Goal: Task Accomplishment & Management: Manage account settings

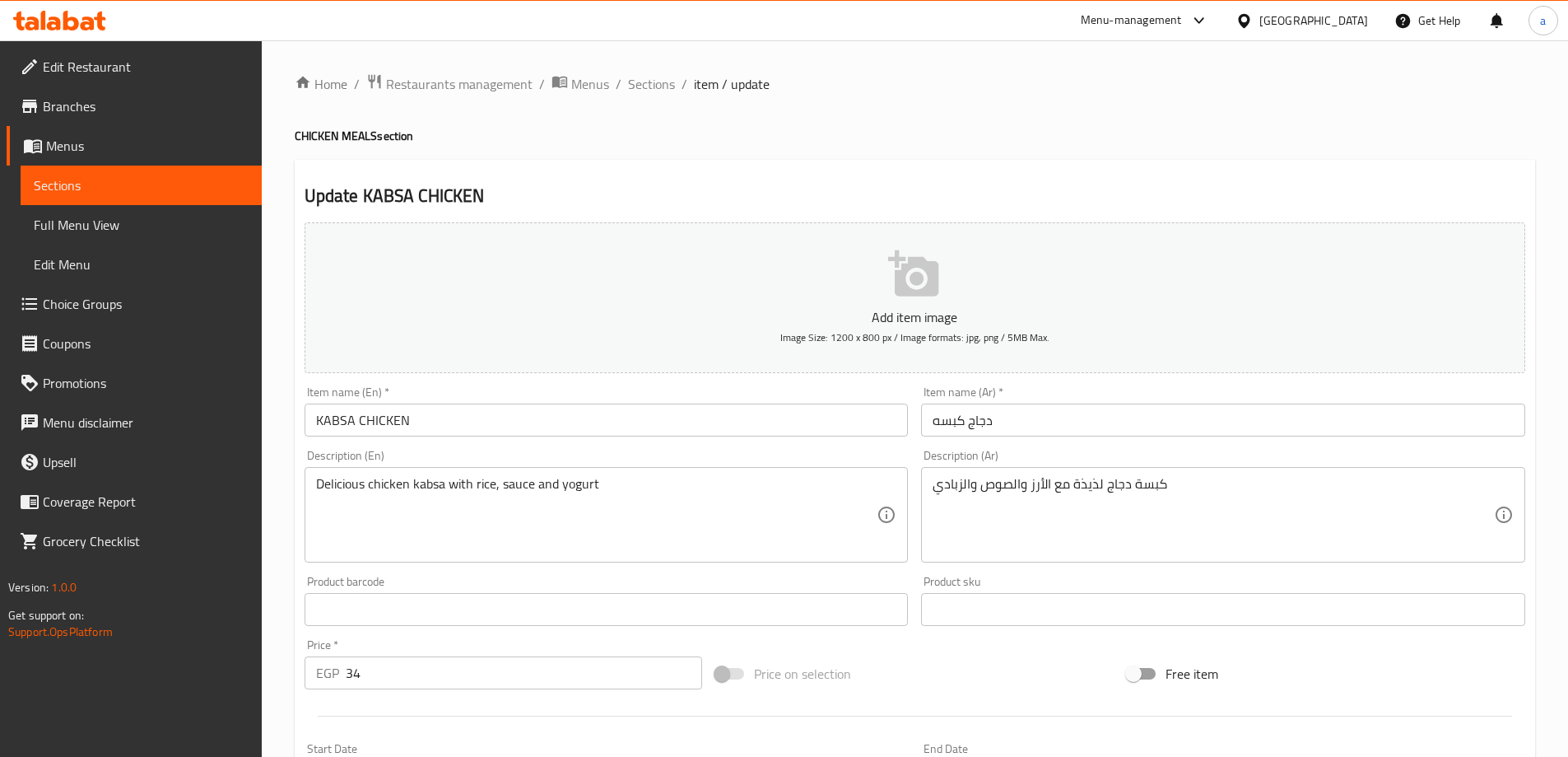
click at [129, 183] on span "Sections" at bounding box center [141, 185] width 215 height 20
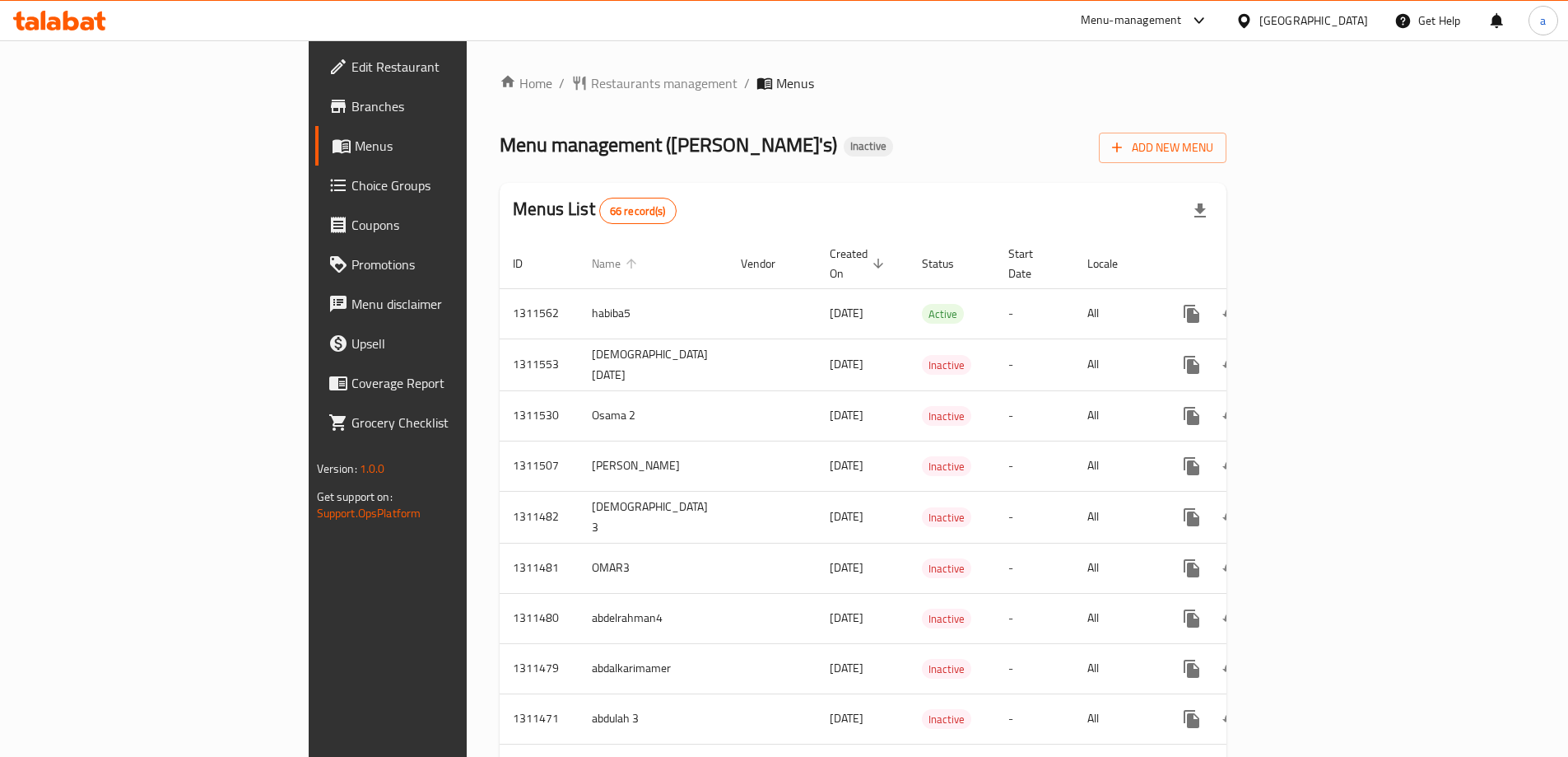
click at [592, 253] on span "Name" at bounding box center [617, 263] width 50 height 20
click at [592, 253] on span "Name sorted ascending" at bounding box center [617, 263] width 50 height 20
click at [1227, 146] on button "Add New Menu" at bounding box center [1162, 147] width 128 height 30
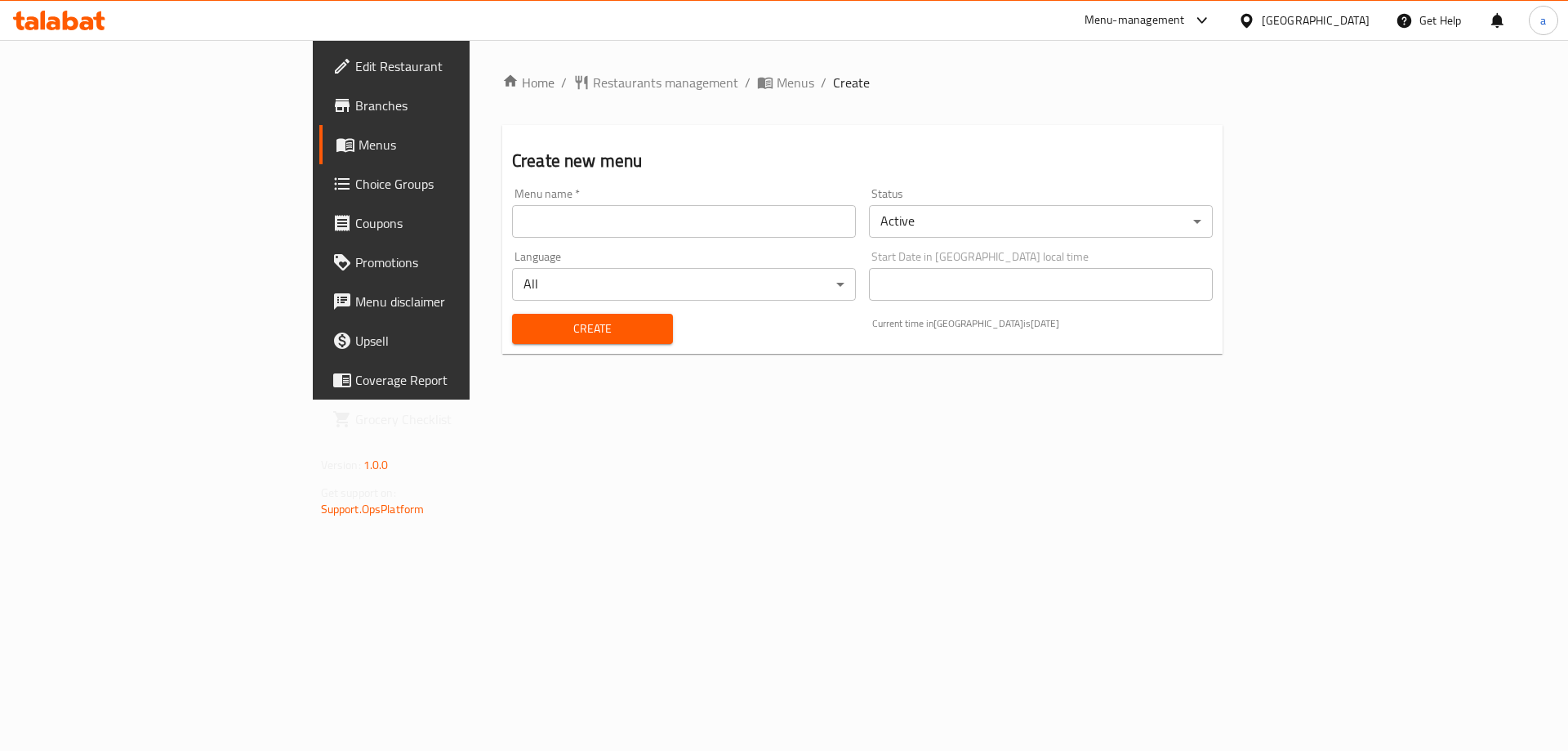
click at [574, 231] on input "text" at bounding box center [684, 221] width 344 height 33
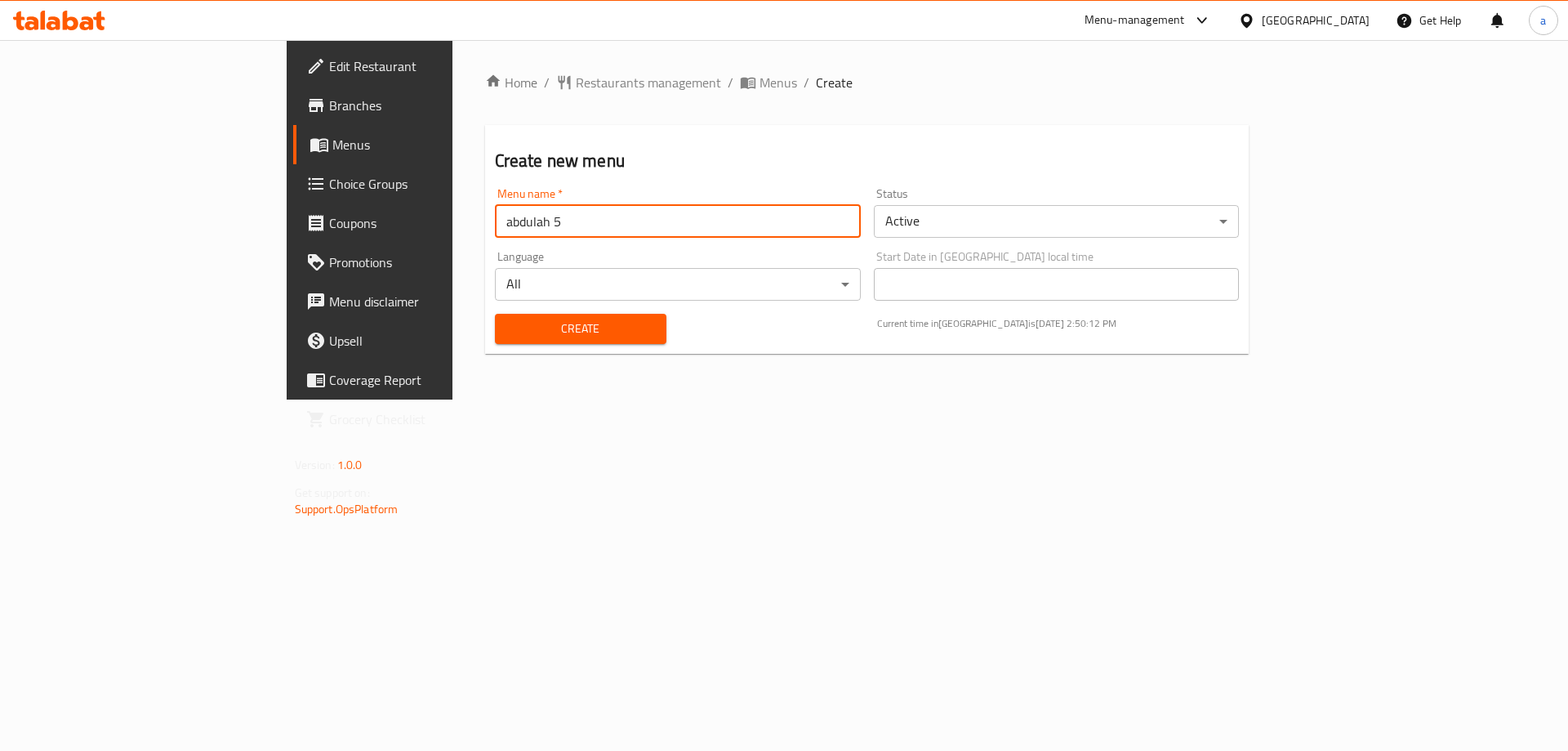
type input "abdulah 5"
click at [495, 315] on button "Create" at bounding box center [581, 328] width 172 height 30
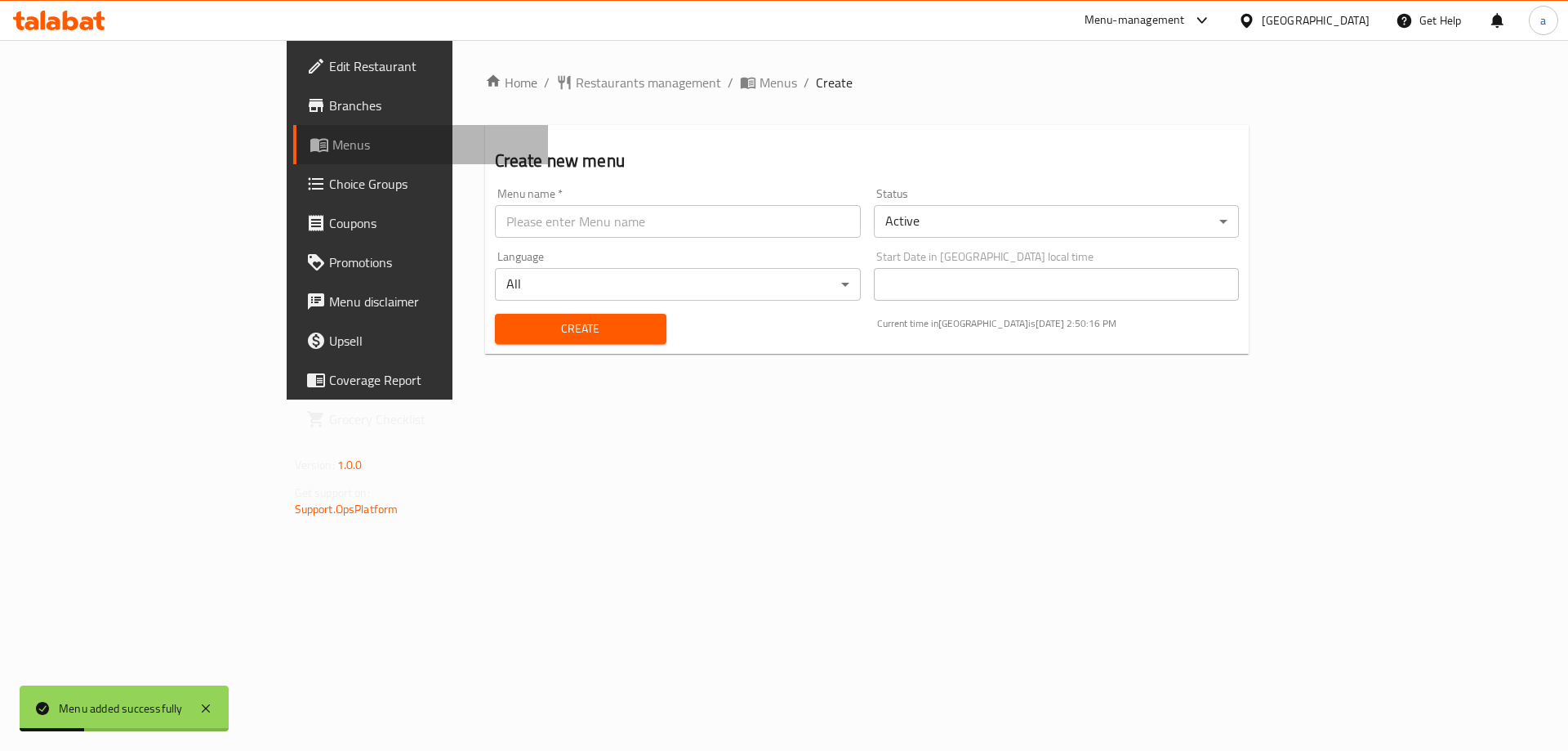
click at [333, 150] on span "Menus" at bounding box center [434, 144] width 203 height 20
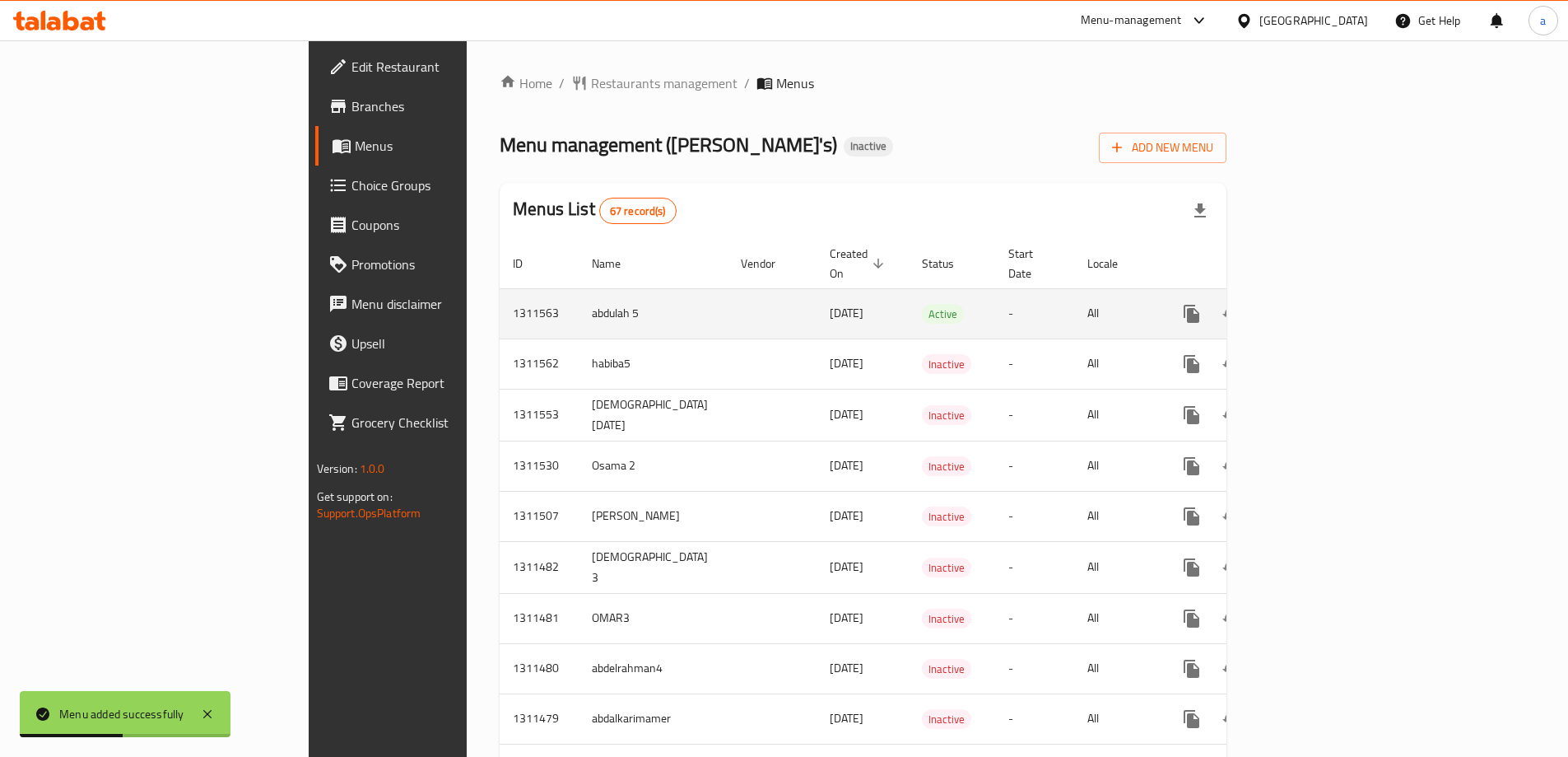
click at [1320, 304] on icon "enhanced table" at bounding box center [1310, 314] width 20 height 20
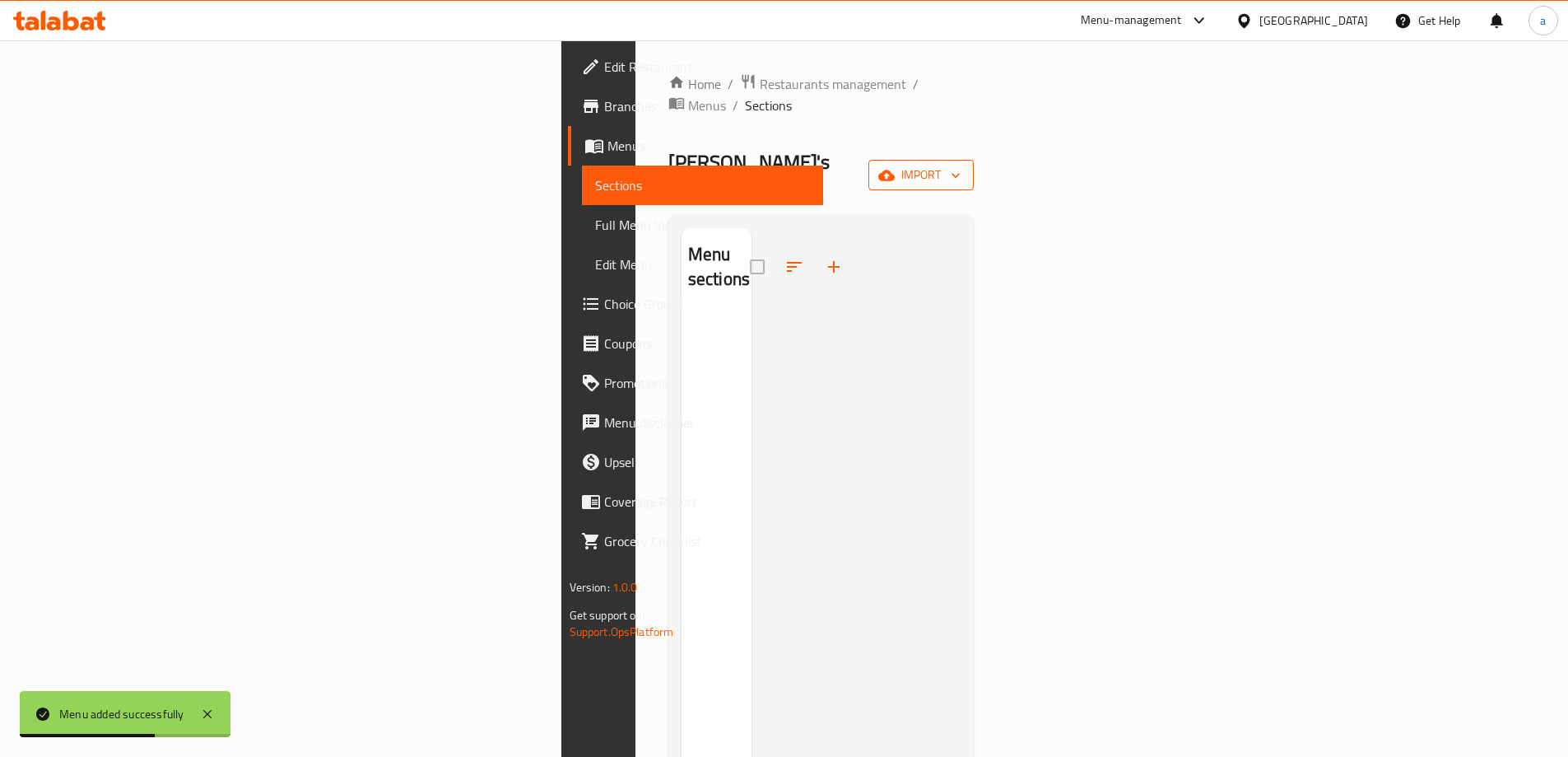
click at [895, 170] on icon "button" at bounding box center [886, 175] width 17 height 10
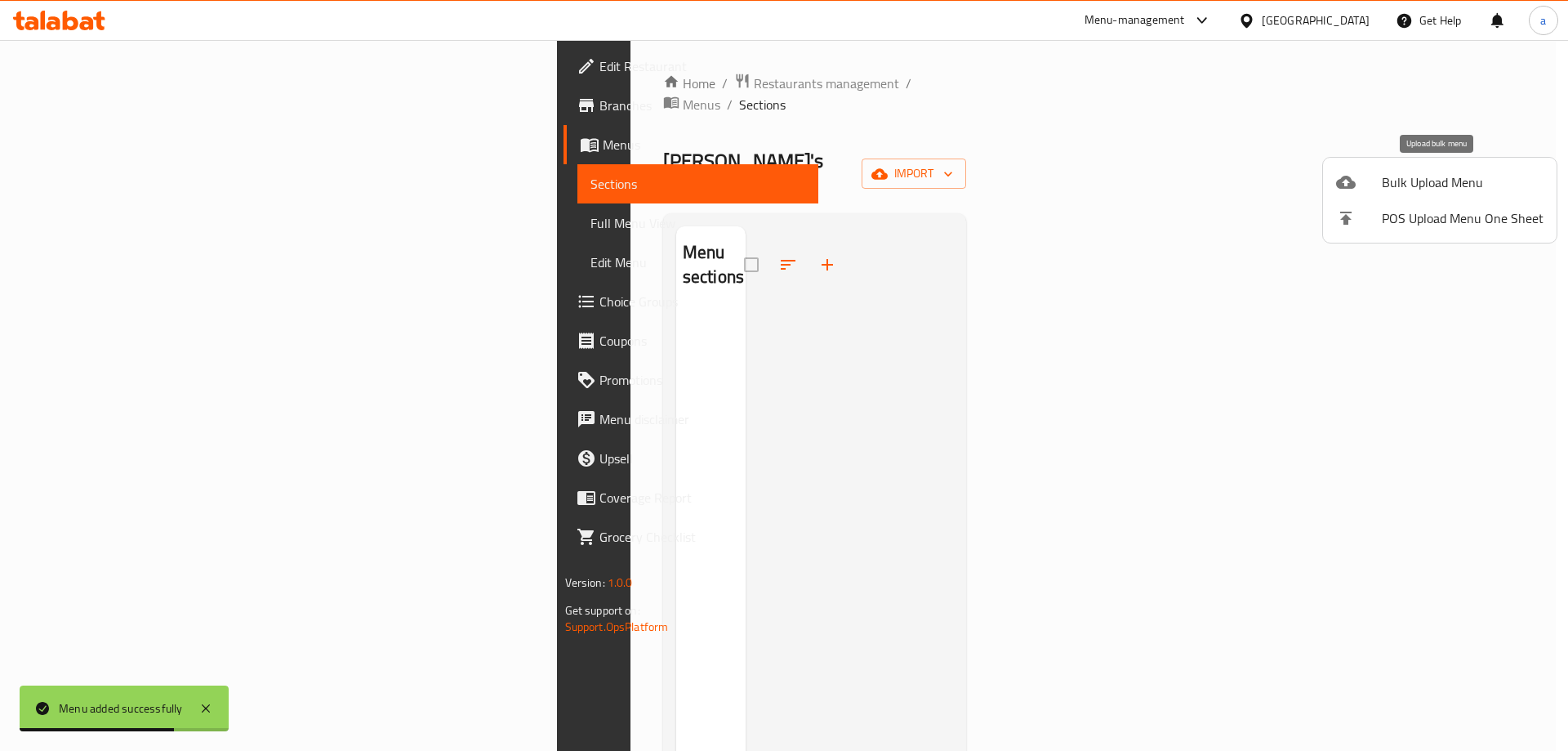
click at [1430, 187] on span "Bulk Upload Menu" at bounding box center [1462, 181] width 162 height 20
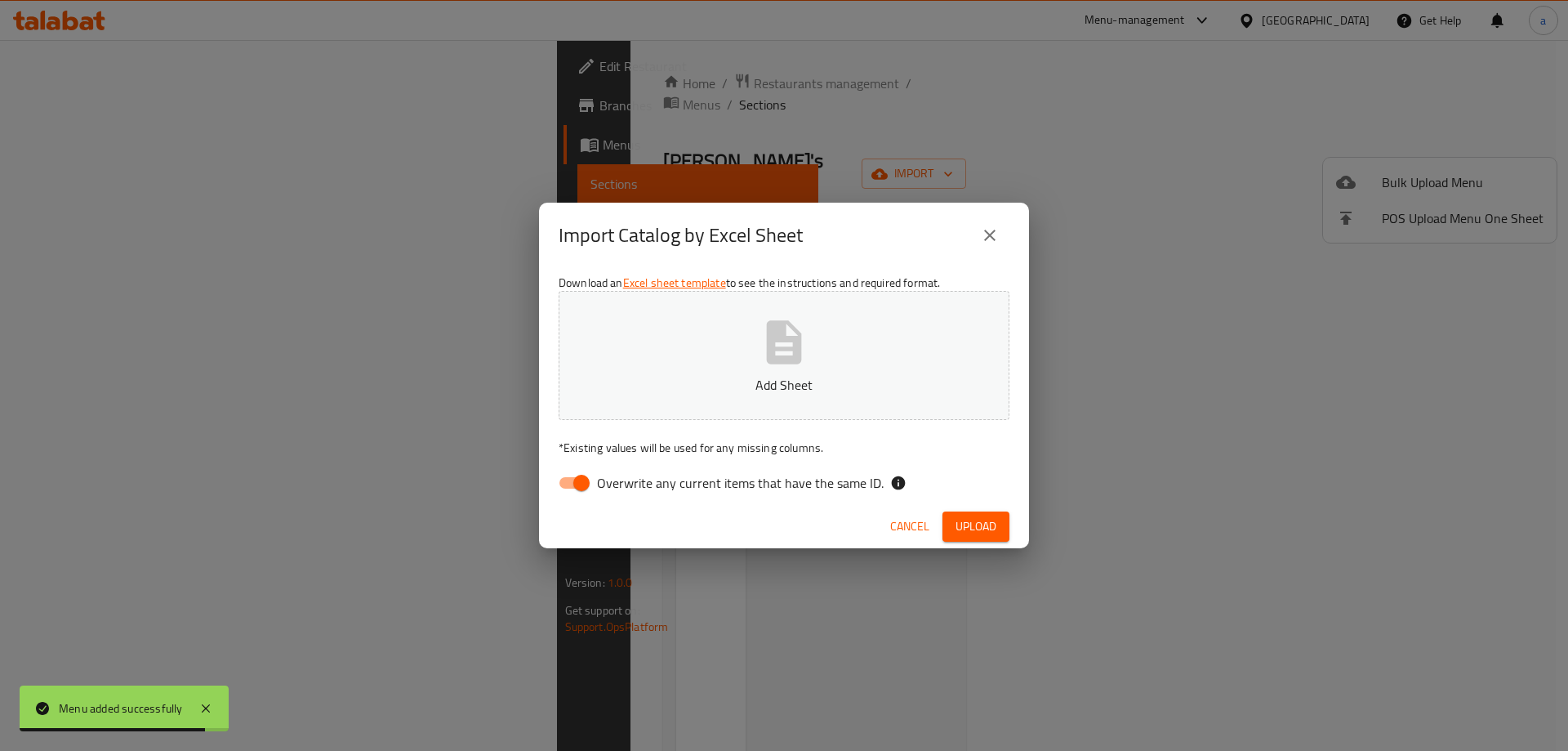
click at [571, 481] on input "Overwrite any current items that have the same ID." at bounding box center [581, 483] width 93 height 31
checkbox input "false"
click at [743, 396] on button "Add Sheet" at bounding box center [784, 355] width 451 height 129
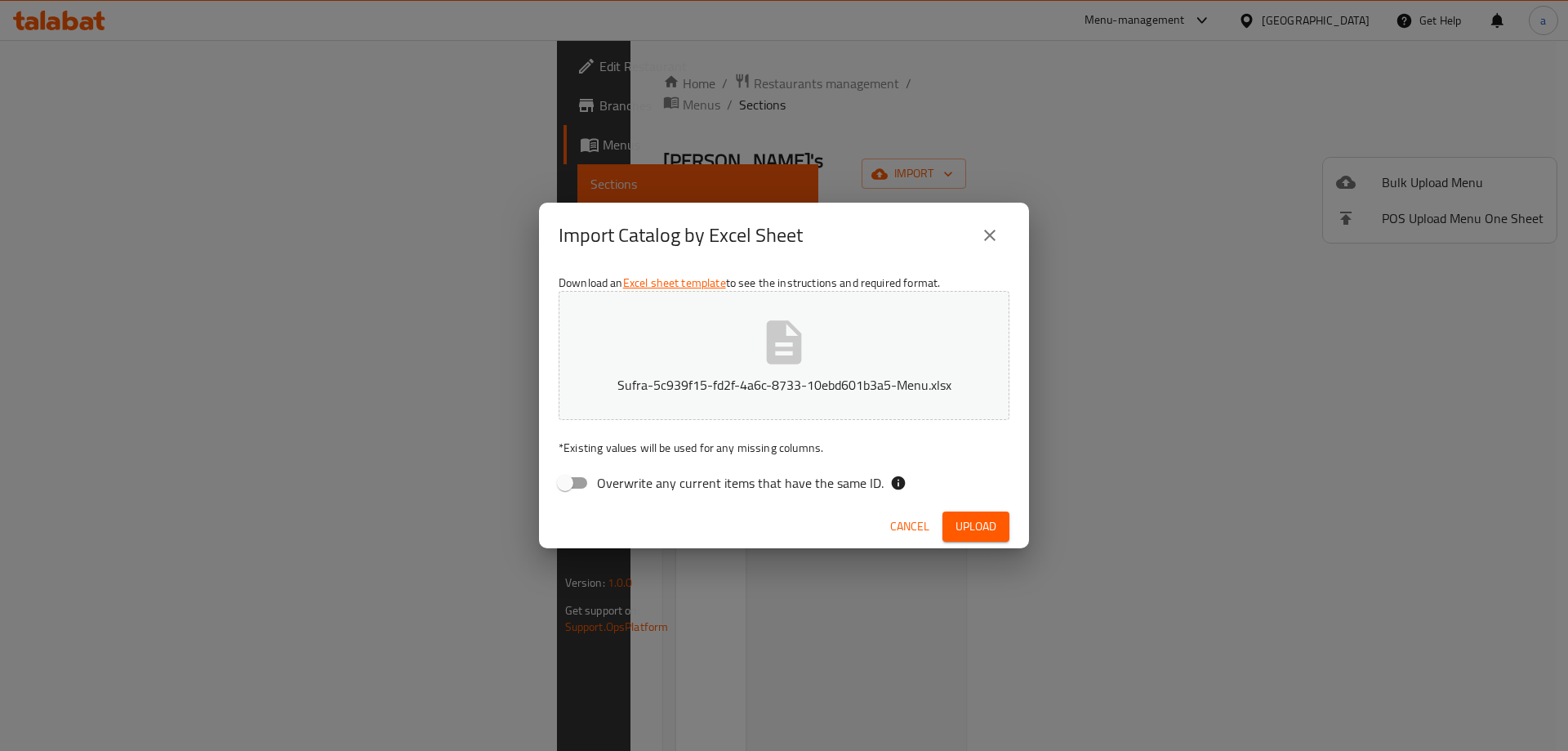
click at [966, 521] on span "Upload" at bounding box center [975, 526] width 41 height 21
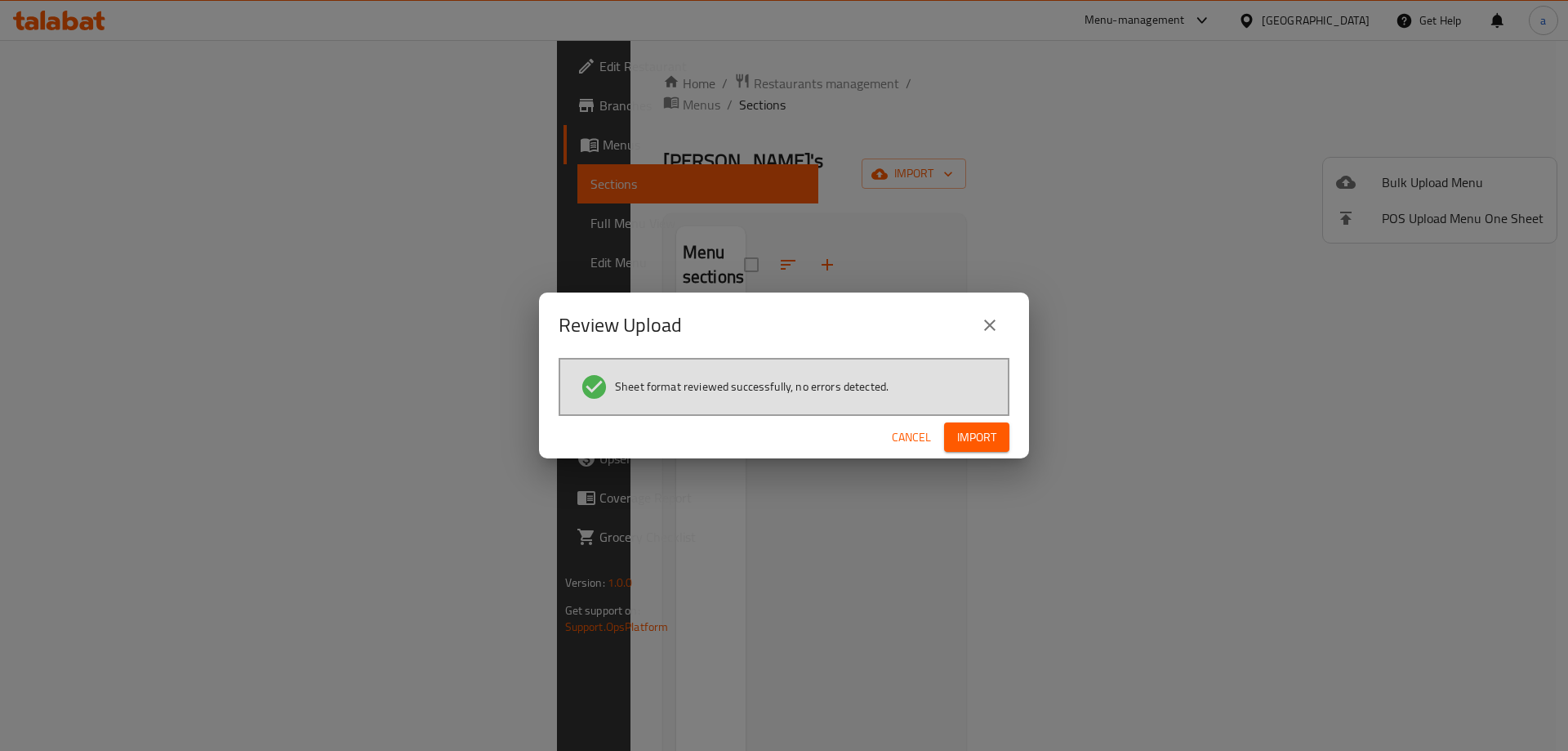
click at [981, 441] on span "Import" at bounding box center [976, 437] width 39 height 21
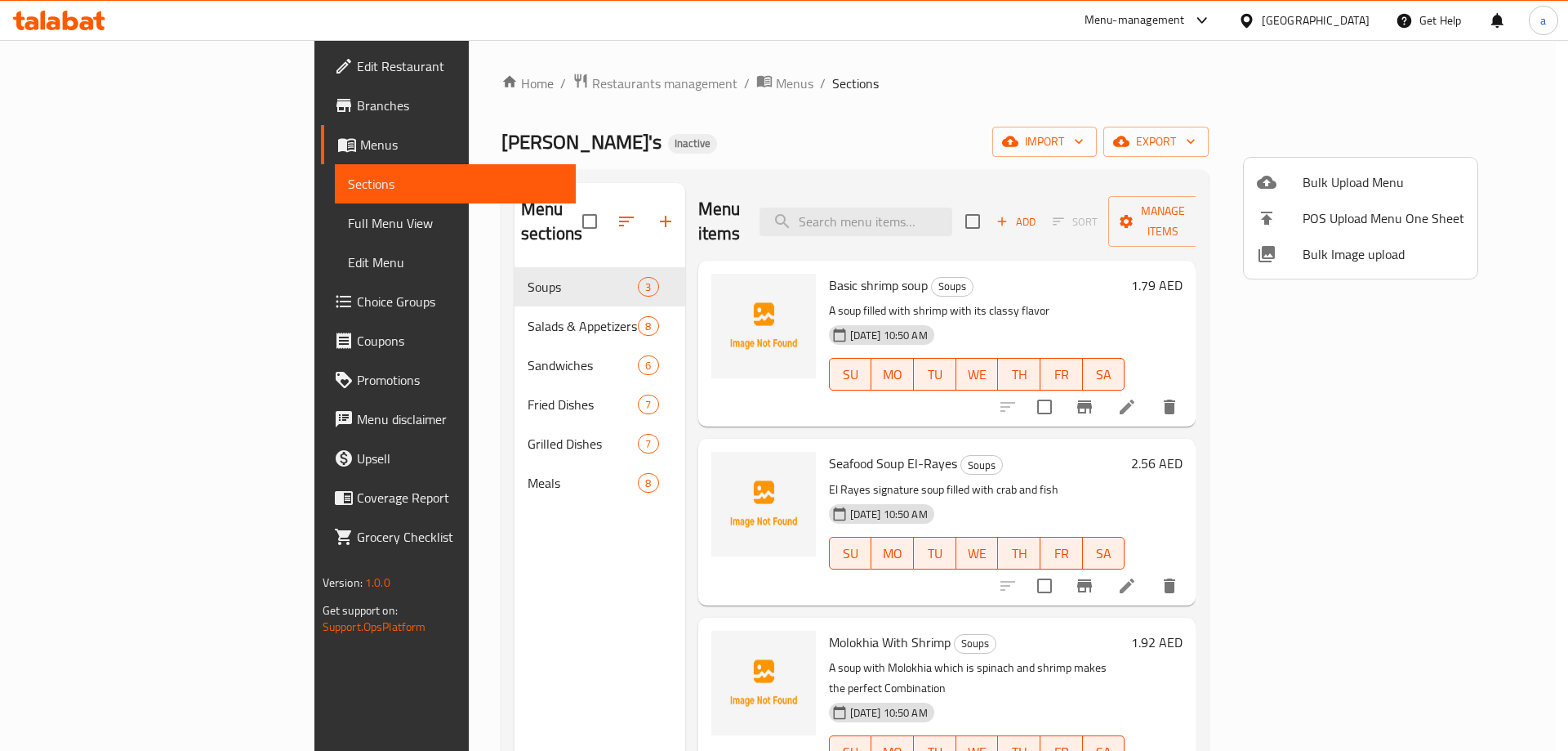
click at [1445, 382] on div at bounding box center [784, 375] width 1568 height 751
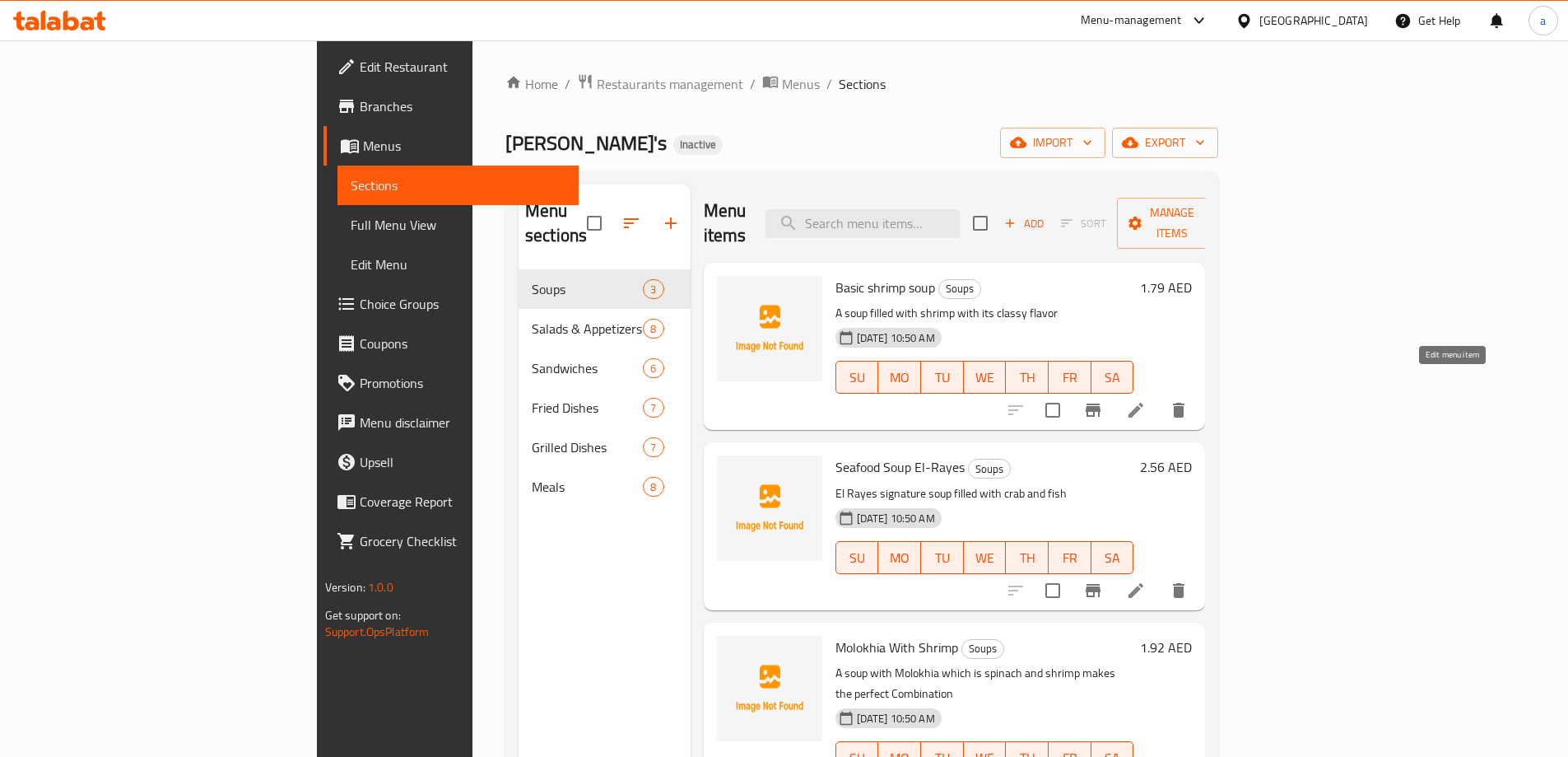
click at [1146, 400] on icon at bounding box center [1135, 409] width 20 height 20
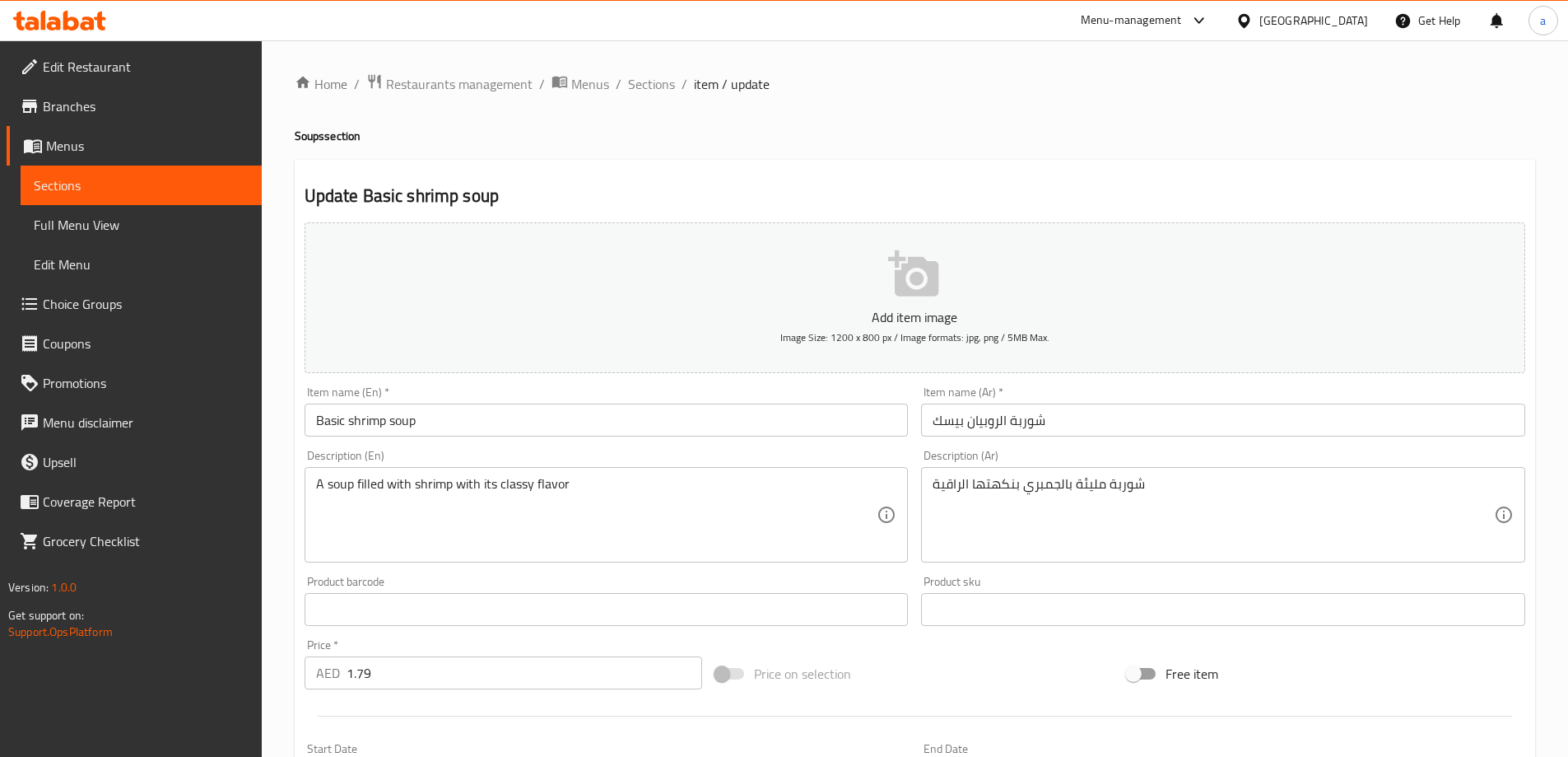
click at [325, 414] on input "Basic shrimp soup" at bounding box center [607, 420] width 604 height 33
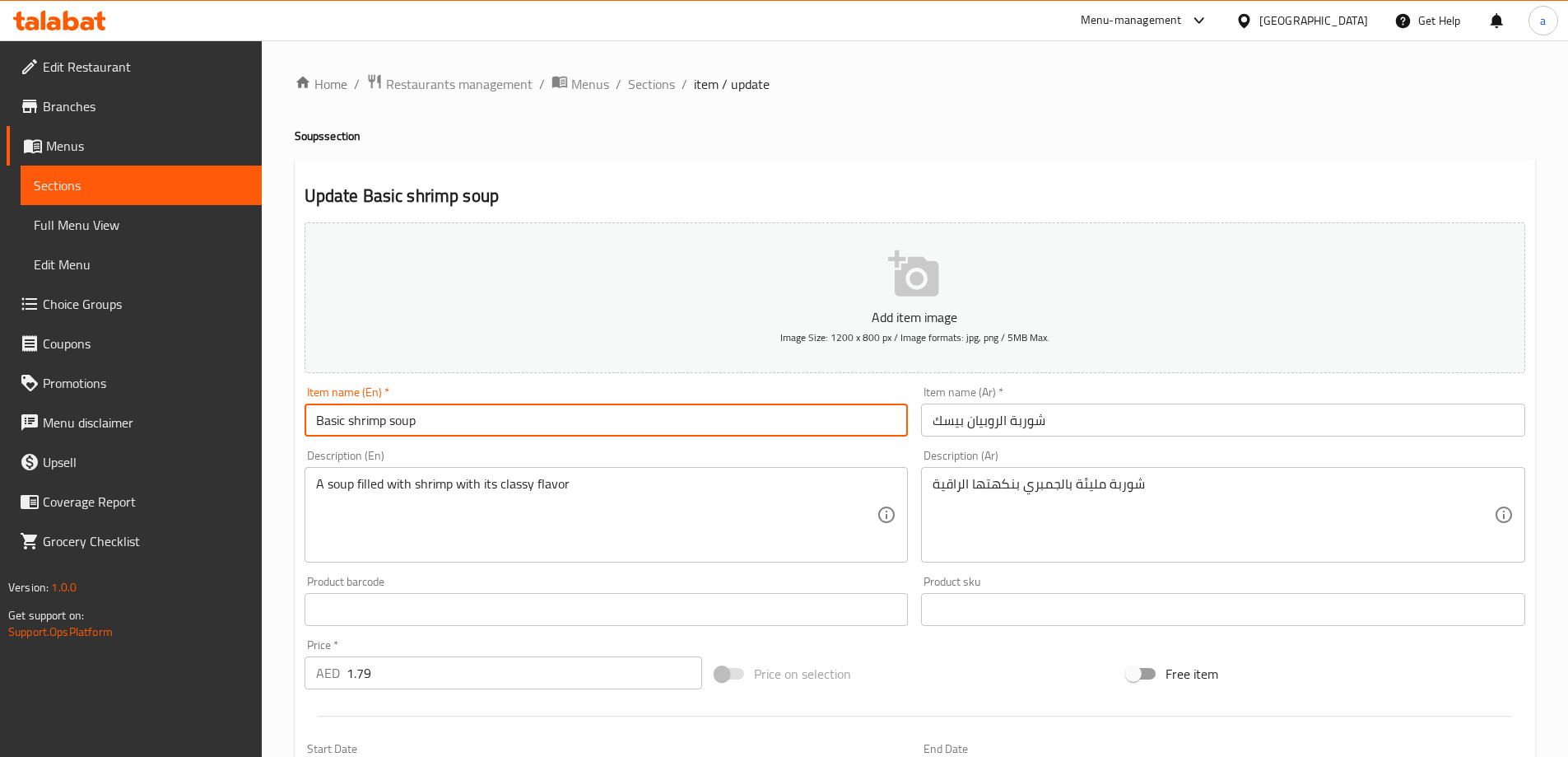
click at [325, 414] on input "Basic shrimp soup" at bounding box center [607, 420] width 604 height 33
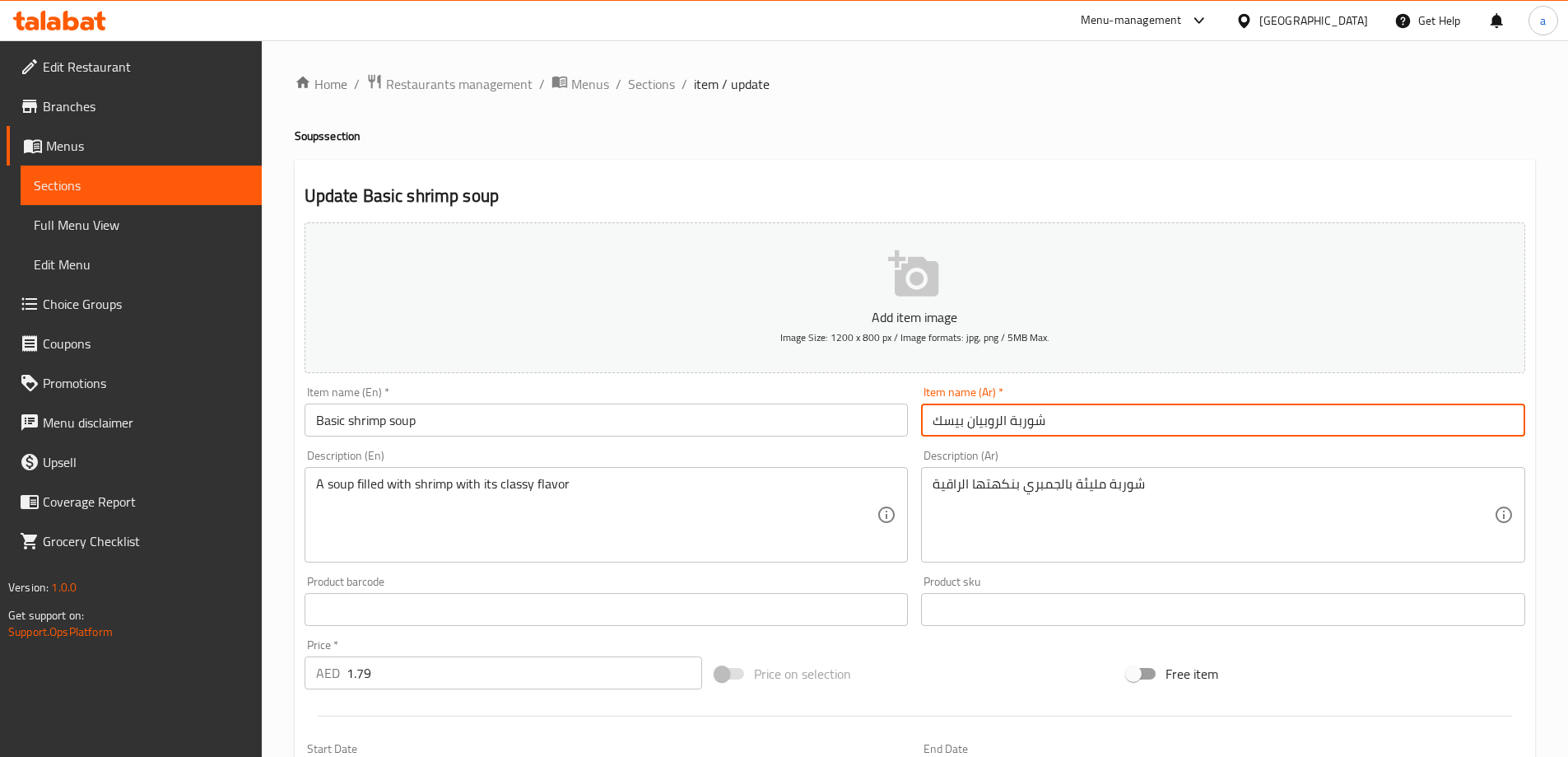
click at [946, 426] on input "شوربة الروبيان بيسك" at bounding box center [1223, 420] width 604 height 33
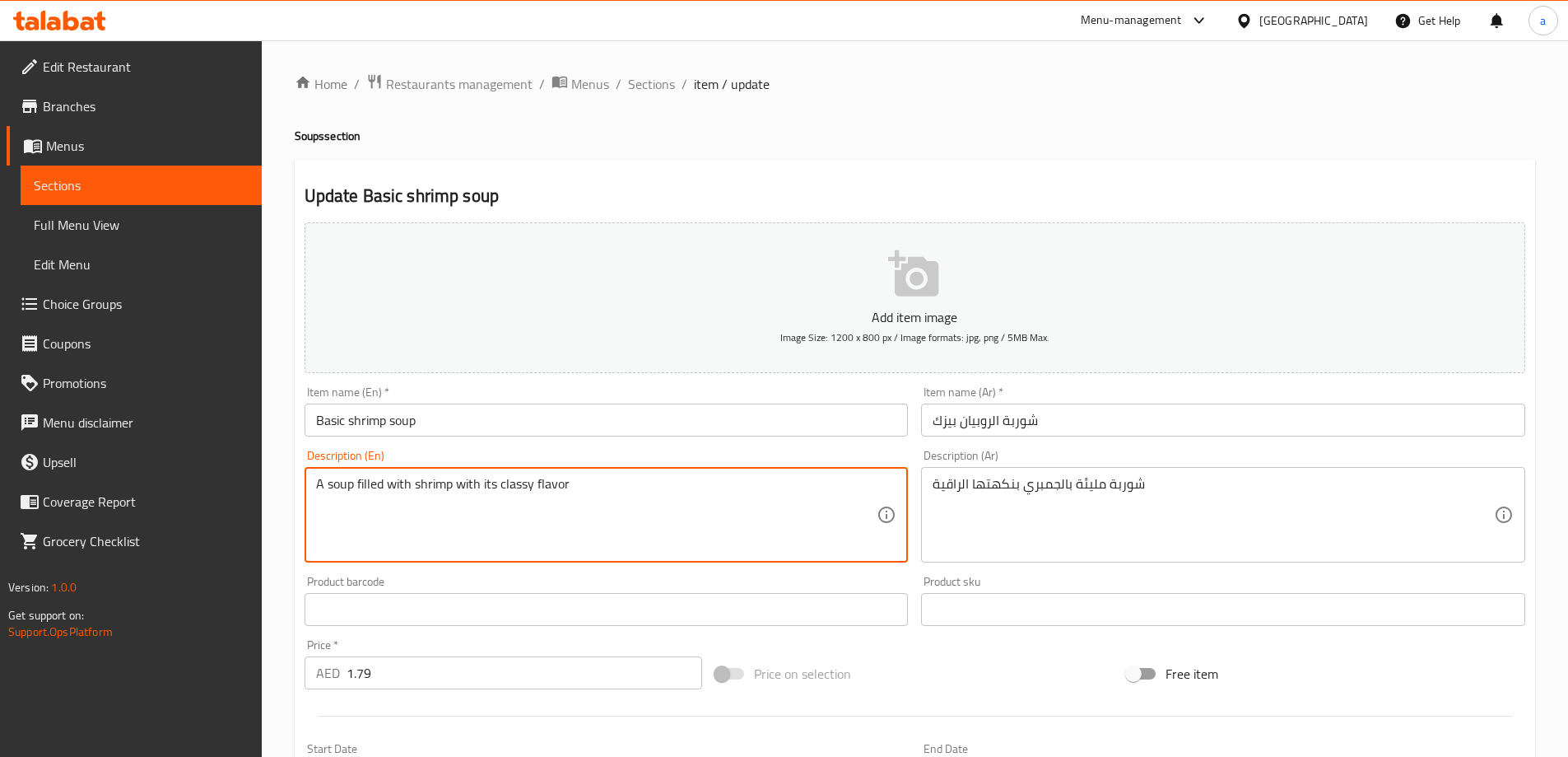
click at [941, 422] on input "شوربة الروبيان بيزك" at bounding box center [1223, 420] width 604 height 33
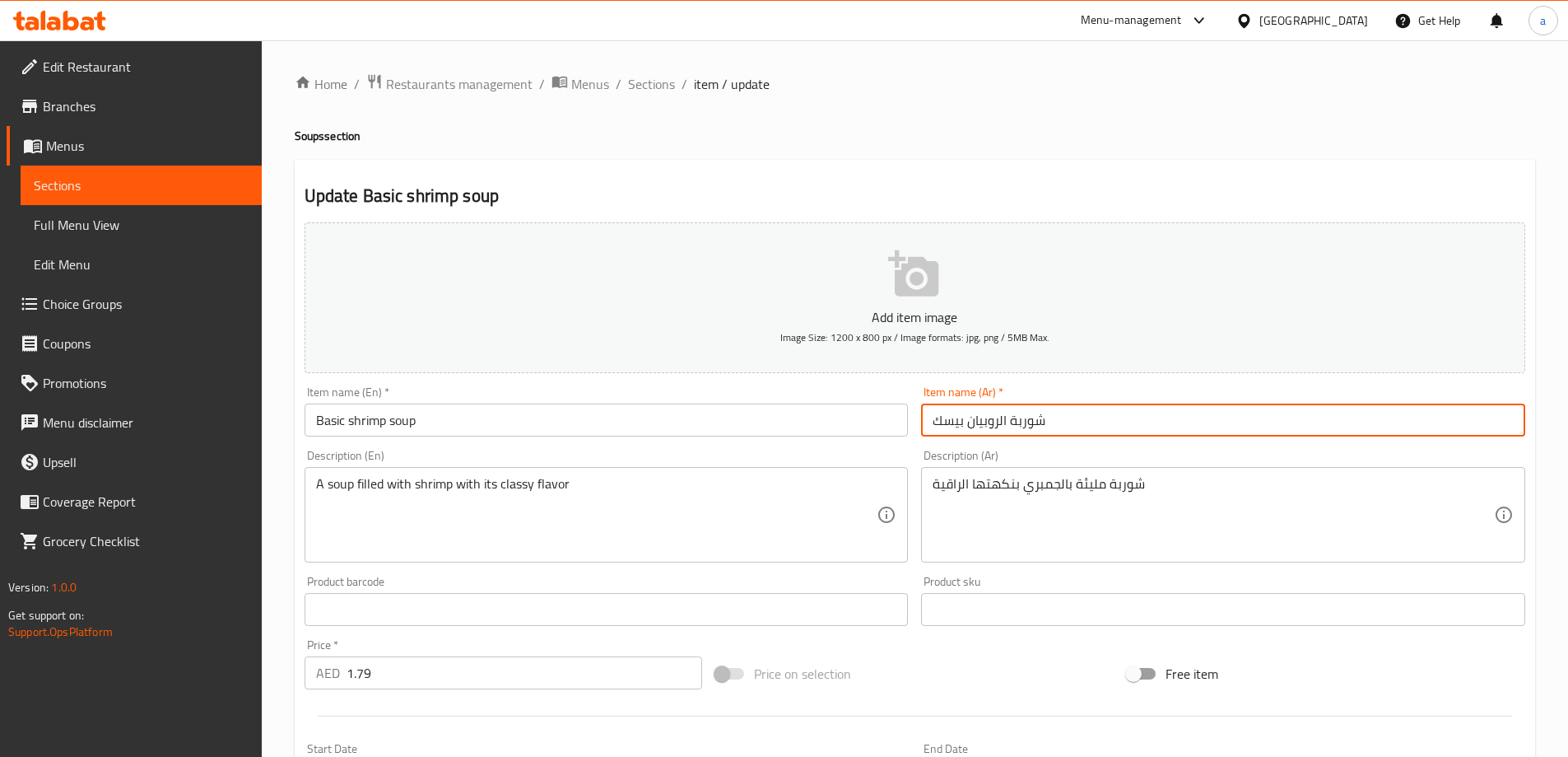
type input "شوربة الروبيان بيسك"
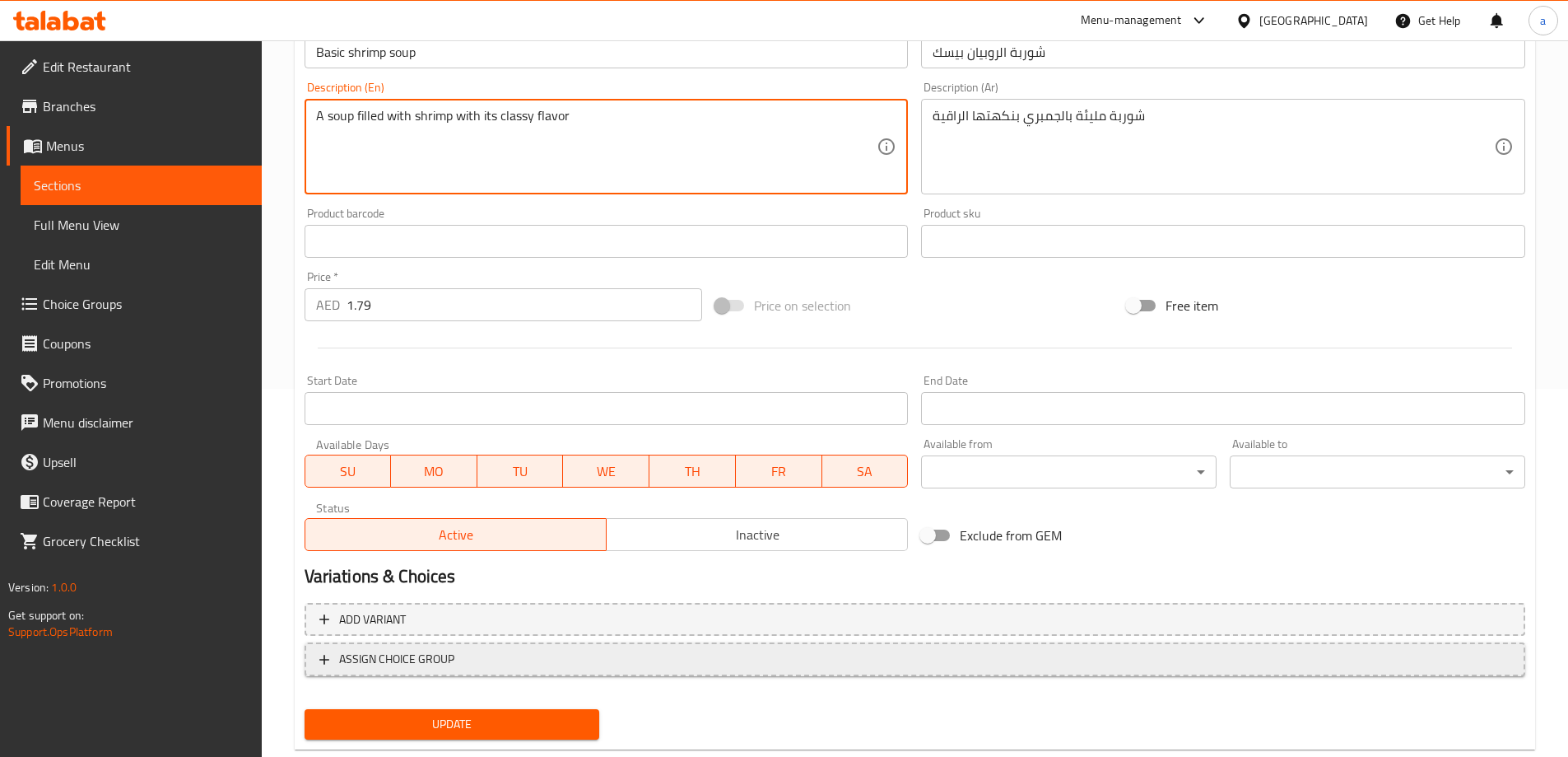
scroll to position [407, 0]
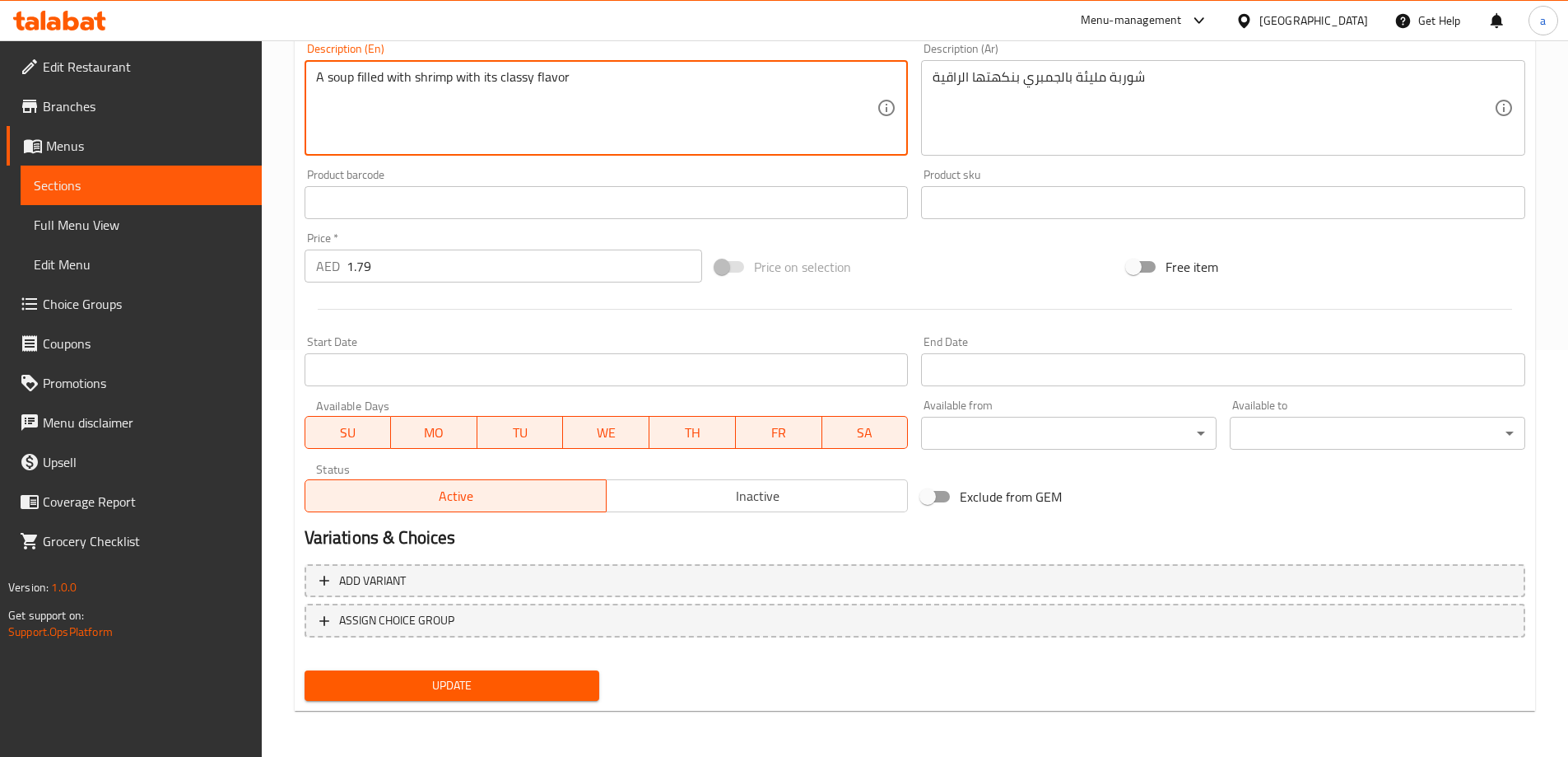
click at [425, 686] on span "Update" at bounding box center [452, 686] width 269 height 21
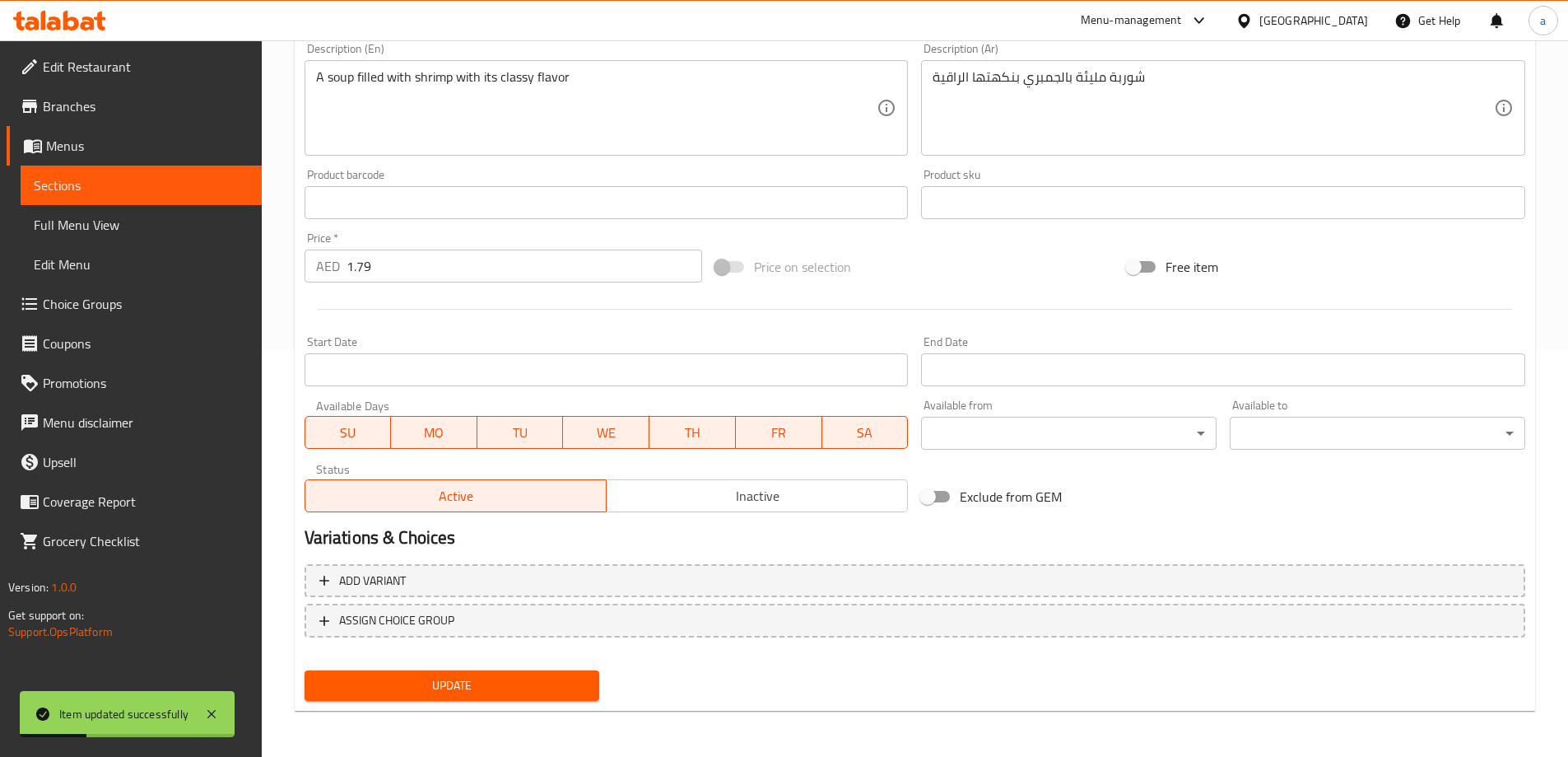
click at [158, 188] on span "Sections" at bounding box center [141, 185] width 215 height 20
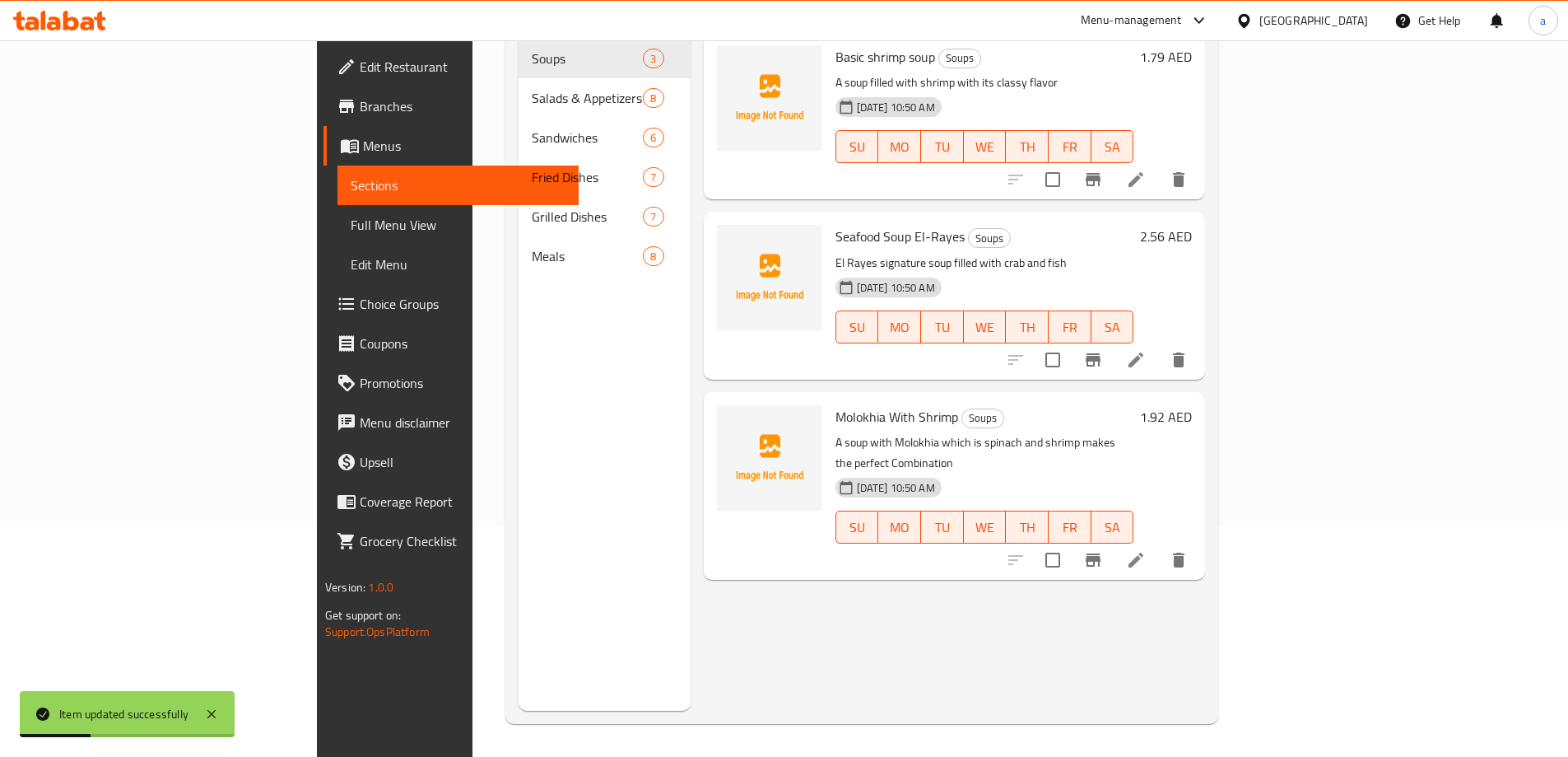
scroll to position [231, 0]
click at [1146, 350] on icon at bounding box center [1135, 360] width 20 height 20
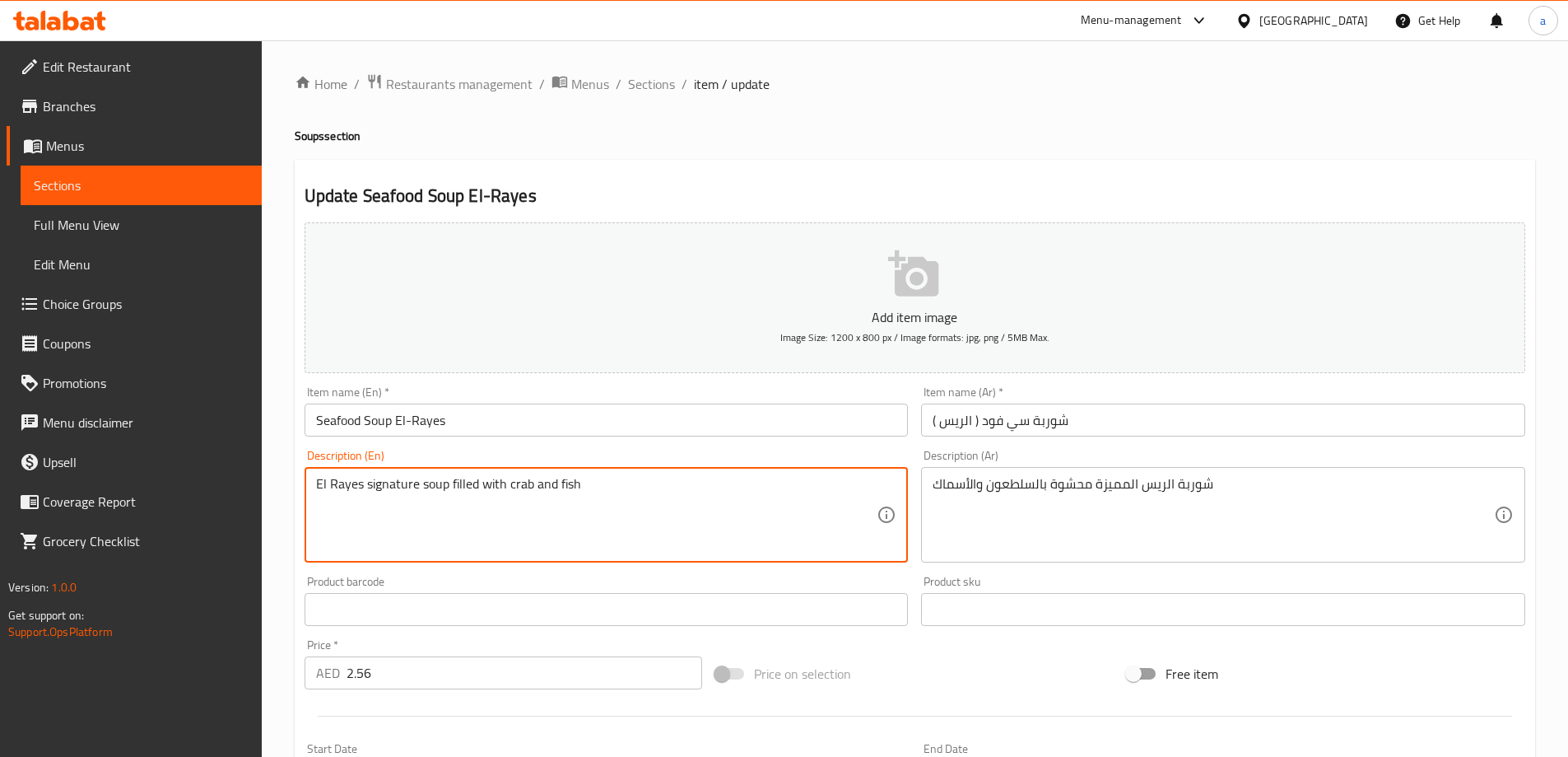
click at [384, 487] on textarea "El Rayes signature soup filled with crab and fish" at bounding box center [596, 515] width 562 height 78
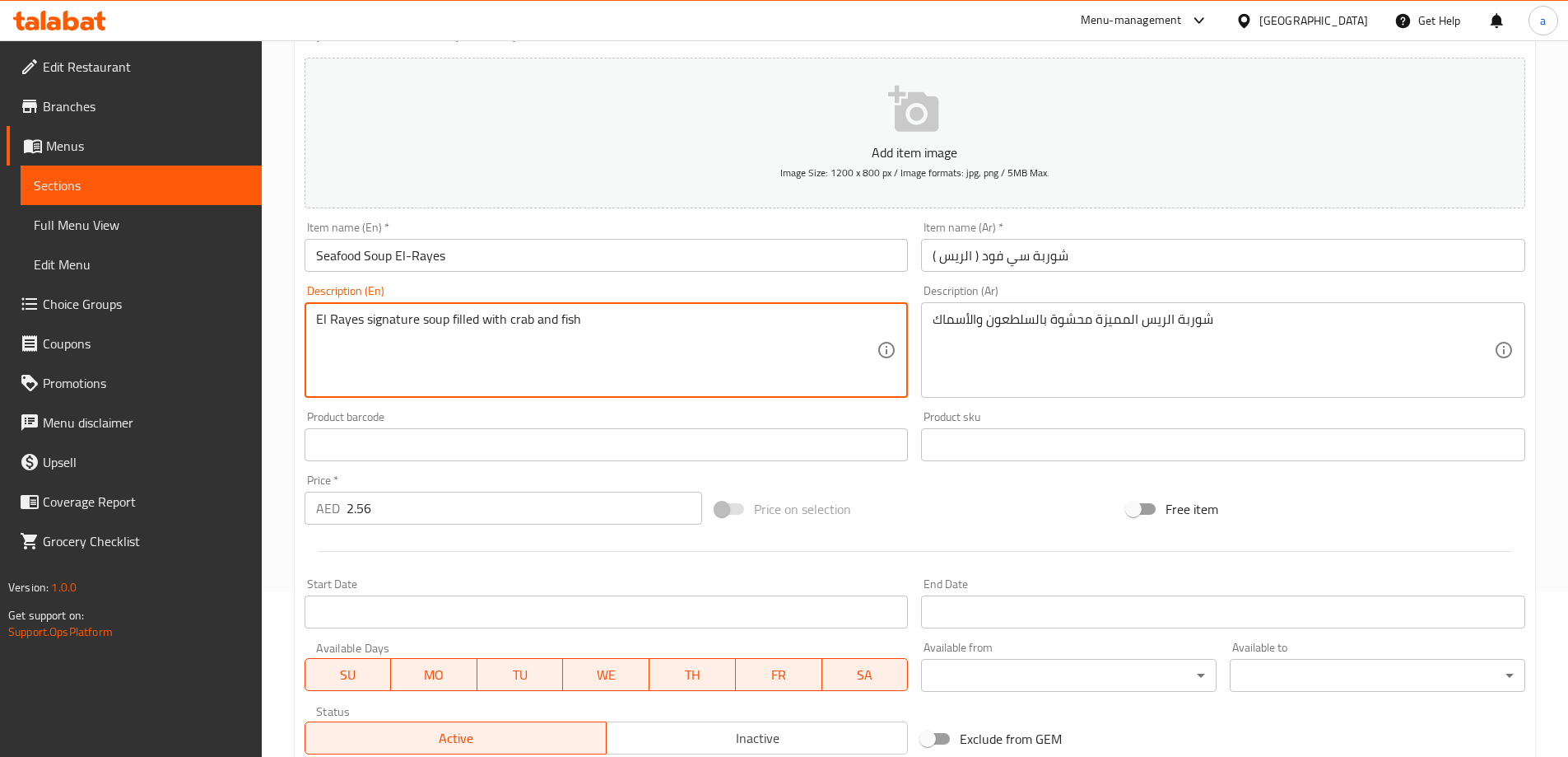
click at [601, 357] on textarea "El Rayes signature soup filled with crab and fish" at bounding box center [596, 350] width 562 height 78
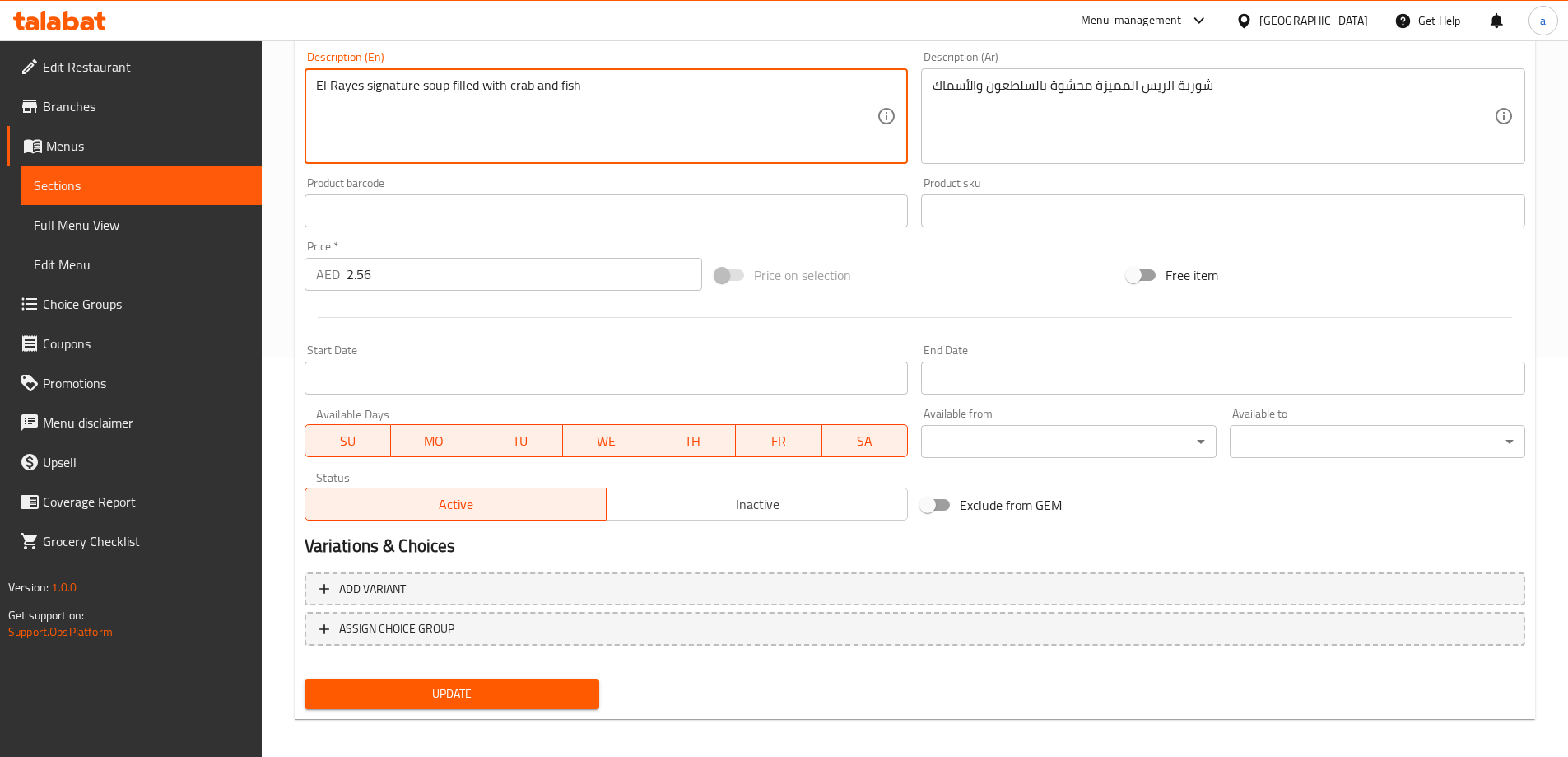
scroll to position [407, 0]
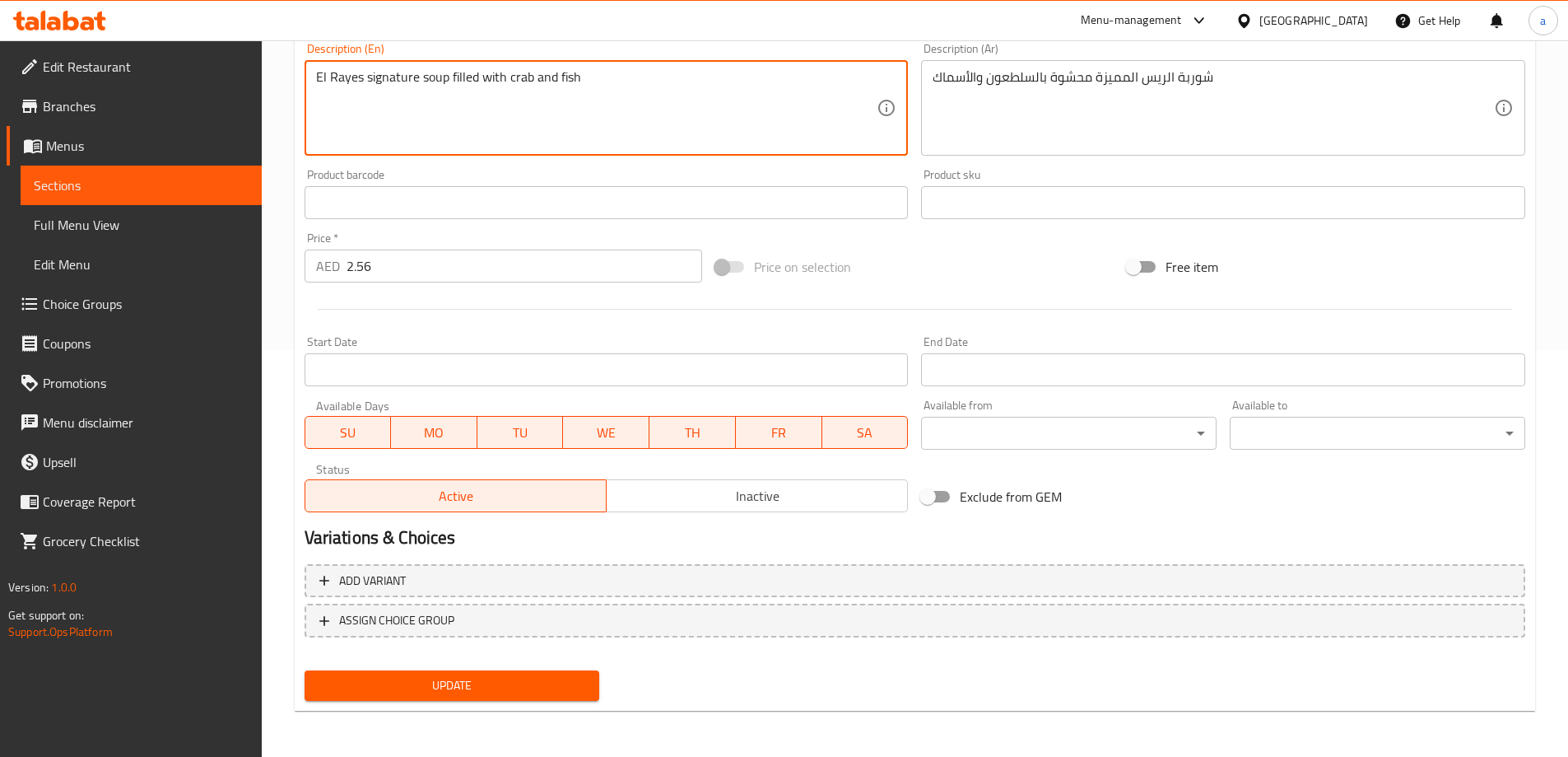
click at [567, 685] on span "Update" at bounding box center [452, 686] width 269 height 21
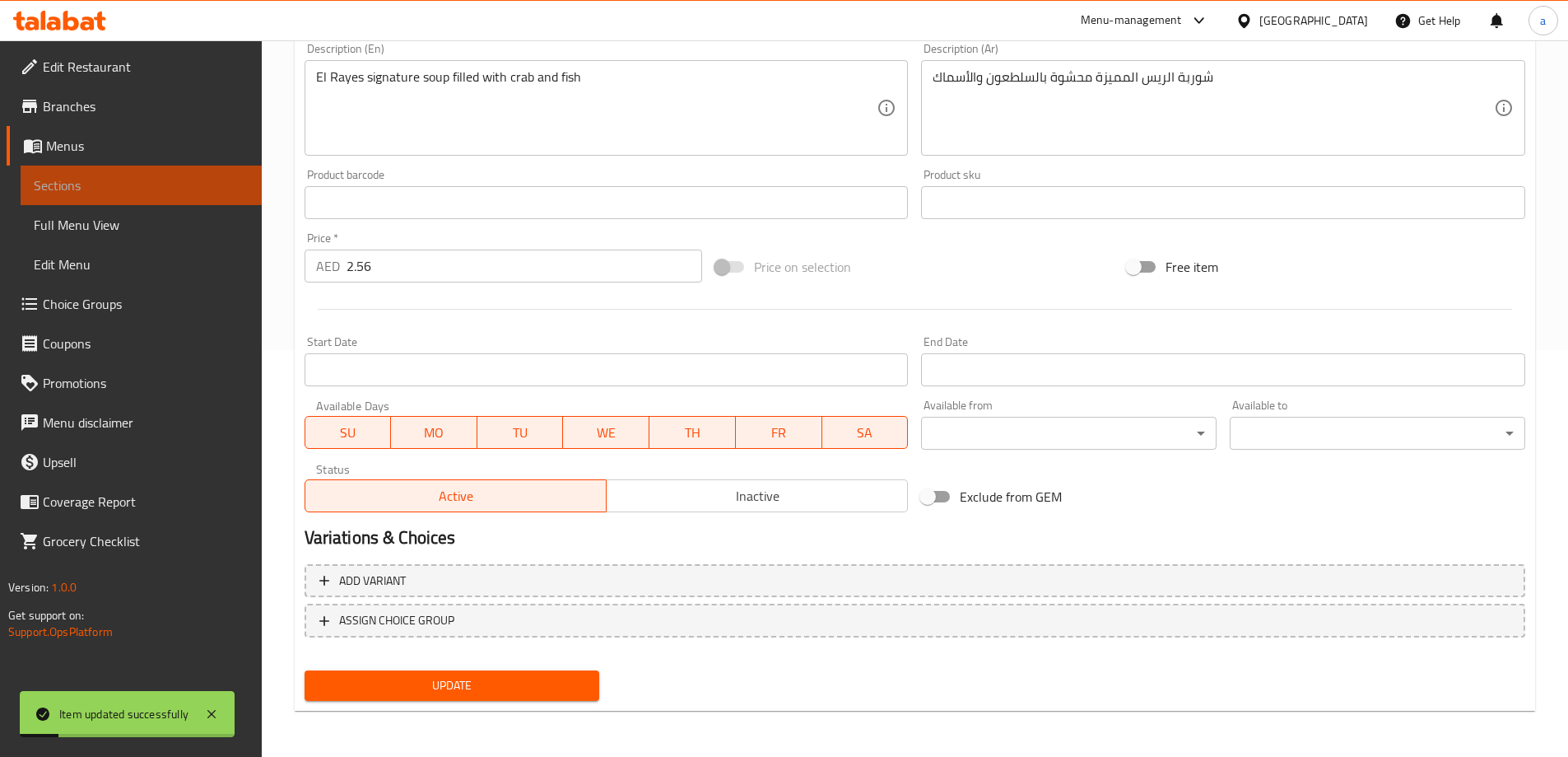
click at [109, 187] on span "Sections" at bounding box center [141, 185] width 215 height 20
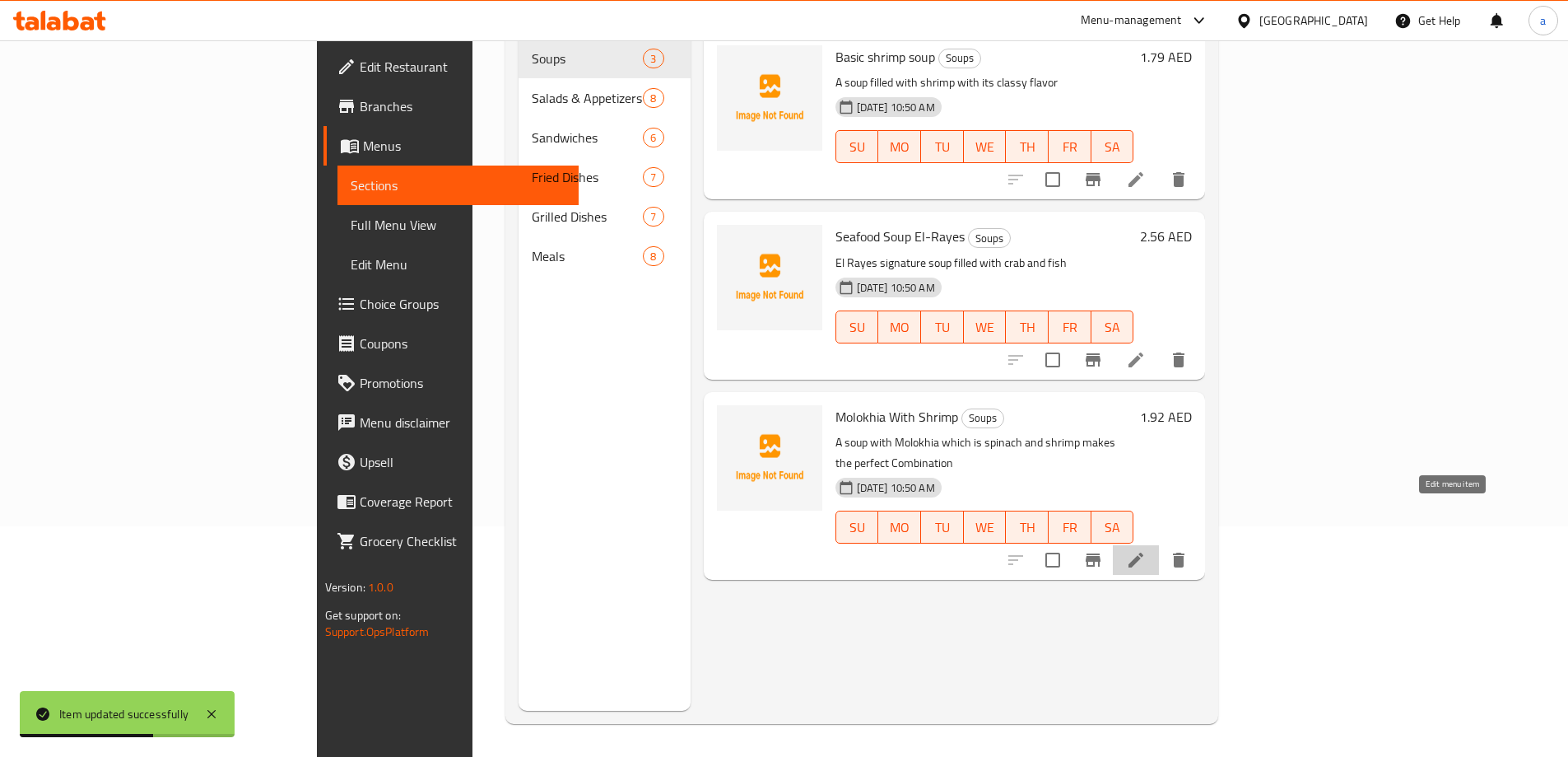
click at [1146, 550] on icon at bounding box center [1135, 559] width 20 height 20
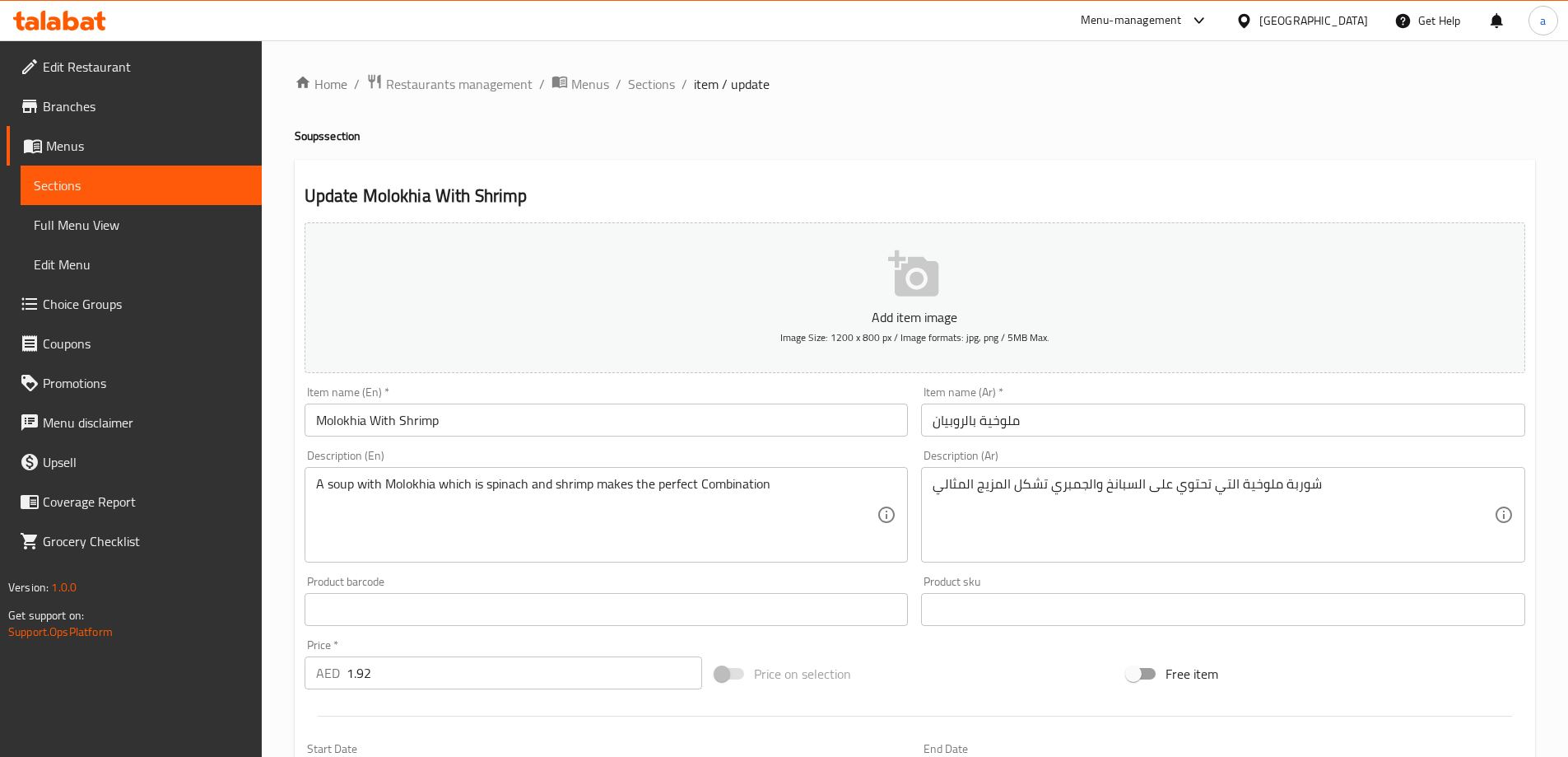
click at [434, 422] on input "Molokhia With Shrimp" at bounding box center [607, 420] width 604 height 33
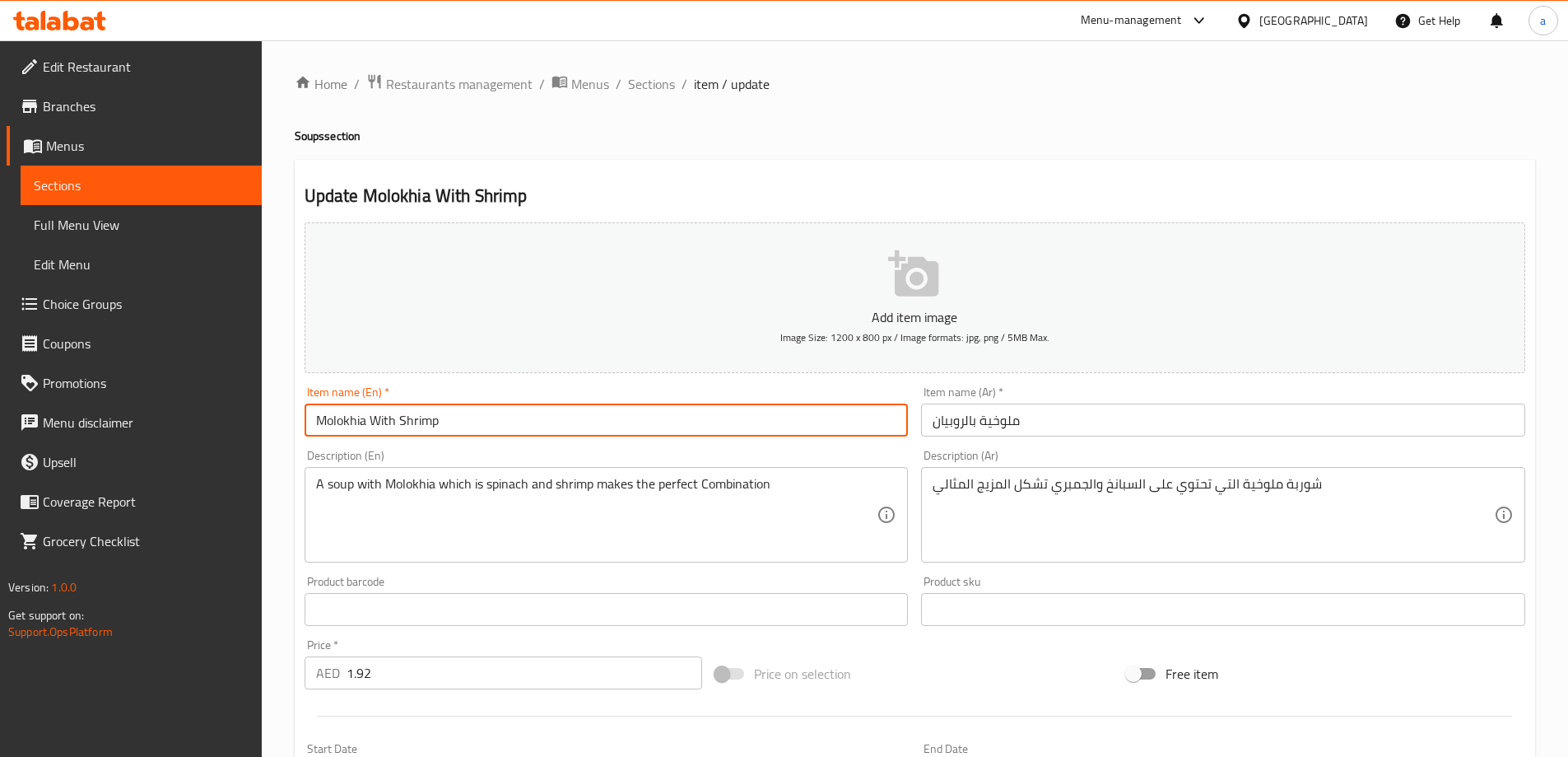
click at [434, 422] on input "Molokhia With Shrimp" at bounding box center [607, 420] width 604 height 33
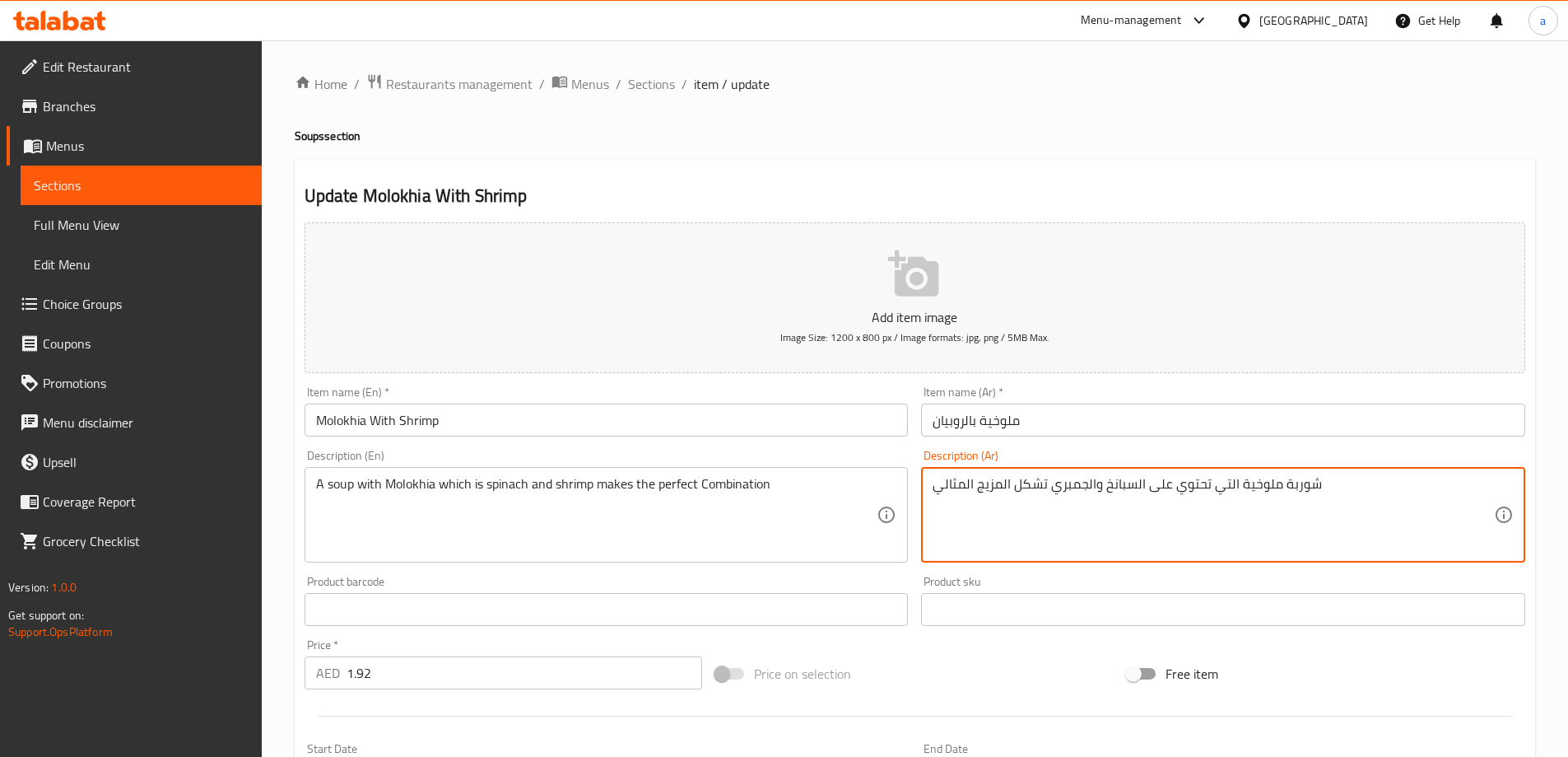
click at [1055, 481] on textarea "شوربة ملوخية التي تحتوي على السبانخ والجمبري تشكل المزيج المثالي" at bounding box center [1213, 515] width 562 height 78
click at [1048, 489] on textarea "شوربة ملوخية التي تحتوي على السبانخ والجمبري تشكل المزيج المثالي" at bounding box center [1213, 515] width 562 height 78
type textarea "شوربة ملوخية التي تحتوي على السبانخ والروبيان تشكل المزيج المثالي"
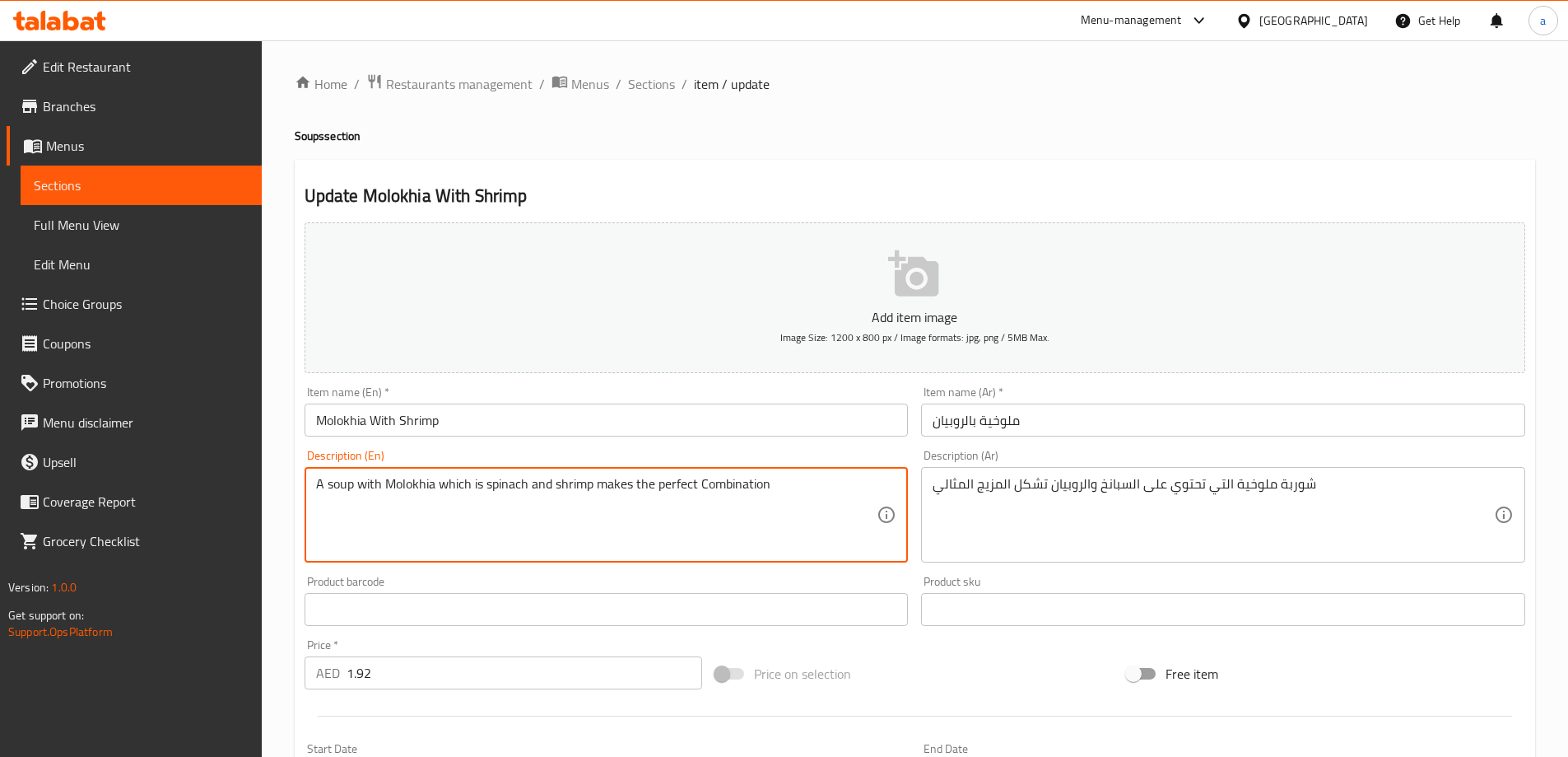
drag, startPoint x: 811, startPoint y: 486, endPoint x: 752, endPoint y: 489, distance: 59.1
click at [752, 489] on textarea "A soup with Molokhia which is spinach and shrimp makes the perfect Combination" at bounding box center [596, 515] width 562 height 78
click at [778, 504] on textarea "A soup with Molokhia which is spinach and shrimp makes the perfect Combination" at bounding box center [596, 515] width 562 height 78
drag, startPoint x: 776, startPoint y: 483, endPoint x: 653, endPoint y: 494, distance: 123.5
click at [653, 494] on textarea "A soup with Molokhia which is spinach and shrimp makes the perfect Combination" at bounding box center [596, 515] width 562 height 78
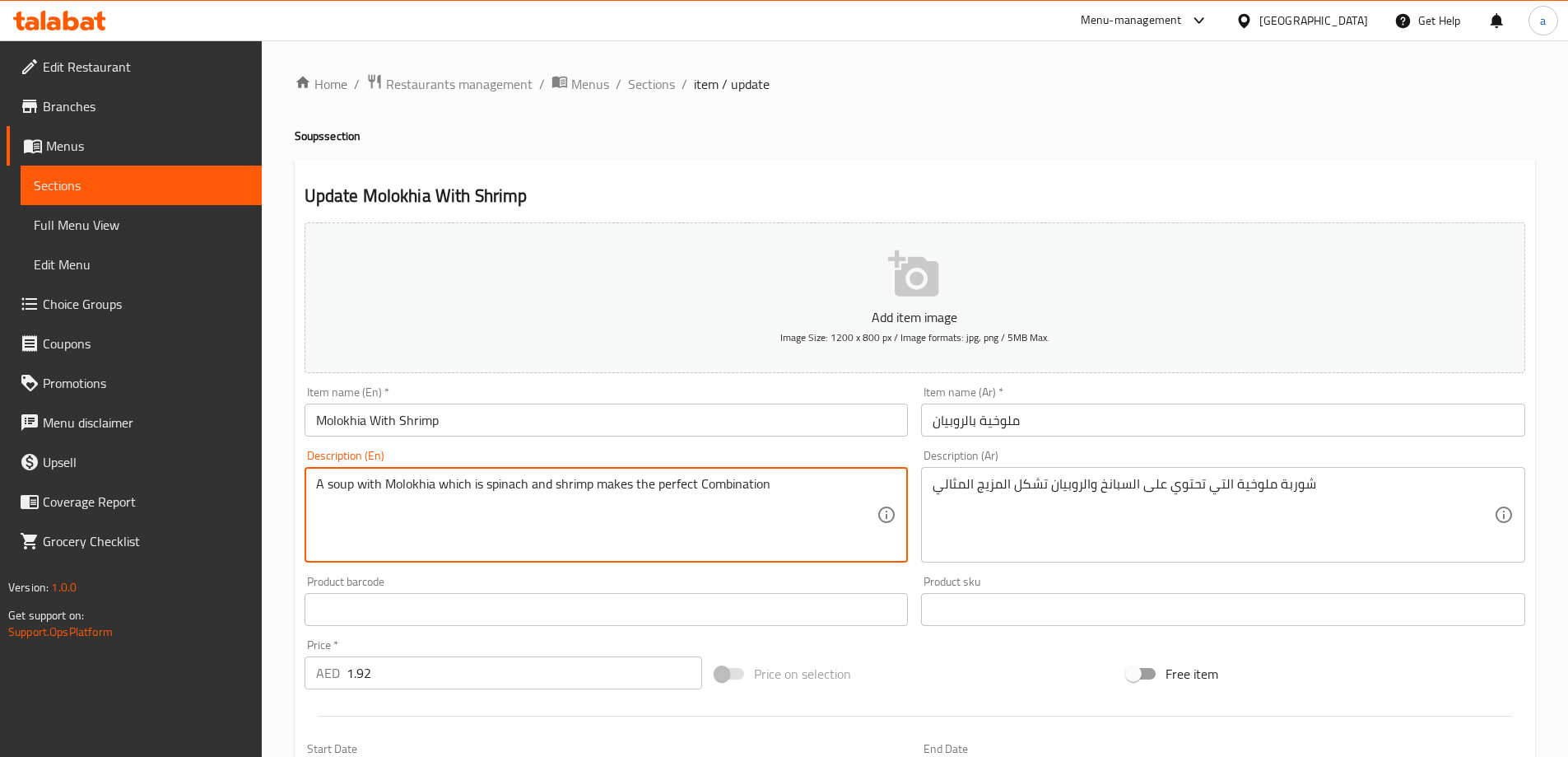
click at [766, 490] on textarea "A soup with Molokhia which is spinach and shrimp makes the perfect Combination" at bounding box center [596, 515] width 562 height 78
drag, startPoint x: 766, startPoint y: 490, endPoint x: 710, endPoint y: 486, distance: 56.1
click at [710, 486] on textarea "A soup with Molokhia which is spinach and shrimp makes the perfect Combination" at bounding box center [596, 515] width 562 height 78
click at [665, 84] on span "Sections" at bounding box center [651, 84] width 47 height 20
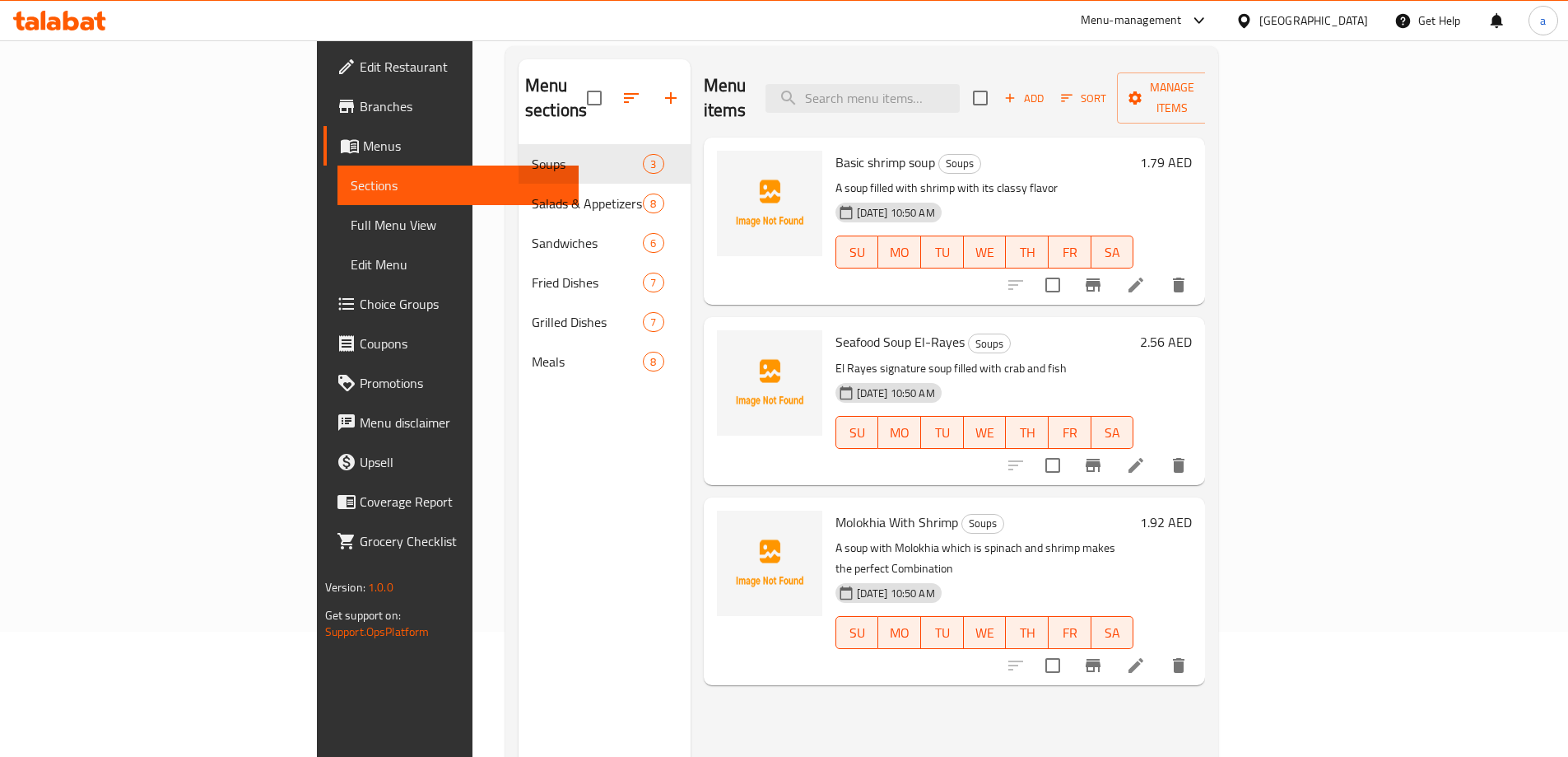
scroll to position [165, 0]
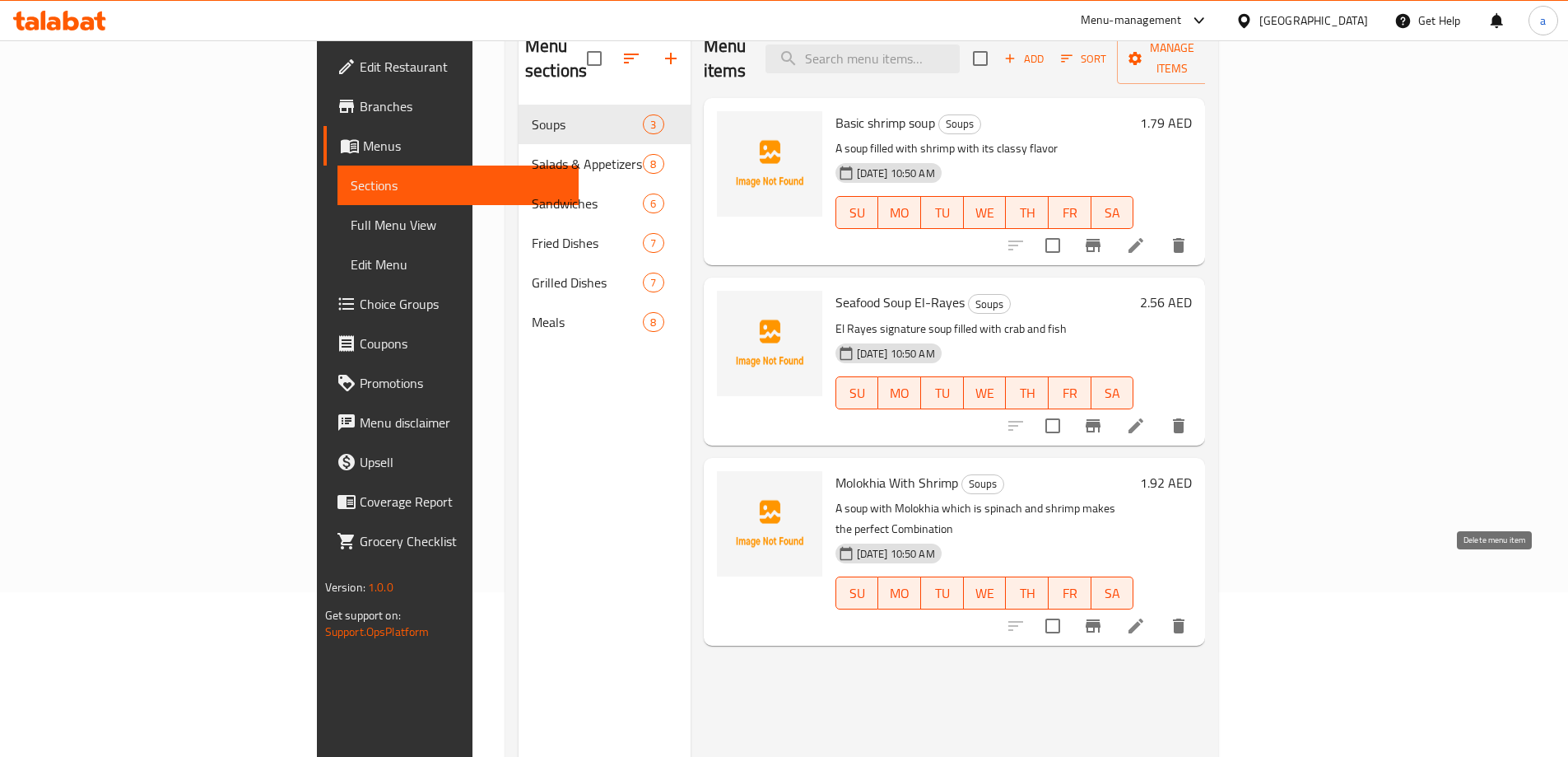
click at [1188, 616] on icon "delete" at bounding box center [1178, 625] width 20 height 20
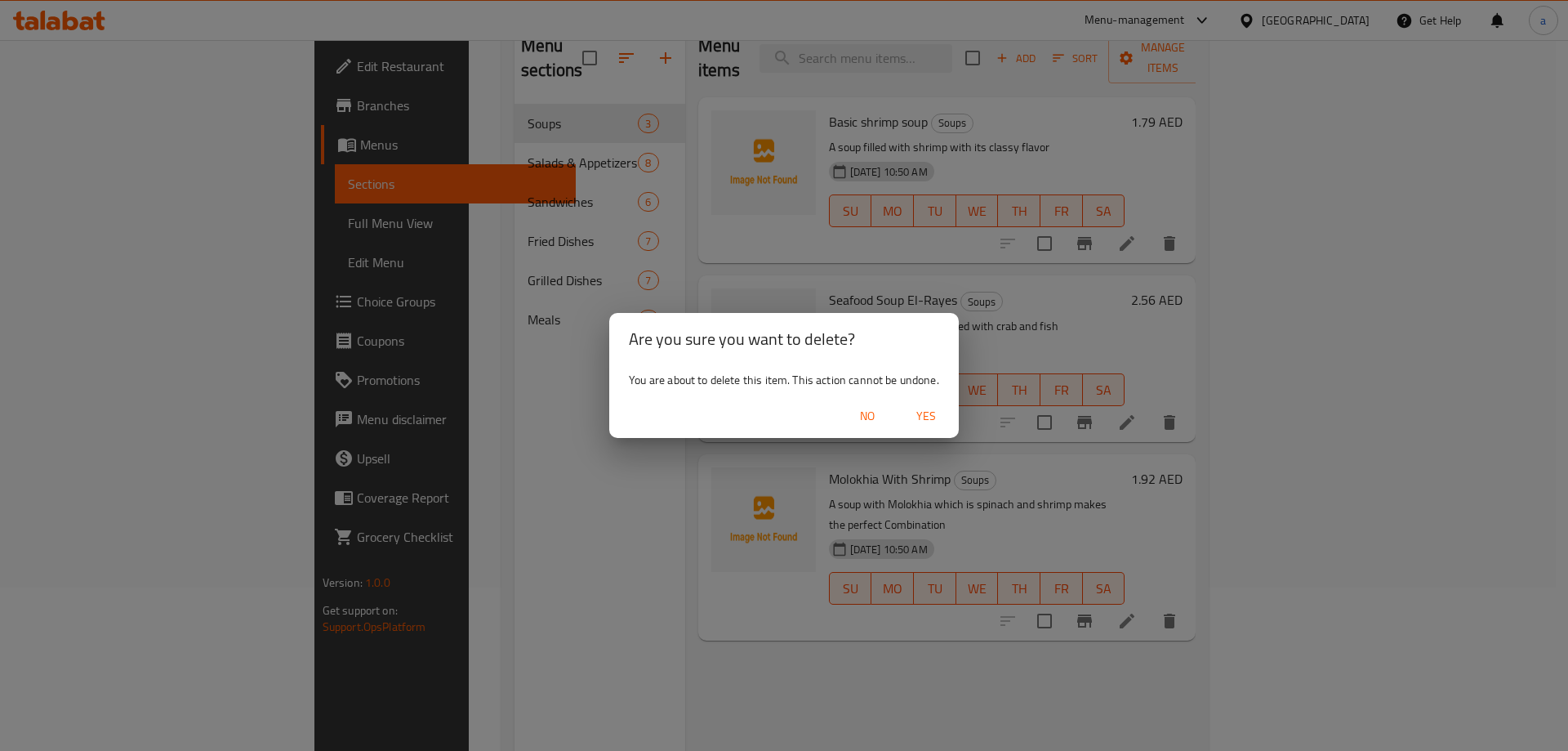
click at [920, 419] on span "Yes" at bounding box center [925, 417] width 39 height 21
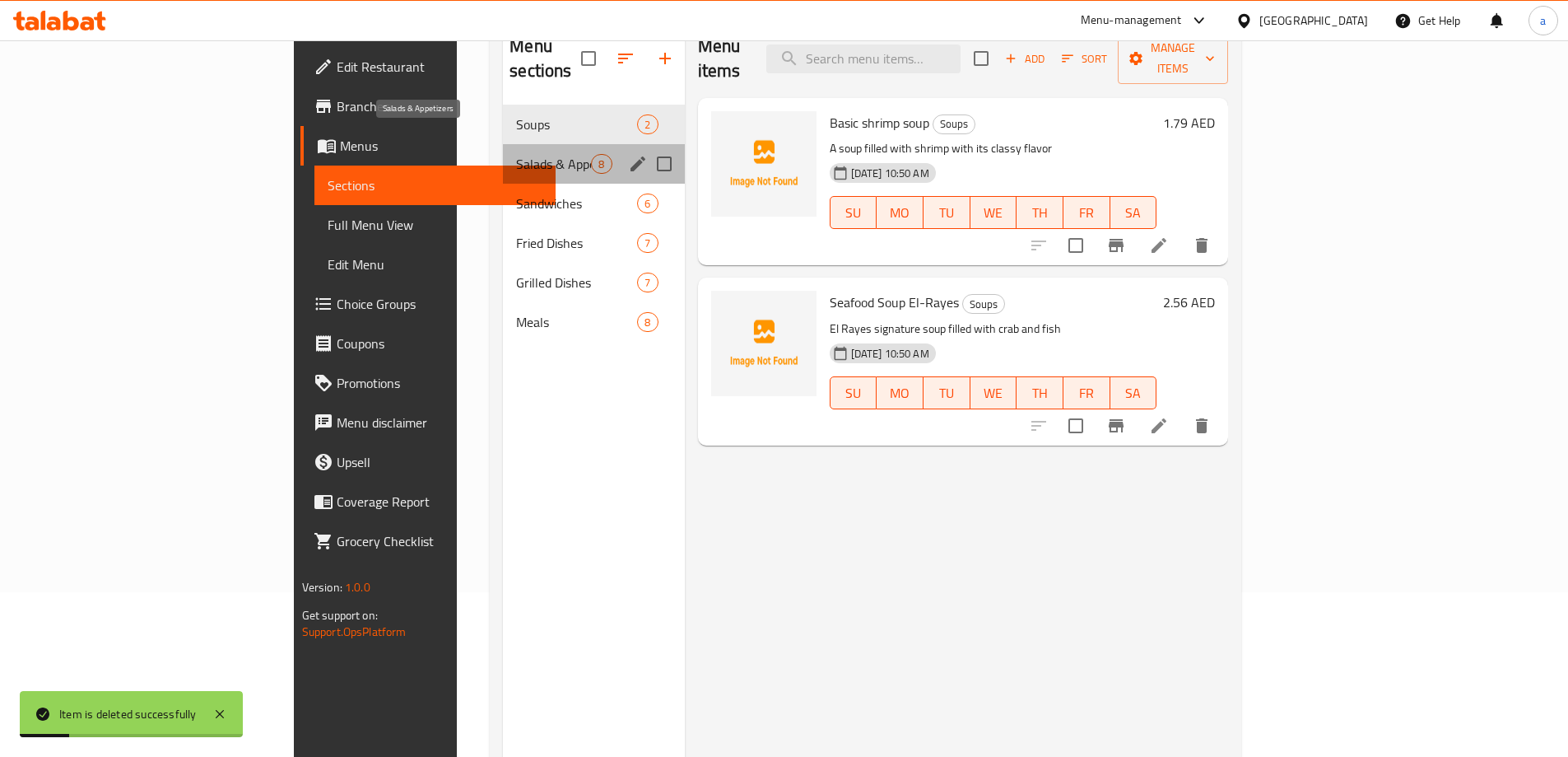
click at [516, 154] on span "Salads & Appetizers" at bounding box center [554, 164] width 75 height 20
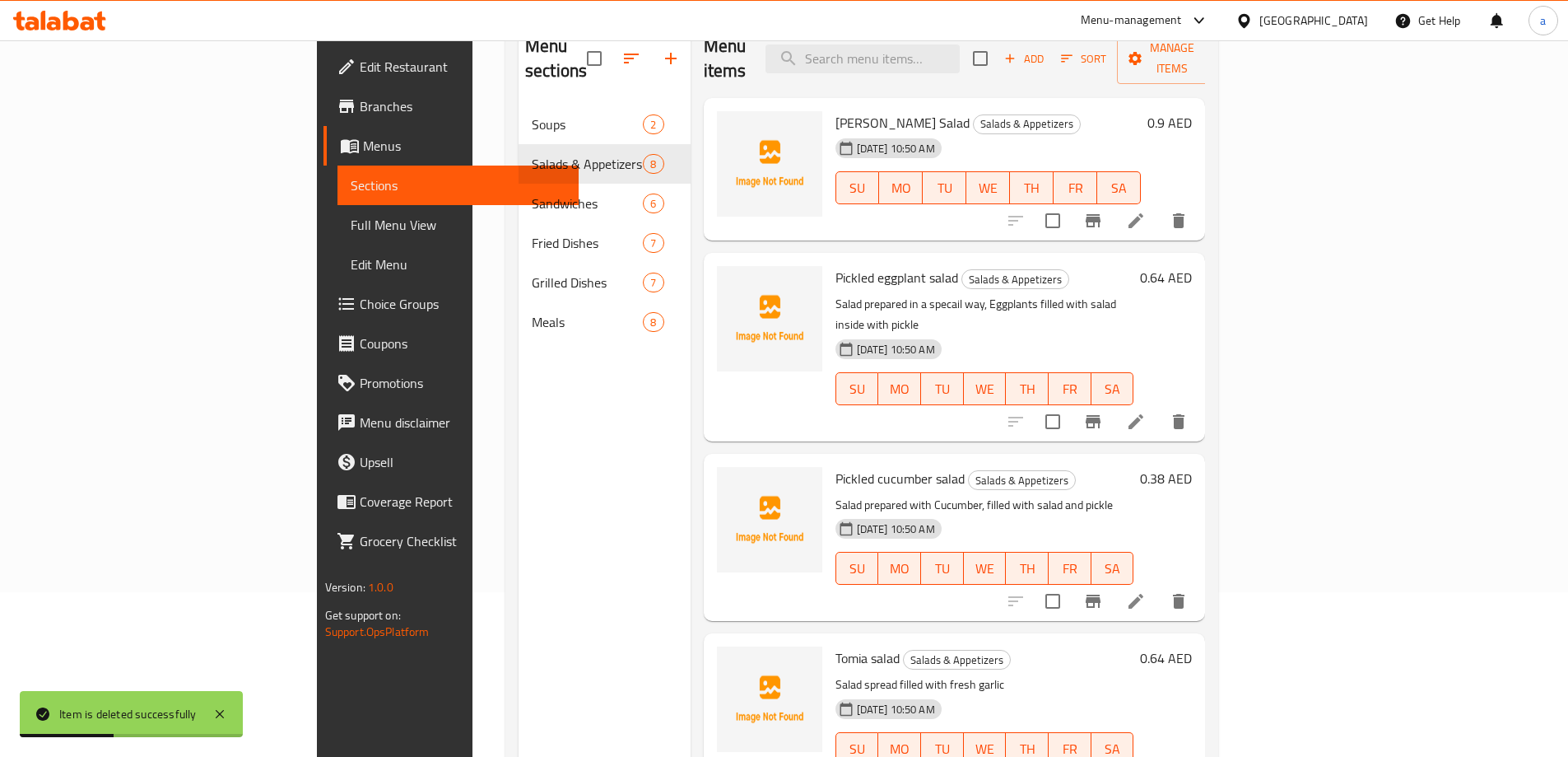
click at [1143, 213] on icon at bounding box center [1135, 220] width 15 height 15
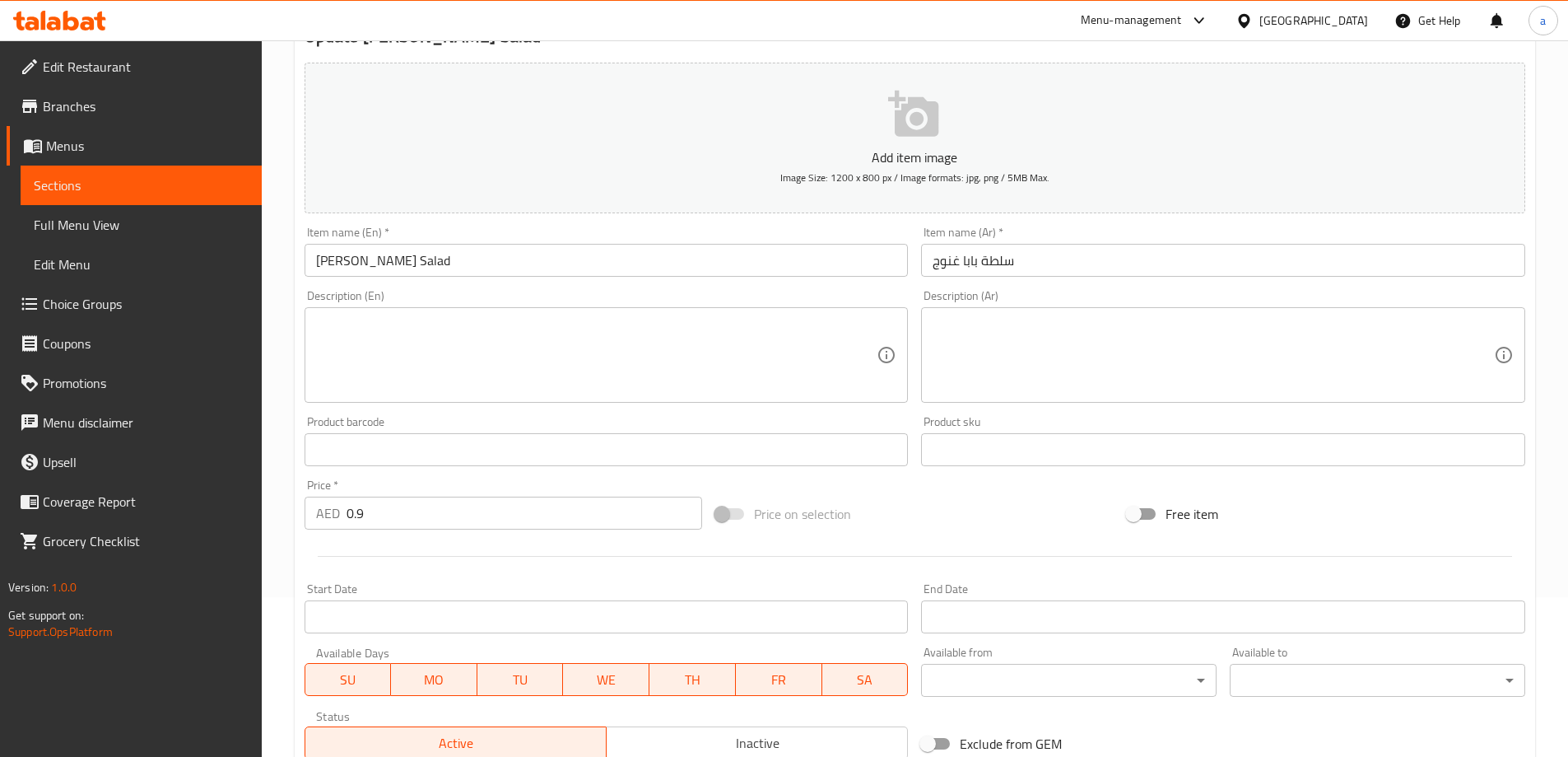
scroll to position [407, 0]
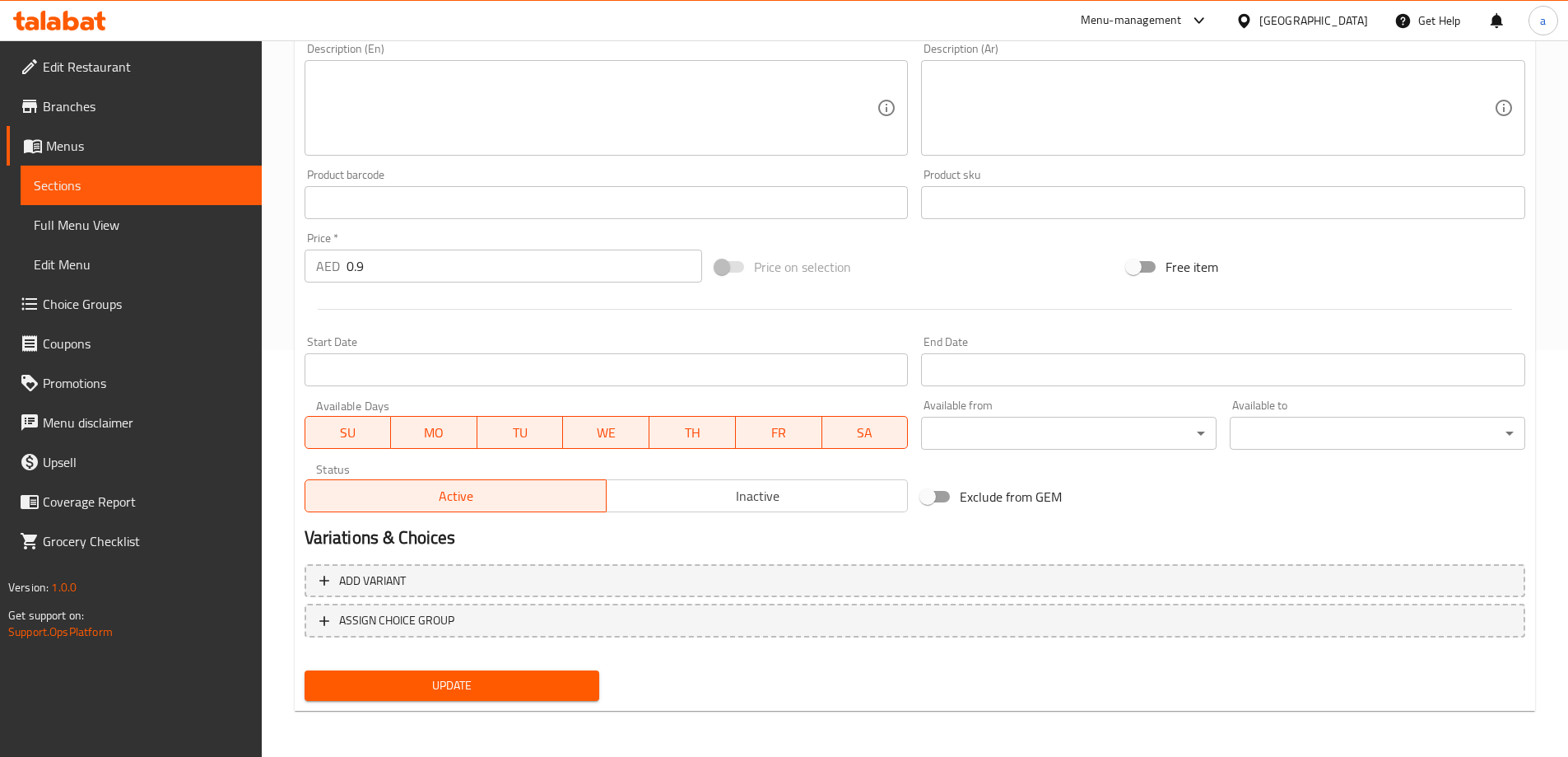
click at [441, 684] on span "Update" at bounding box center [452, 686] width 269 height 21
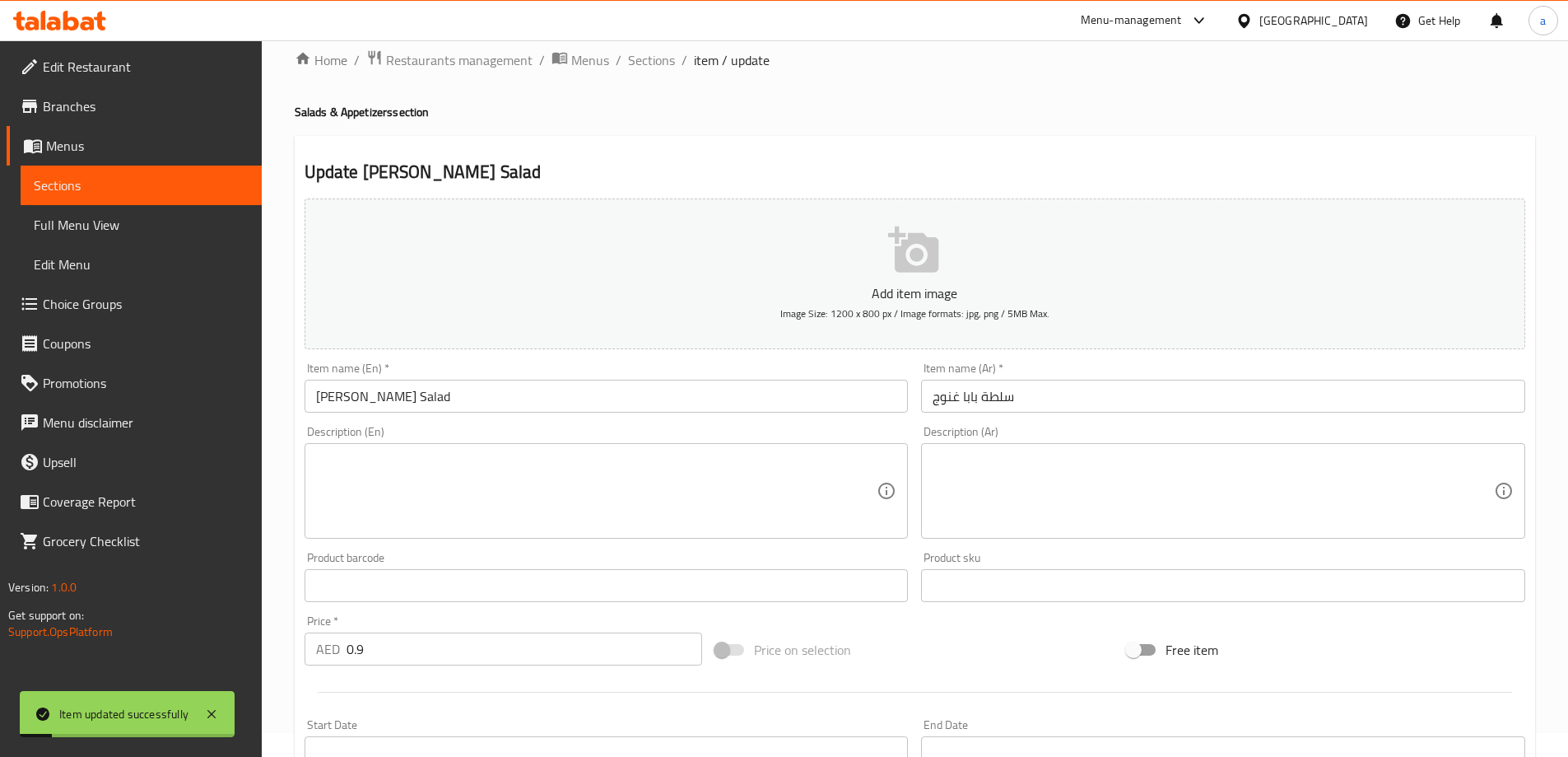
scroll to position [0, 0]
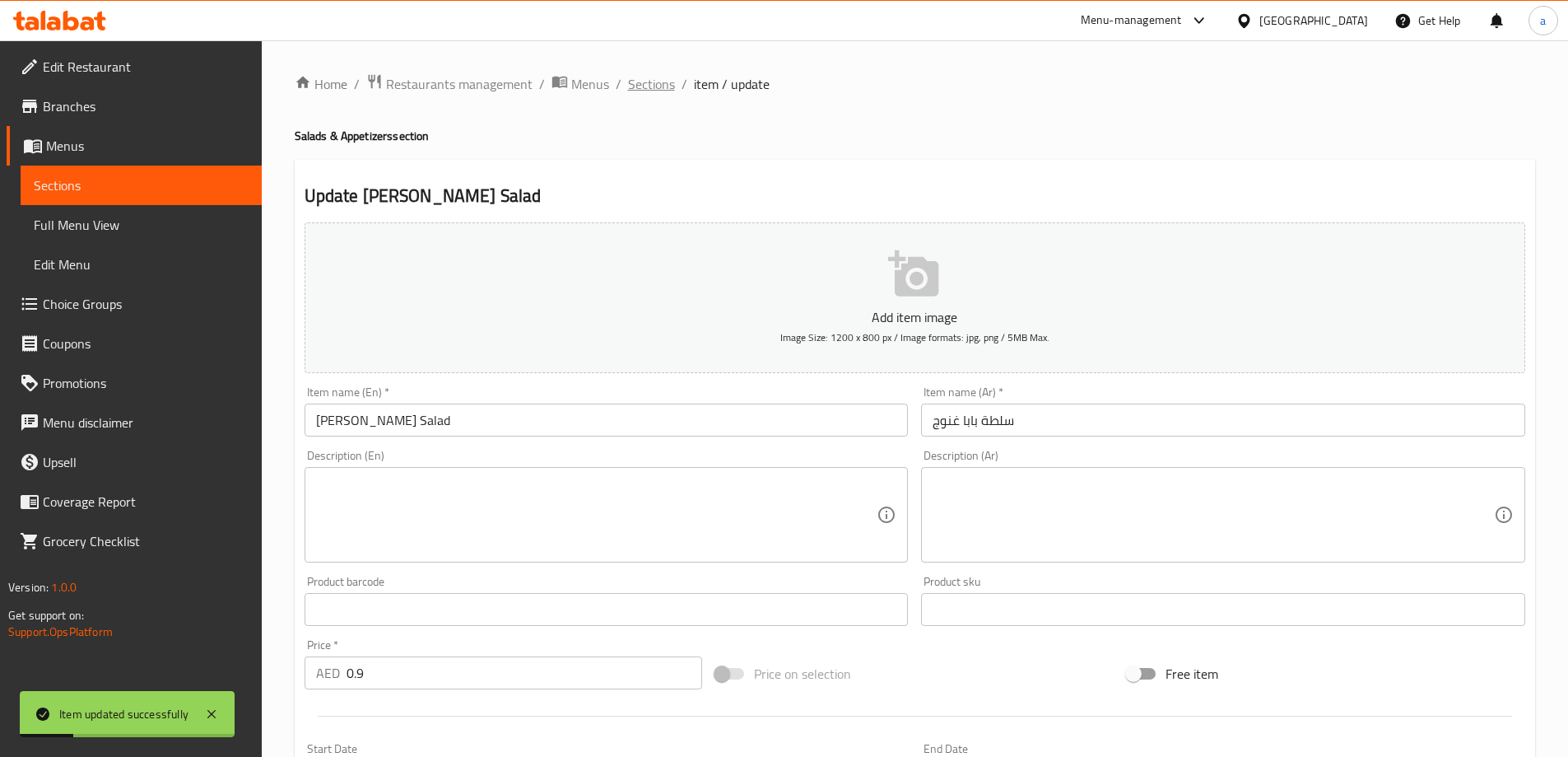
click at [665, 84] on span "Sections" at bounding box center [651, 84] width 47 height 20
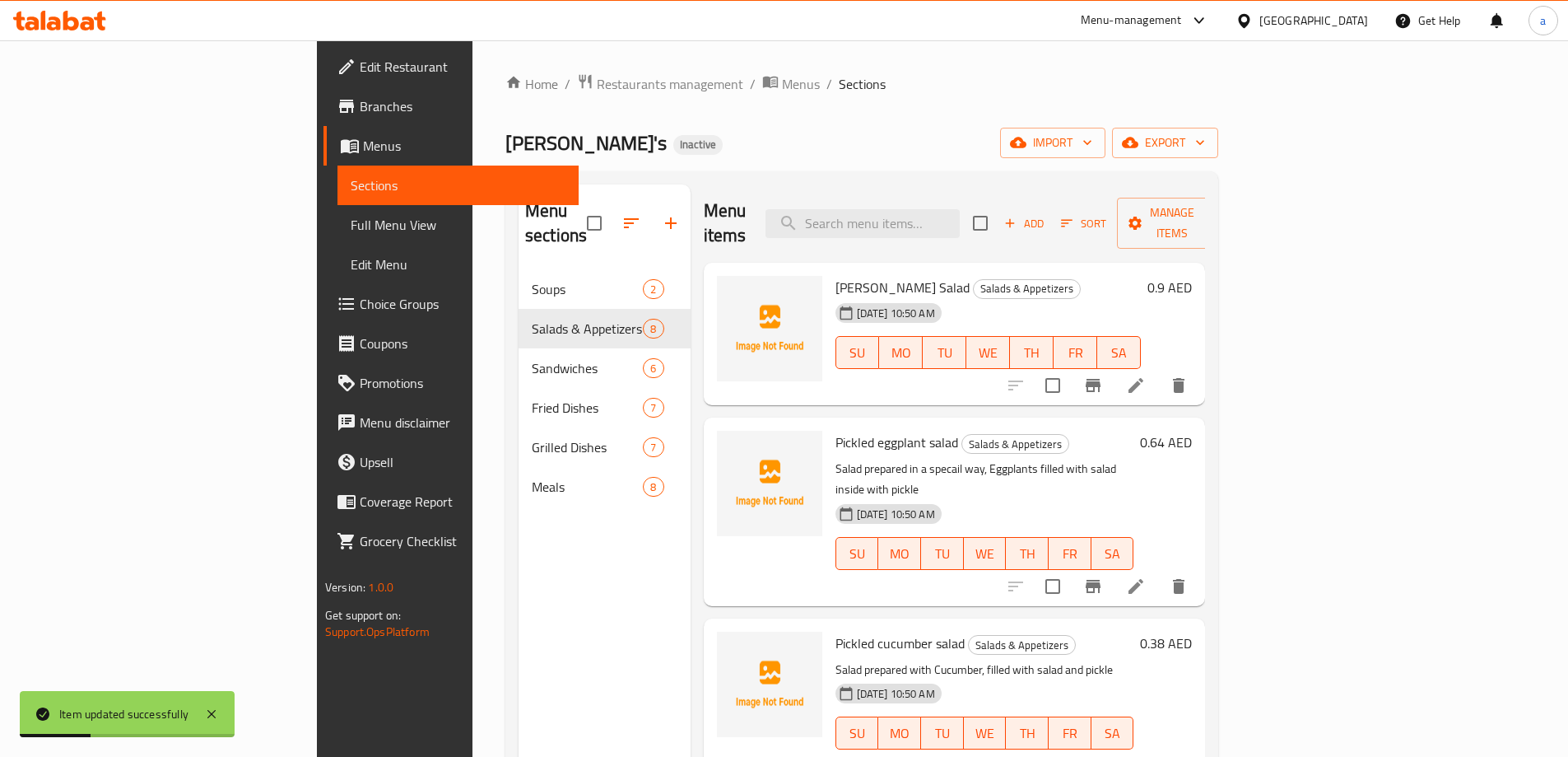
scroll to position [83, 0]
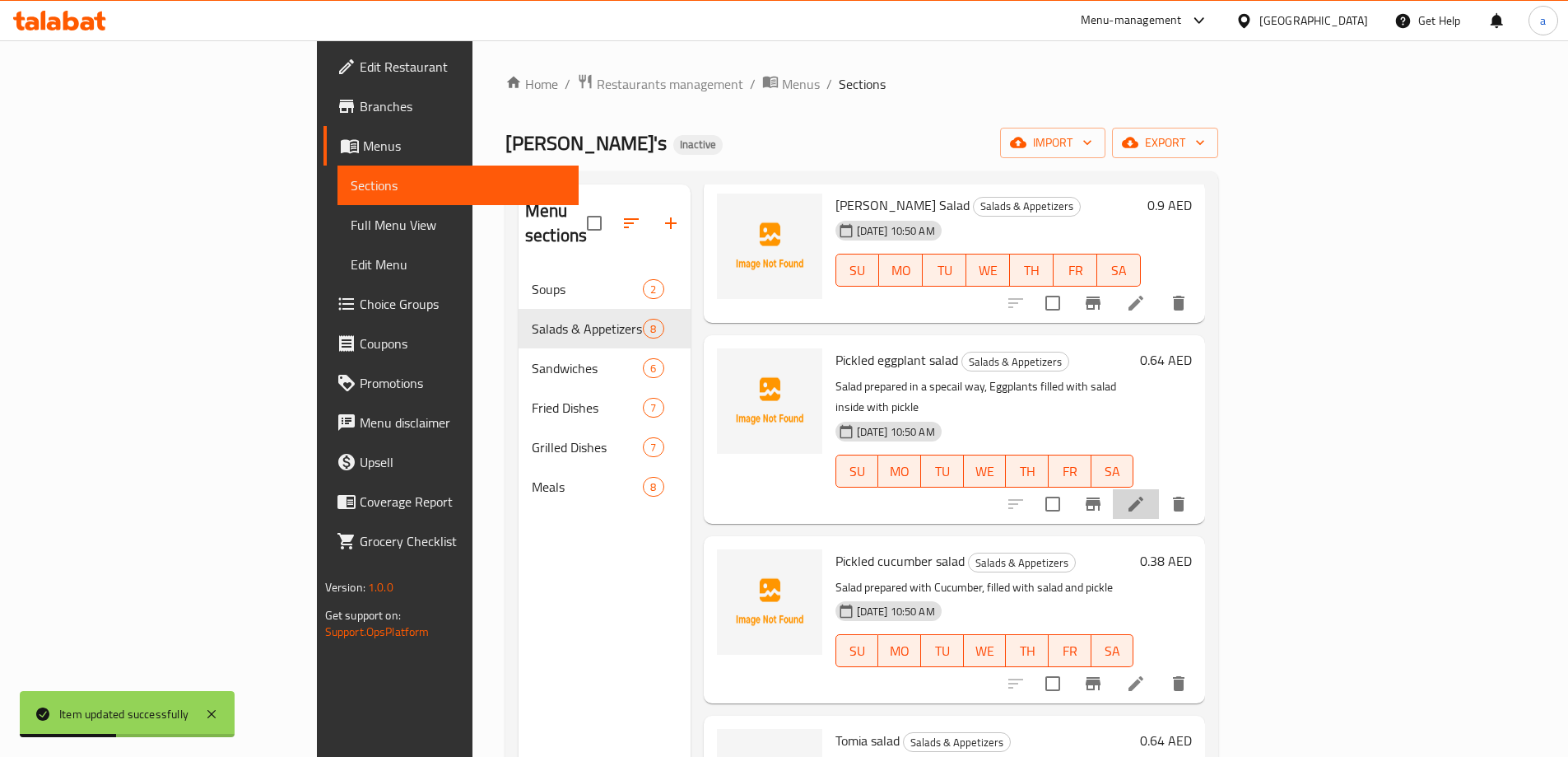
click at [1159, 490] on li at bounding box center [1135, 504] width 46 height 30
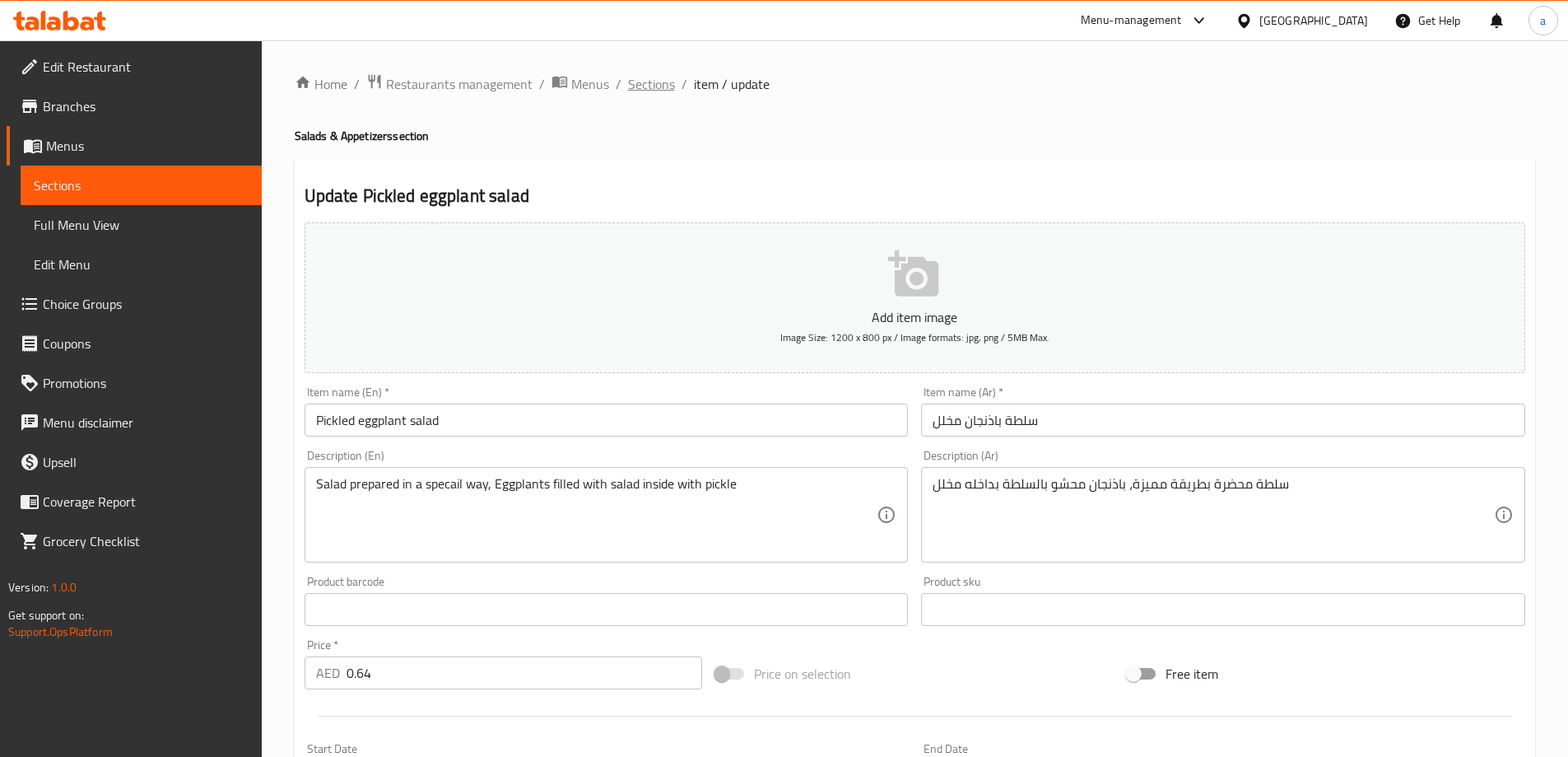
click at [639, 81] on span "Sections" at bounding box center [651, 84] width 47 height 20
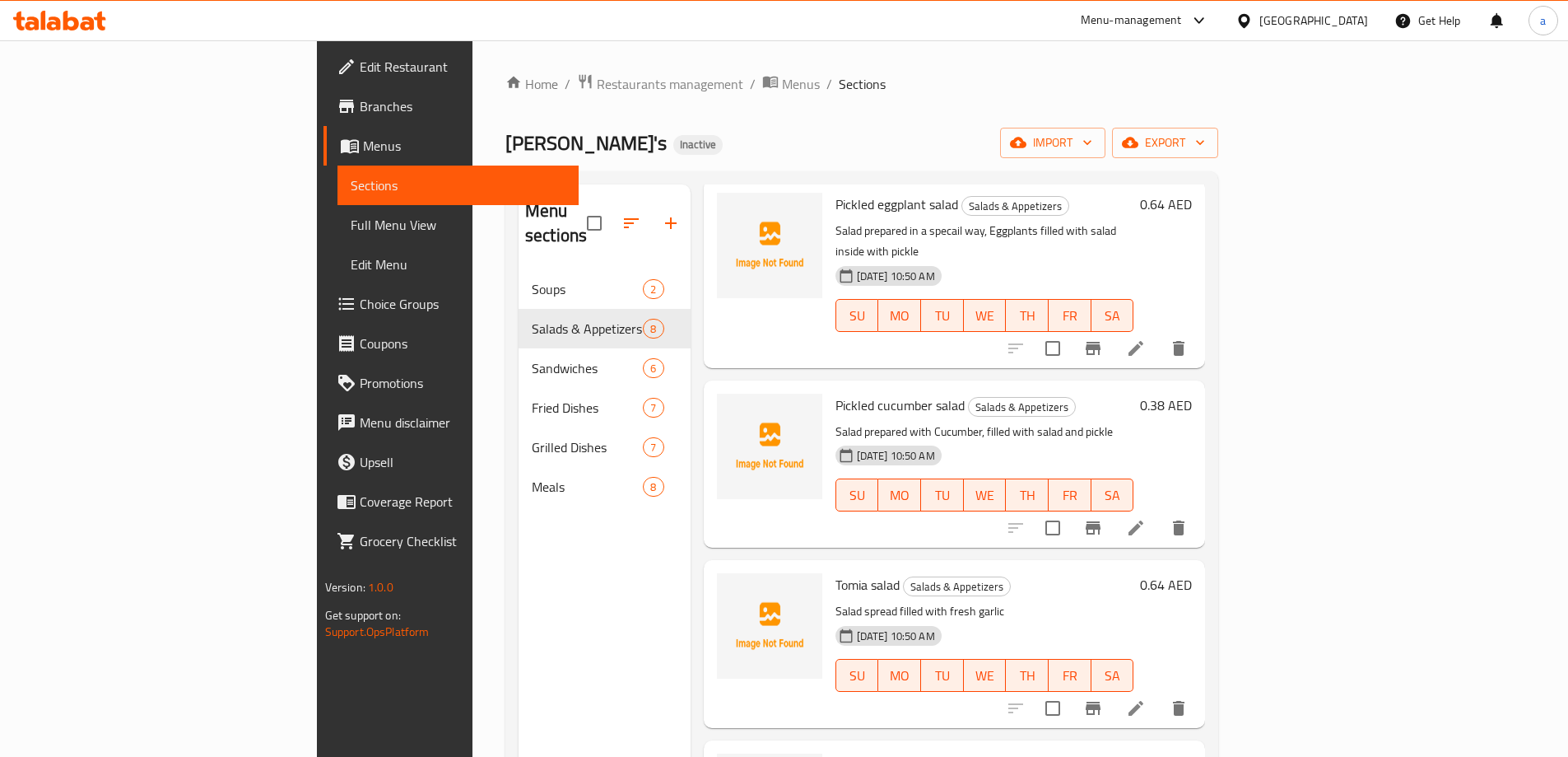
scroll to position [247, 0]
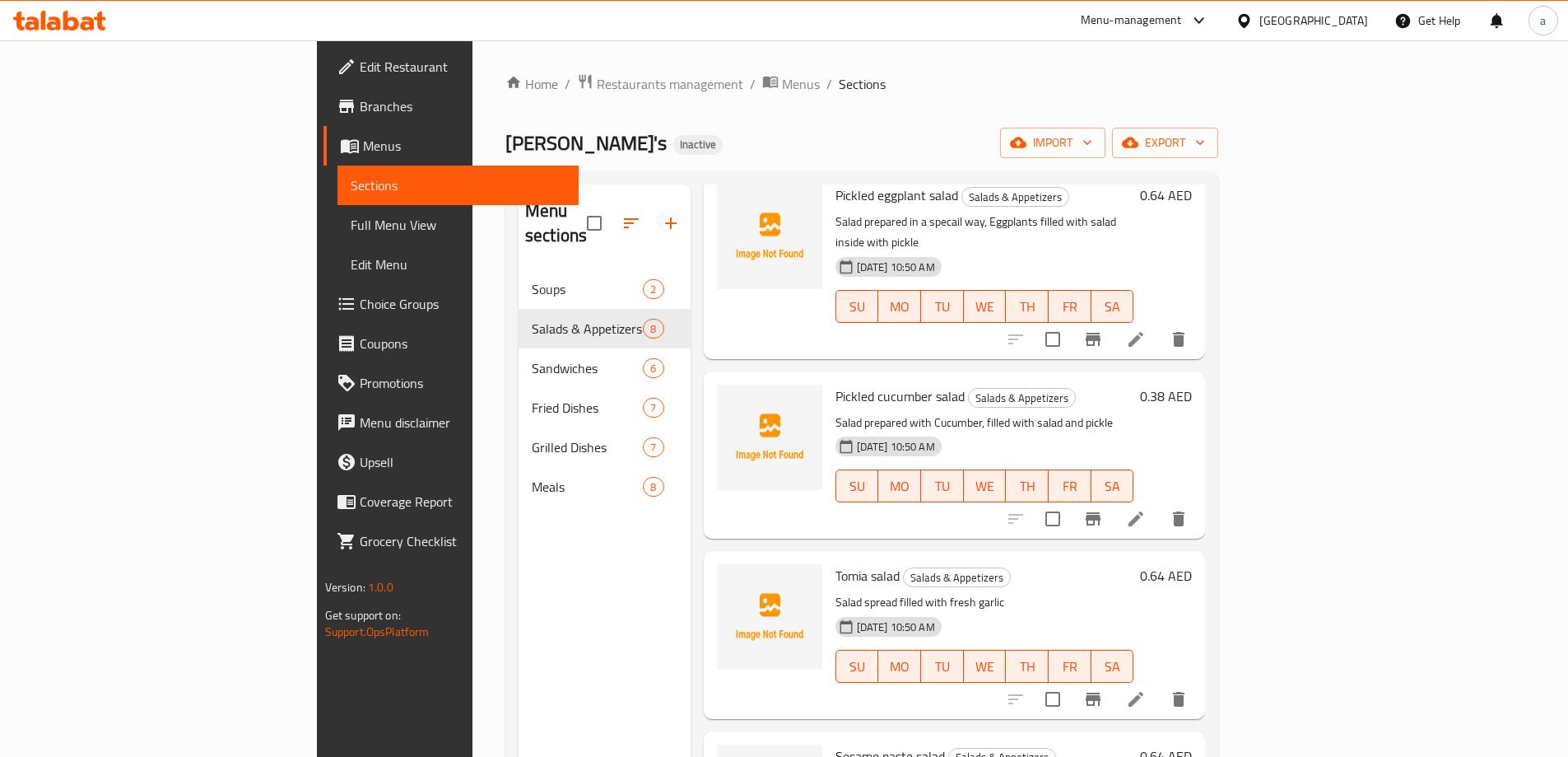
click at [1146, 509] on icon at bounding box center [1135, 518] width 20 height 20
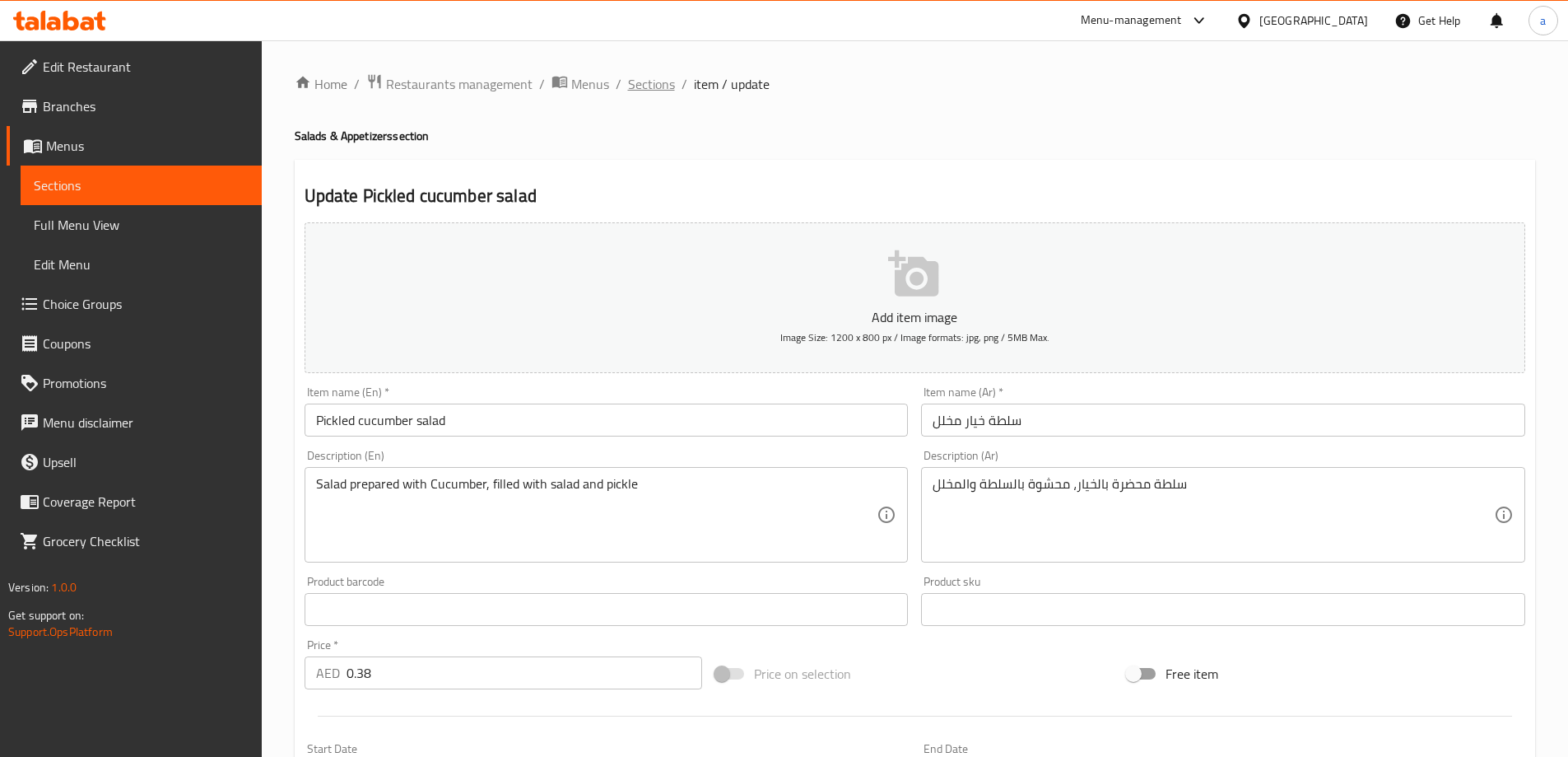
click at [665, 84] on span "Sections" at bounding box center [651, 84] width 47 height 20
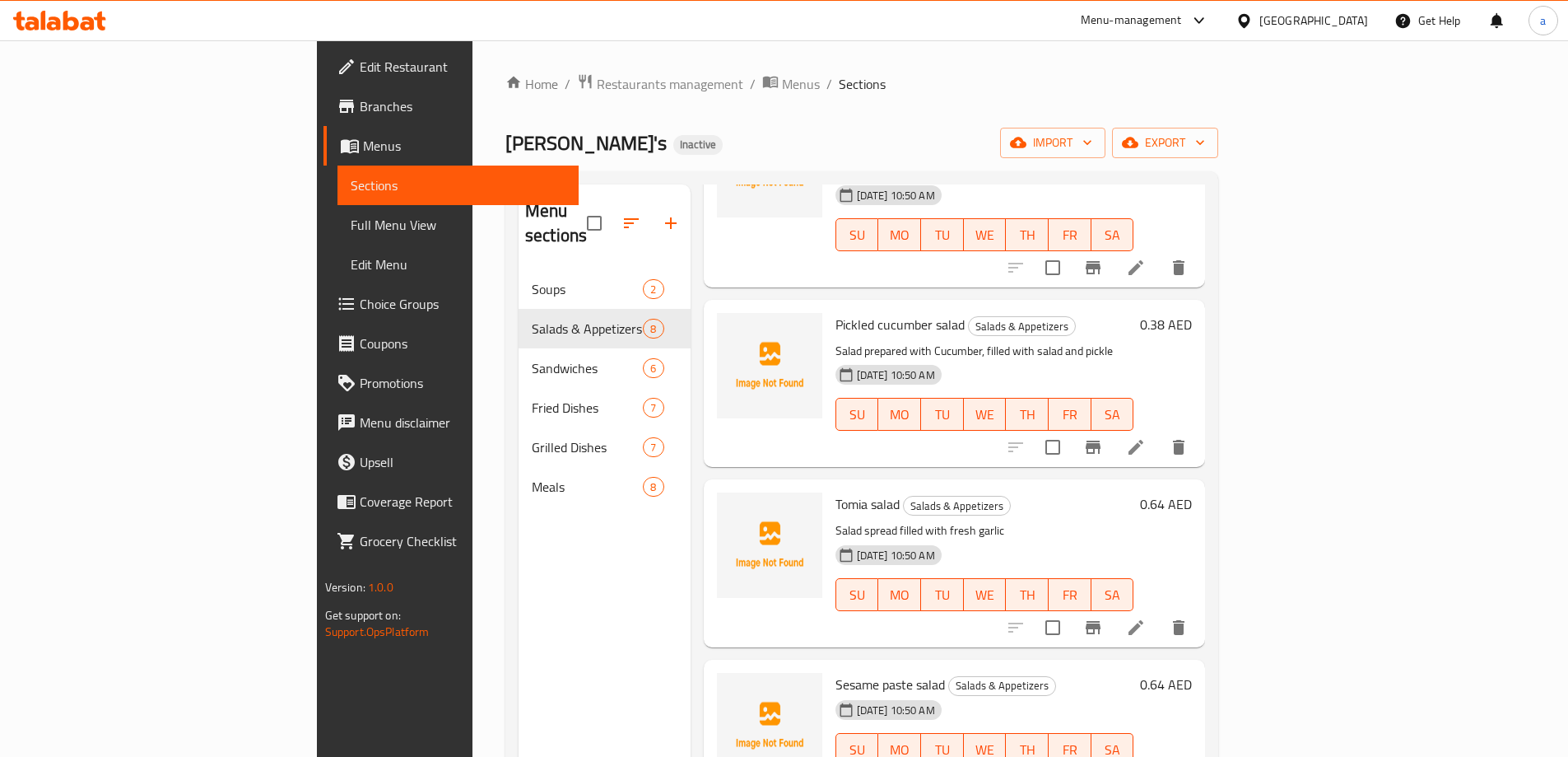
scroll to position [412, 0]
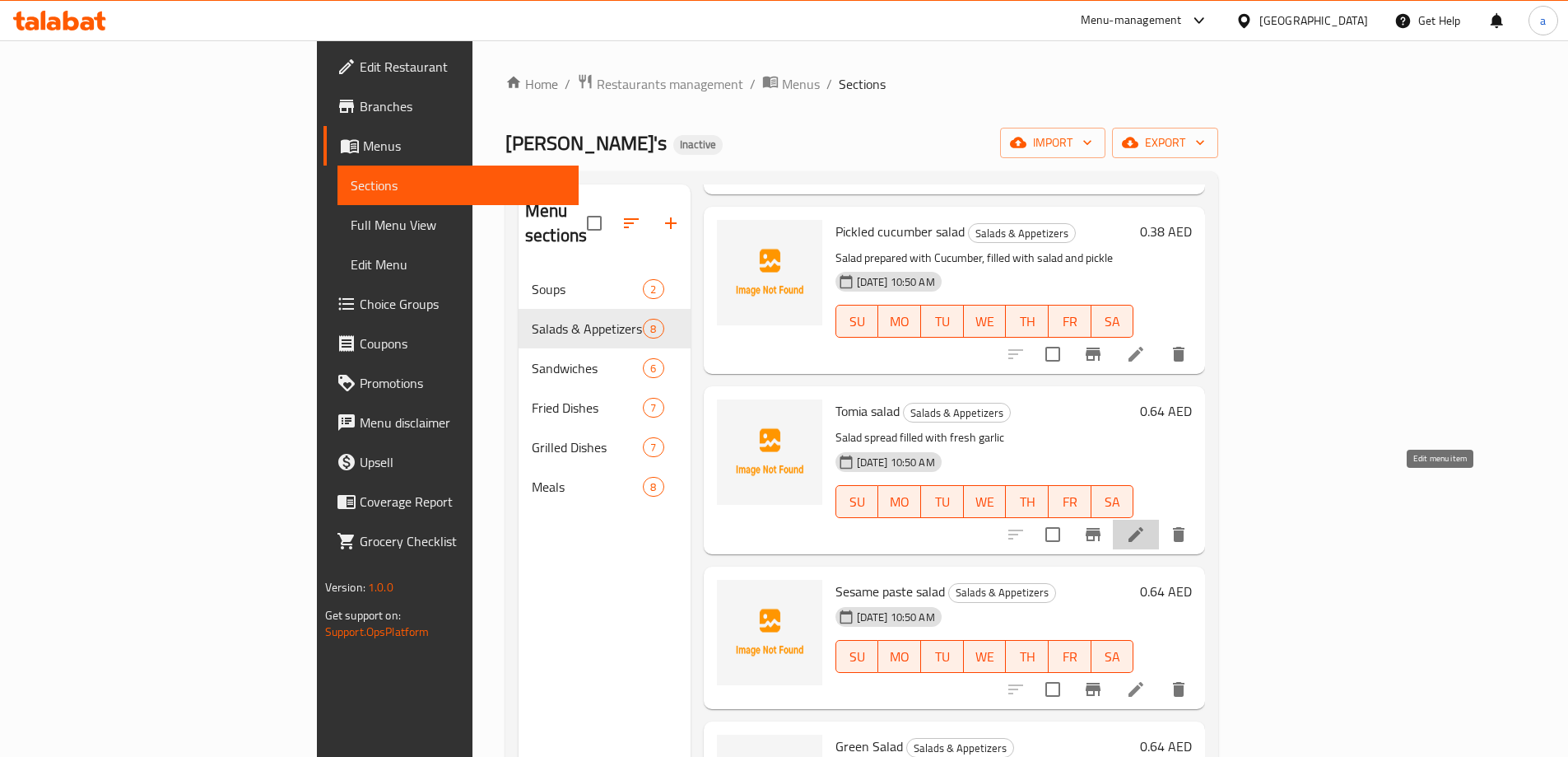
click at [1143, 527] on icon at bounding box center [1135, 534] width 15 height 15
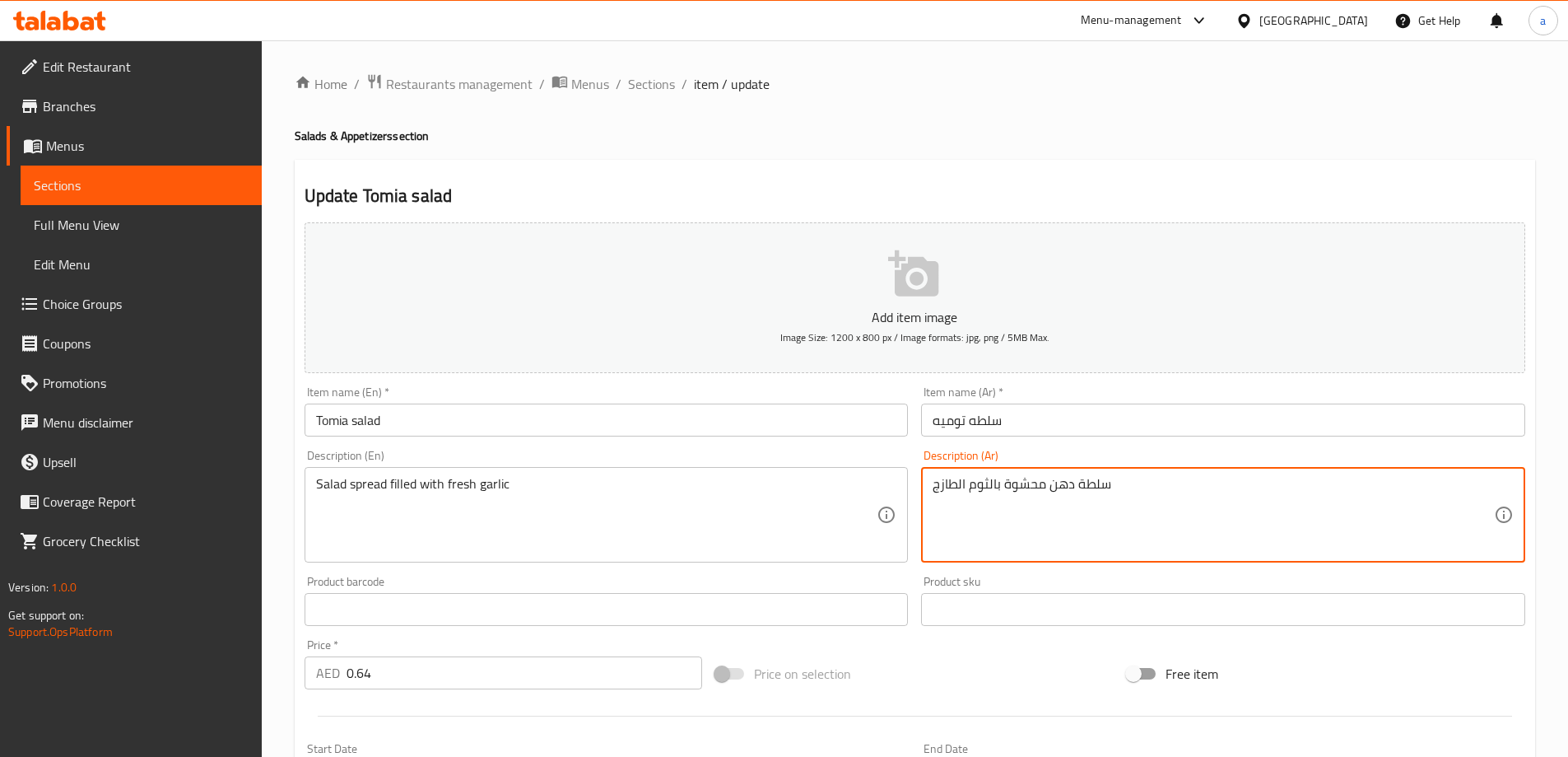
click at [1062, 477] on textarea "سلطة دهن محشوة بالثوم الطازج" at bounding box center [1213, 515] width 562 height 78
click at [1032, 526] on textarea "سلطة محشوة بالثوم الطازج" at bounding box center [1213, 515] width 562 height 78
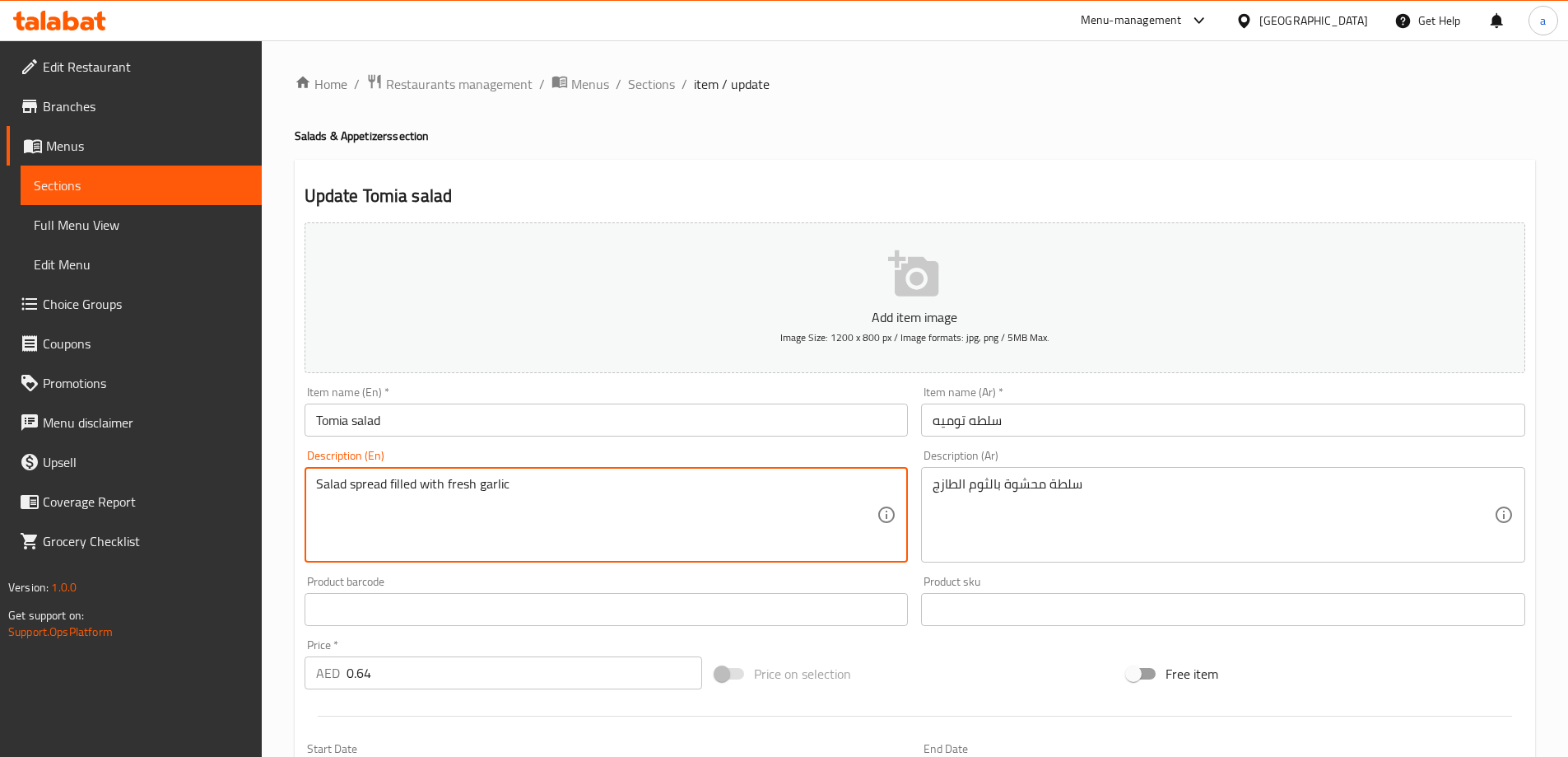
click at [367, 495] on textarea "Salad spread filled with fresh garlic" at bounding box center [596, 515] width 562 height 78
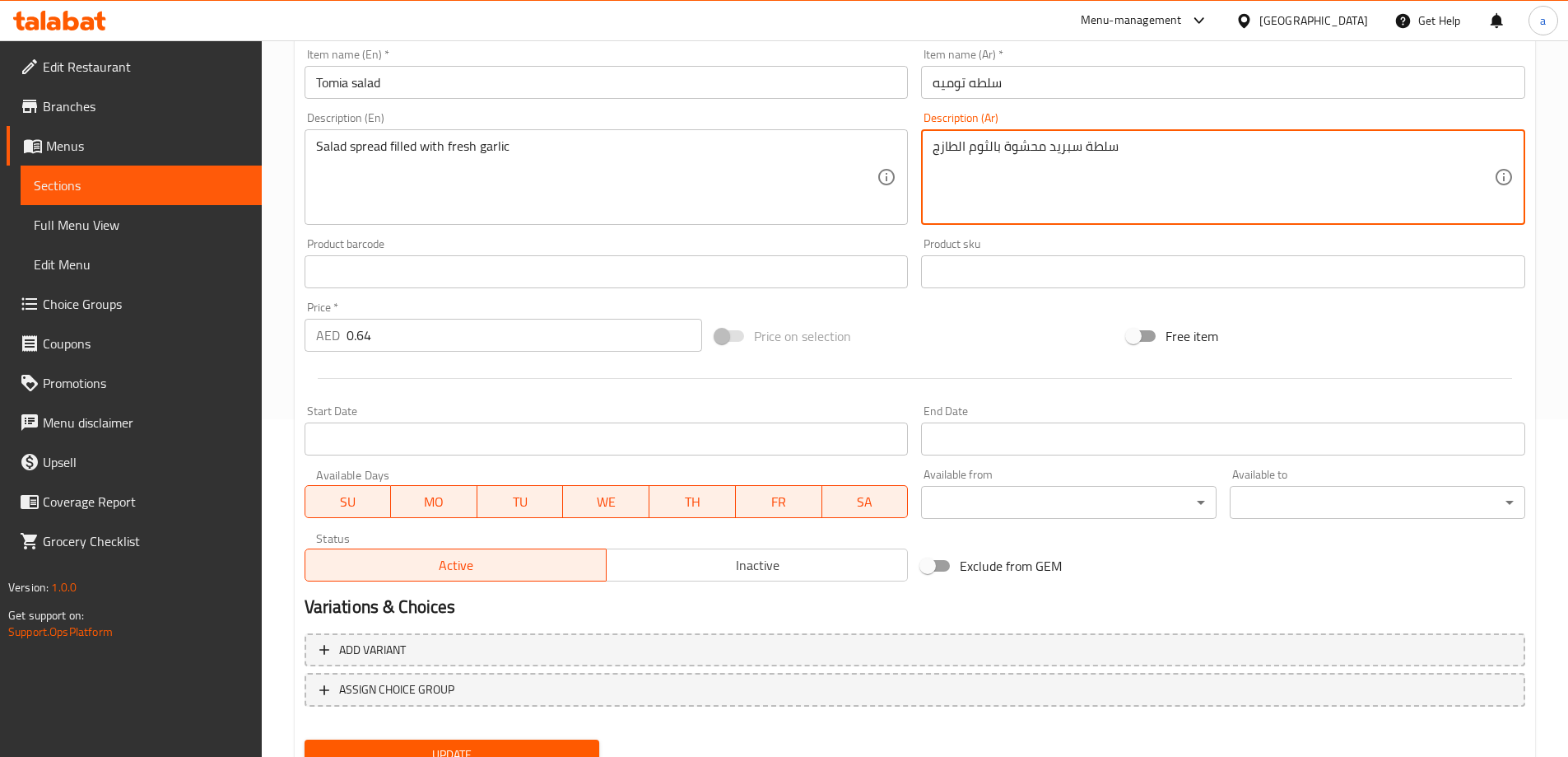
scroll to position [407, 0]
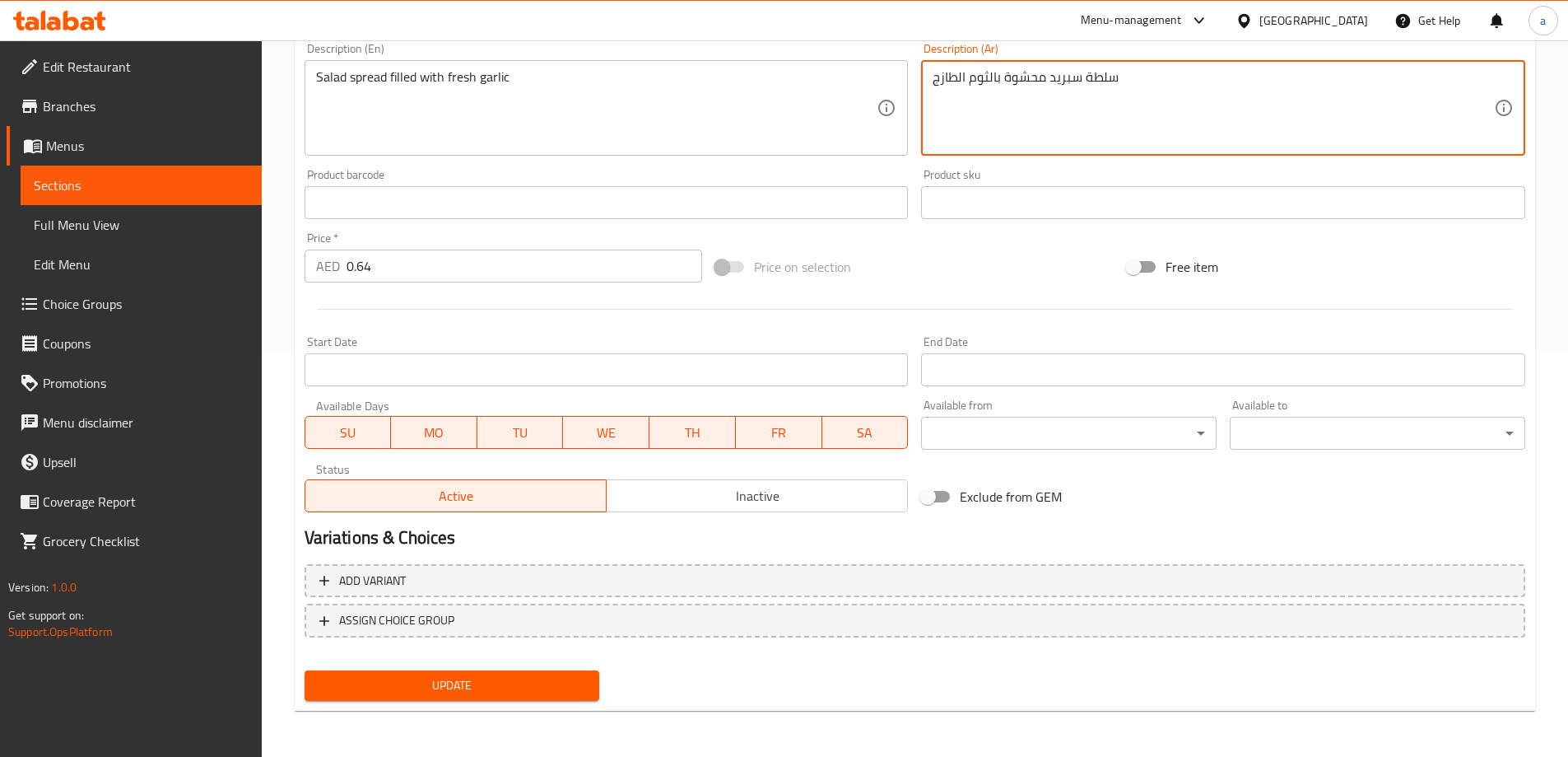
type textarea "سلطة سبريد محشوة بالثوم الطازج"
click at [441, 686] on span "Update" at bounding box center [452, 686] width 269 height 21
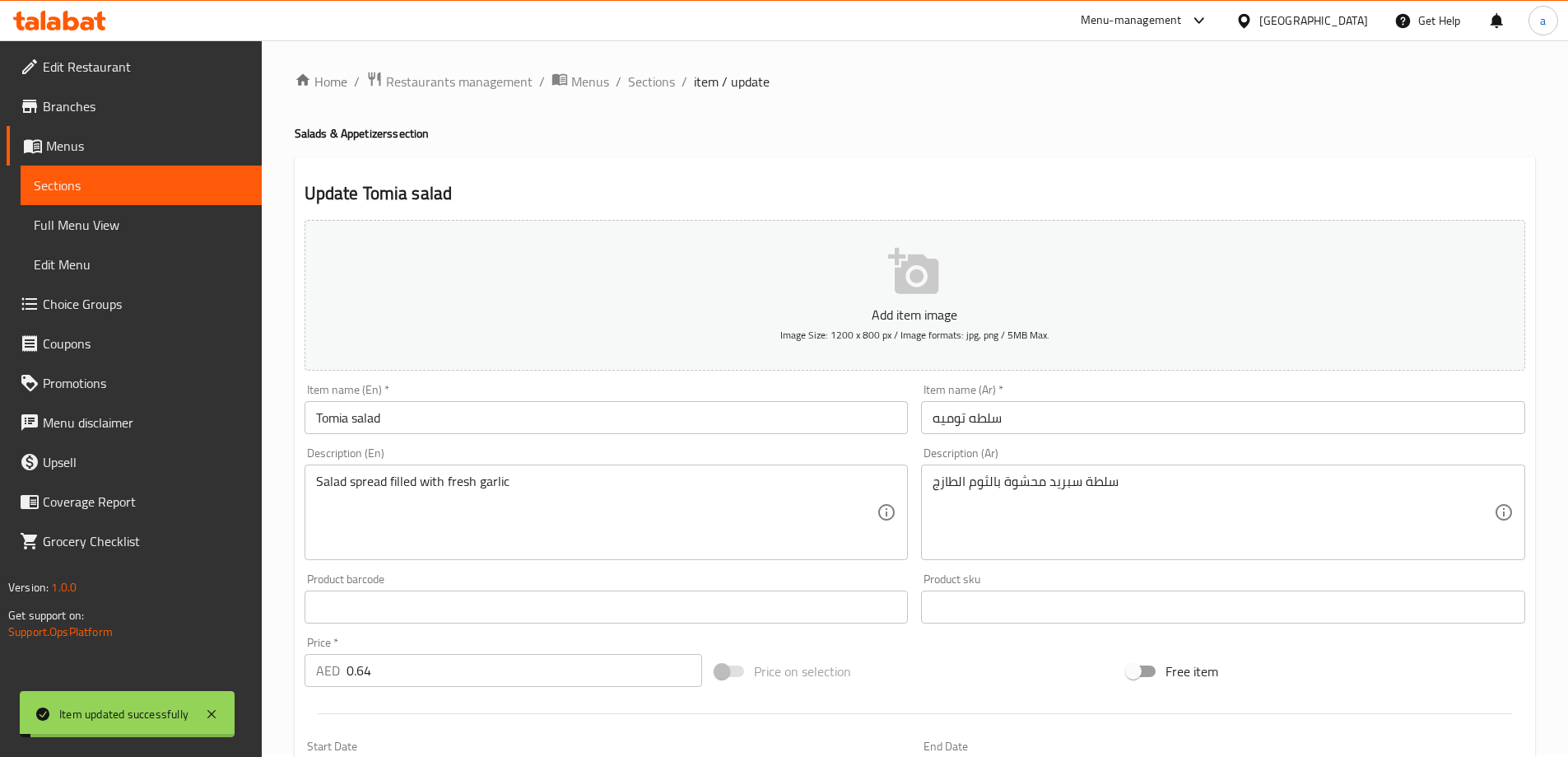
scroll to position [0, 0]
click at [634, 79] on span "Sections" at bounding box center [651, 84] width 47 height 20
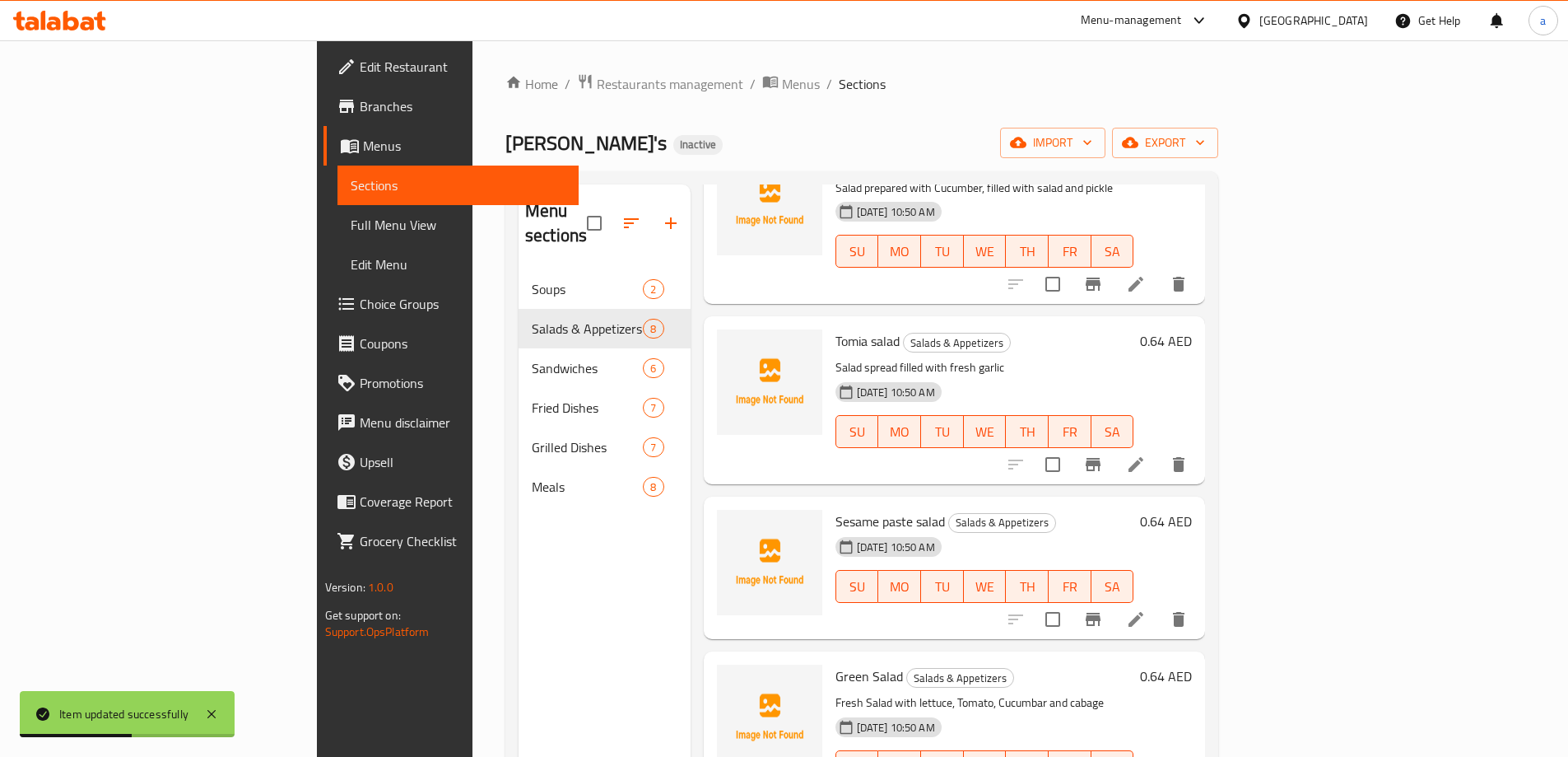
scroll to position [577, 0]
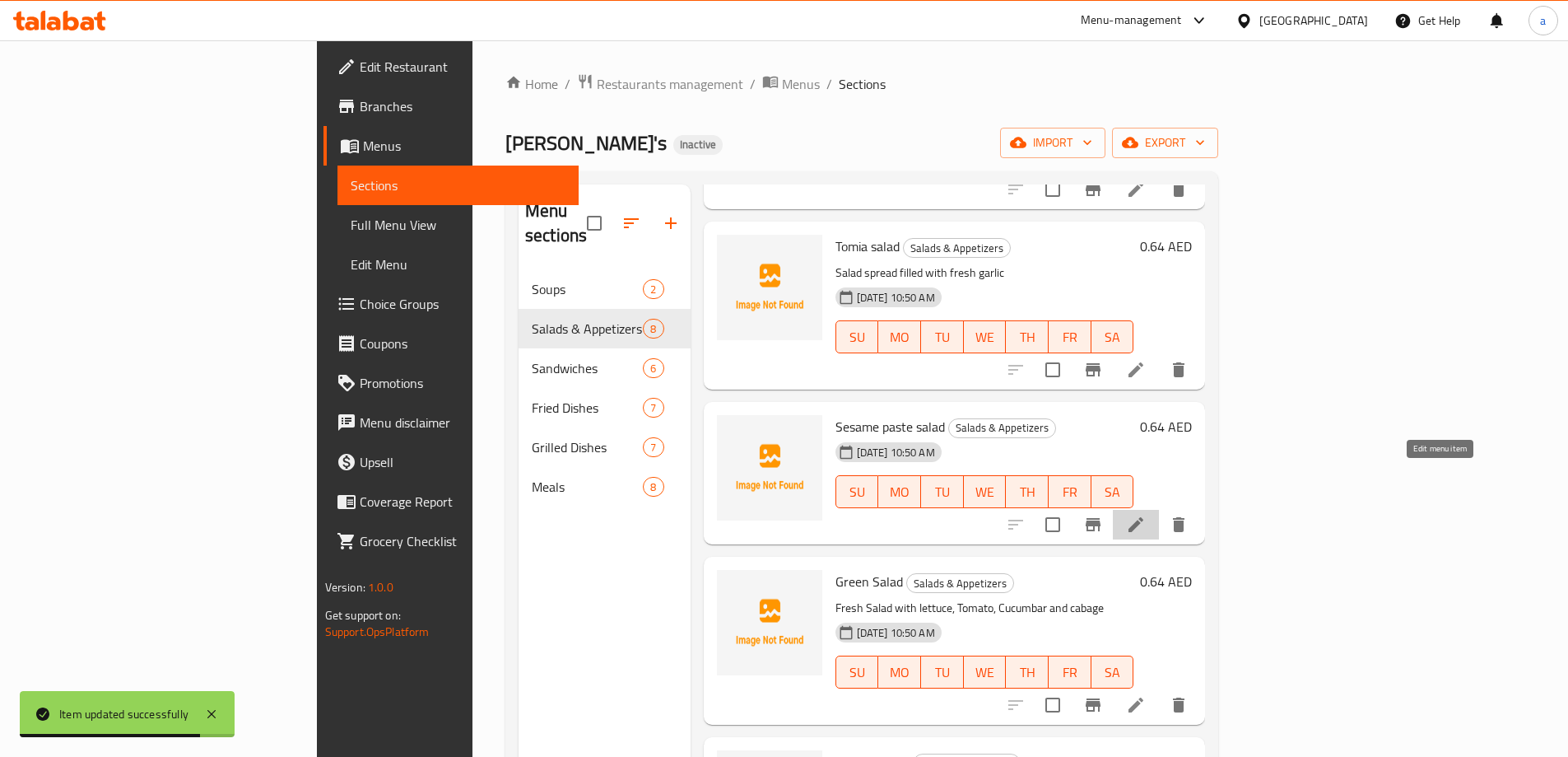
click at [1146, 515] on icon at bounding box center [1135, 524] width 20 height 20
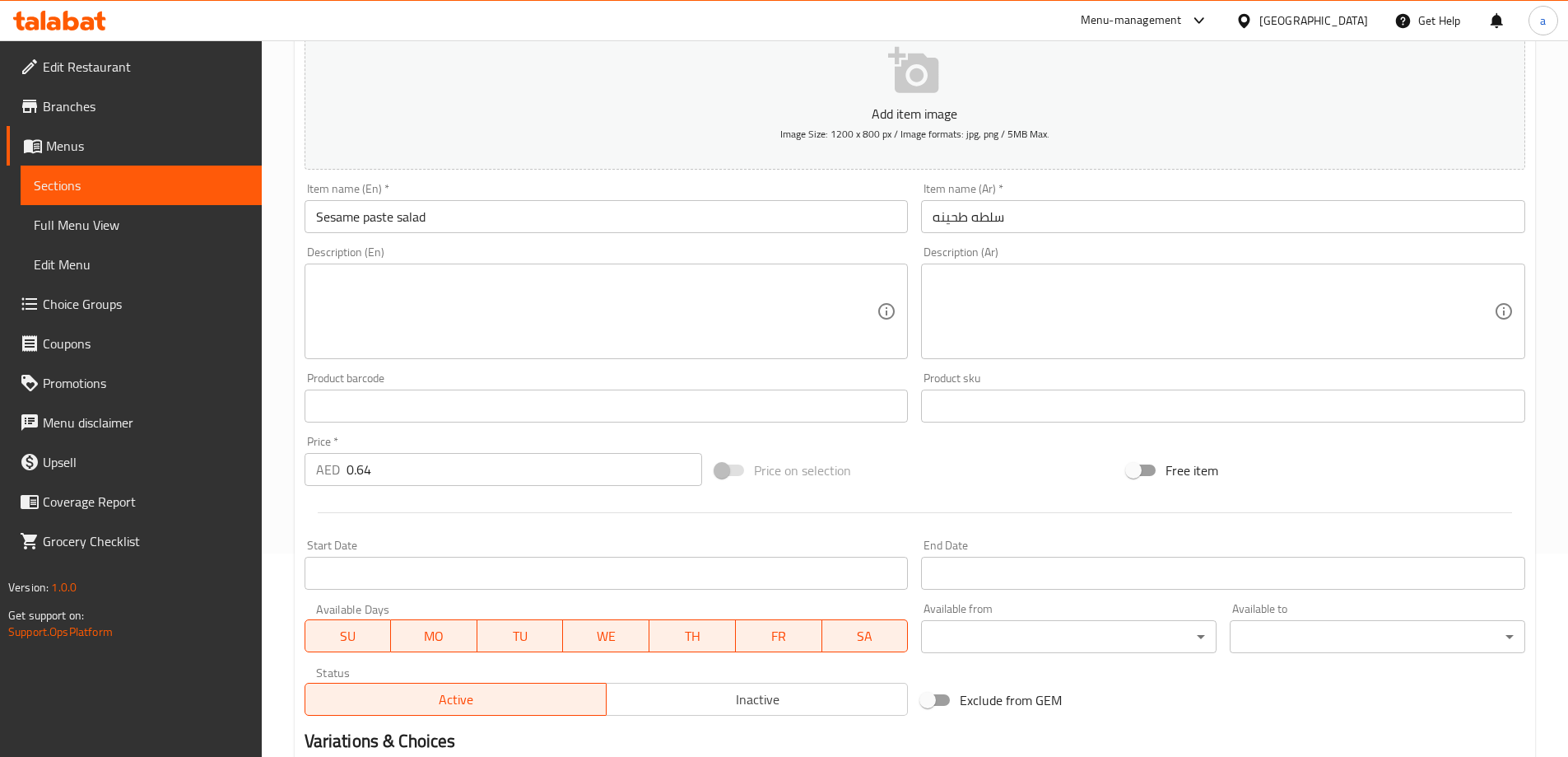
scroll to position [247, 0]
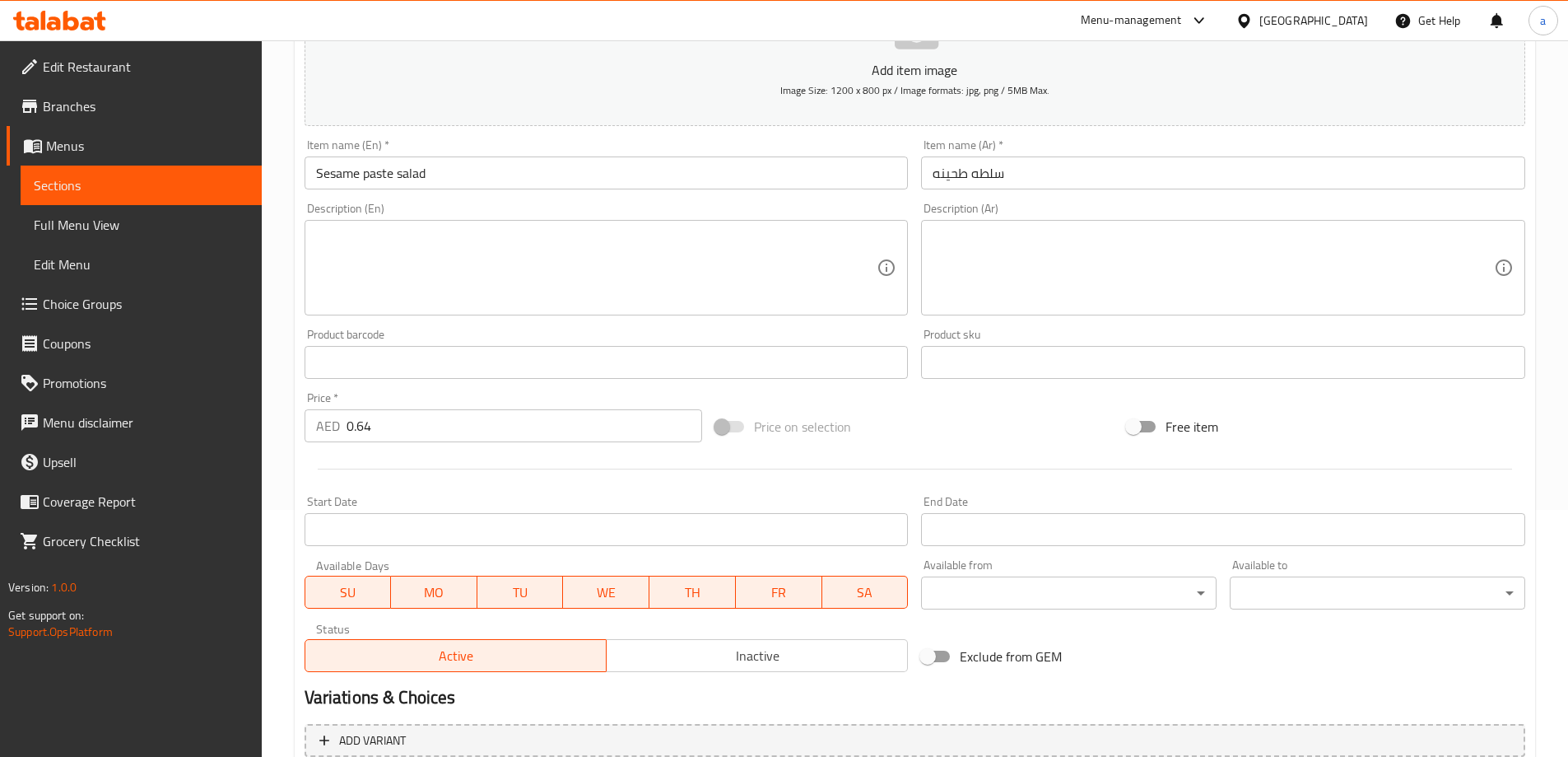
click at [363, 164] on input "Sesame paste salad" at bounding box center [607, 173] width 604 height 33
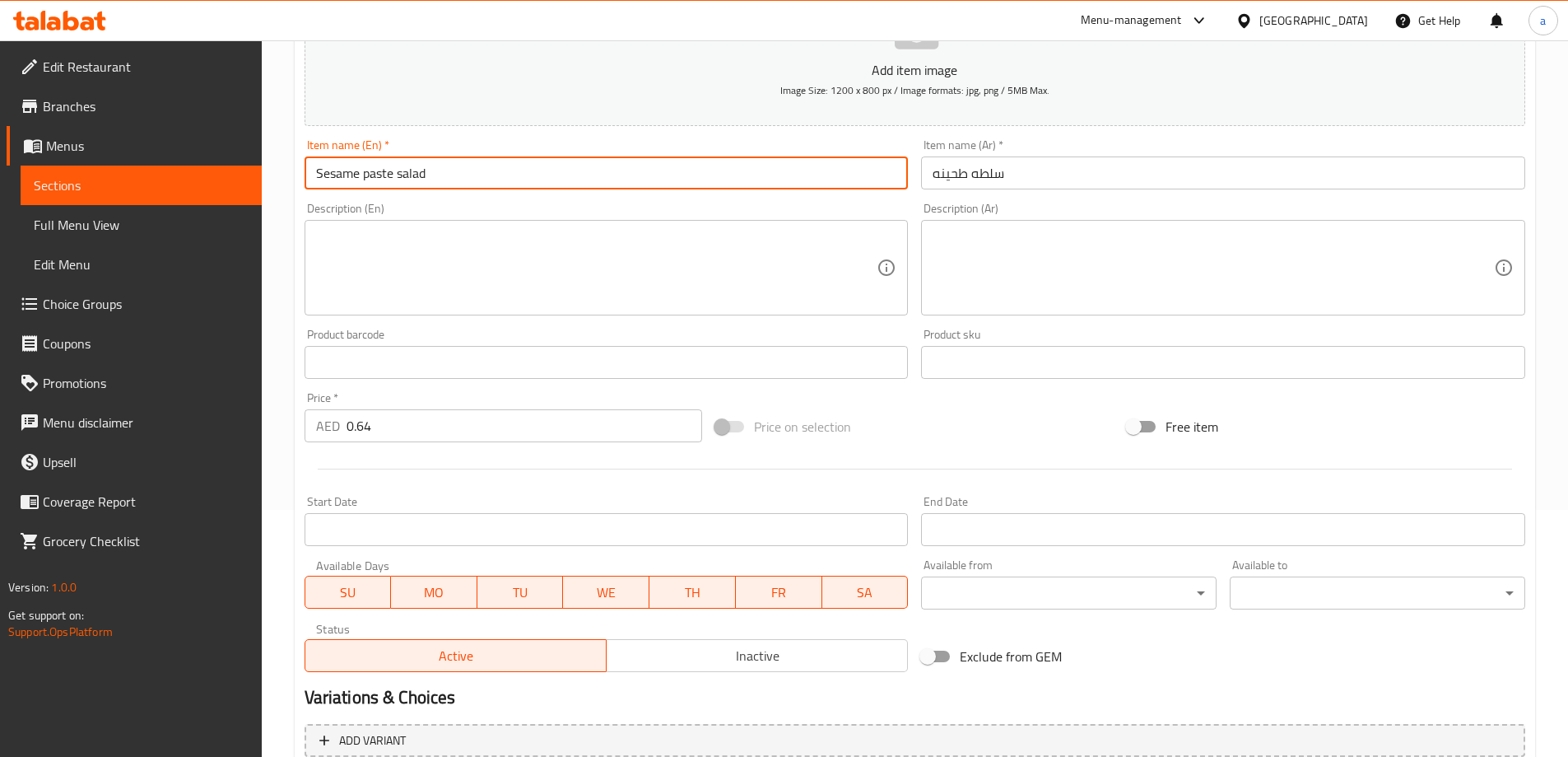
click at [363, 164] on input "Sesame paste salad" at bounding box center [607, 173] width 604 height 33
click at [400, 174] on input "Sesame paste salad" at bounding box center [607, 173] width 604 height 33
drag, startPoint x: 396, startPoint y: 172, endPoint x: 307, endPoint y: 177, distance: 89.1
click at [307, 177] on input "Sesame paste salad" at bounding box center [607, 173] width 604 height 33
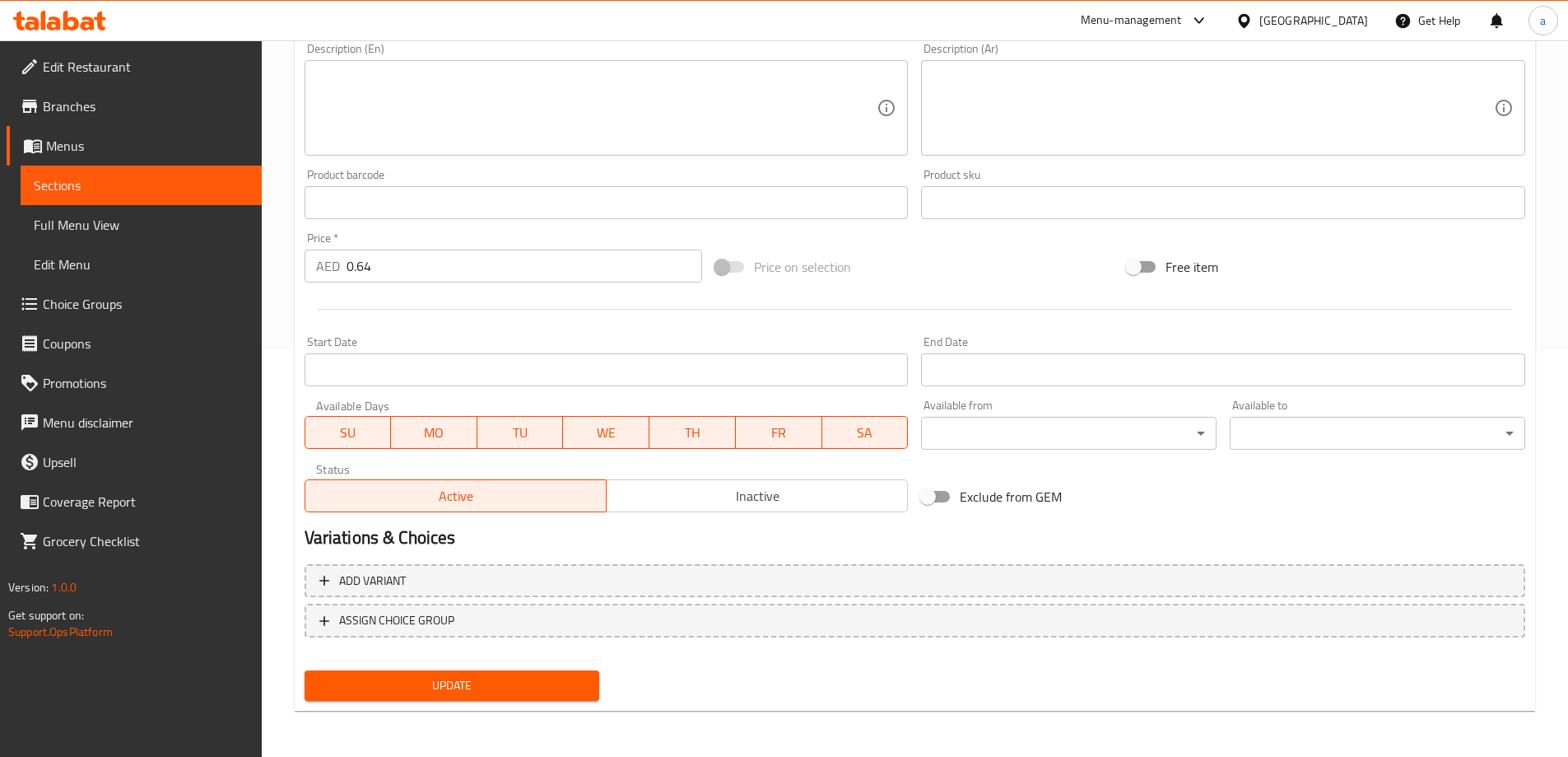
scroll to position [0, 0]
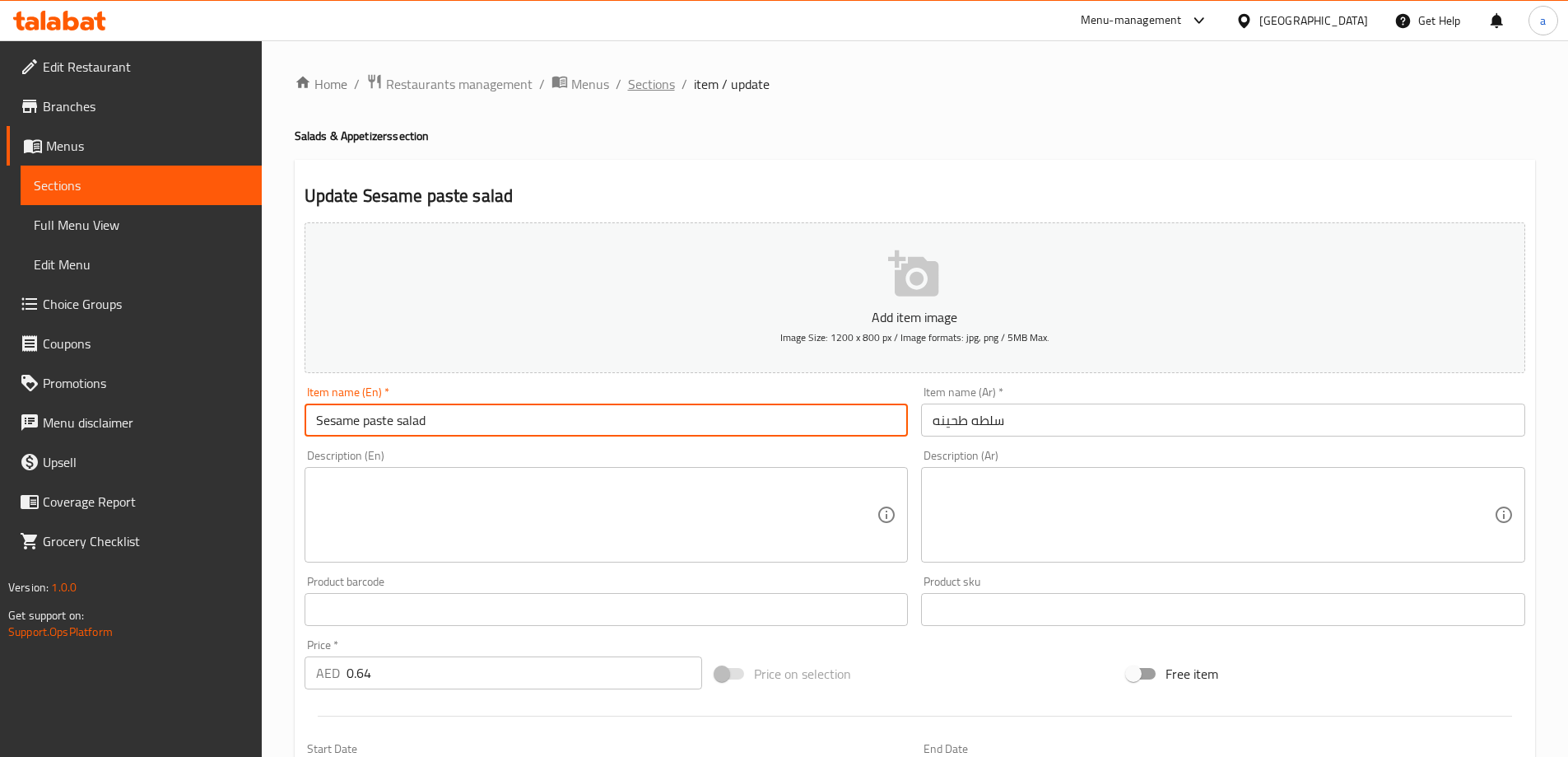
click at [654, 83] on span "Sections" at bounding box center [651, 84] width 47 height 20
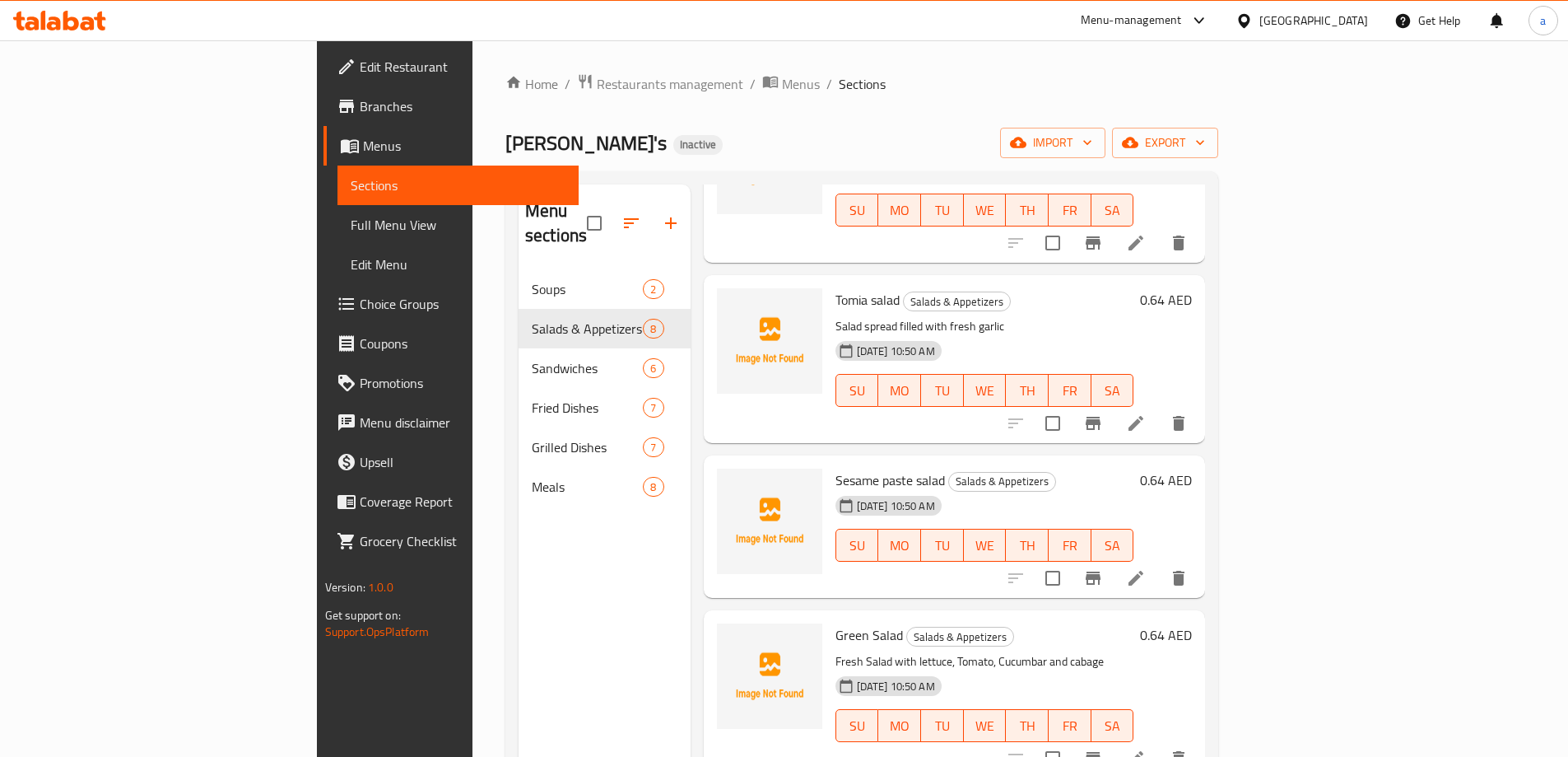
scroll to position [659, 0]
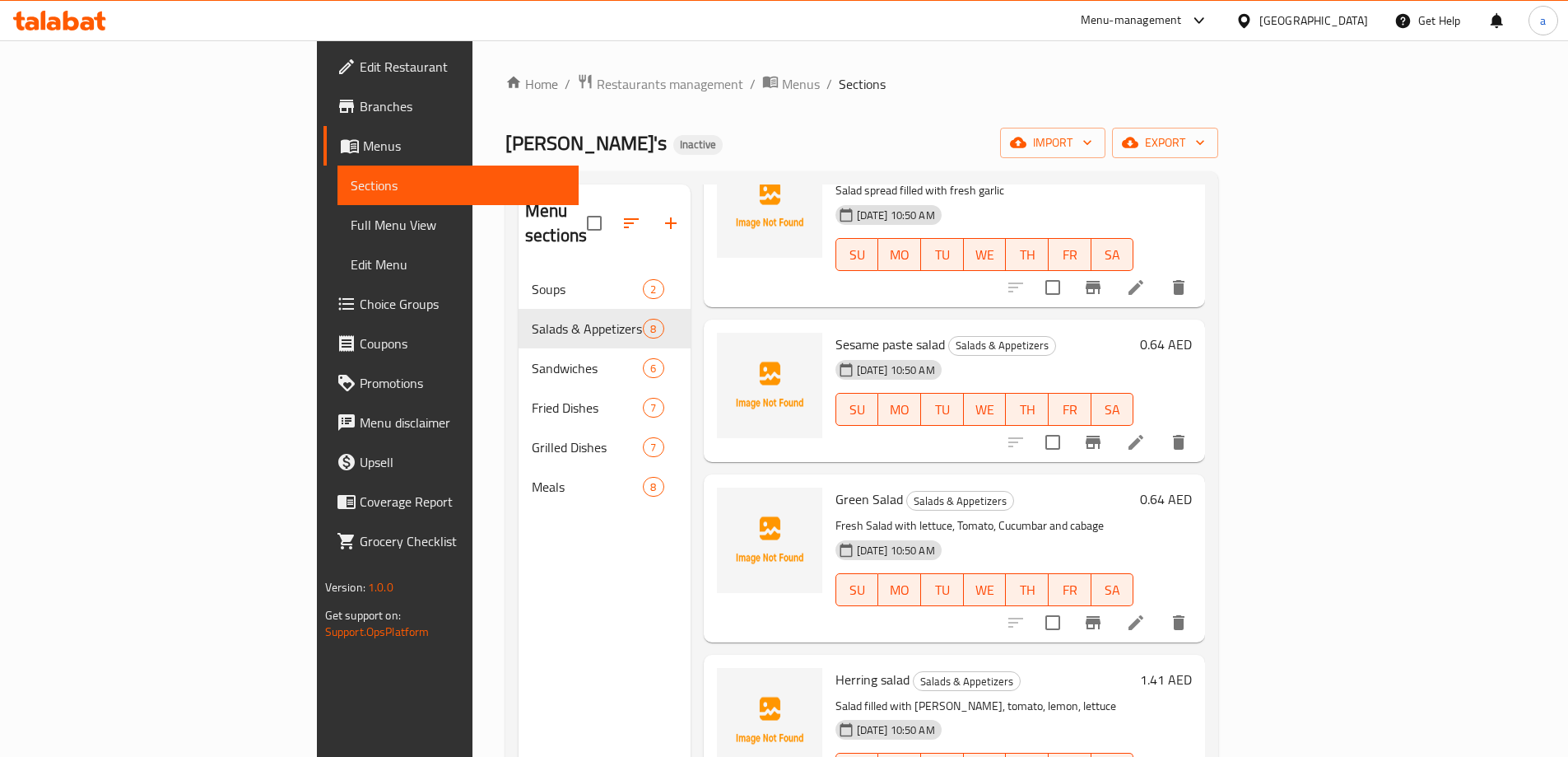
click at [1146, 612] on icon at bounding box center [1135, 622] width 20 height 20
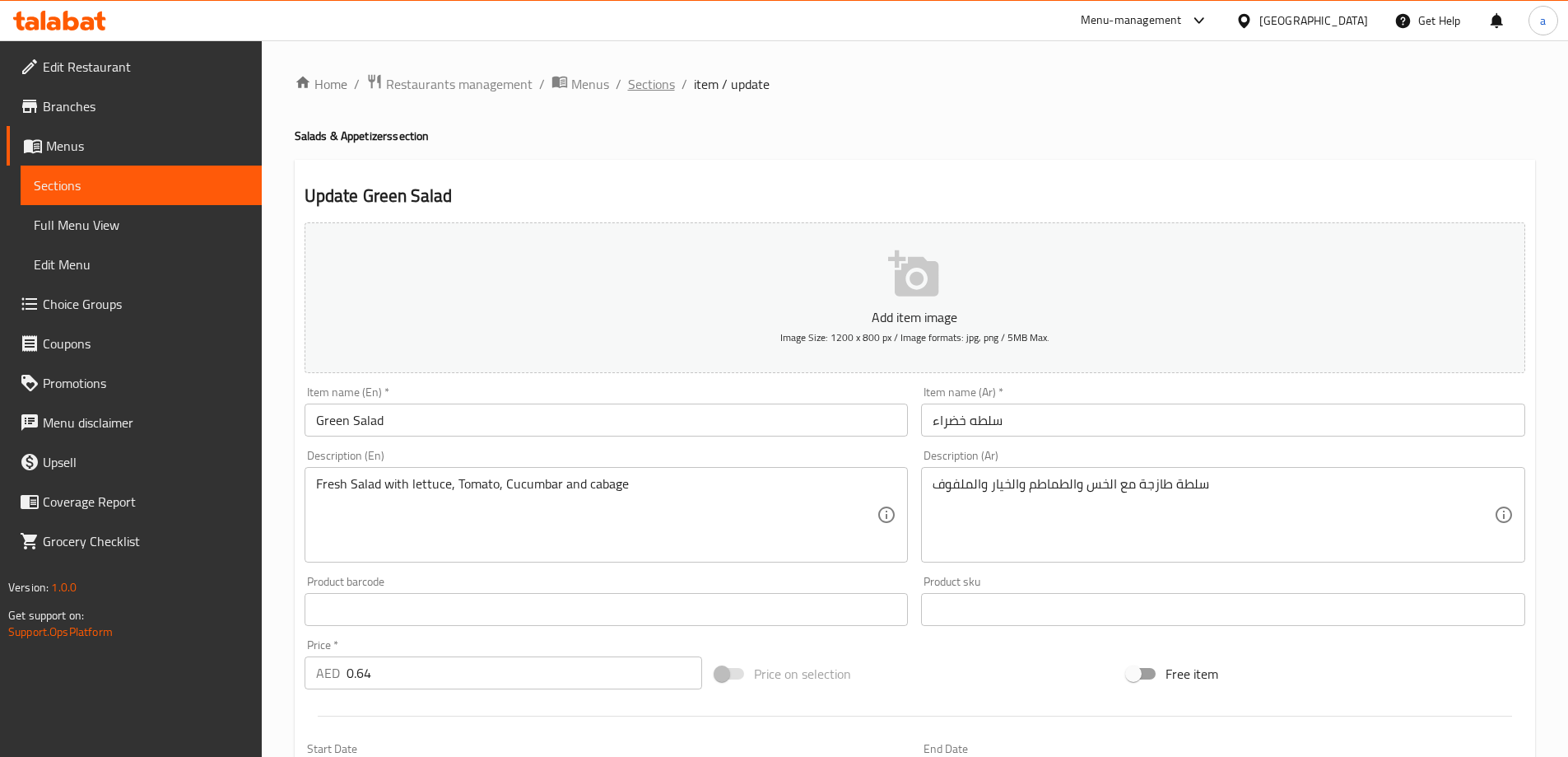
click at [656, 77] on span "Sections" at bounding box center [651, 84] width 47 height 20
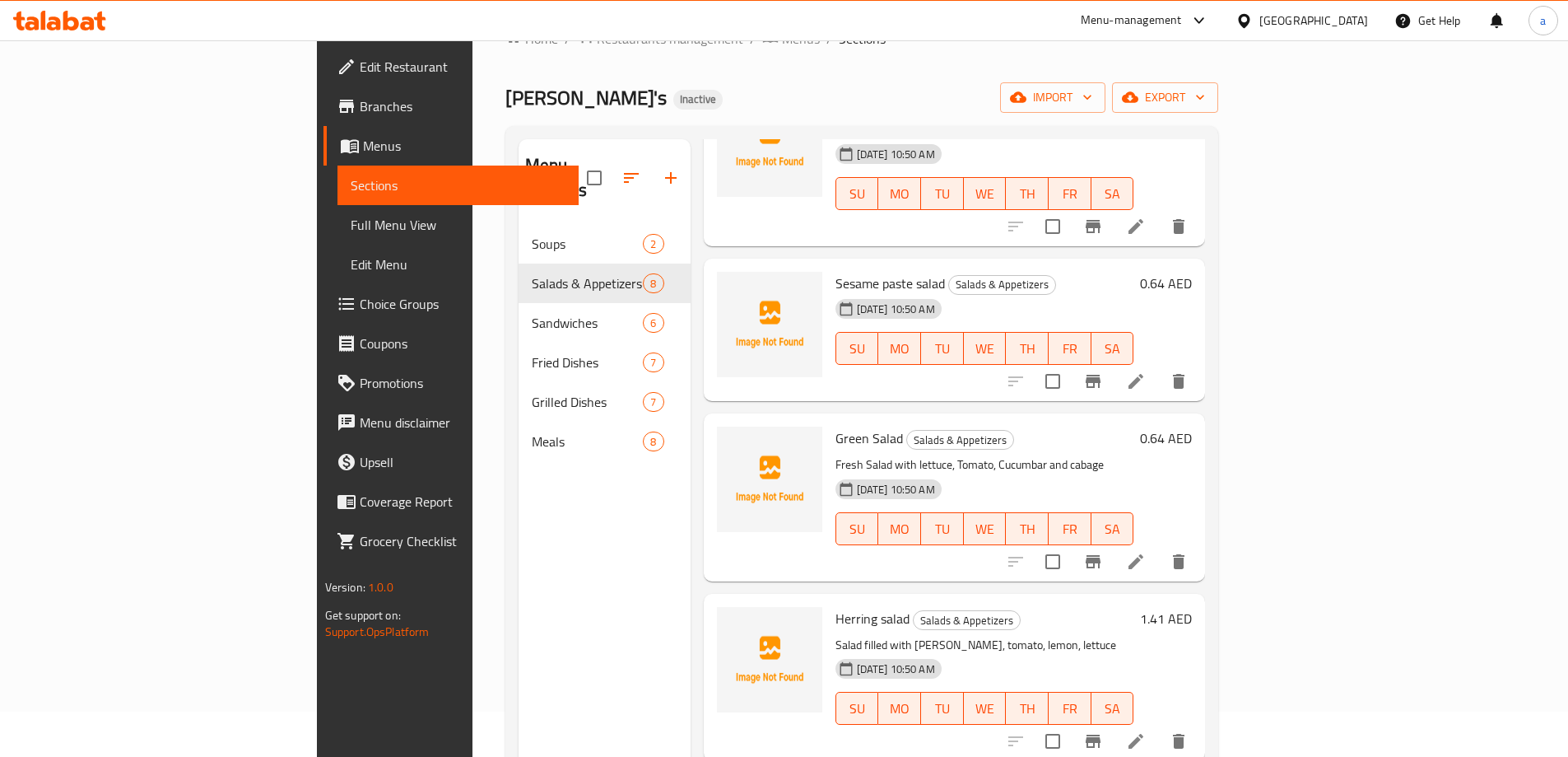
scroll to position [165, 0]
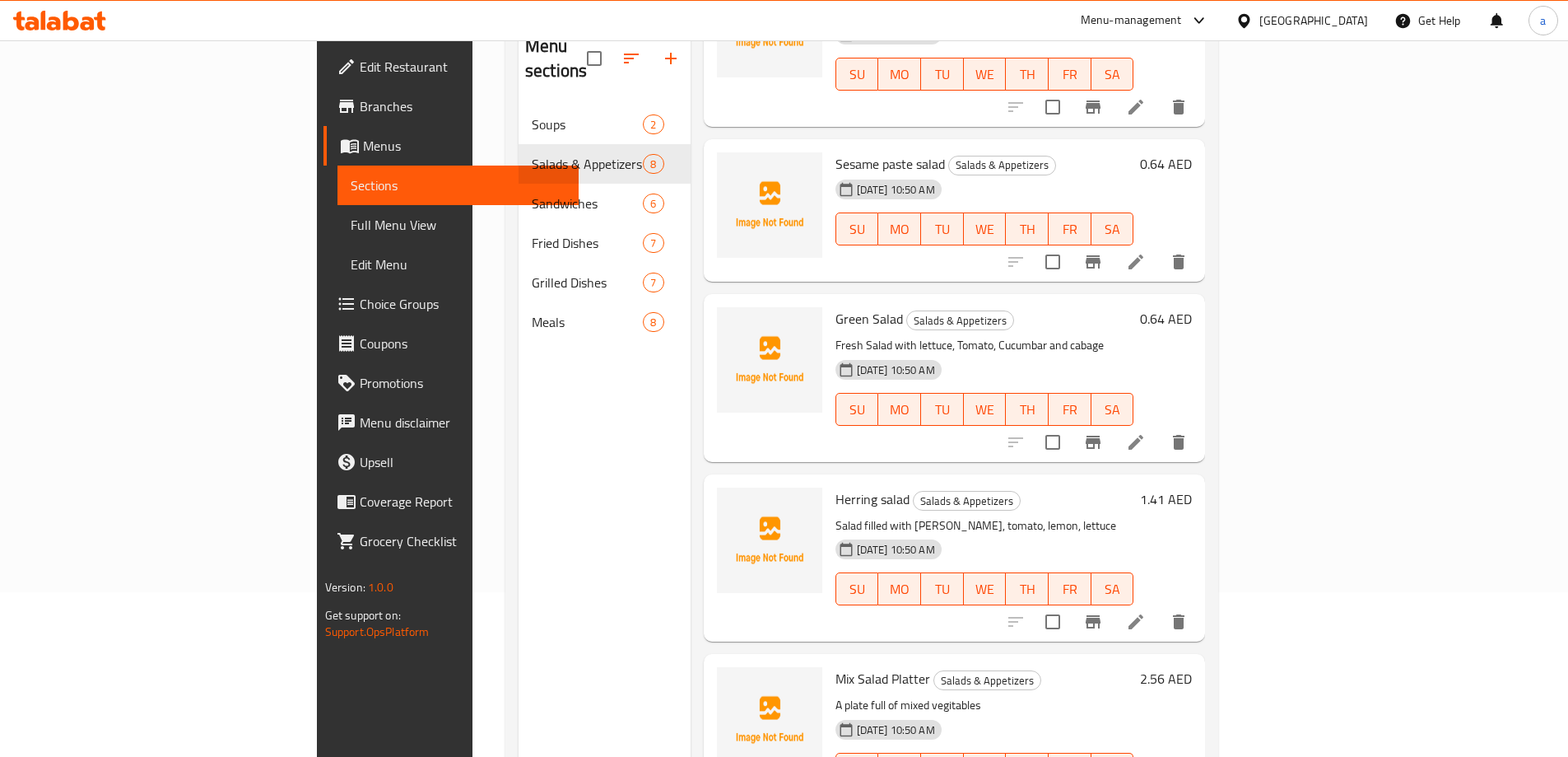
click at [1146, 612] on icon at bounding box center [1135, 621] width 20 height 20
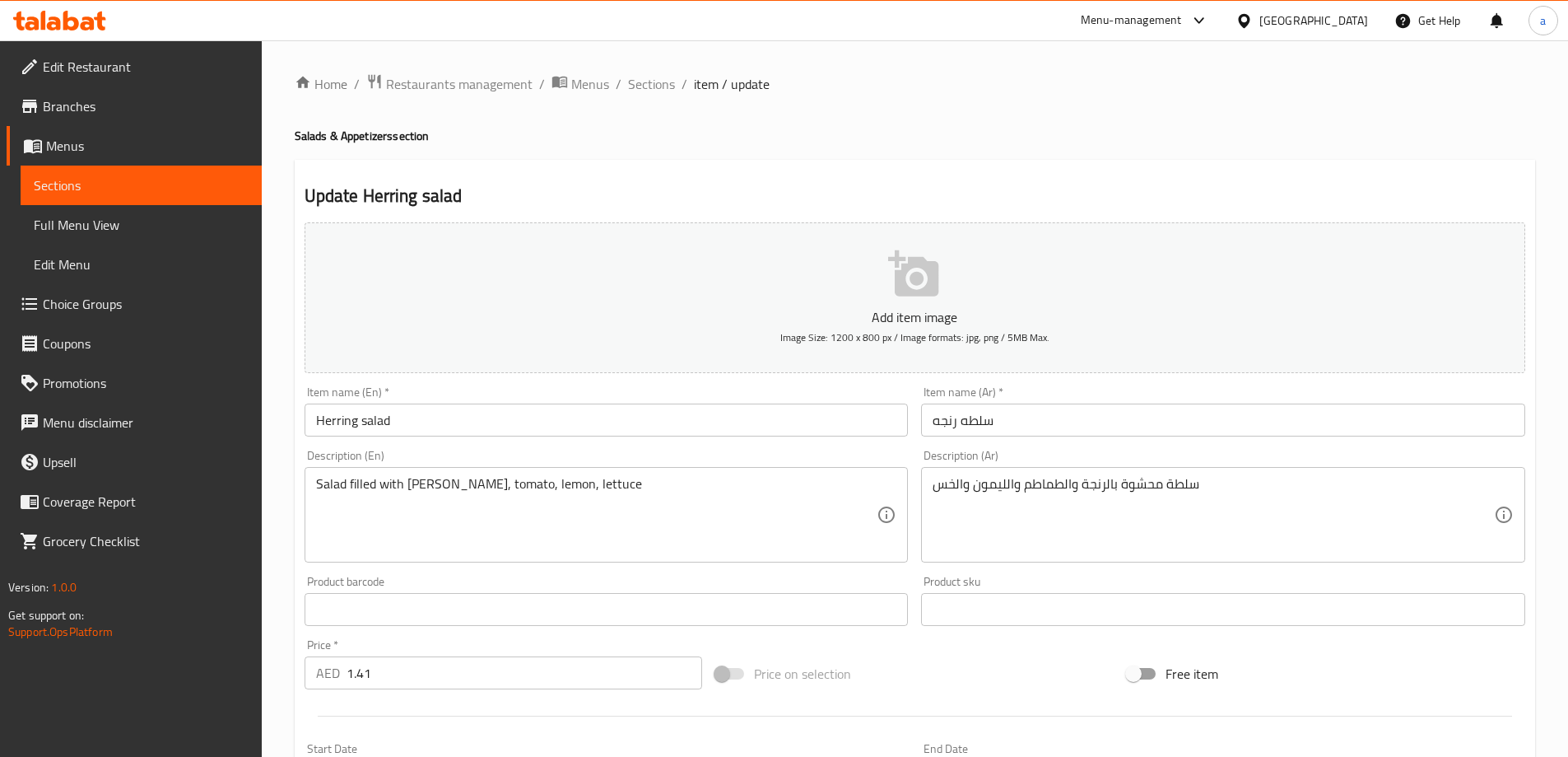
click at [333, 424] on input "Herring salad" at bounding box center [607, 420] width 604 height 33
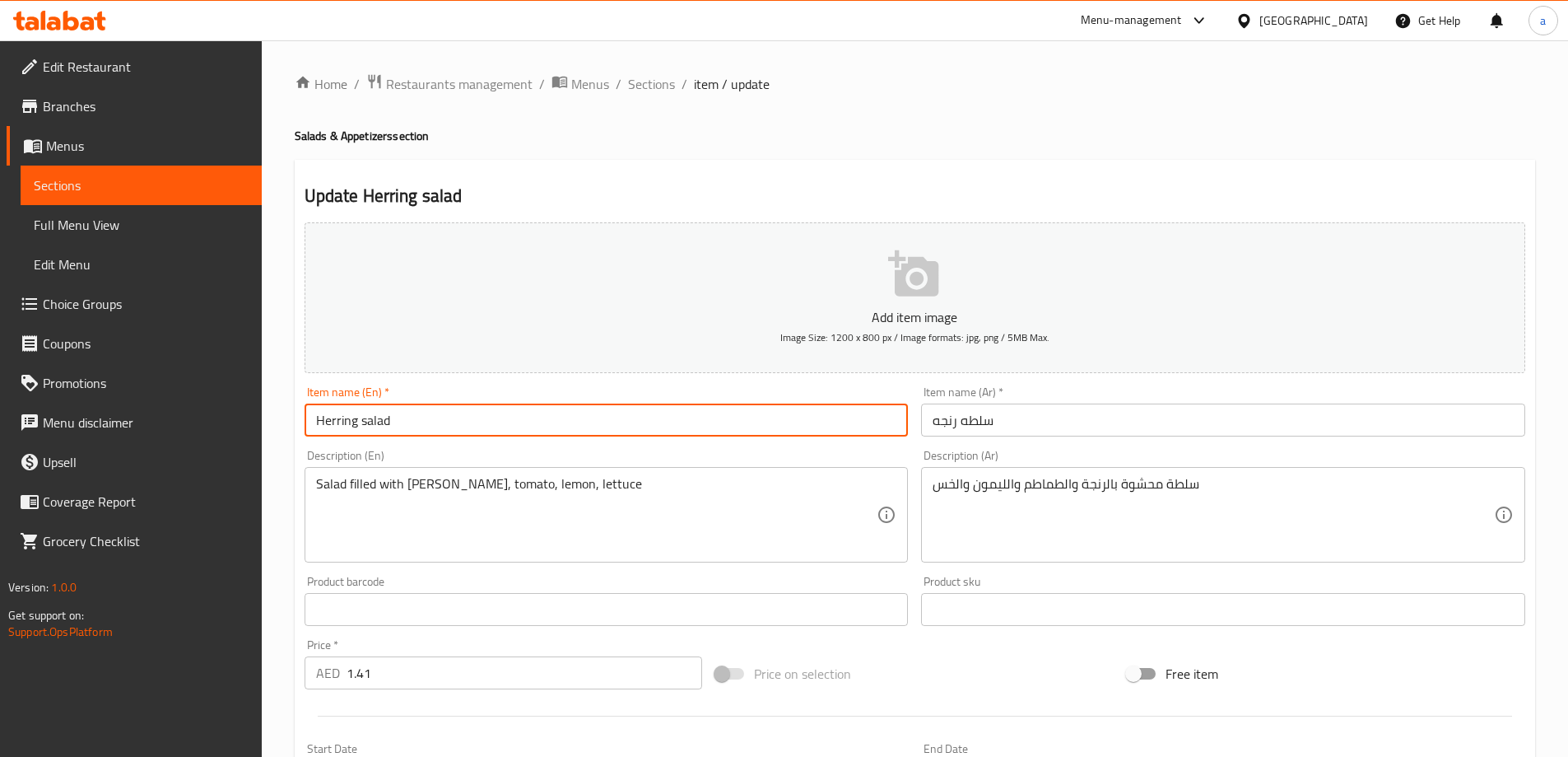
click at [333, 424] on input "Herring salad" at bounding box center [607, 420] width 604 height 33
click at [568, 492] on textarea "Salad filled with [PERSON_NAME], tomato, lemon, lettuce" at bounding box center [596, 515] width 562 height 78
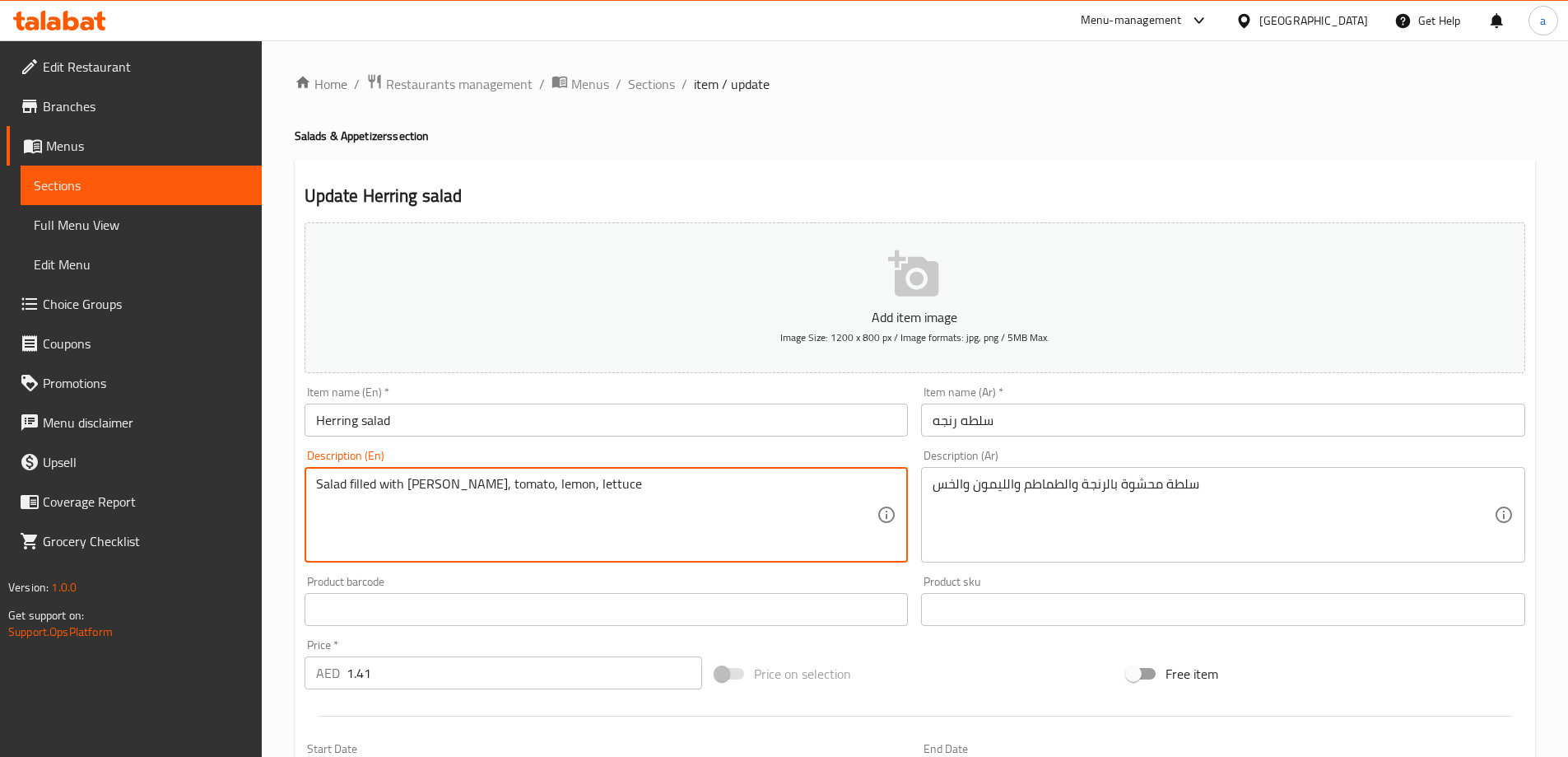
click at [643, 478] on textarea "Salad filled with [PERSON_NAME], tomato, lemon, lettuce" at bounding box center [596, 515] width 562 height 78
click at [670, 86] on span "Sections" at bounding box center [651, 84] width 47 height 20
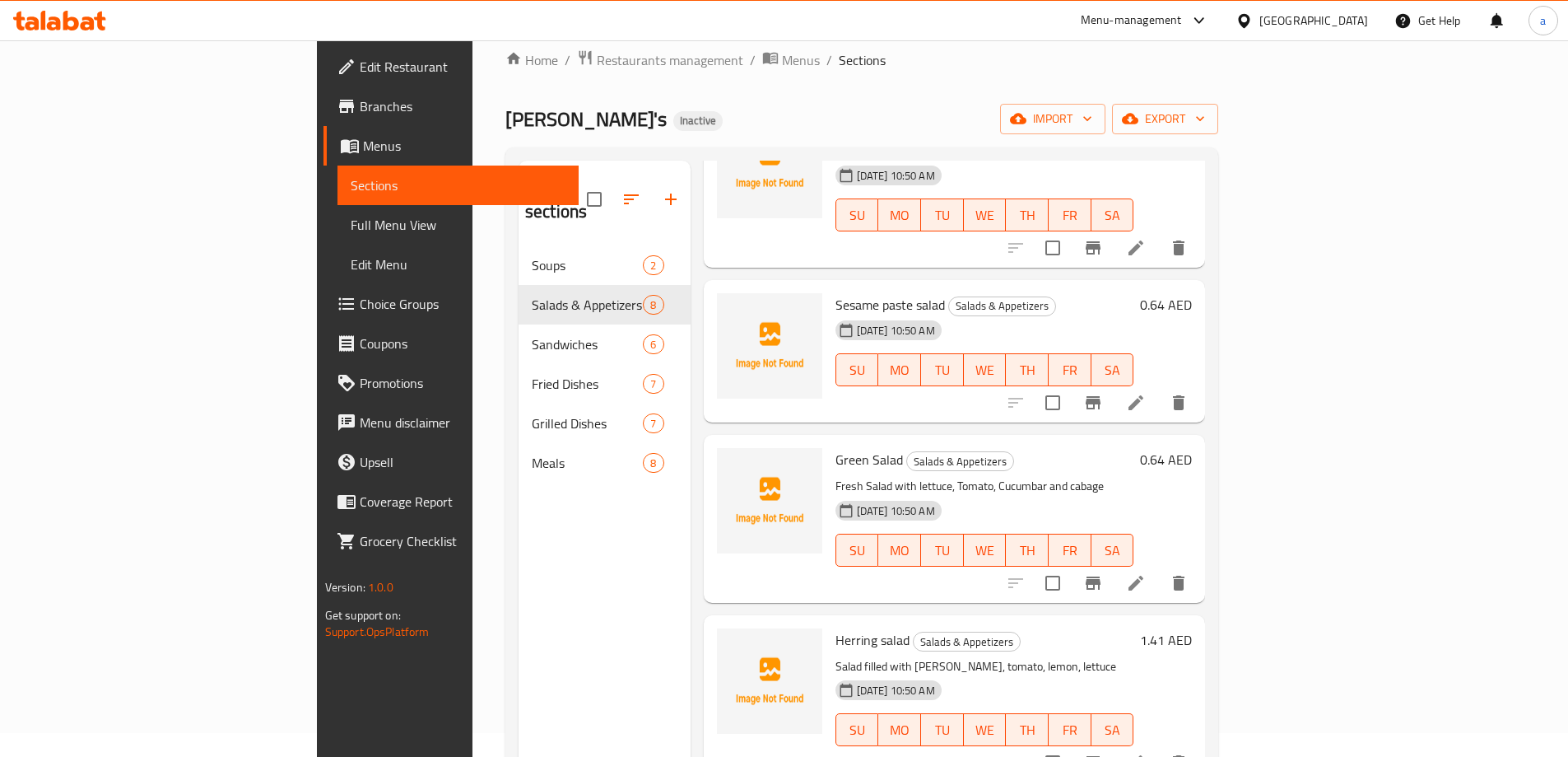
scroll to position [231, 0]
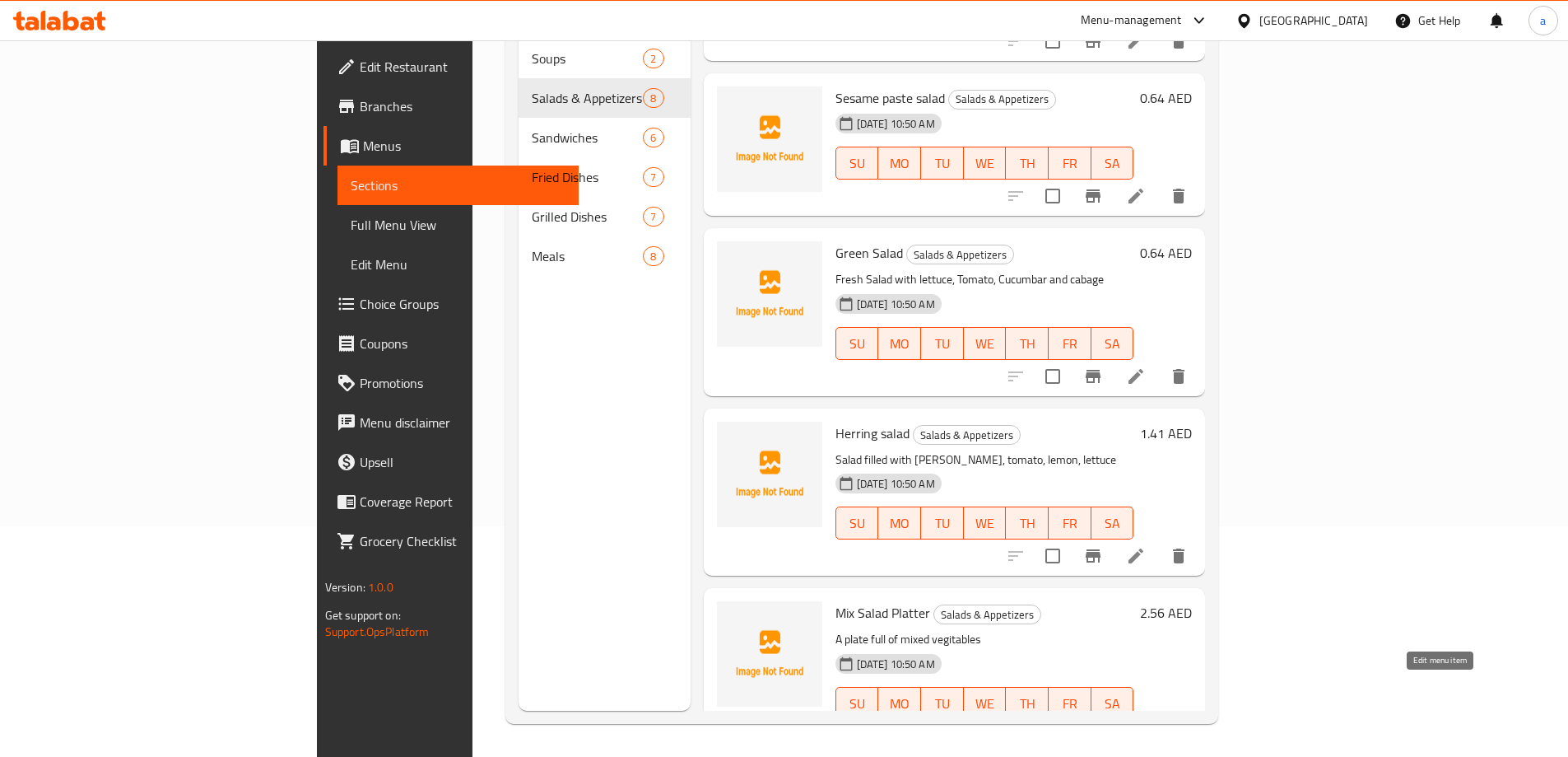
click at [1146, 727] on icon at bounding box center [1135, 736] width 20 height 20
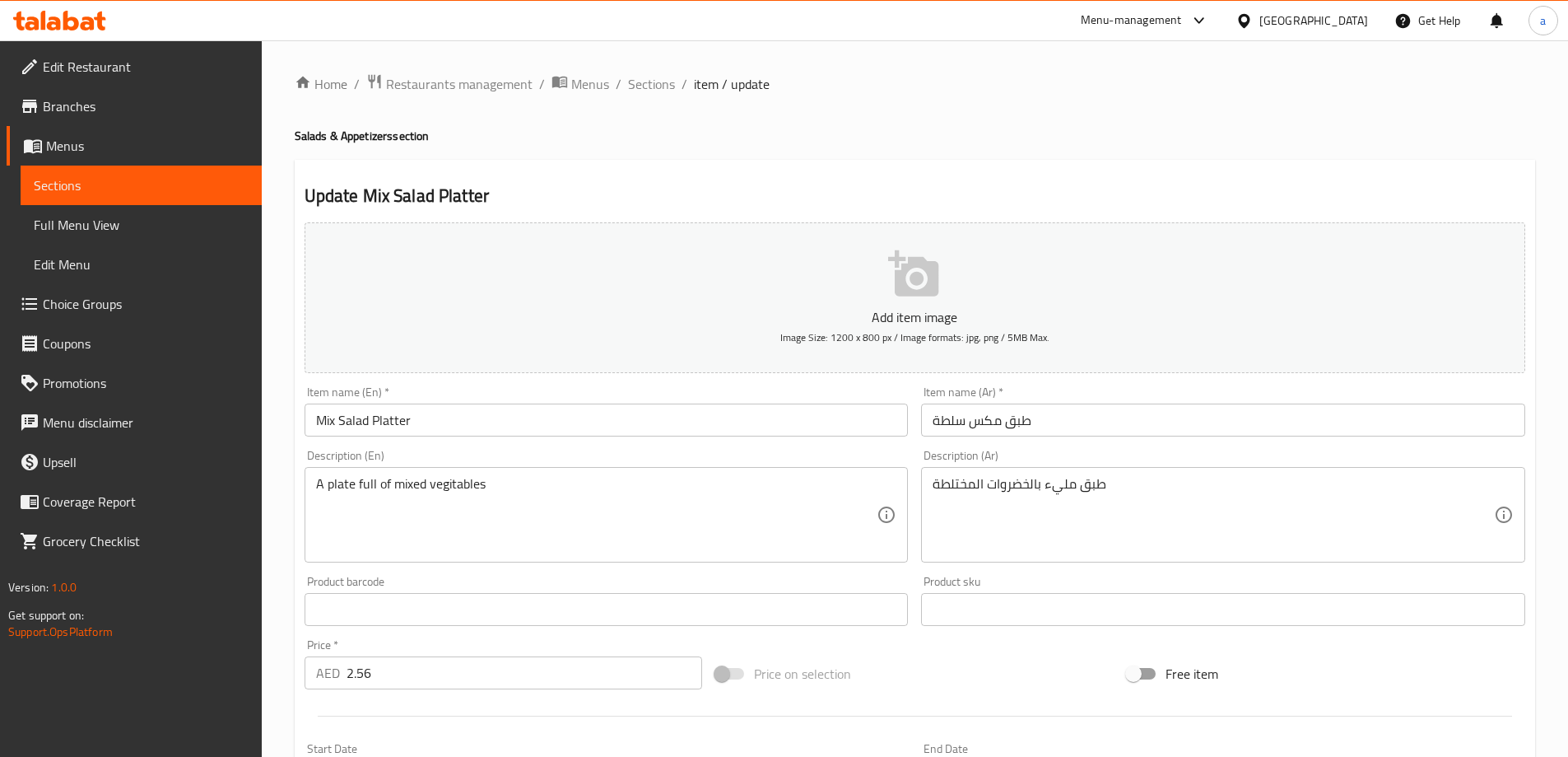
click at [429, 416] on input "Mix Salad Platter" at bounding box center [607, 420] width 604 height 33
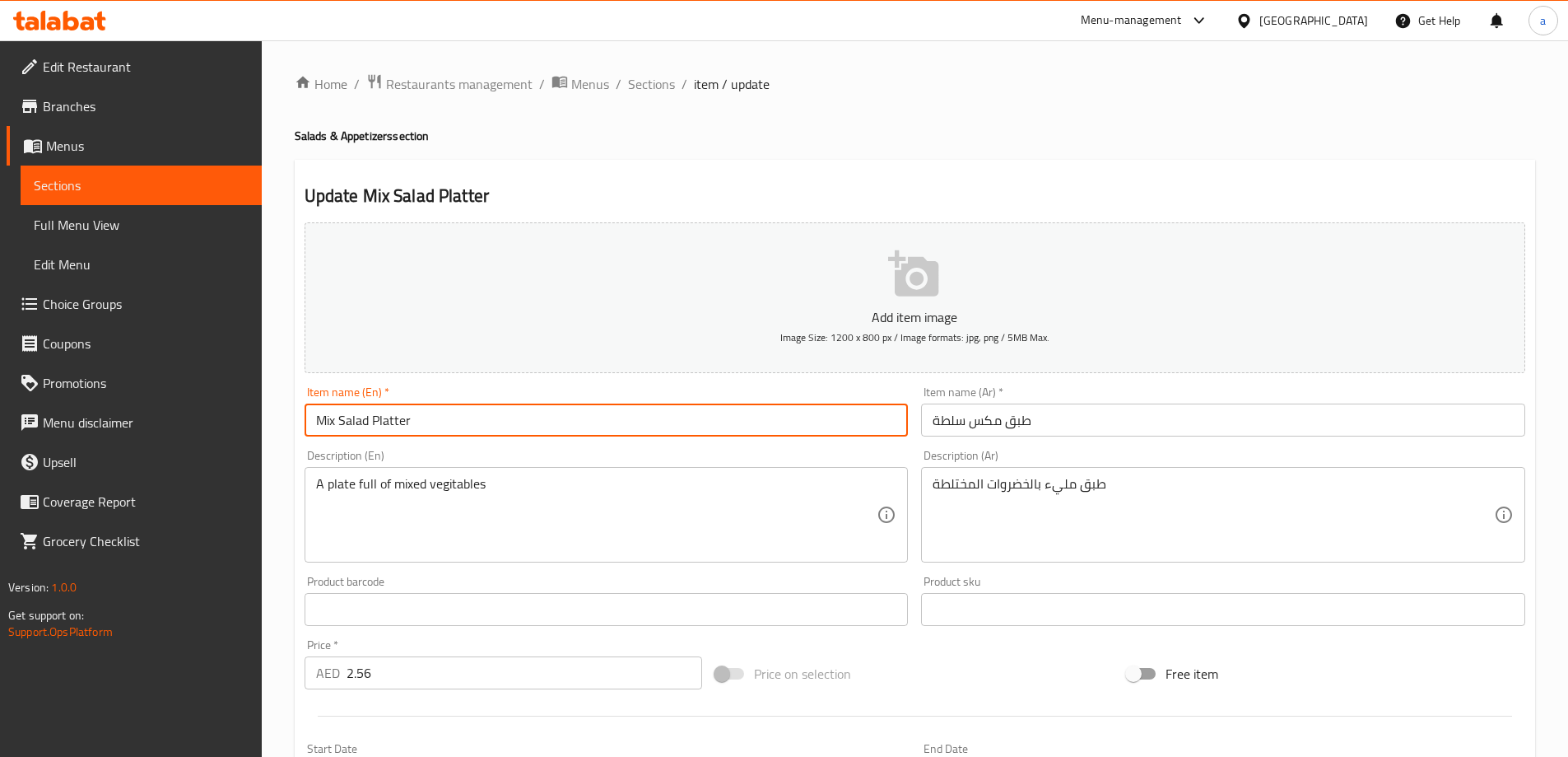
click at [429, 416] on input "Mix Salad Platter" at bounding box center [607, 420] width 604 height 33
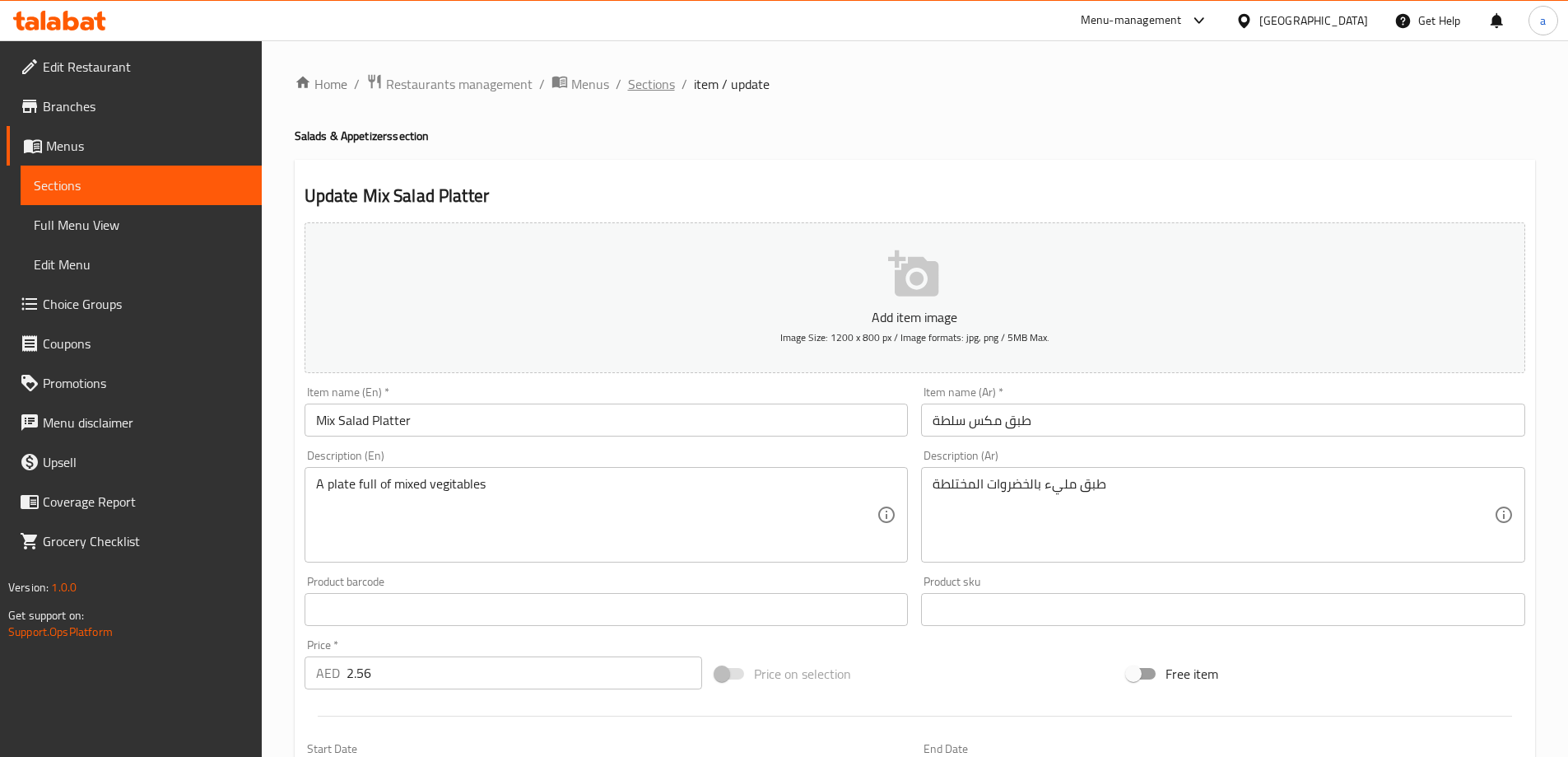
click at [633, 88] on span "Sections" at bounding box center [651, 84] width 47 height 20
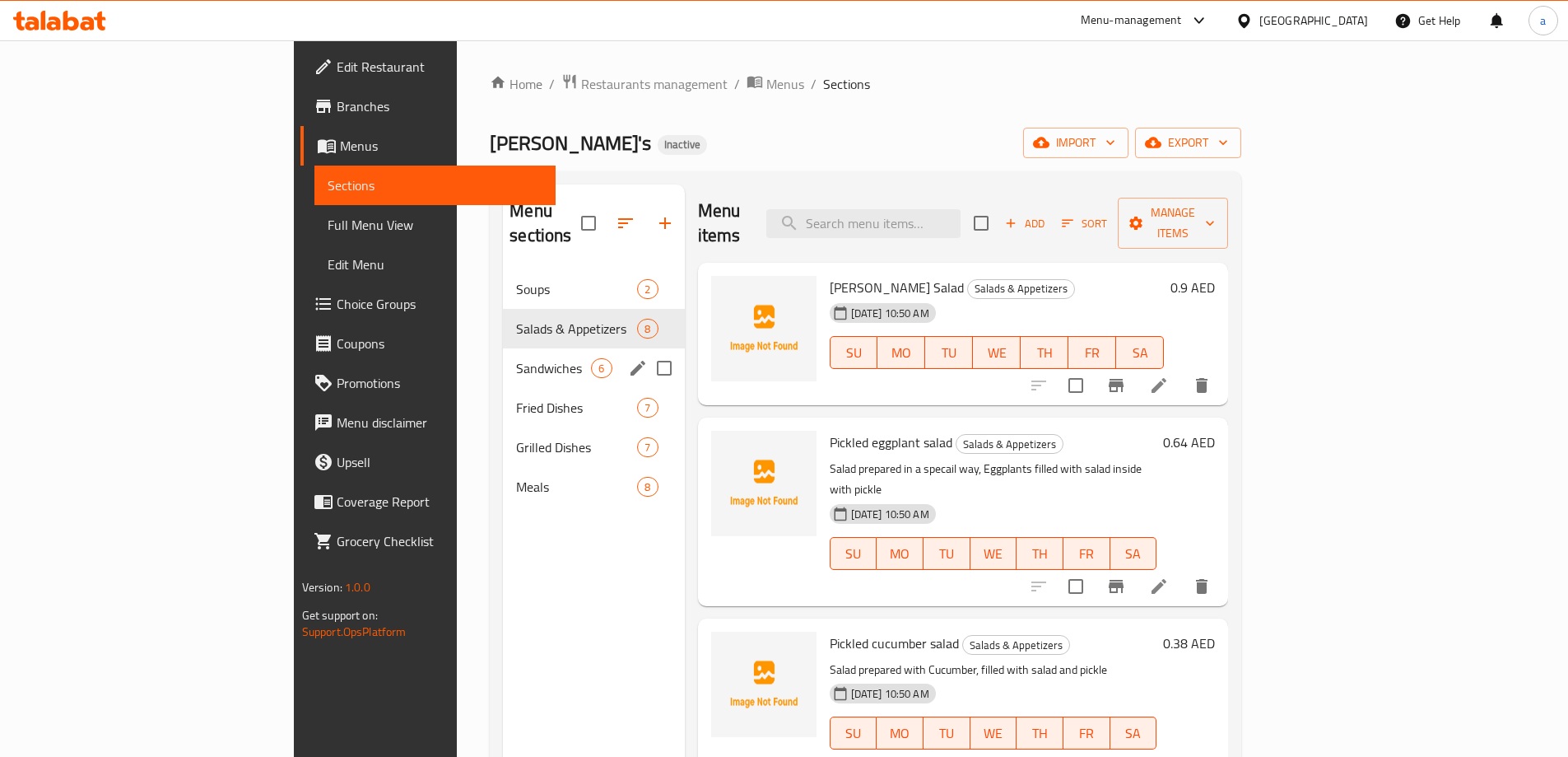
click at [503, 348] on div "Sandwiches 6" at bounding box center [594, 368] width 181 height 39
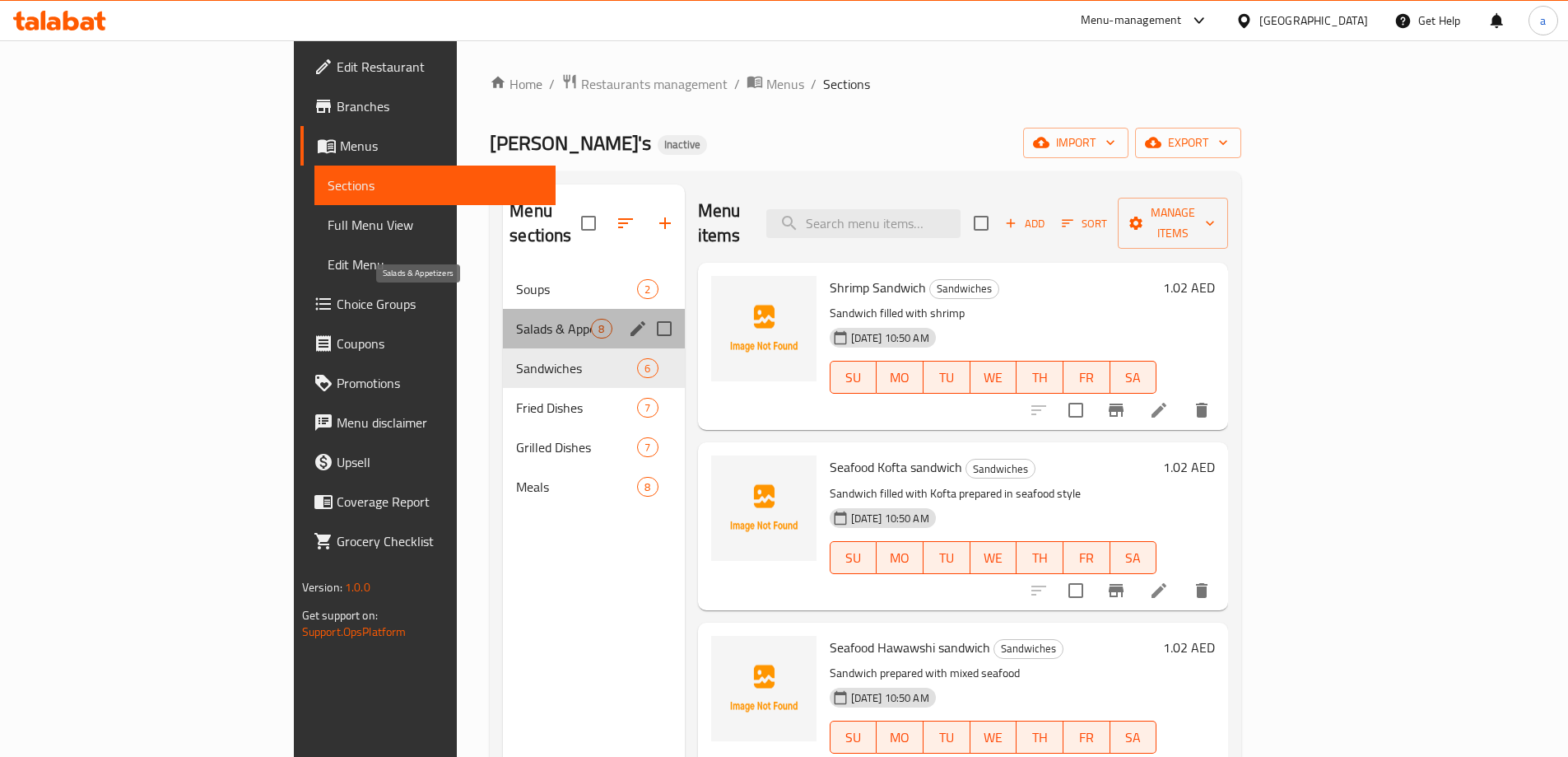
click at [516, 319] on span "Salads & Appetizers" at bounding box center [554, 328] width 75 height 20
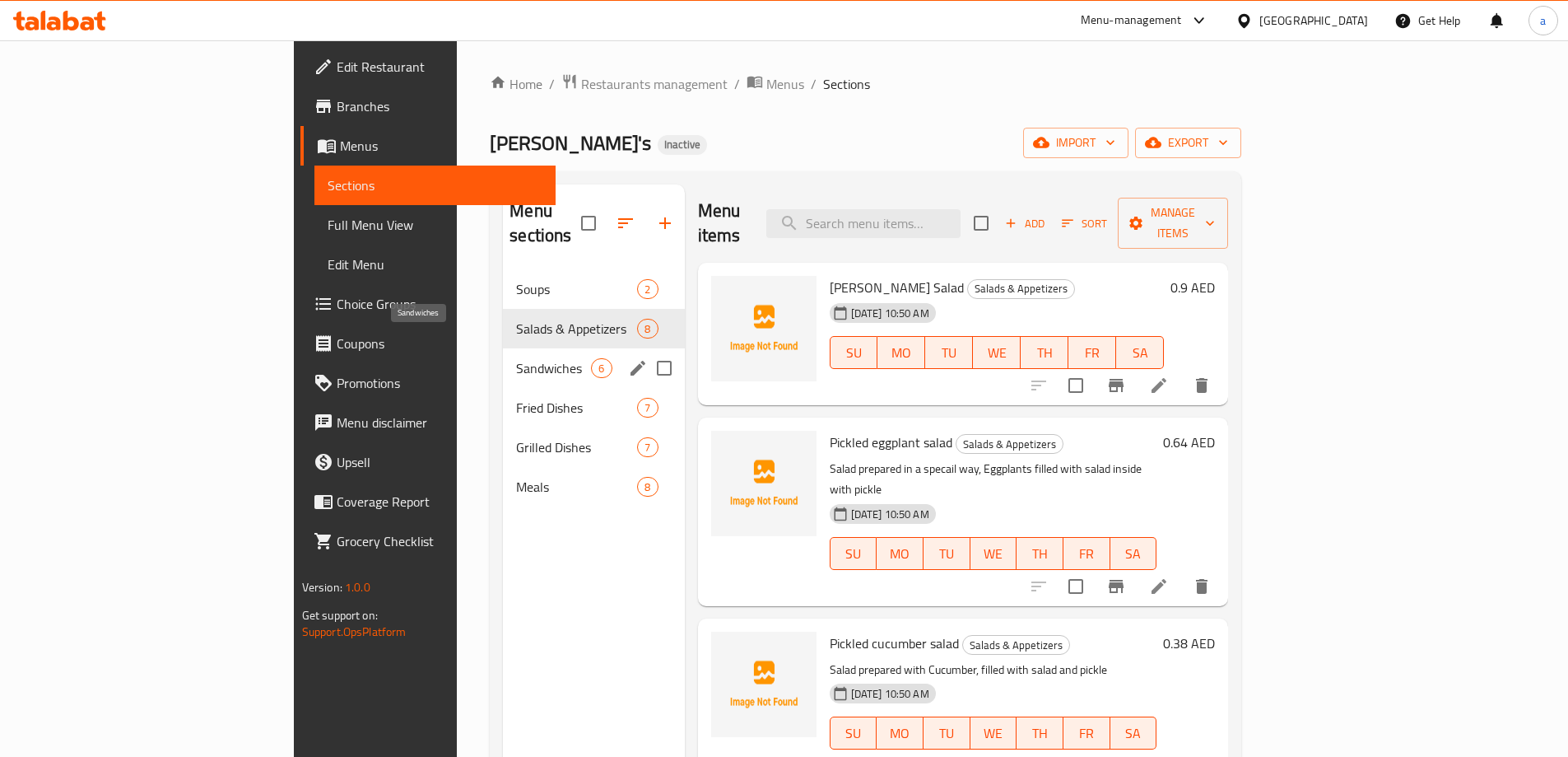
click at [516, 358] on span "Sandwiches" at bounding box center [554, 368] width 75 height 20
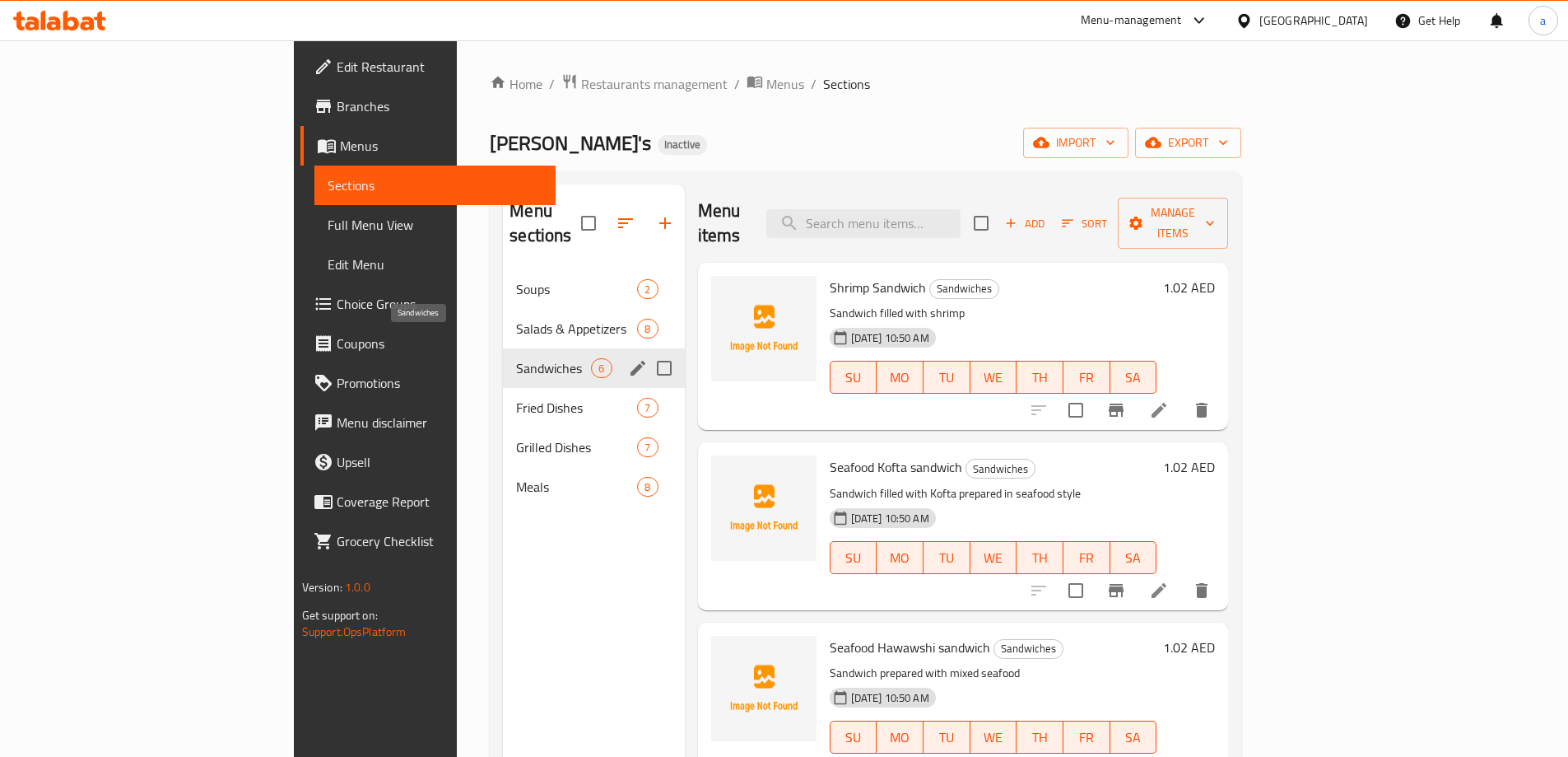
click at [516, 358] on span "Sandwiches" at bounding box center [554, 368] width 75 height 20
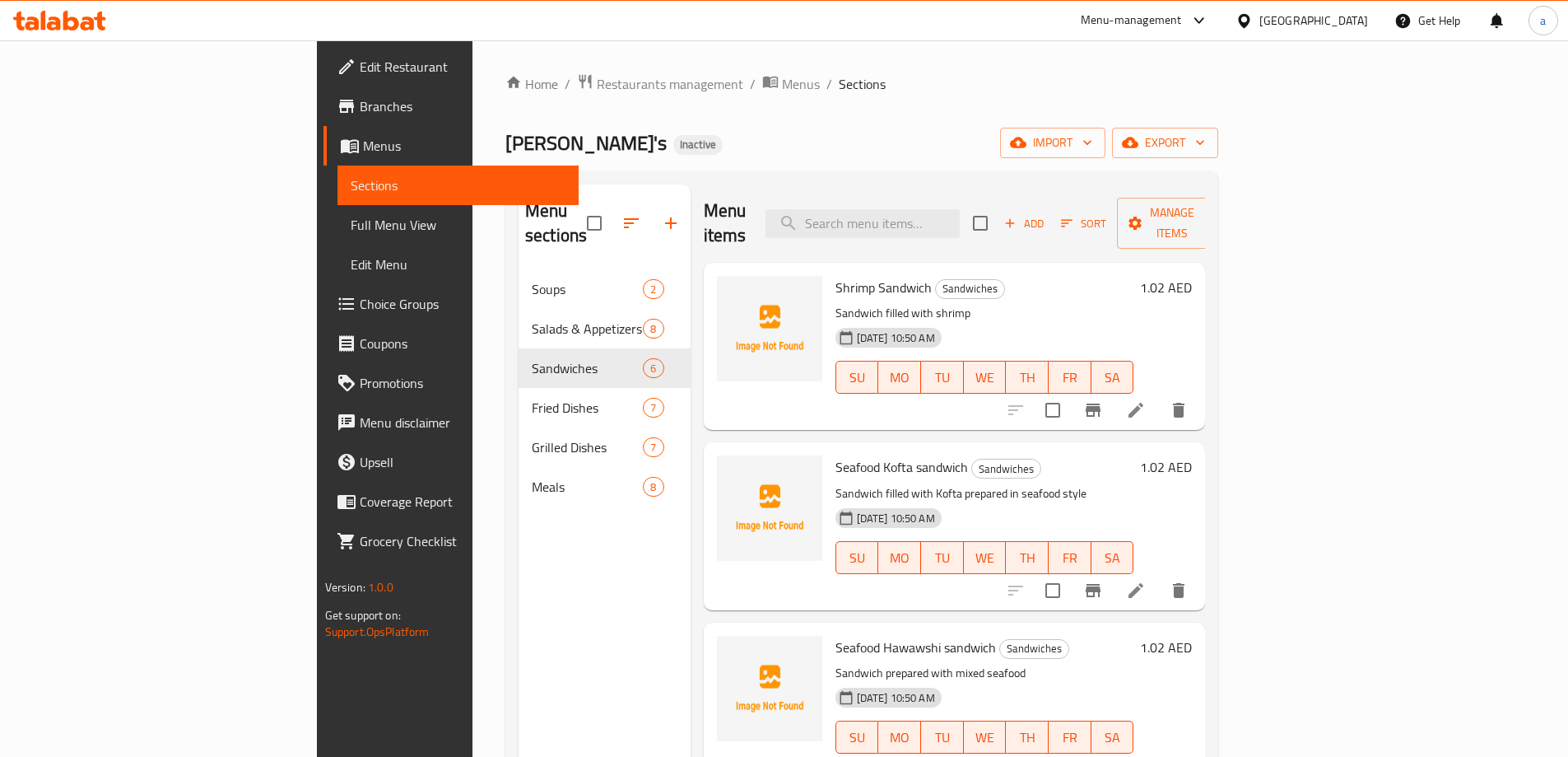
click at [1159, 395] on li at bounding box center [1135, 410] width 46 height 30
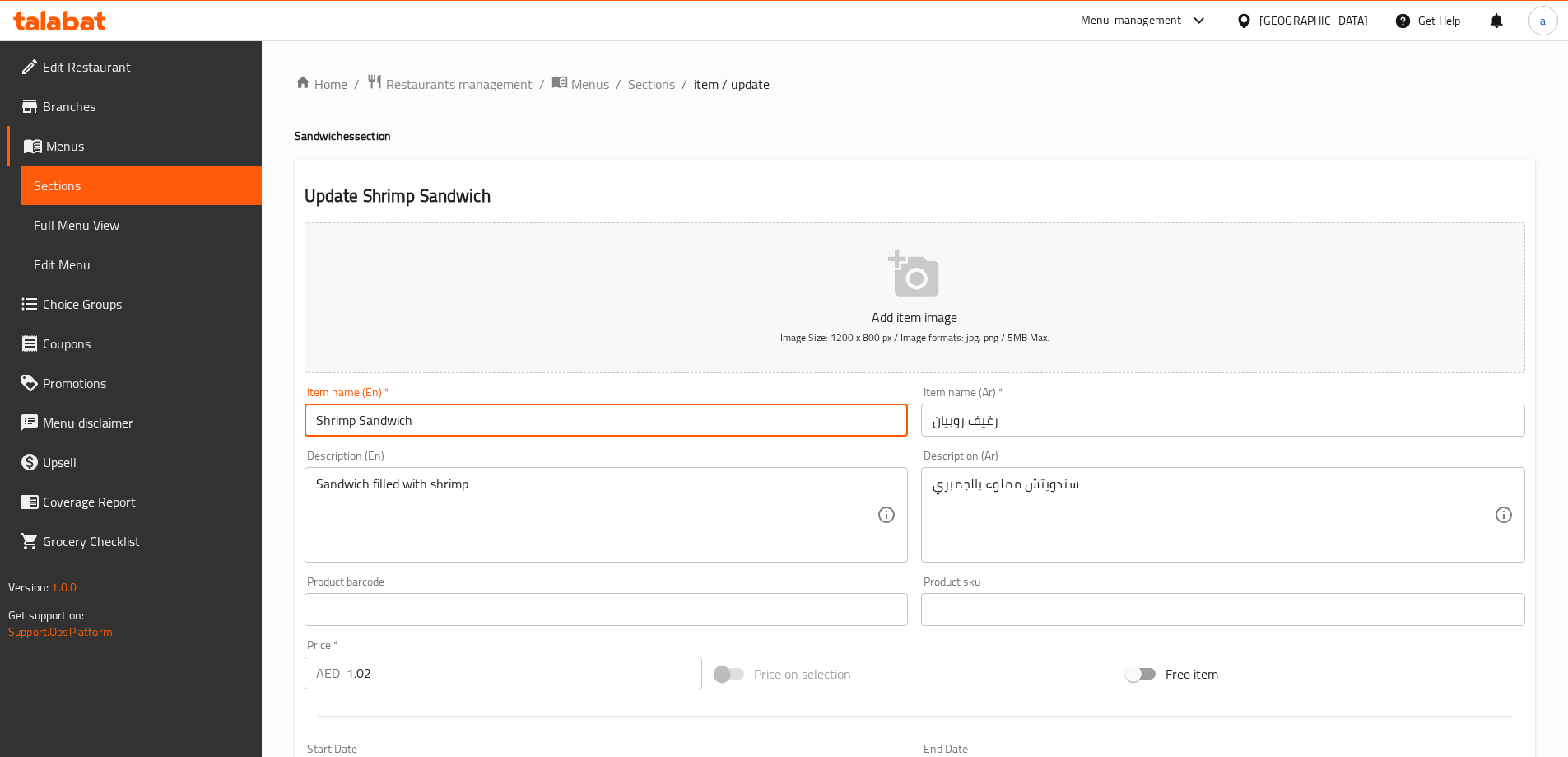
click at [468, 413] on input "Shrimp Sandwich" at bounding box center [607, 420] width 604 height 33
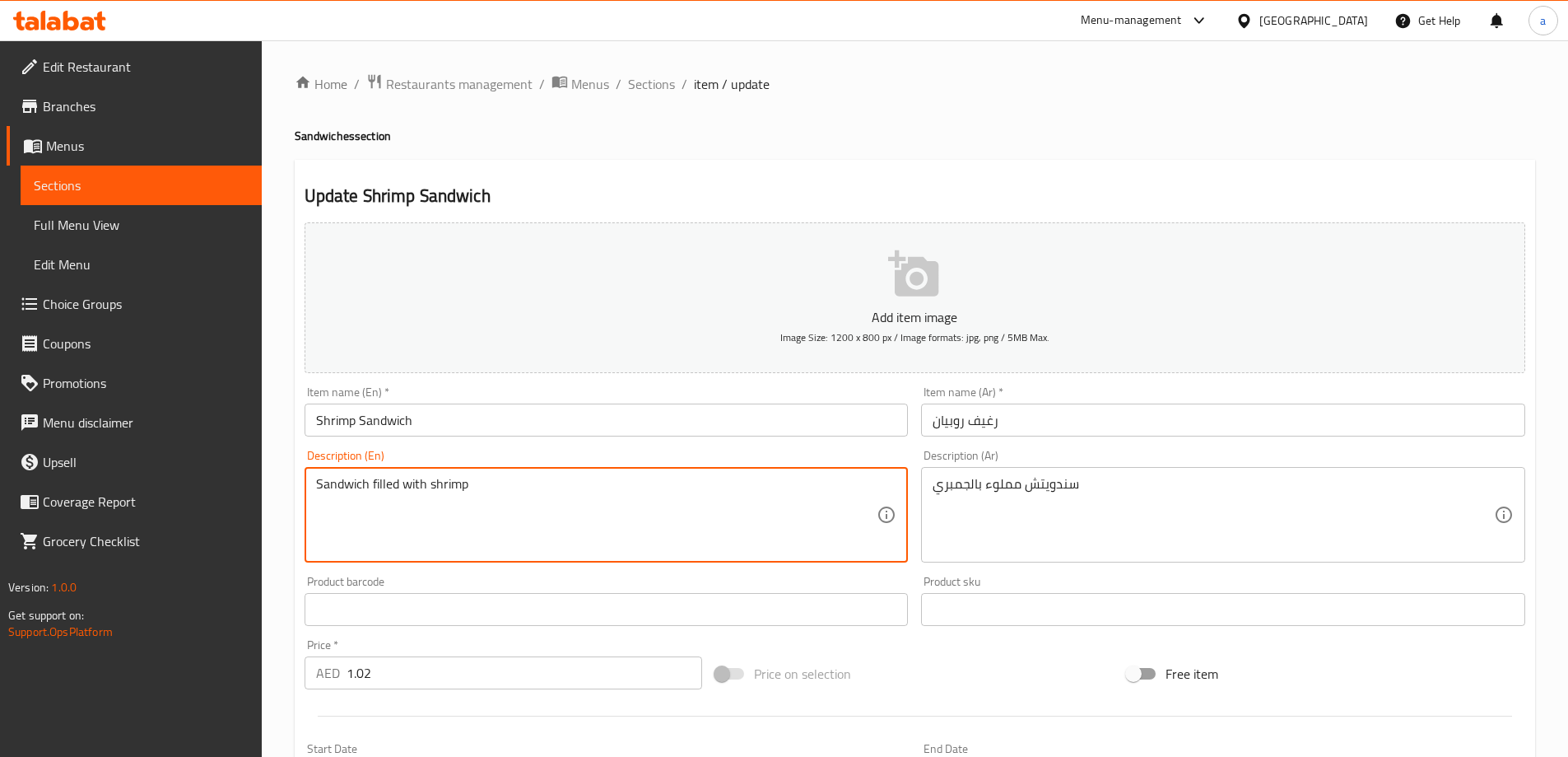
click at [446, 478] on textarea "Sandwich filled with shrimp" at bounding box center [596, 515] width 562 height 78
paste textarea "Made with marinated shrimps and tangy sauce, all nestled in a fresh bread"
type textarea "Made with marinated shrimps and tangy sauce, all nestled in a fresh bread"
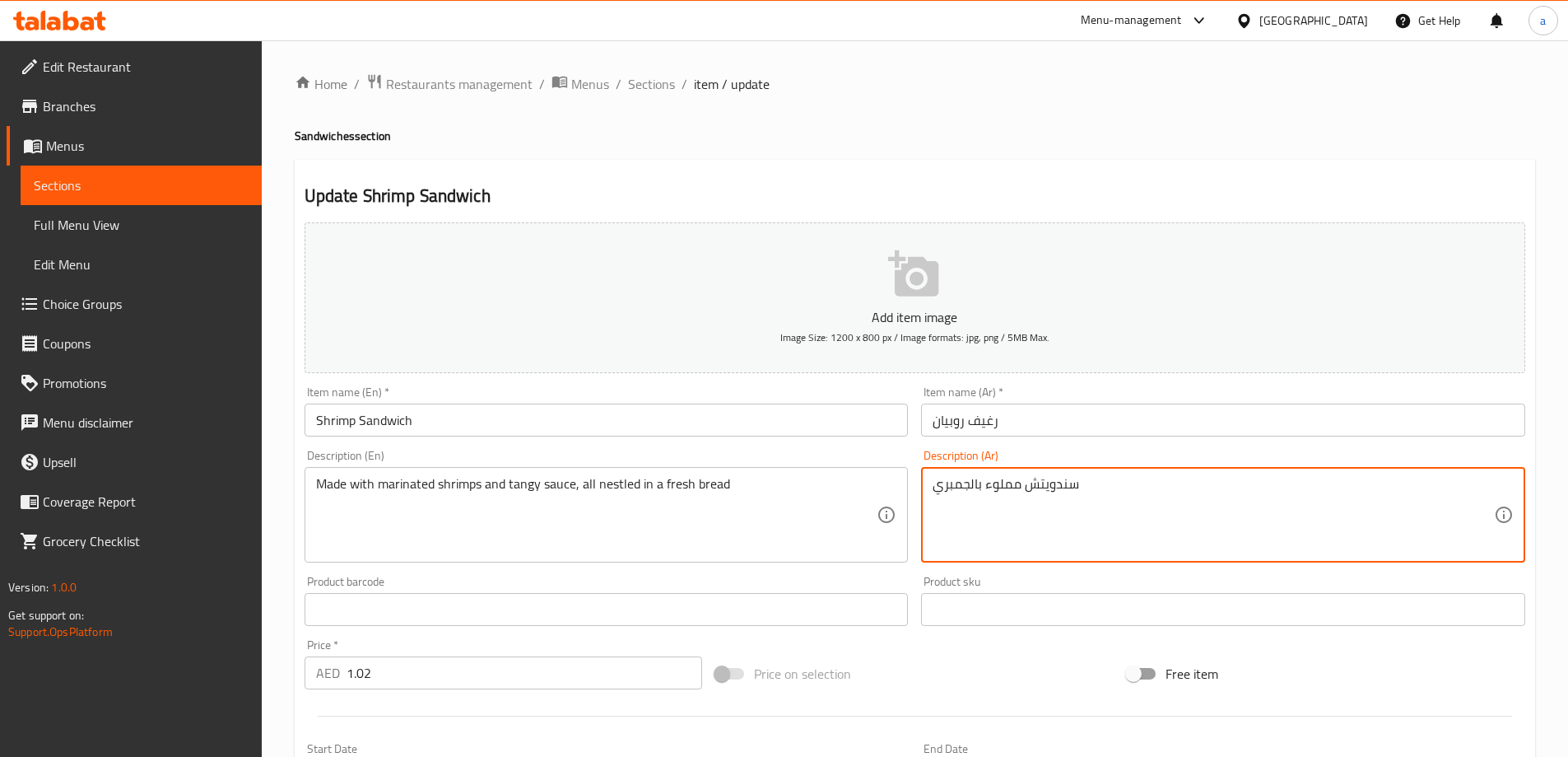
click at [1011, 484] on textarea "سندويتش مملوء بالجمبري" at bounding box center [1213, 515] width 562 height 78
paste textarea "محضرة من روبيان متبل و صوص تانجى فى خبز طازج"
type textarea "محضرة من روبيان متبل و صوص تانجى فى خبز طازج"
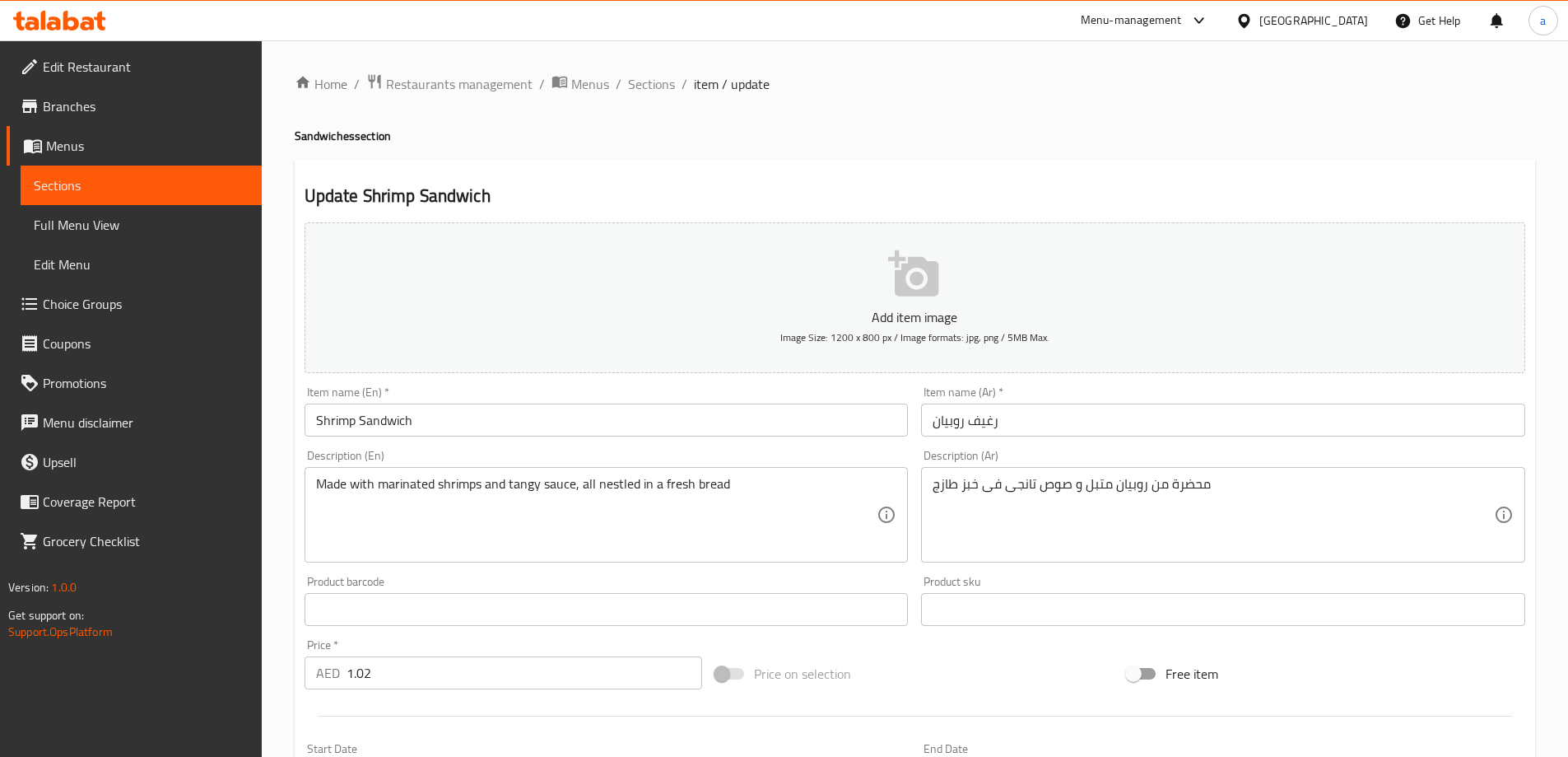
click at [504, 754] on div "Start Date Start Date" at bounding box center [607, 768] width 604 height 51
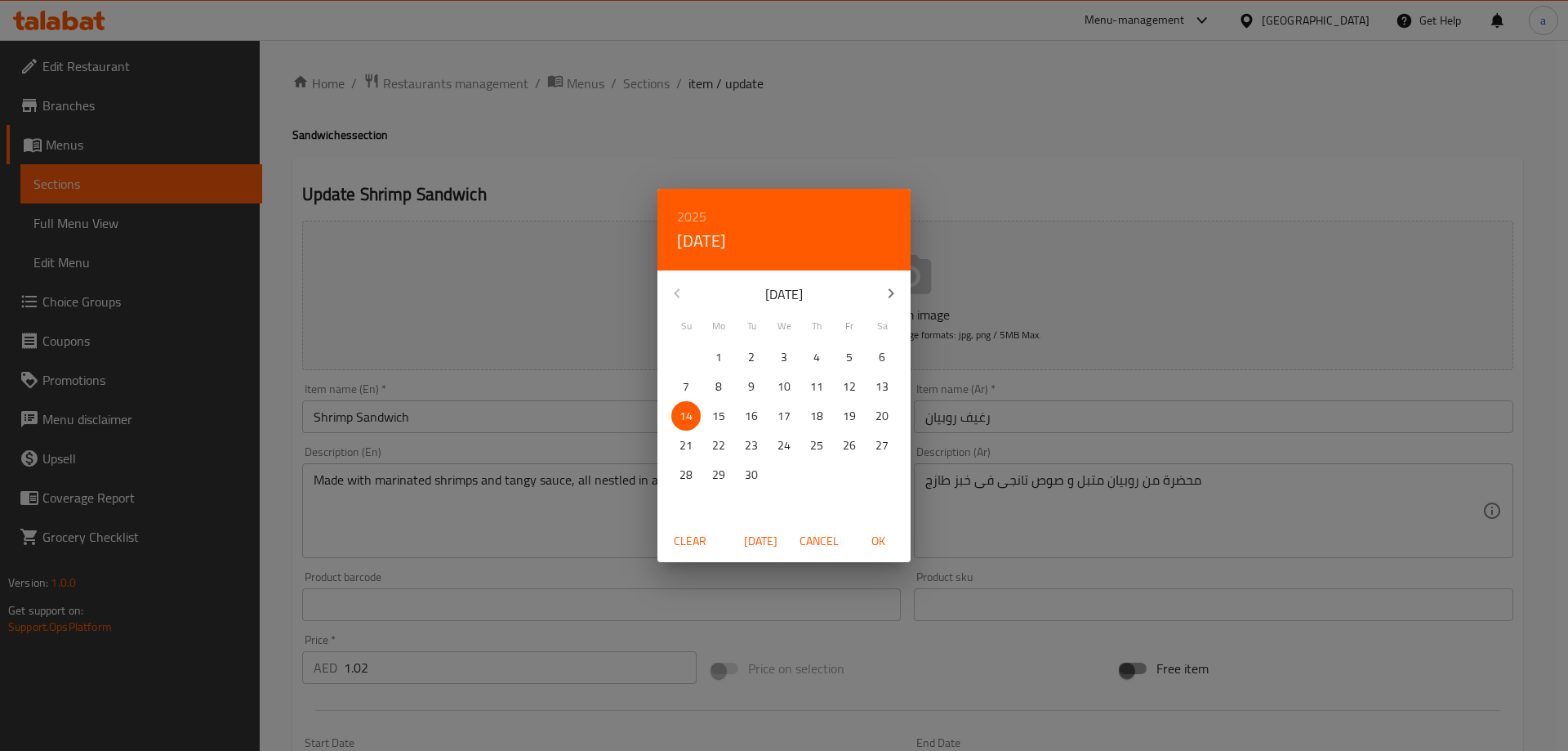
click at [768, 698] on div "2025 Sun, Sep [DATE] Mo Tu We Th Fr Sa 31 1 2 3 4 5 6 7 8 9 10 11 12 13 14 15 1…" at bounding box center [784, 375] width 1568 height 751
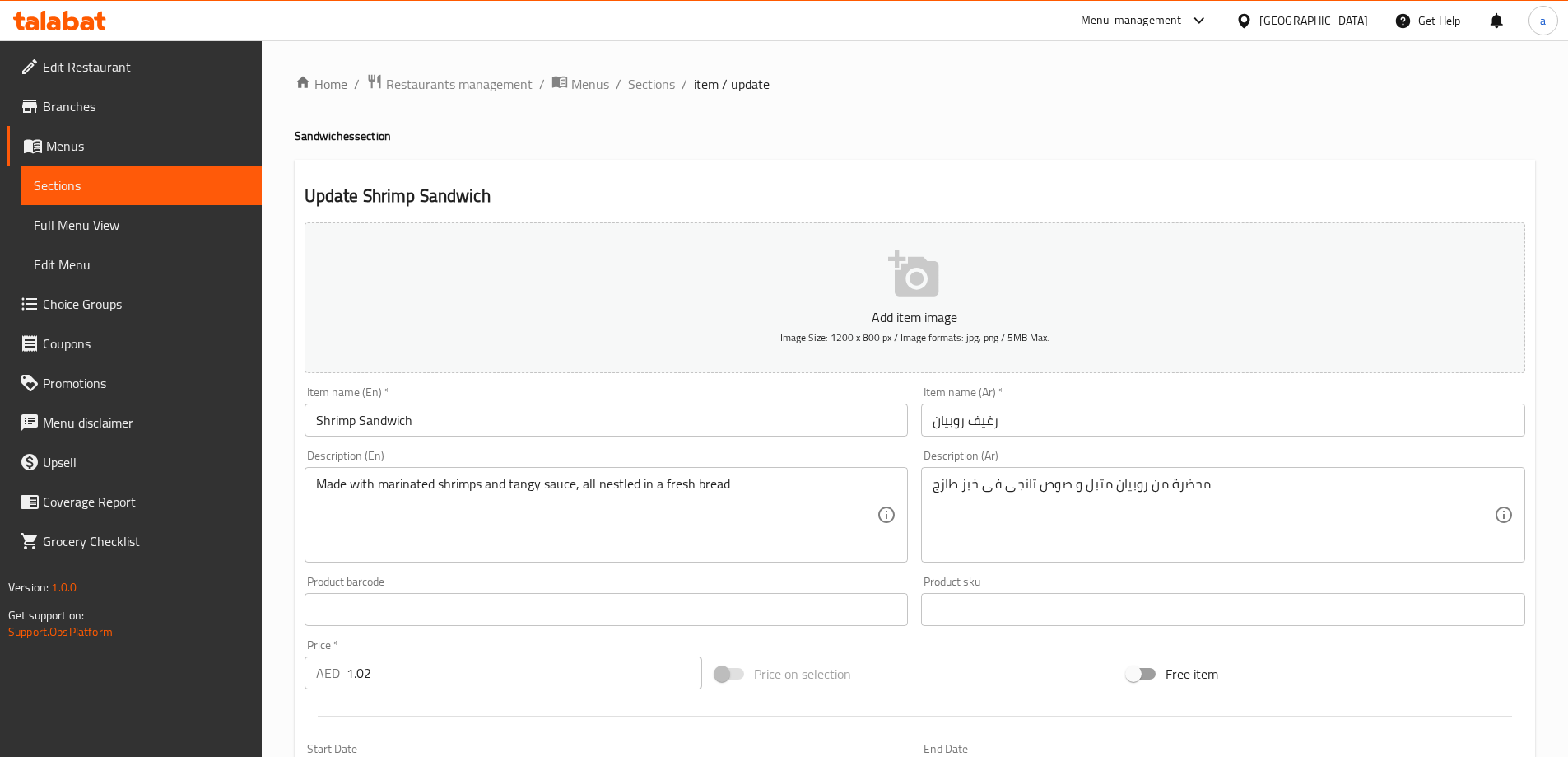
click at [376, 416] on input "Shrimp Sandwich" at bounding box center [607, 420] width 604 height 33
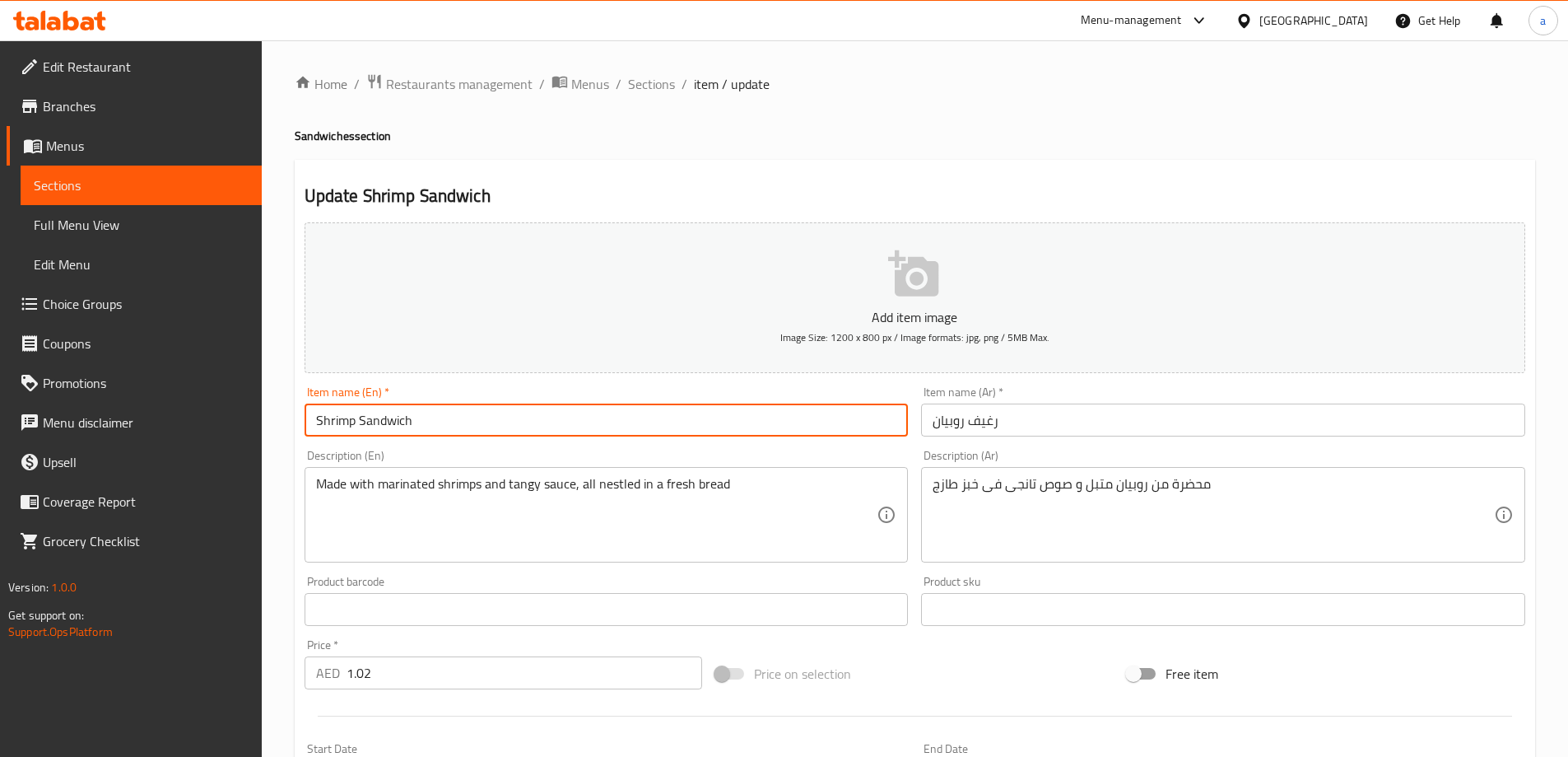
click at [376, 416] on input "Shrimp Sandwich" at bounding box center [607, 420] width 604 height 33
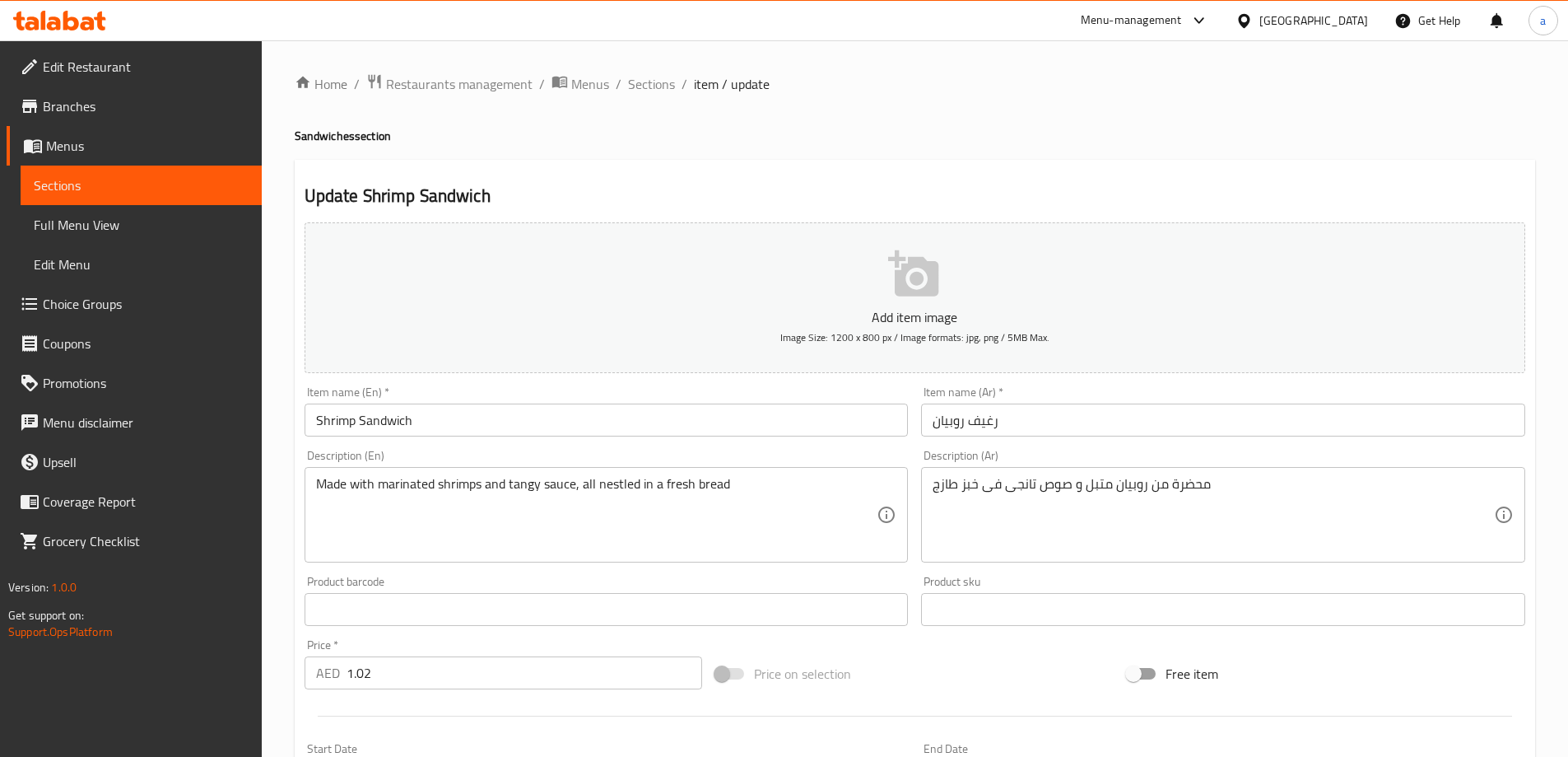
click at [1009, 429] on input "رغيف روبيان" at bounding box center [1223, 420] width 604 height 33
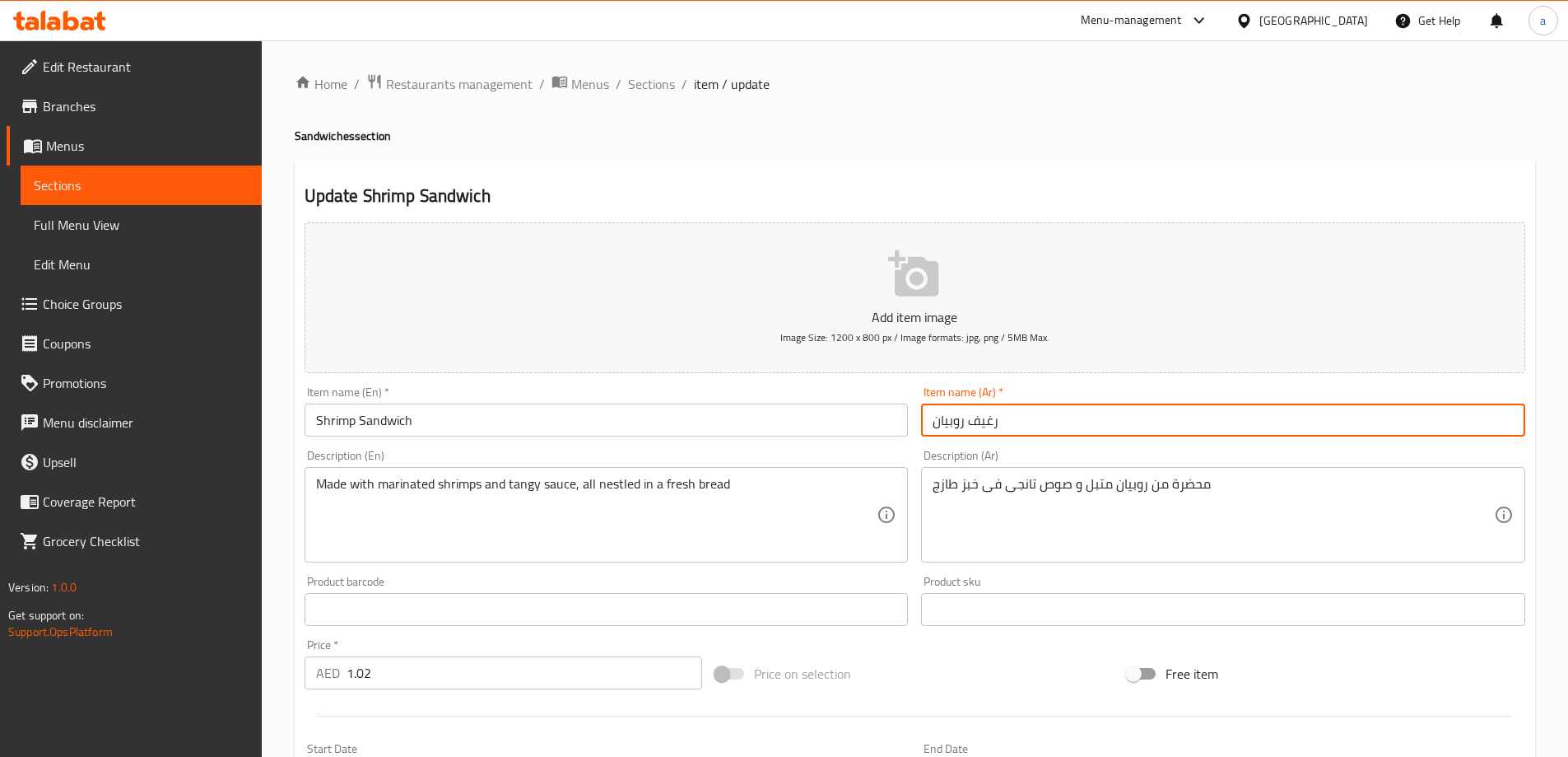
click at [1009, 429] on input "رغيف روبيان" at bounding box center [1223, 420] width 604 height 33
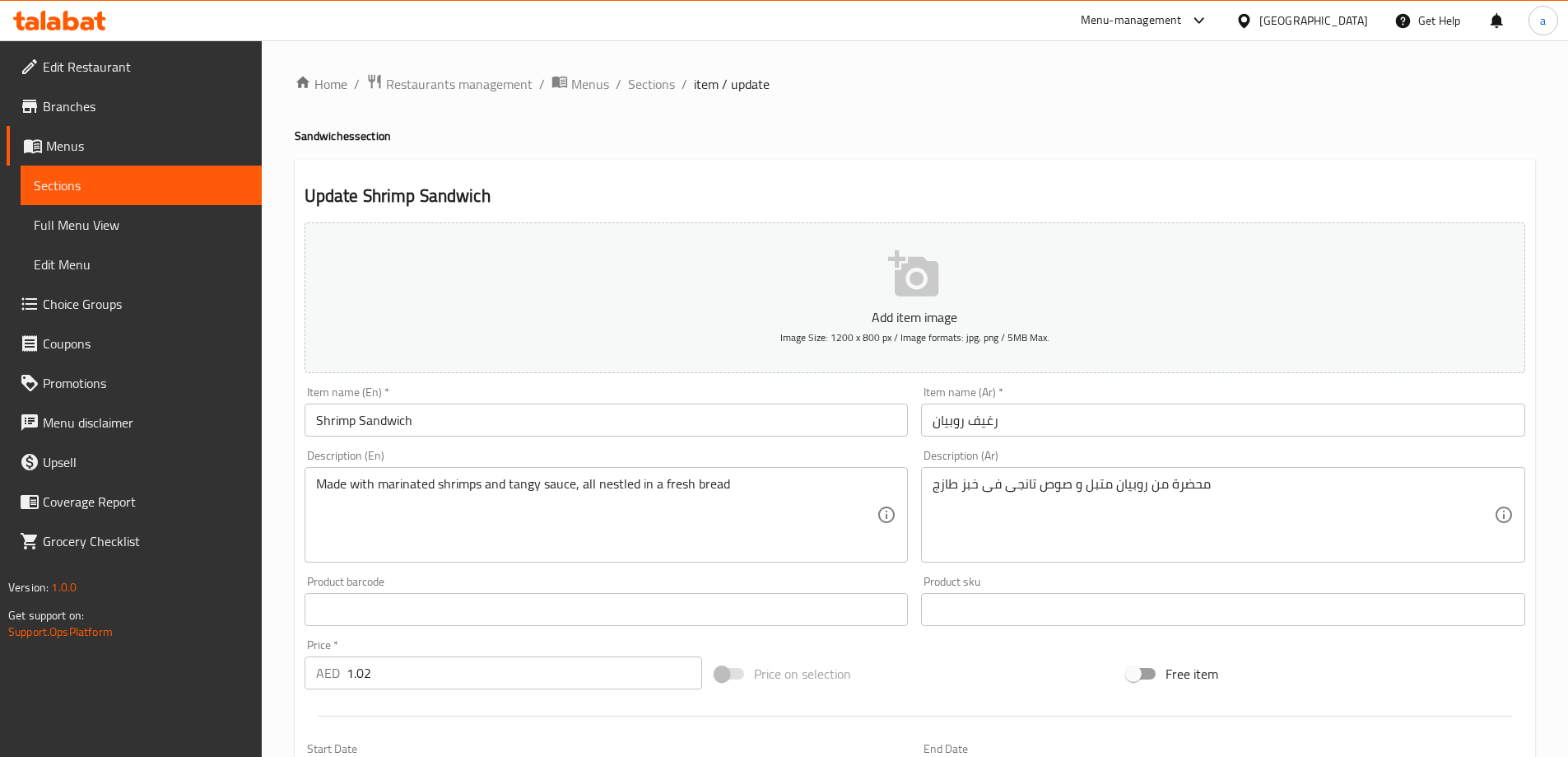
click at [940, 152] on div "Home / Restaurants management / Menus / Sections / item / update Sandwiches sec…" at bounding box center [914, 602] width 1241 height 1058
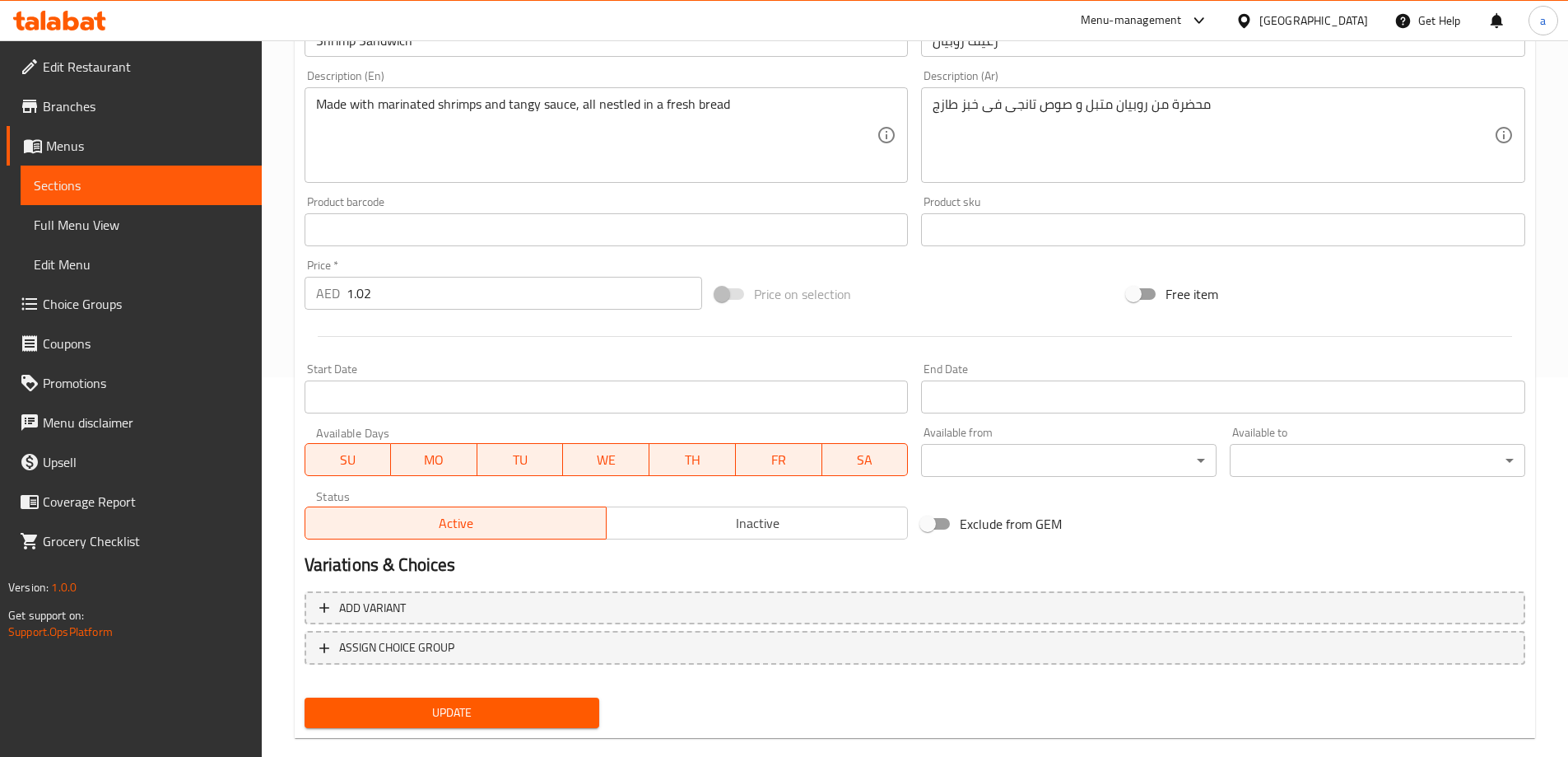
scroll to position [407, 0]
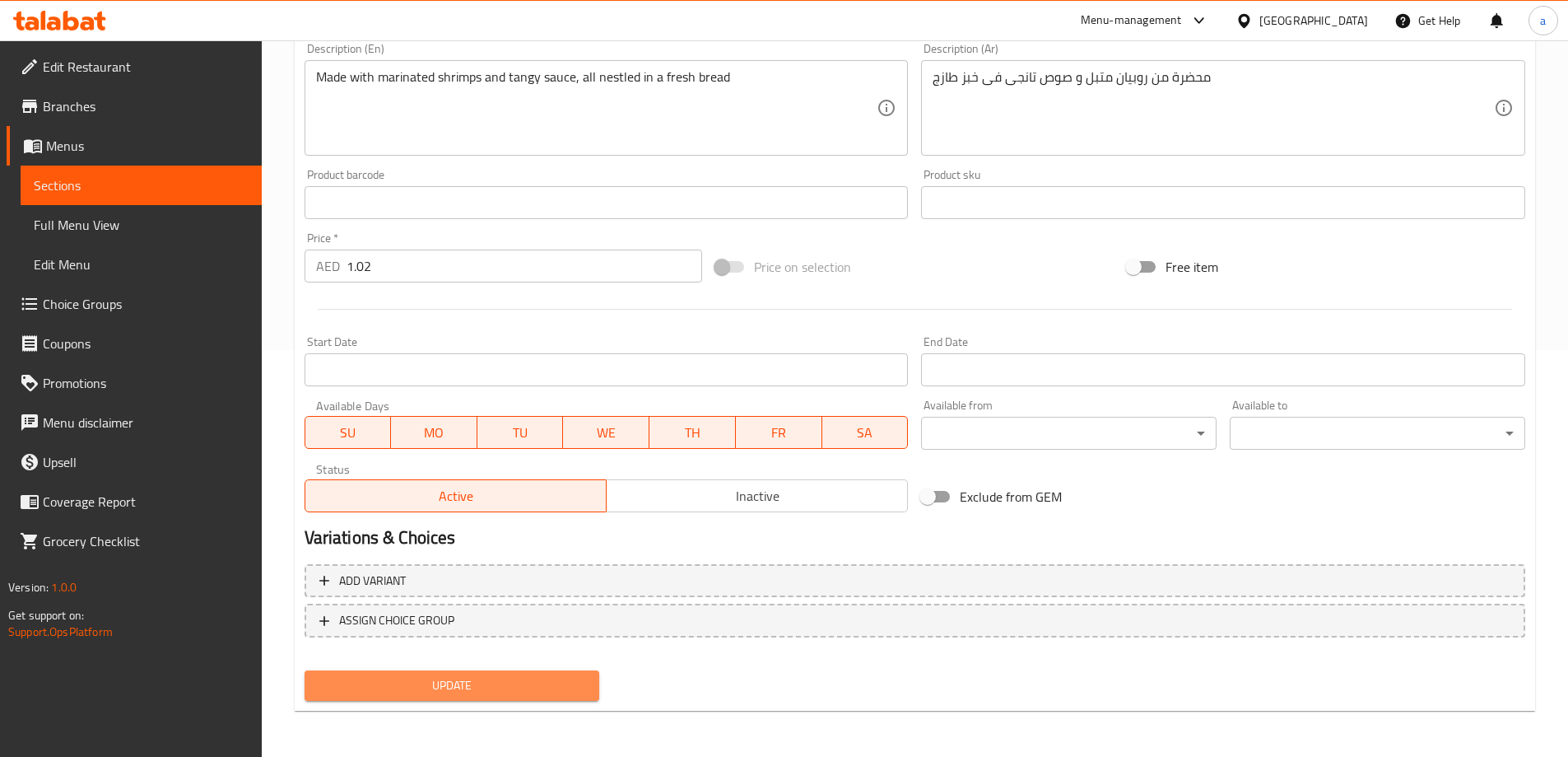
click at [502, 681] on span "Update" at bounding box center [452, 686] width 269 height 21
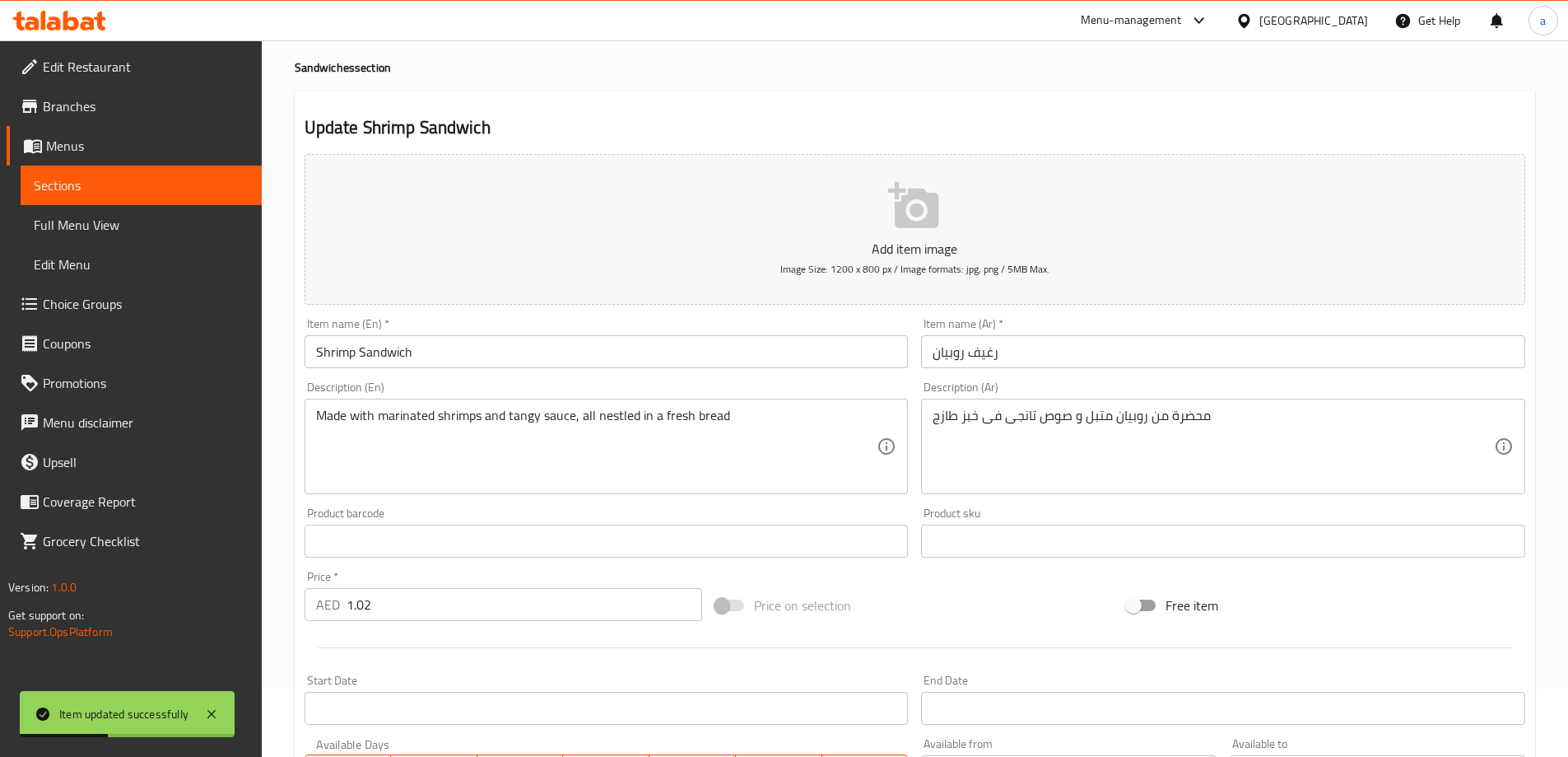
scroll to position [0, 0]
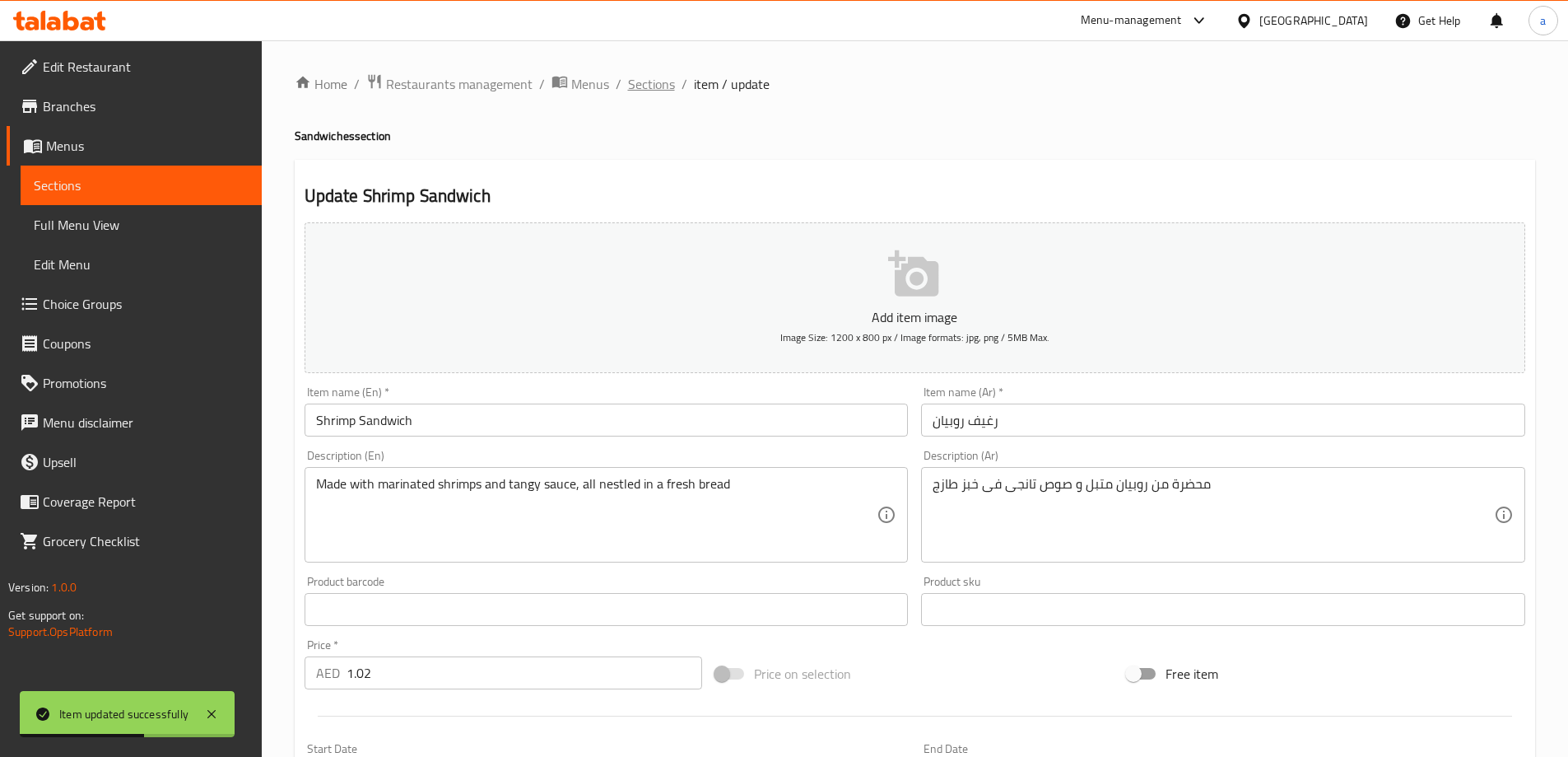
click at [643, 83] on span "Sections" at bounding box center [651, 84] width 47 height 20
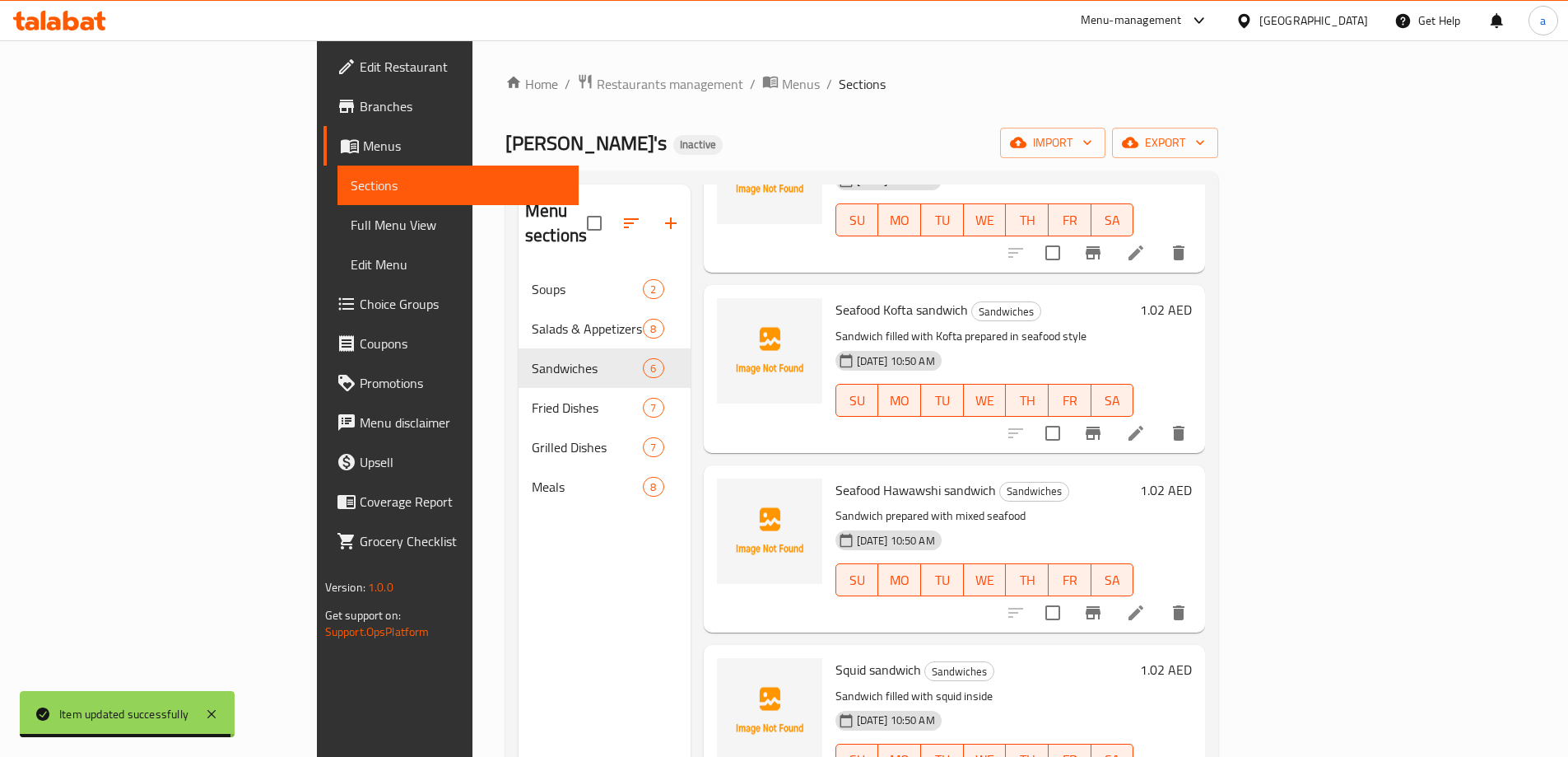
scroll to position [165, 0]
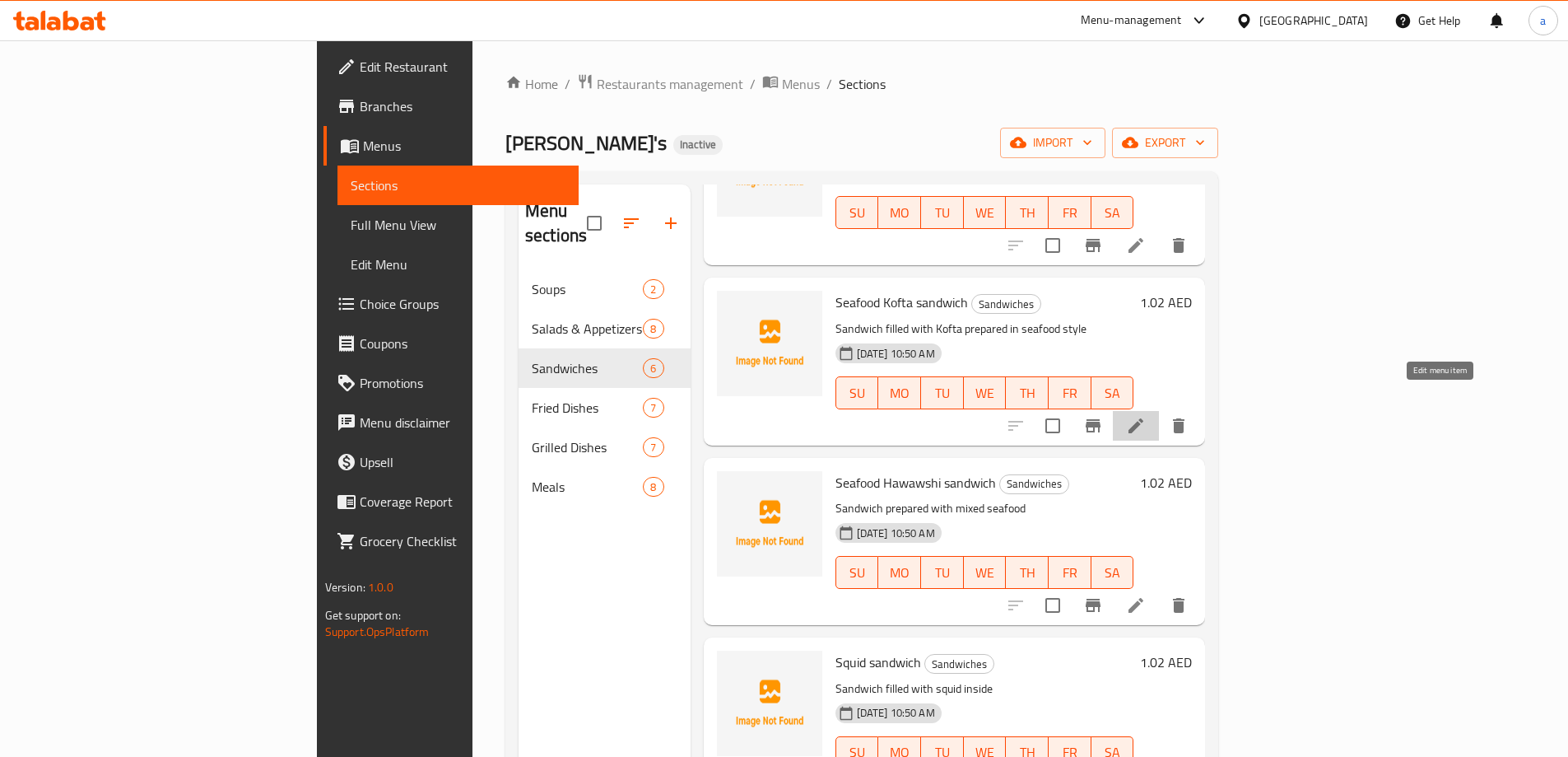
click at [1146, 416] on icon at bounding box center [1135, 425] width 20 height 20
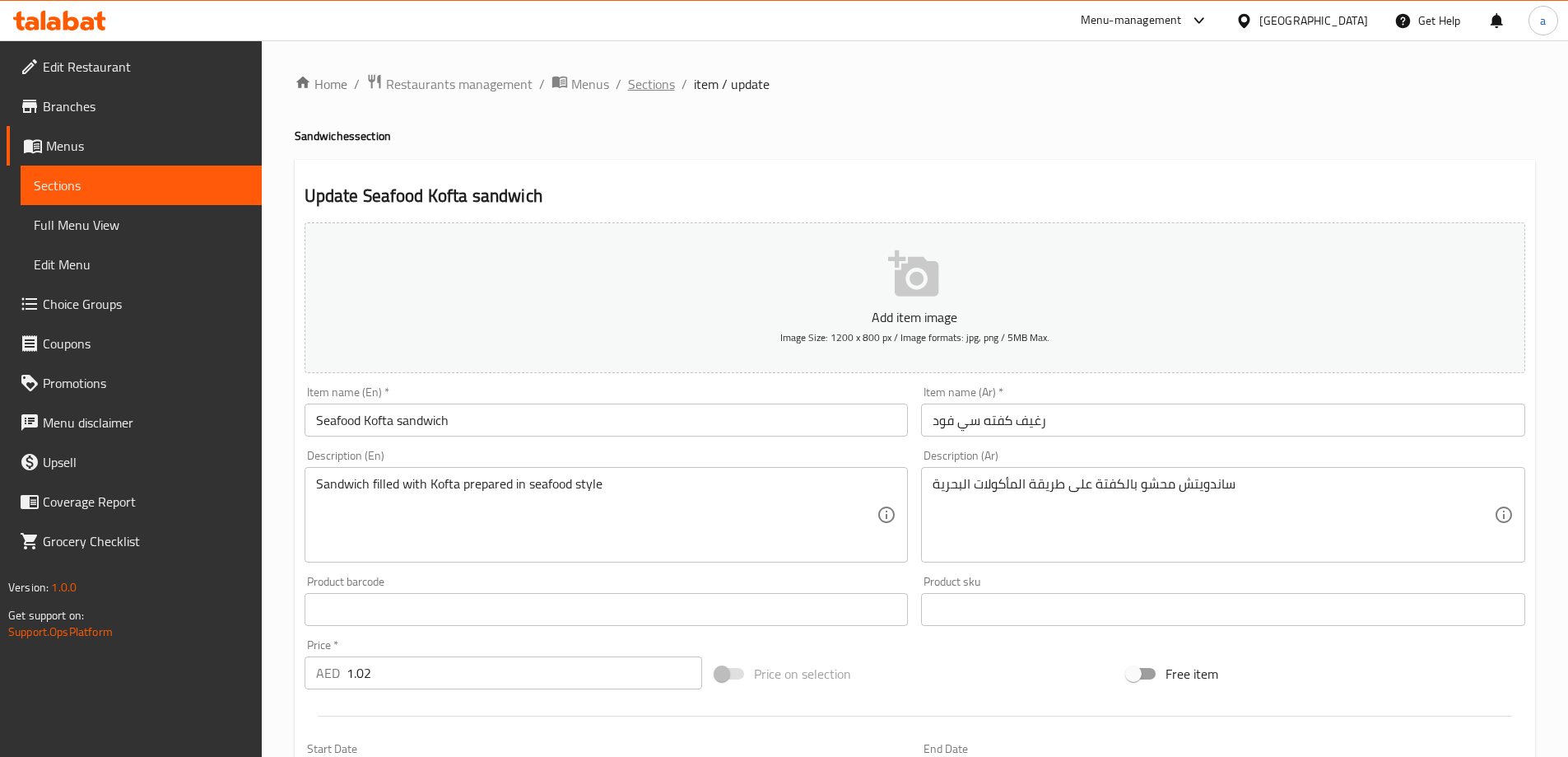
click at [665, 90] on span "Sections" at bounding box center [651, 84] width 47 height 20
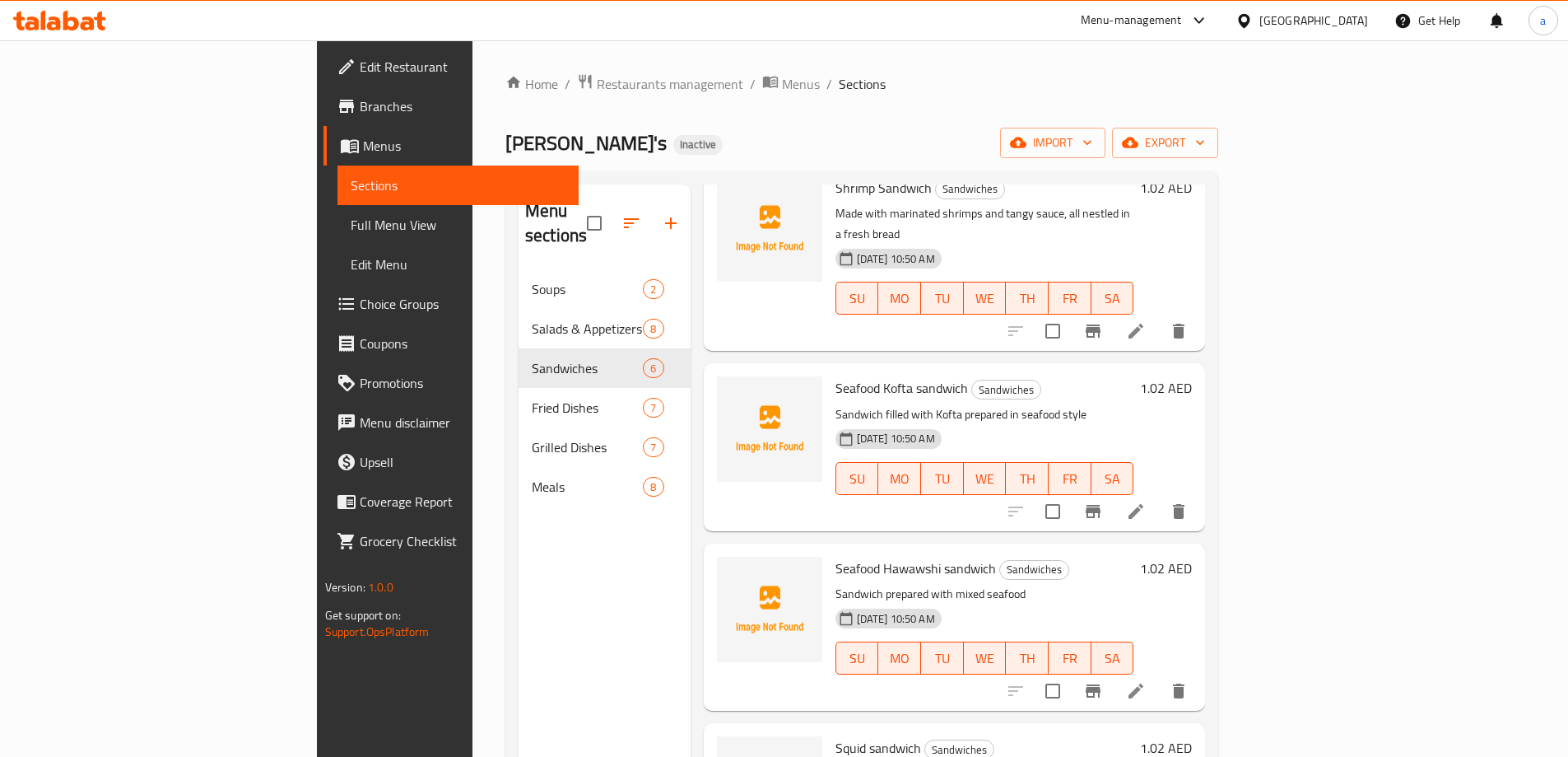
scroll to position [247, 0]
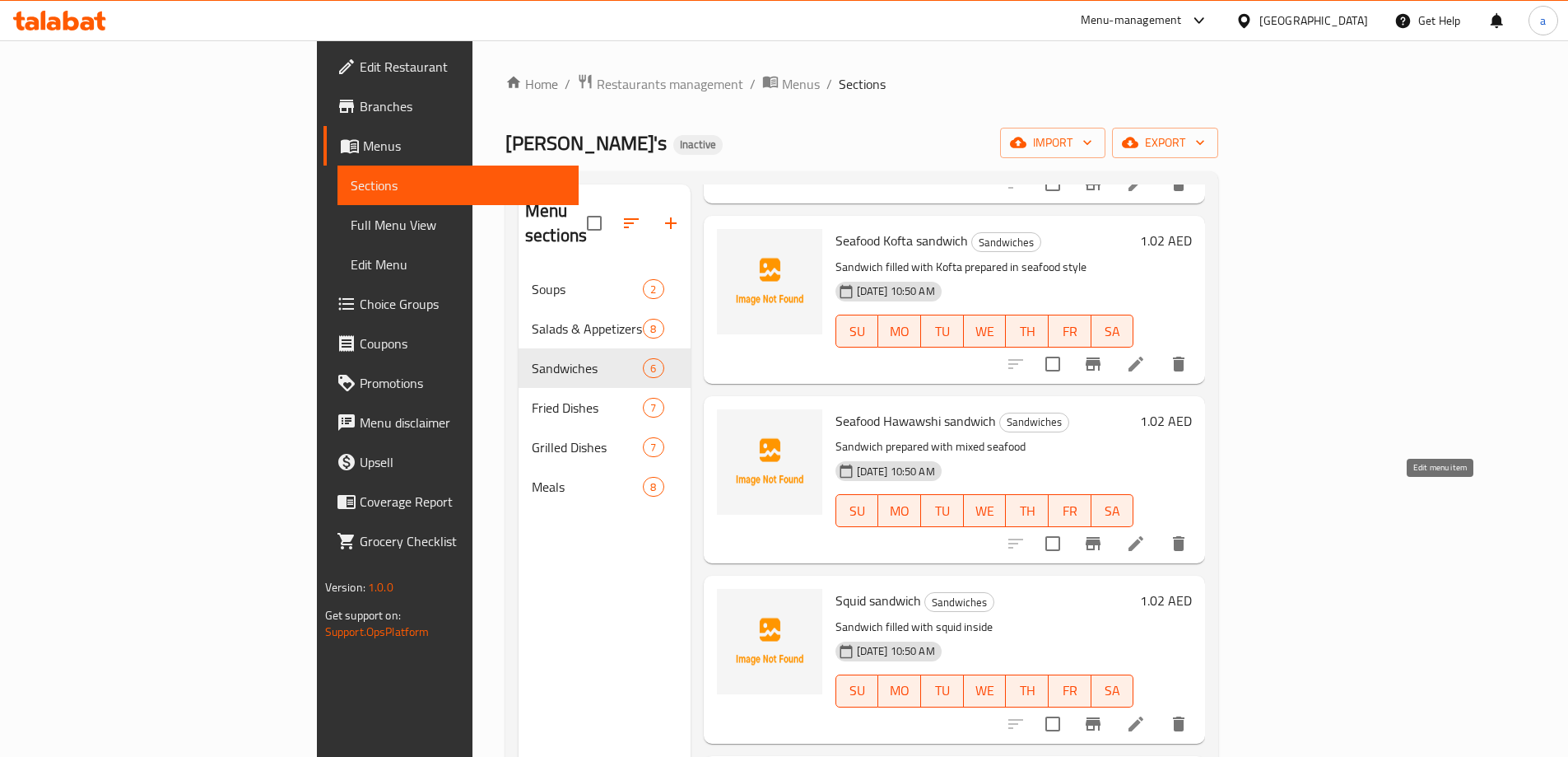
click at [1146, 534] on icon at bounding box center [1135, 544] width 20 height 20
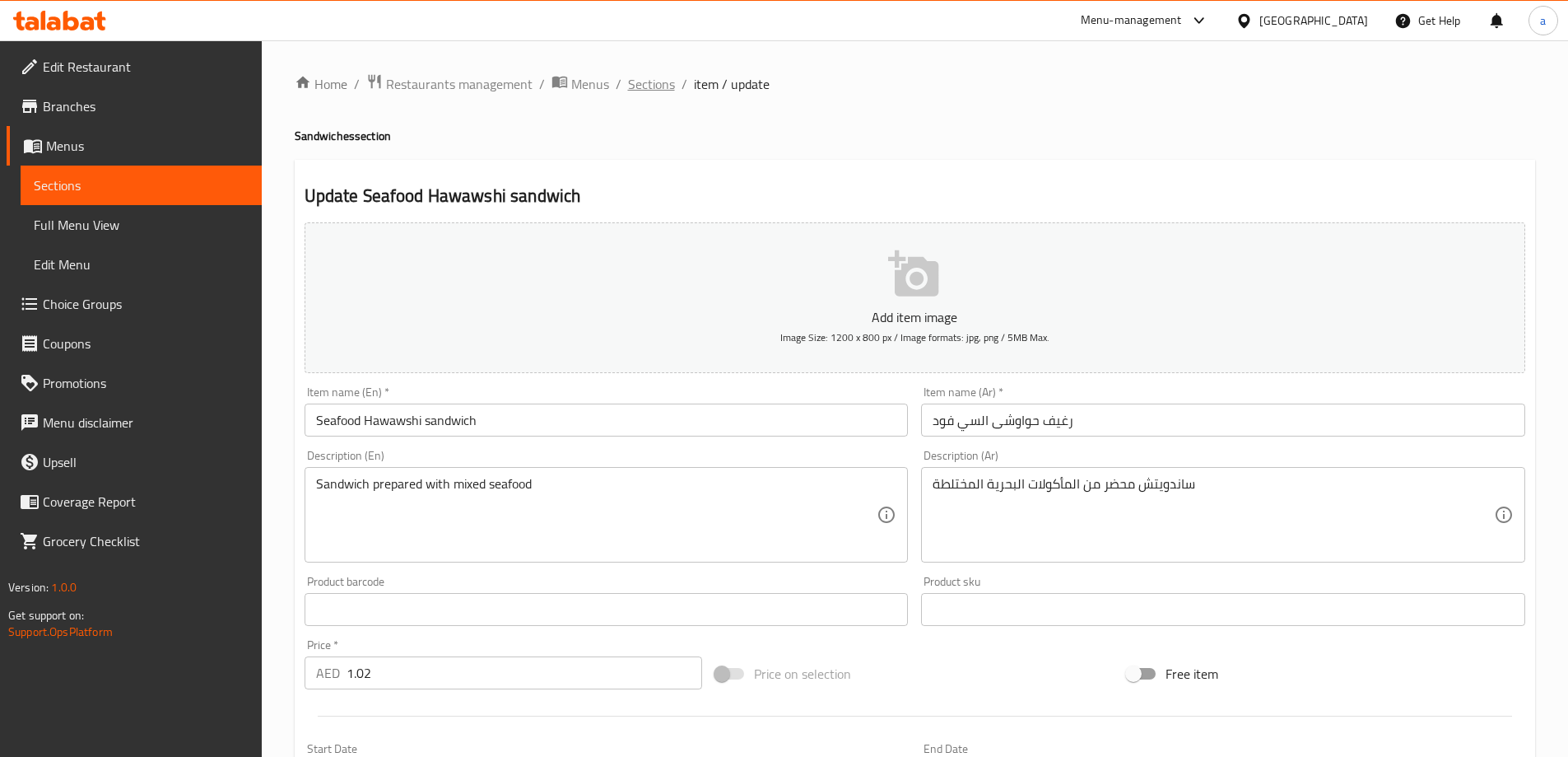
click at [641, 87] on span "Sections" at bounding box center [651, 84] width 47 height 20
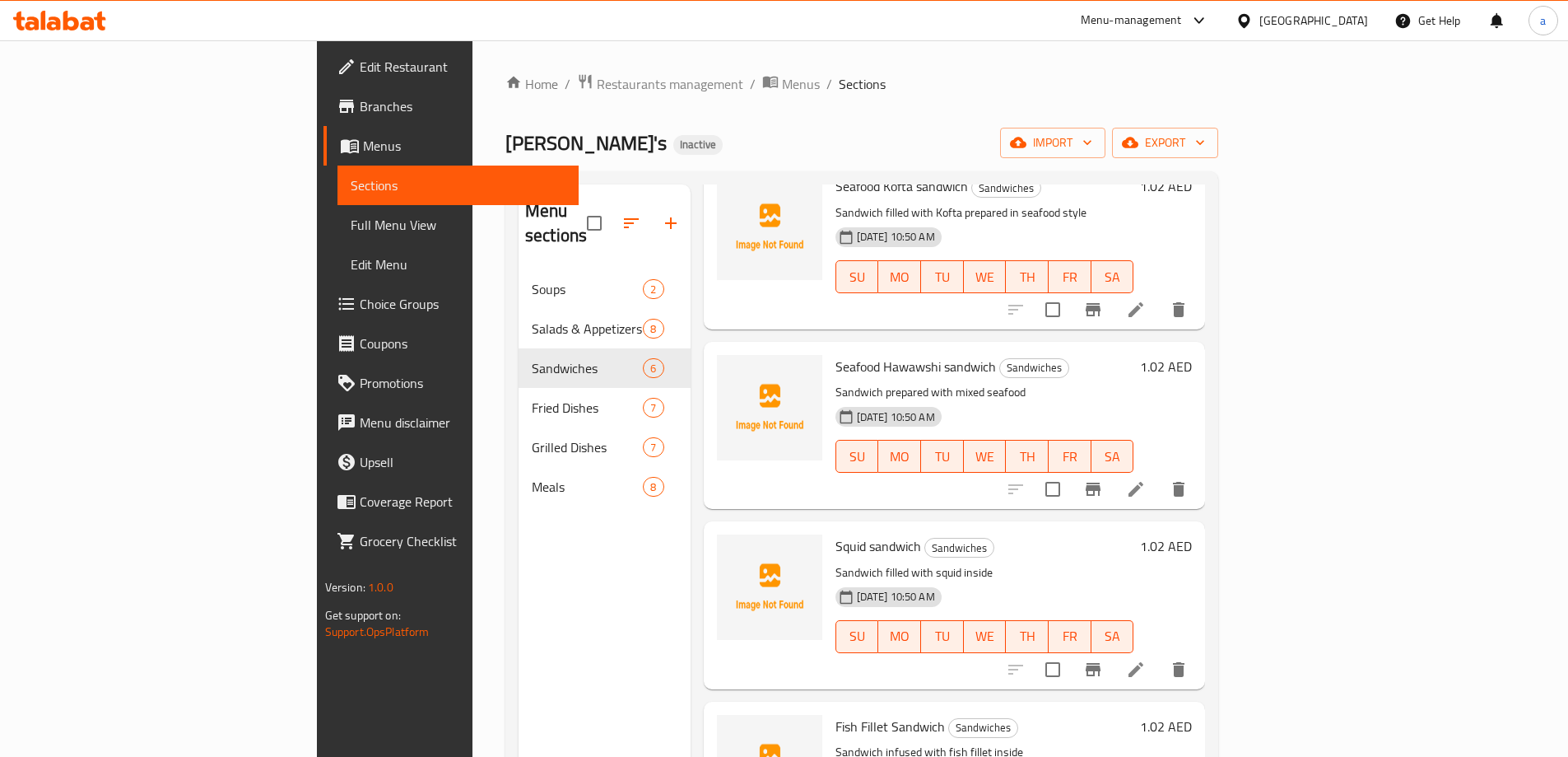
scroll to position [329, 0]
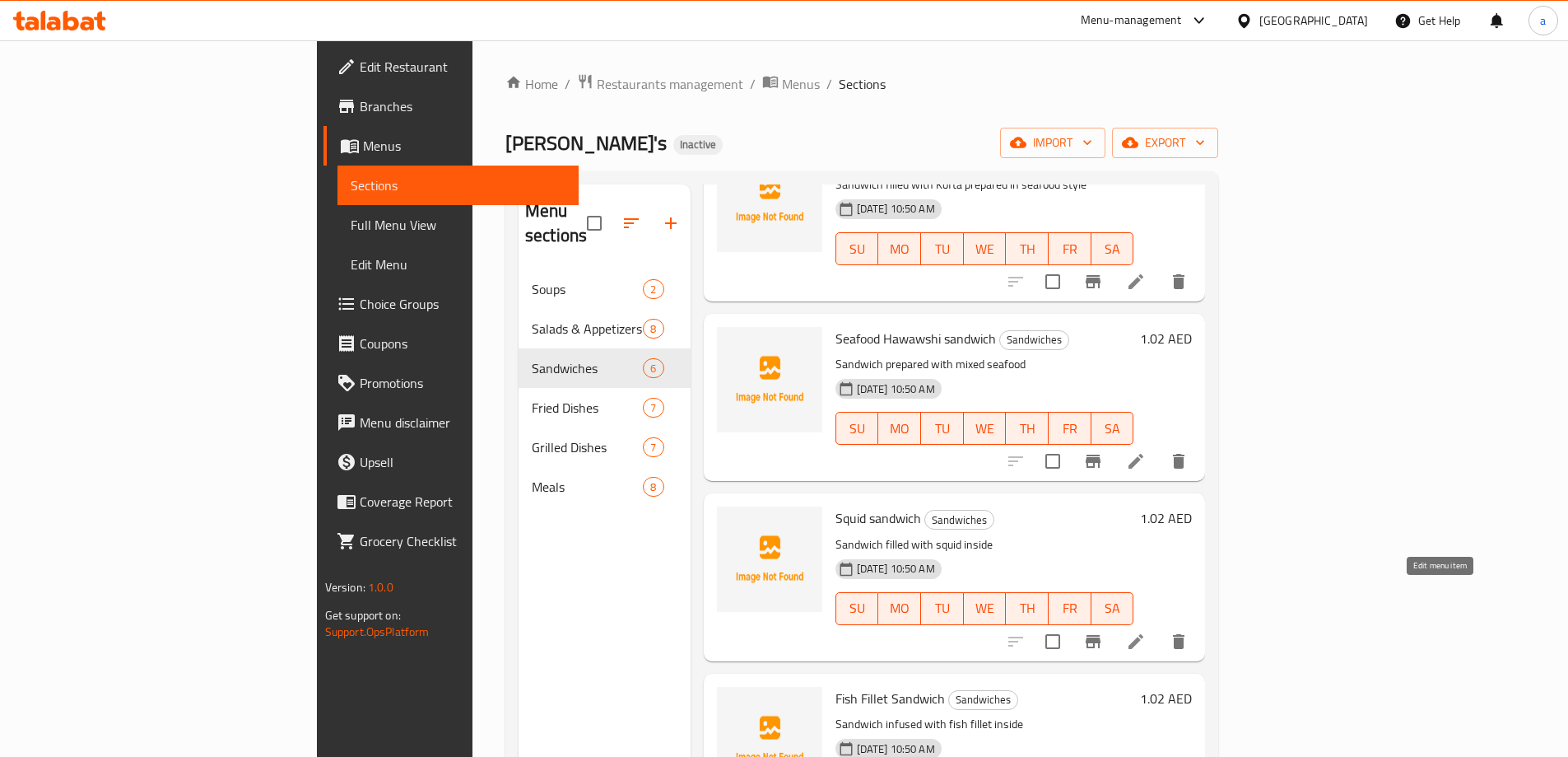
click at [1143, 634] on icon at bounding box center [1135, 641] width 15 height 15
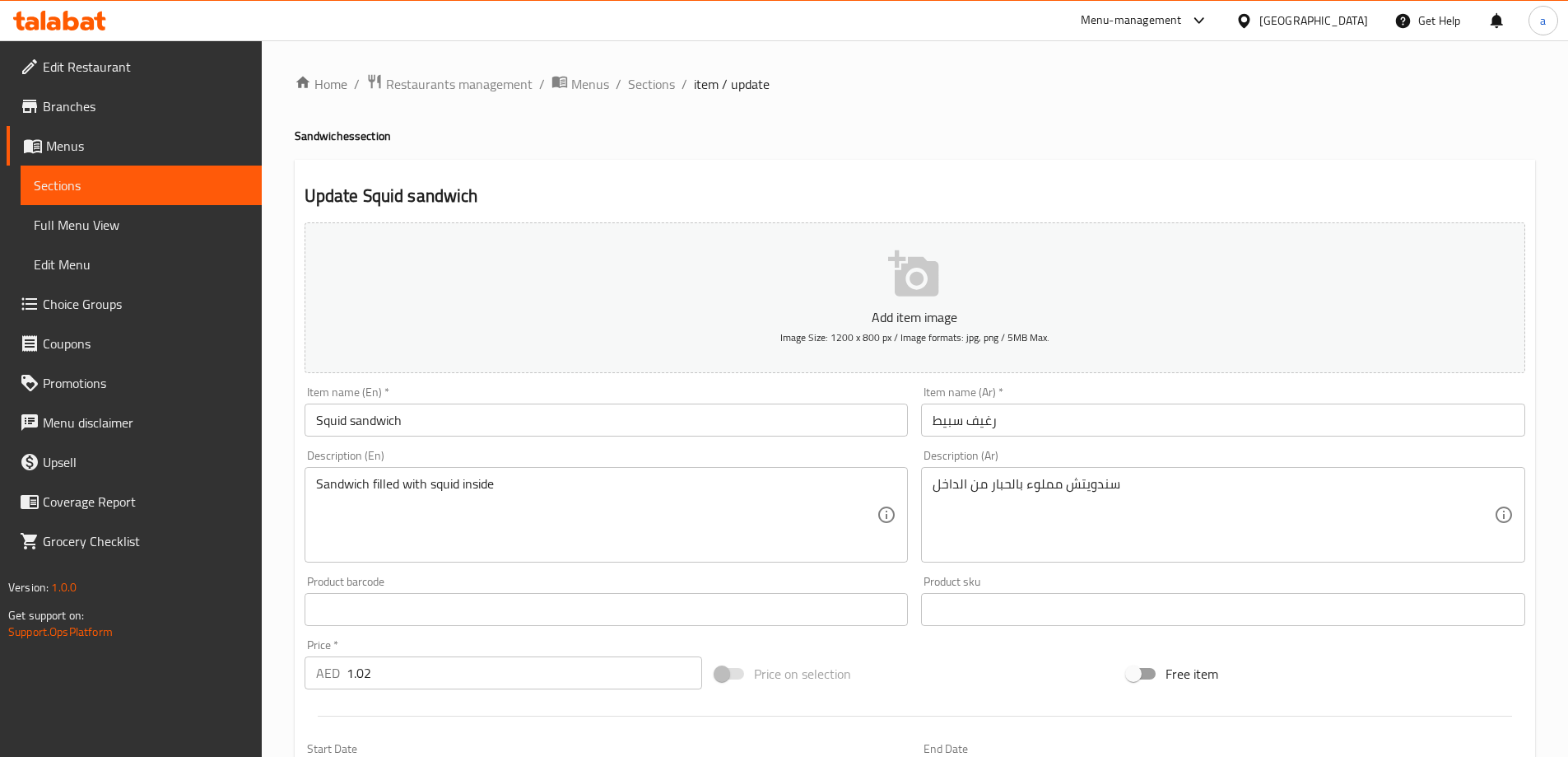
click at [481, 421] on input "Squid sandwich" at bounding box center [607, 420] width 604 height 33
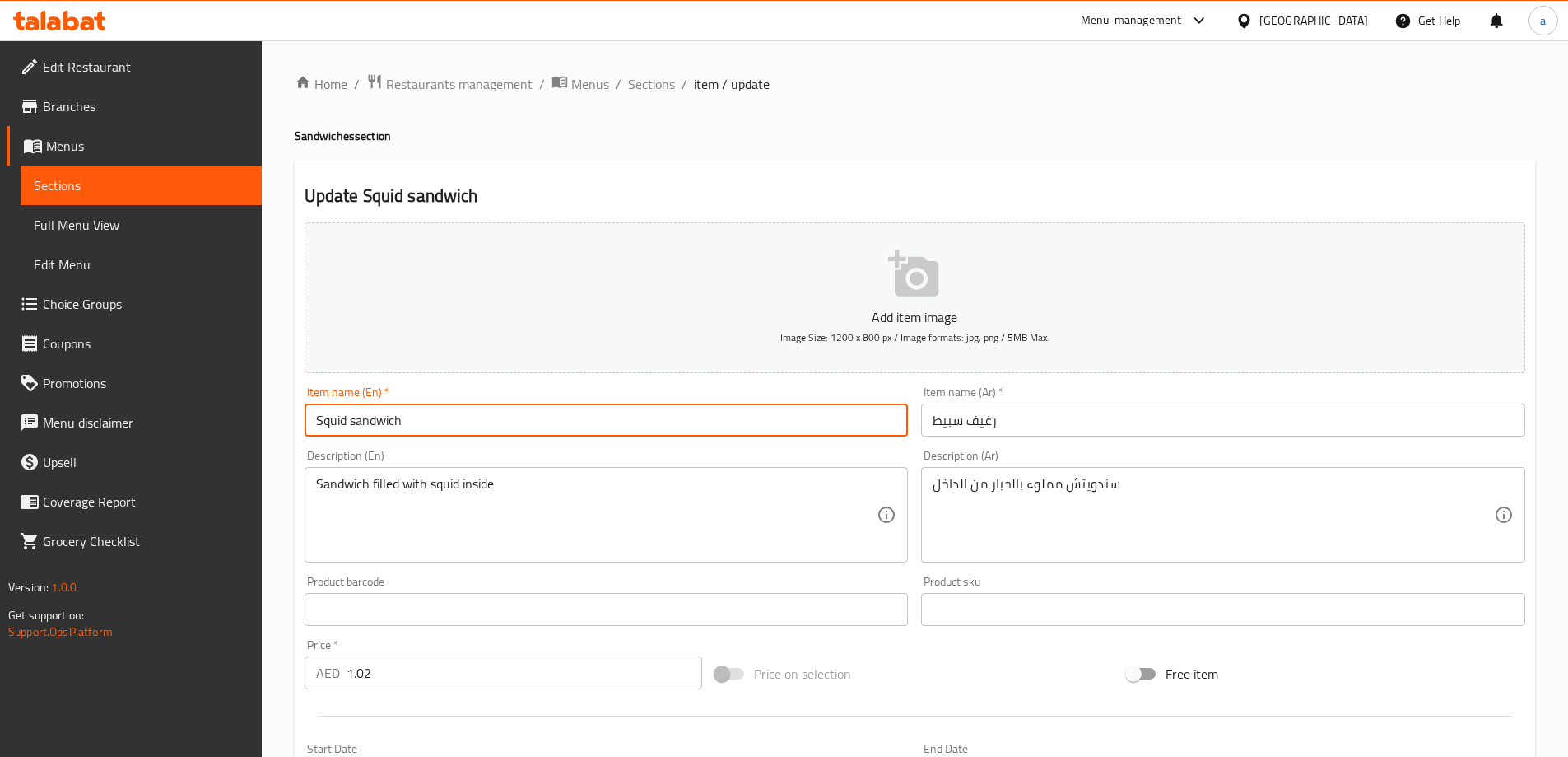
click at [481, 421] on input "Squid sandwich" at bounding box center [607, 420] width 604 height 33
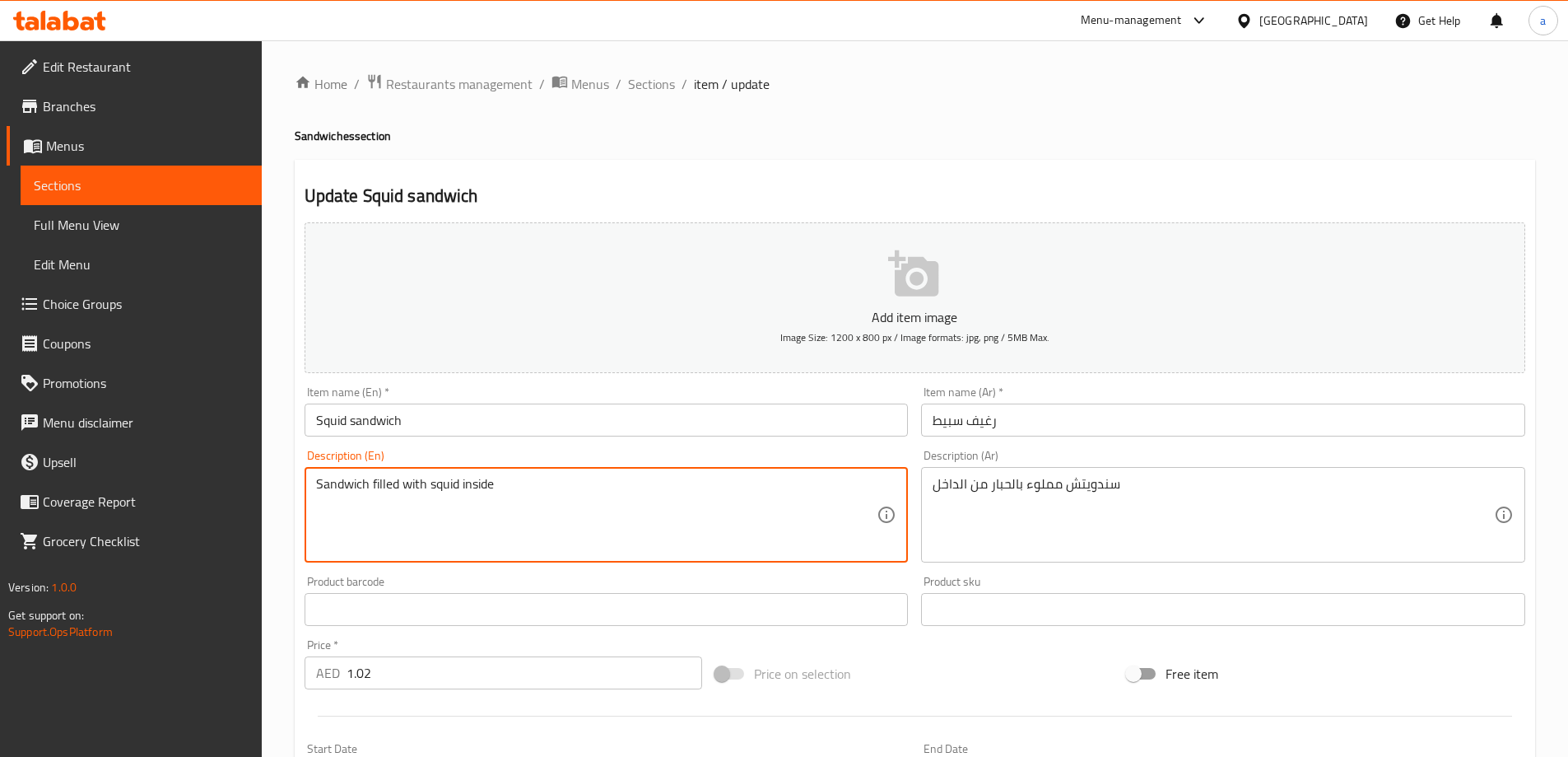
click at [478, 500] on textarea "Sandwich filled with squid inside" at bounding box center [596, 515] width 562 height 78
paste textarea "Made with crispy and tender squid, fresh lettuce, juicy tomatoes, and a zesty s…"
type textarea "Made with crispy and tender squid, fresh lettuce, juicy tomatoes, and a zesty s…"
click at [963, 485] on textarea "سندويتش مملوء بالحبار من الداخل" at bounding box center [1213, 515] width 562 height 78
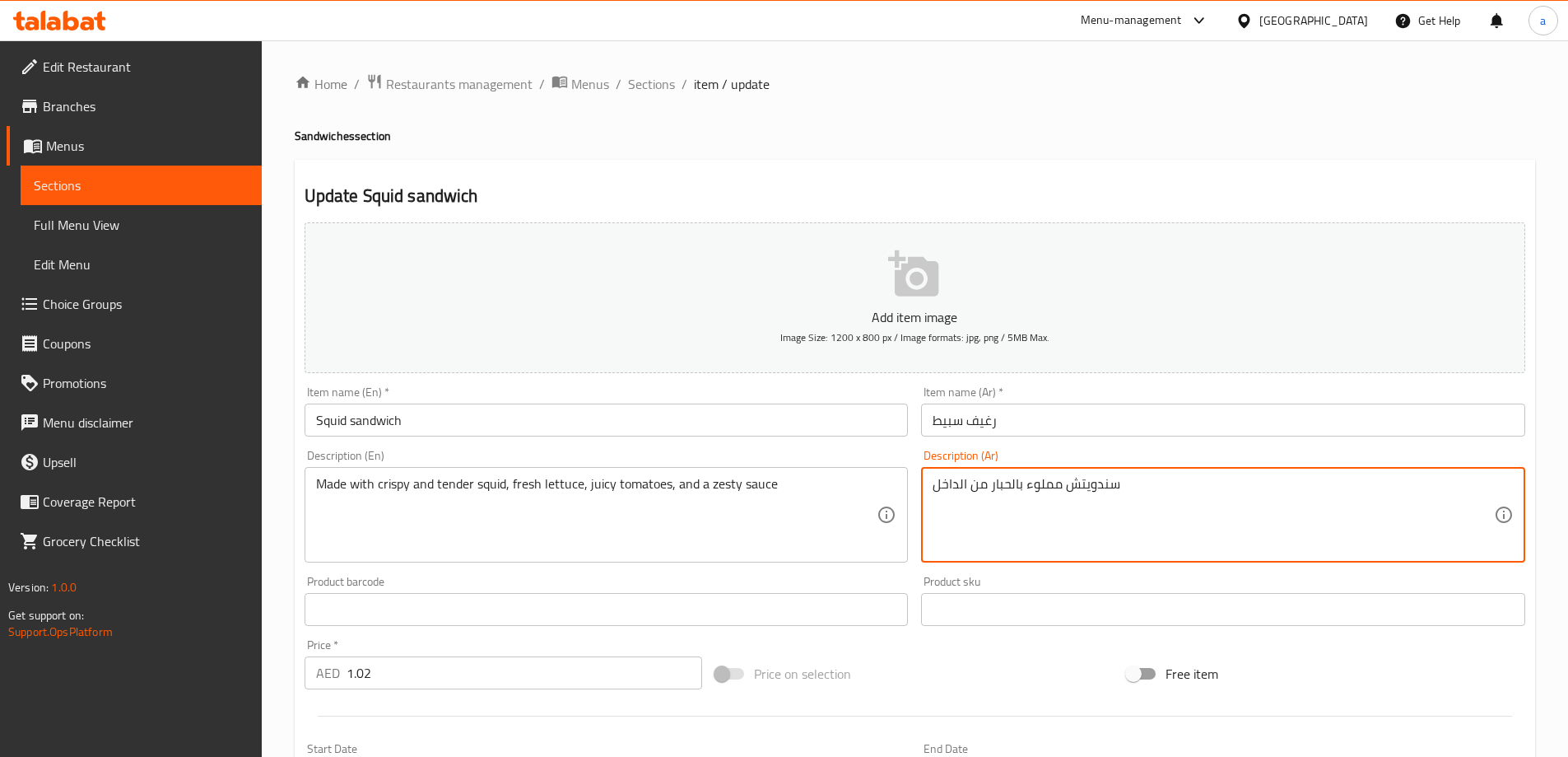
click at [963, 485] on textarea "سندويتش مملوء بالحبار من الداخل" at bounding box center [1213, 515] width 562 height 78
click at [1038, 511] on textarea "سندويتش مملوء بالحبار من الداخل" at bounding box center [1213, 515] width 562 height 78
click at [1100, 488] on textarea "سندويتش مملوء بالحبار من الداخل" at bounding box center [1213, 515] width 562 height 78
click at [1152, 489] on textarea "سندويتش مملوء بالحبار من الداخل" at bounding box center [1213, 515] width 562 height 78
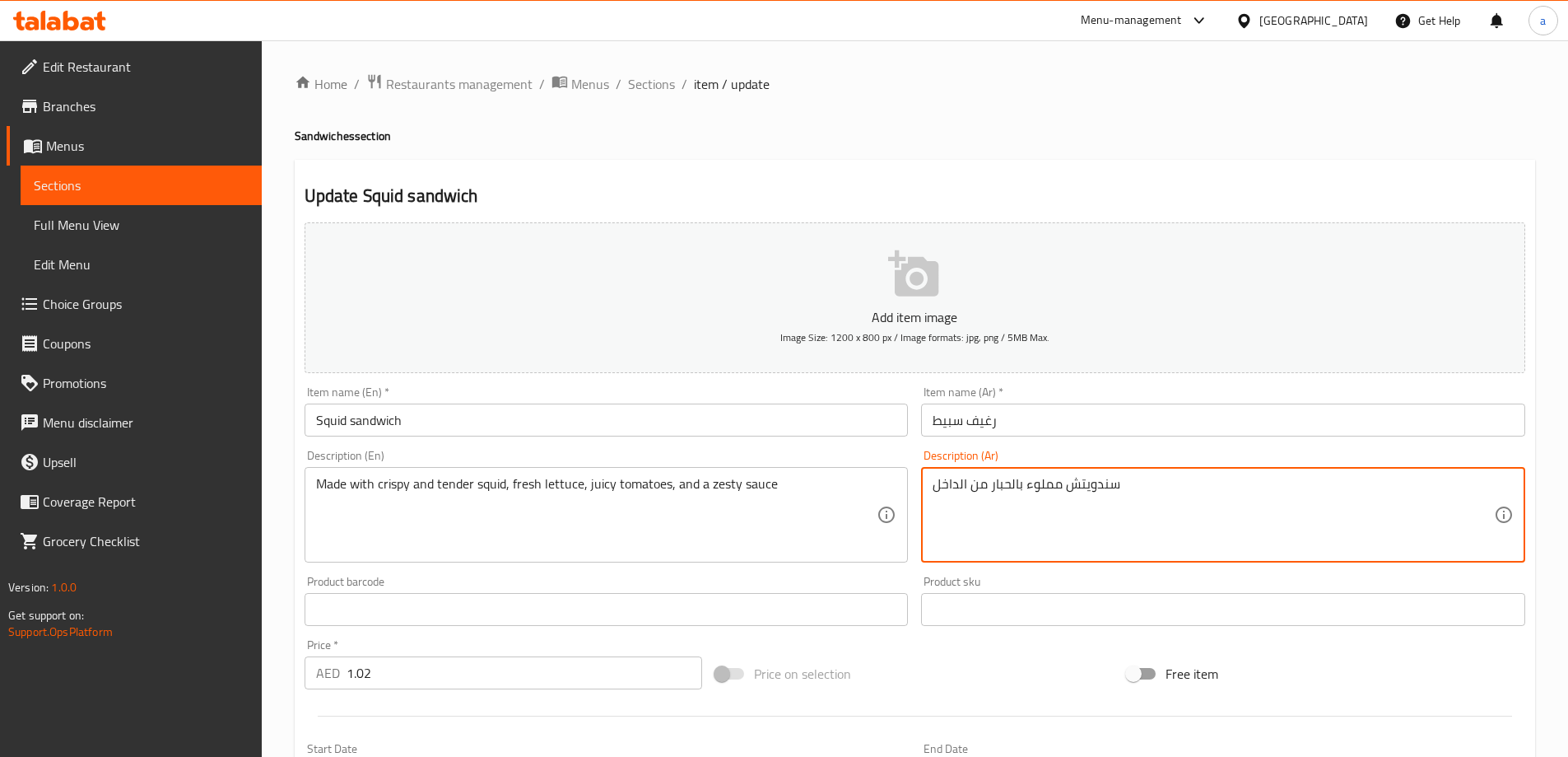
click at [1152, 489] on textarea "سندويتش مملوء بالحبار من الداخل" at bounding box center [1213, 515] width 562 height 78
paste textarea "محضر من الحبار المقرمش والطري ، والخس الطازج ، والطماطم ، والصلصة الحارة"
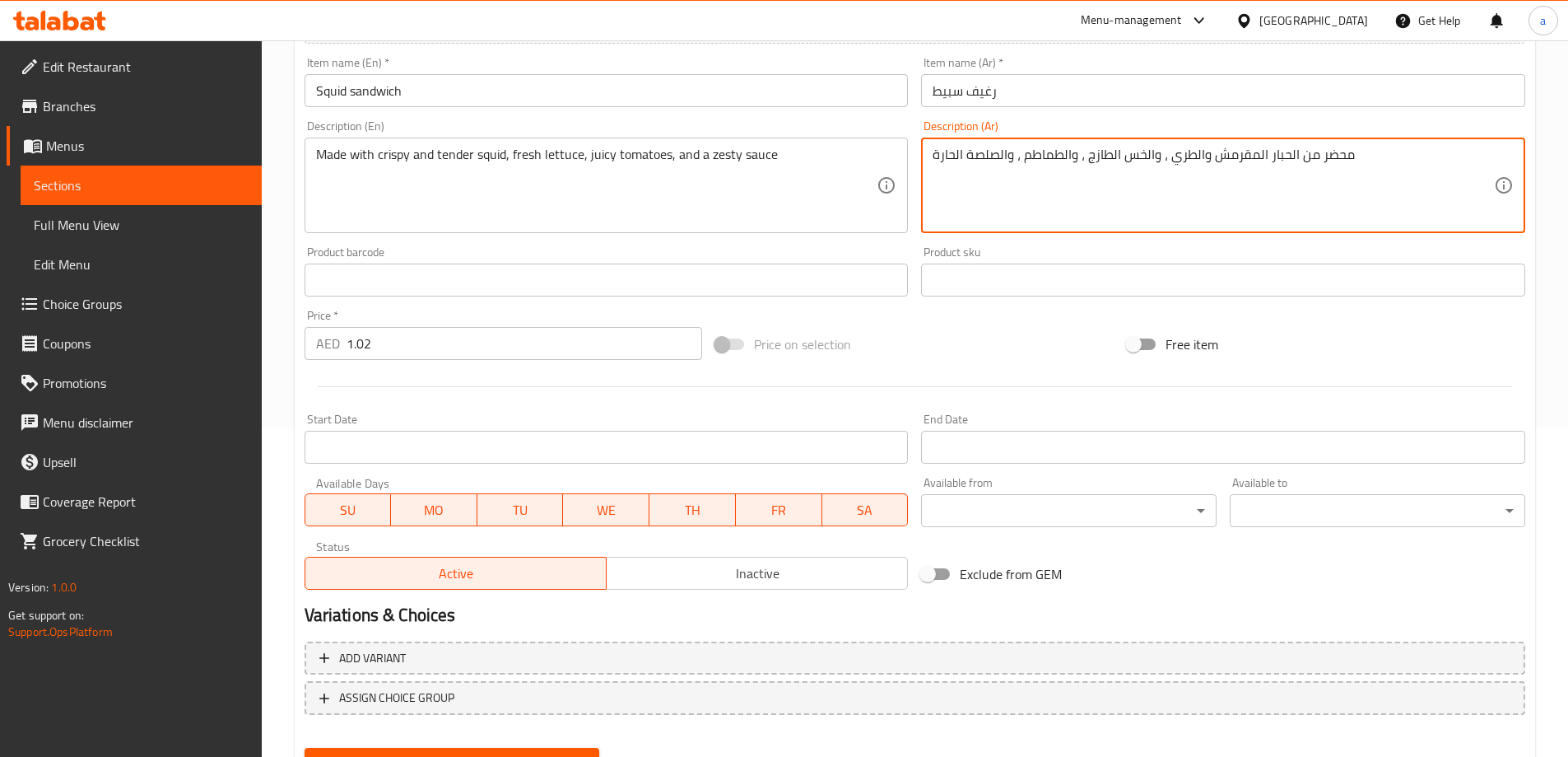
scroll to position [407, 0]
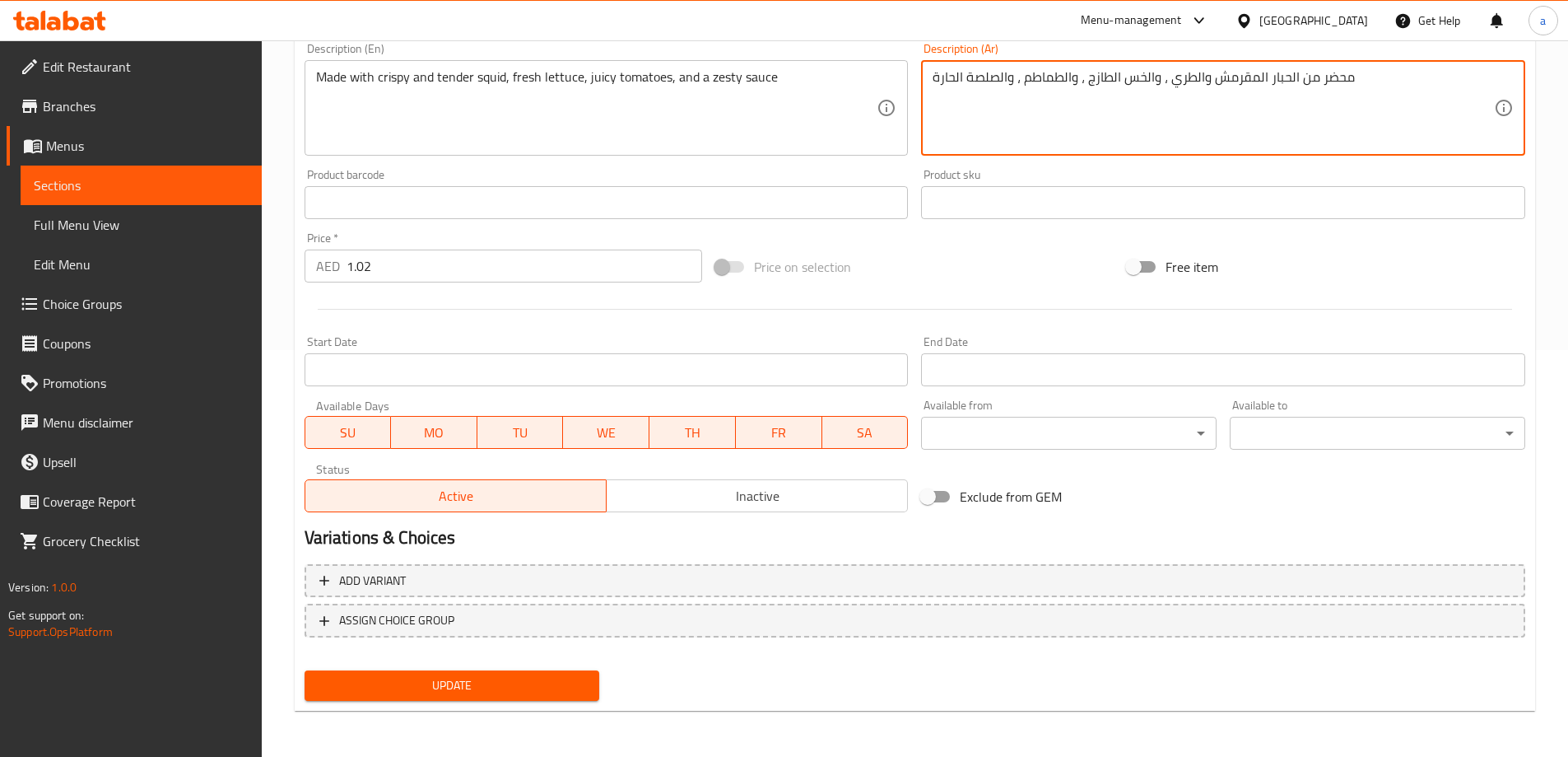
type textarea "محضر من الحبار المقرمش والطري ، والخس الطازج ، والطماطم ، والصلصة الحارة"
click at [428, 678] on span "Update" at bounding box center [452, 686] width 269 height 21
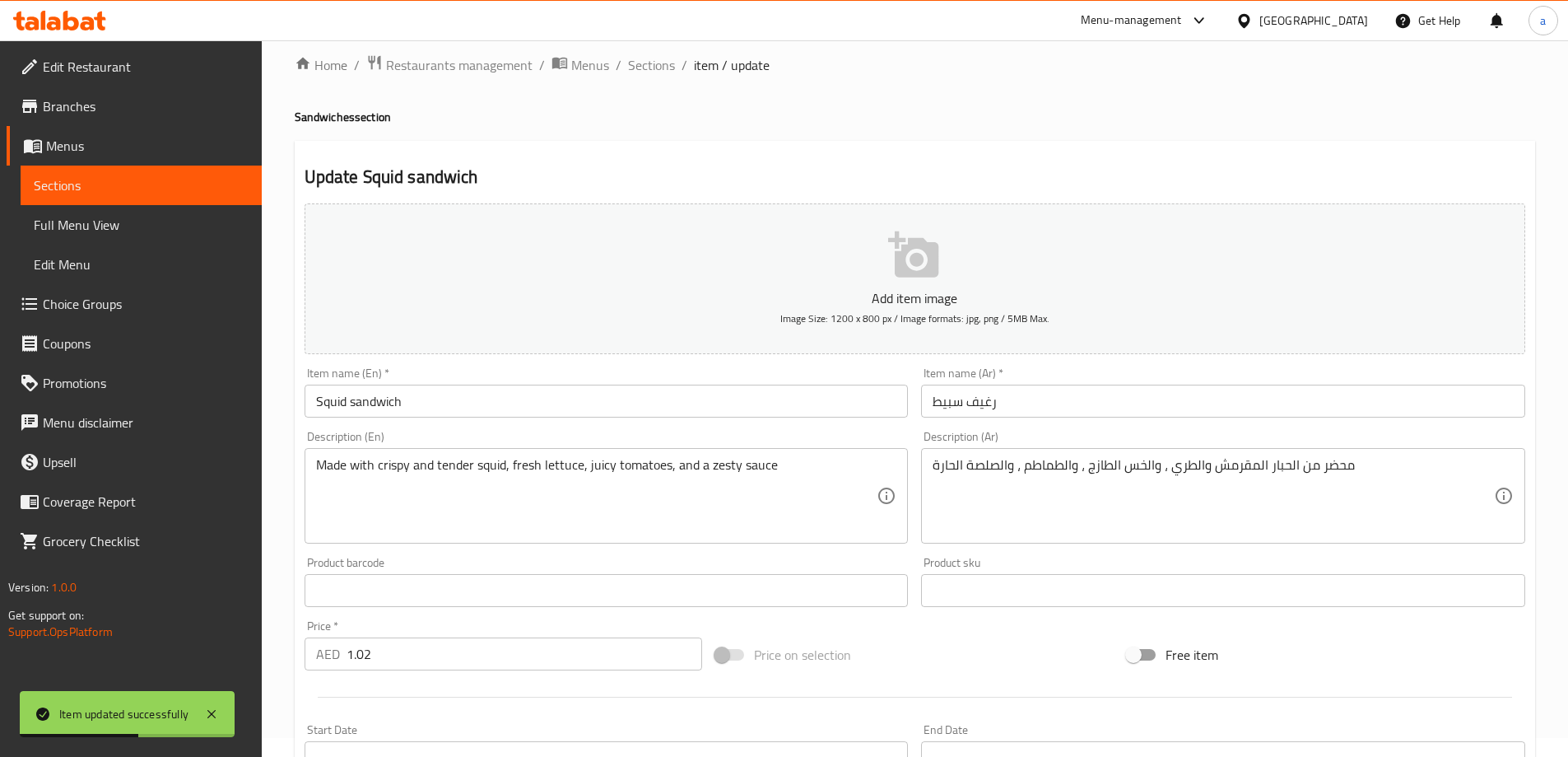
scroll to position [0, 0]
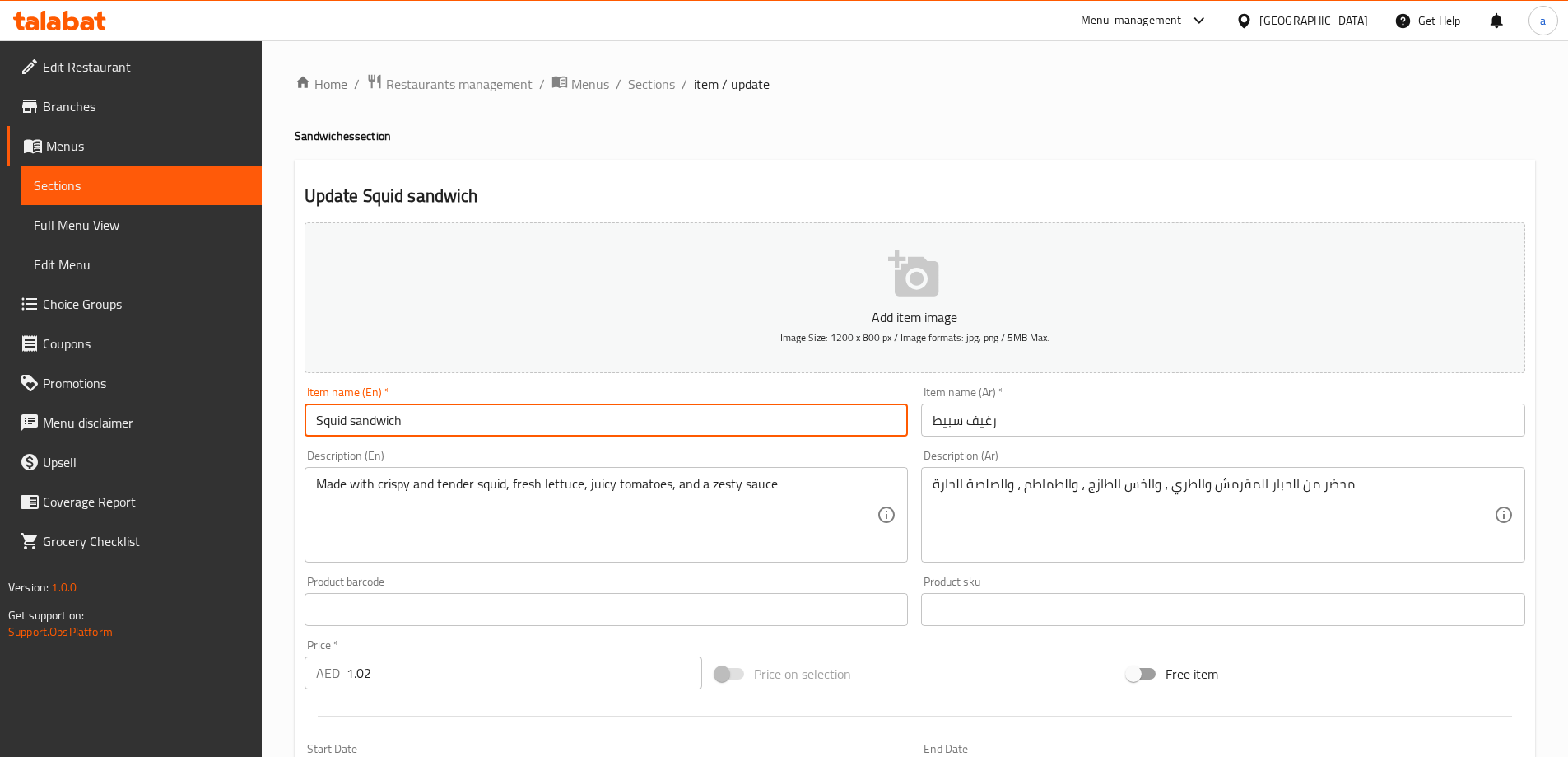
click at [599, 416] on input "Squid sandwich" at bounding box center [607, 420] width 604 height 33
click at [598, 416] on input "Squid sandwich" at bounding box center [607, 420] width 604 height 33
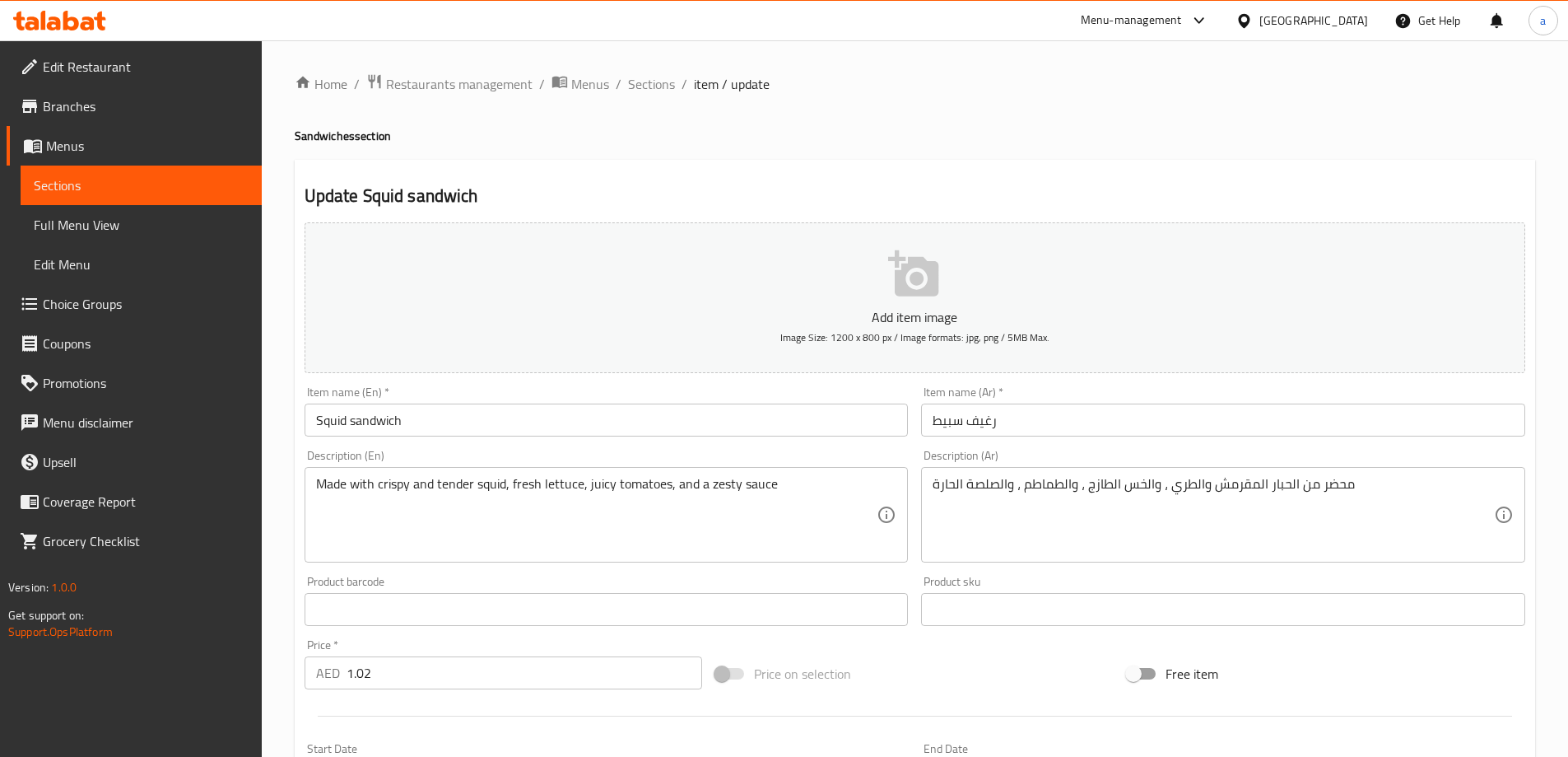
click at [981, 423] on input "رغيف سبيط" at bounding box center [1223, 420] width 604 height 33
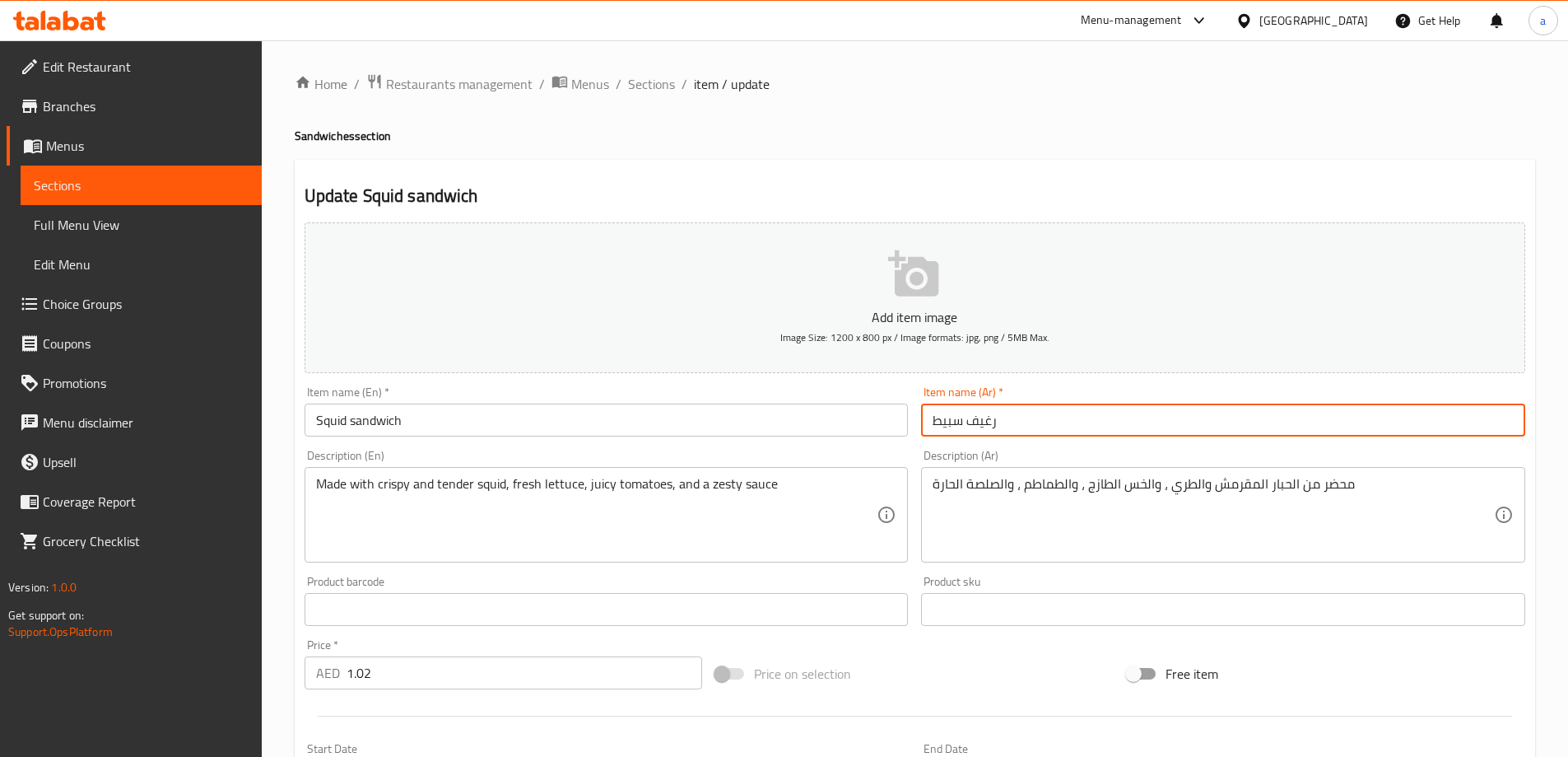
click at [981, 423] on input "رغيف سبيط" at bounding box center [1223, 420] width 604 height 33
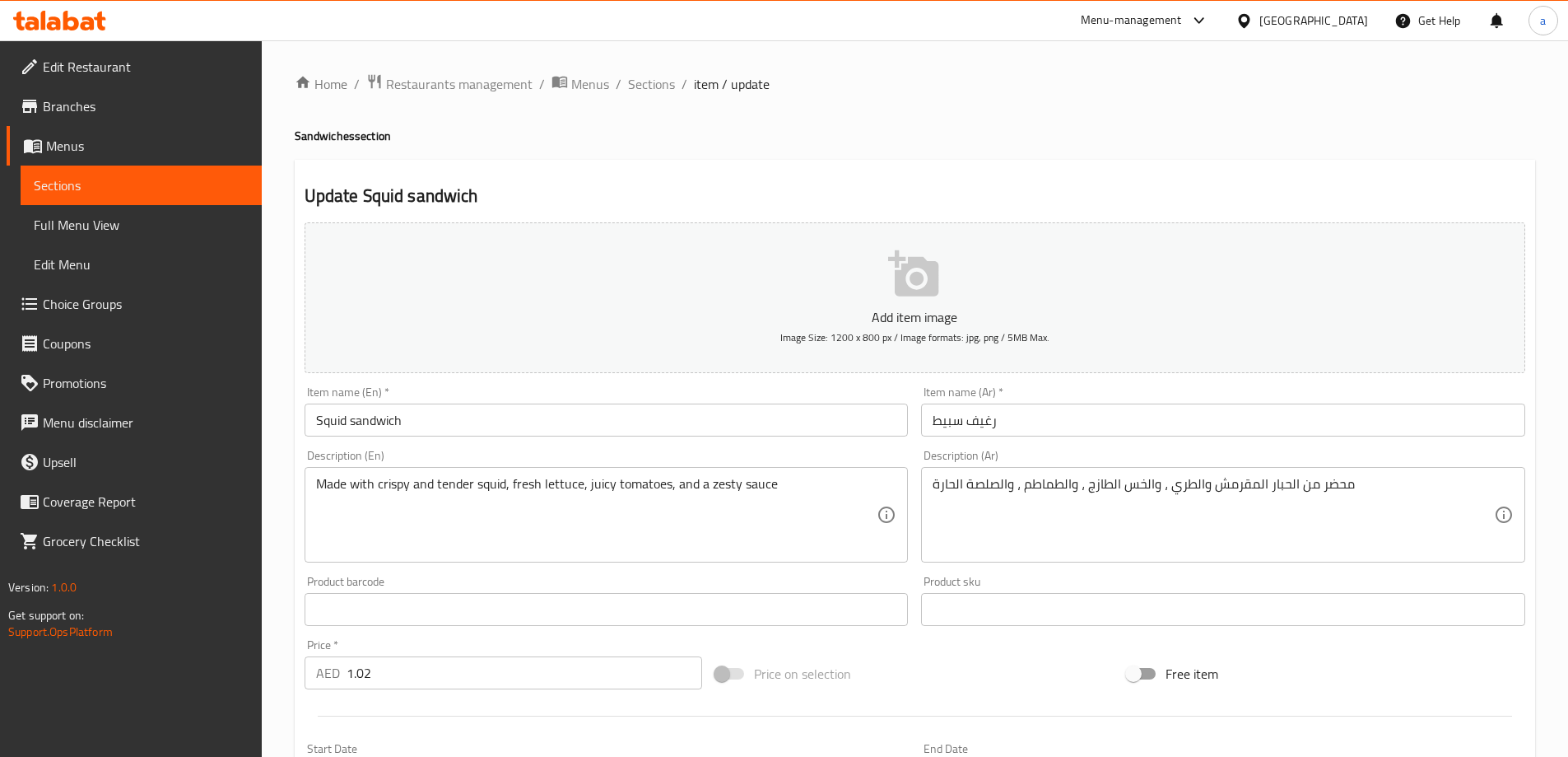
click at [993, 122] on div "Home / Restaurants management / Menus / Sections / item / update Sandwiches sec…" at bounding box center [914, 602] width 1241 height 1058
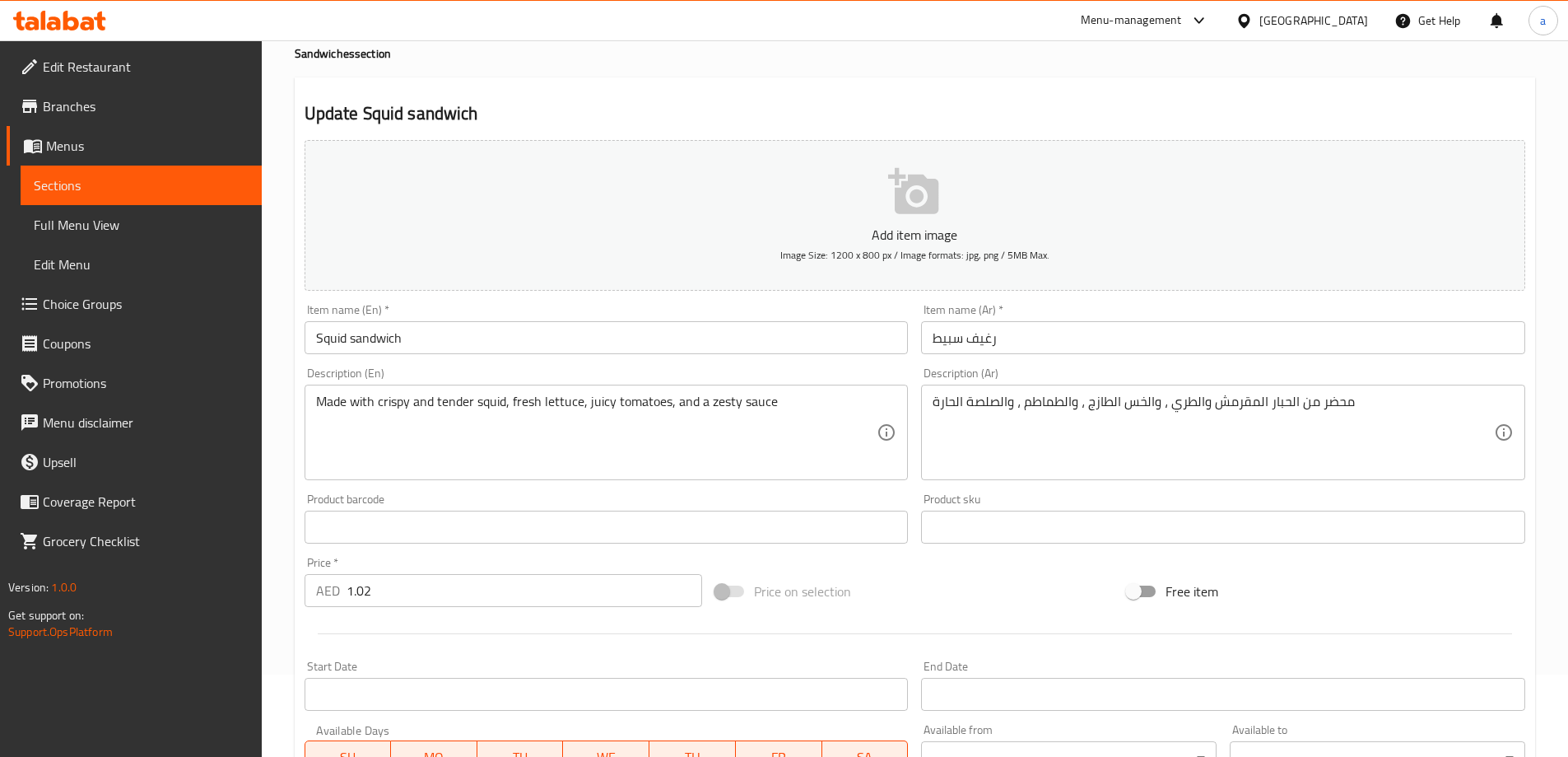
scroll to position [407, 0]
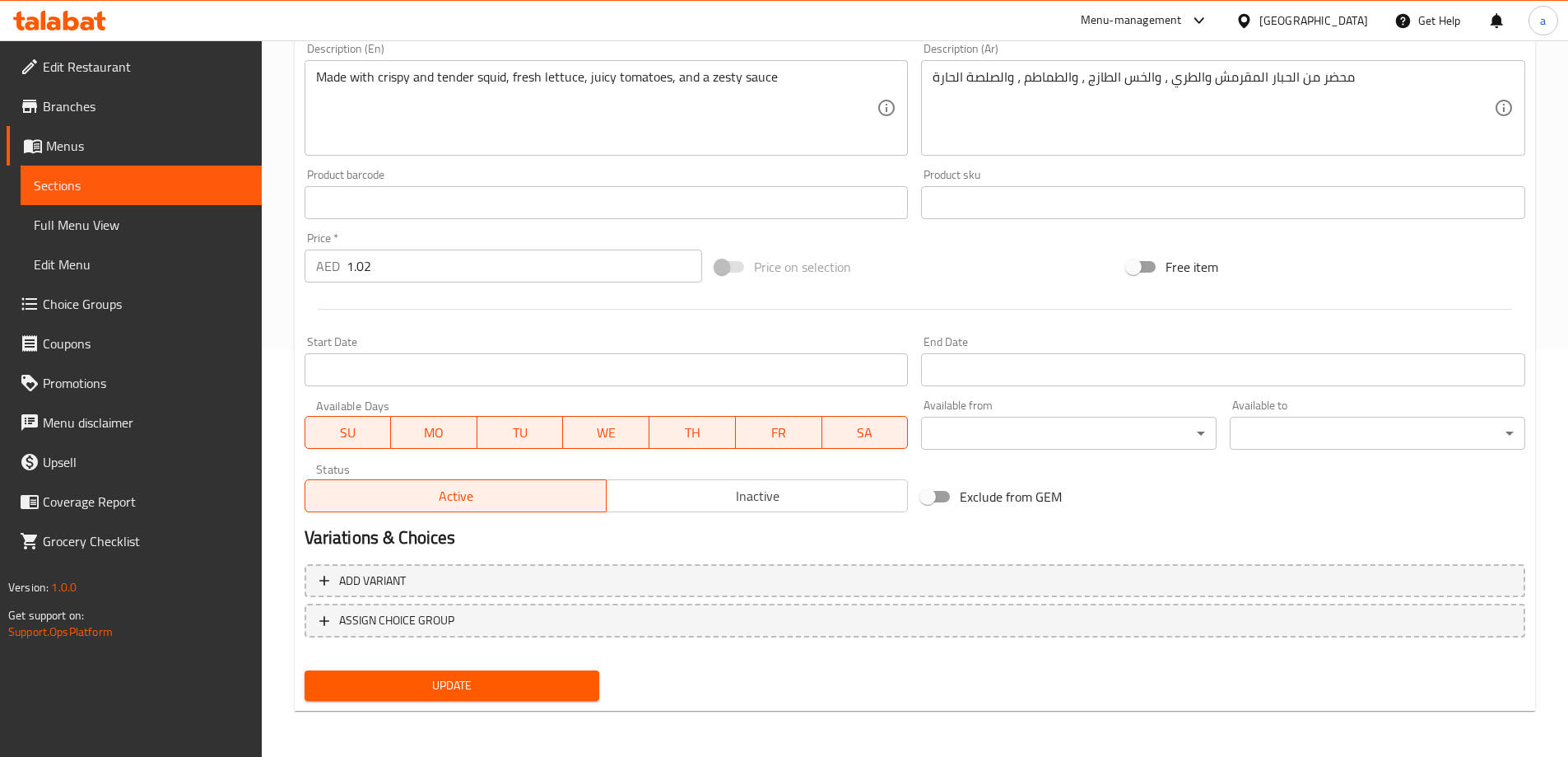
click at [470, 685] on span "Update" at bounding box center [452, 686] width 269 height 21
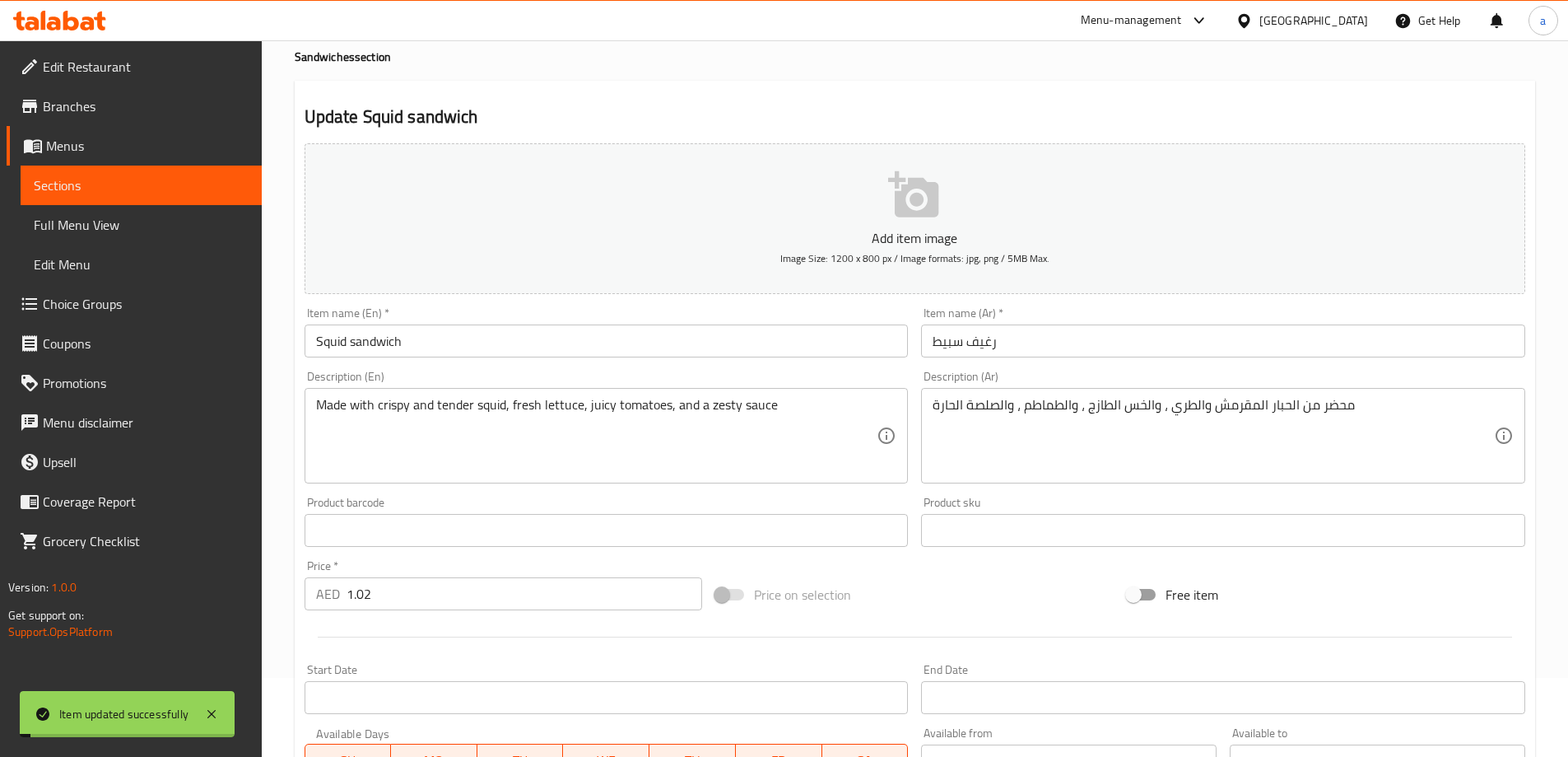
scroll to position [0, 0]
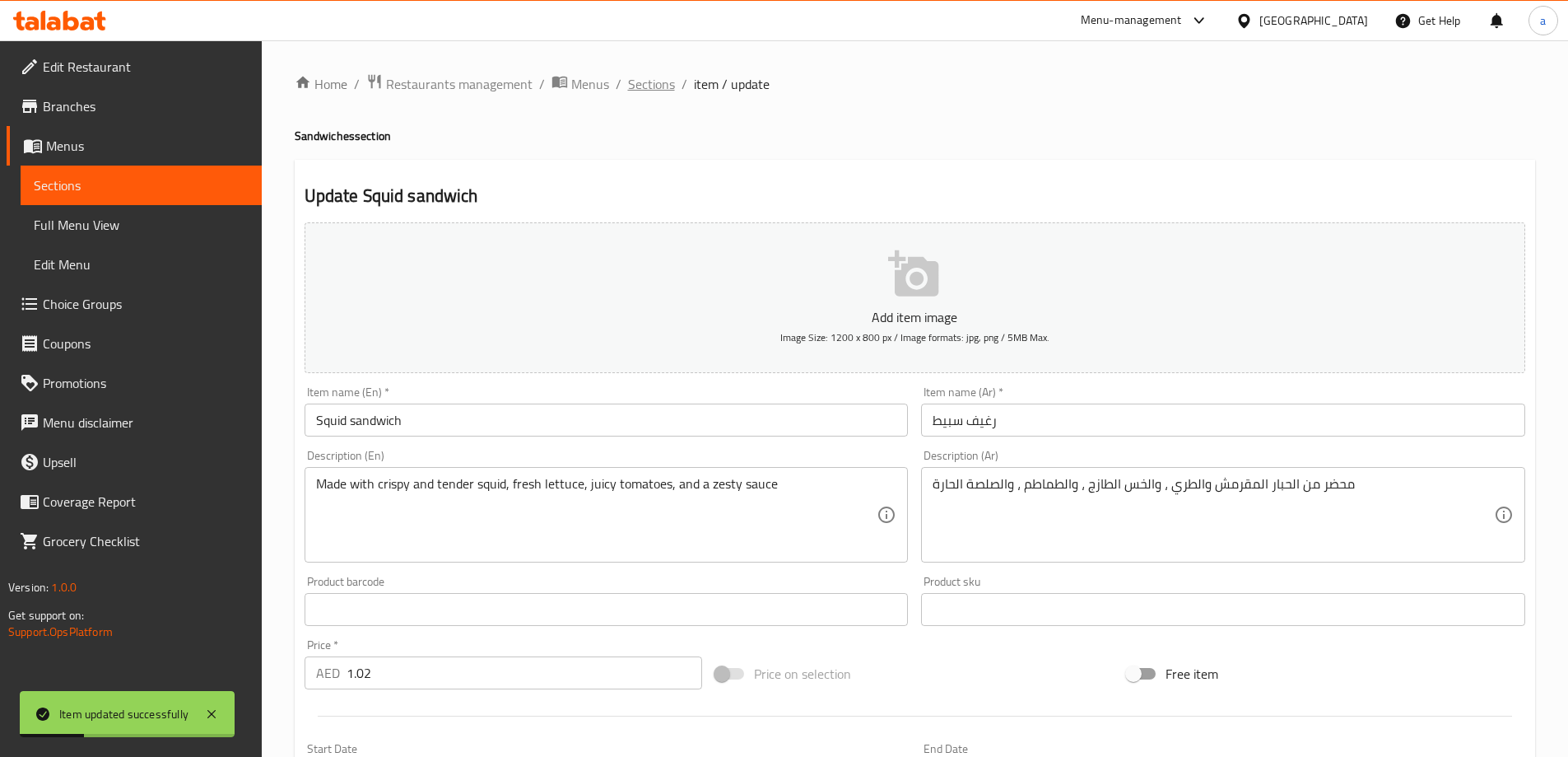
click at [637, 94] on span "Sections" at bounding box center [651, 84] width 47 height 20
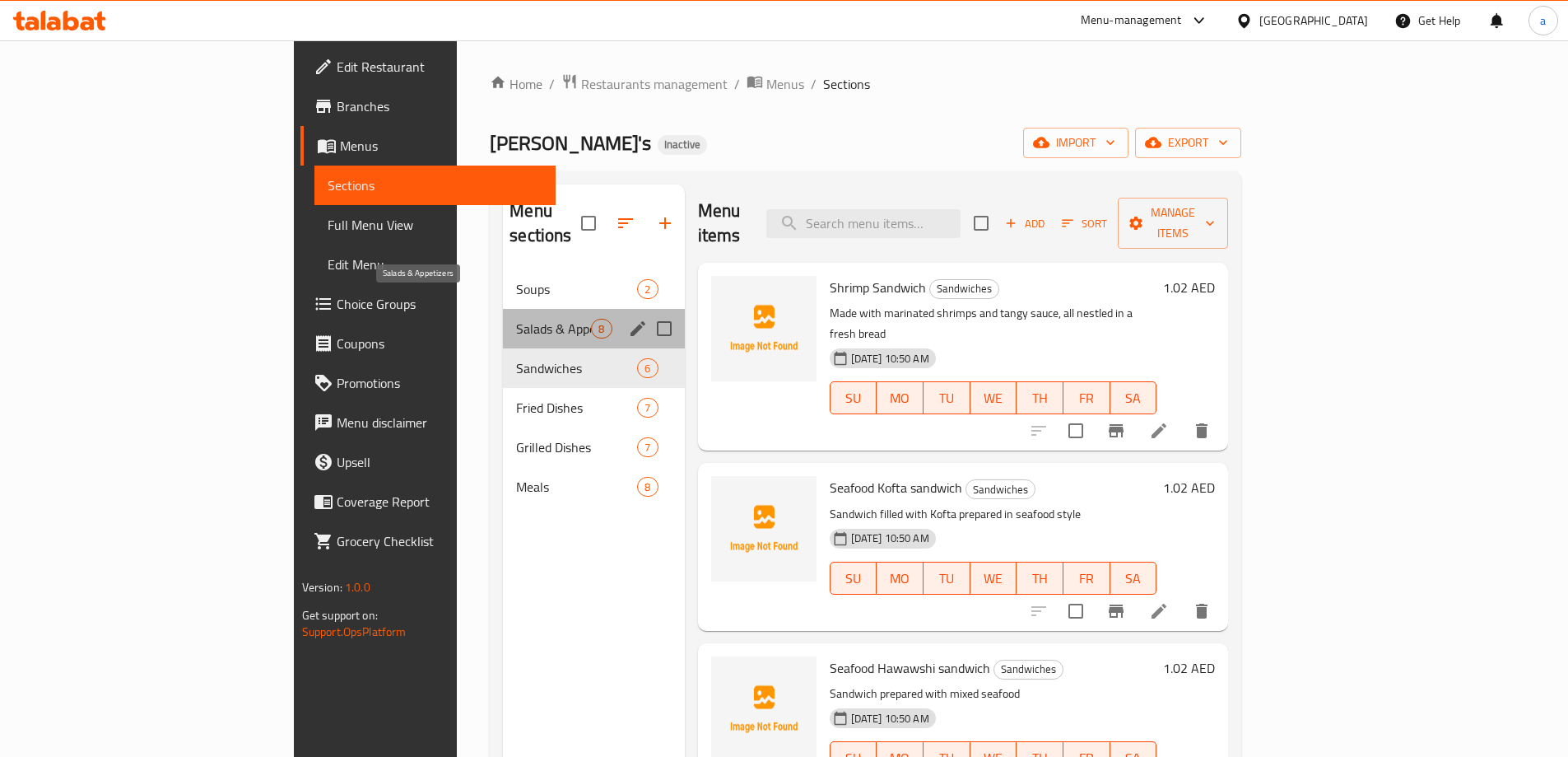
click at [516, 319] on span "Salads & Appetizers" at bounding box center [554, 328] width 75 height 20
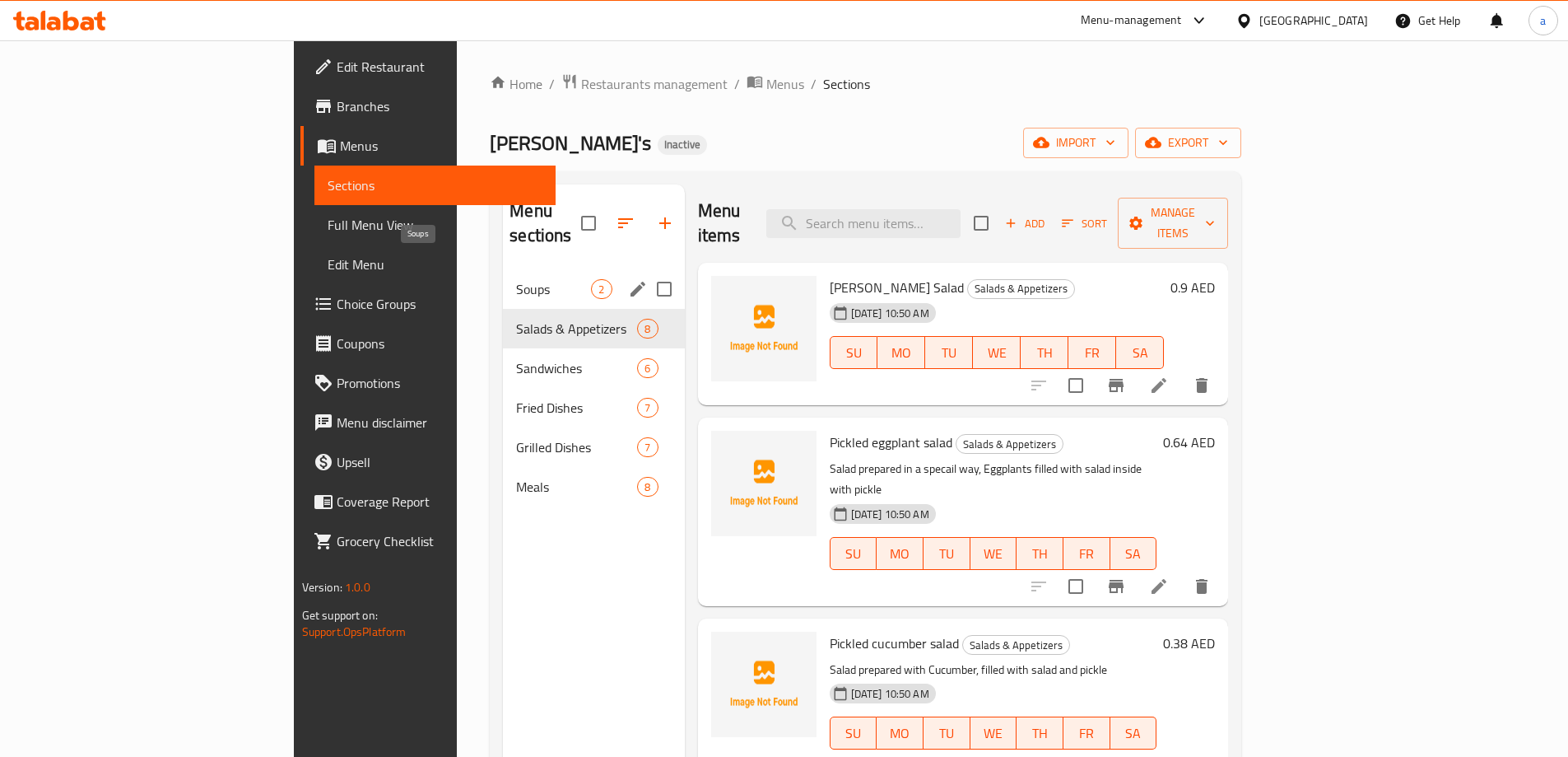
click at [516, 279] on span "Soups" at bounding box center [554, 288] width 75 height 20
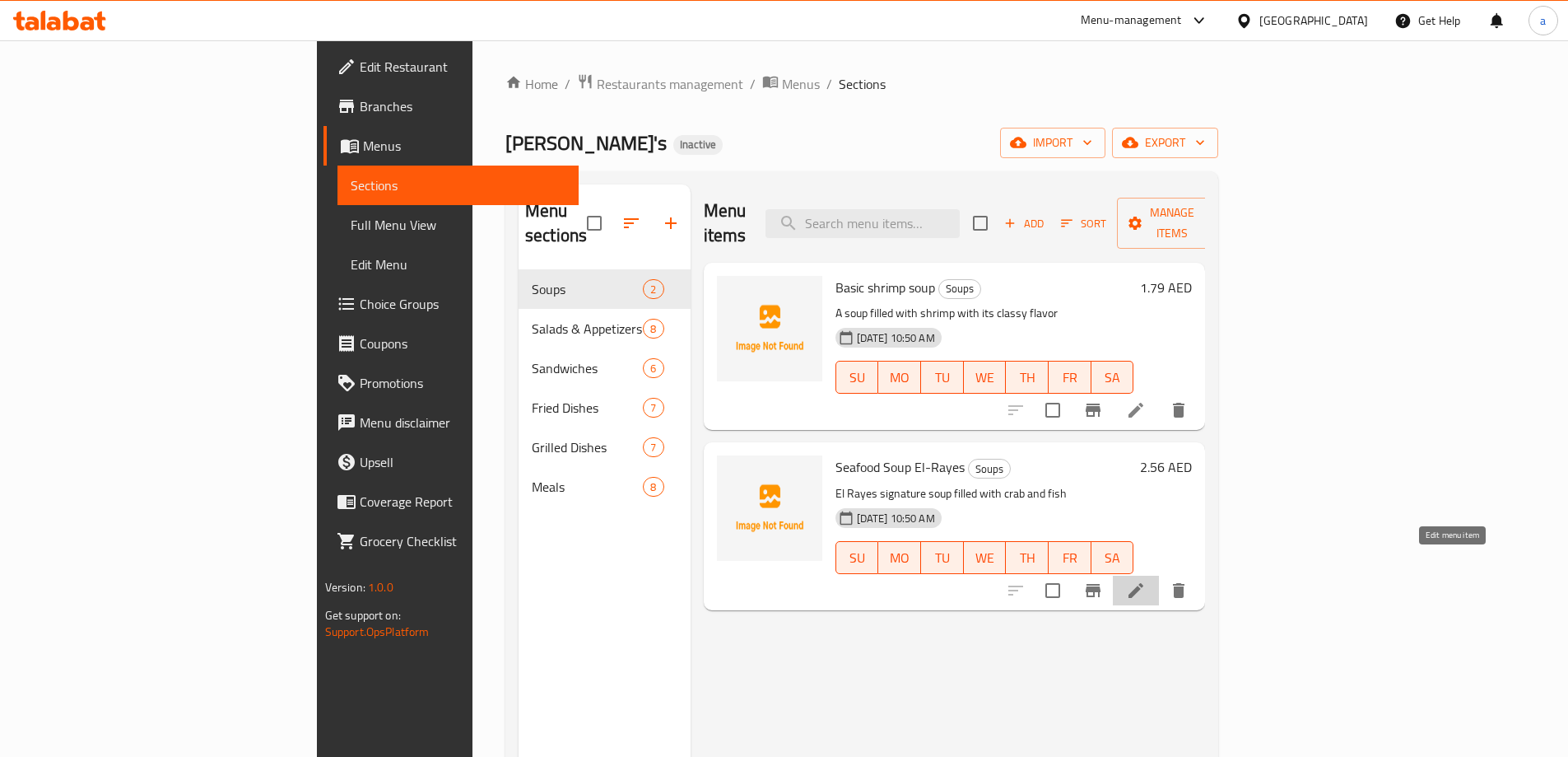
click at [1146, 580] on icon at bounding box center [1135, 590] width 20 height 20
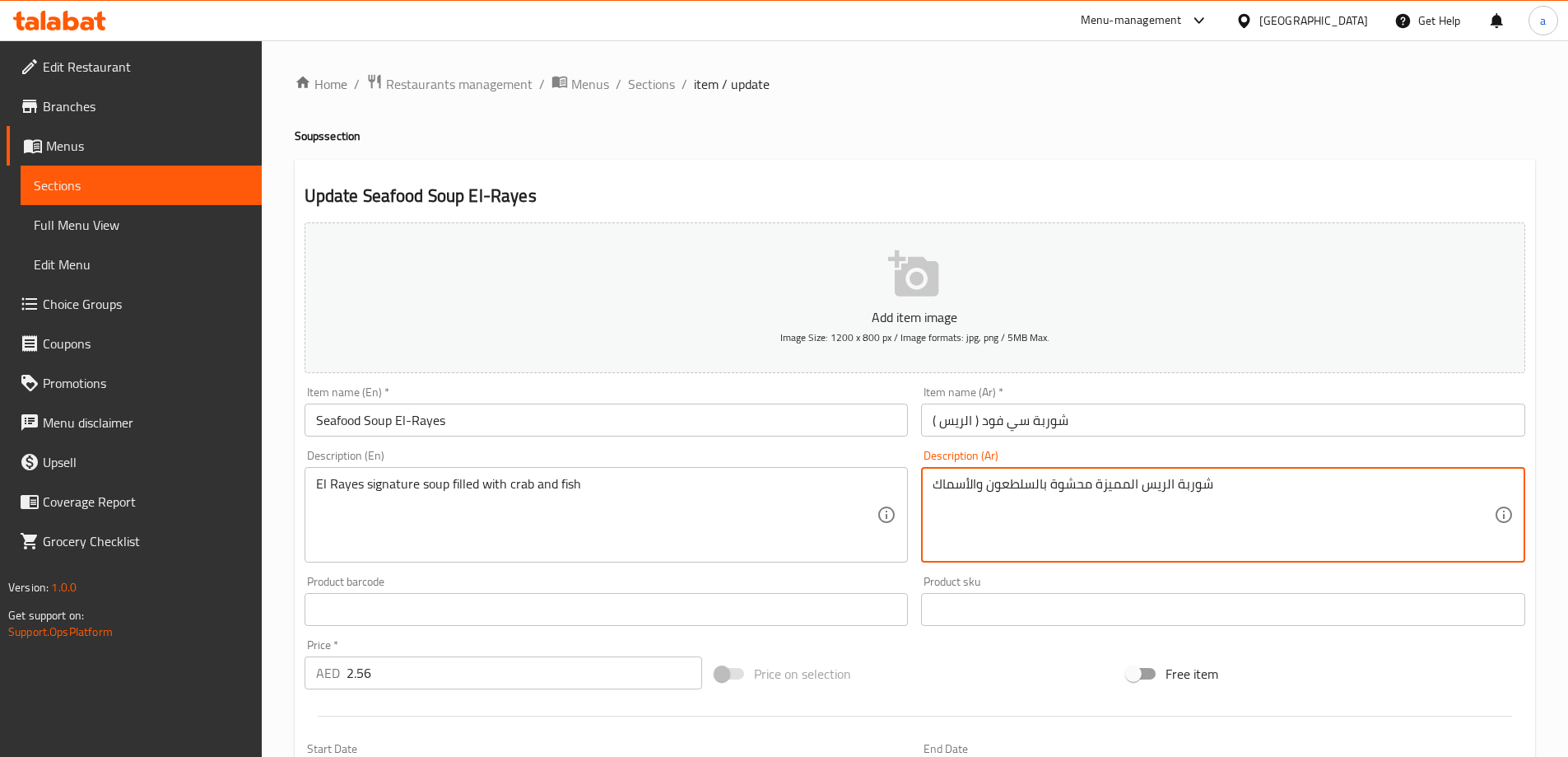
click at [1120, 487] on textarea "شوربة الريس المميزة محشوة بالسلطعون والأسماك" at bounding box center [1213, 515] width 562 height 78
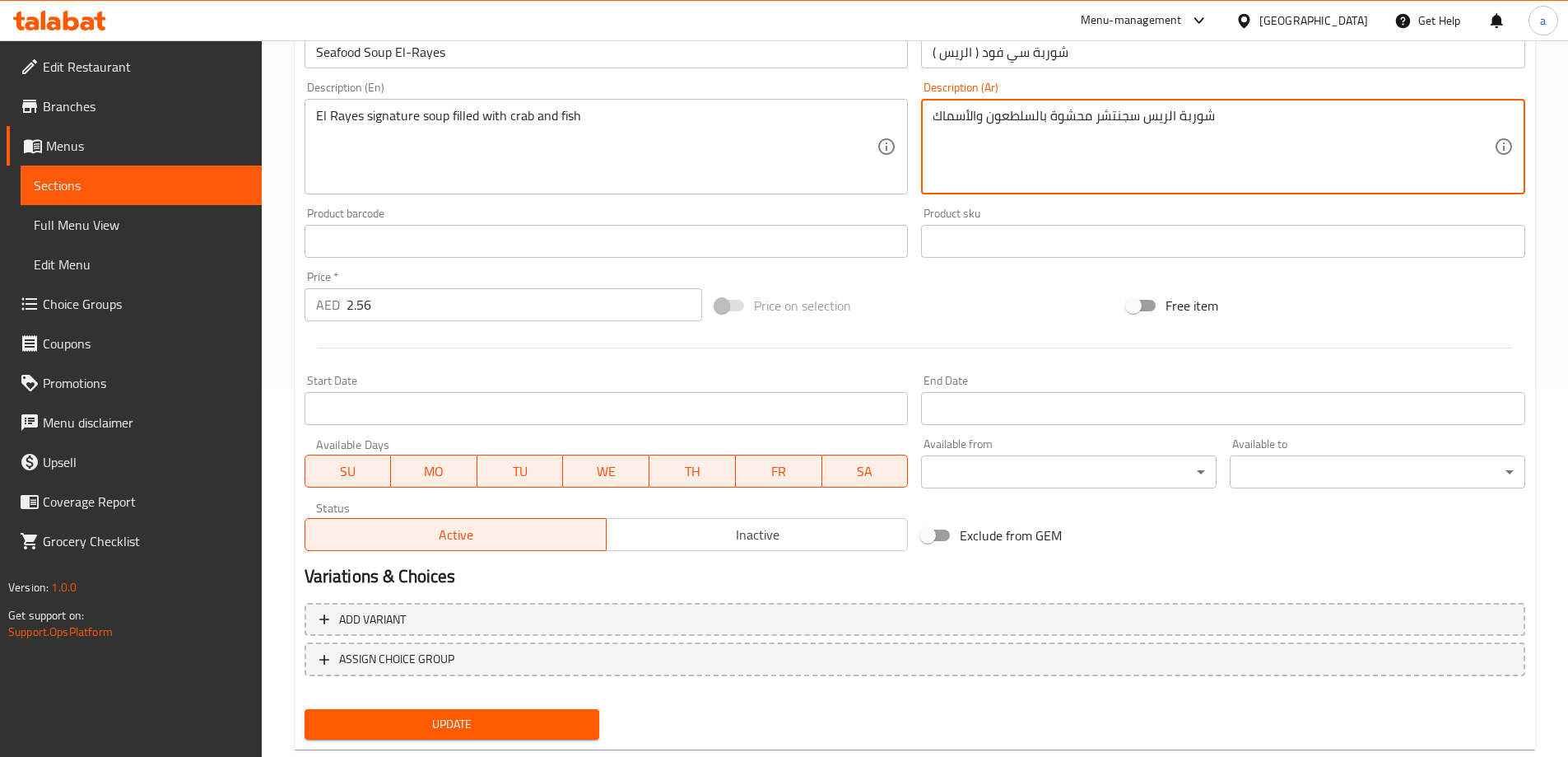
scroll to position [407, 0]
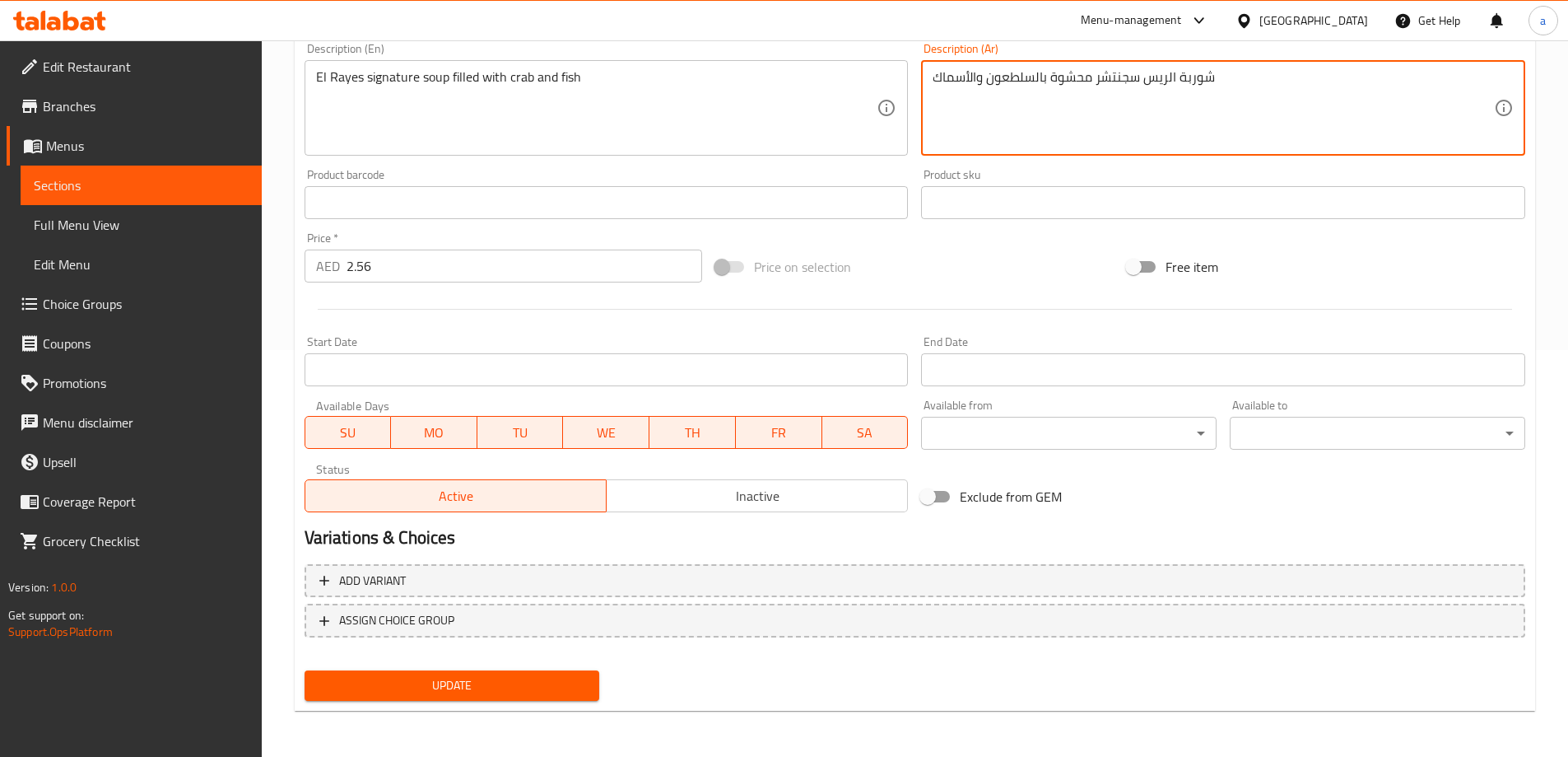
type textarea "شوربة الريس سجنتشر محشوة بالسلطعون والأسماك"
click at [433, 675] on span "Update" at bounding box center [452, 686] width 269 height 21
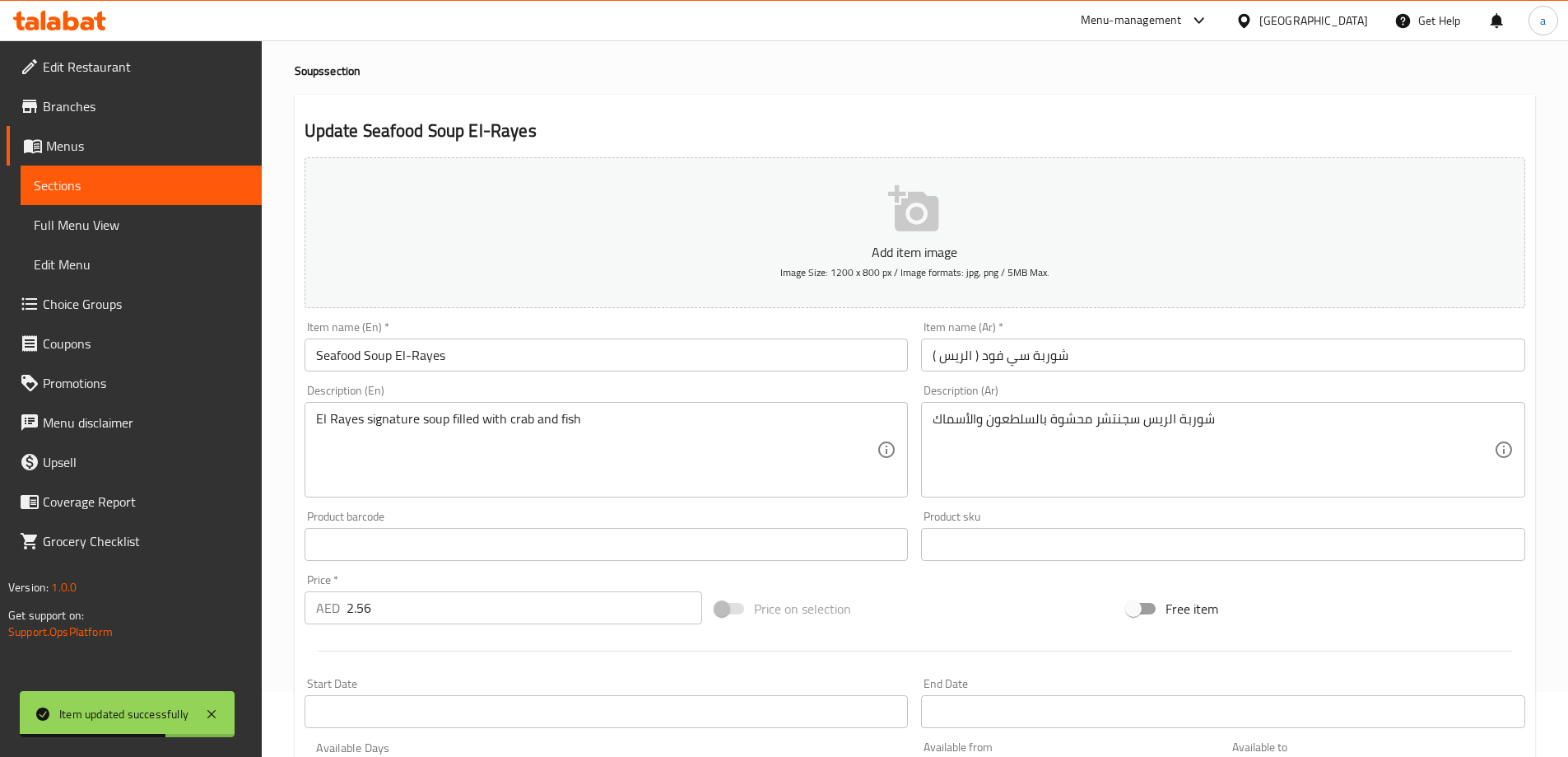
scroll to position [0, 0]
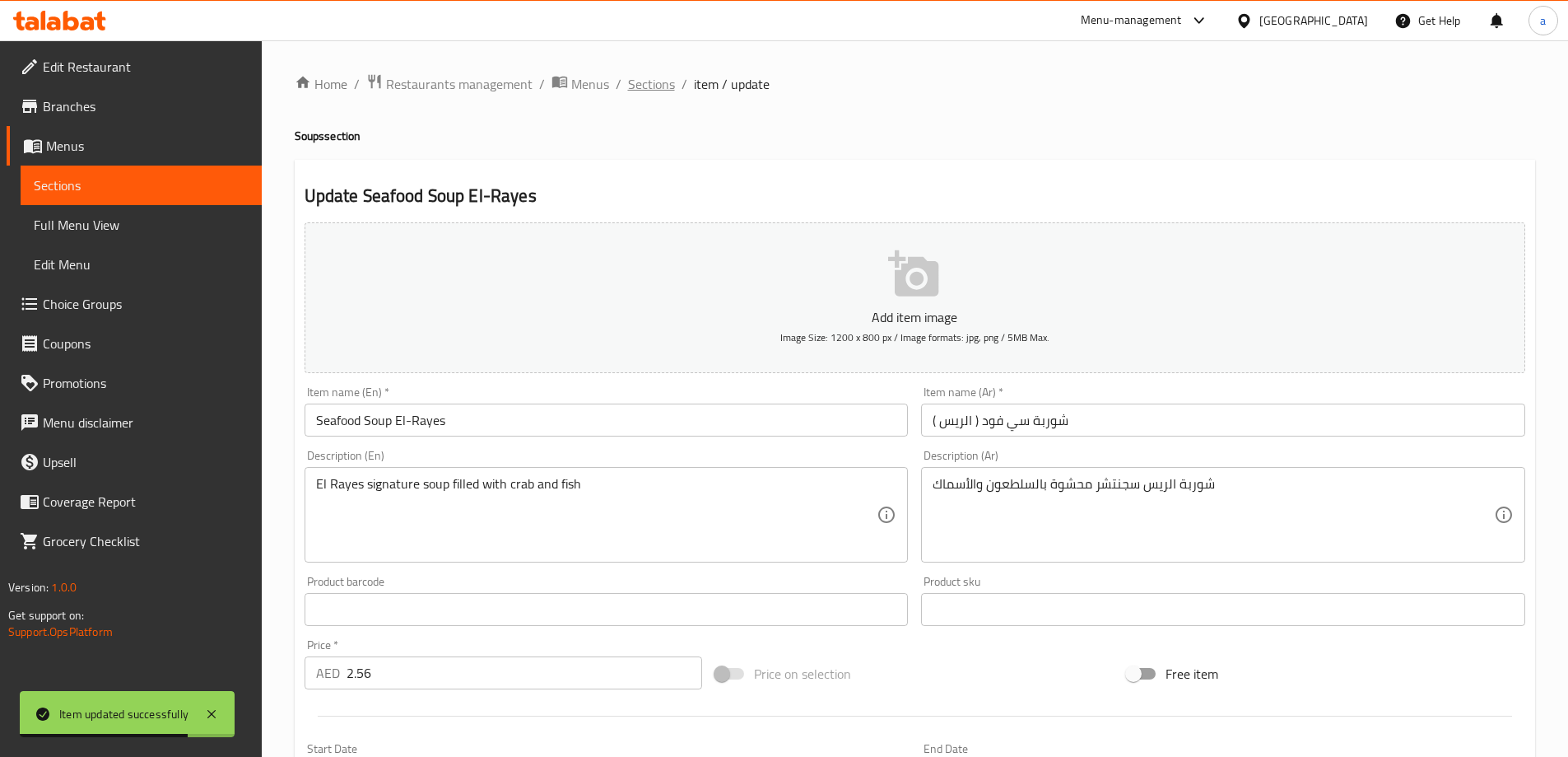
click at [643, 91] on span "Sections" at bounding box center [651, 84] width 47 height 20
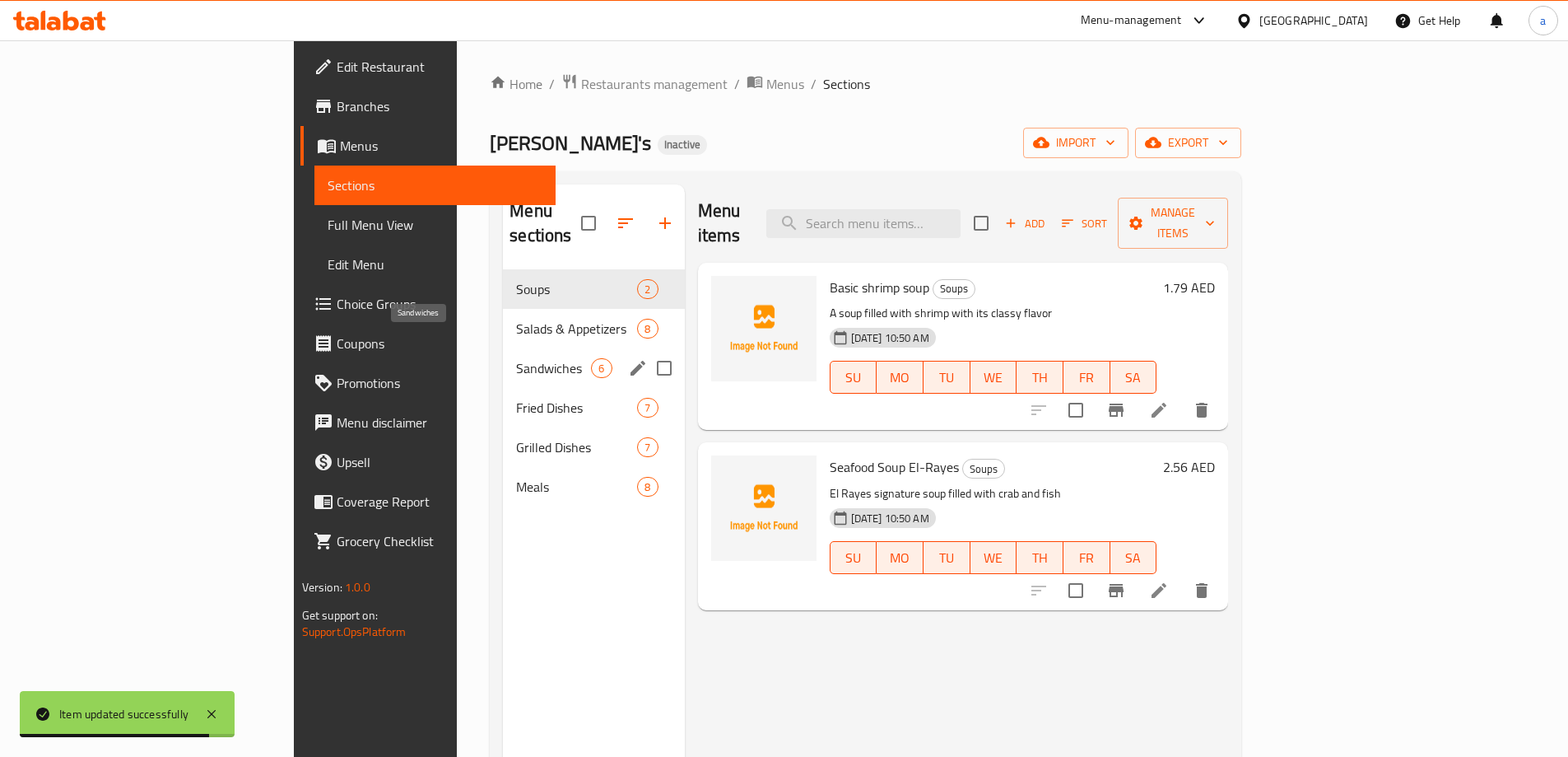
click at [516, 358] on span "Sandwiches" at bounding box center [554, 368] width 75 height 20
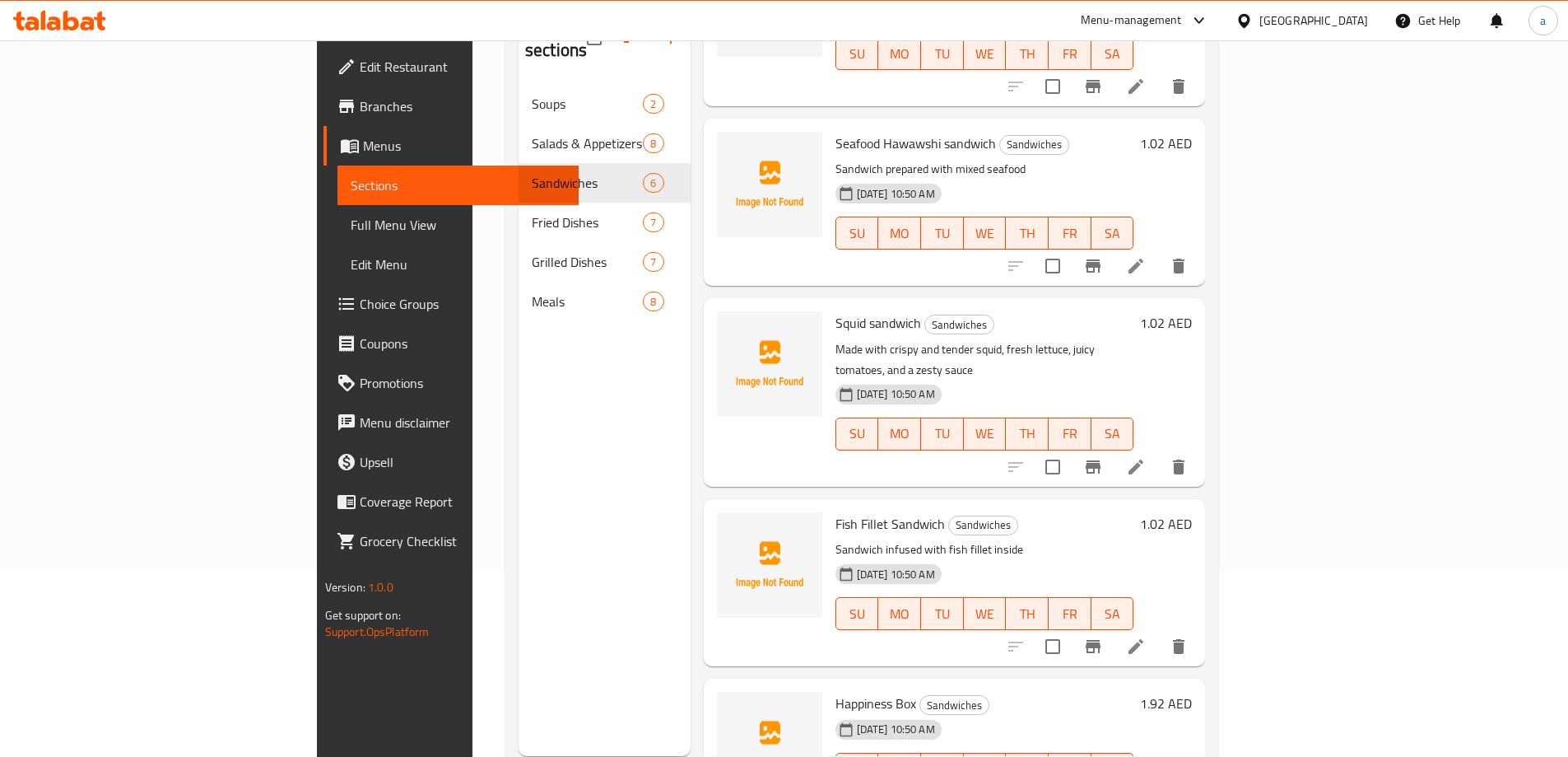
scroll to position [231, 0]
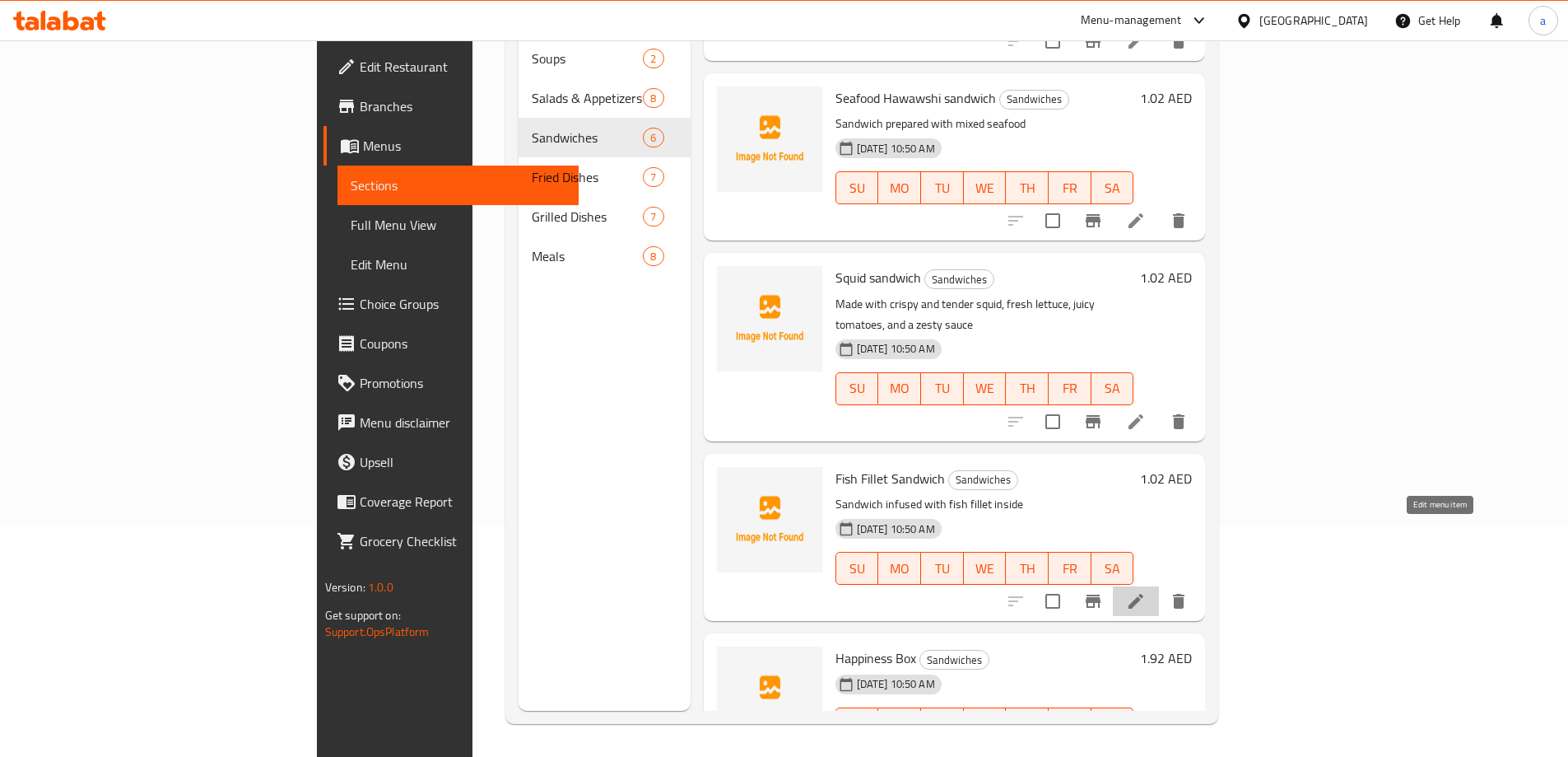
click at [1146, 591] on icon at bounding box center [1135, 601] width 20 height 20
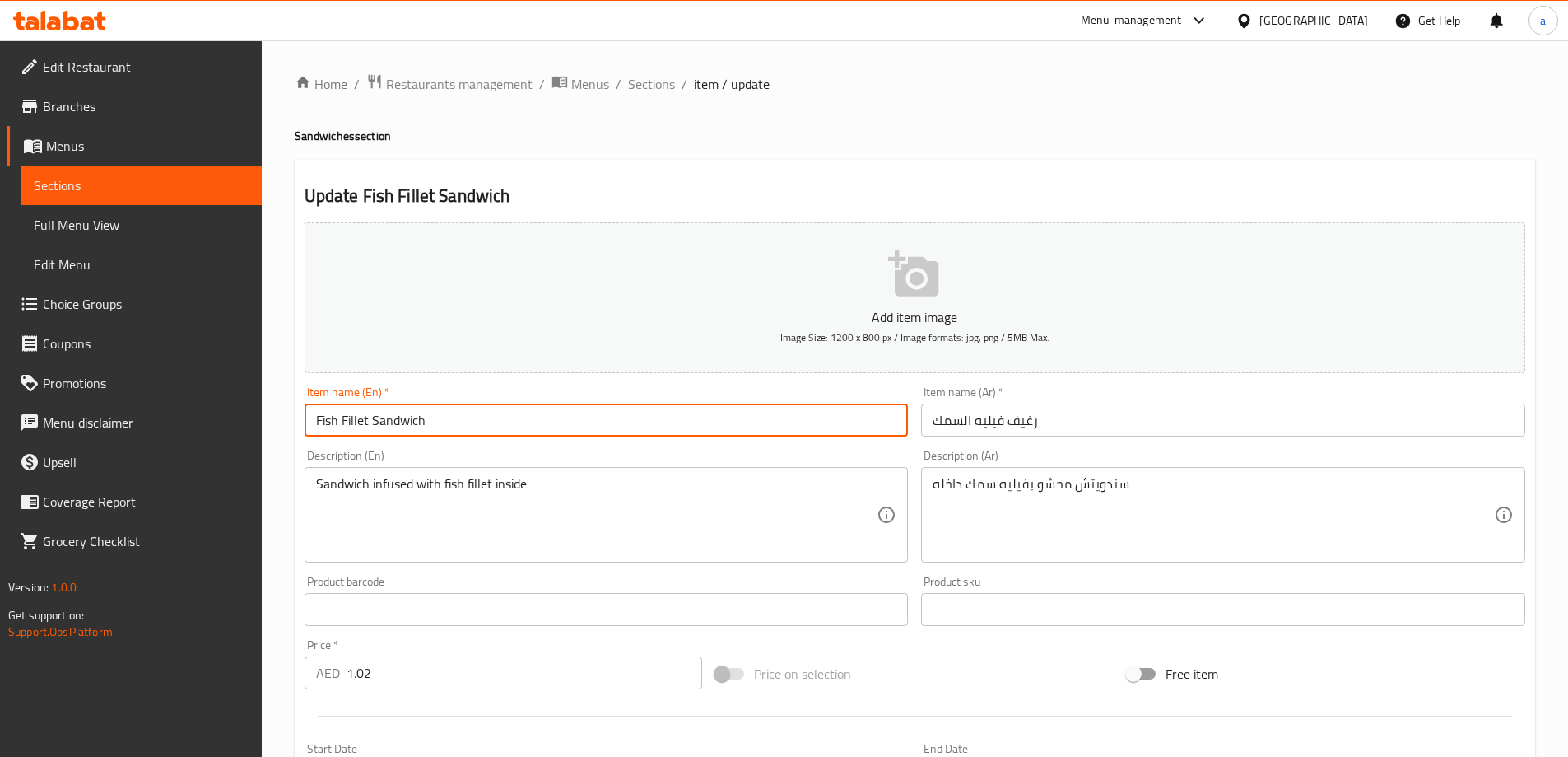
click at [405, 423] on input "Fish Fillet Sandwich" at bounding box center [607, 420] width 604 height 33
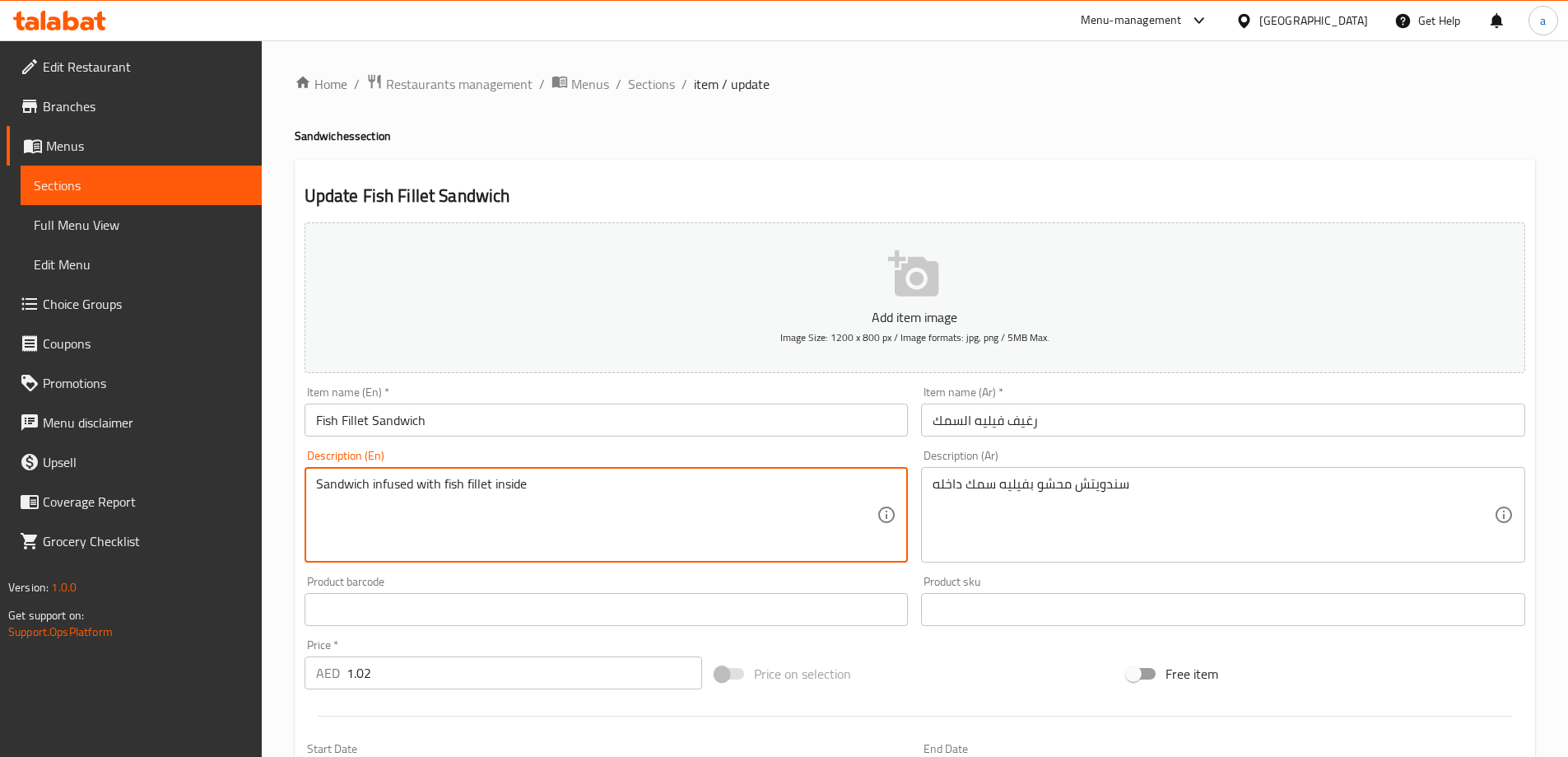
click at [446, 497] on textarea "Sandwich infused with fish fillet inside" at bounding box center [596, 515] width 562 height 78
paste textarea "Made with crispy and [PERSON_NAME] fillet of fresh fish, nestled between two to…"
type textarea "Made with crispy and [PERSON_NAME] fillet of fresh fish, nestled between two to…"
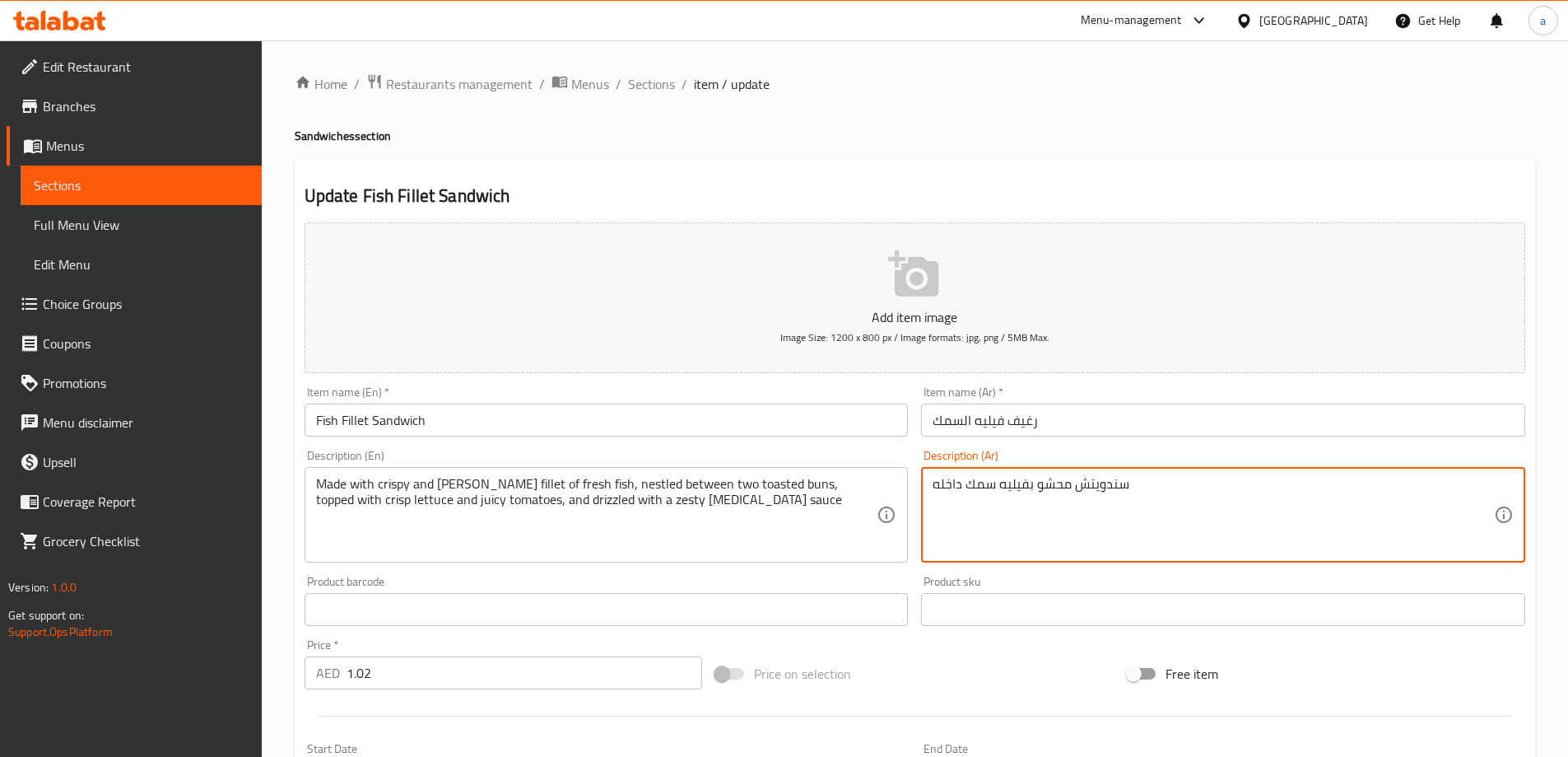
click at [952, 489] on textarea "سندويتش محشو بفيليه سمك داخله" at bounding box center [1213, 515] width 562 height 78
paste textarea "محضرة من شرائح السمك الطازجة المقرمشة ذات اللون البني الذهبي ، بين قطعتين من ال…"
type textarea "محضرة من شرائح السمك الطازجة المقرمشة ذات اللون البني الذهبي ، بين قطعتين من ال…"
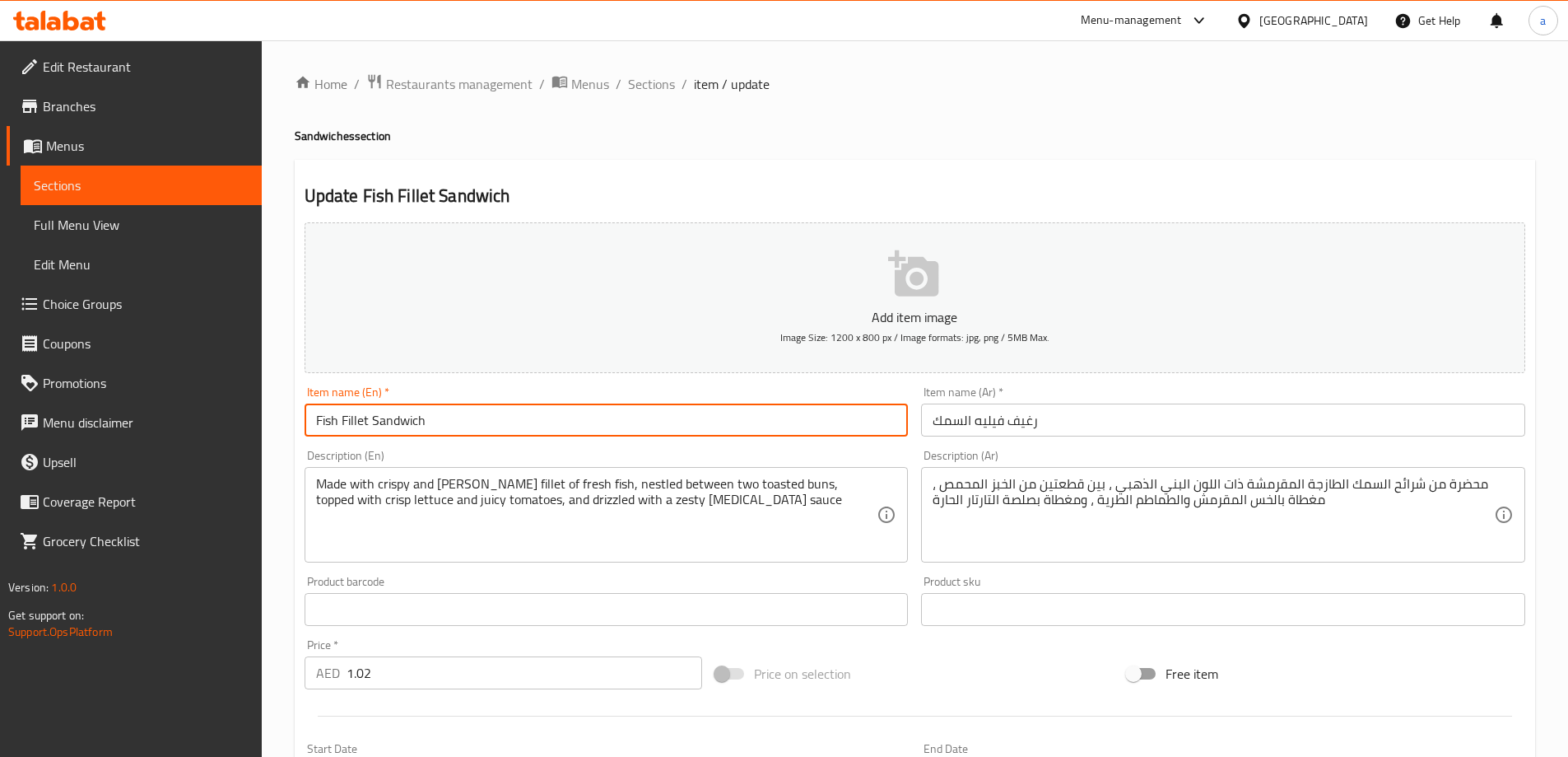
click at [498, 419] on input "Fish Fillet Sandwich" at bounding box center [607, 420] width 604 height 33
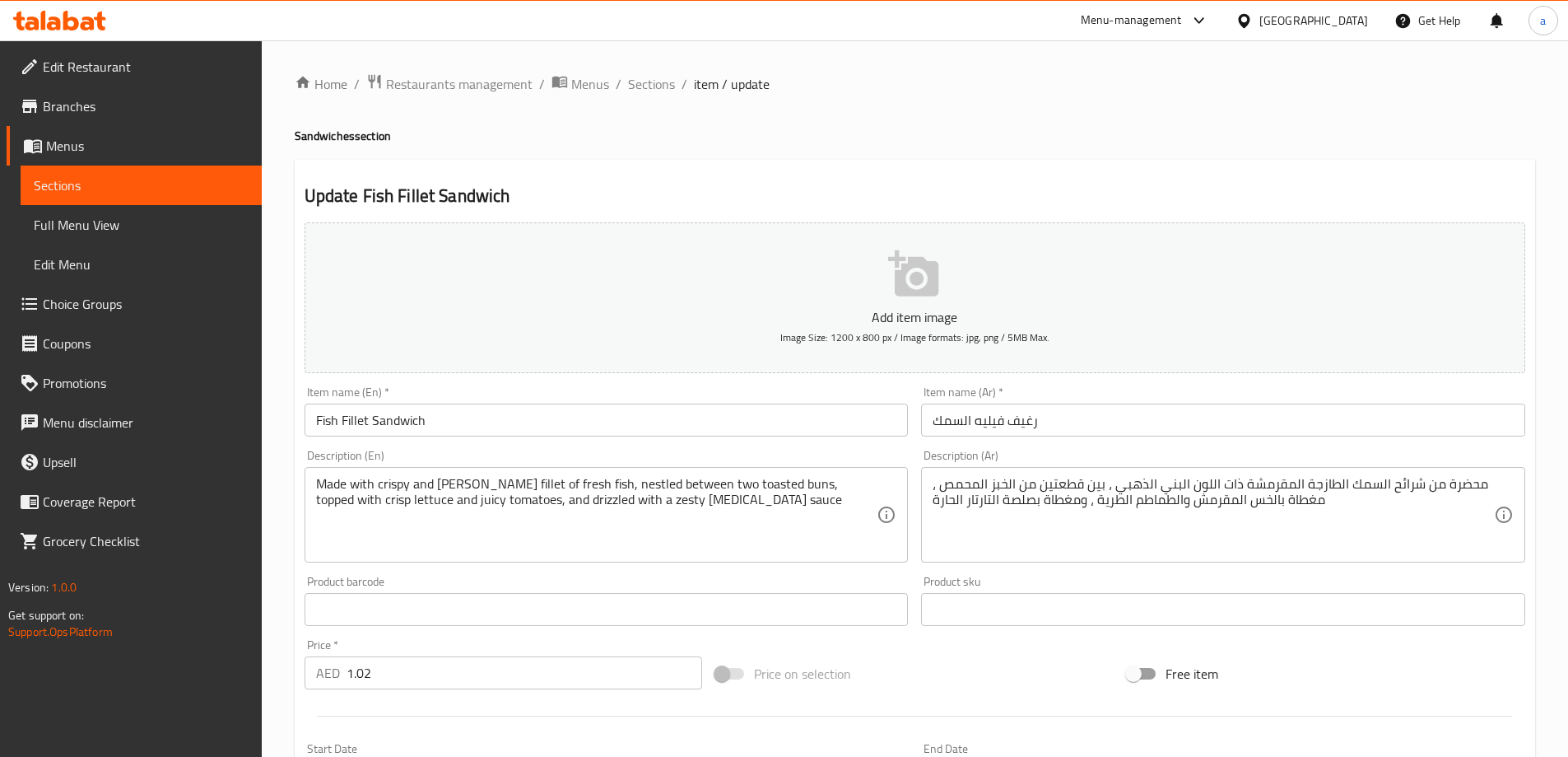
click at [996, 429] on input "رغيف فيليه السمك" at bounding box center [1223, 420] width 604 height 33
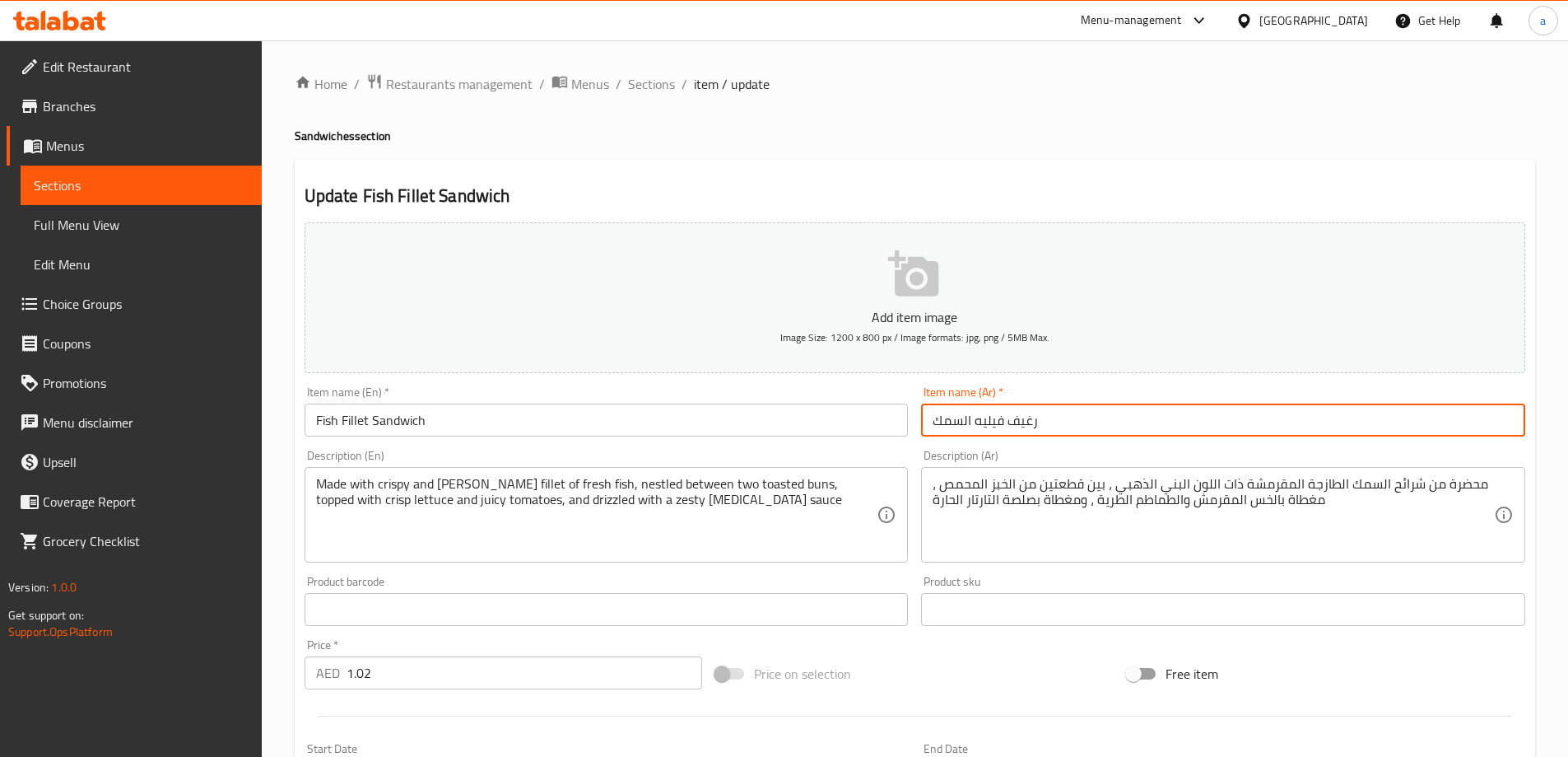
click at [996, 429] on input "رغيف فيليه السمك" at bounding box center [1223, 420] width 604 height 33
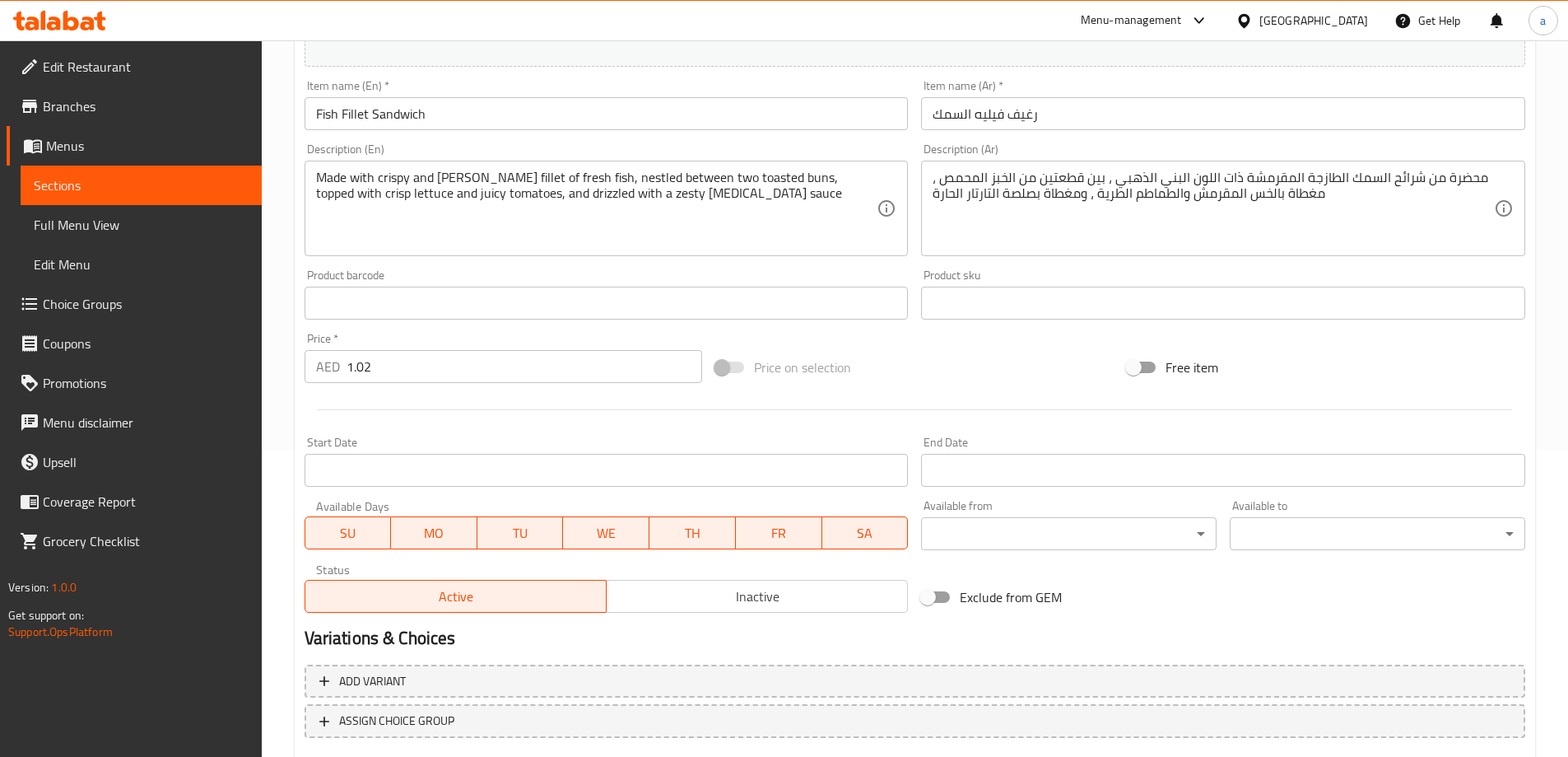
scroll to position [407, 0]
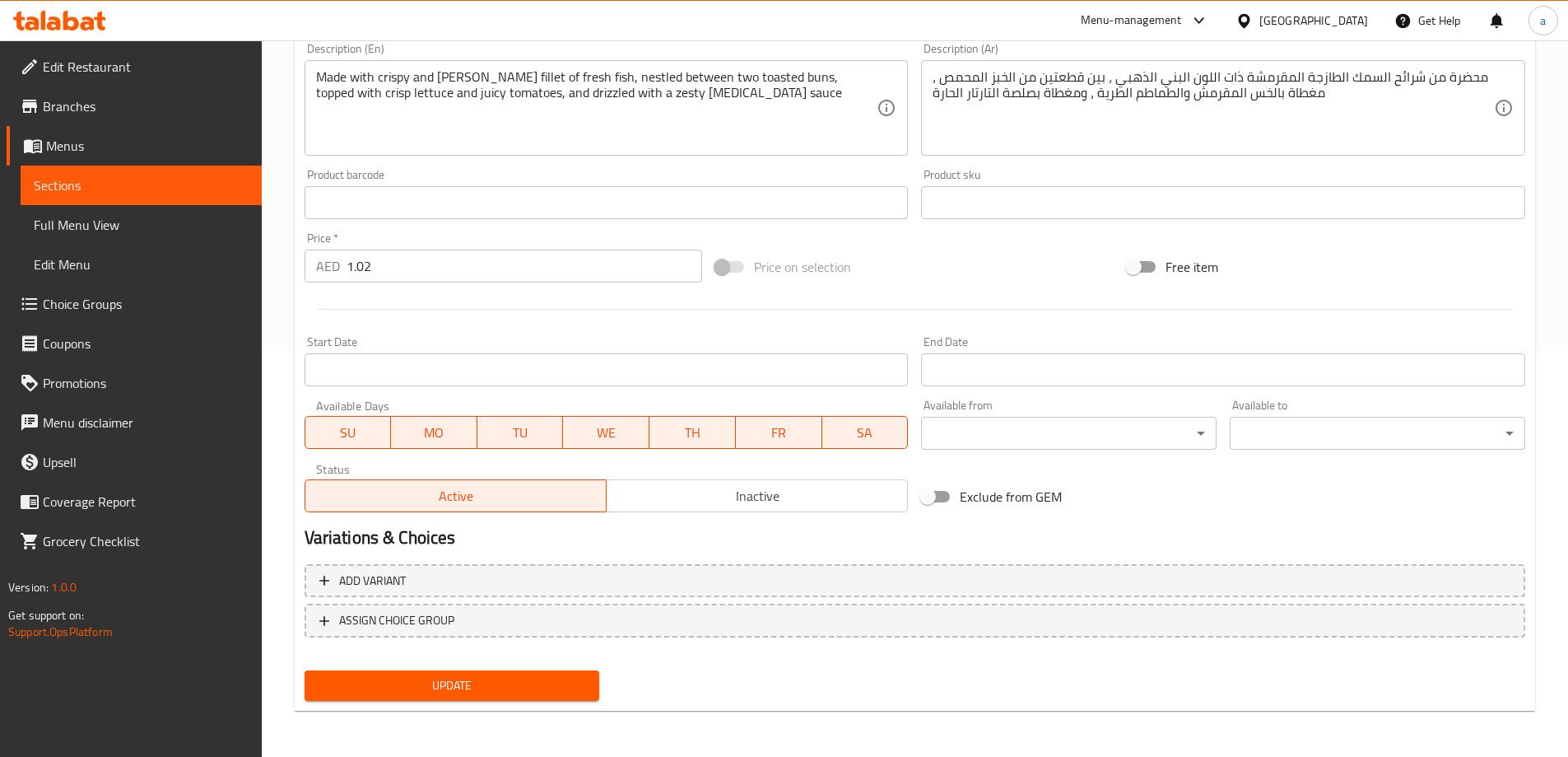
click at [444, 690] on span "Update" at bounding box center [452, 686] width 269 height 21
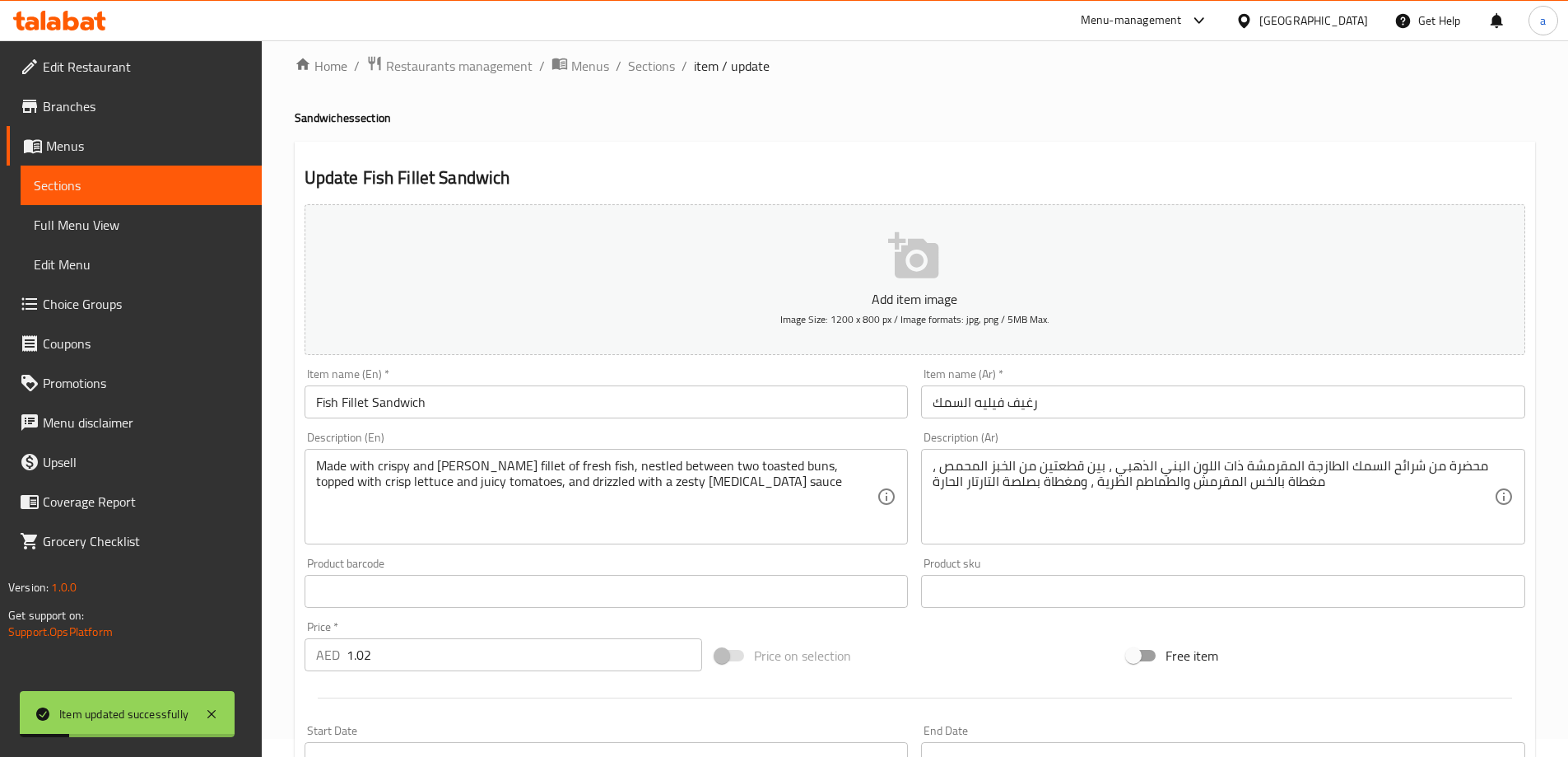
scroll to position [0, 0]
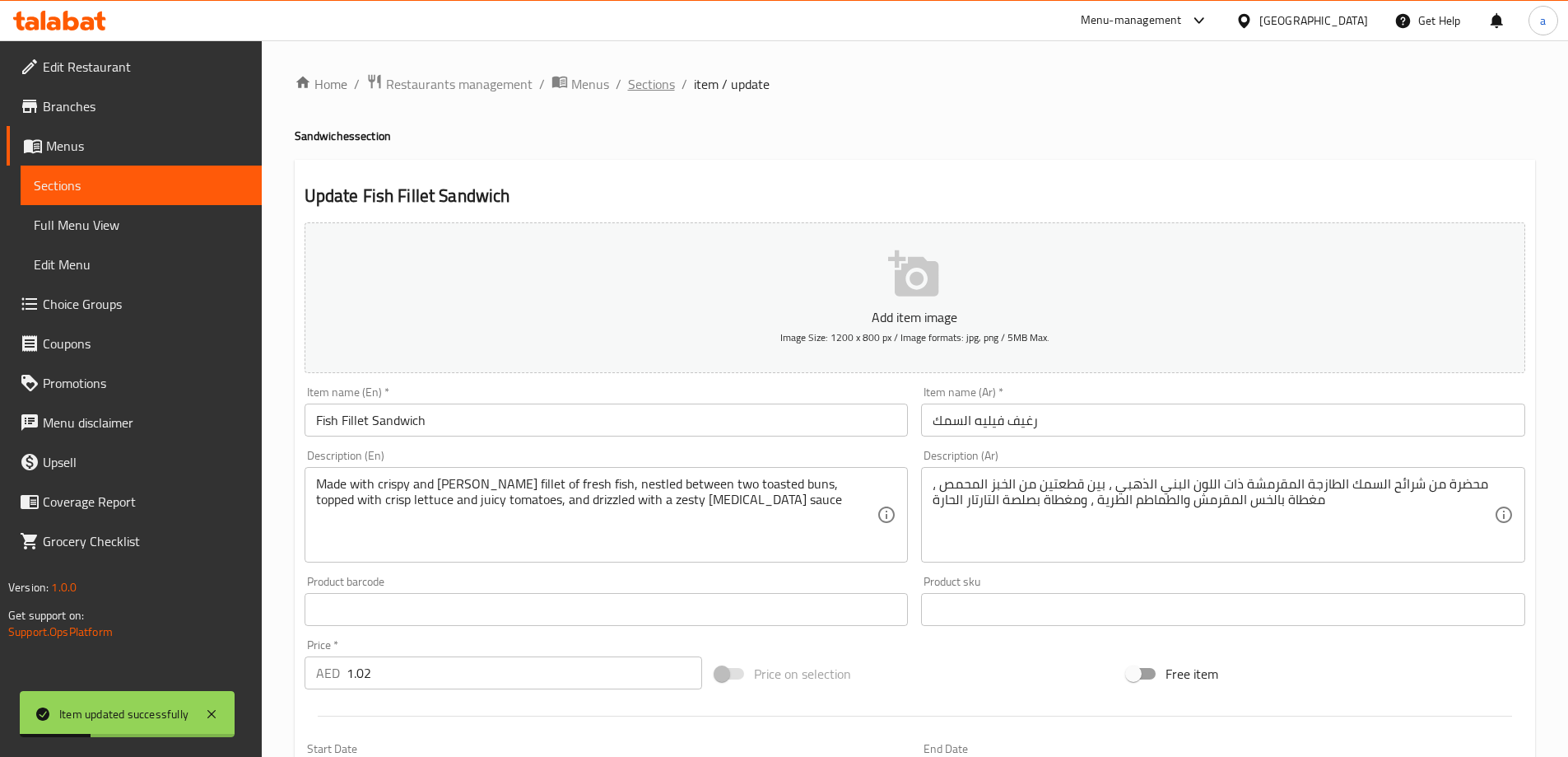
click at [668, 87] on span "Sections" at bounding box center [651, 84] width 47 height 20
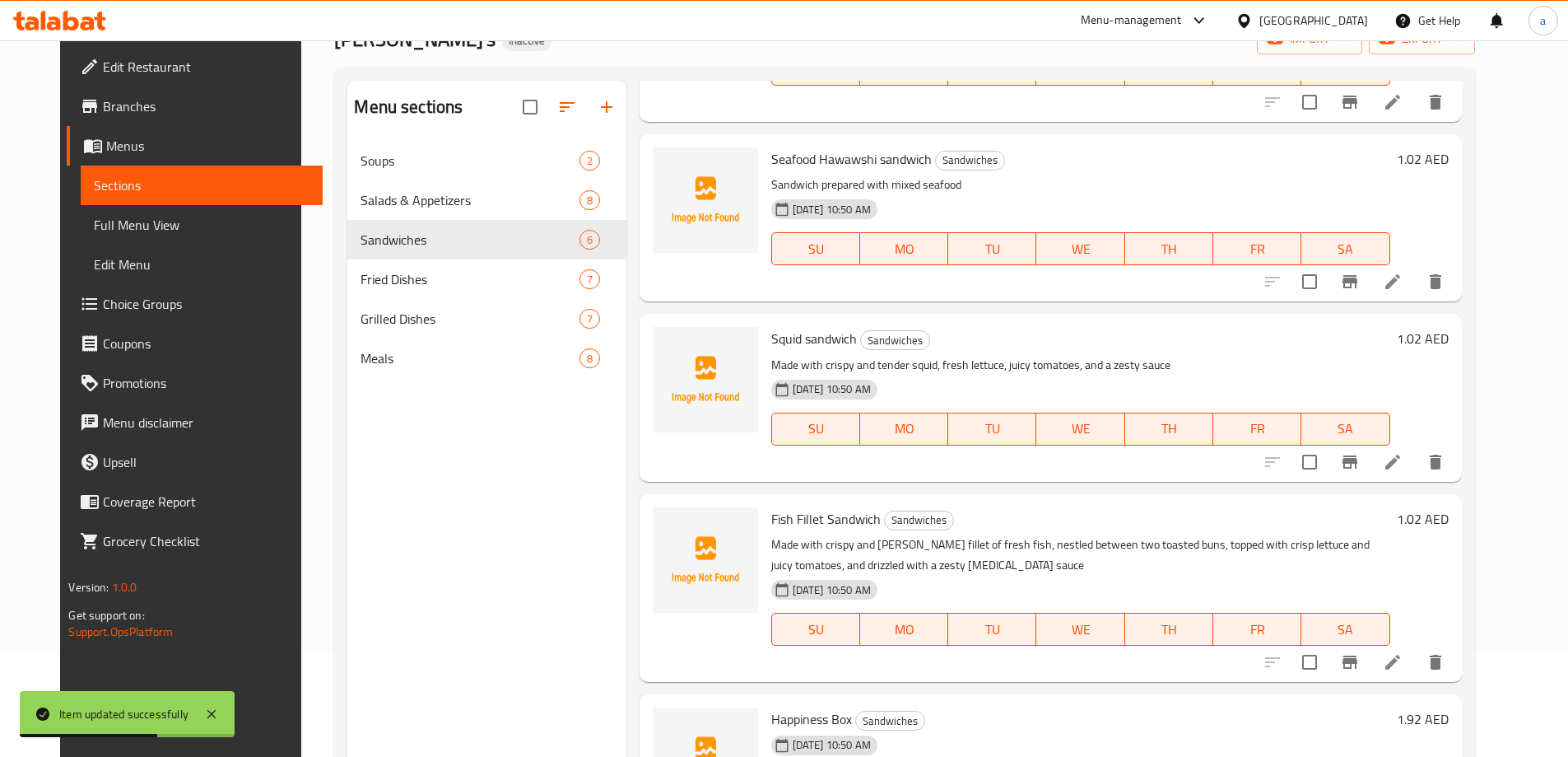
scroll to position [231, 0]
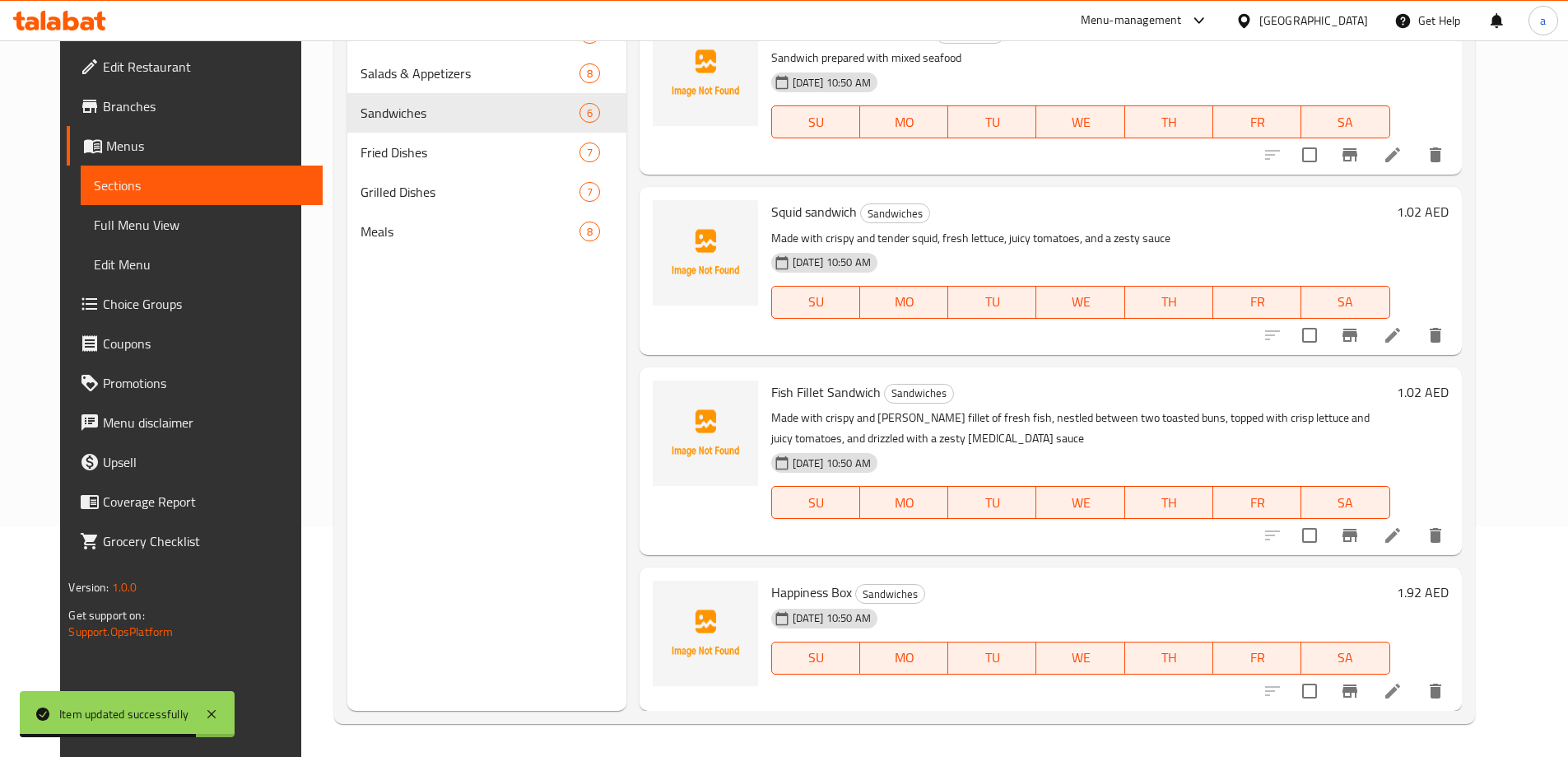
click at [1403, 686] on icon at bounding box center [1392, 691] width 20 height 20
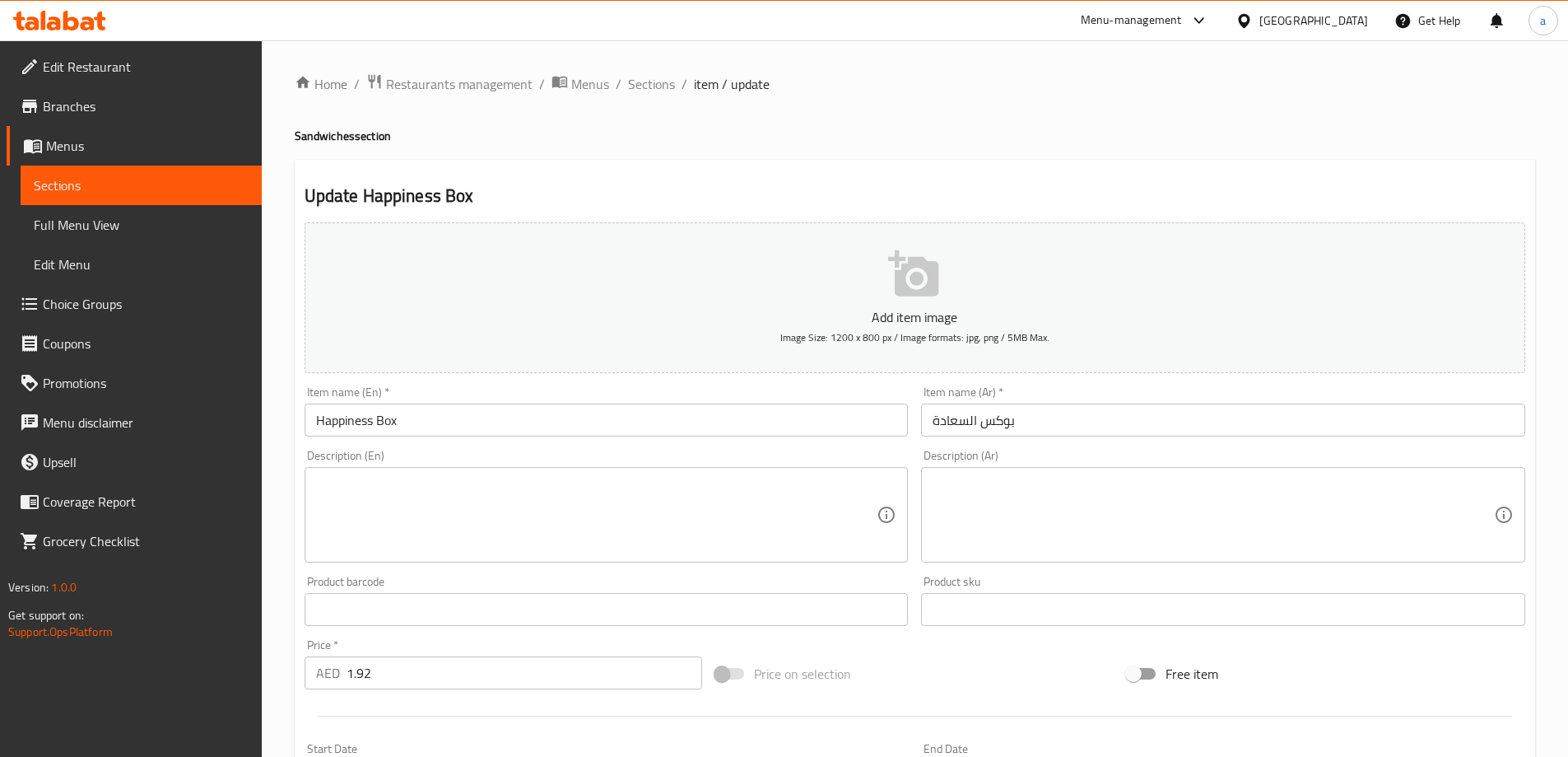
scroll to position [407, 0]
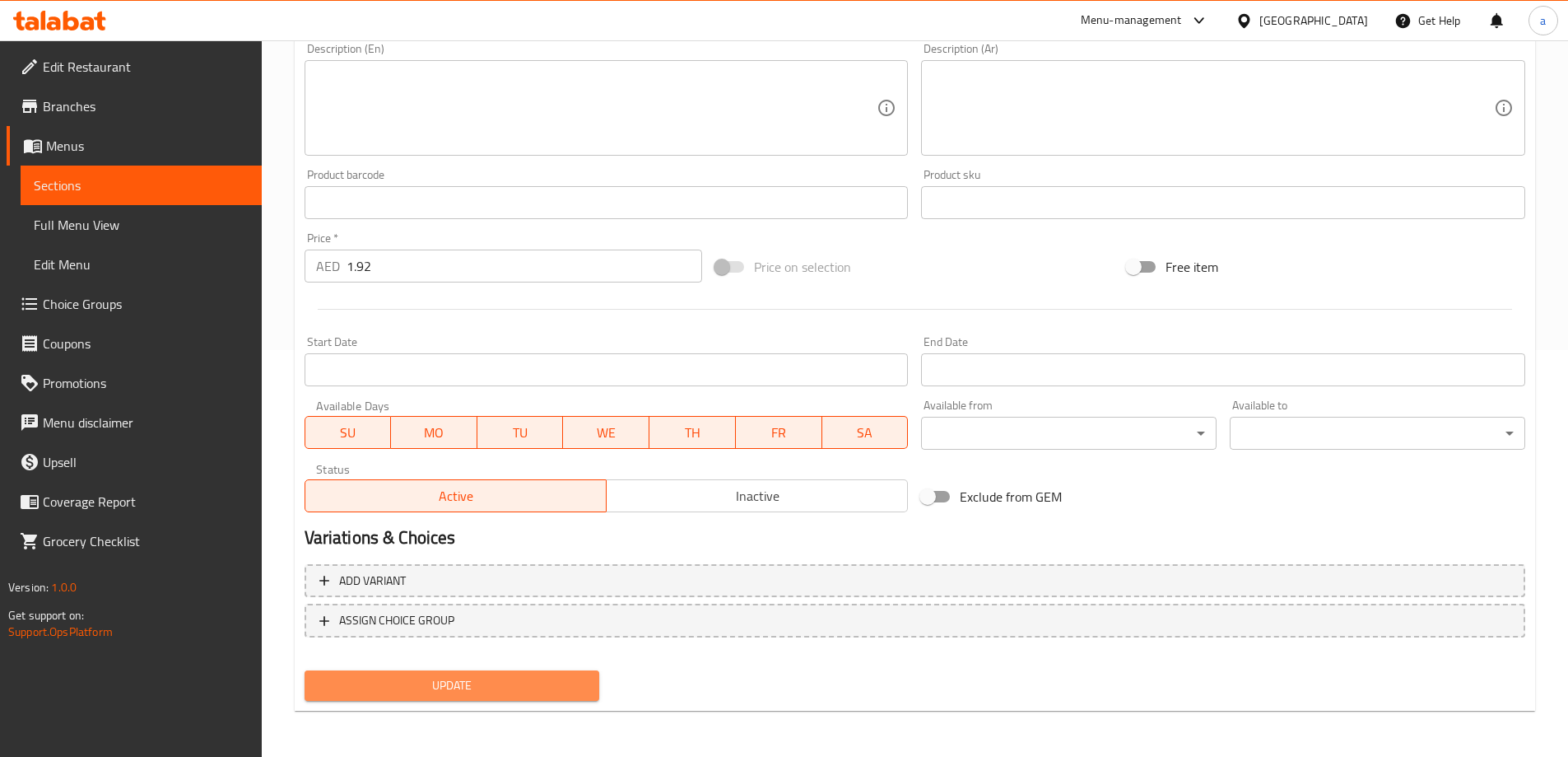
click at [569, 675] on span "Update" at bounding box center [452, 686] width 269 height 21
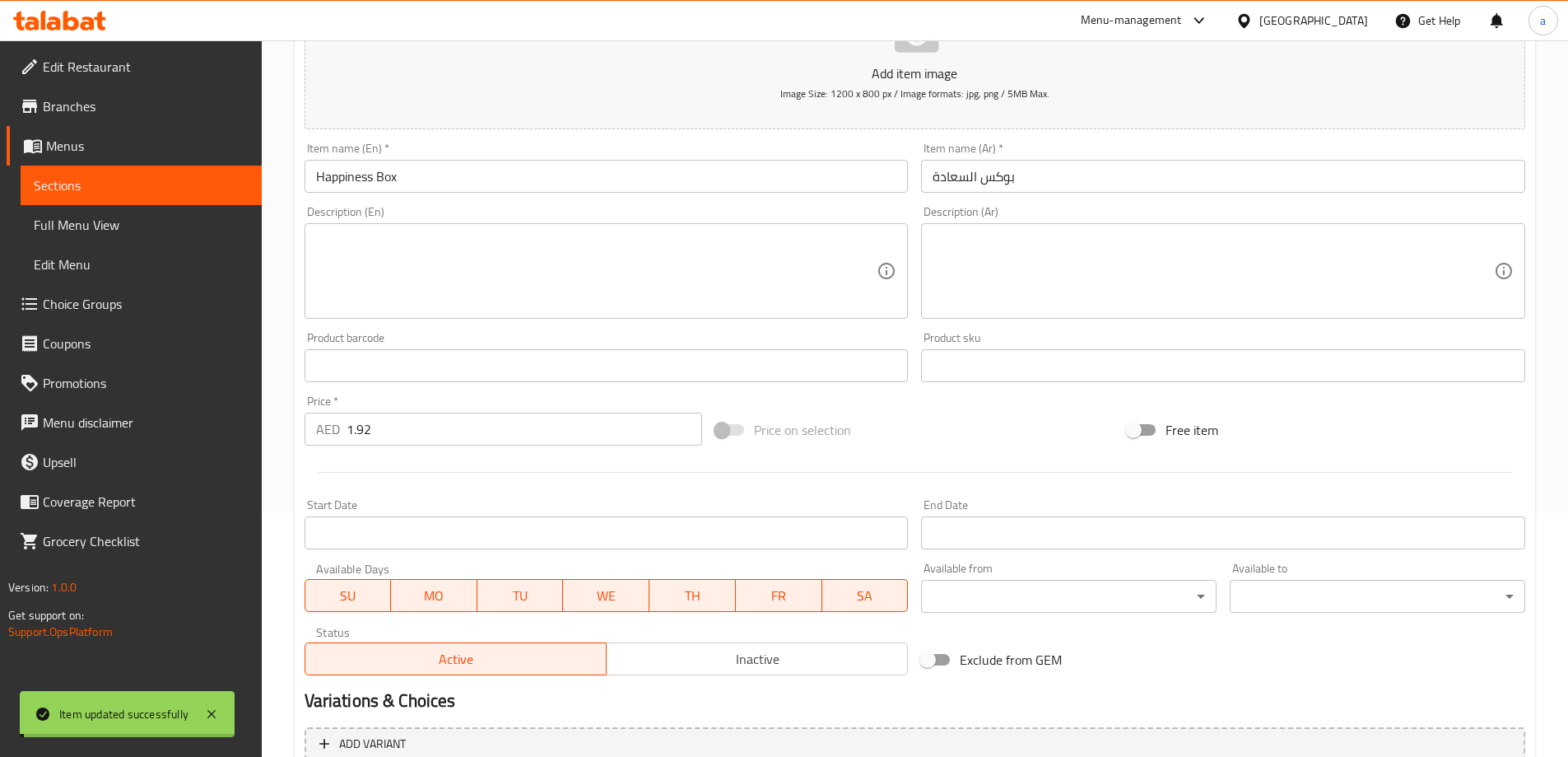
scroll to position [0, 0]
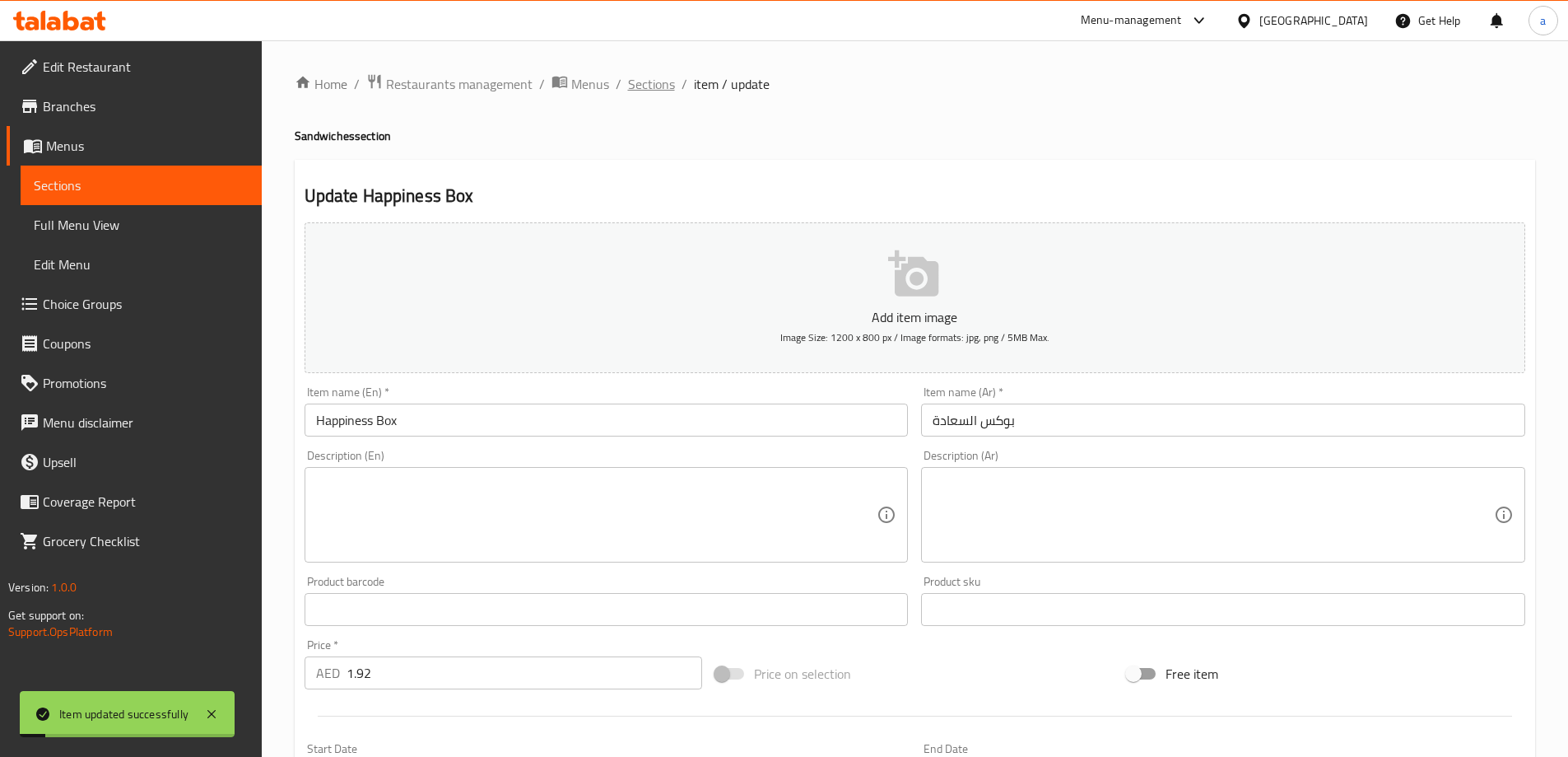
click at [651, 79] on span "Sections" at bounding box center [651, 84] width 47 height 20
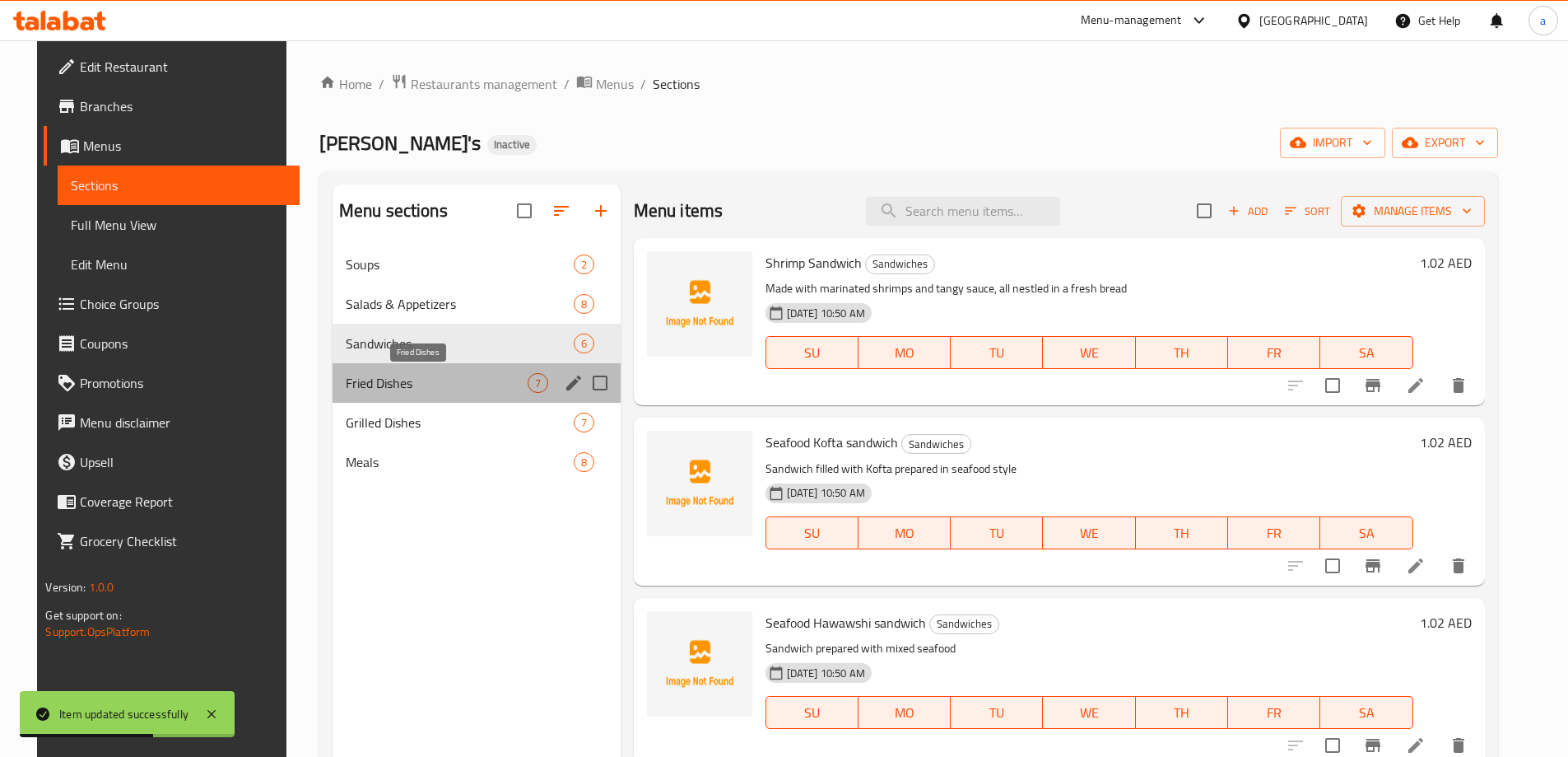
click at [421, 385] on span "Fried Dishes" at bounding box center [436, 382] width 182 height 20
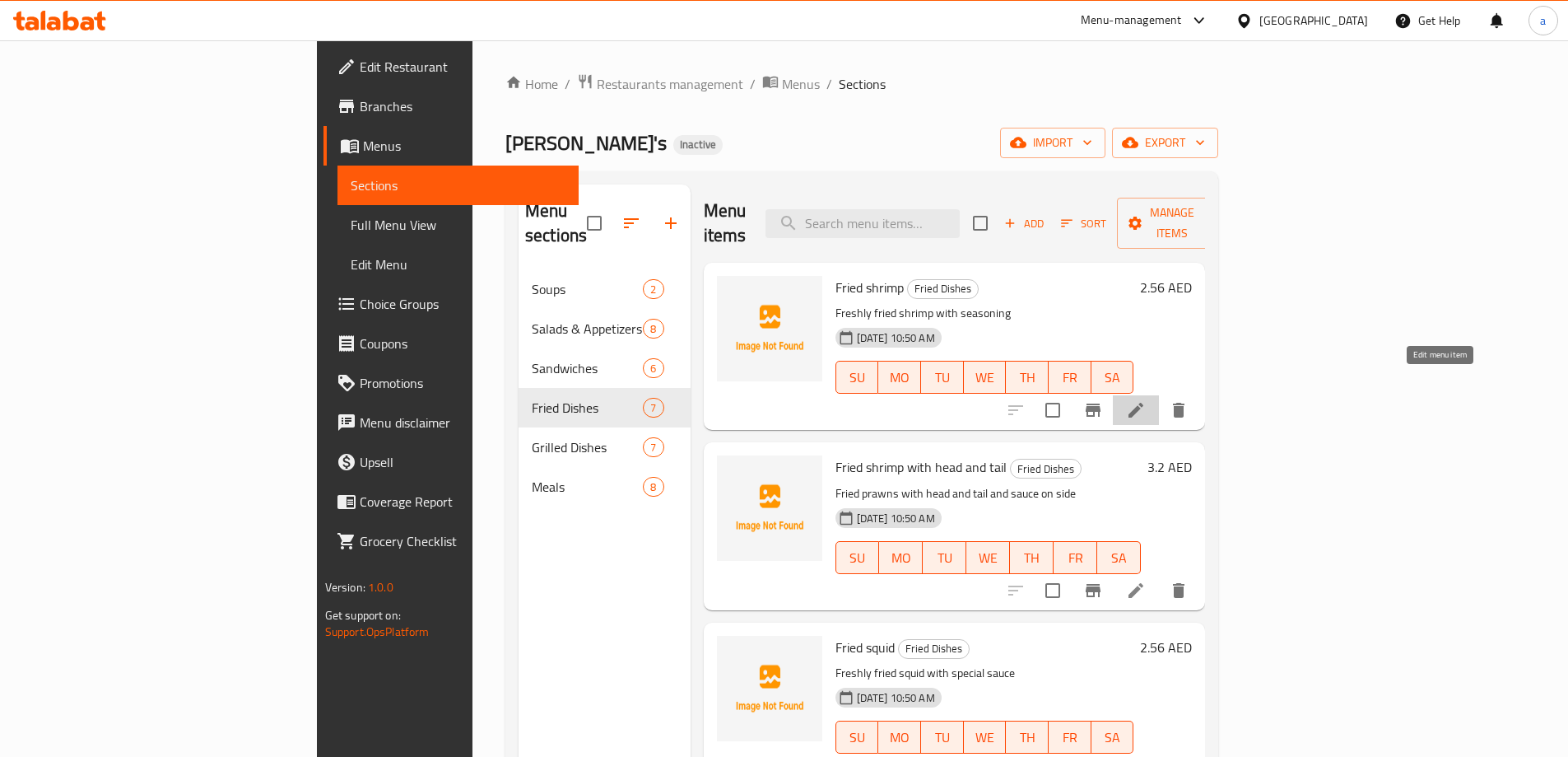
click at [1146, 400] on icon at bounding box center [1135, 409] width 20 height 20
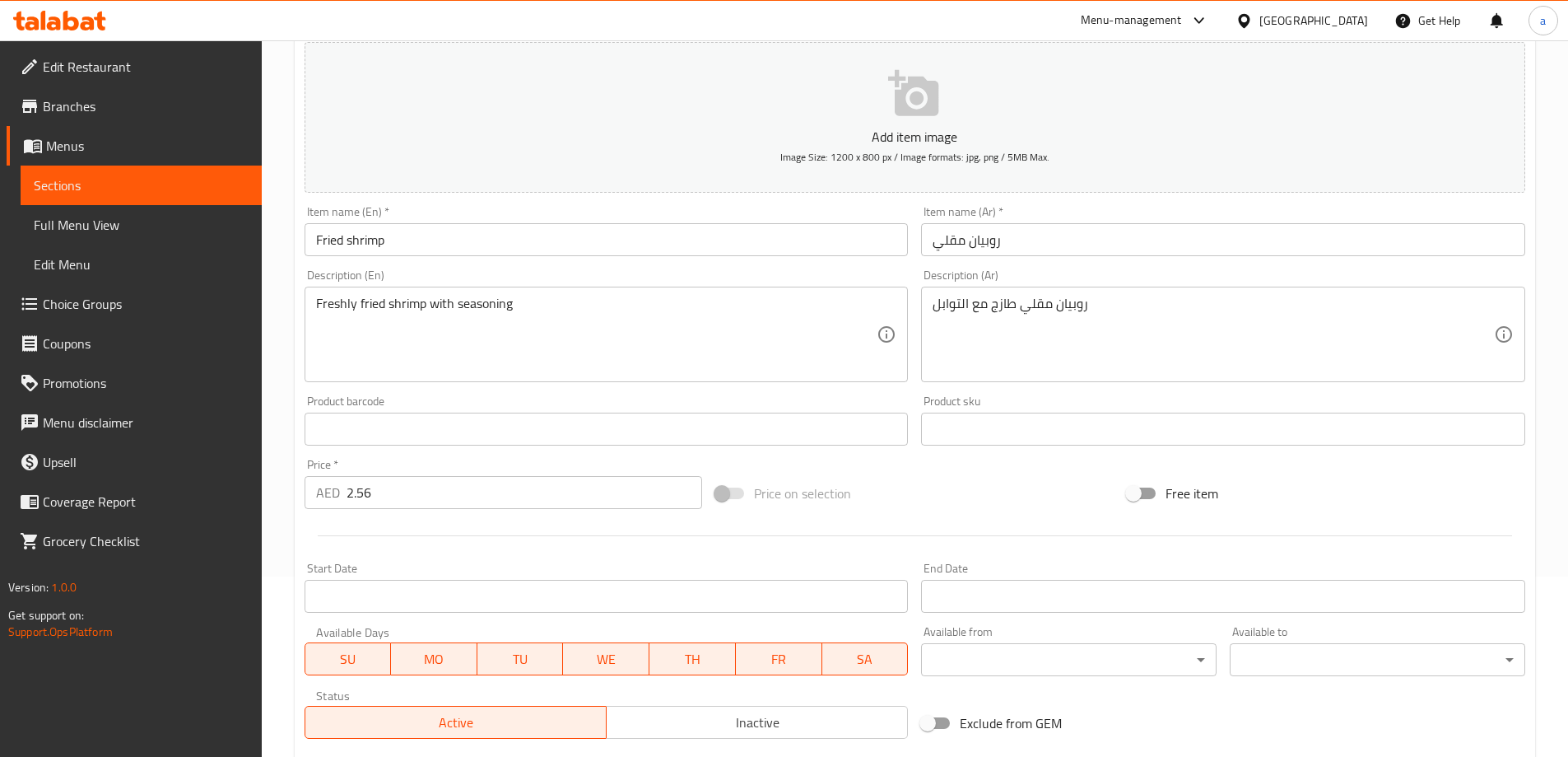
scroll to position [407, 0]
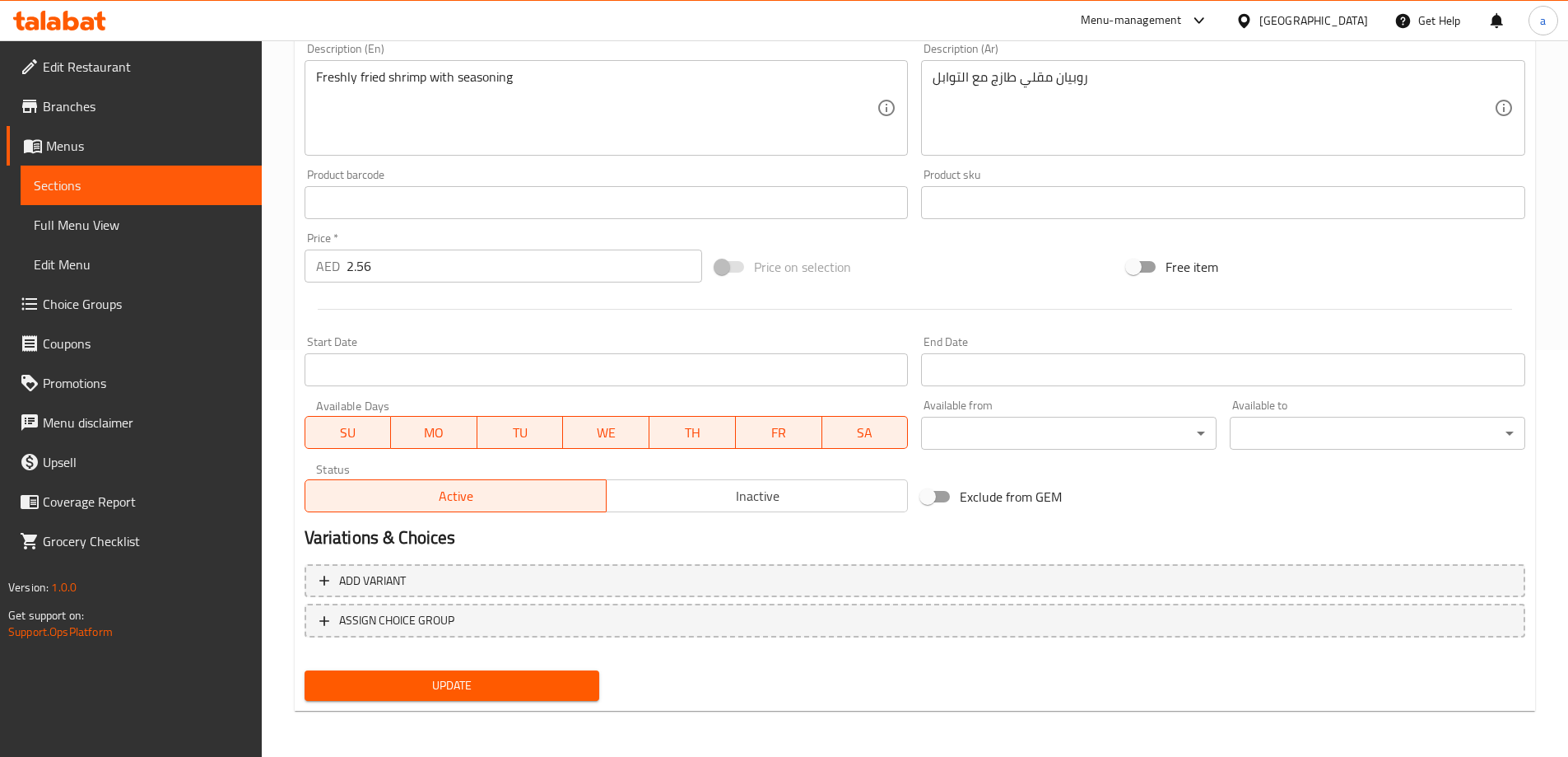
click at [537, 679] on span "Update" at bounding box center [452, 686] width 269 height 21
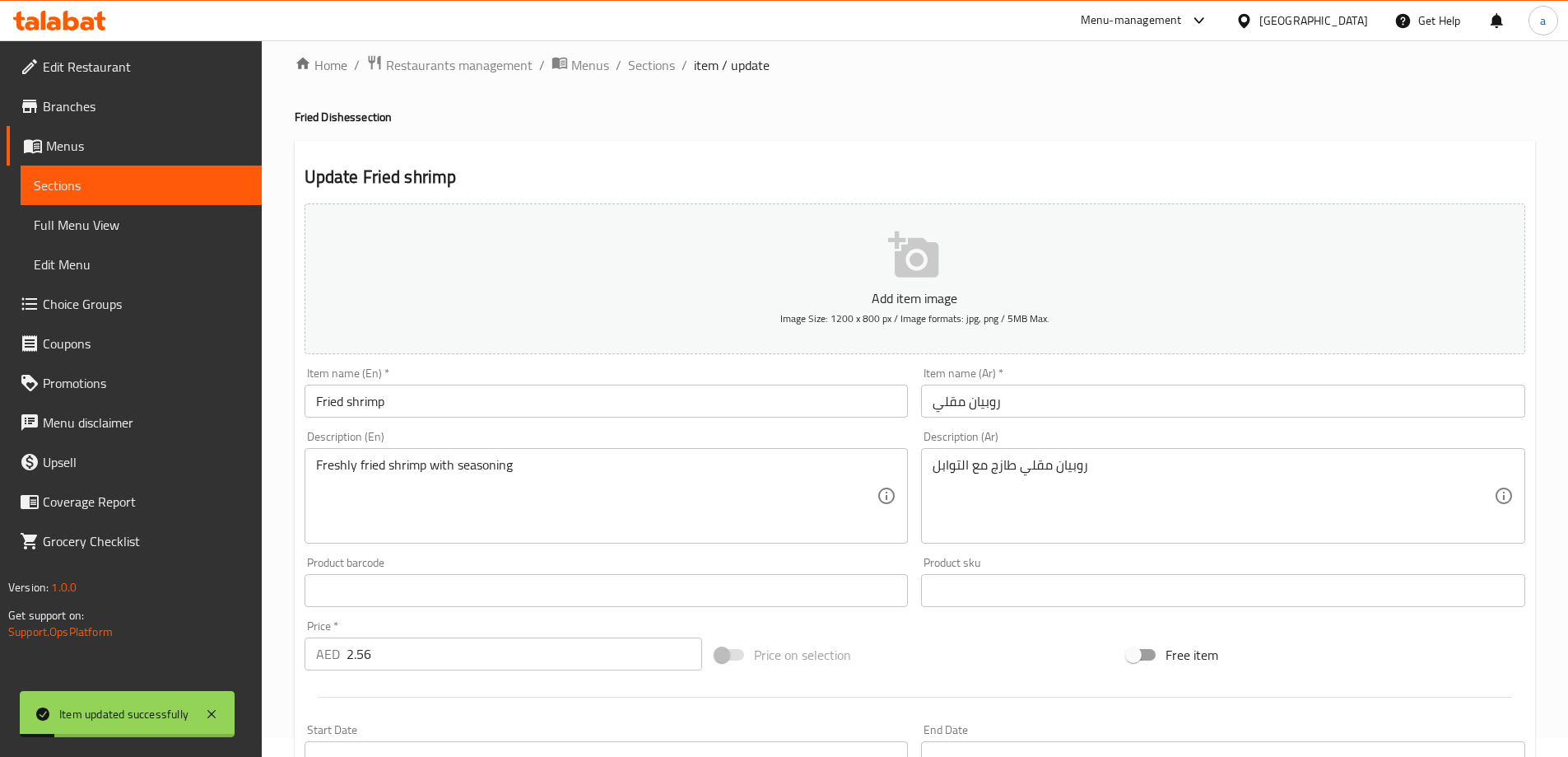
scroll to position [0, 0]
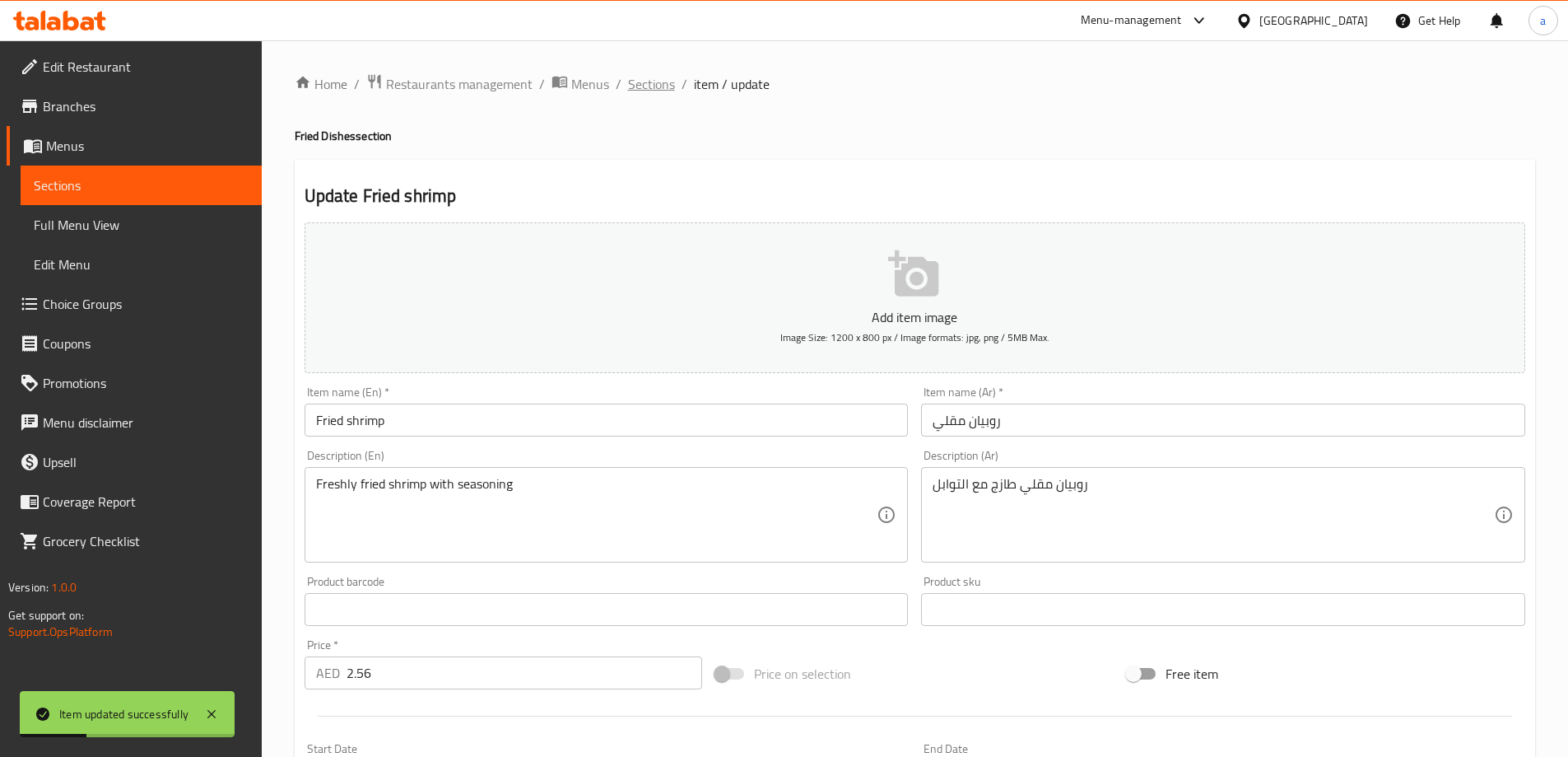
click at [649, 75] on span "Sections" at bounding box center [651, 84] width 47 height 20
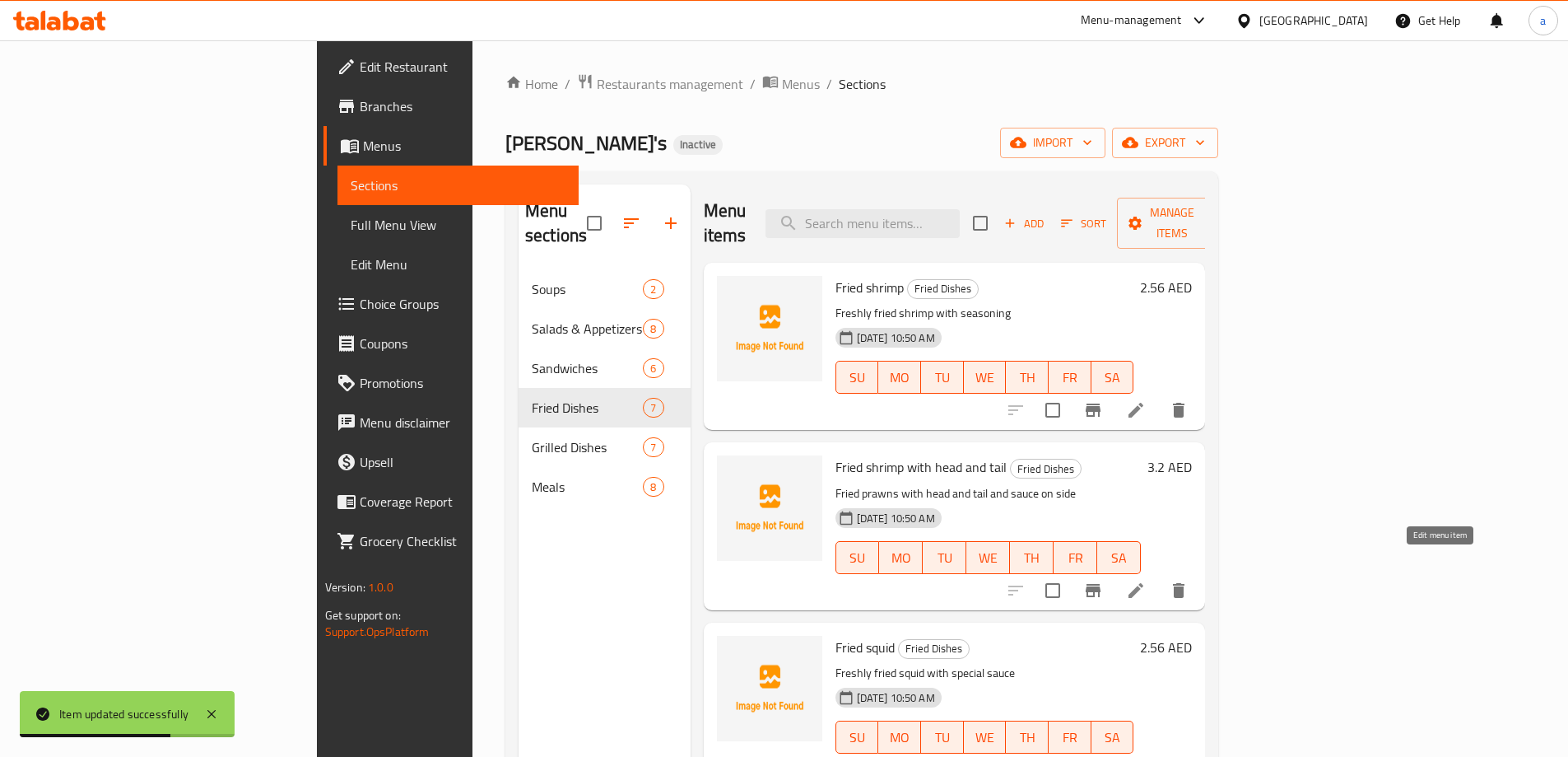
click at [1146, 580] on icon at bounding box center [1135, 590] width 20 height 20
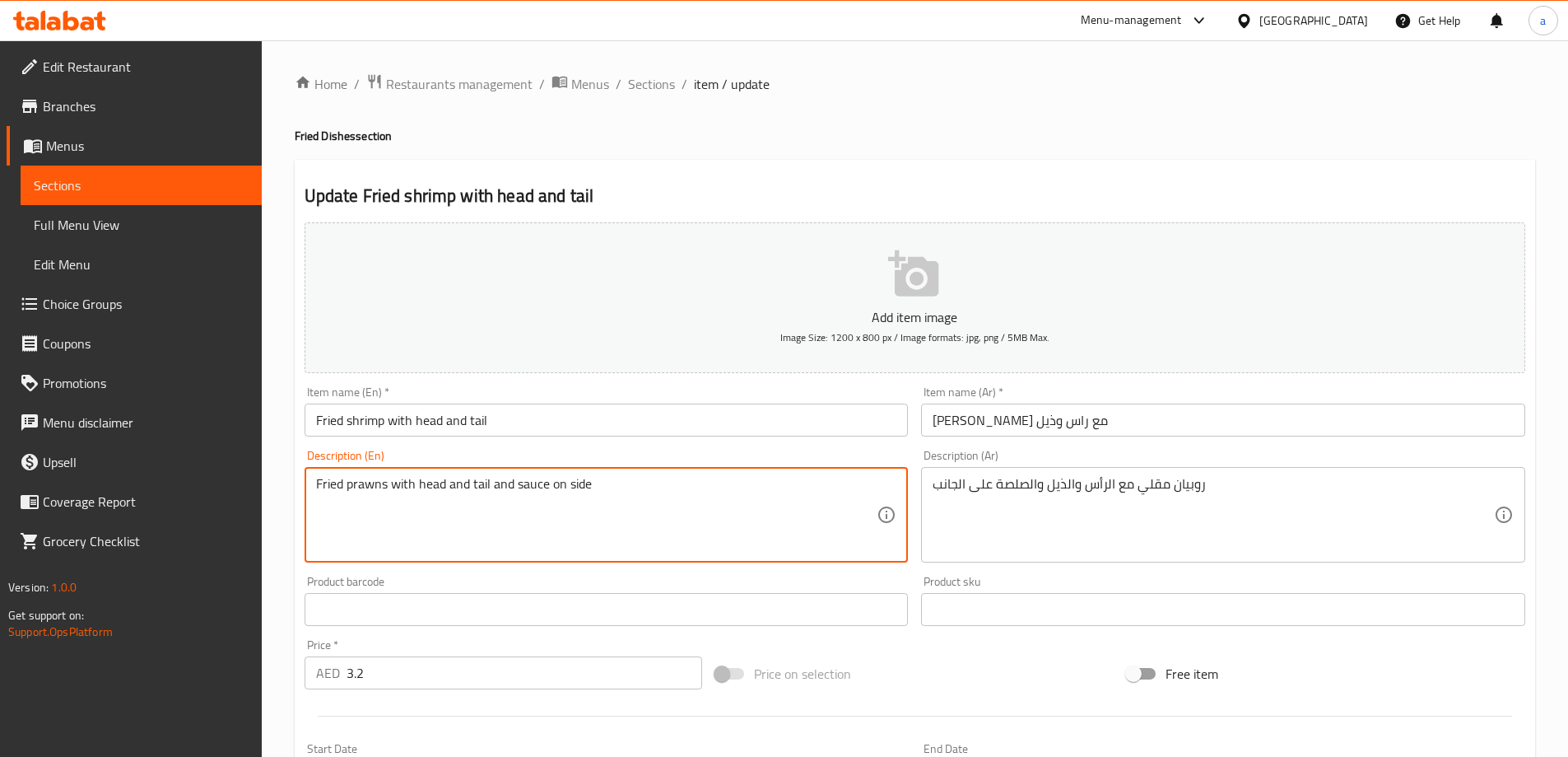
click at [367, 495] on textarea "Fried prawns with head and tail and sauce on side" at bounding box center [596, 515] width 562 height 78
click at [657, 87] on span "Sections" at bounding box center [651, 84] width 47 height 20
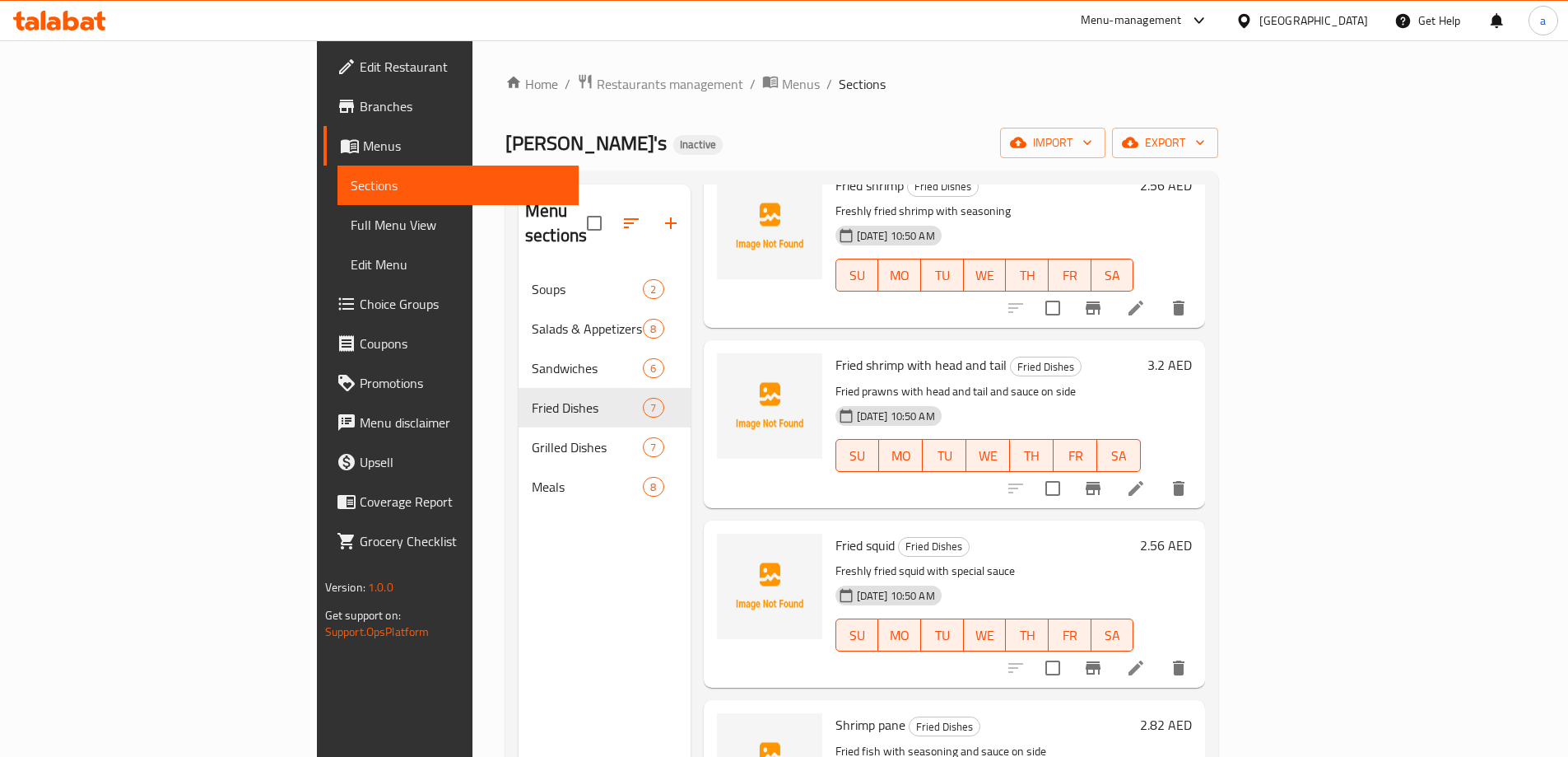
scroll to position [247, 0]
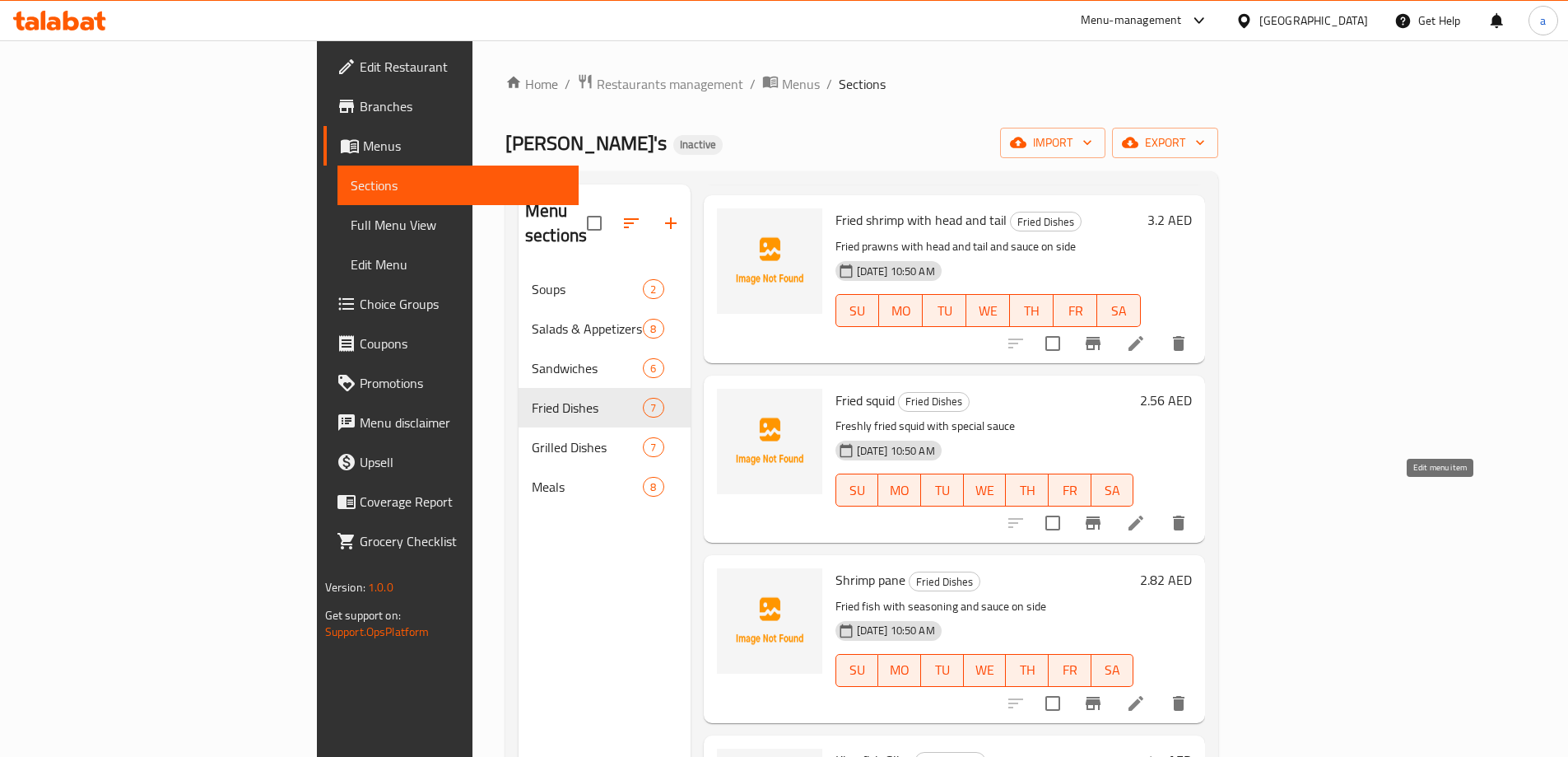
click at [1143, 516] on icon at bounding box center [1135, 523] width 15 height 15
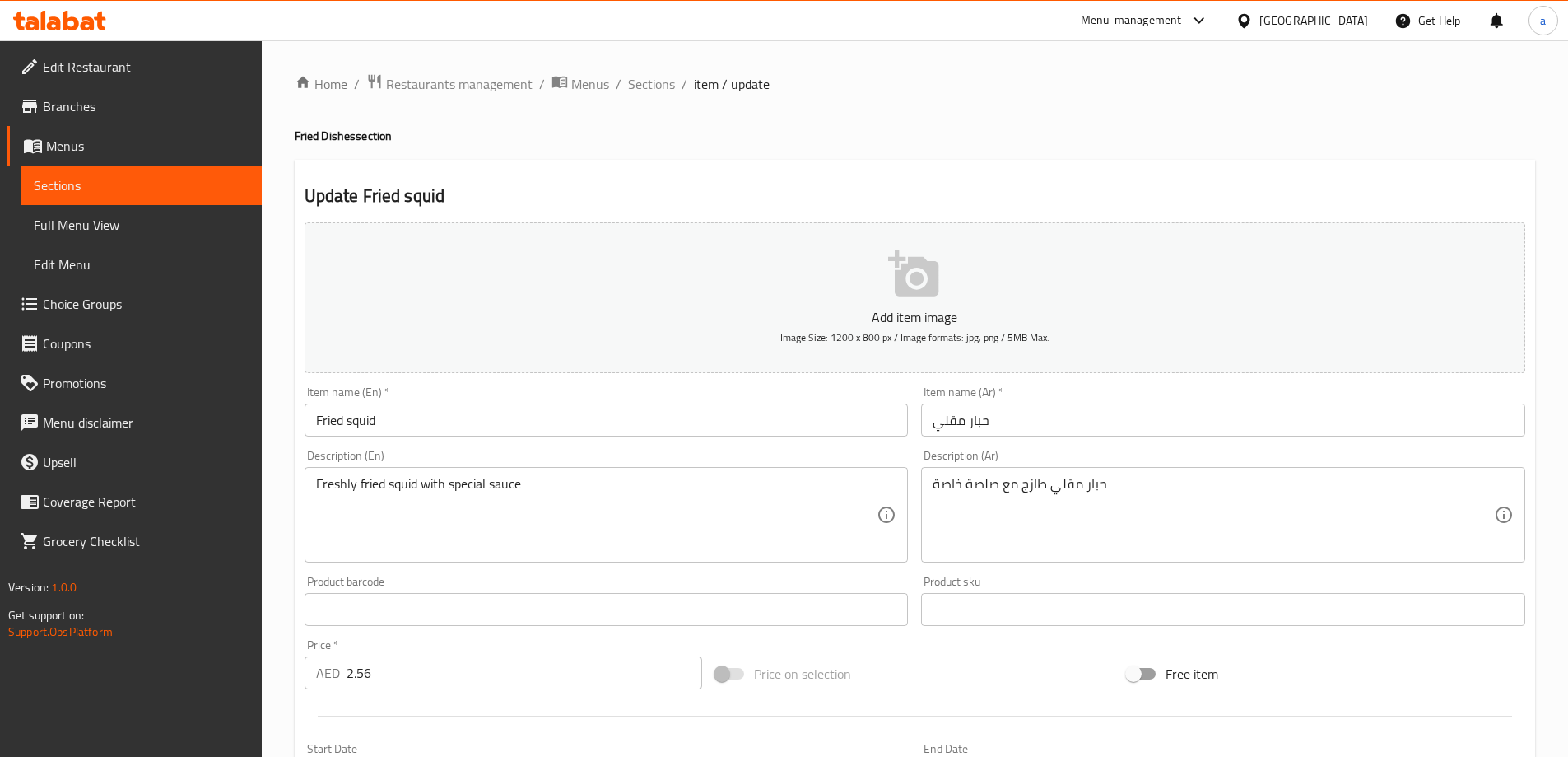
click at [1010, 98] on div "Home / Restaurants management / Menus / Sections / item / update Fried Dishes s…" at bounding box center [914, 602] width 1241 height 1058
click at [642, 83] on span "Sections" at bounding box center [651, 84] width 47 height 20
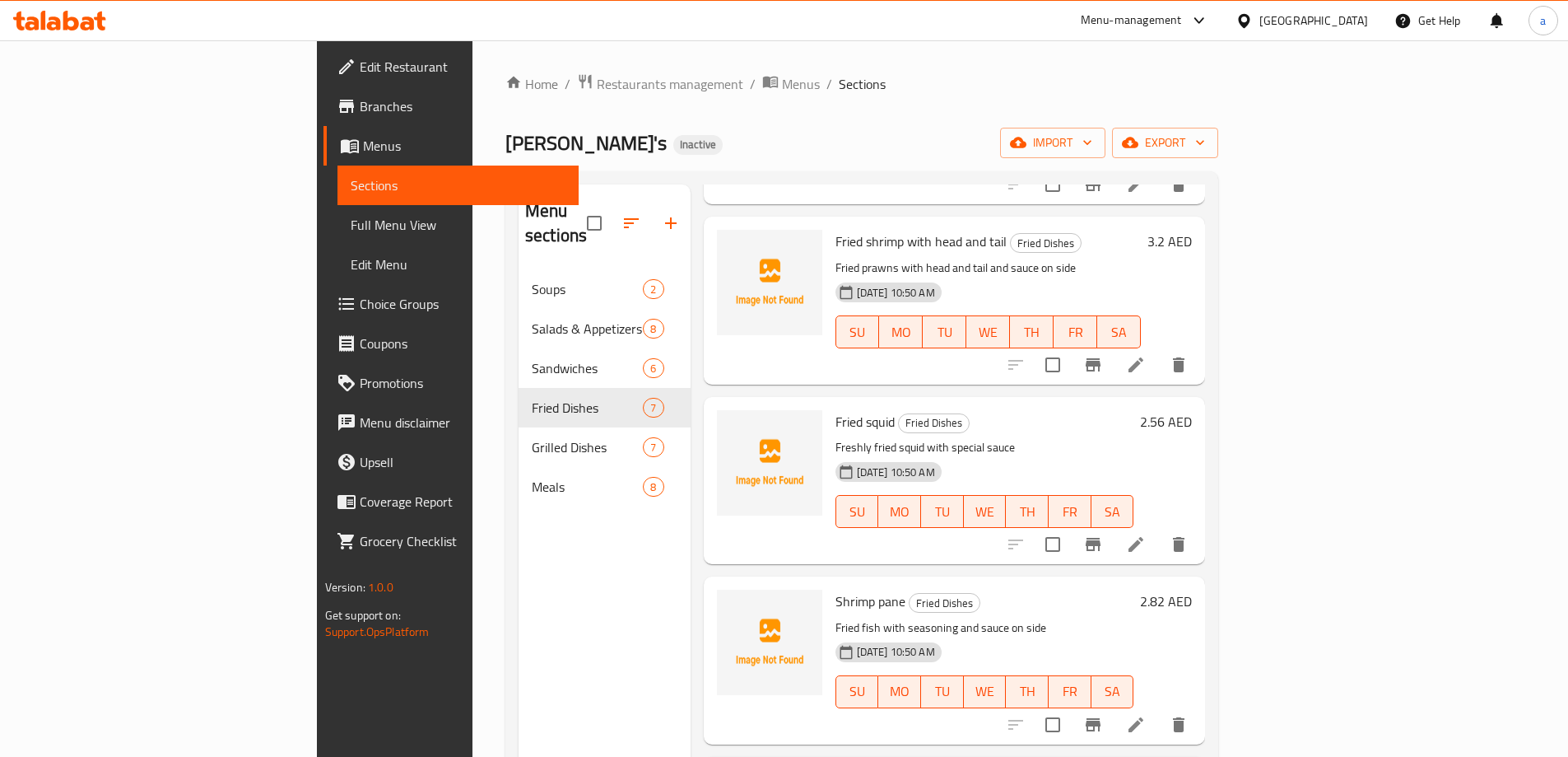
scroll to position [247, 0]
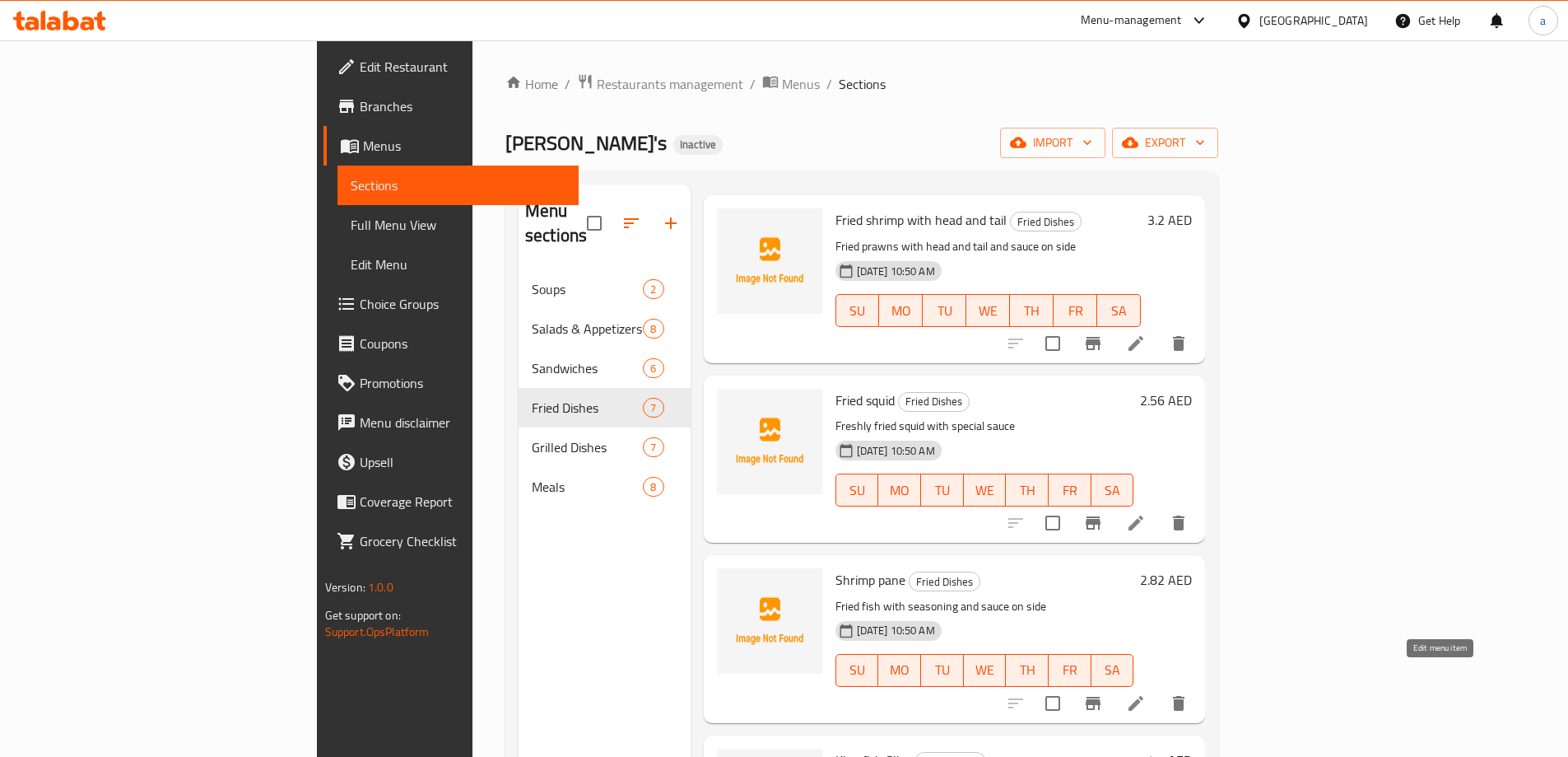
click at [1146, 693] on icon at bounding box center [1135, 703] width 20 height 20
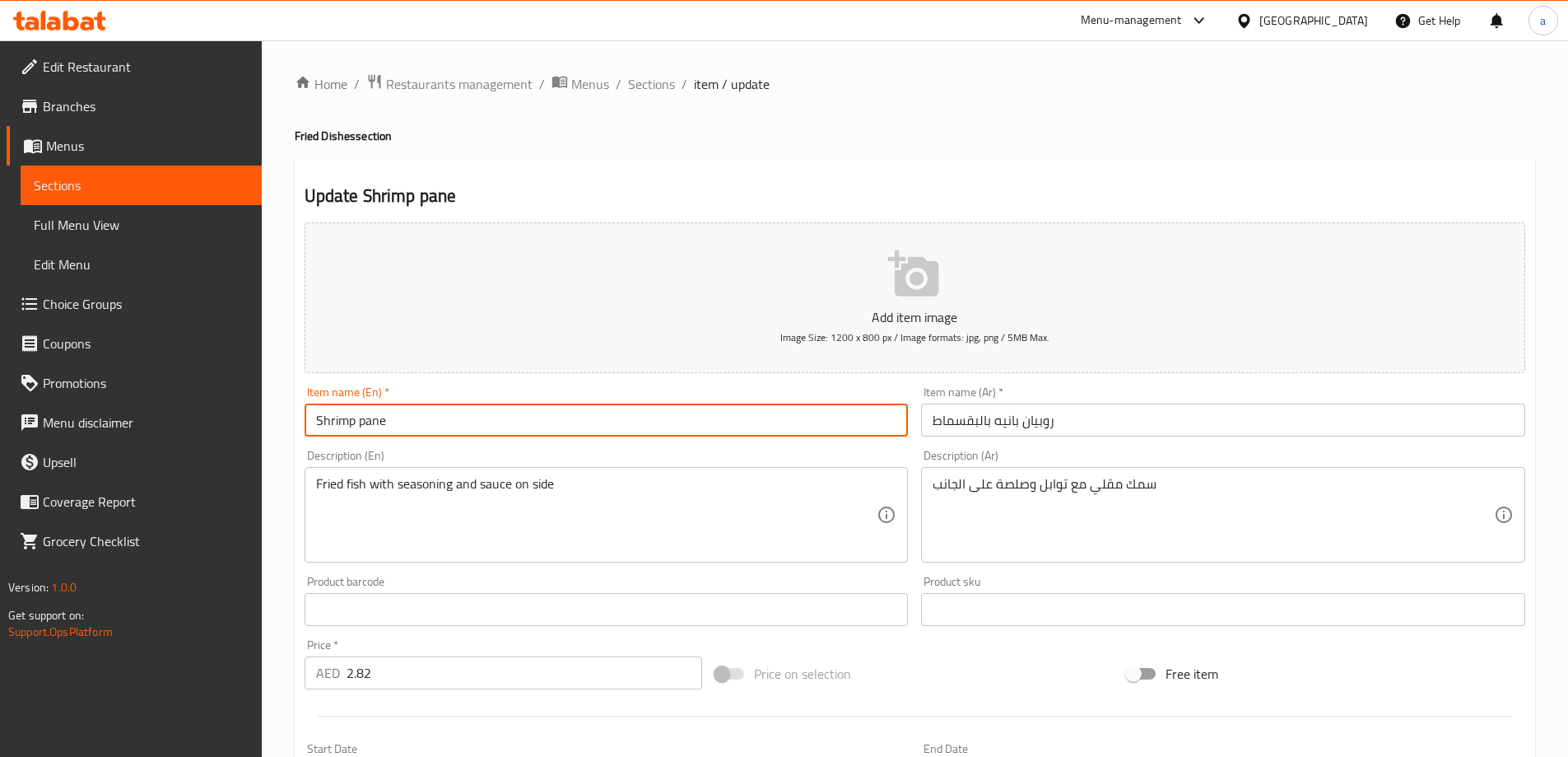
click at [367, 416] on input "Shrimp pane" at bounding box center [607, 420] width 604 height 33
click at [633, 84] on span "Sections" at bounding box center [651, 84] width 47 height 20
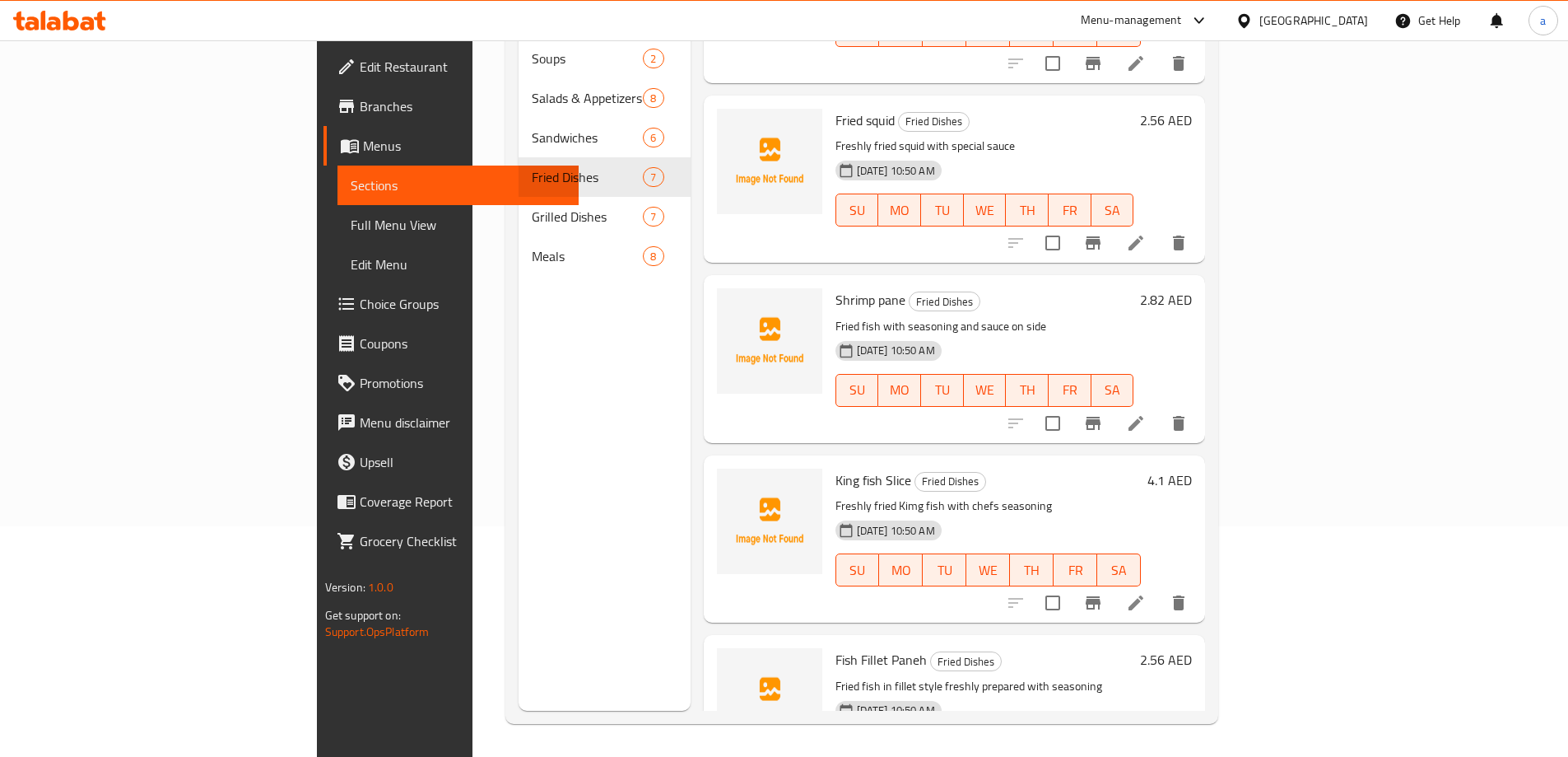
scroll to position [214, 0]
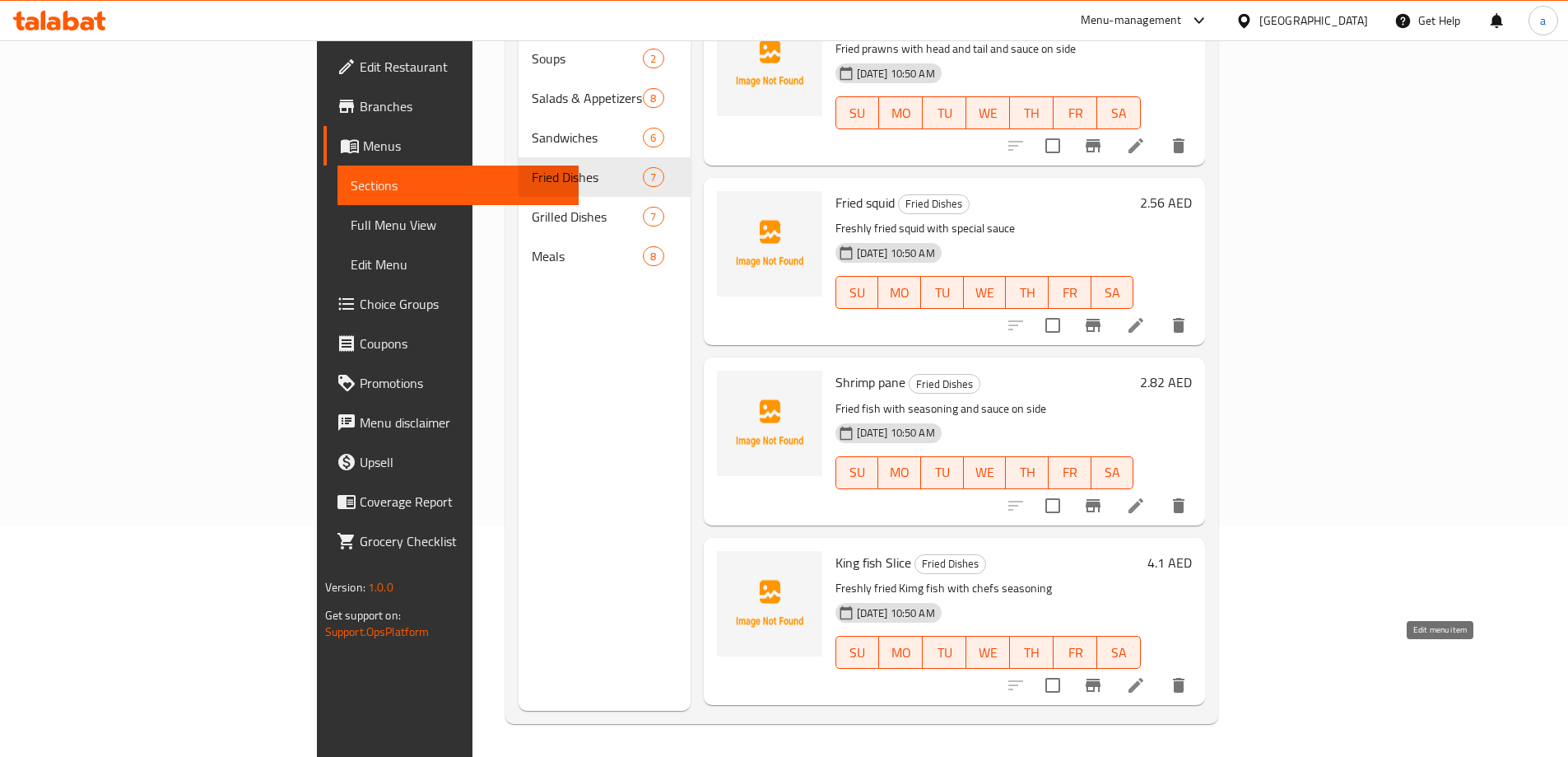
click at [1146, 675] on icon at bounding box center [1135, 685] width 20 height 20
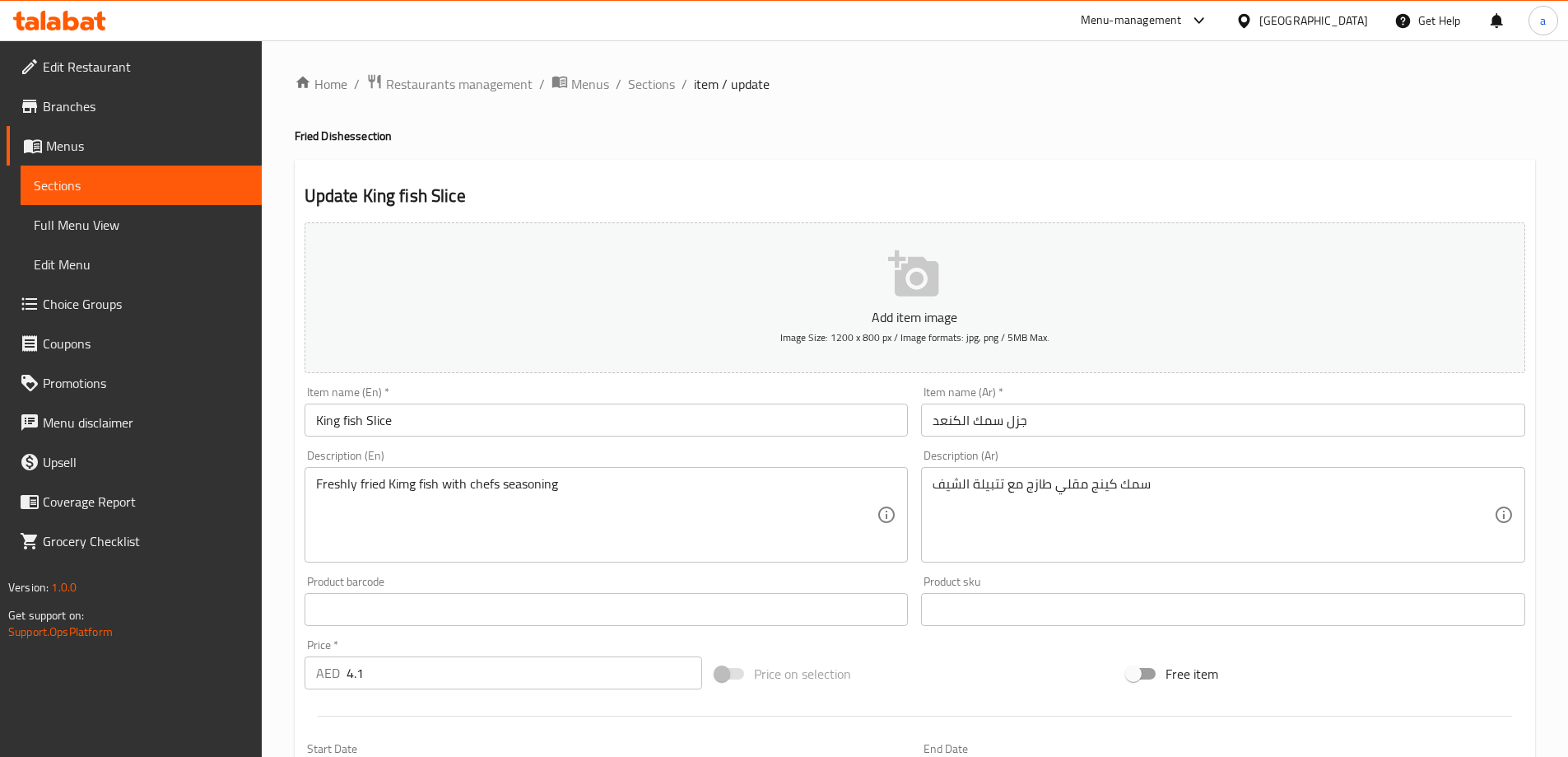
click at [499, 429] on input "King fish Slice" at bounding box center [607, 420] width 604 height 33
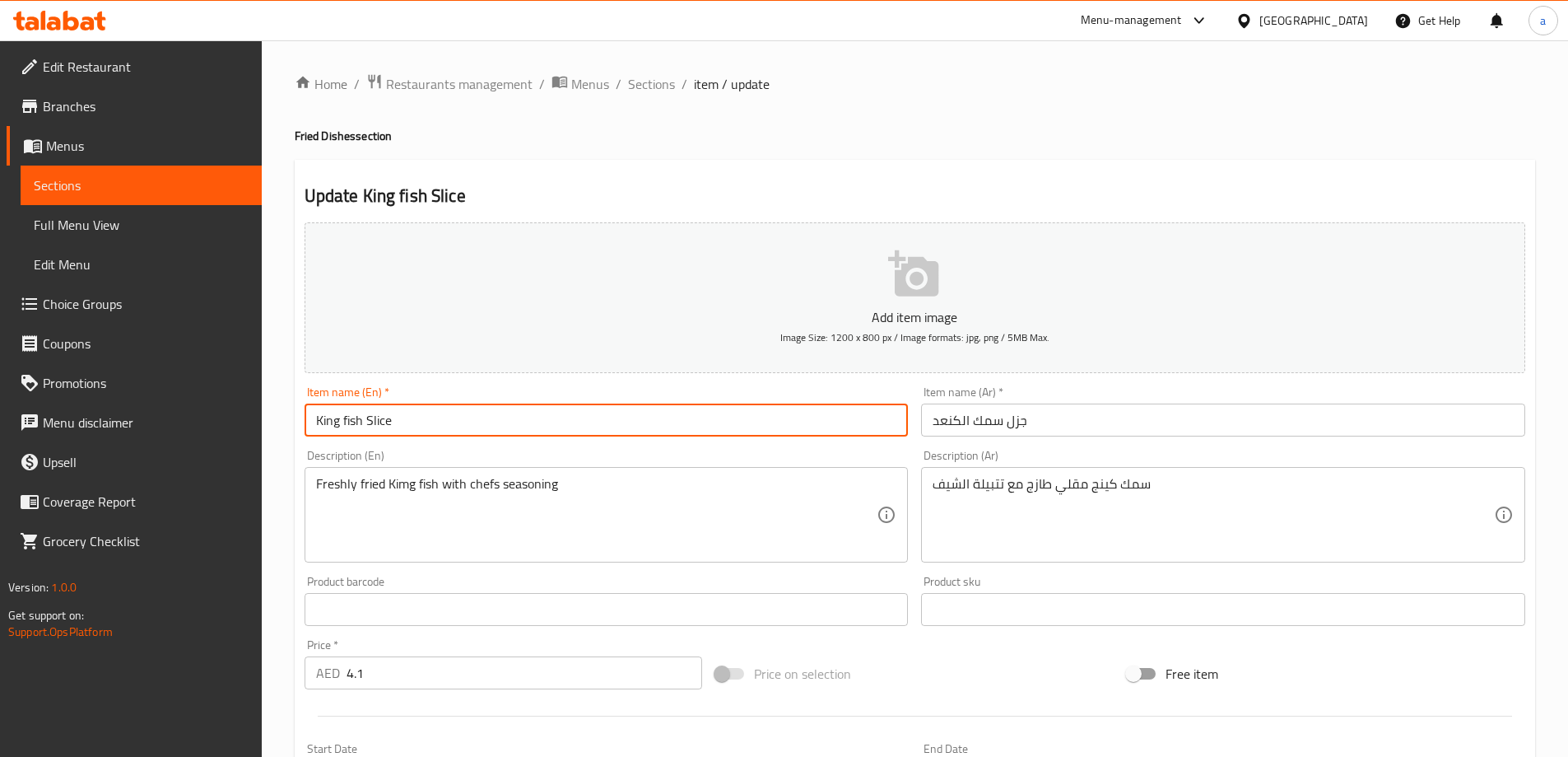
click at [499, 429] on input "King fish Slice" at bounding box center [607, 420] width 604 height 33
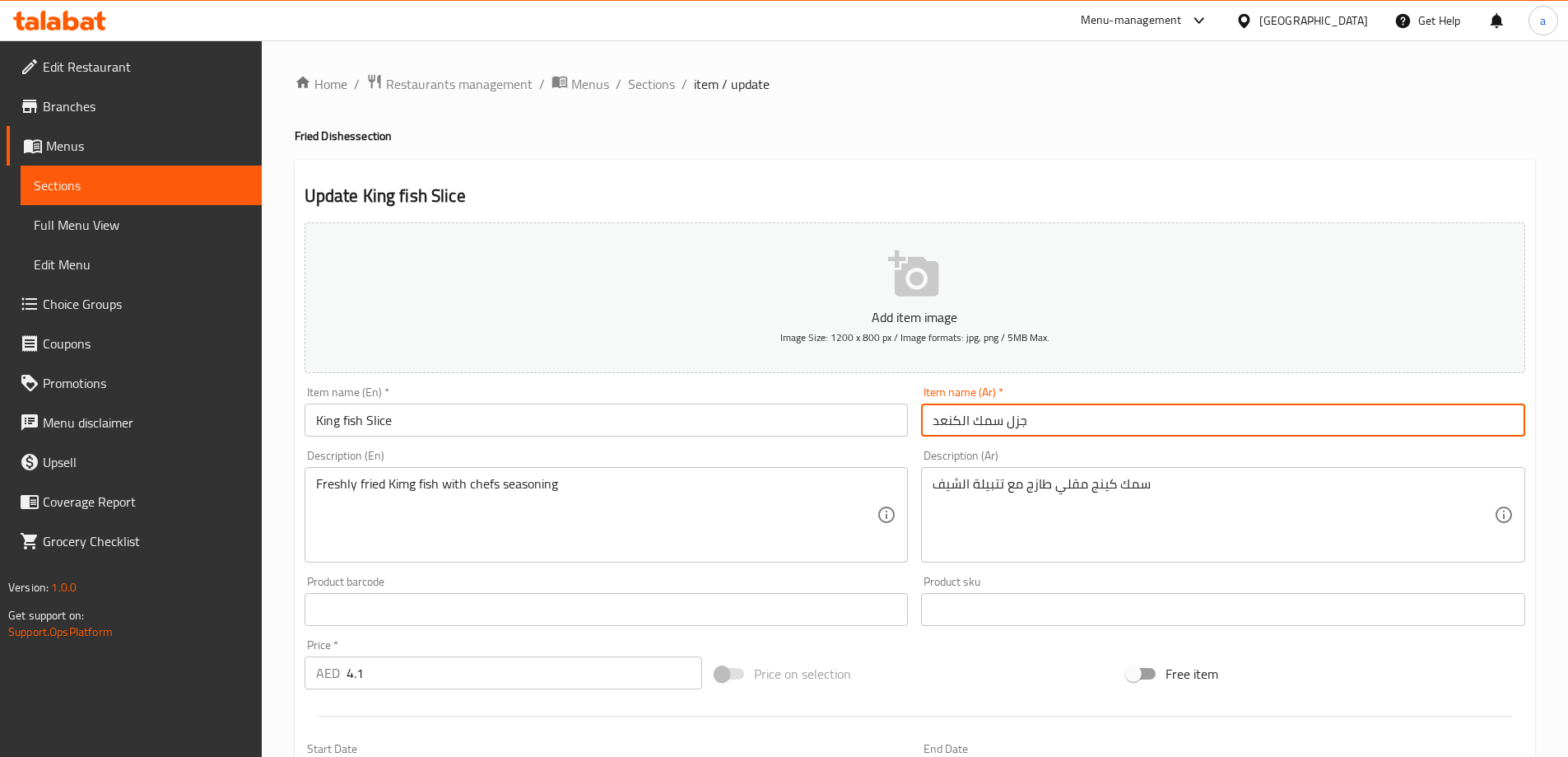
click at [972, 425] on input "جزل سمك الكنعد" at bounding box center [1223, 420] width 604 height 33
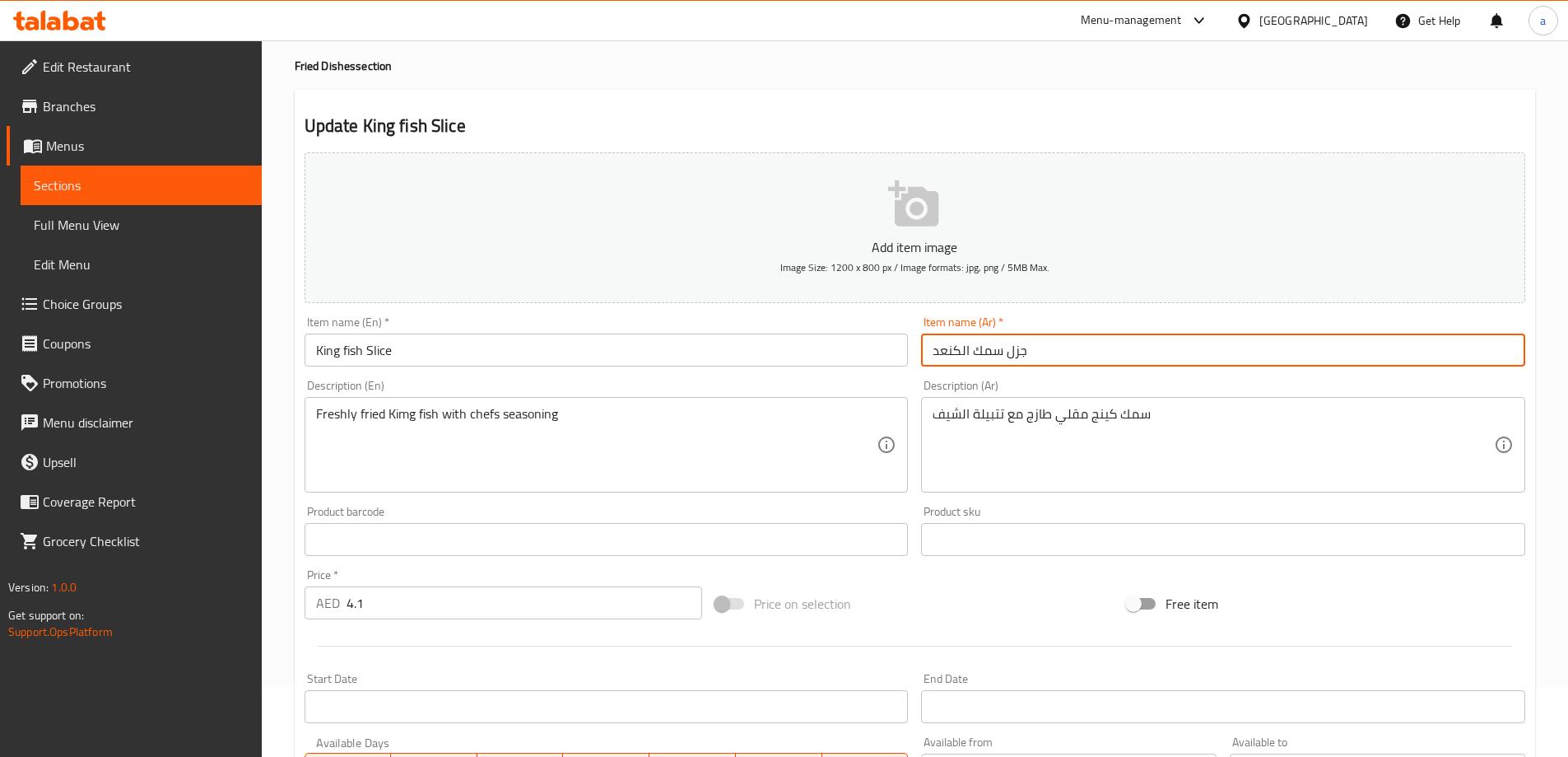
scroll to position [165, 0]
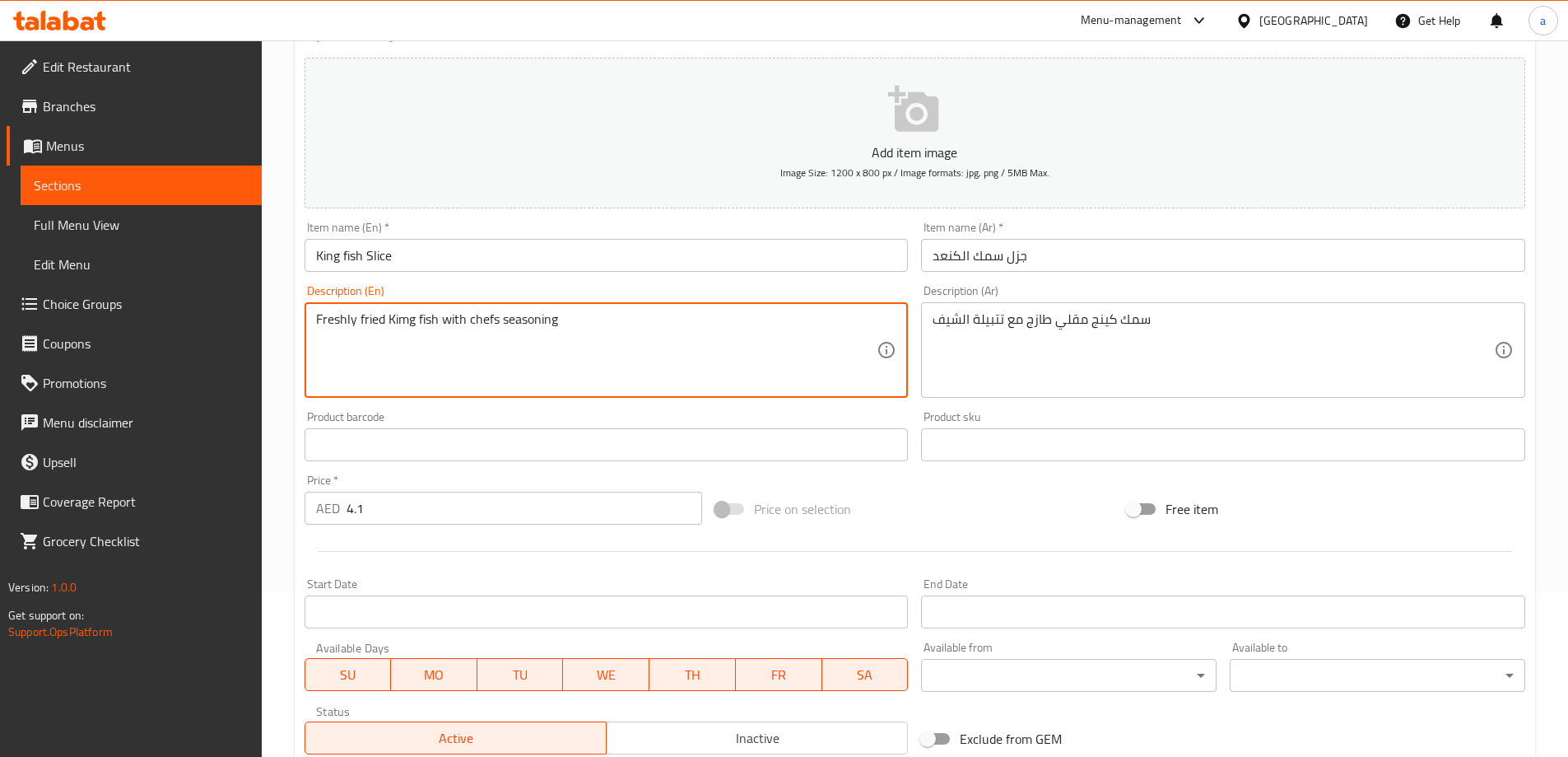
click at [408, 327] on textarea "Freshly fried Kimg fish with chefs seasoning" at bounding box center [596, 350] width 562 height 78
type textarea "Freshly fried King fish with chefs seasoning"
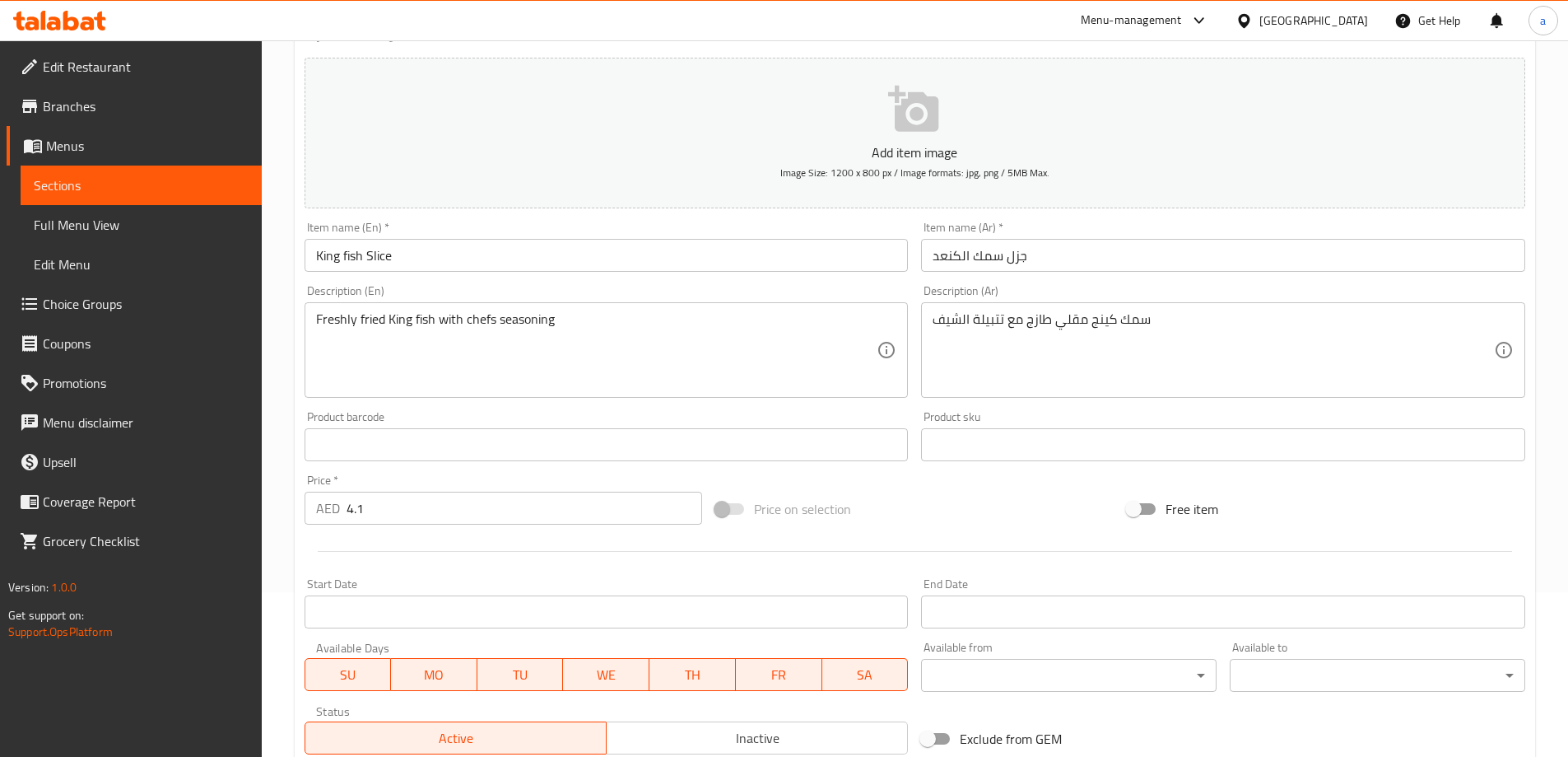
click at [549, 226] on div "Item name (En)   * King fish Slice Item name (En) *" at bounding box center [607, 247] width 604 height 51
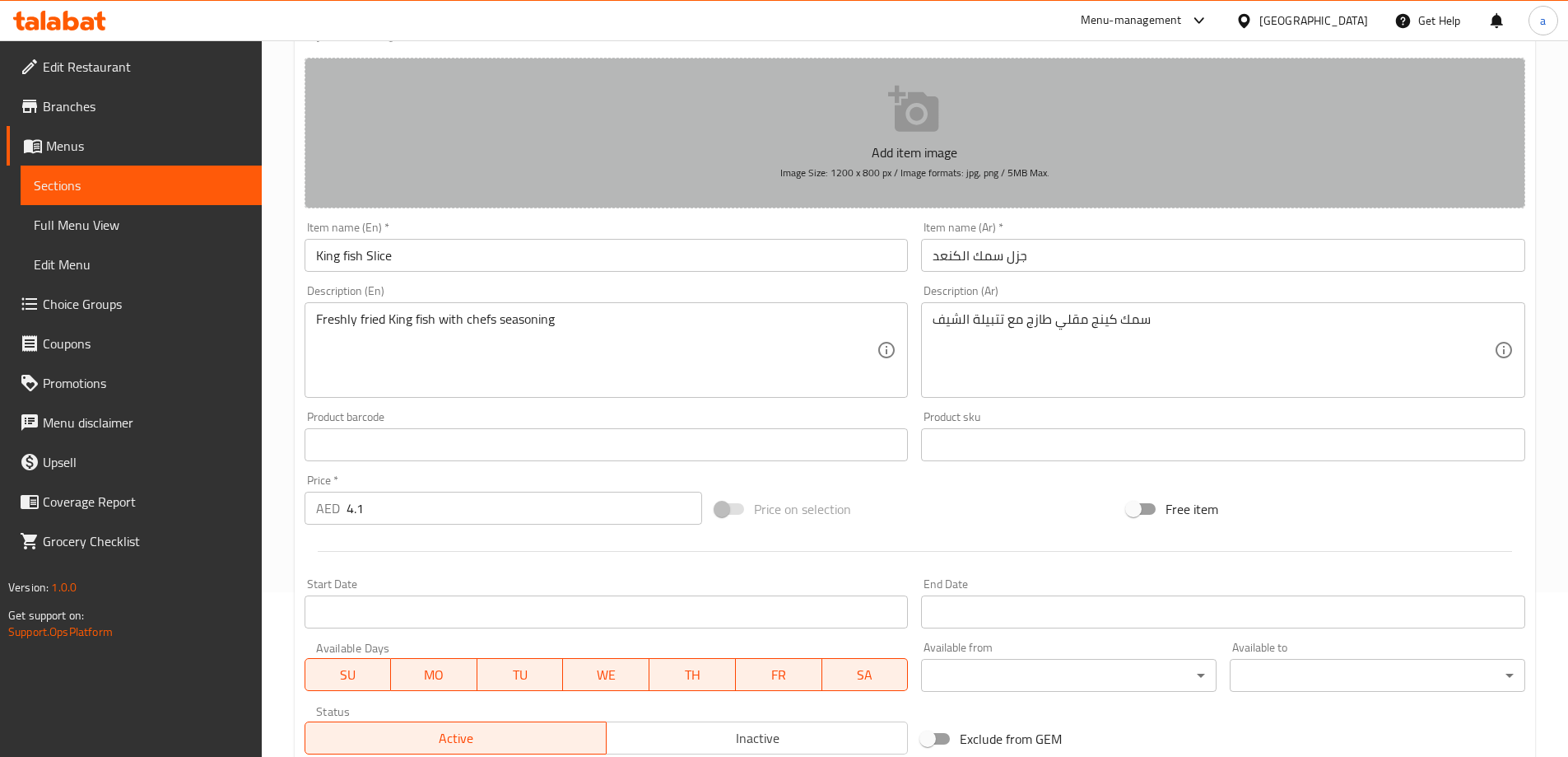
click at [657, 134] on button "Add item image Image Size: 1200 x 800 px / Image formats: jpg, png / 5MB Max." at bounding box center [915, 132] width 1221 height 151
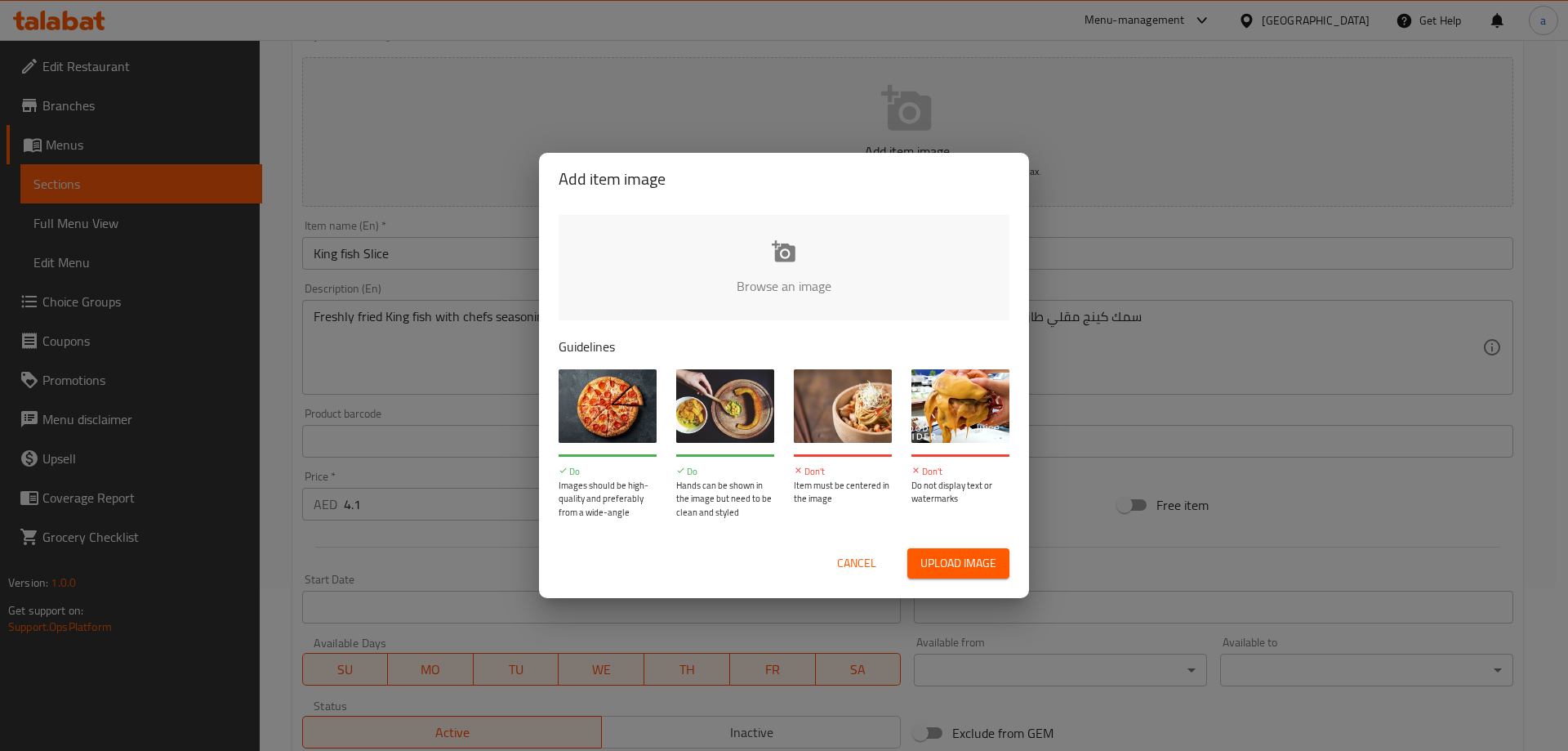
click at [854, 553] on span "Cancel" at bounding box center [856, 563] width 39 height 21
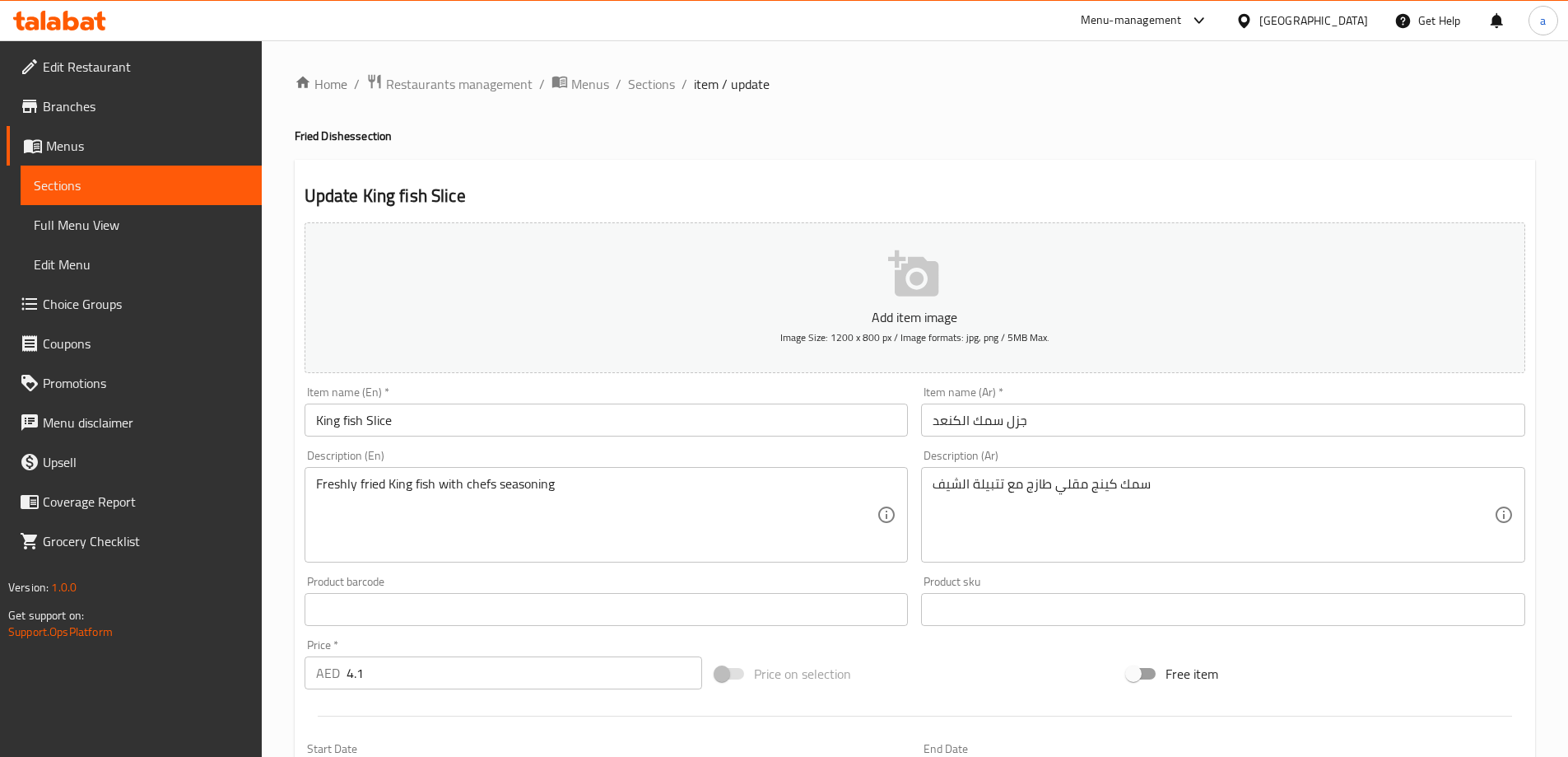
scroll to position [407, 0]
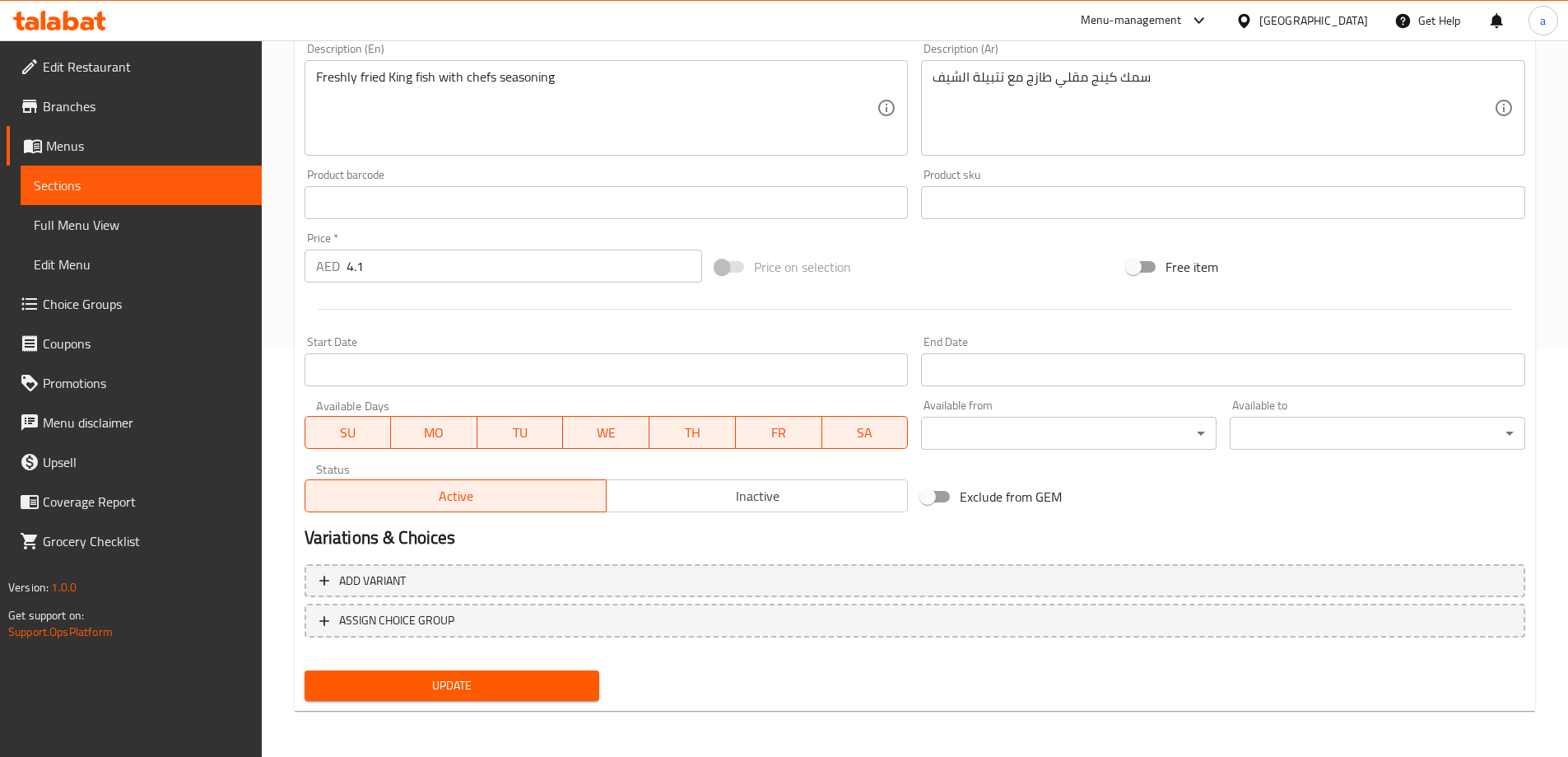
click at [519, 679] on span "Update" at bounding box center [452, 686] width 269 height 21
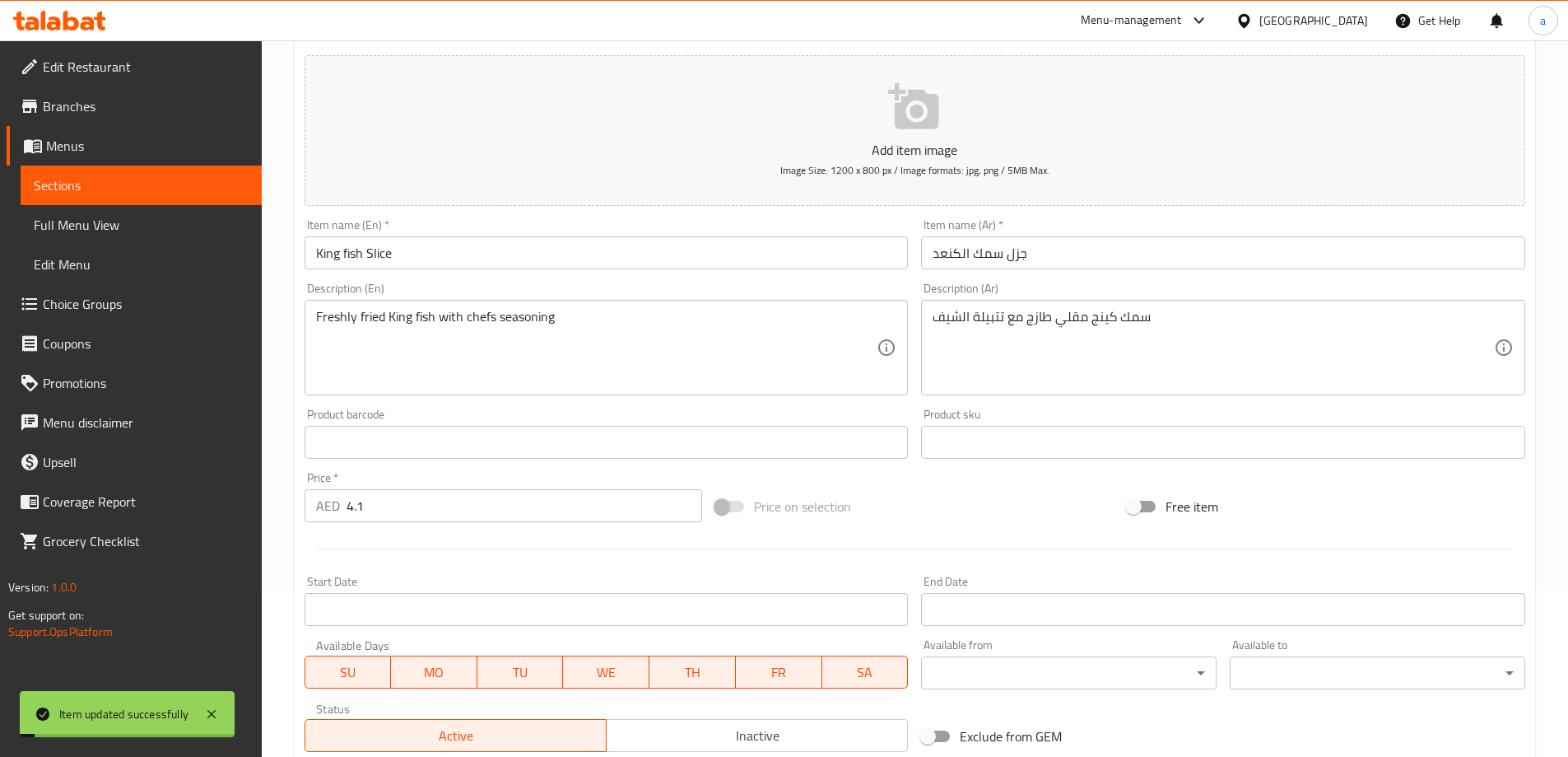
scroll to position [0, 0]
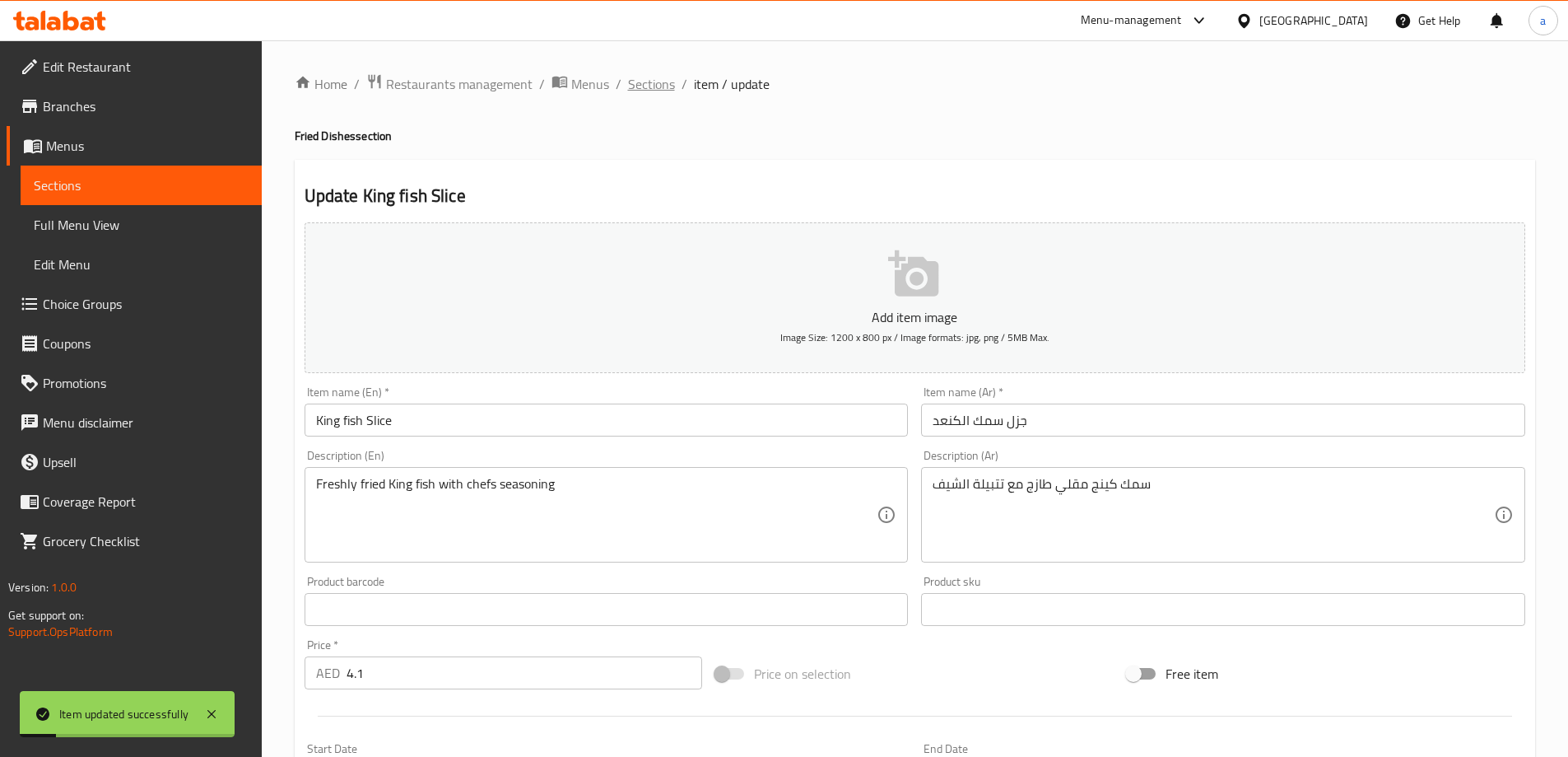
click at [639, 83] on span "Sections" at bounding box center [651, 84] width 47 height 20
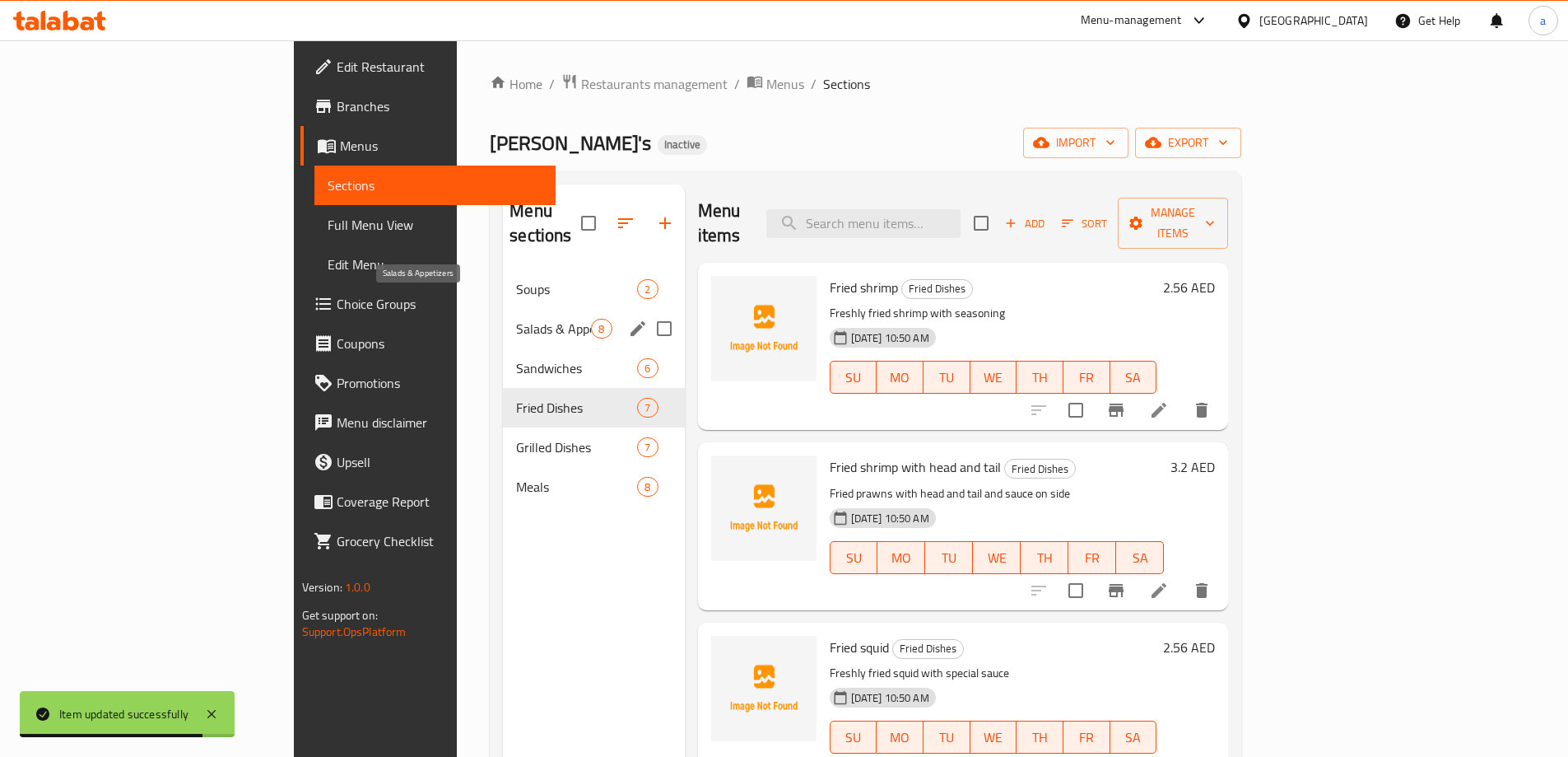
click at [516, 319] on span "Salads & Appetizers" at bounding box center [554, 328] width 75 height 20
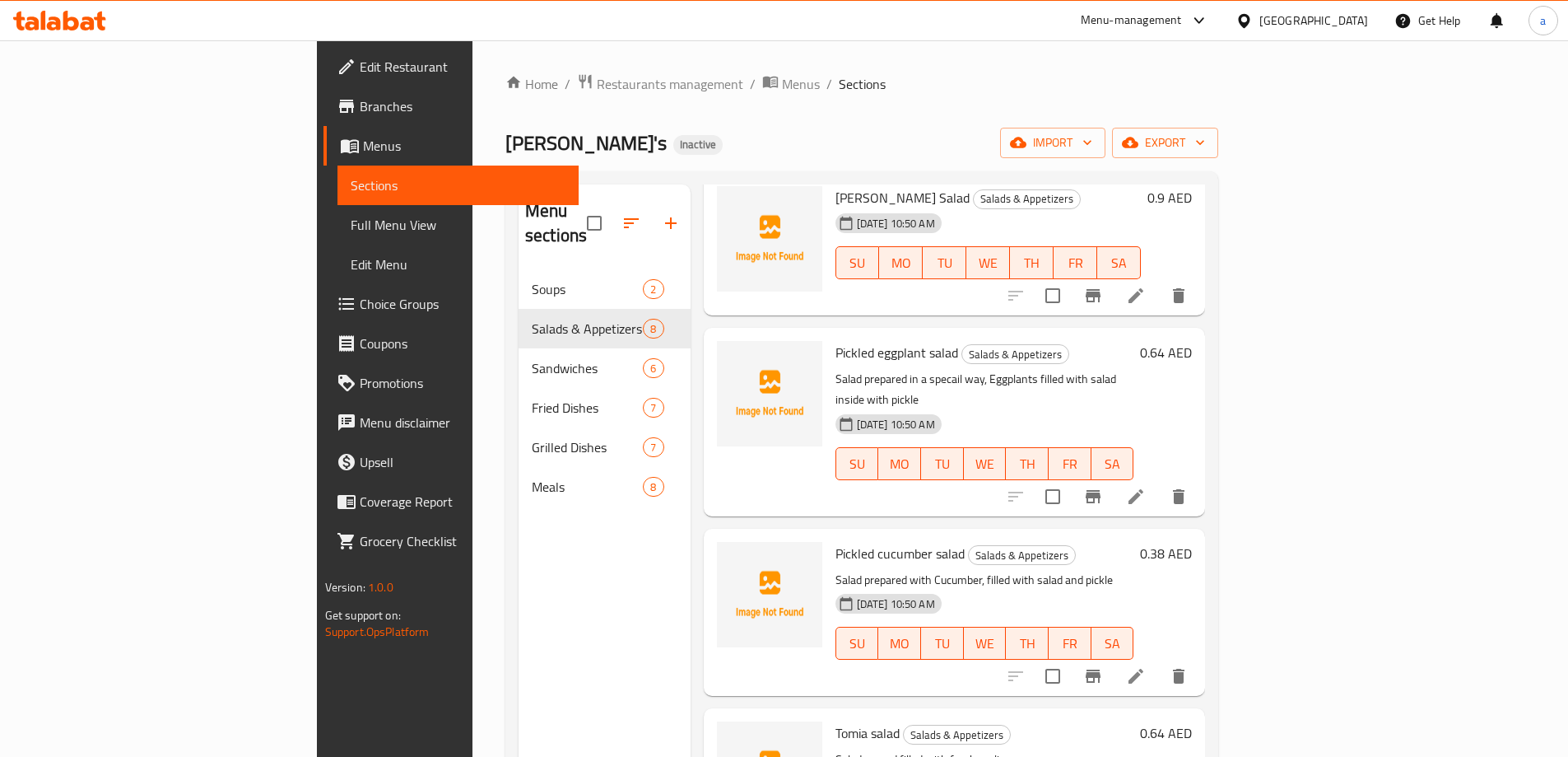
scroll to position [83, 0]
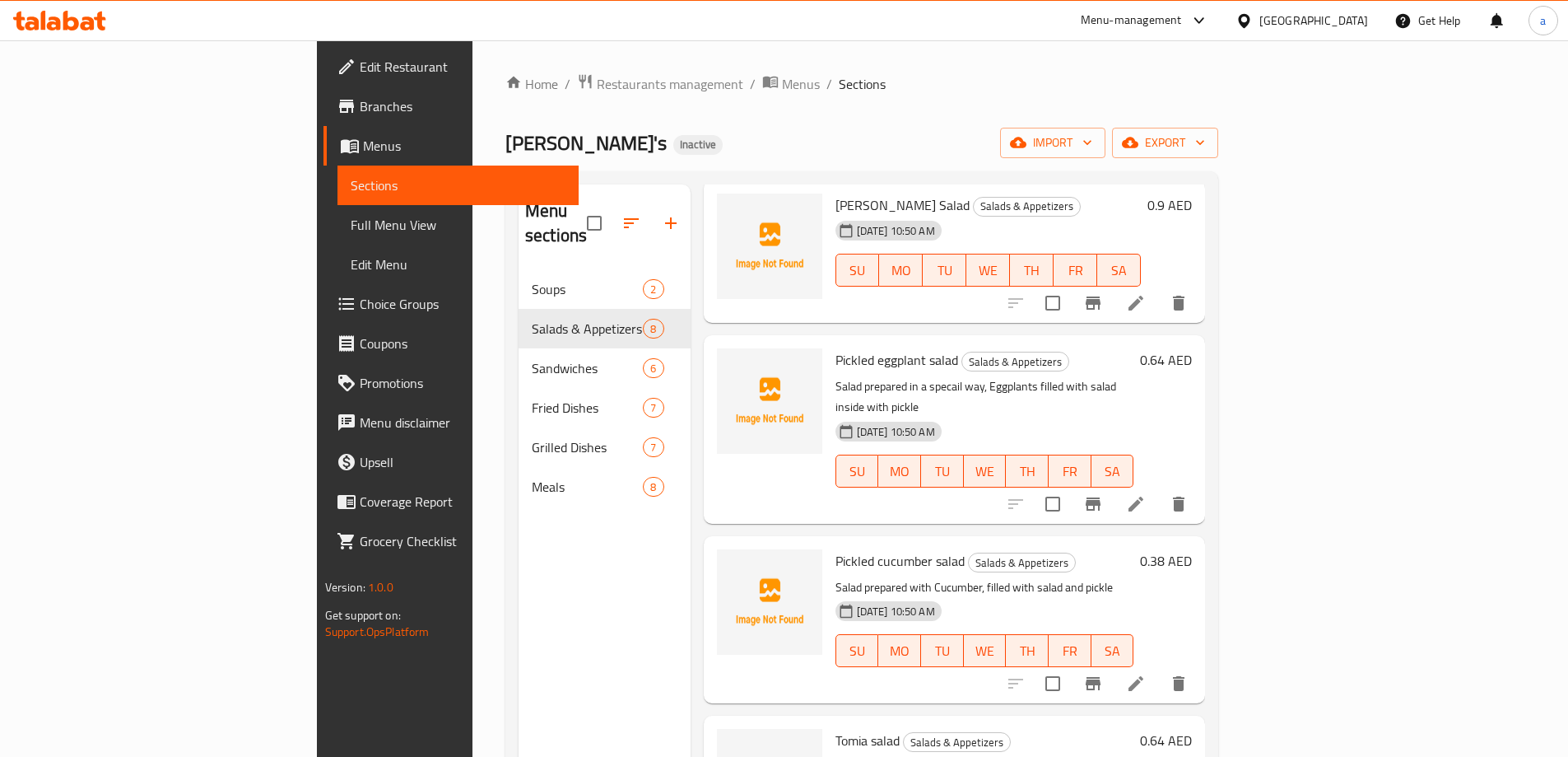
click at [1159, 490] on li at bounding box center [1135, 504] width 46 height 30
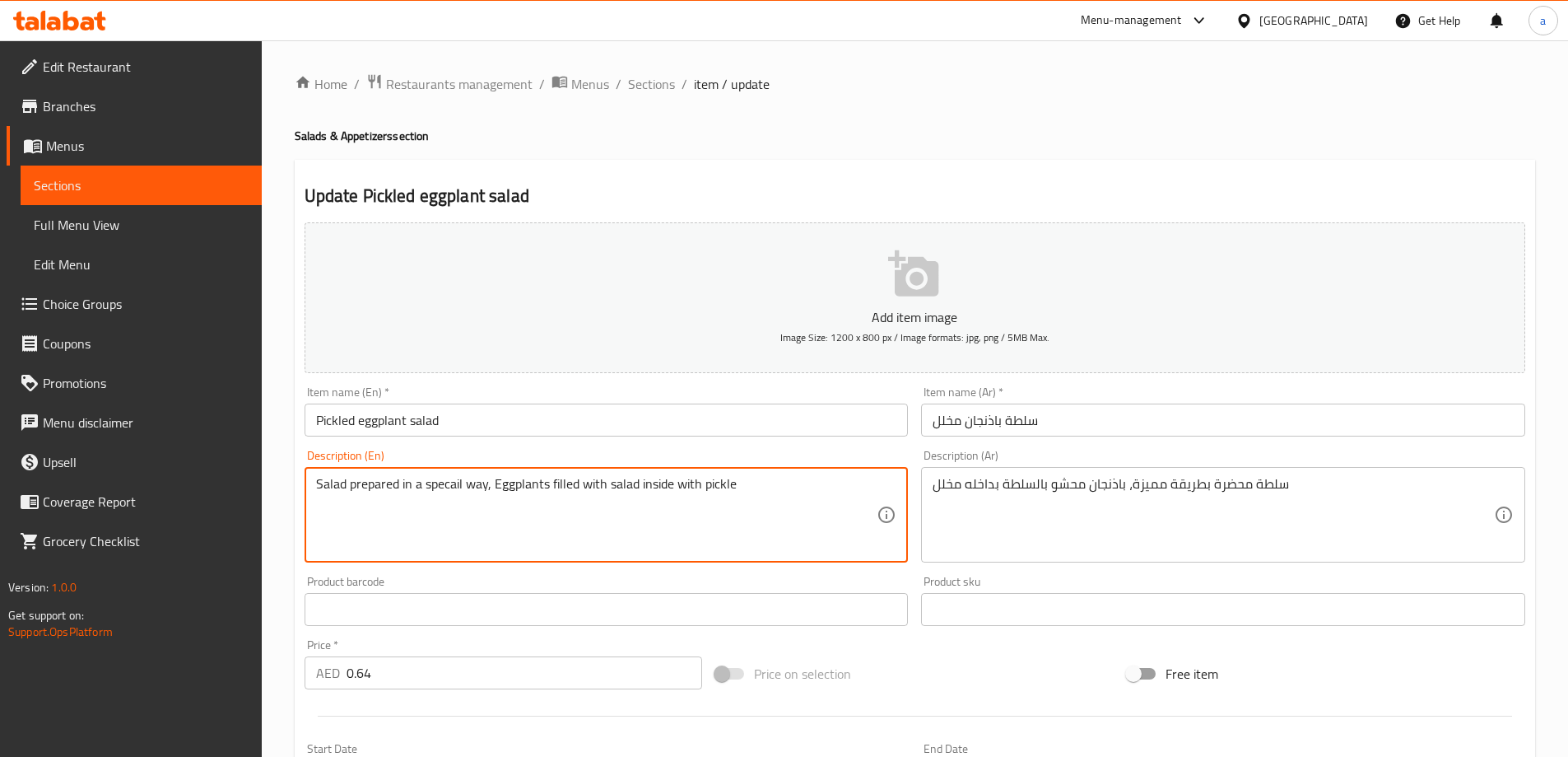
click at [723, 490] on textarea "Salad prepared in a specail way, Eggplants filled with salad inside with pickle" at bounding box center [596, 515] width 562 height 78
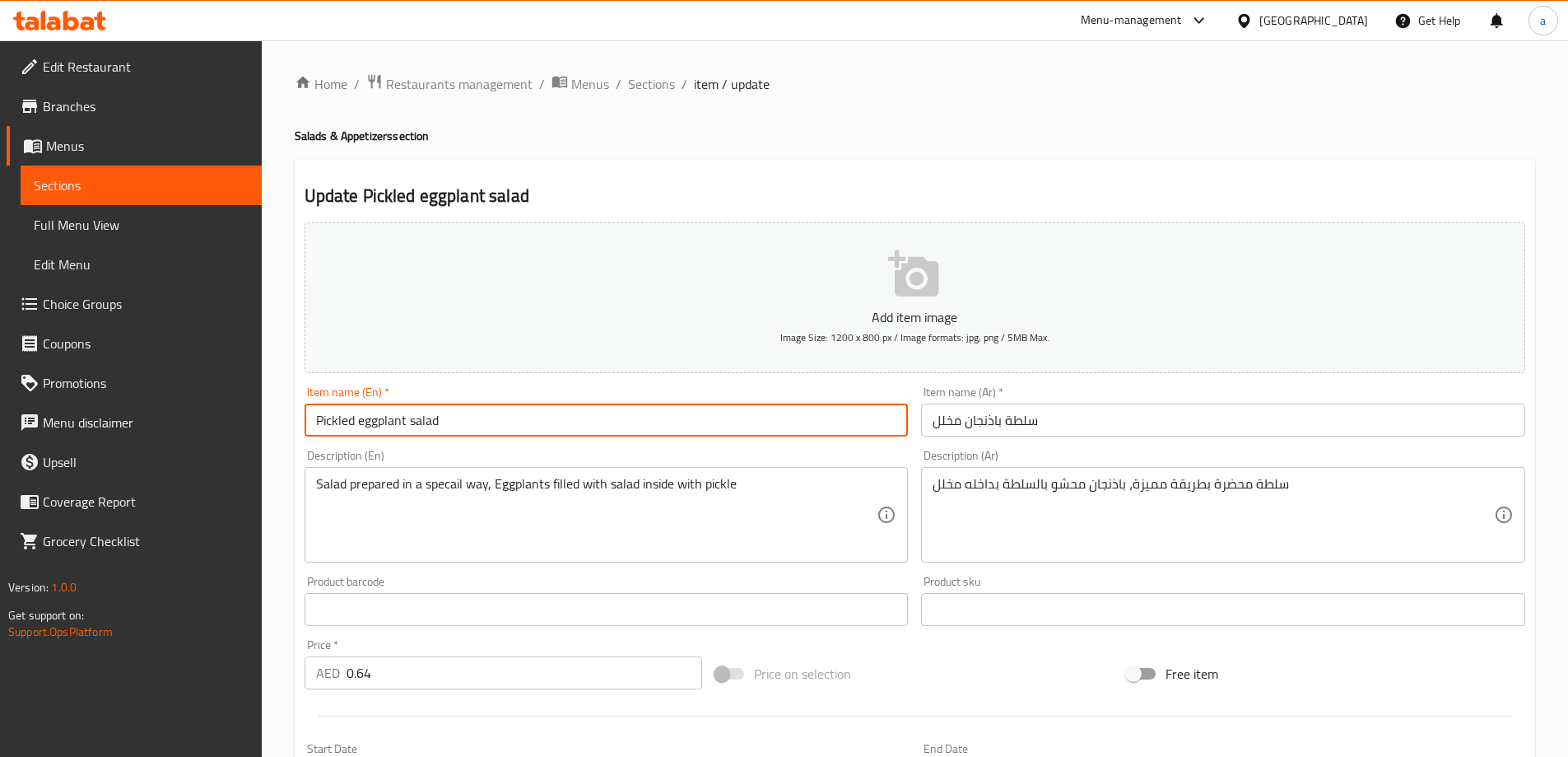
click at [486, 407] on input "Pickled eggplant salad" at bounding box center [607, 420] width 604 height 33
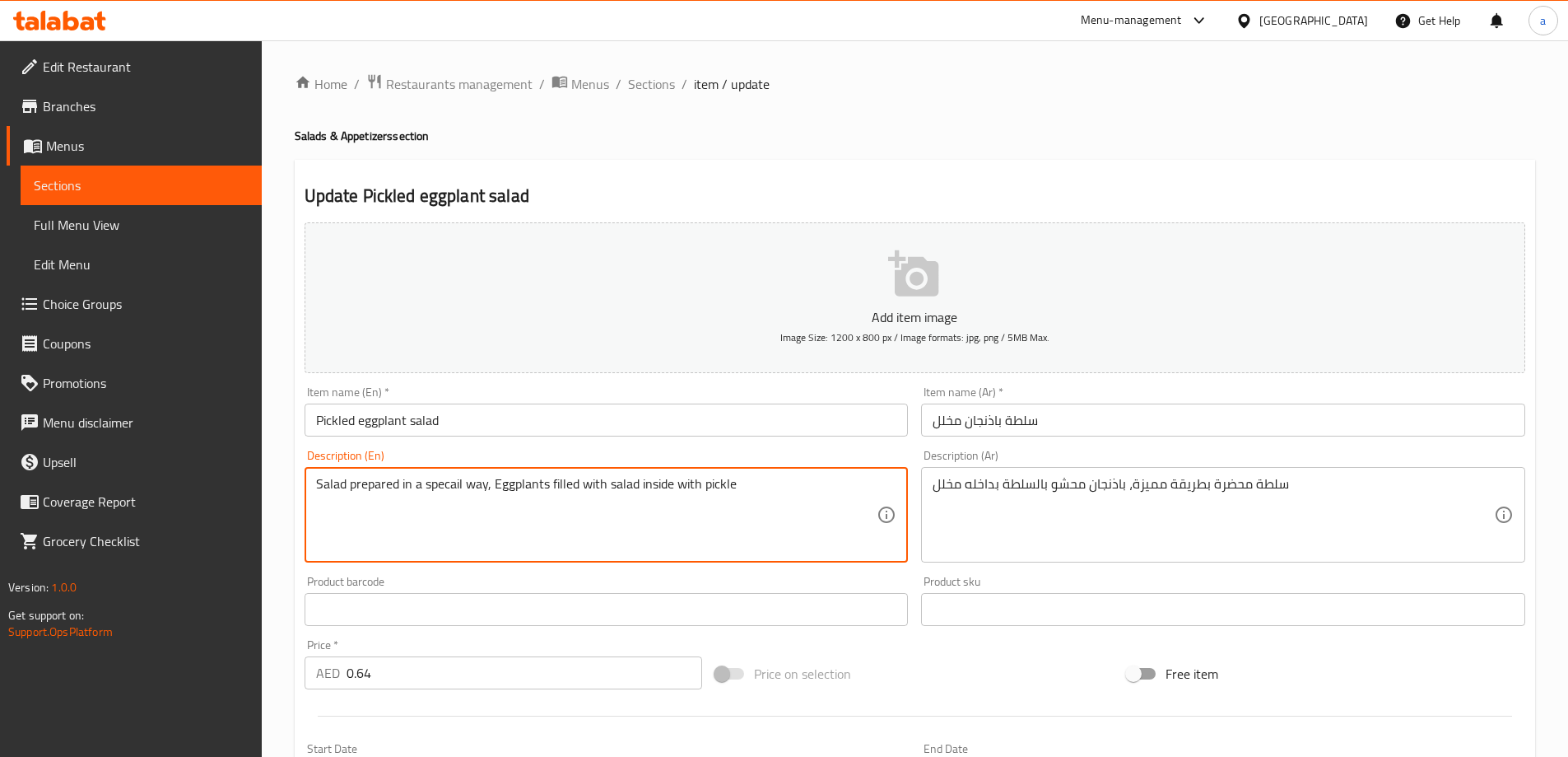
click at [554, 494] on textarea "Salad prepared in a specail way, Eggplants filled with salad inside with pickle" at bounding box center [596, 515] width 562 height 78
paste textarea "Pickled in a solution of vinegar, water, salt, and spices"
type textarea "Pickled in a solution of vinegar, water, salt, and spices"
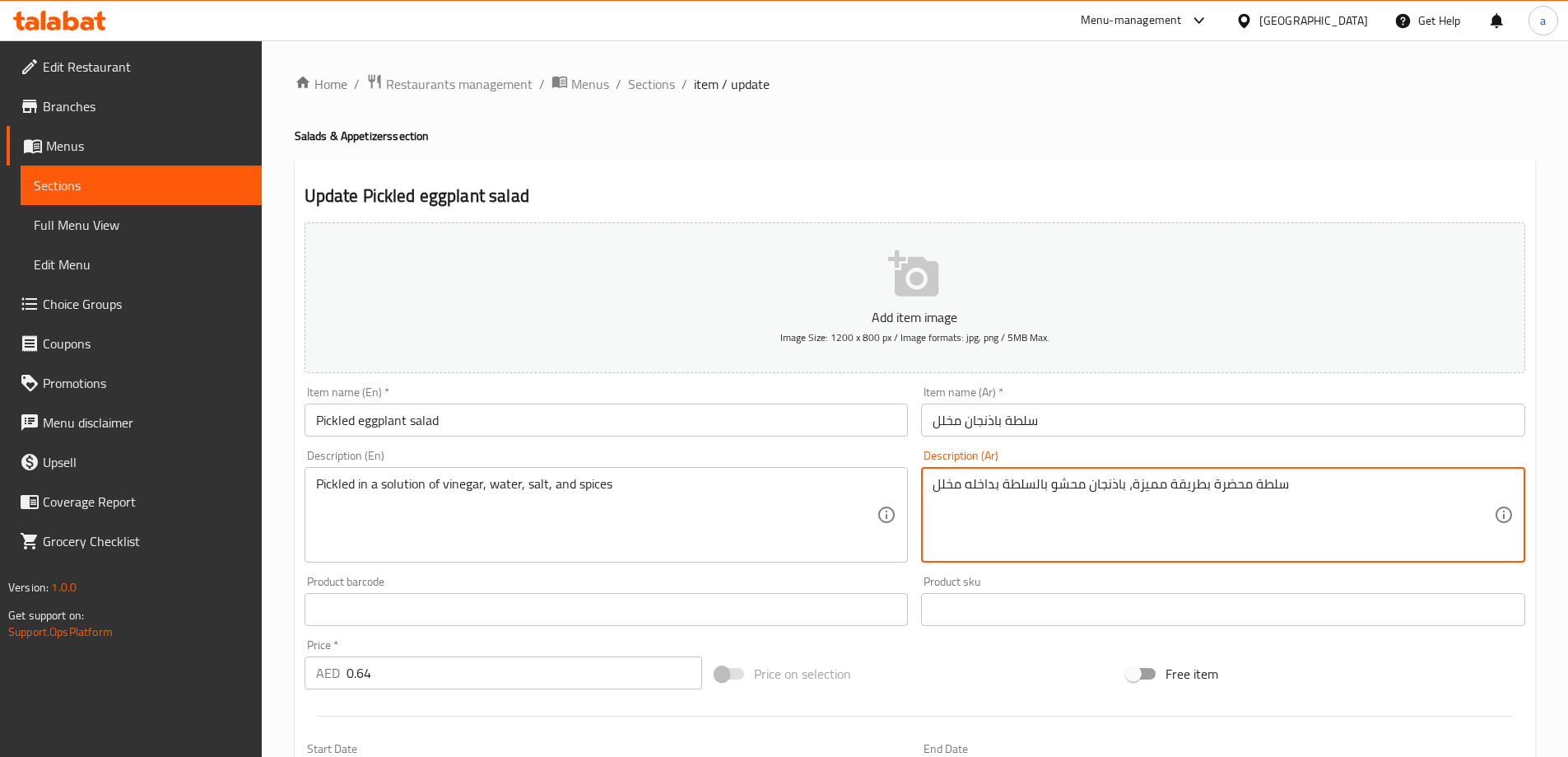
click at [979, 485] on textarea "سلطة محضرة بطريقة مميزة، باذنجان محشو بالسلطة بداخله مخلل" at bounding box center [1213, 515] width 562 height 78
paste textarea "مخلل في محلول الخل والماء والملح والتواب"
type textarea "مخلل في محلول الخل والماء والملح والتوابل"
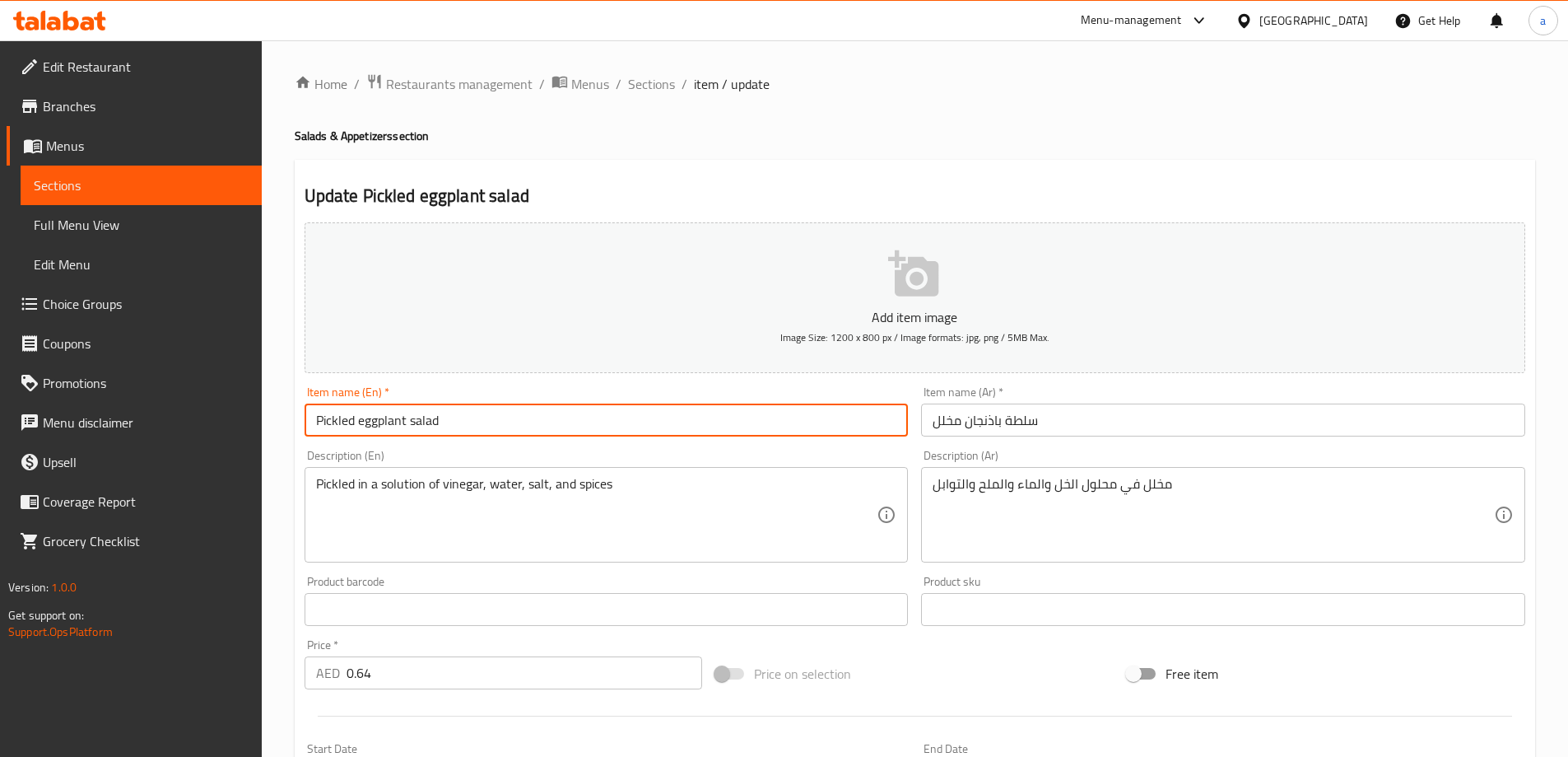
click at [434, 410] on input "Pickled eggplant salad" at bounding box center [607, 420] width 604 height 33
click at [1003, 417] on input "سلطة باذنجان مخلل" at bounding box center [1223, 420] width 604 height 33
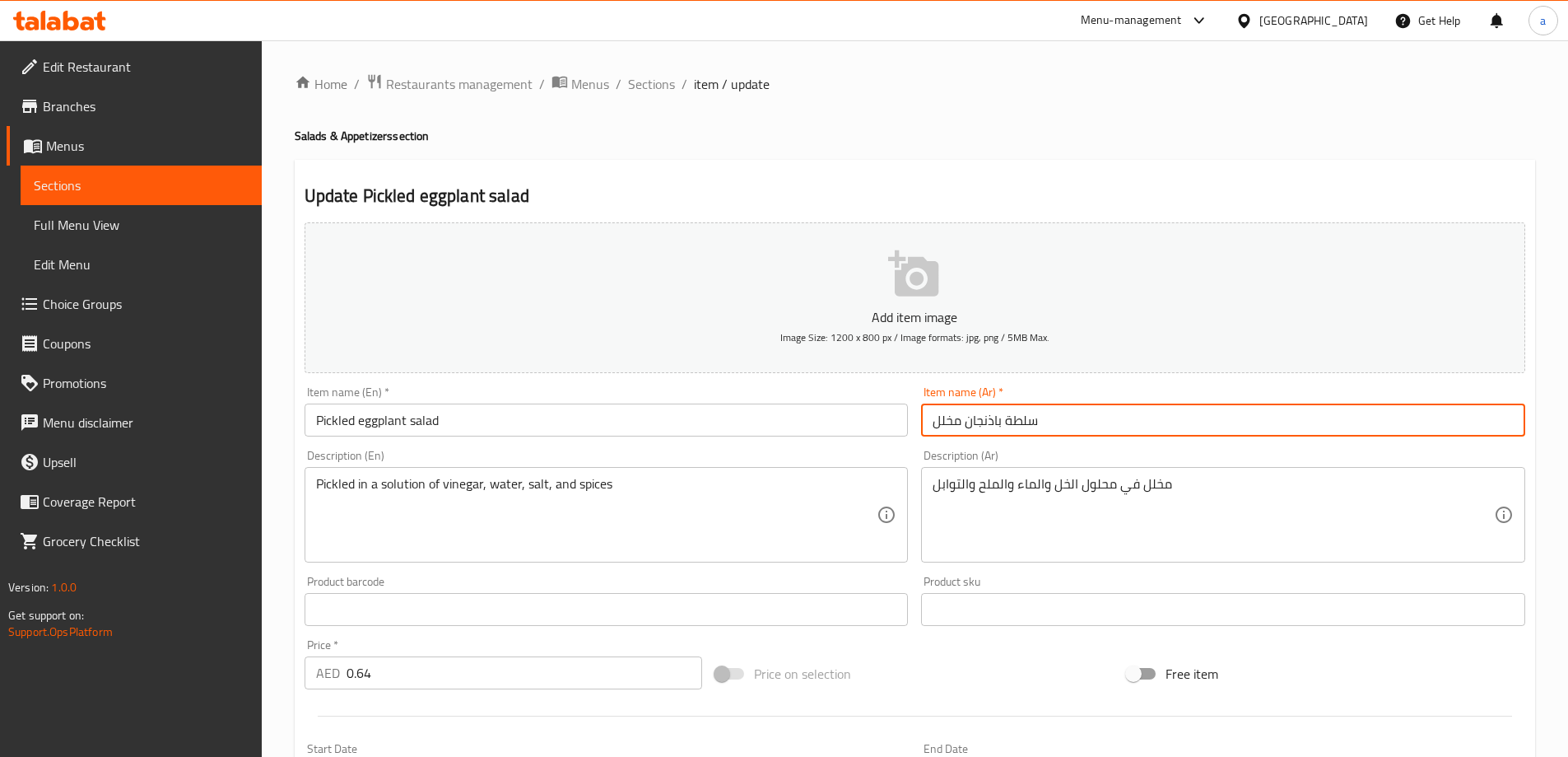
click at [1003, 417] on input "سلطة باذنجان مخلل" at bounding box center [1223, 420] width 604 height 33
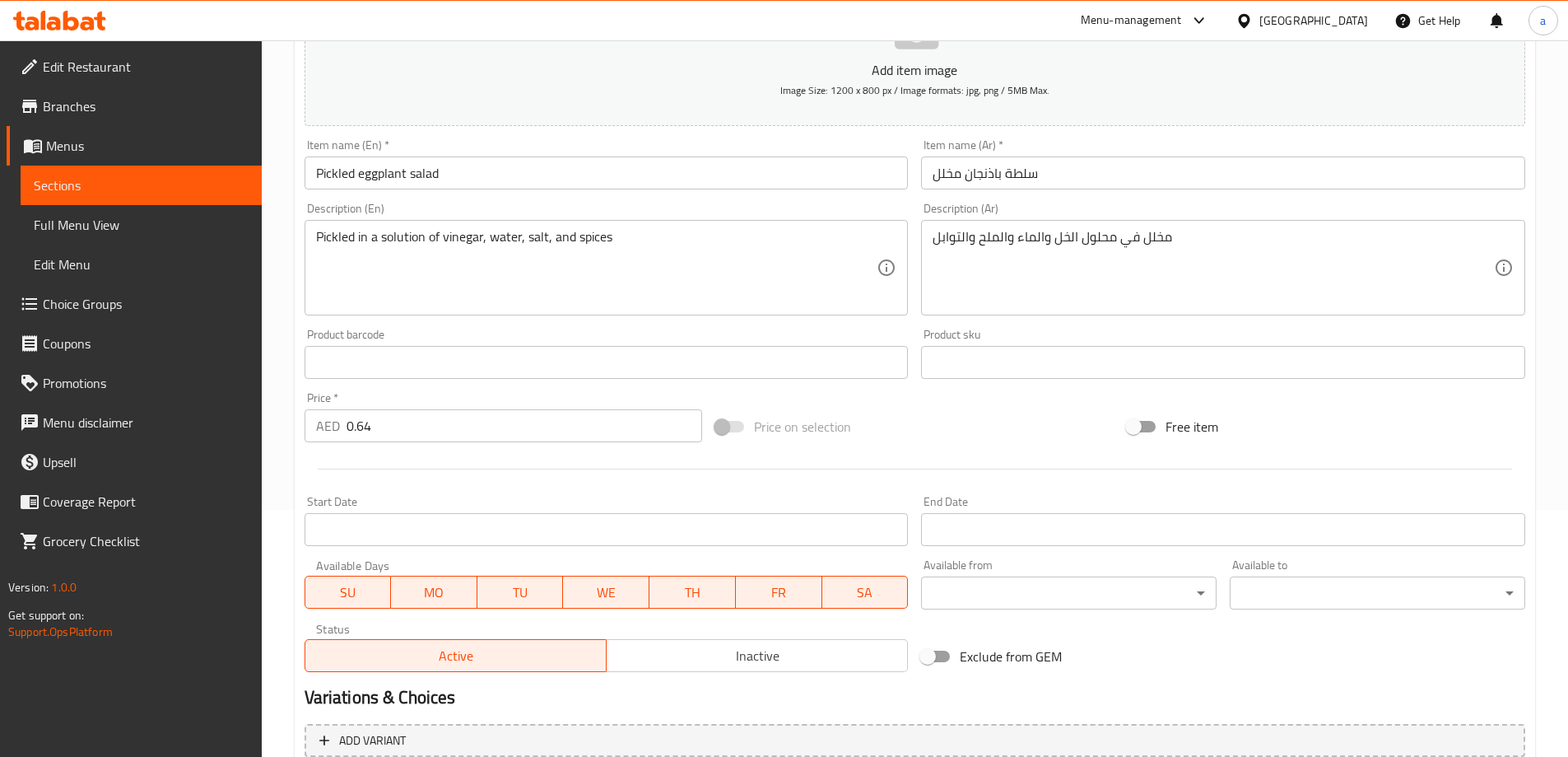
scroll to position [407, 0]
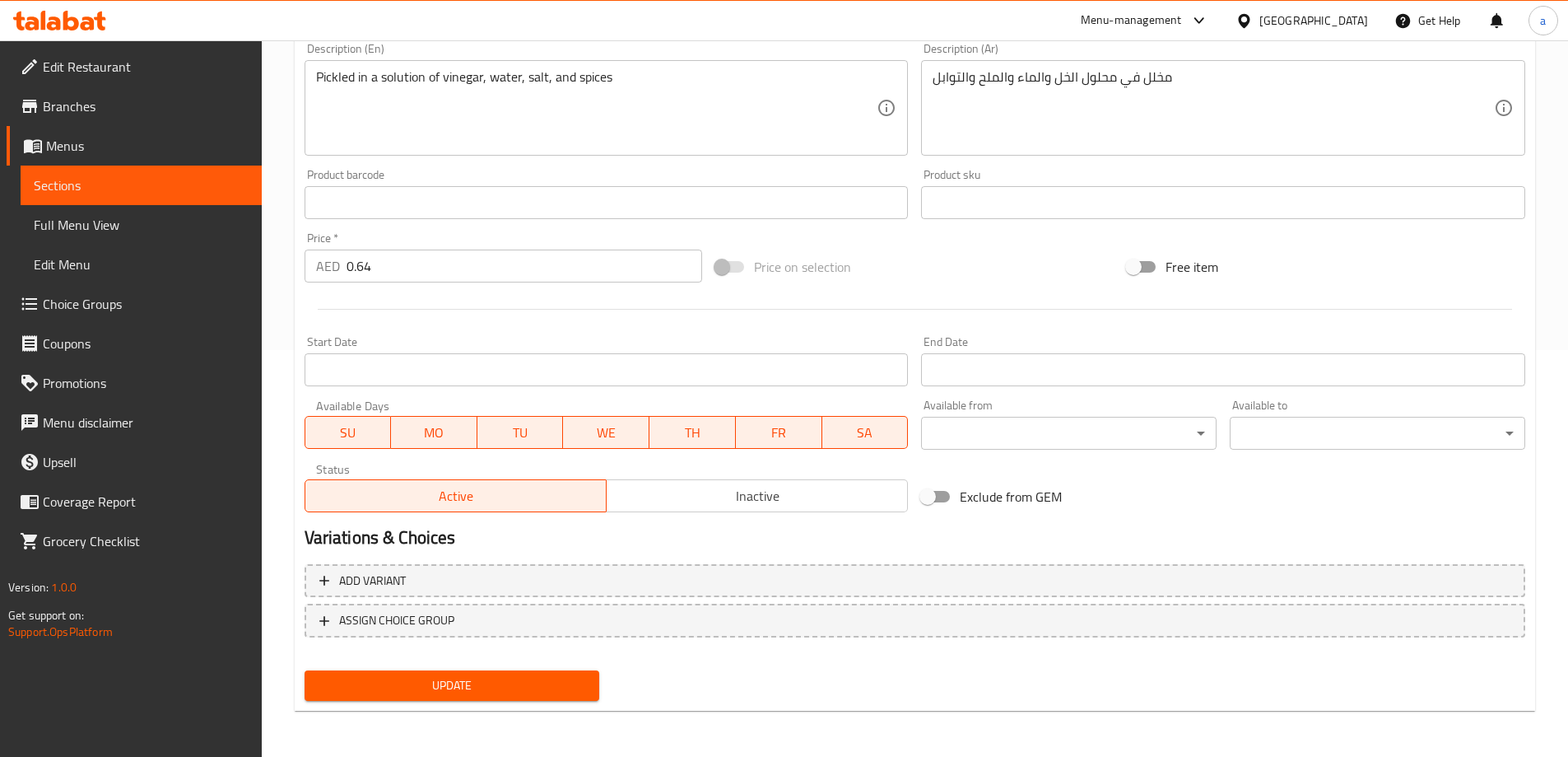
click at [493, 678] on span "Update" at bounding box center [452, 686] width 269 height 21
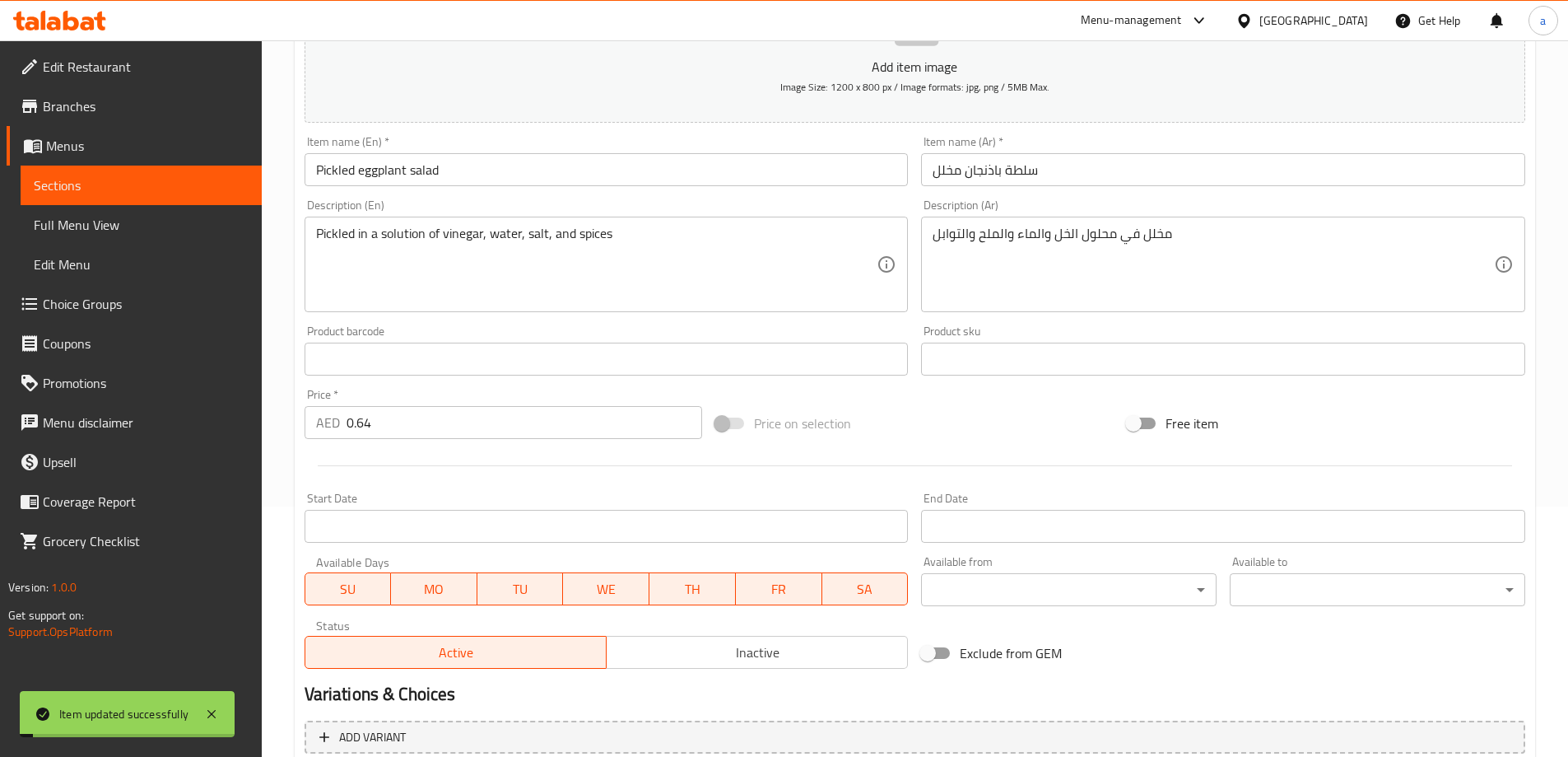
scroll to position [0, 0]
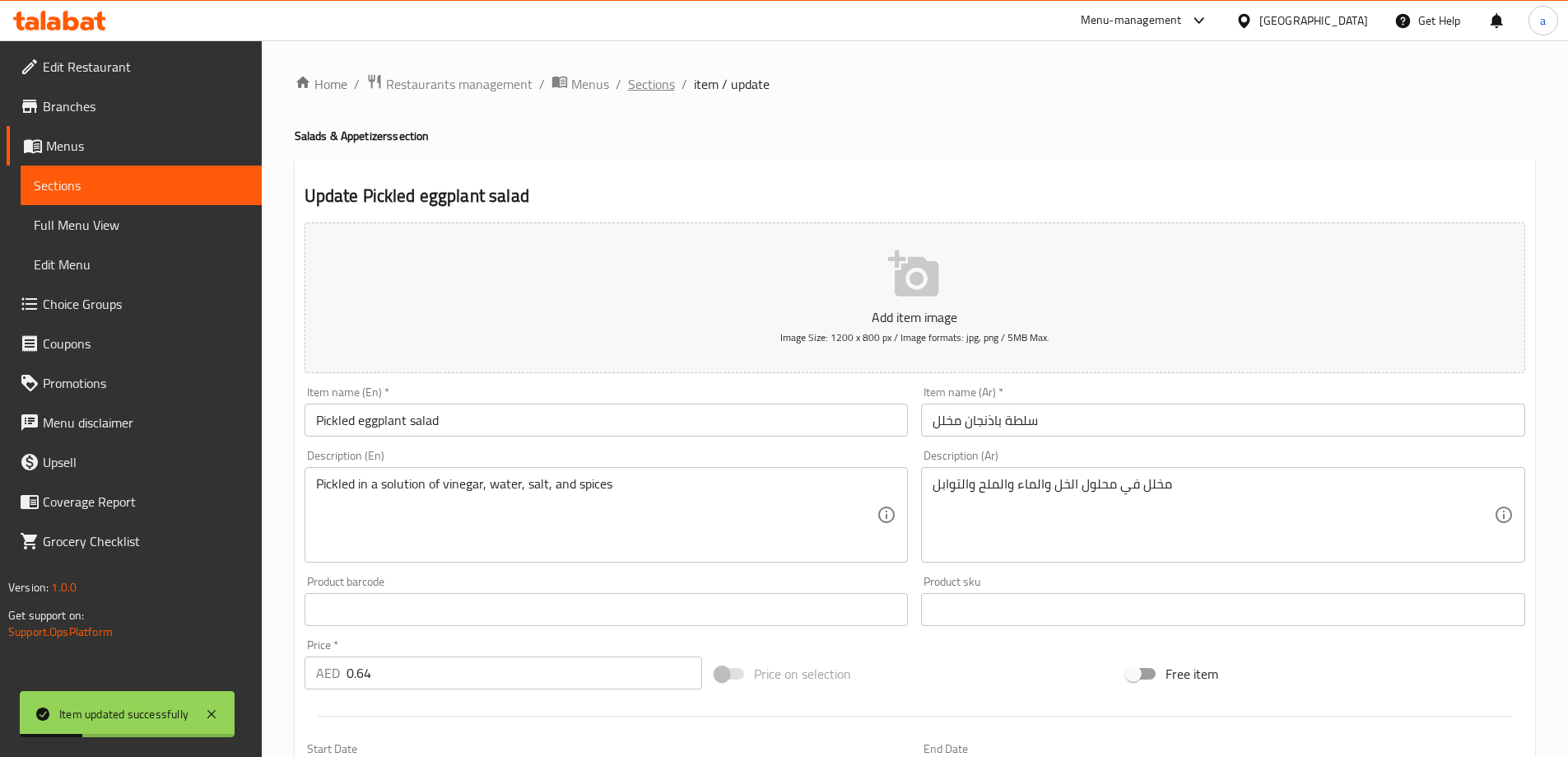
click at [650, 89] on span "Sections" at bounding box center [651, 84] width 47 height 20
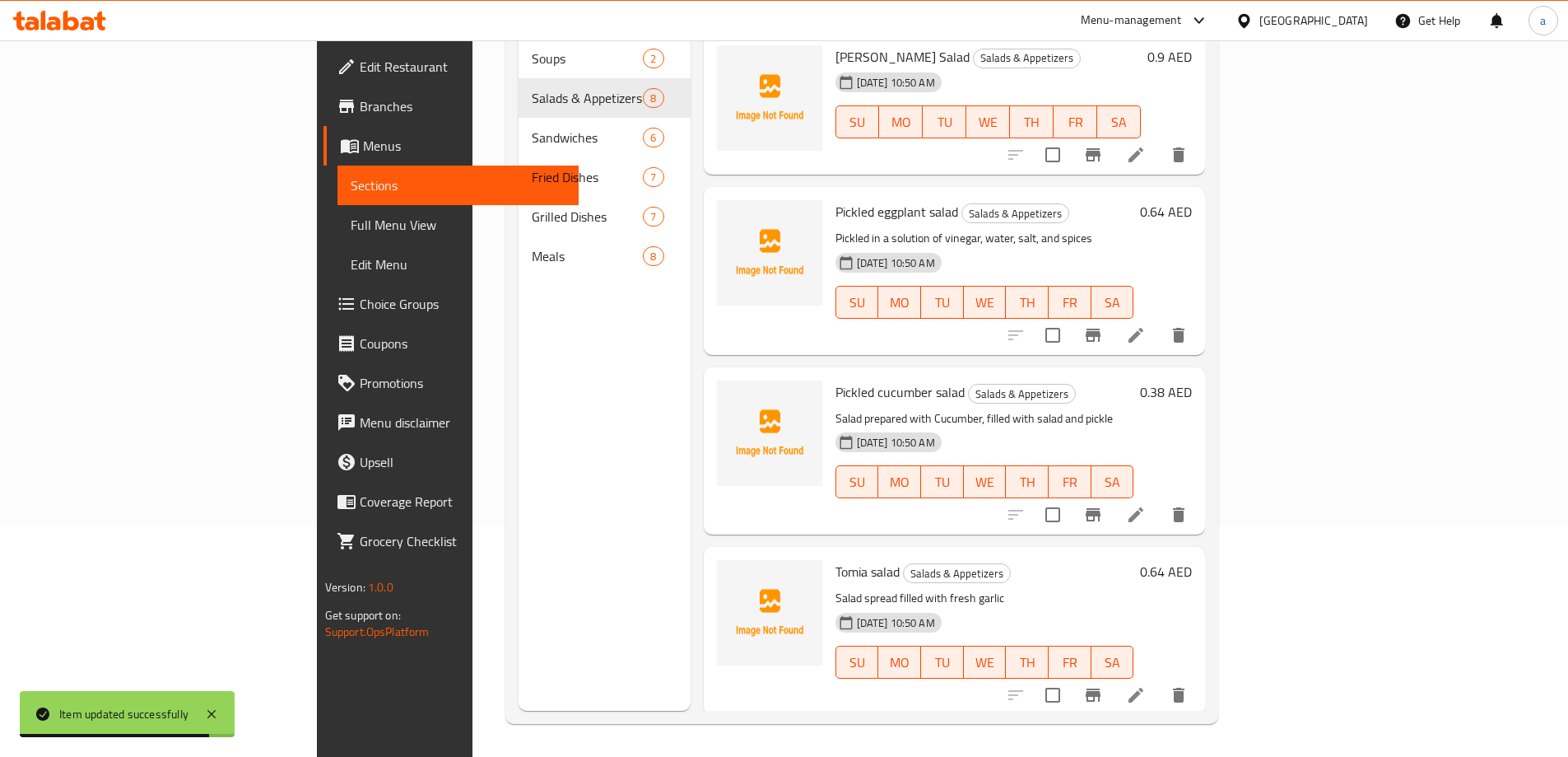
click at [1159, 500] on li at bounding box center [1135, 515] width 46 height 30
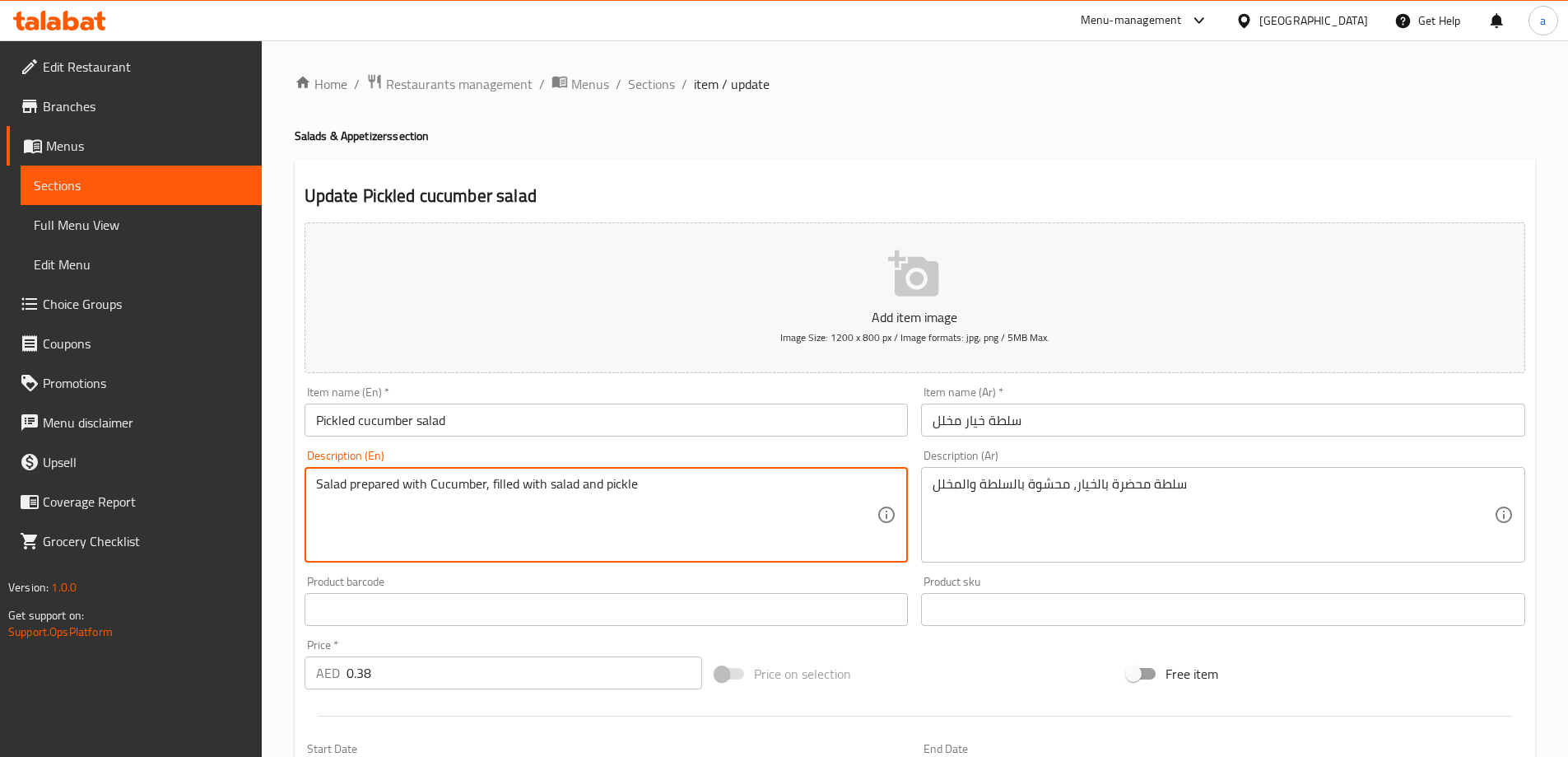
click at [825, 497] on textarea "Salad prepared with Cucumber, filled with salad and pickle" at bounding box center [596, 515] width 562 height 78
click at [473, 423] on input "Pickled cucumber salad" at bounding box center [607, 420] width 604 height 33
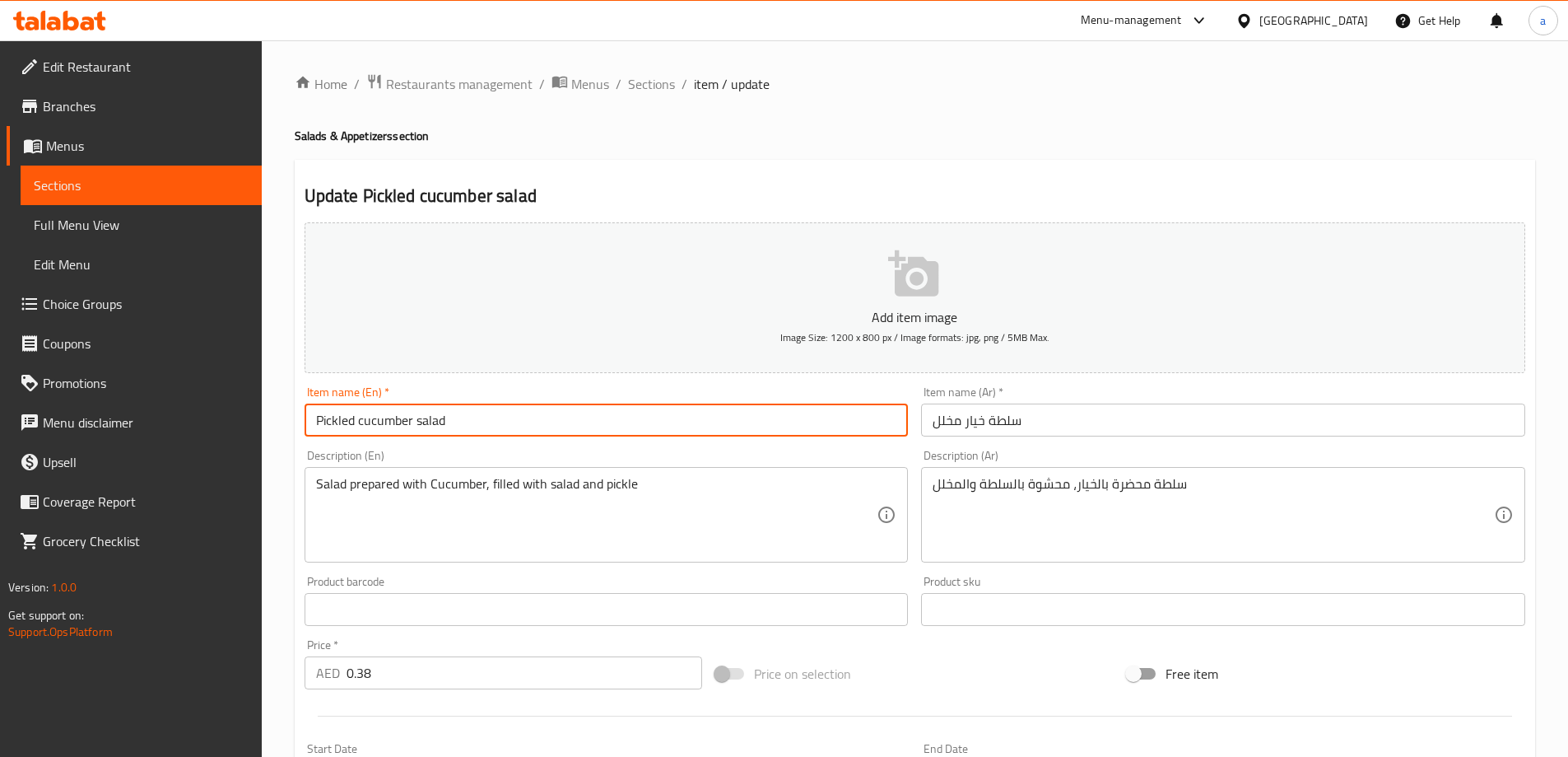
click at [473, 423] on input "Pickled cucumber salad" at bounding box center [607, 420] width 604 height 33
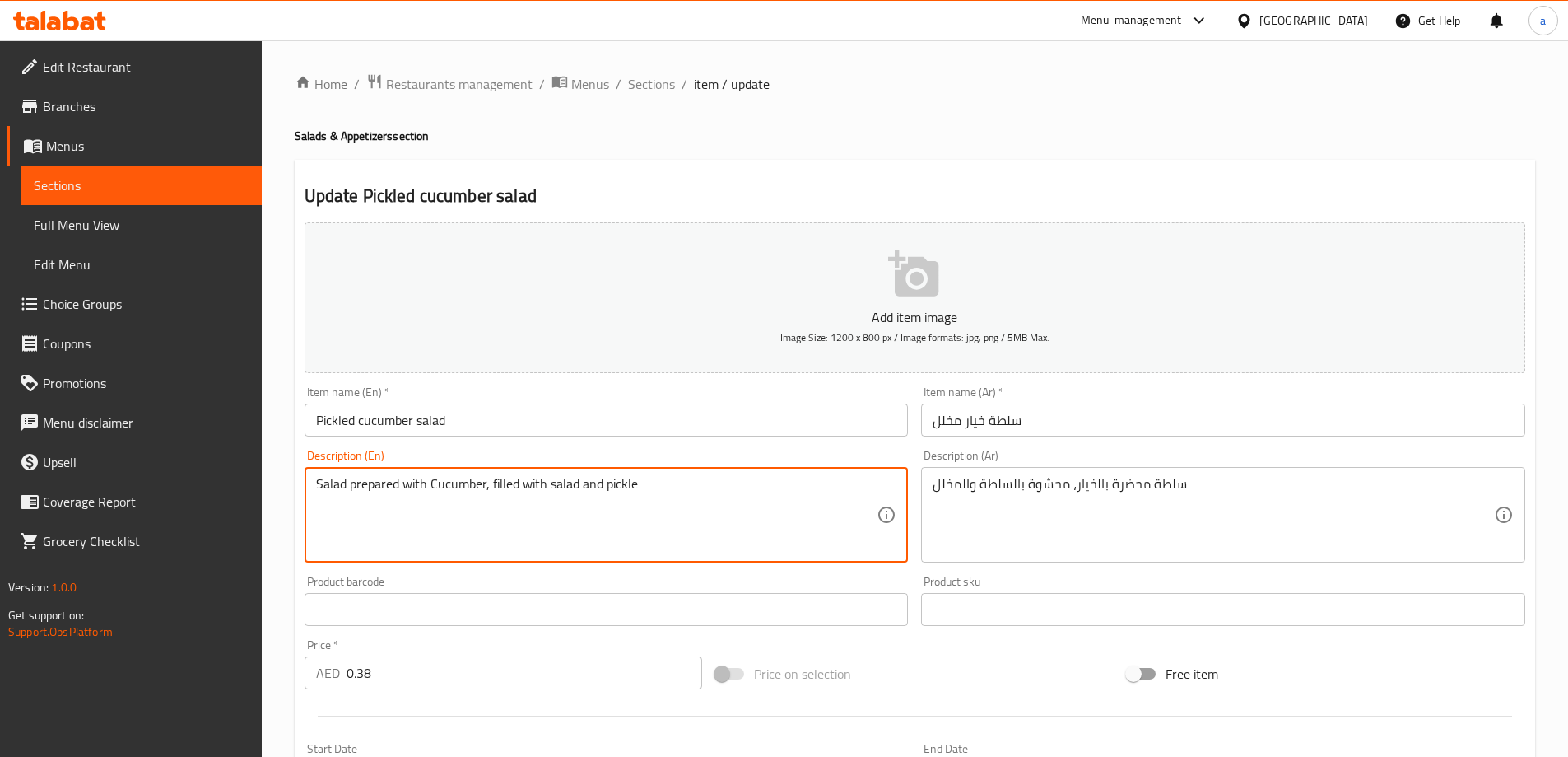
click at [427, 477] on textarea "Salad prepared with Cucumber, filled with salad and pickle" at bounding box center [596, 515] width 562 height 78
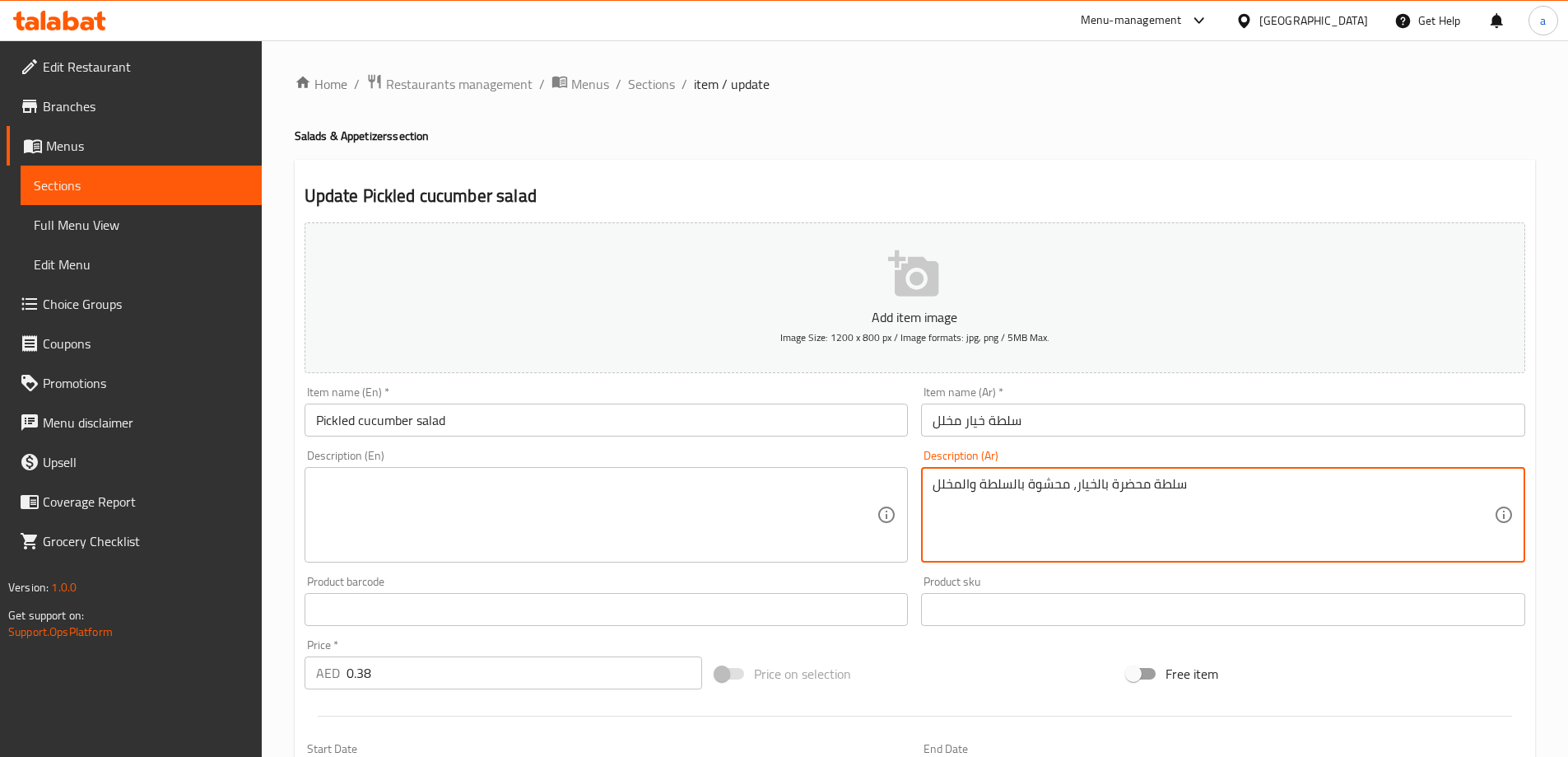
click at [1088, 497] on textarea "سلطة محضرة بالخيار، محشوة بالسلطة والمخلل" at bounding box center [1213, 515] width 562 height 78
click at [1088, 497] on textarea "سلطة محضرة ، محشوة بالسلطة والمخلل" at bounding box center [1213, 515] width 562 height 78
type textarea "س"
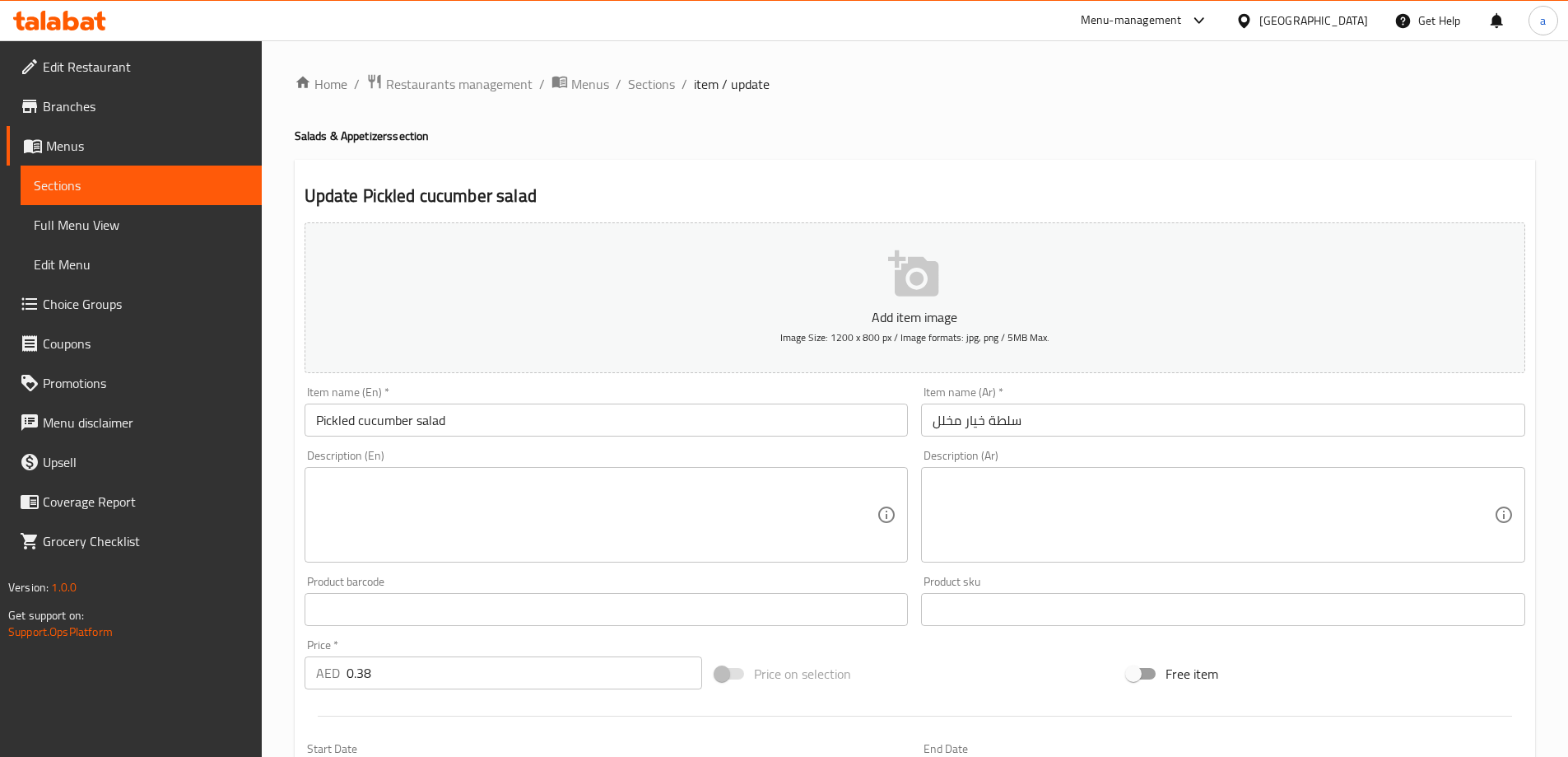
click at [499, 426] on input "Pickled cucumber salad" at bounding box center [607, 420] width 604 height 33
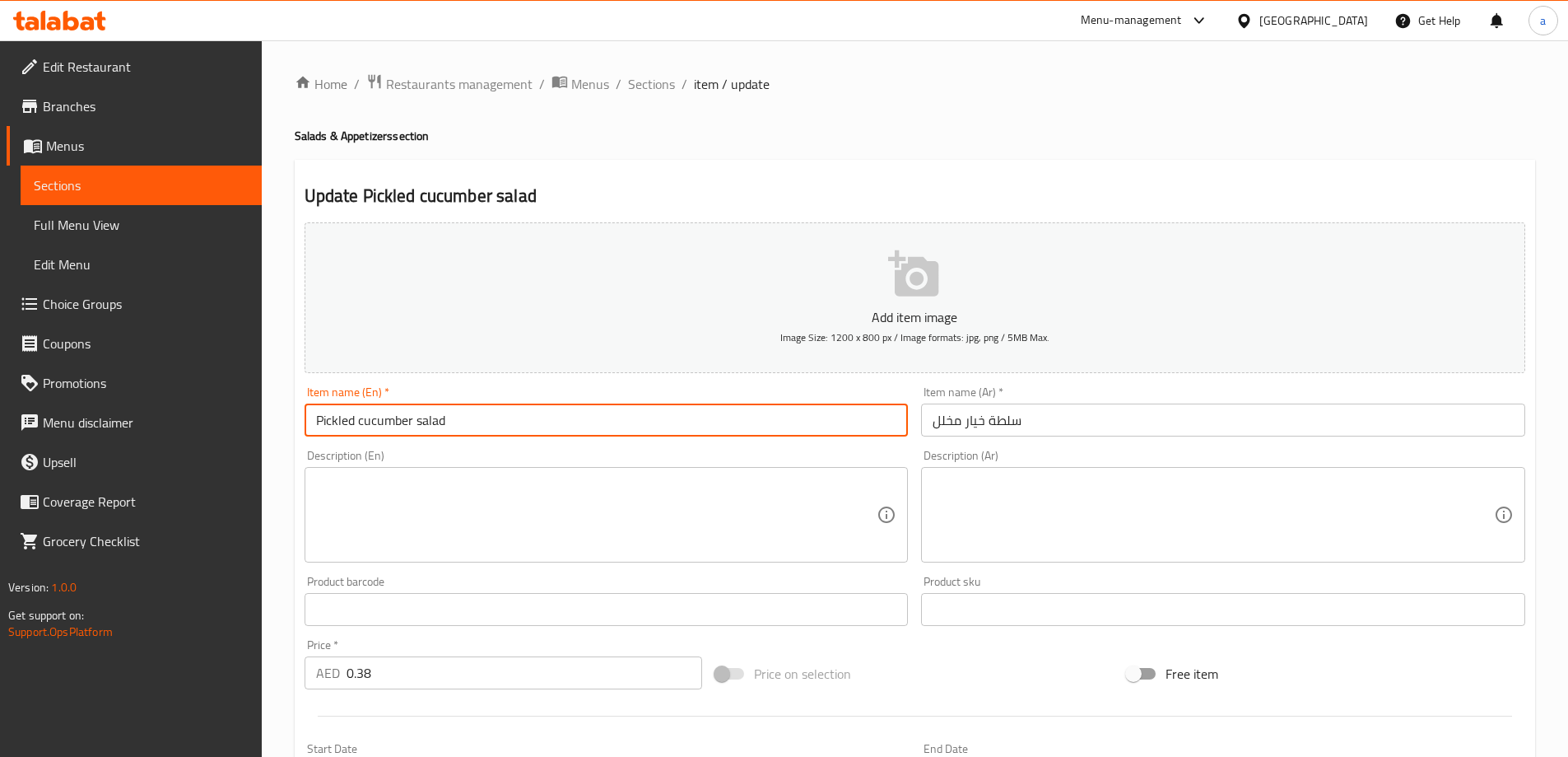
click at [499, 426] on input "Pickled cucumber salad" at bounding box center [607, 420] width 604 height 33
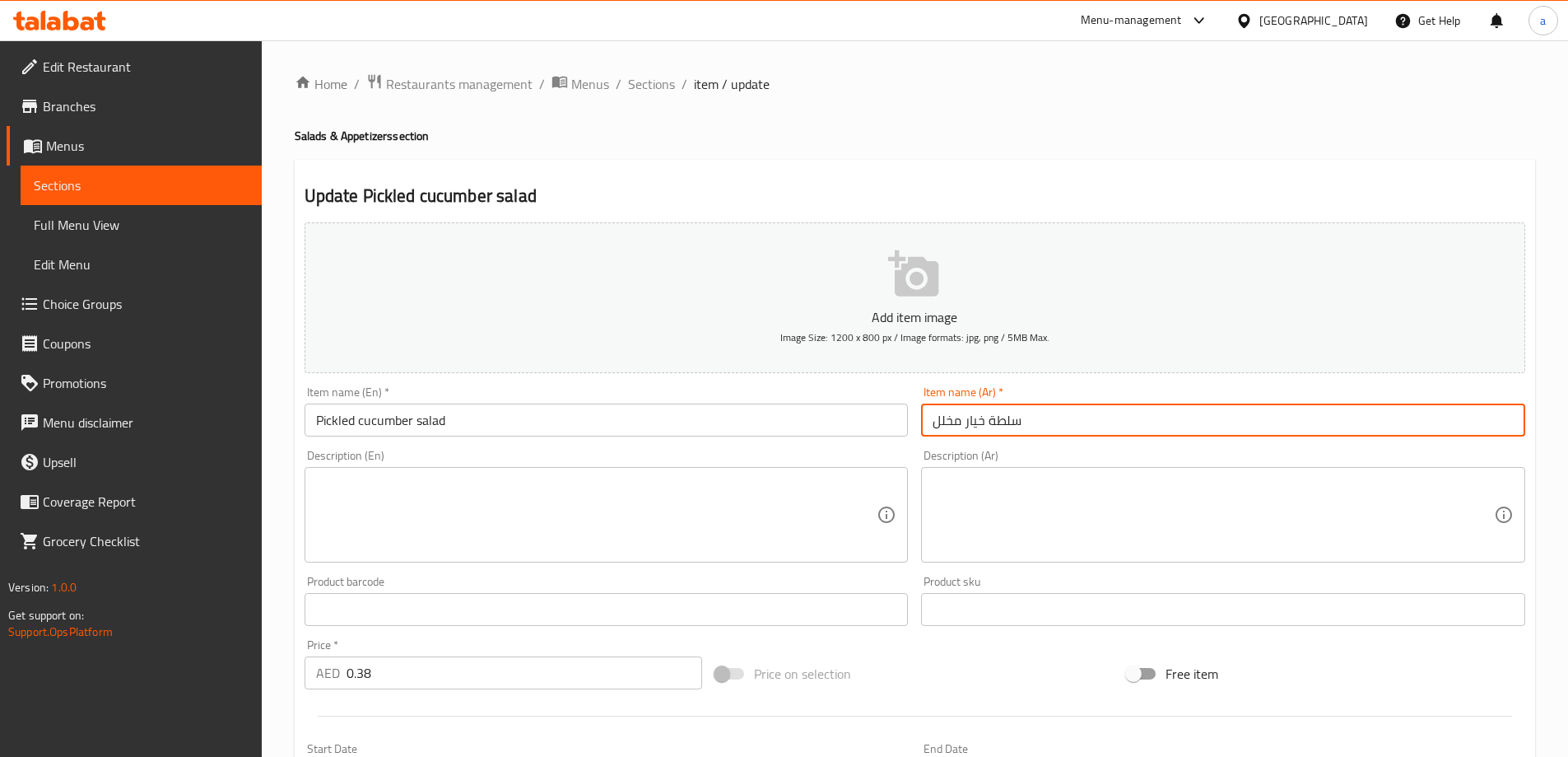
click at [1012, 421] on input "سلطة خيار مخلل" at bounding box center [1223, 420] width 604 height 33
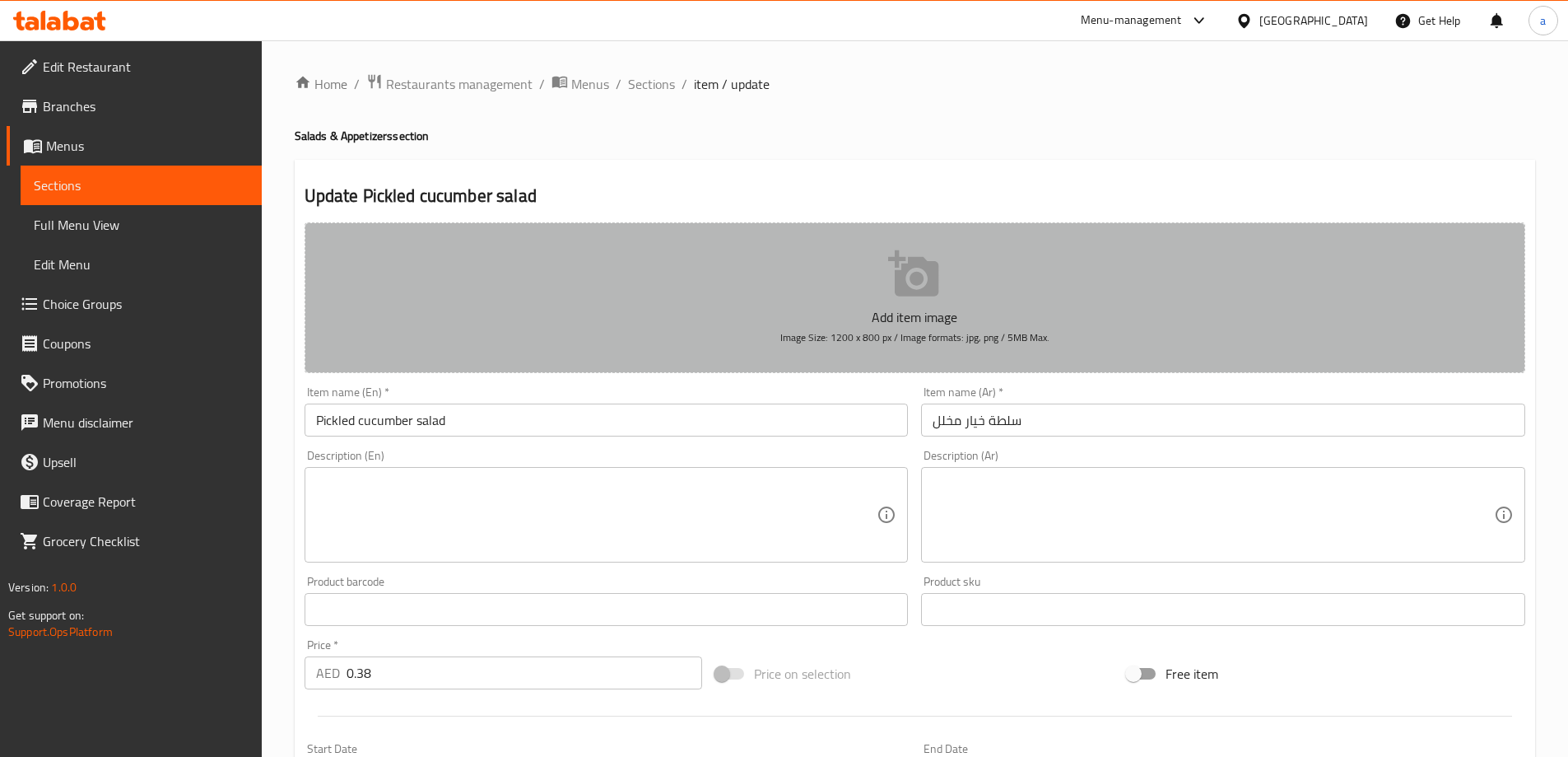
click at [1099, 263] on button "Add item image Image Size: 1200 x 800 px / Image formats: jpg, png / 5MB Max." at bounding box center [915, 297] width 1221 height 151
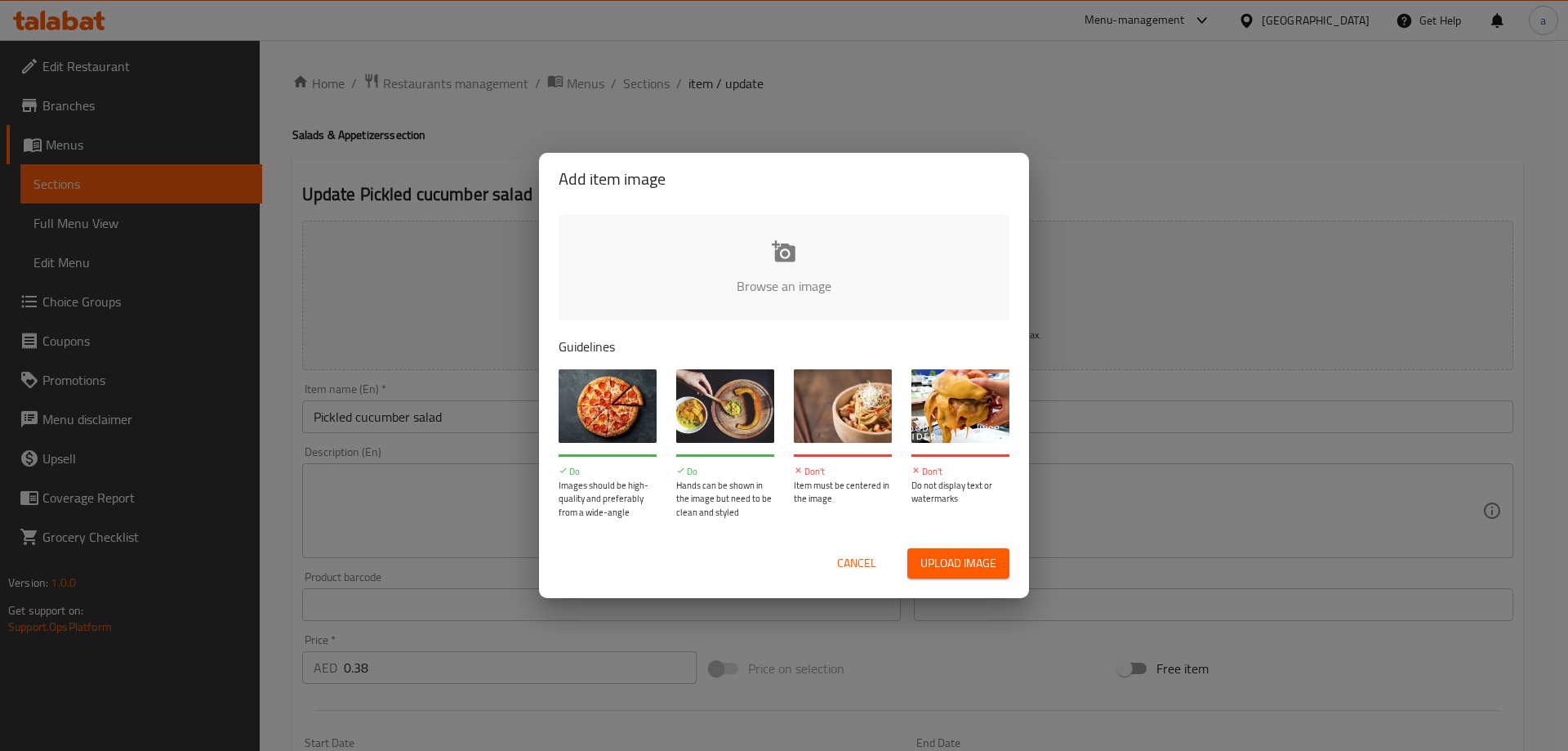
click at [858, 575] on button "Cancel" at bounding box center [856, 563] width 52 height 30
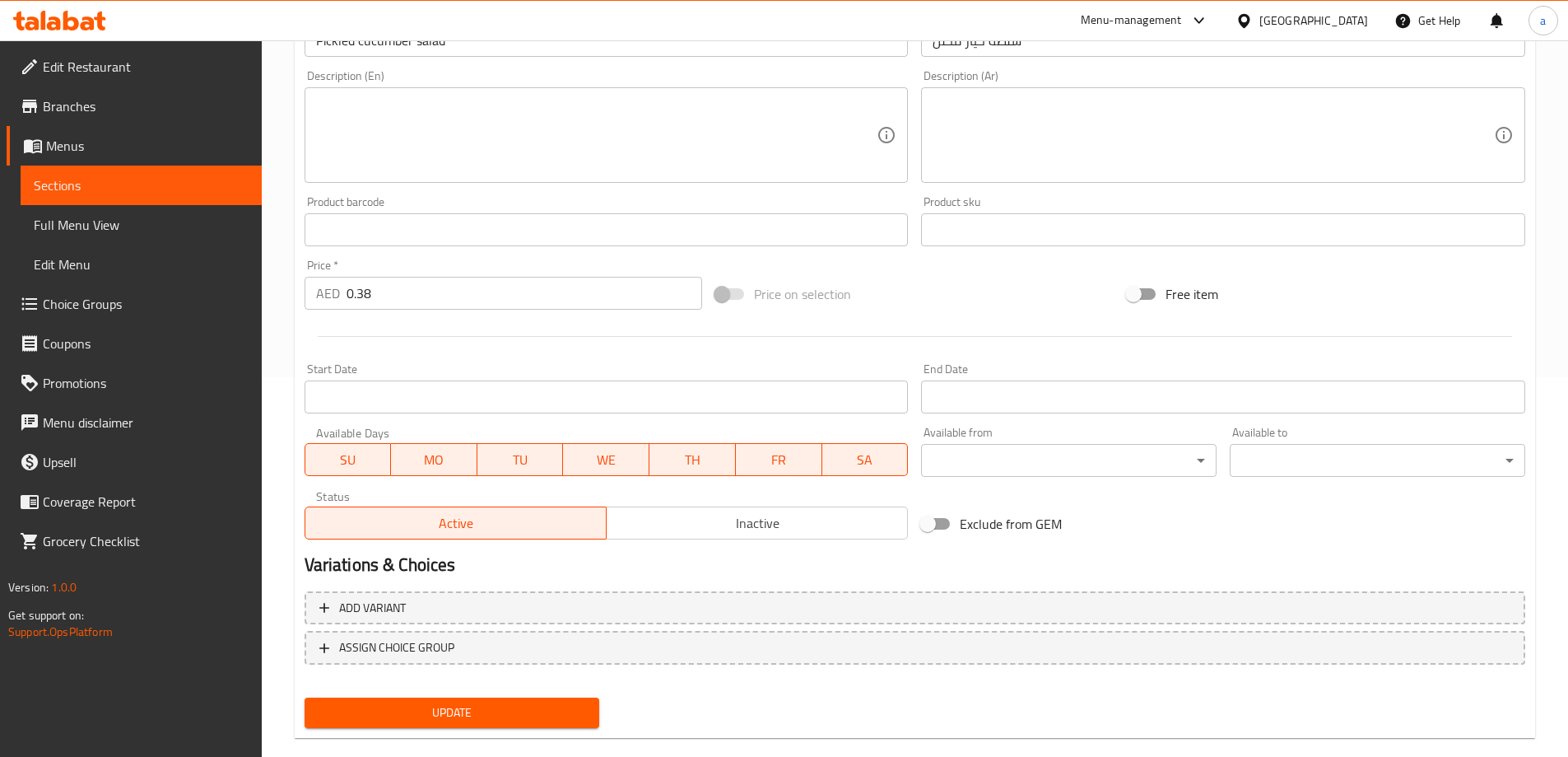
scroll to position [407, 0]
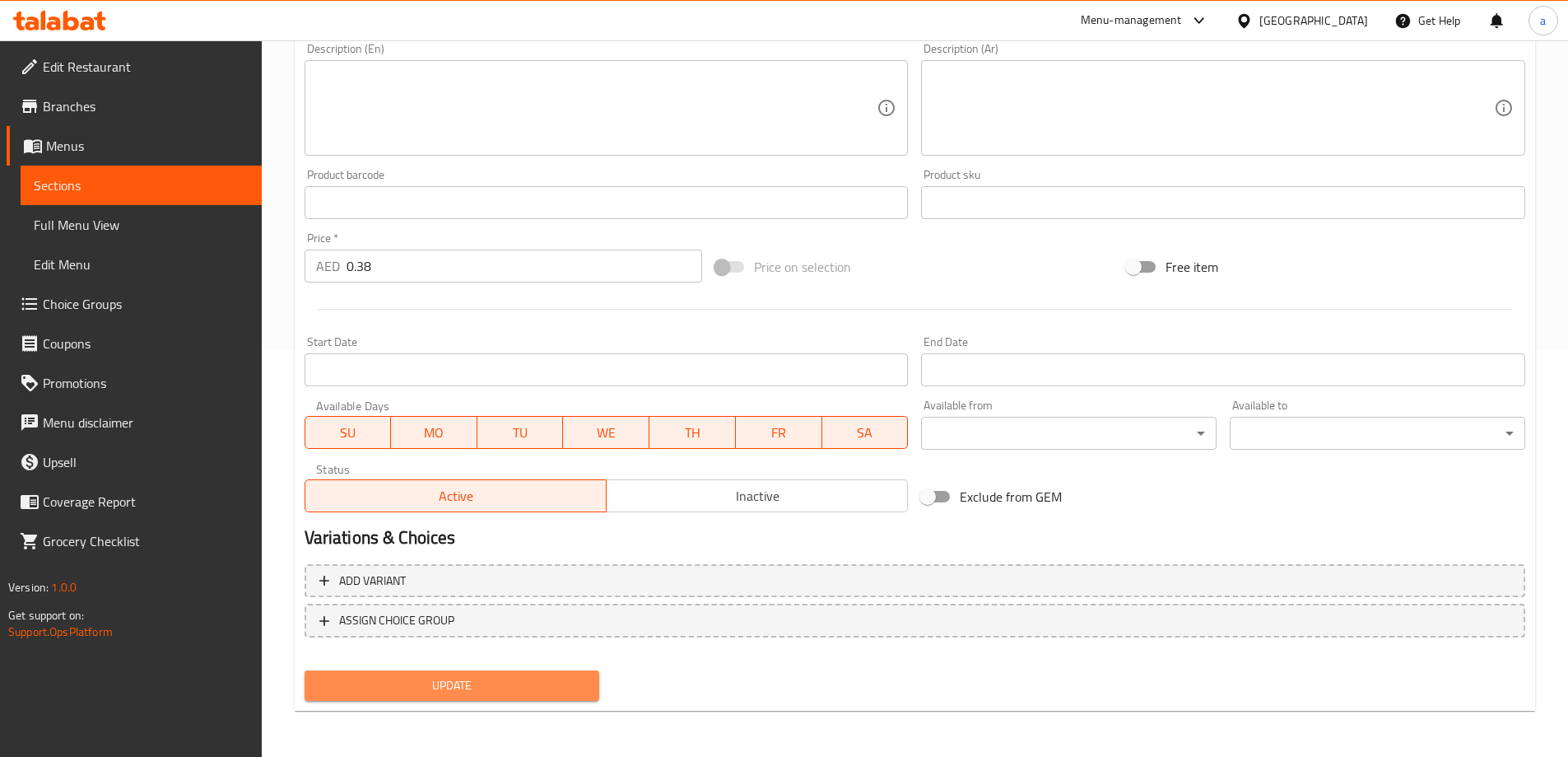
click at [499, 681] on span "Update" at bounding box center [452, 686] width 269 height 21
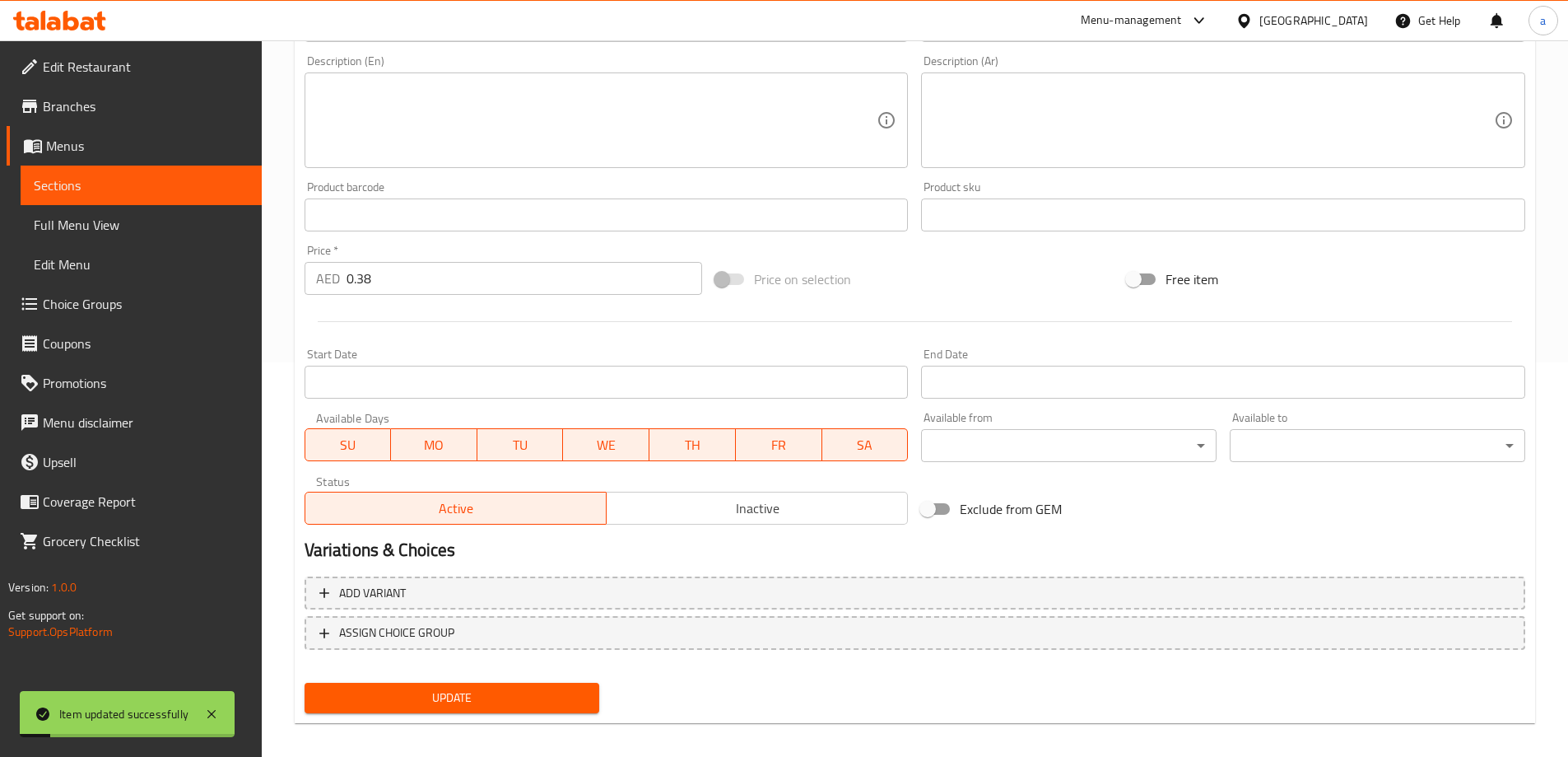
scroll to position [0, 0]
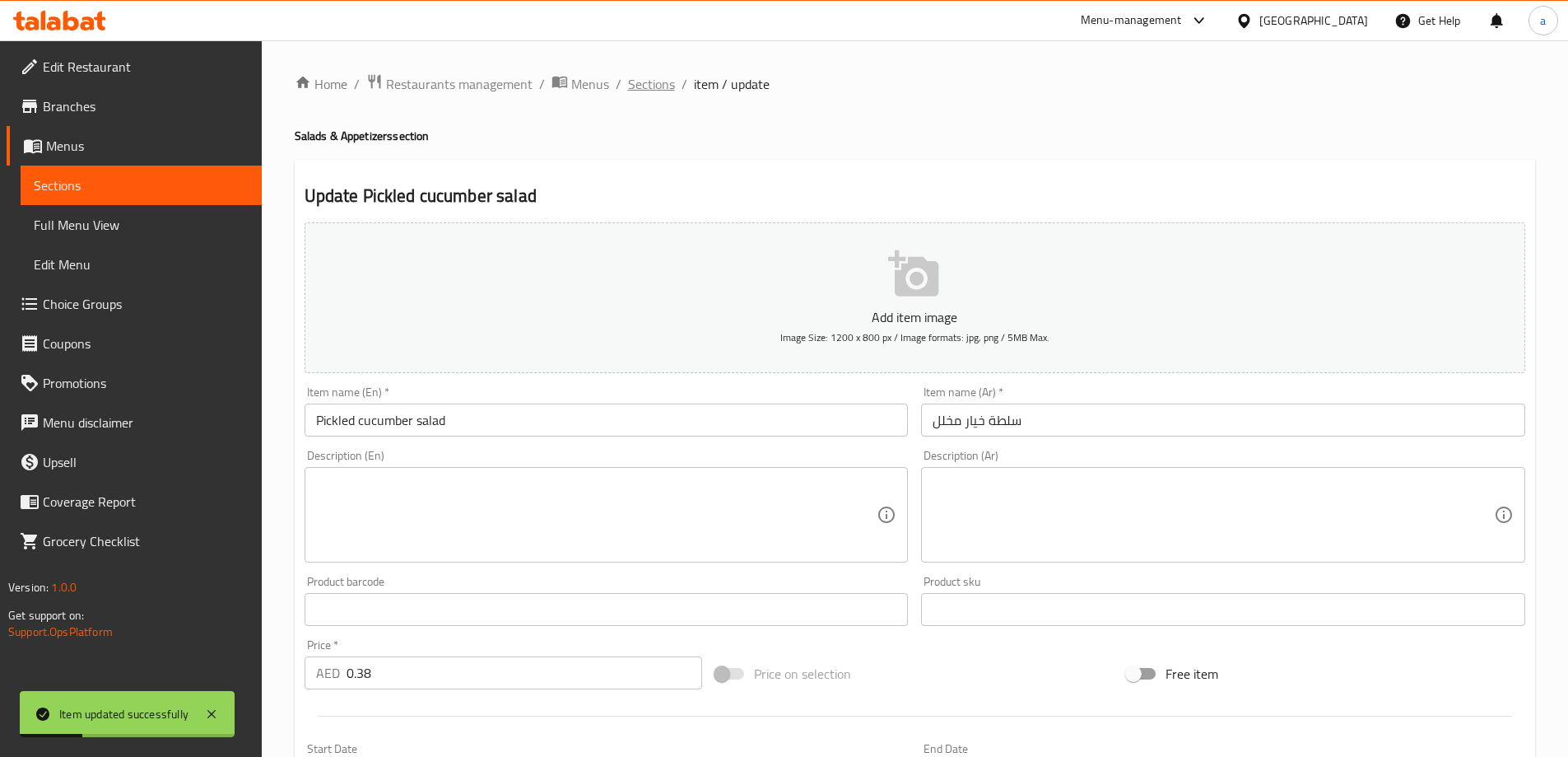
click at [640, 84] on span "Sections" at bounding box center [651, 84] width 47 height 20
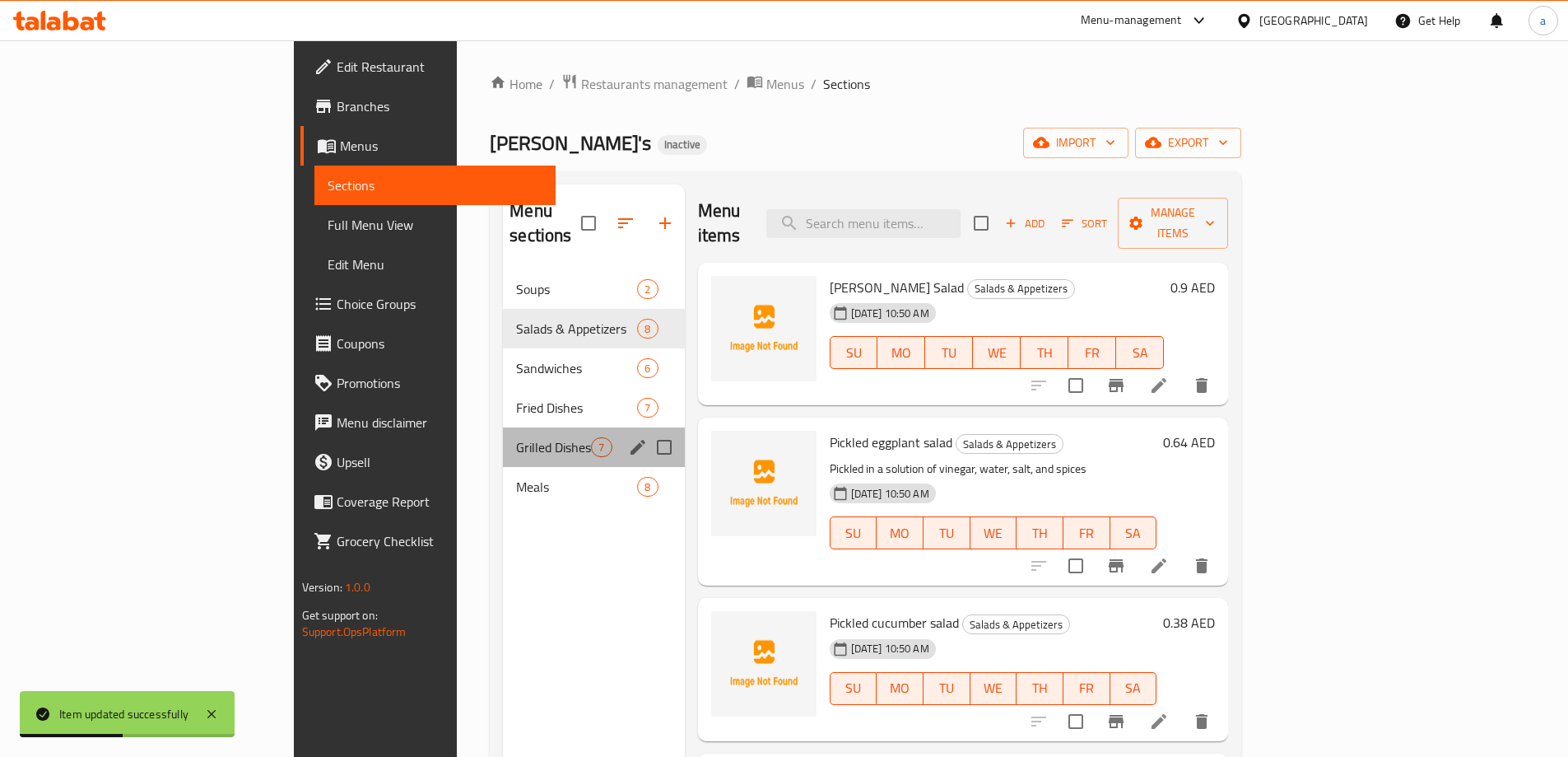
click at [503, 428] on div "Grilled Dishes 7" at bounding box center [594, 447] width 181 height 39
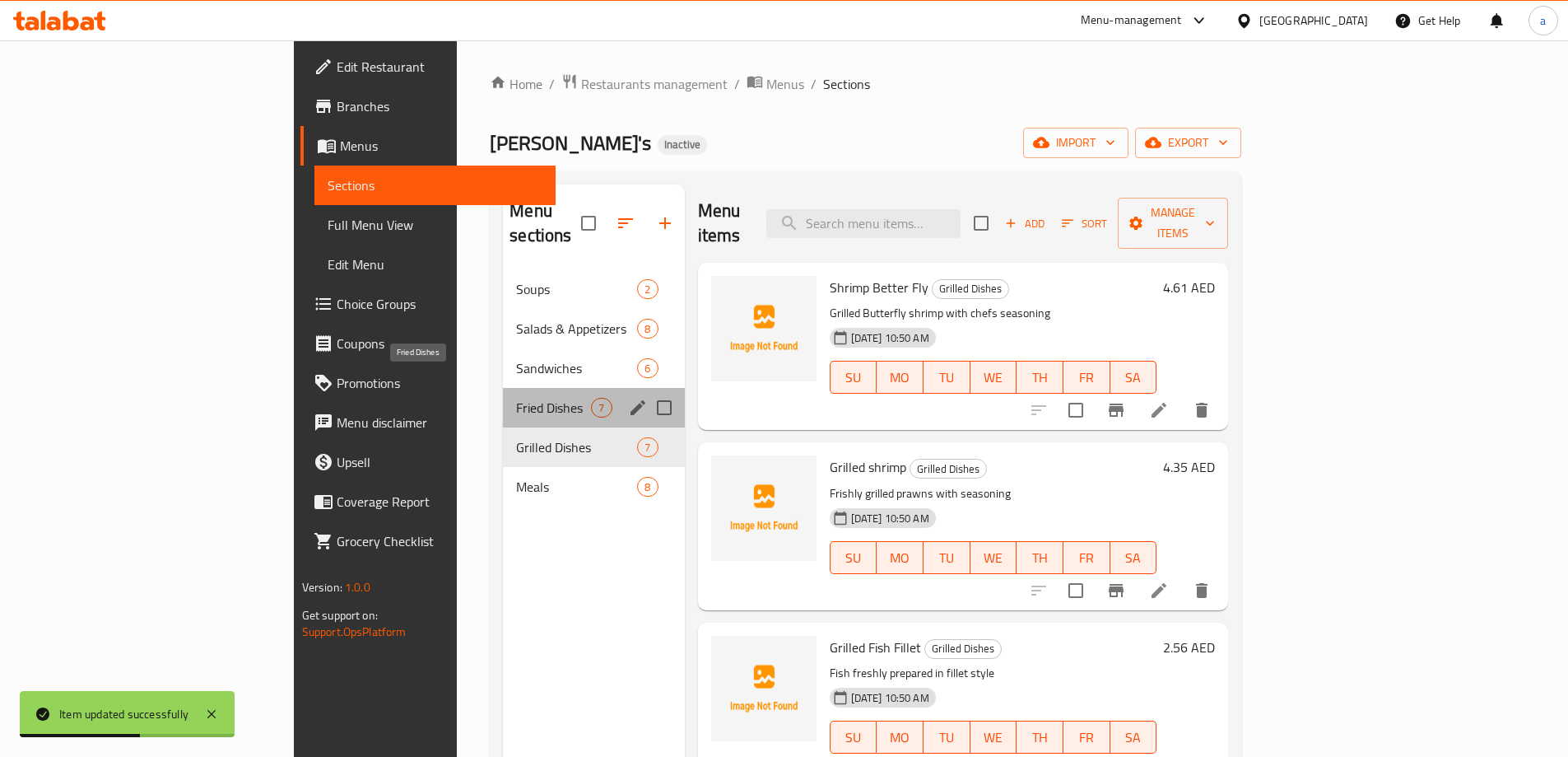
click at [516, 398] on span "Fried Dishes" at bounding box center [554, 408] width 75 height 20
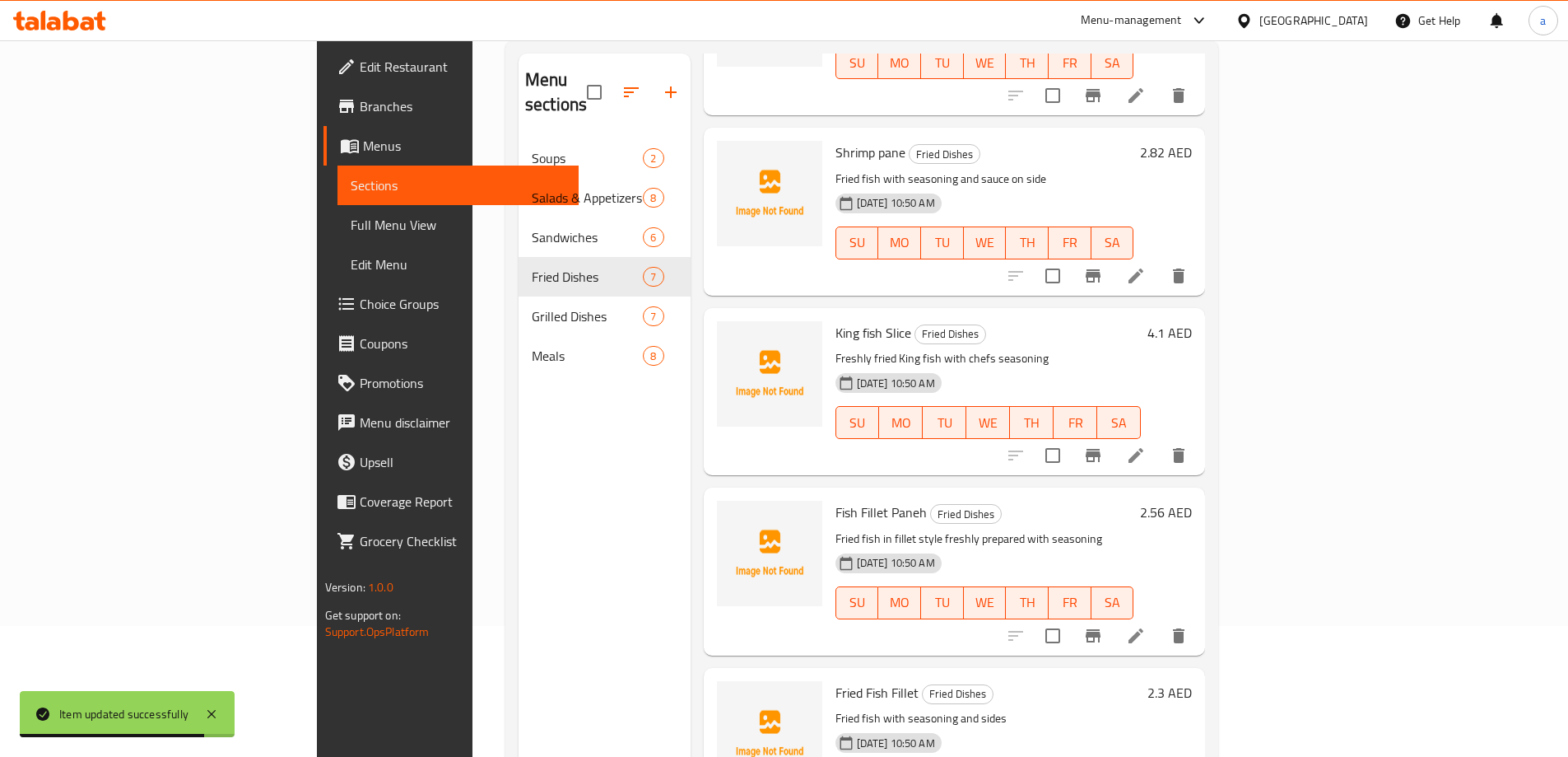
scroll to position [231, 0]
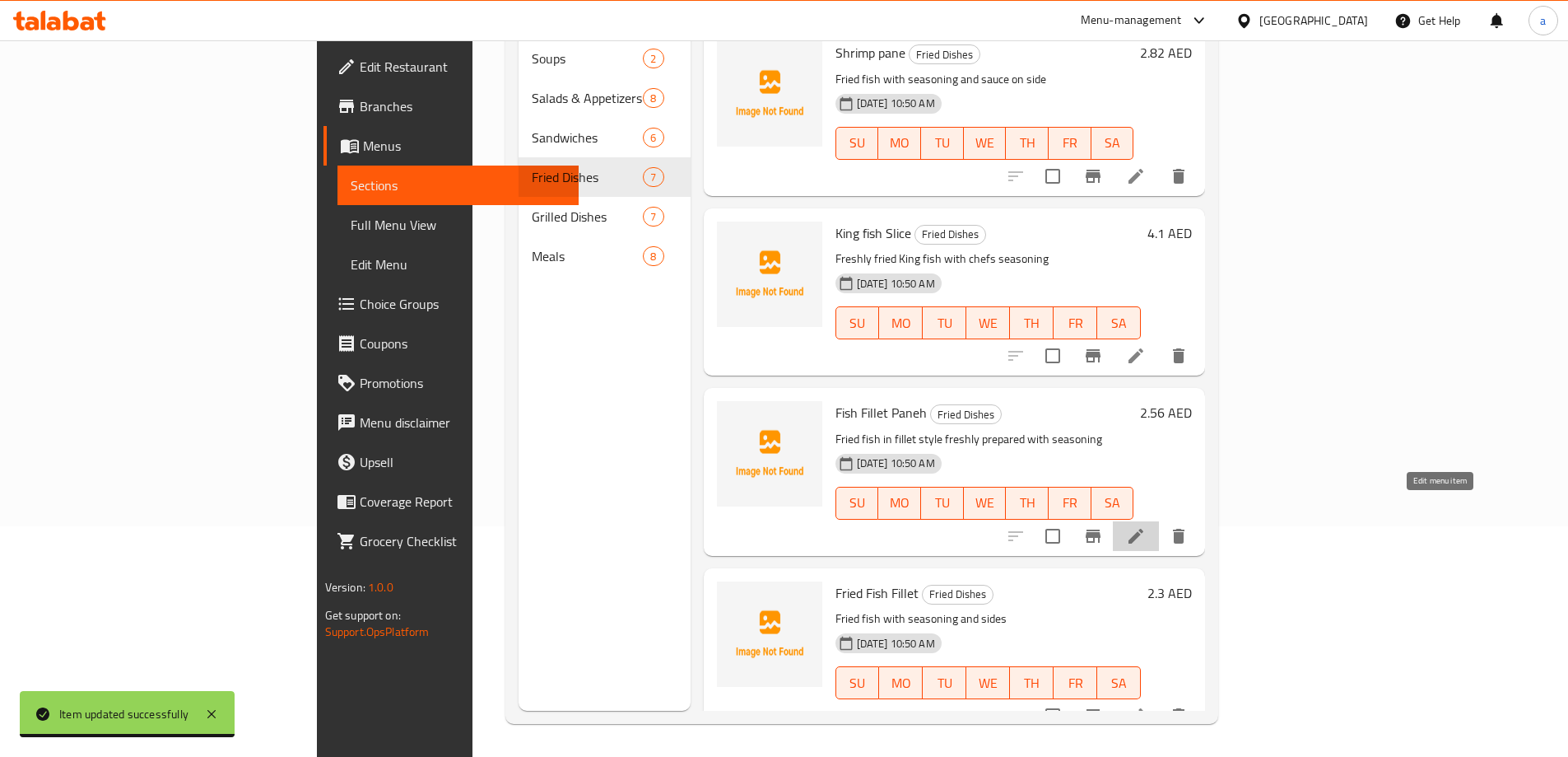
click at [1146, 526] on icon at bounding box center [1135, 536] width 20 height 20
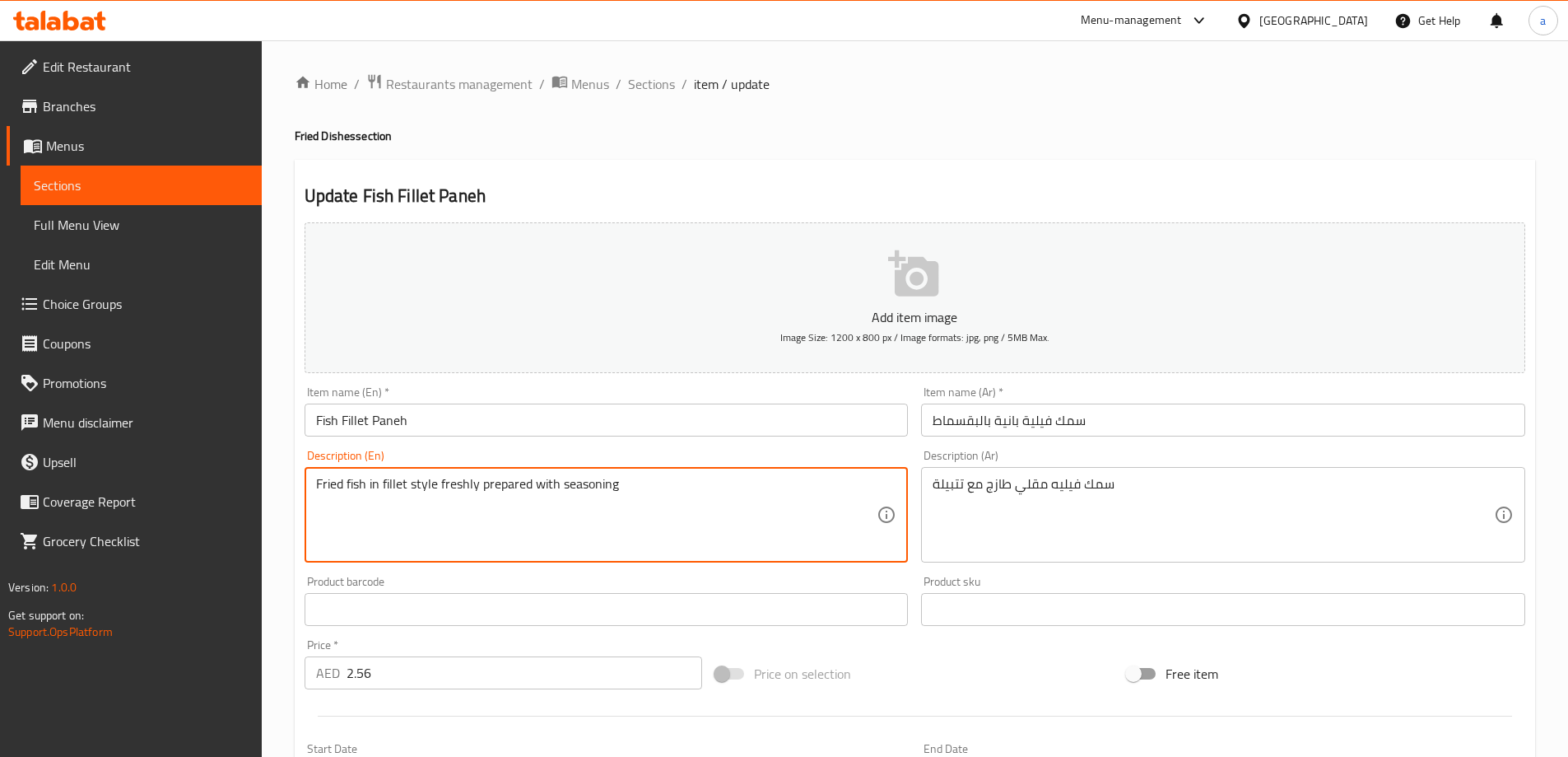
click at [711, 504] on textarea "Fried fish in fillet style freshly prepared with seasoning" at bounding box center [596, 515] width 562 height 78
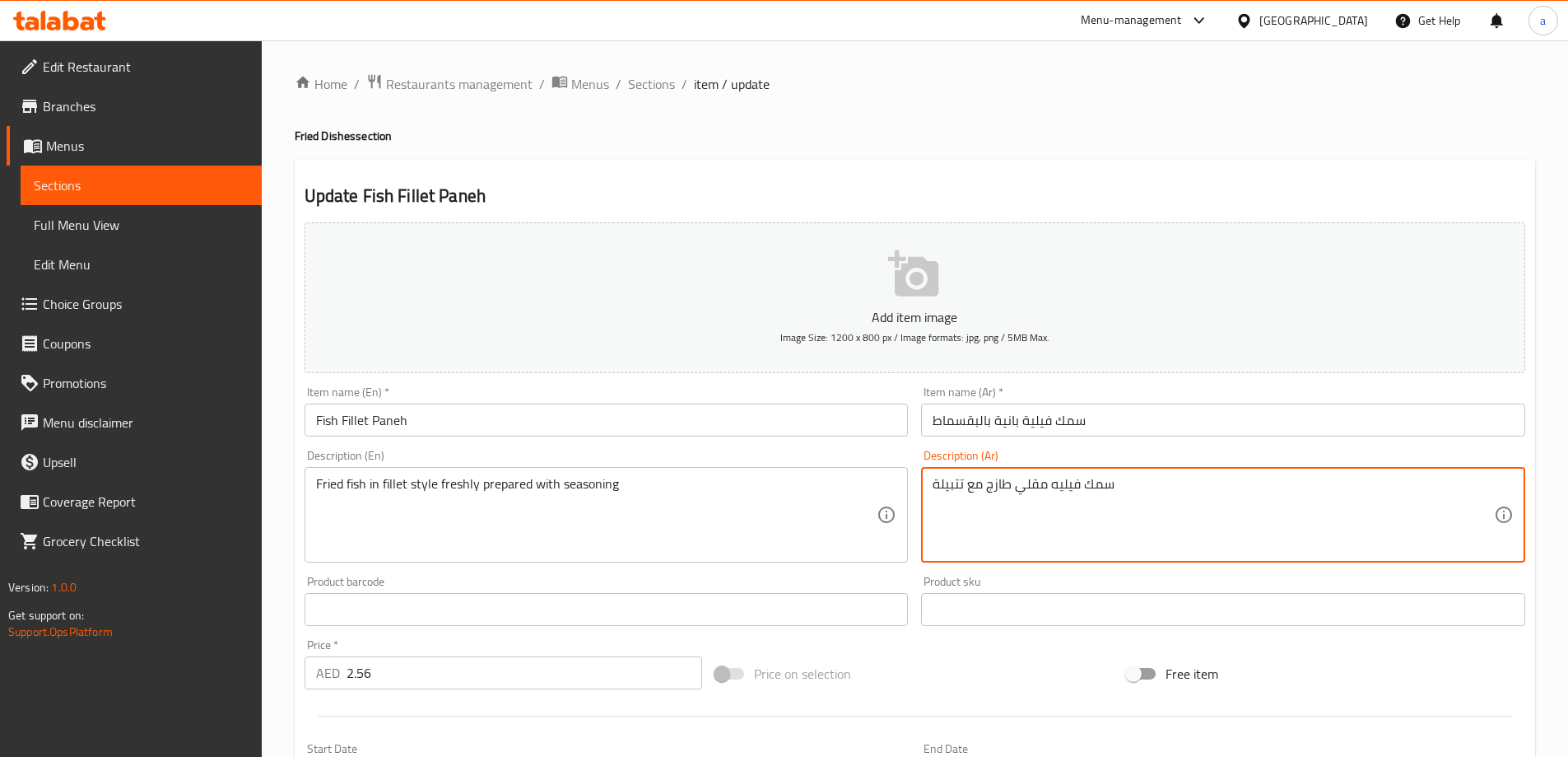
click at [1016, 504] on textarea "سمك فيليه مقلي طازج مع تتبيلة" at bounding box center [1213, 515] width 562 height 78
paste textarea "قلي على طريقة الفيليه، مُعد طازجًا مع التوابل"
click at [1044, 496] on textarea "سمك مقلي على طريقة الفيليه، مُعد طازجًا مع التوابل" at bounding box center [1213, 515] width 562 height 78
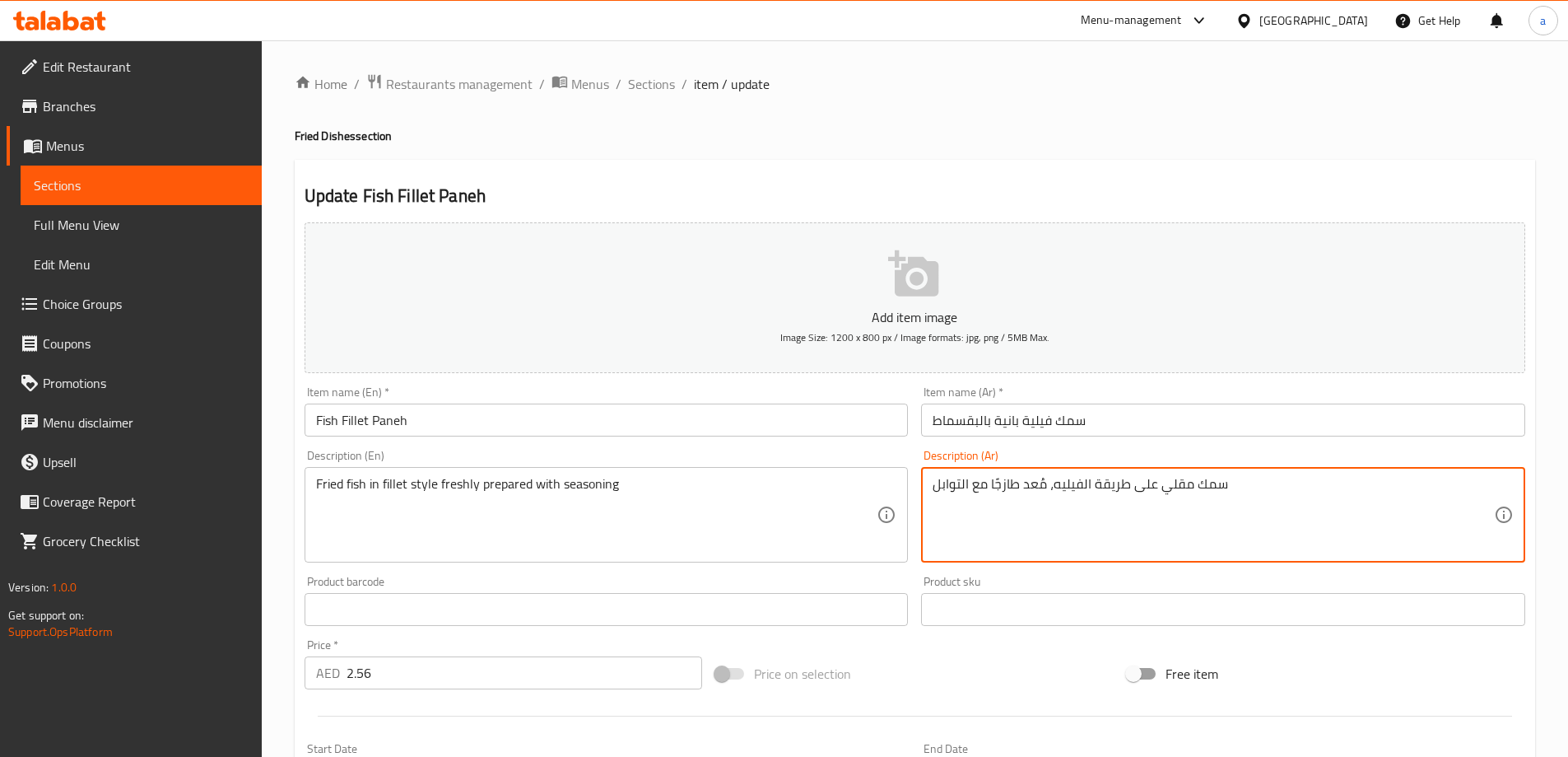
click at [1044, 495] on textarea "سمك مقلي على طريقة الفيليه، مُعد طازجًا مع التوابل" at bounding box center [1213, 515] width 562 height 78
type textarea "سمك مقلي على طريقة الفيليه، مُعد طازجًا مع التوابل"
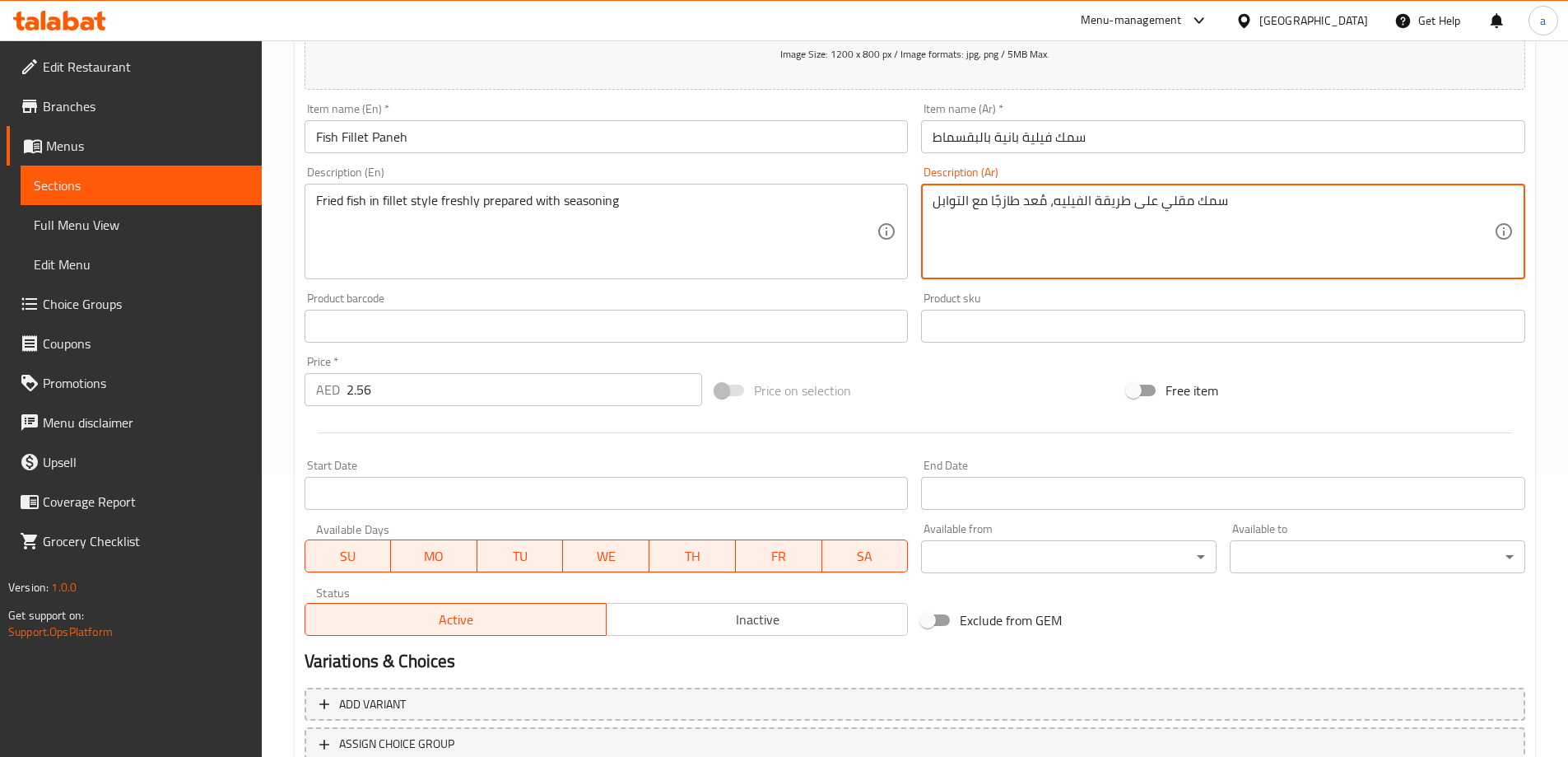
scroll to position [407, 0]
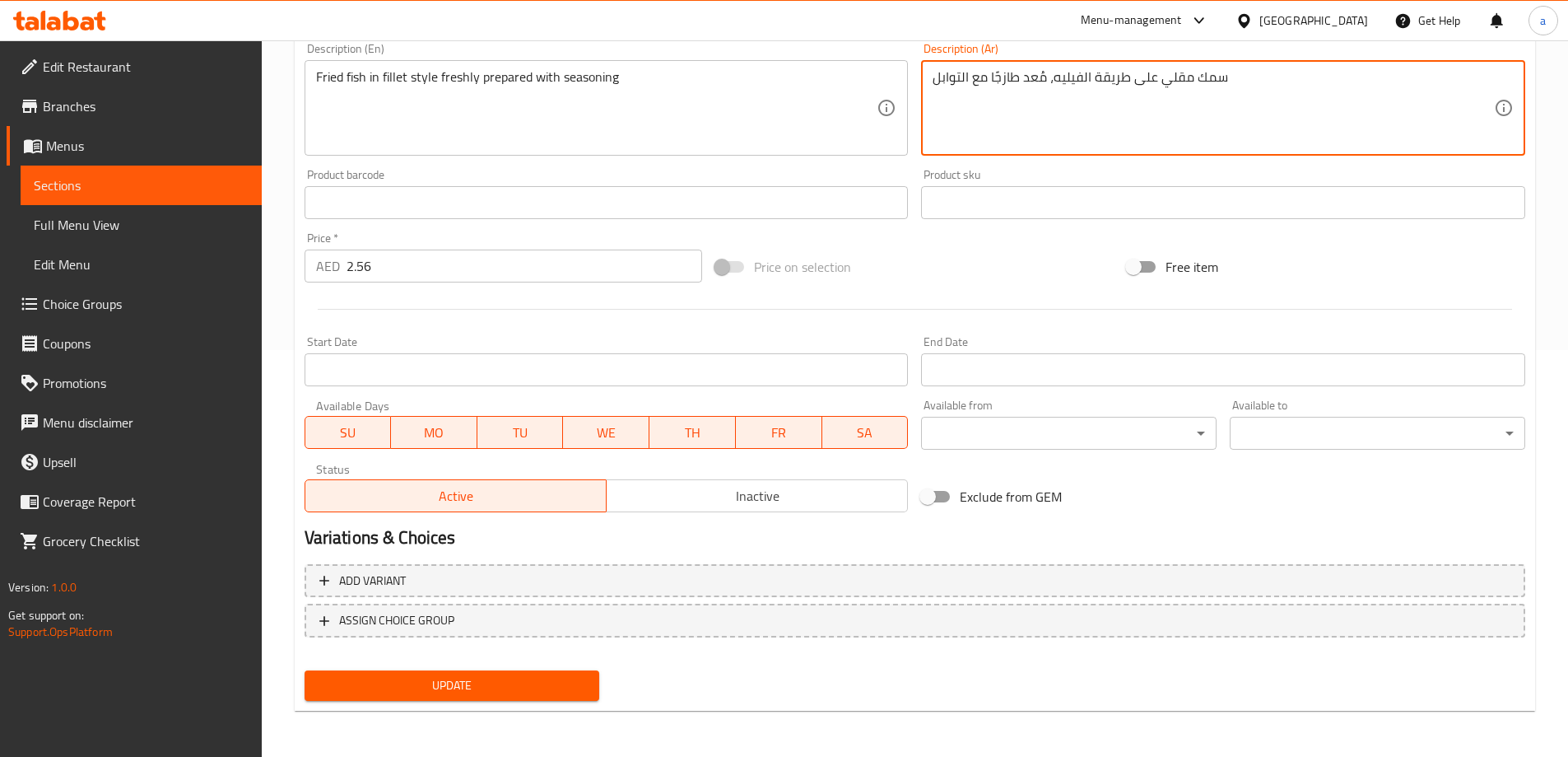
click at [498, 675] on span "Update" at bounding box center [452, 686] width 269 height 21
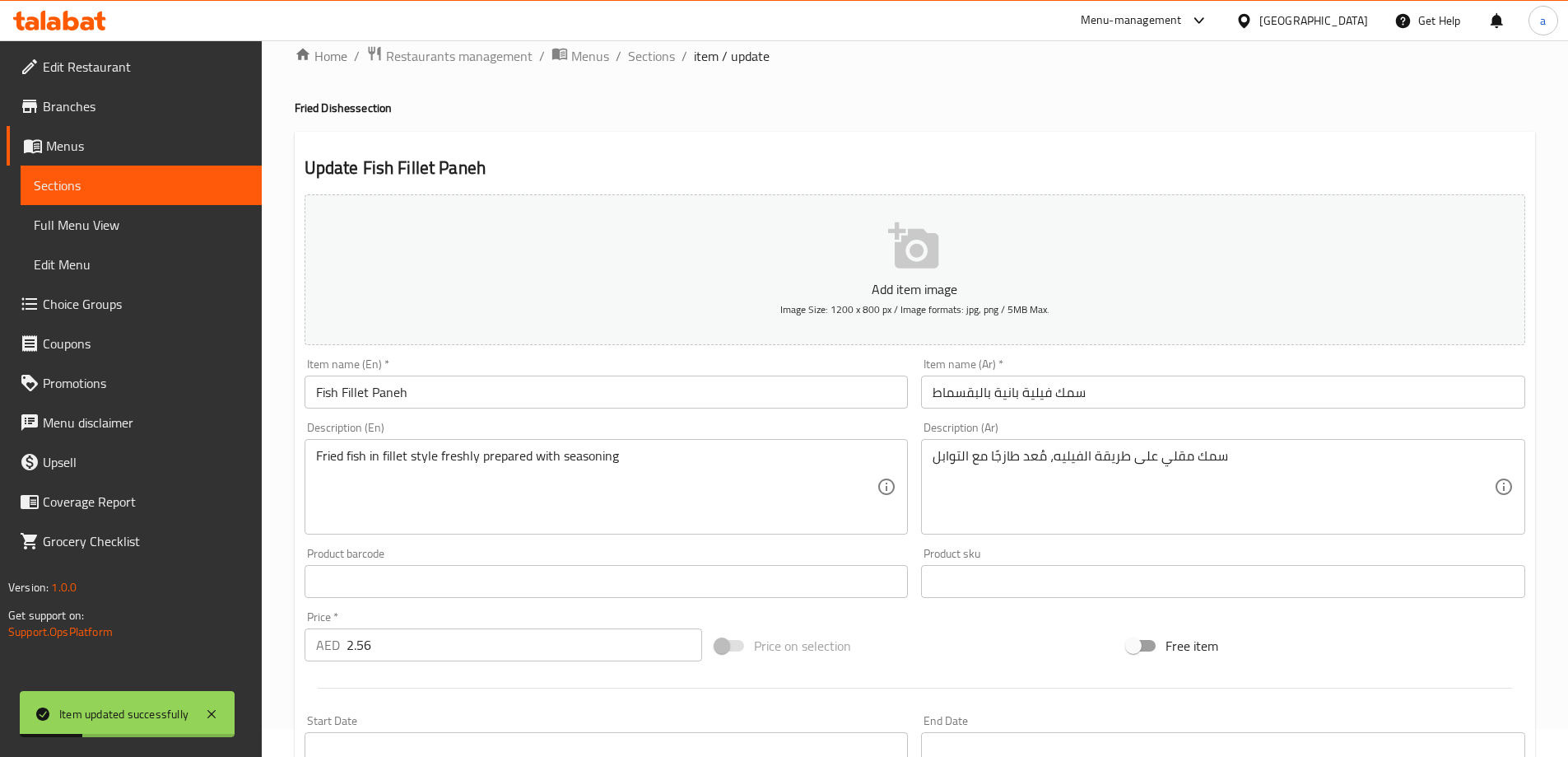
scroll to position [0, 0]
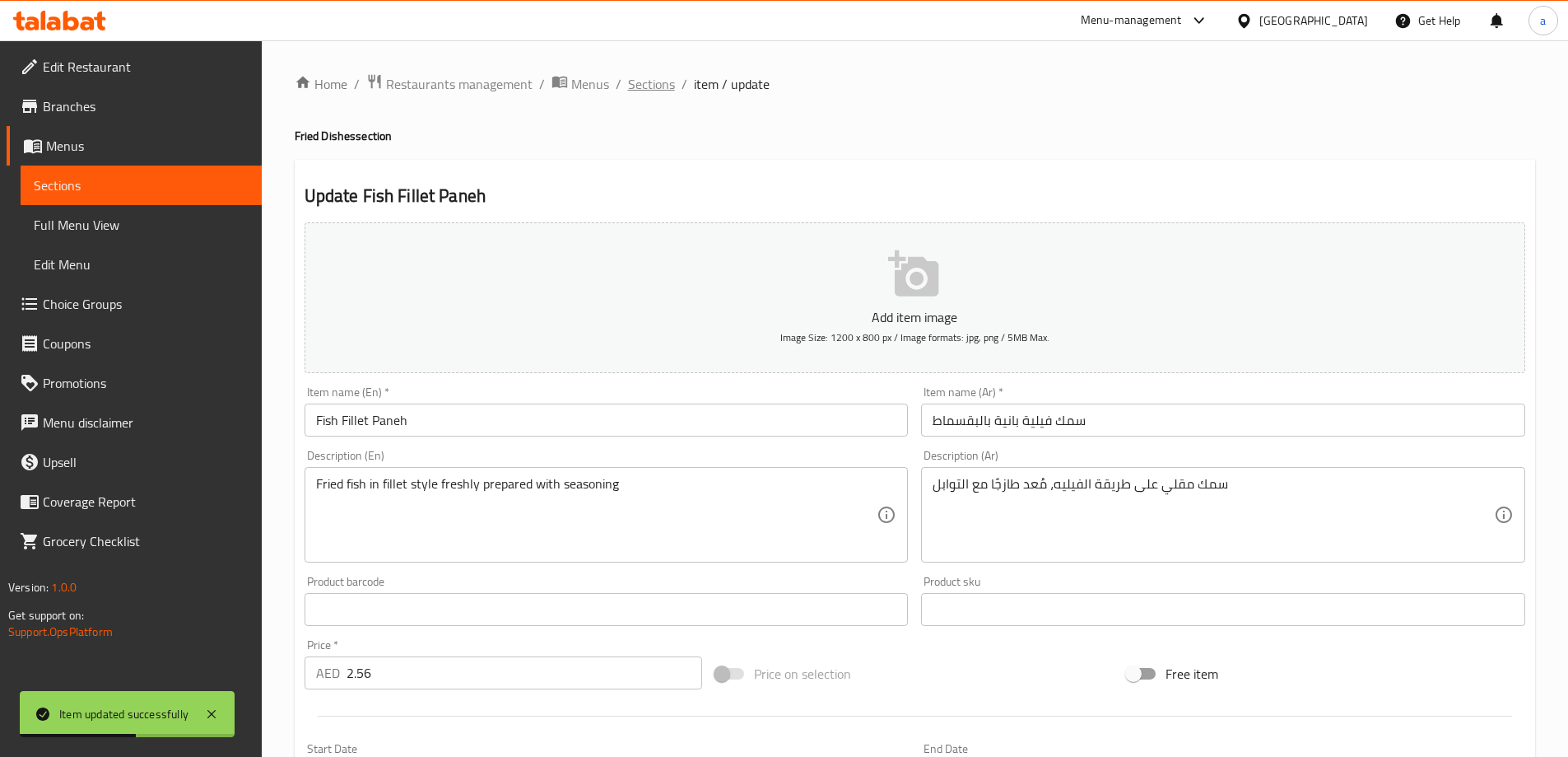
click at [670, 89] on span "Sections" at bounding box center [651, 84] width 47 height 20
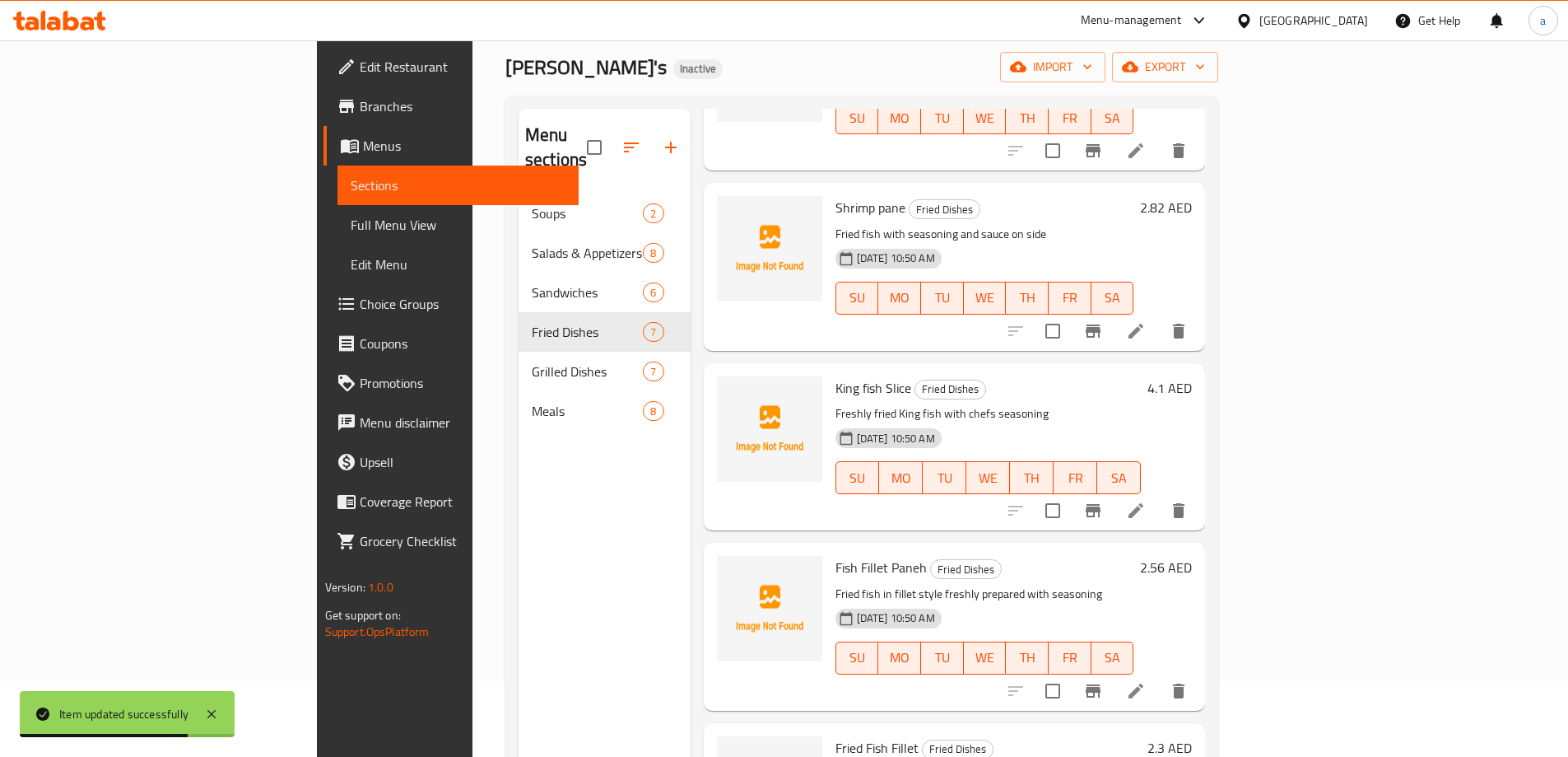
scroll to position [231, 0]
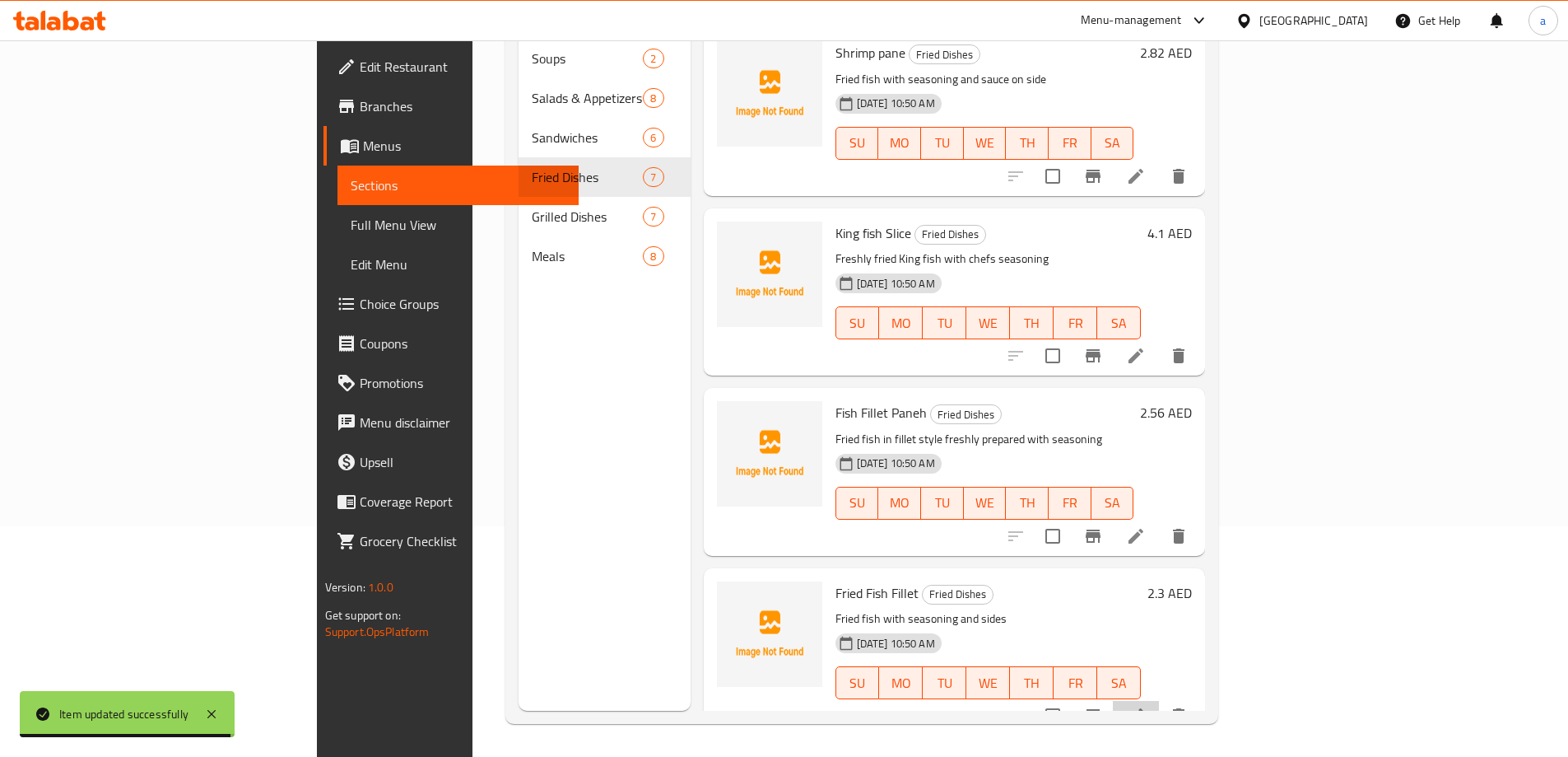
click at [1159, 700] on li at bounding box center [1135, 715] width 46 height 30
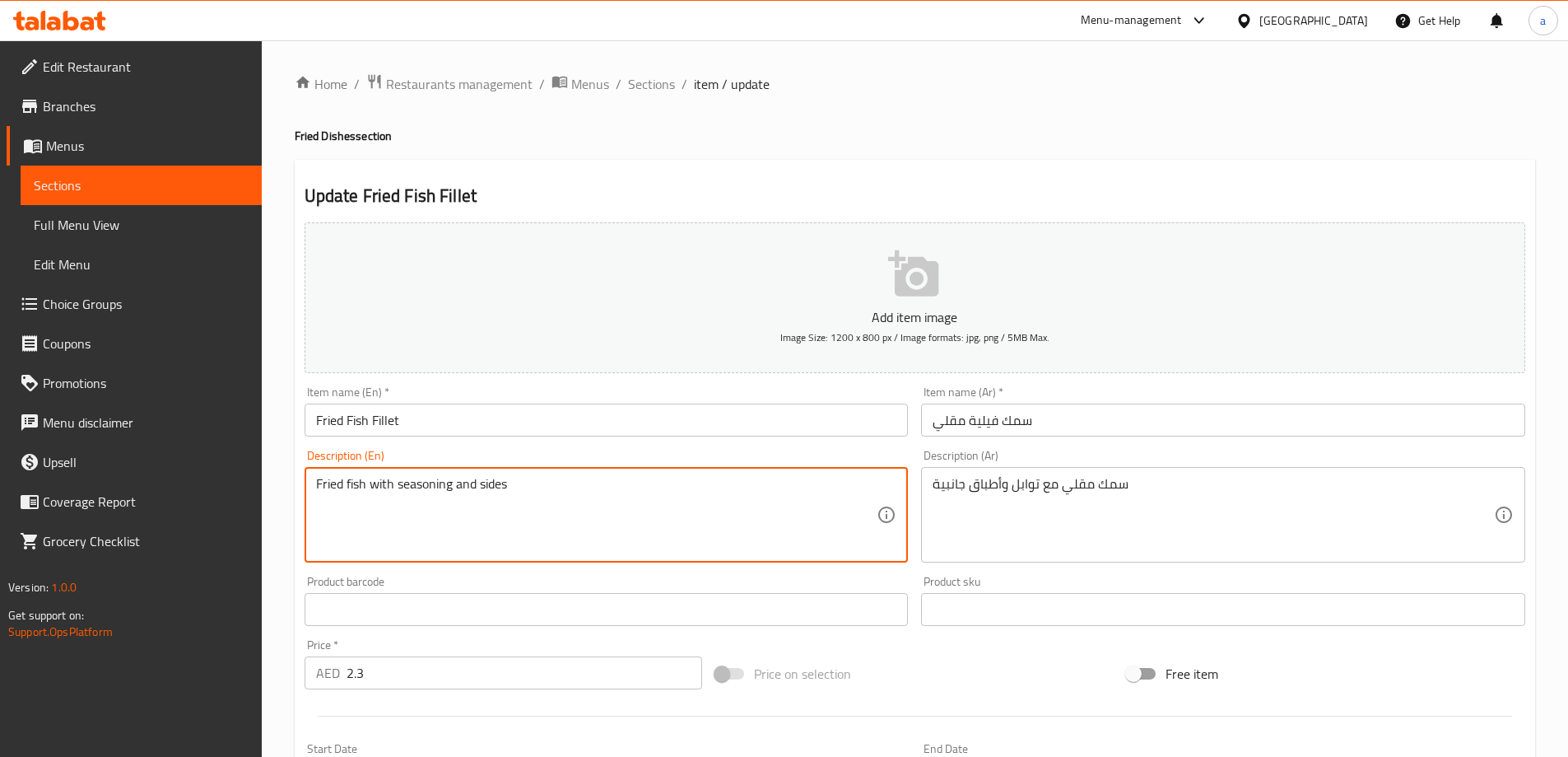
click at [356, 493] on textarea "Fried fish with seasoning and sides" at bounding box center [596, 515] width 562 height 78
click at [486, 487] on textarea "Fried fish with seasoning and sides" at bounding box center [596, 515] width 562 height 78
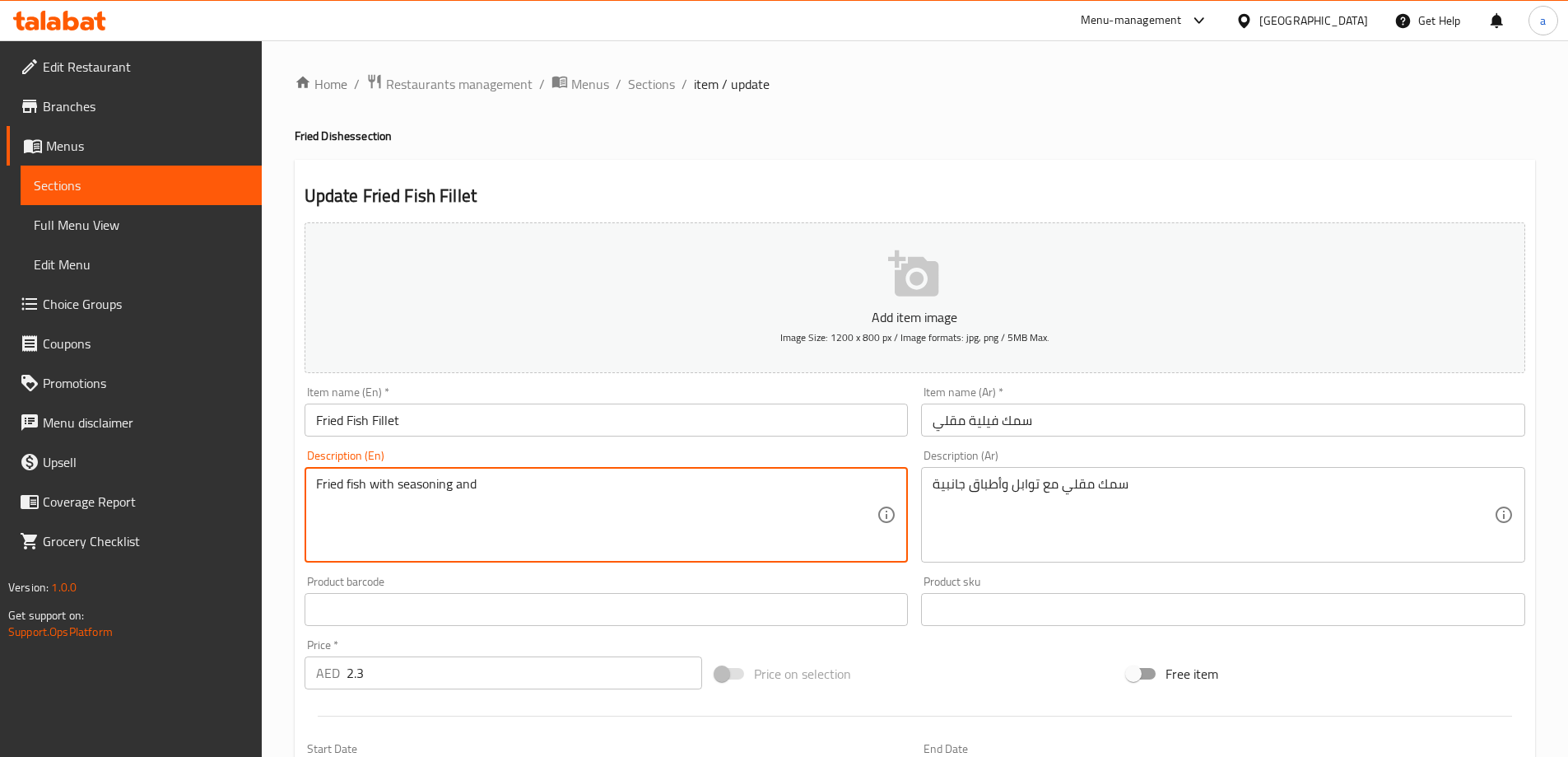
type textarea "Fried fish with seasoning and sides"
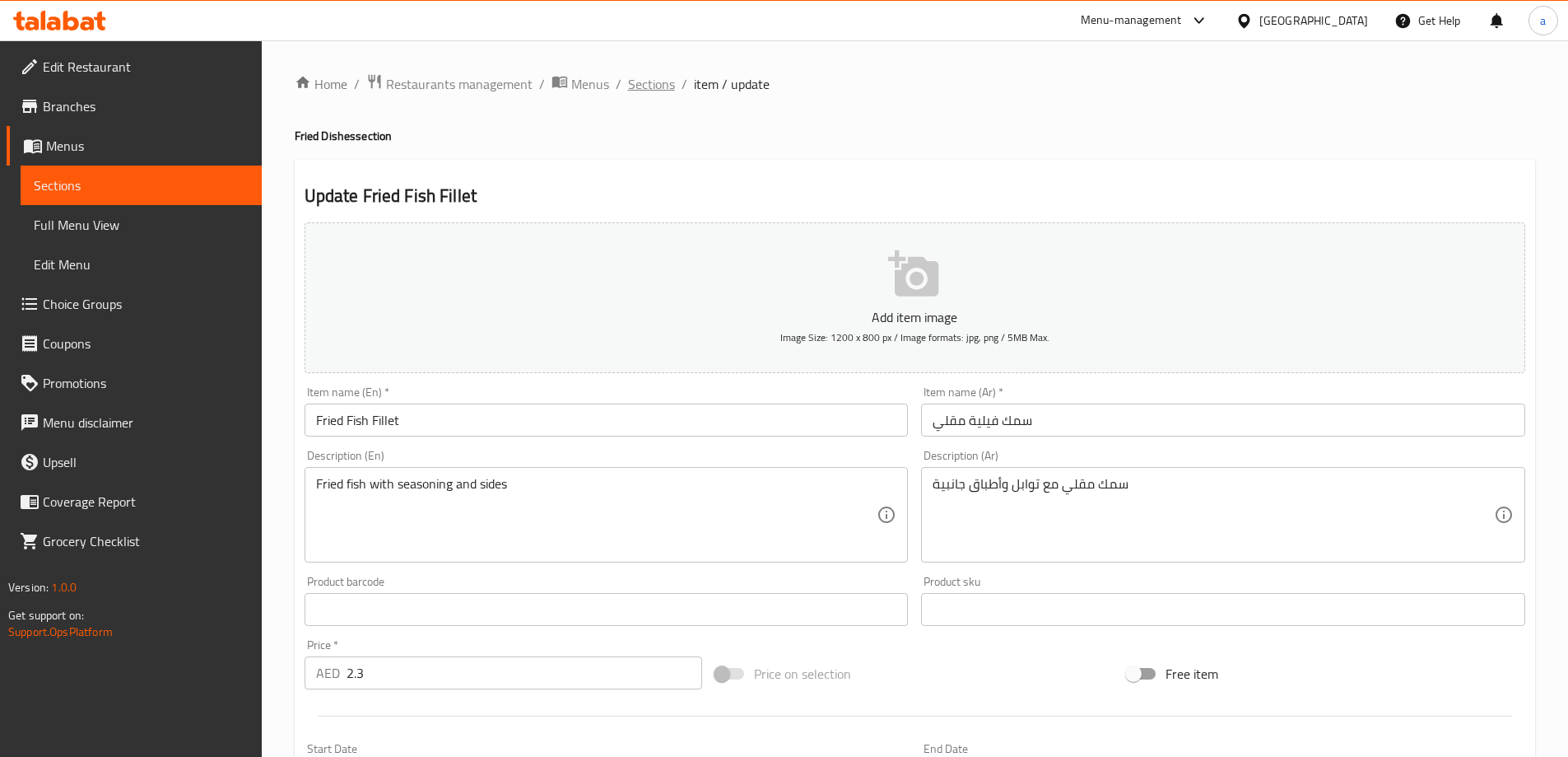
click at [655, 91] on span "Sections" at bounding box center [651, 84] width 47 height 20
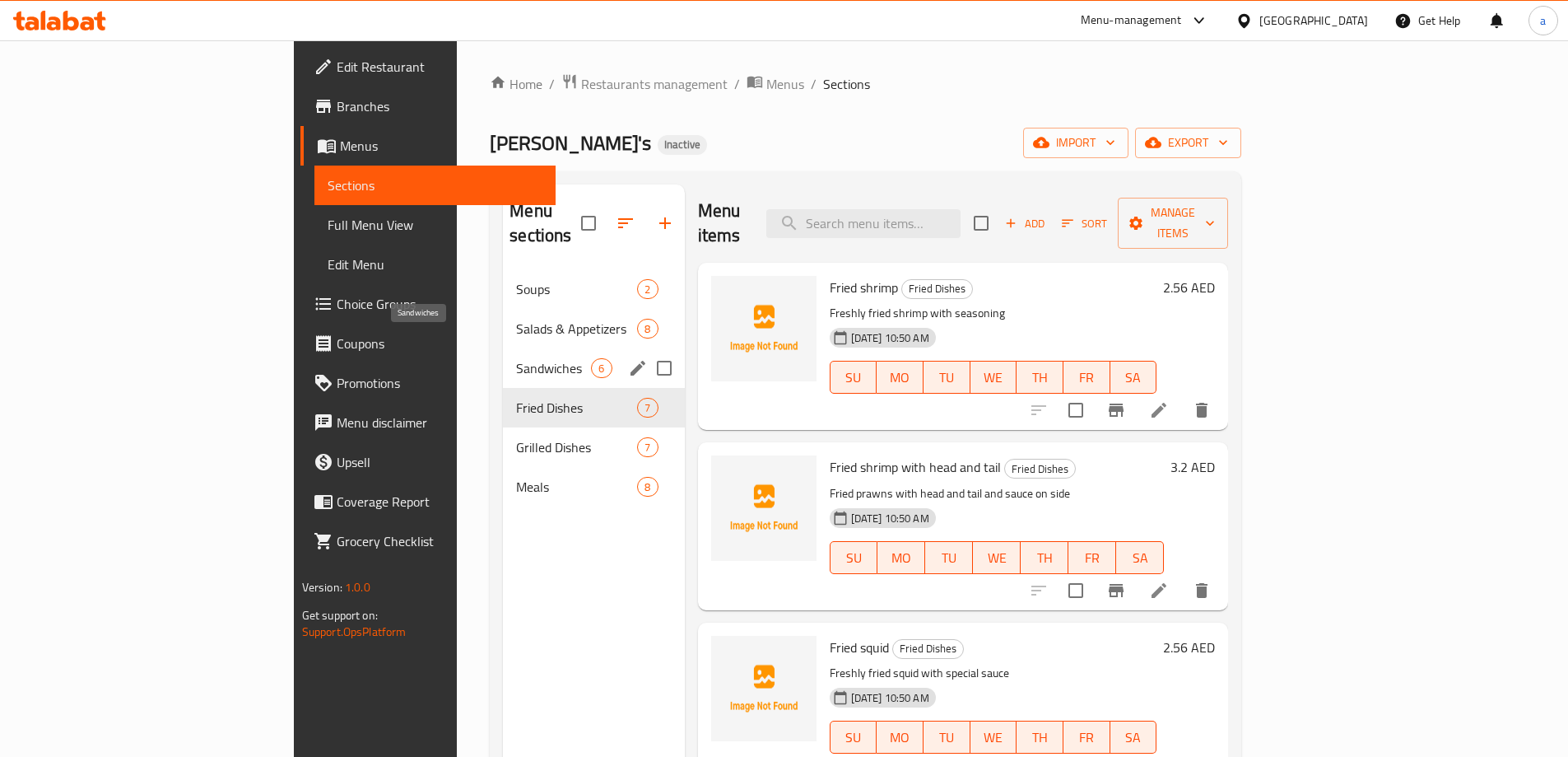
click at [516, 358] on span "Sandwiches" at bounding box center [554, 368] width 75 height 20
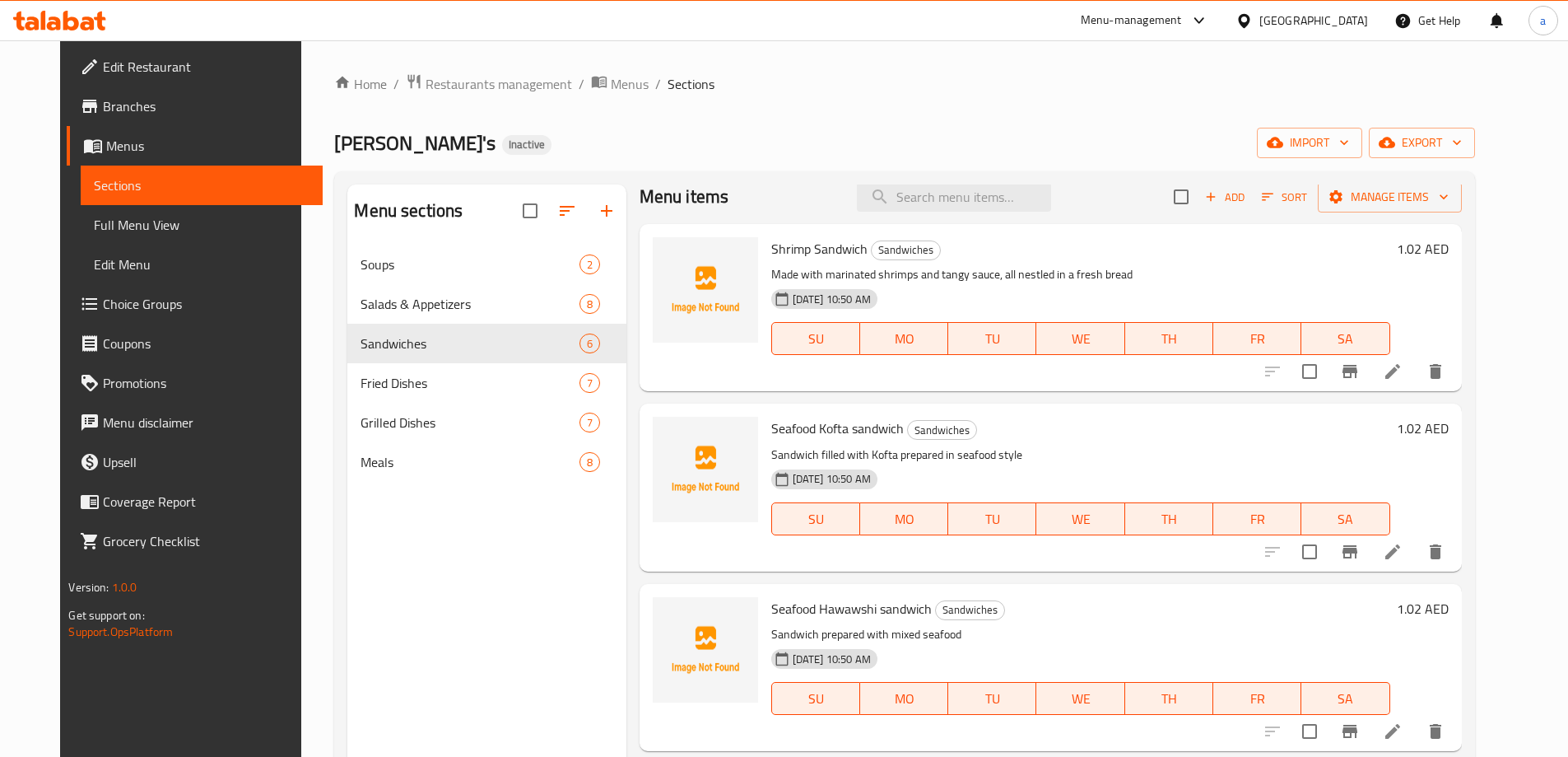
scroll to position [329, 0]
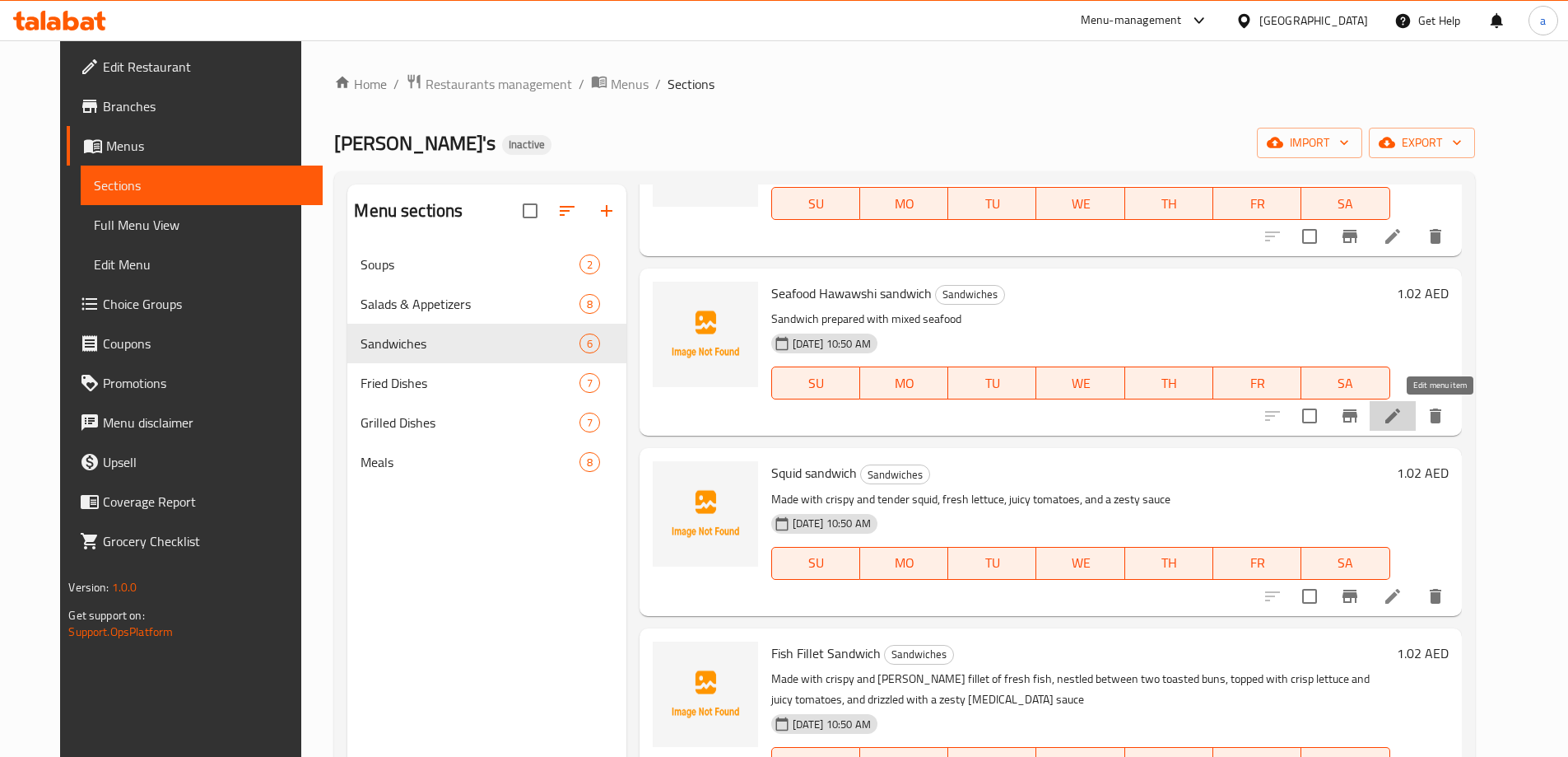
click at [1403, 414] on icon at bounding box center [1392, 416] width 20 height 20
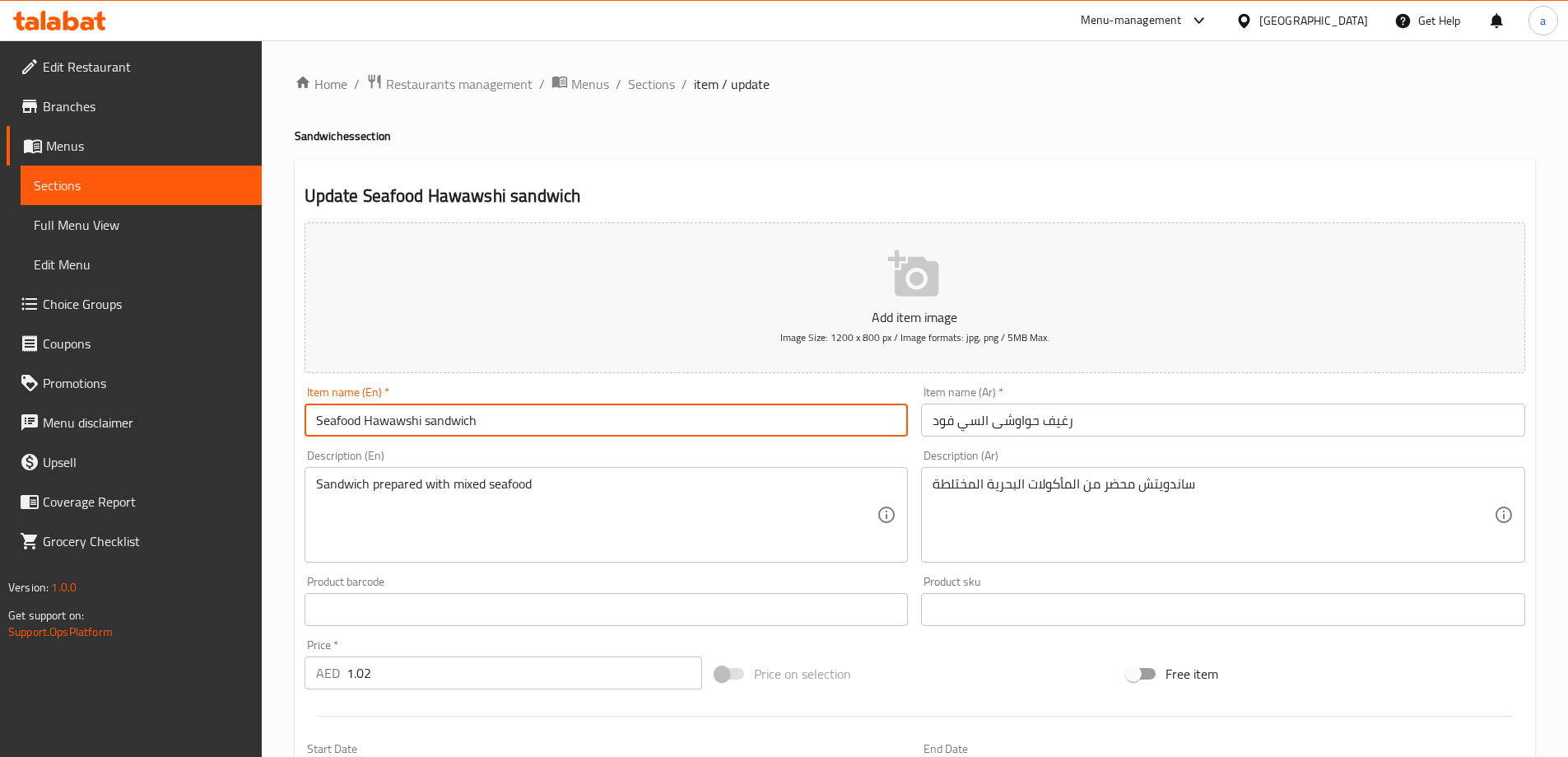
click at [721, 414] on input "Seafood Hawawshi sandwich" at bounding box center [607, 420] width 604 height 33
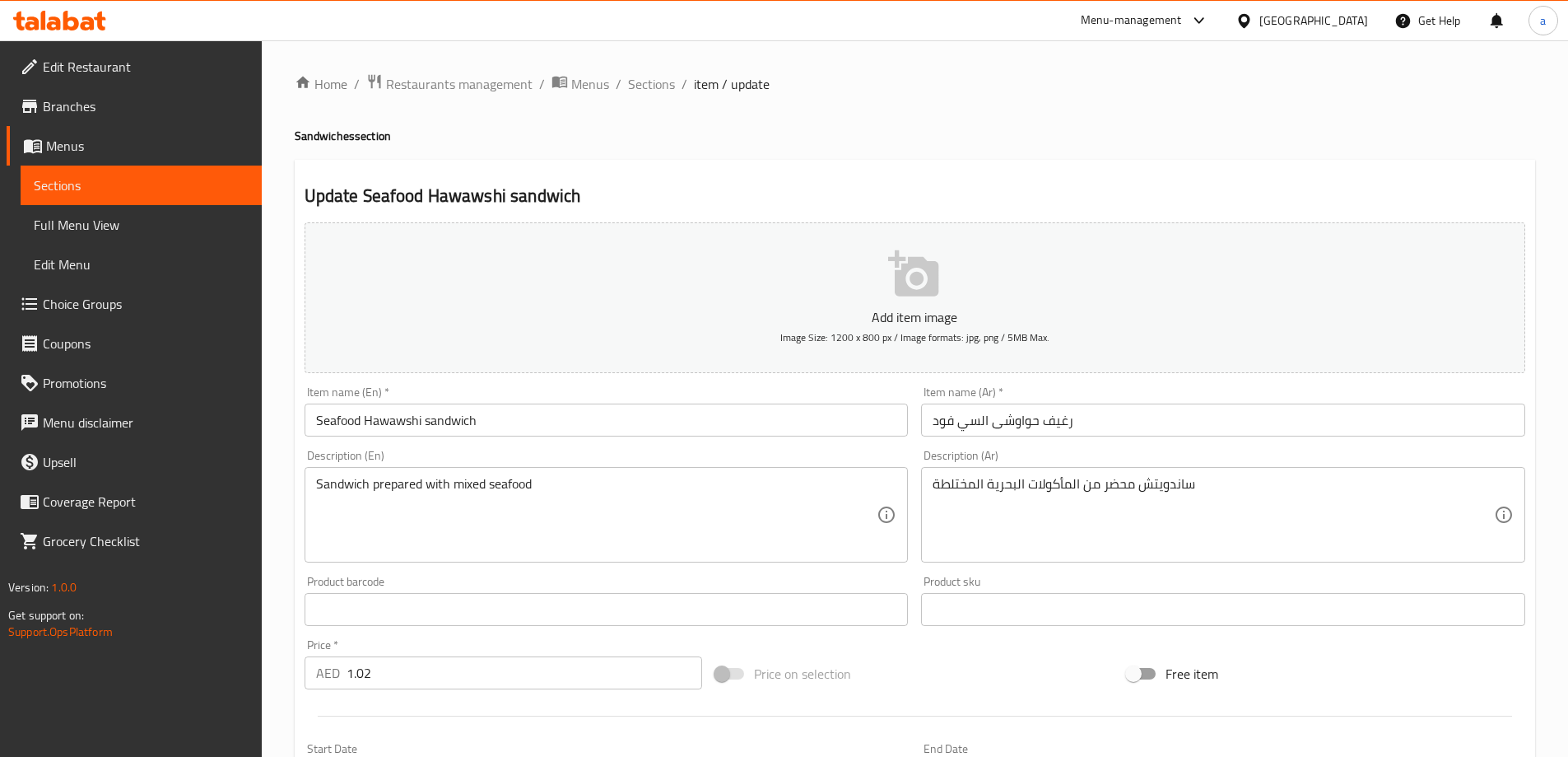
click at [725, 463] on div "Description (En) Sandwich prepared with mixed seafood Description (En)" at bounding box center [607, 506] width 604 height 113
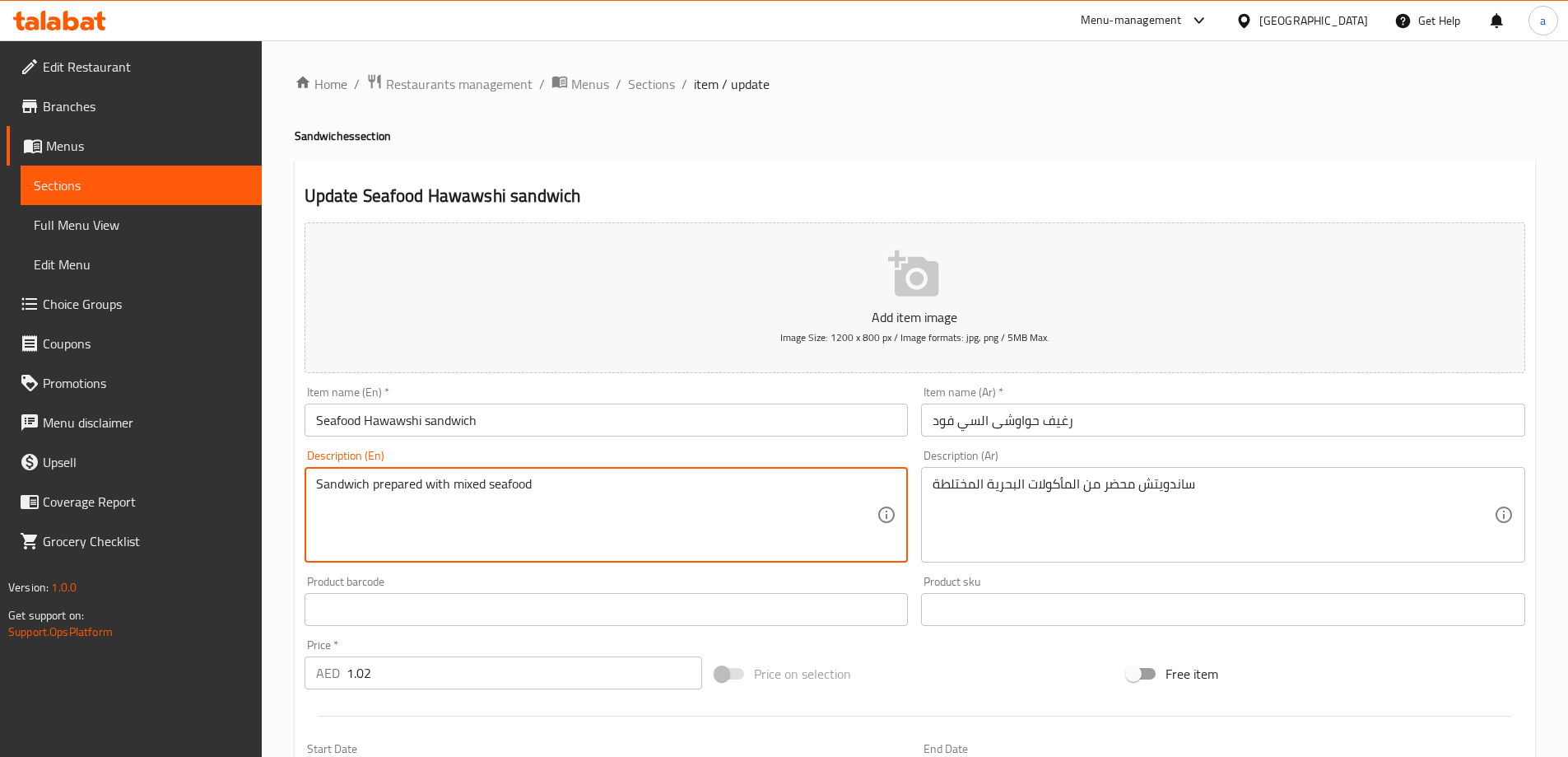
click at [718, 483] on textarea "Sandwich prepared with mixed seafood" at bounding box center [596, 515] width 562 height 78
type textarea "S"
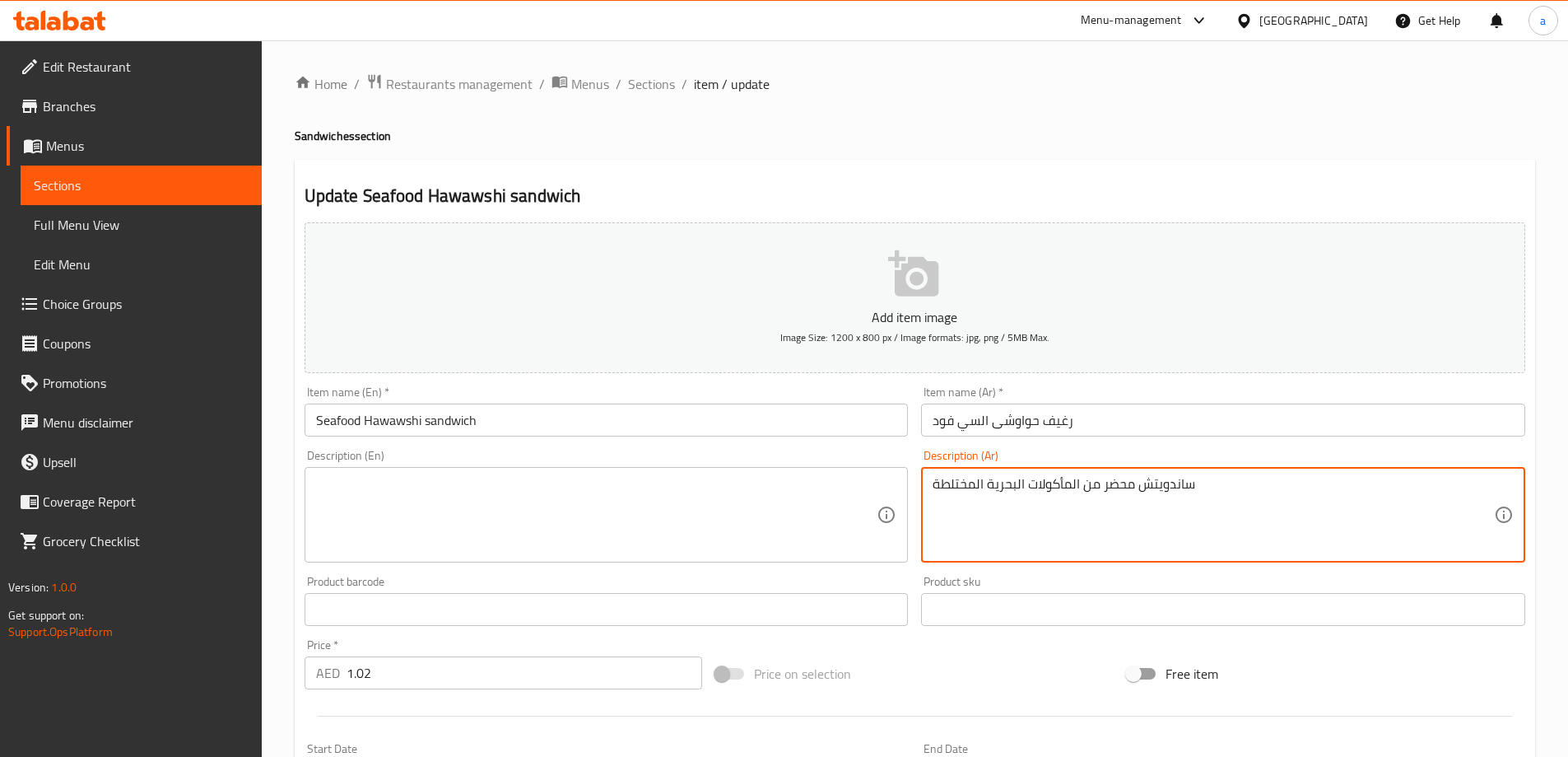
click at [1197, 485] on textarea "ساندويتش محضر من المأكولات البحرية المختلطة" at bounding box center [1213, 515] width 562 height 78
type textarea "س"
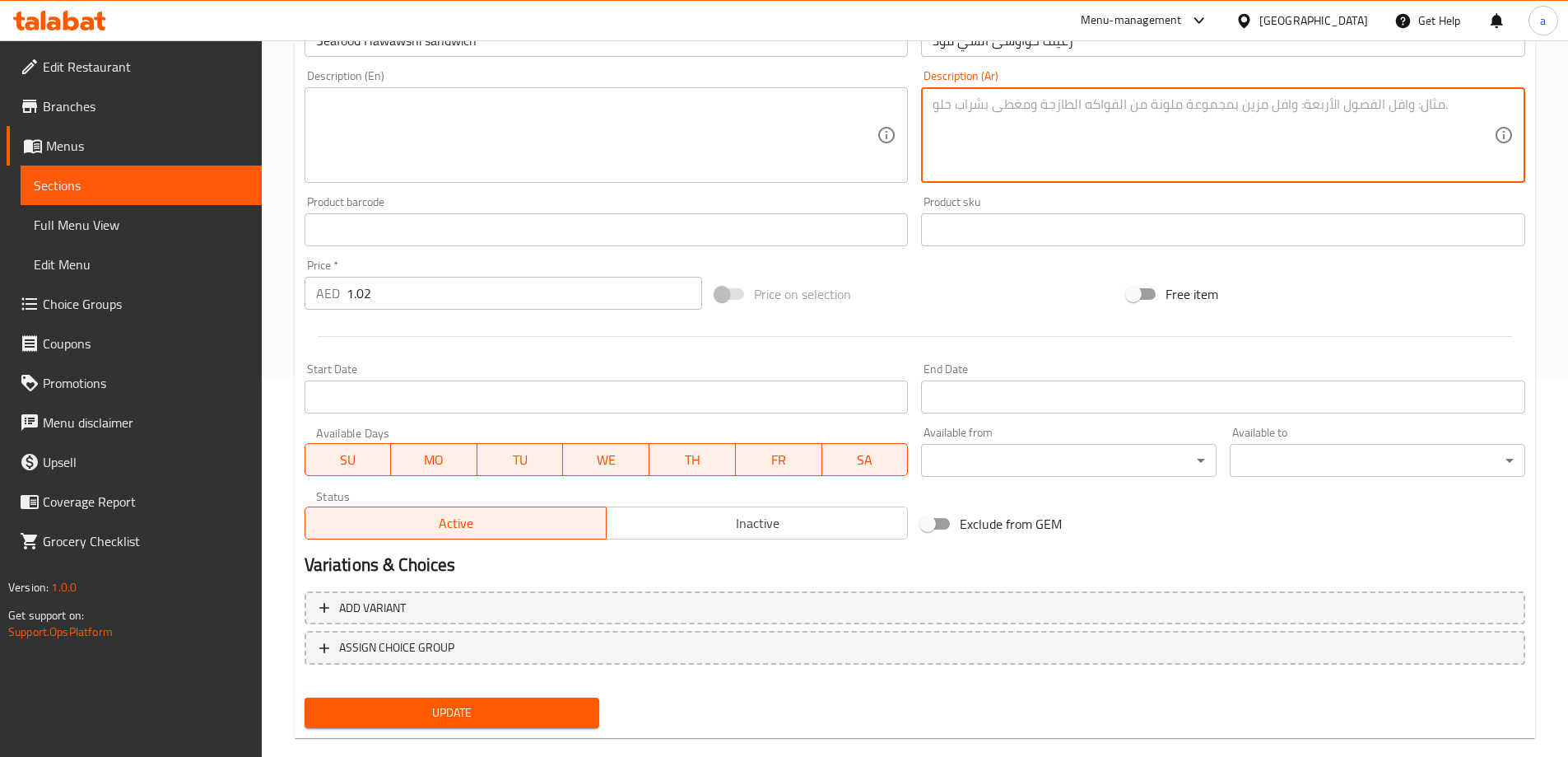
scroll to position [407, 0]
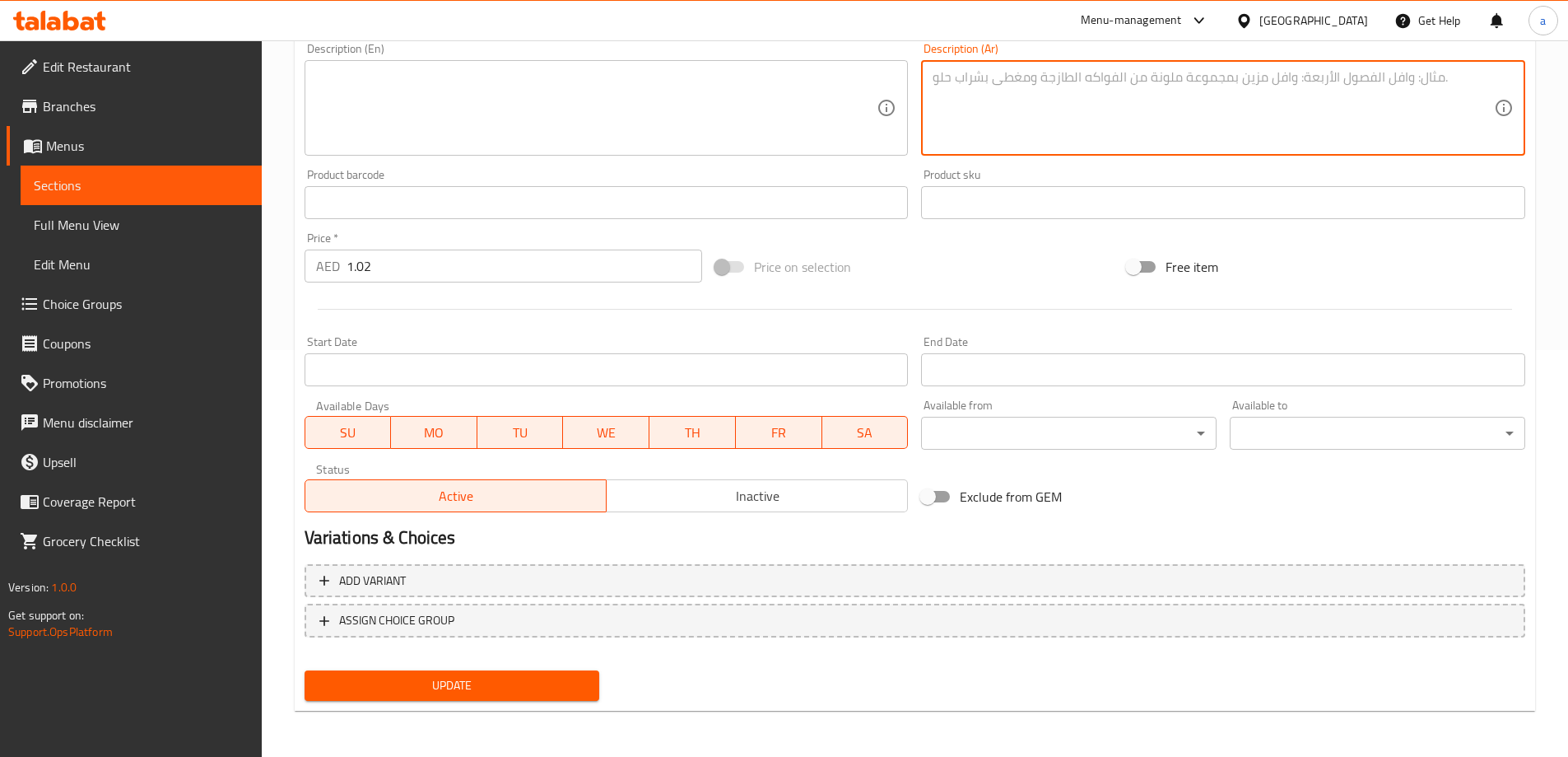
click at [427, 685] on span "Update" at bounding box center [452, 686] width 269 height 21
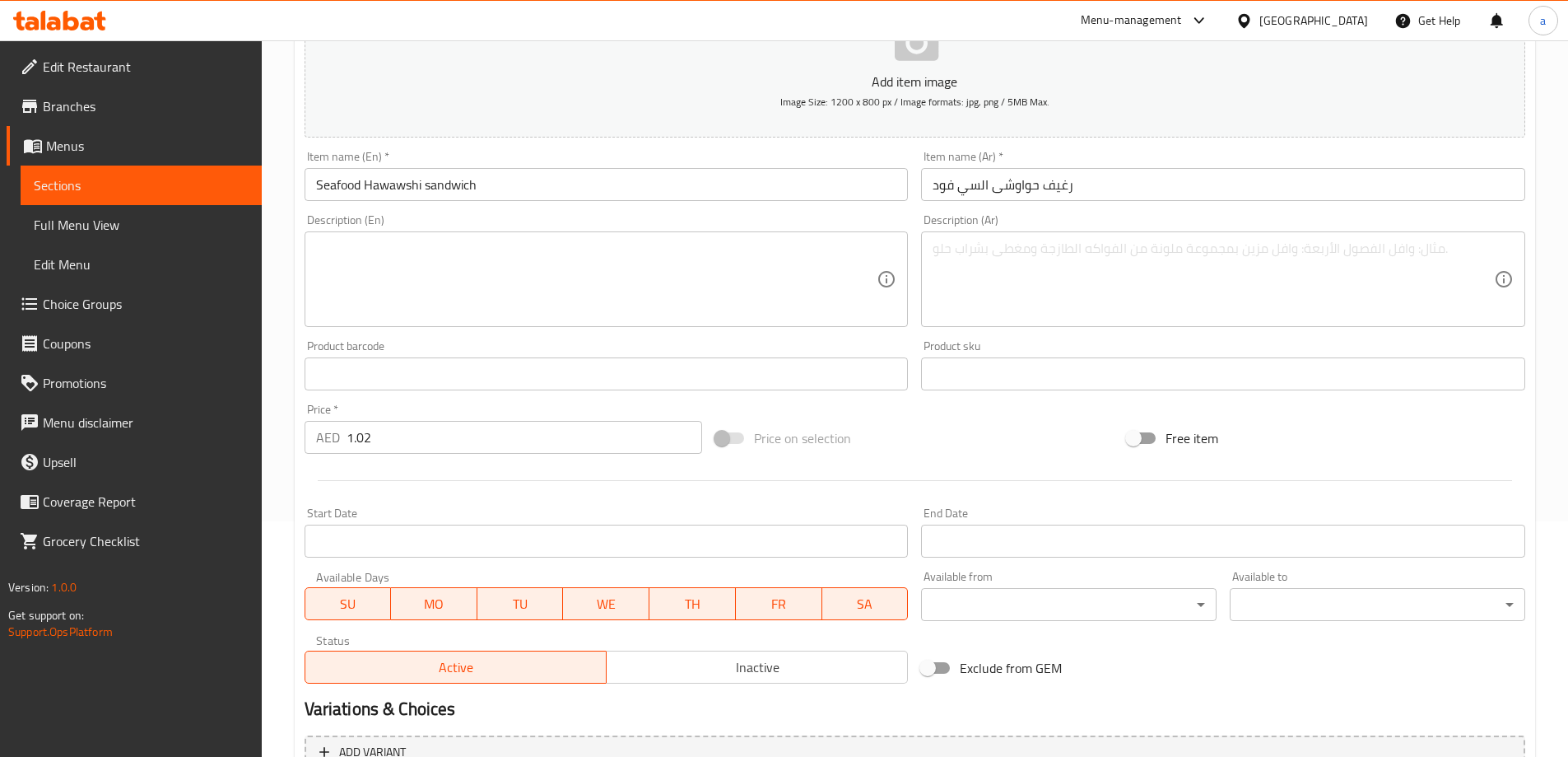
scroll to position [0, 0]
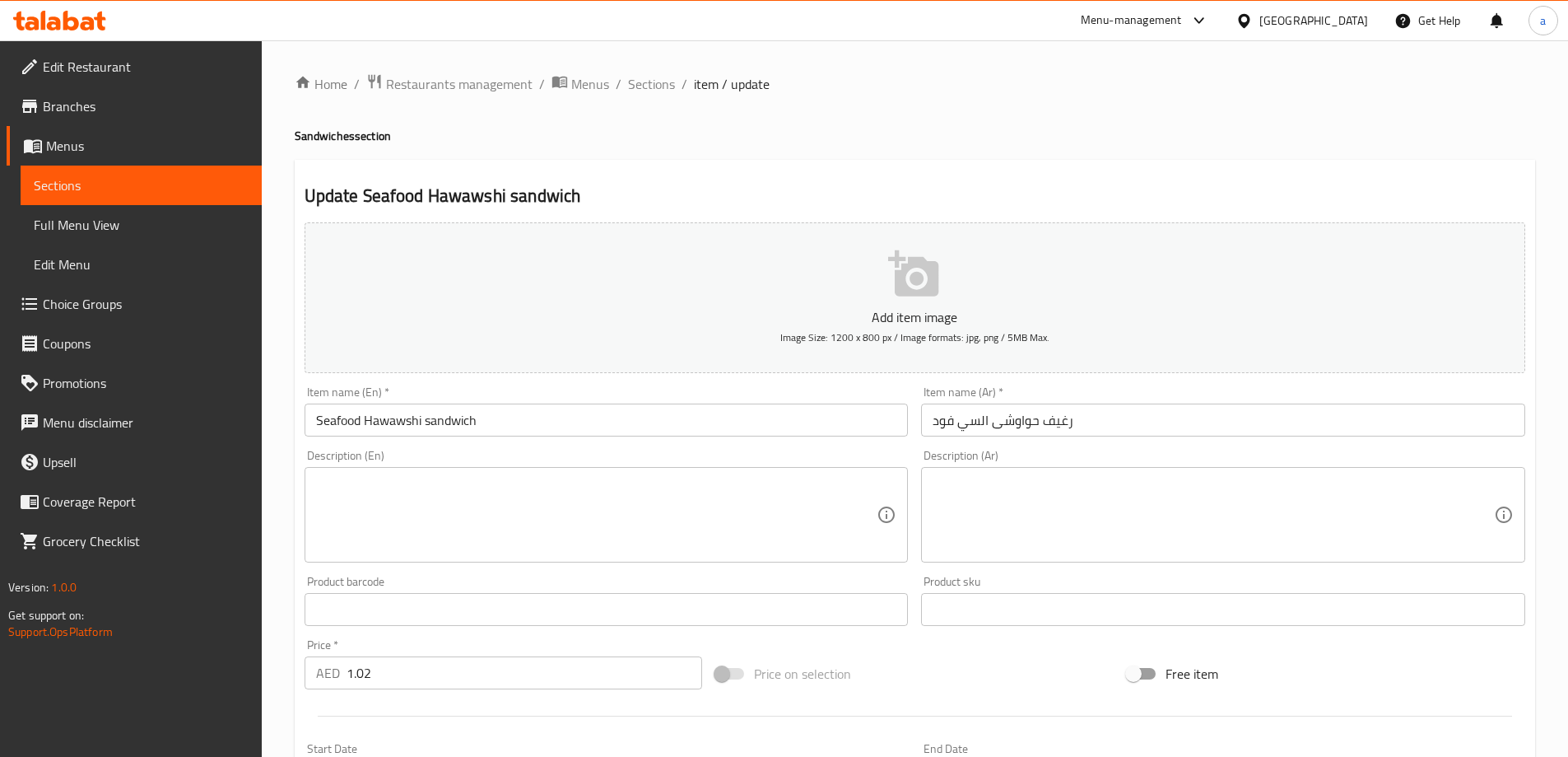
click at [501, 411] on input "Seafood Hawawshi sandwich" at bounding box center [607, 420] width 604 height 33
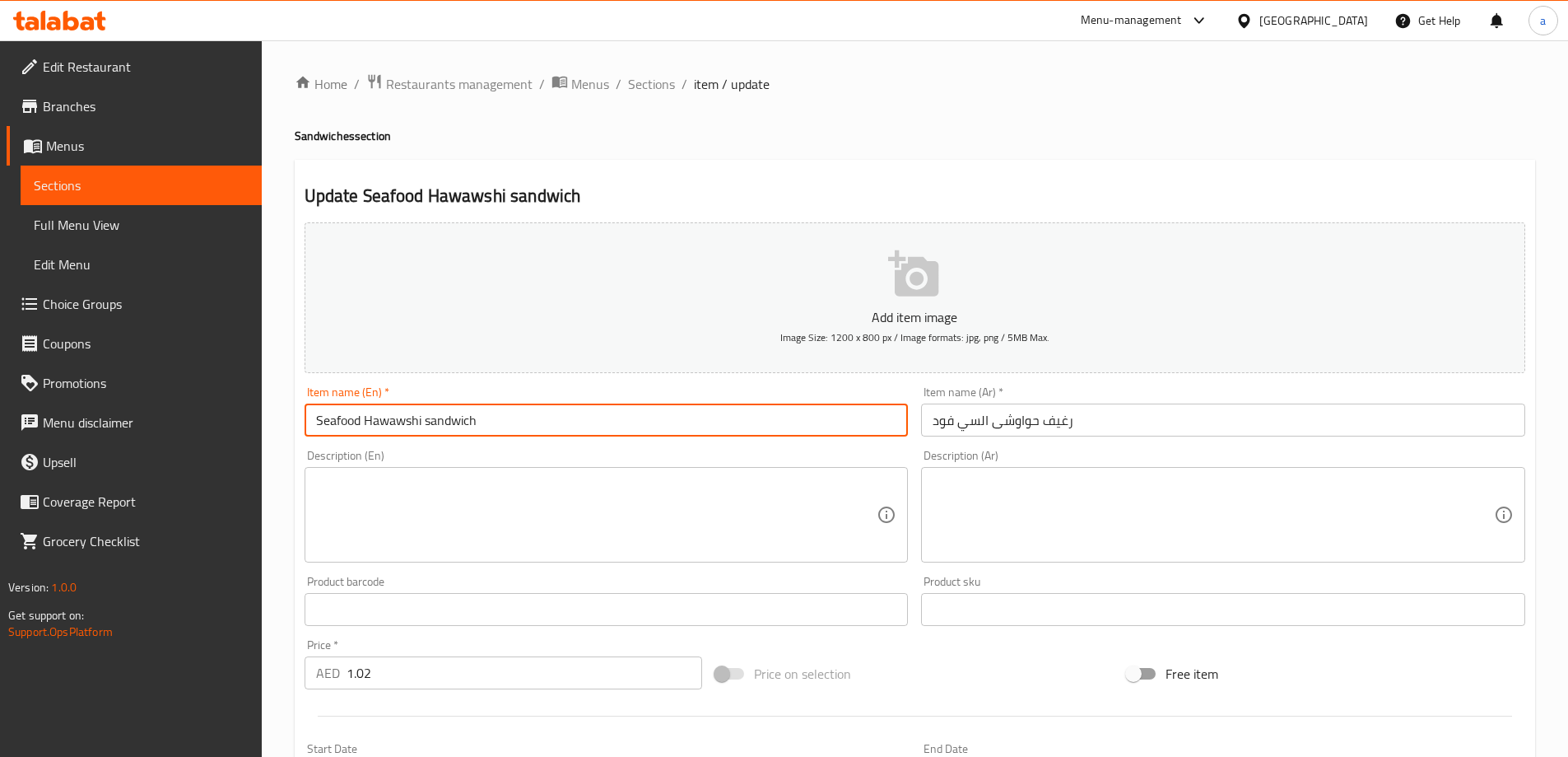
click at [501, 411] on input "Seafood Hawawshi sandwich" at bounding box center [607, 420] width 604 height 33
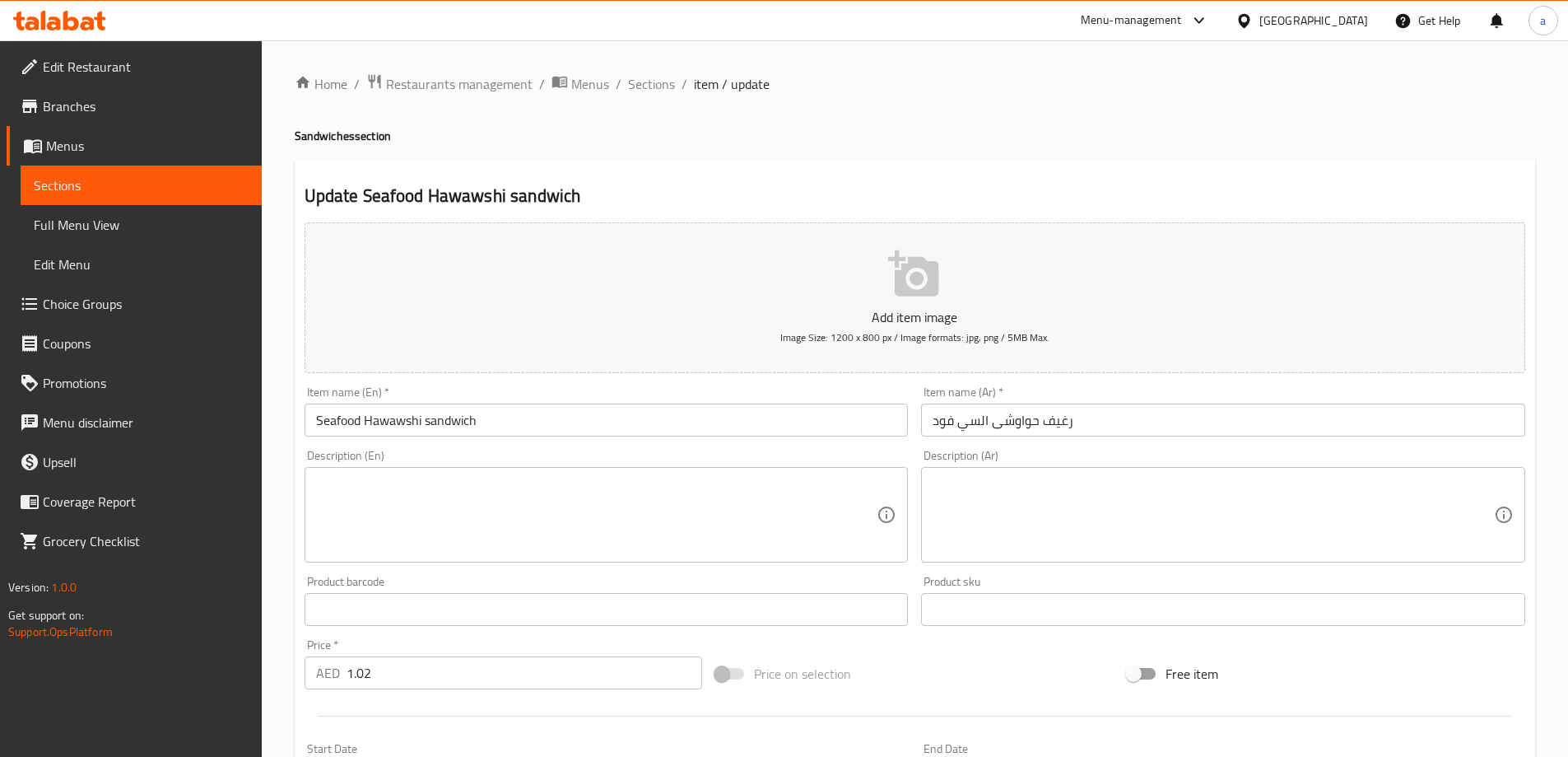
click at [1055, 420] on input "رغيف حواوشى السي فود" at bounding box center [1223, 420] width 604 height 33
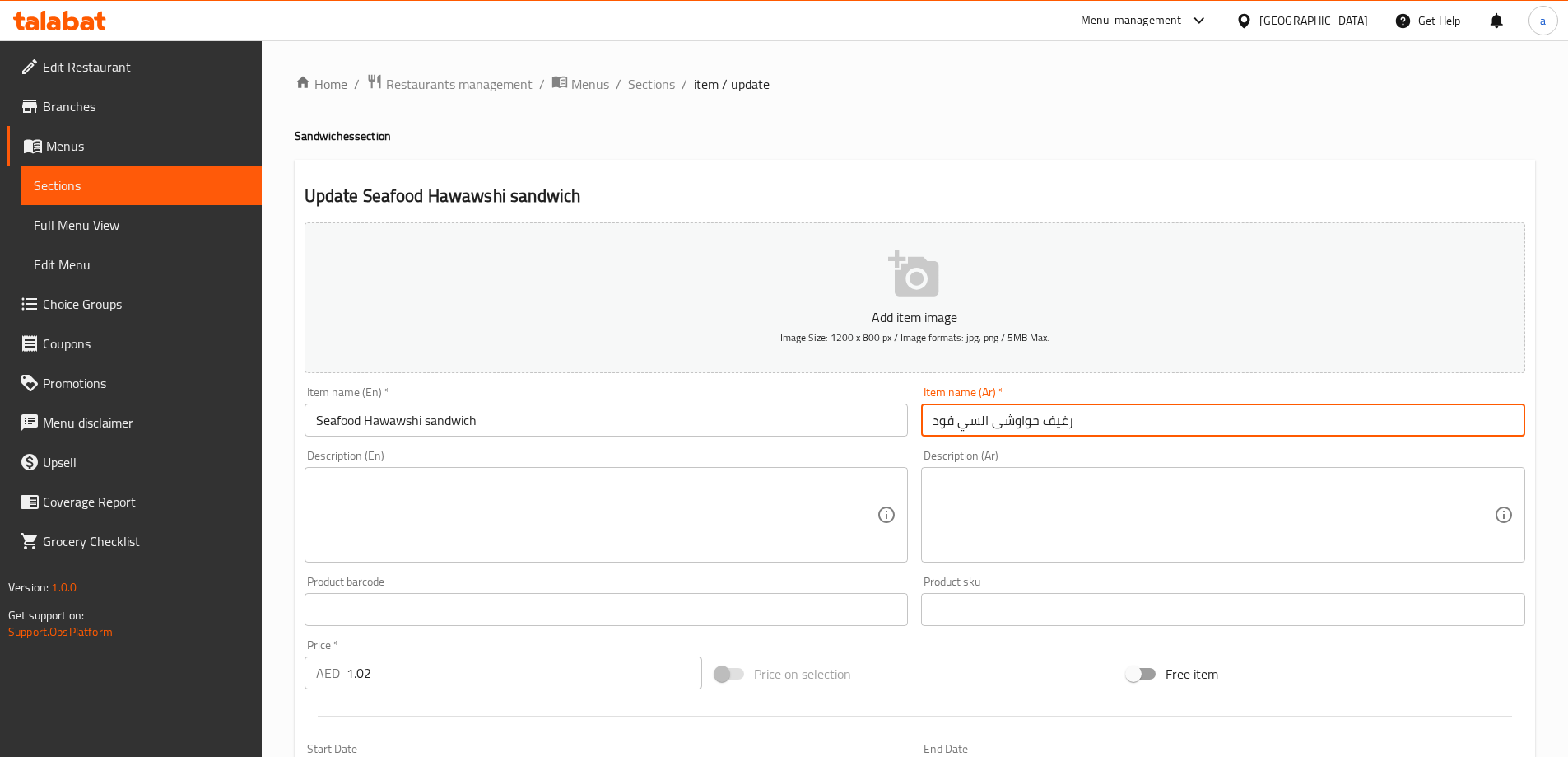
click at [1055, 420] on input "رغيف حواوشى السي فود" at bounding box center [1223, 420] width 604 height 33
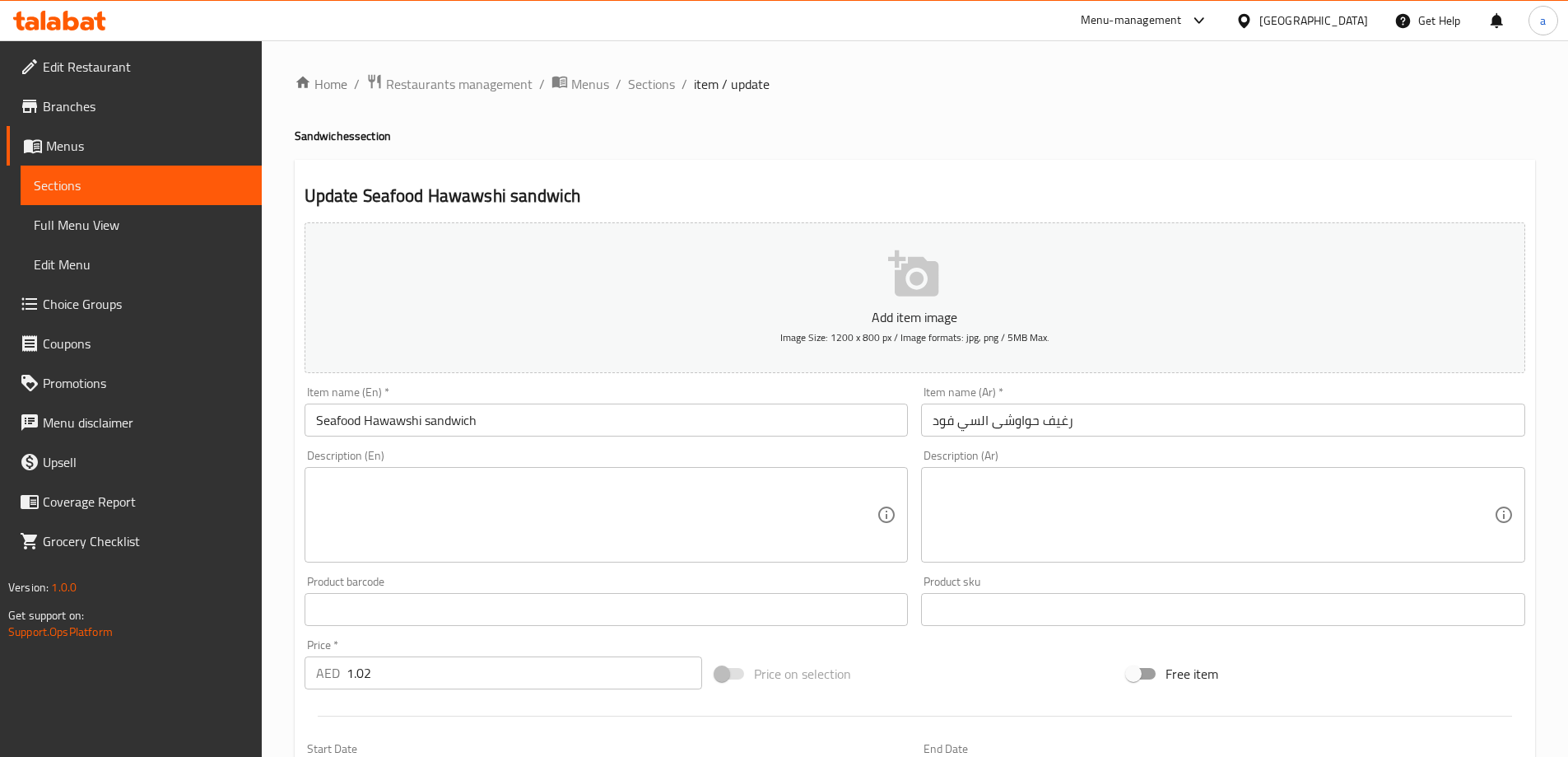
click at [1141, 212] on div "Update Seafood Hawawshi sandwich Add item image Image Size: 1200 x 800 px / Ima…" at bounding box center [914, 639] width 1241 height 958
click at [636, 84] on span "Sections" at bounding box center [651, 84] width 47 height 20
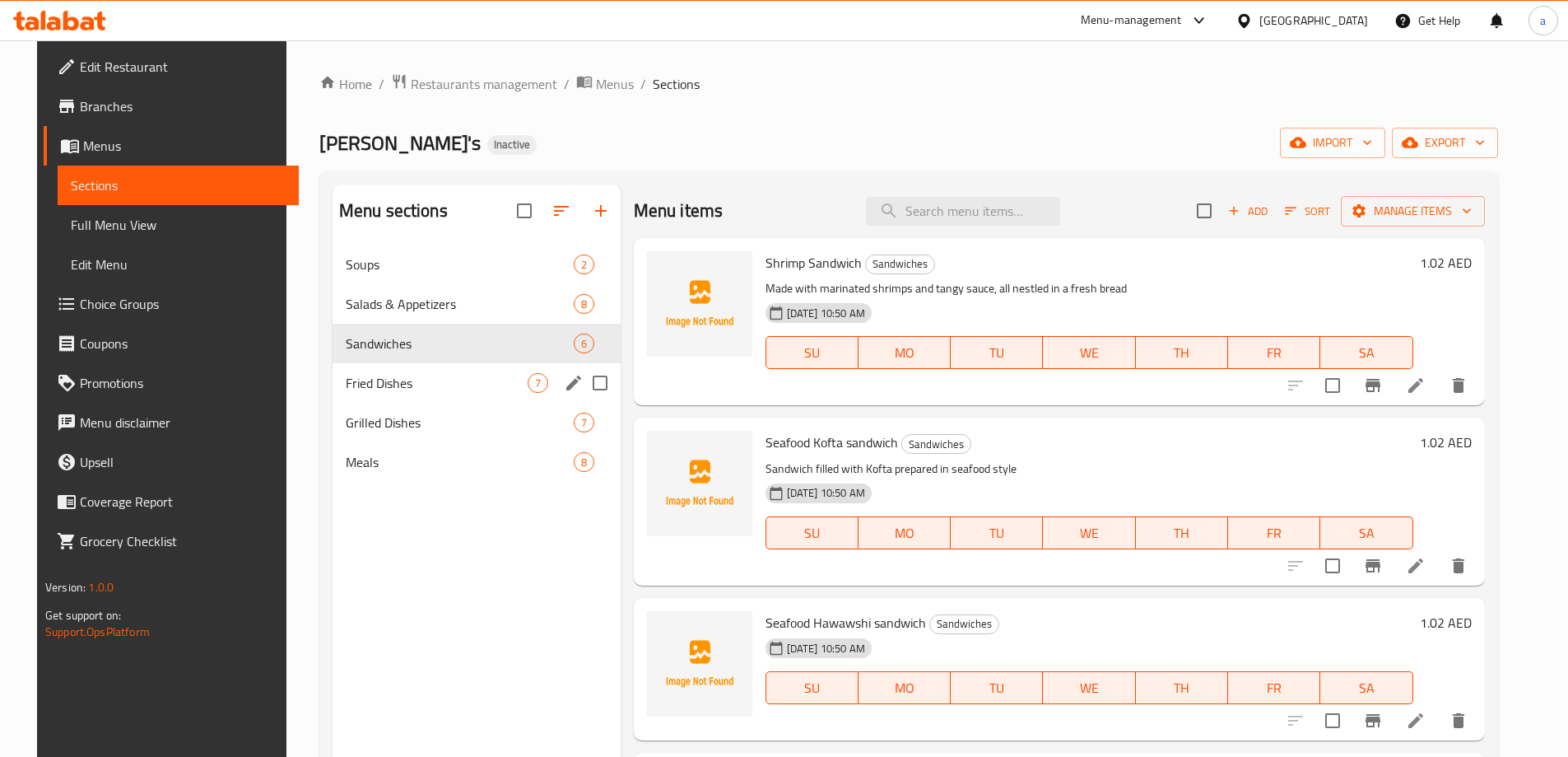
scroll to position [231, 0]
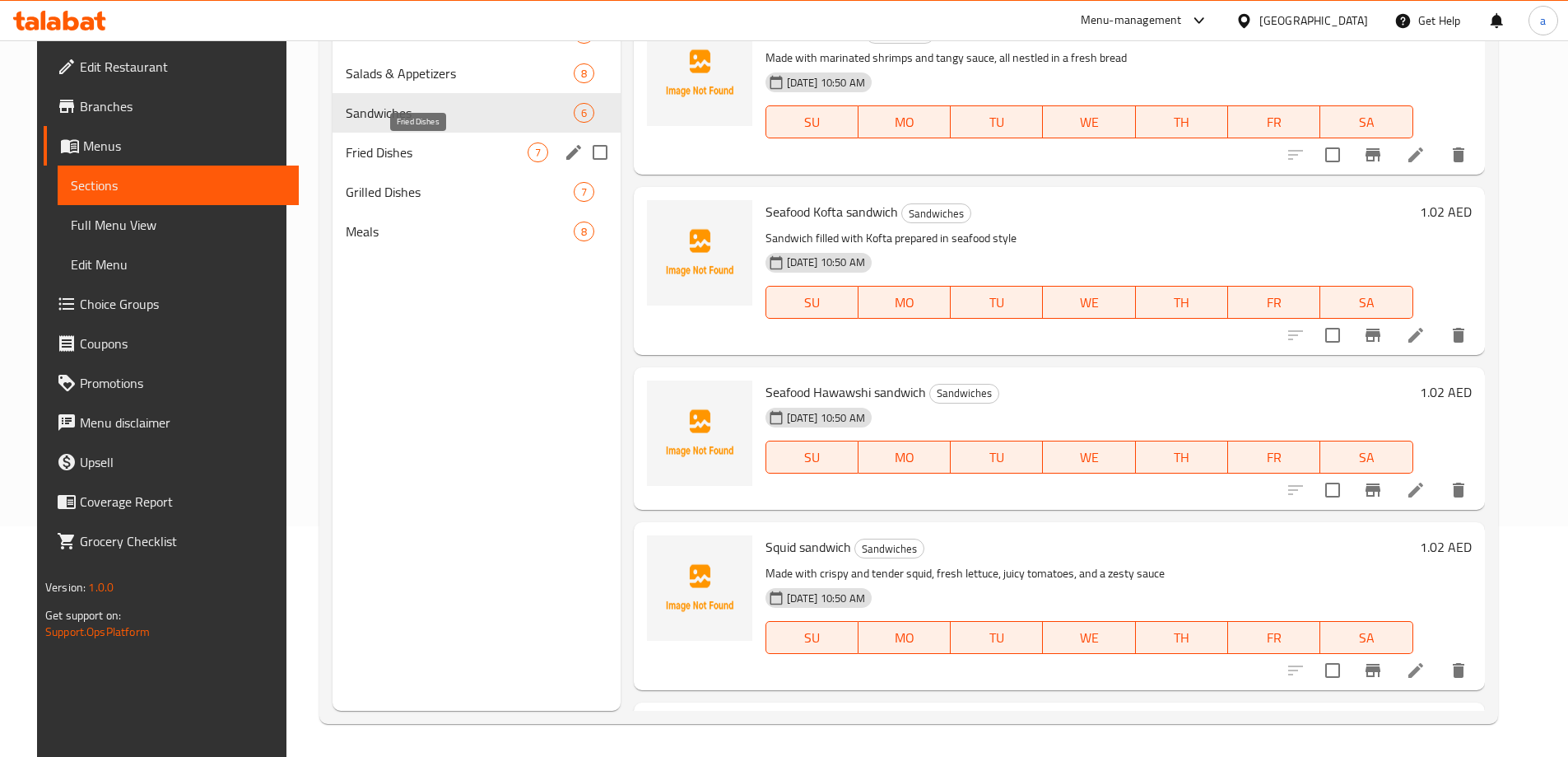
click at [374, 154] on span "Fried Dishes" at bounding box center [436, 152] width 182 height 20
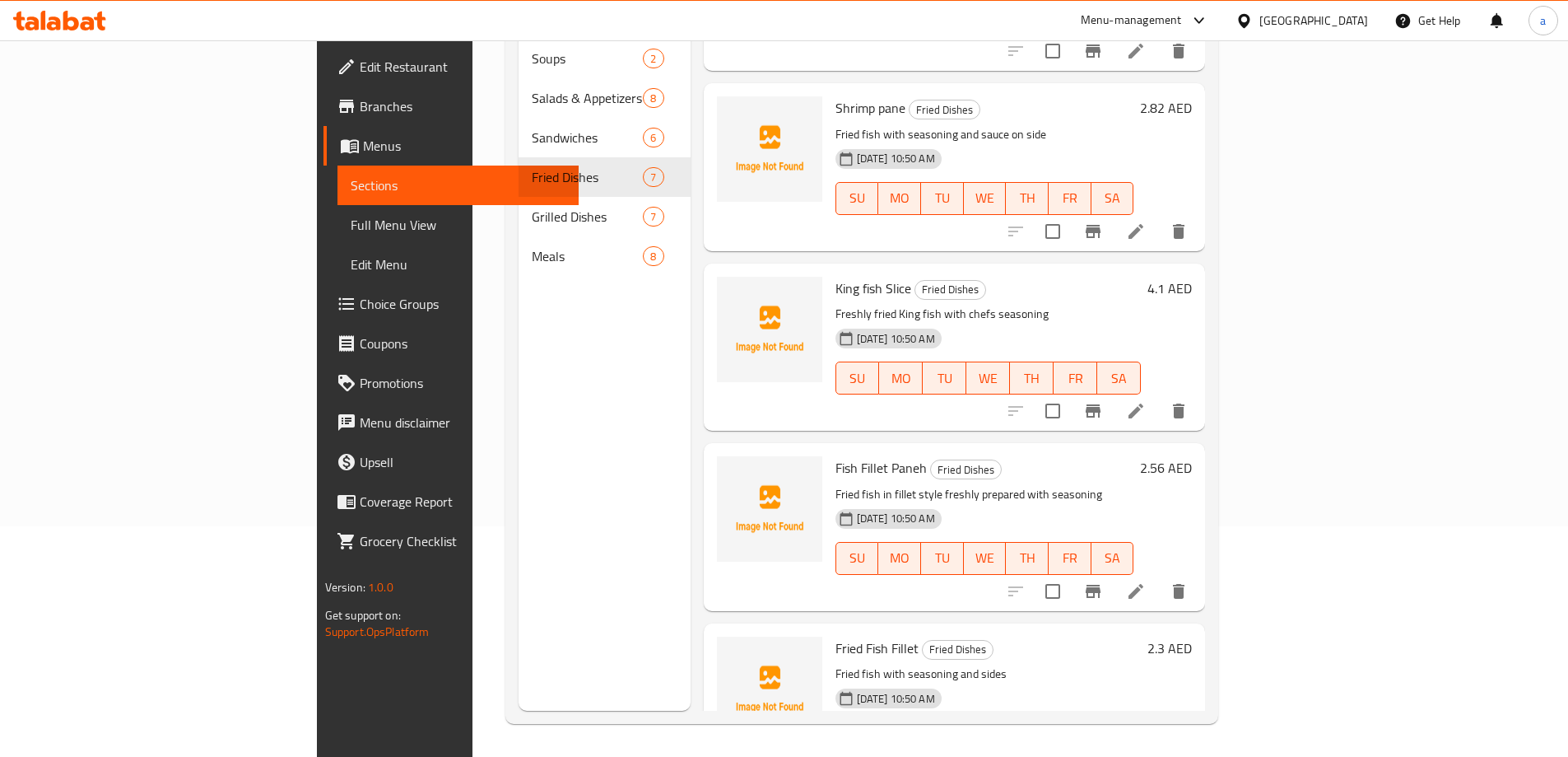
scroll to position [544, 0]
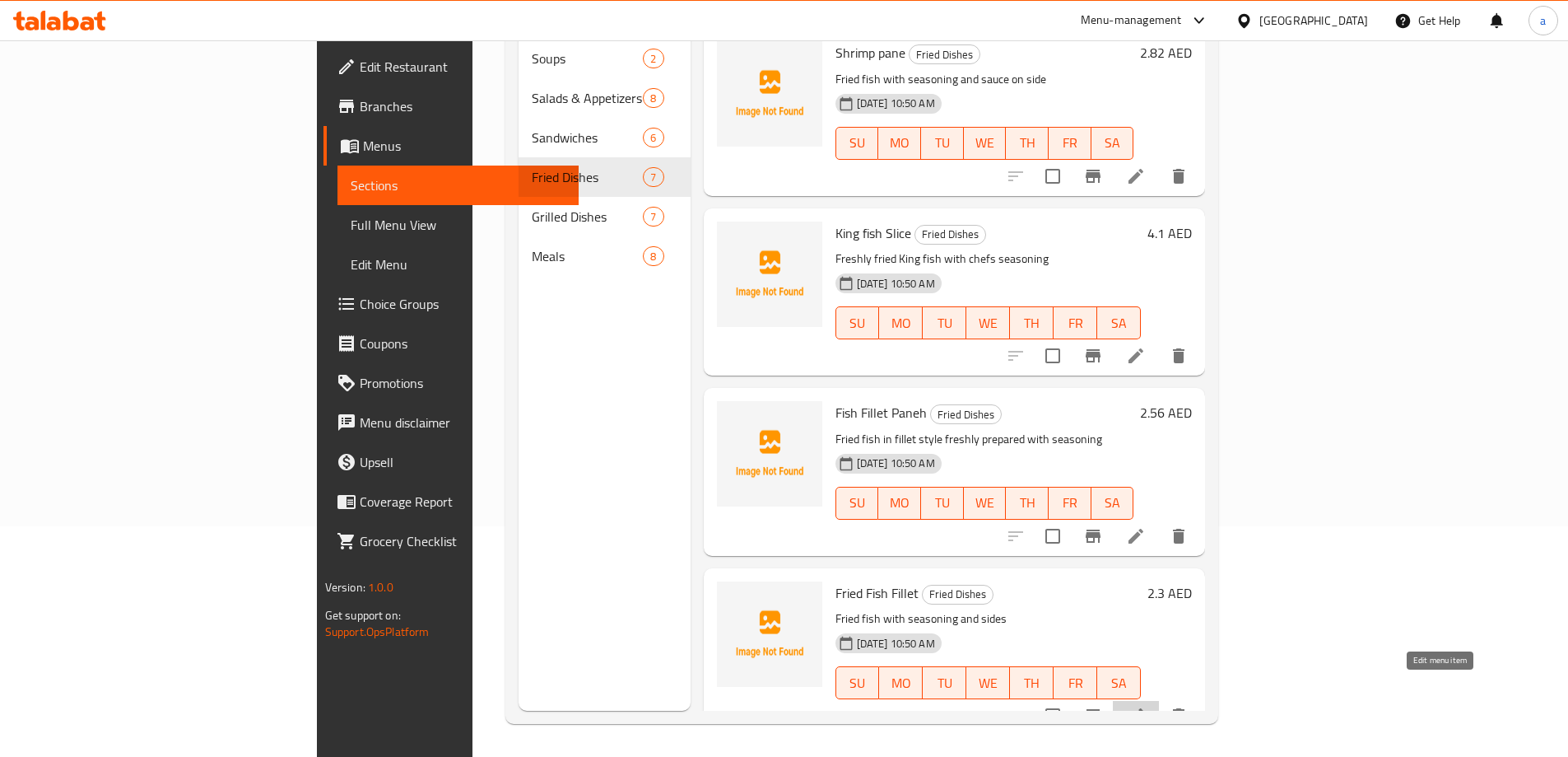
click at [1146, 706] on icon at bounding box center [1135, 715] width 20 height 20
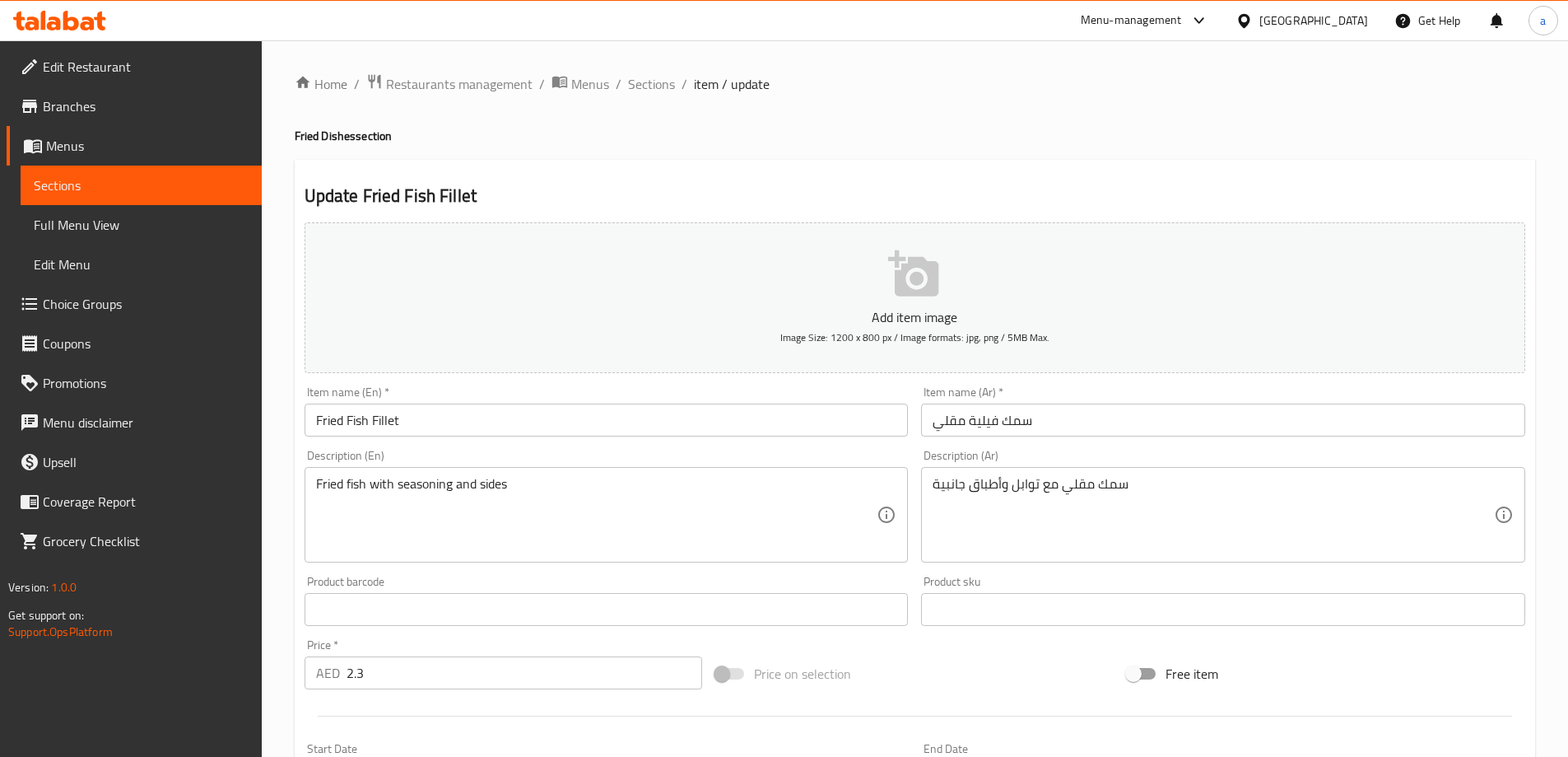
scroll to position [407, 0]
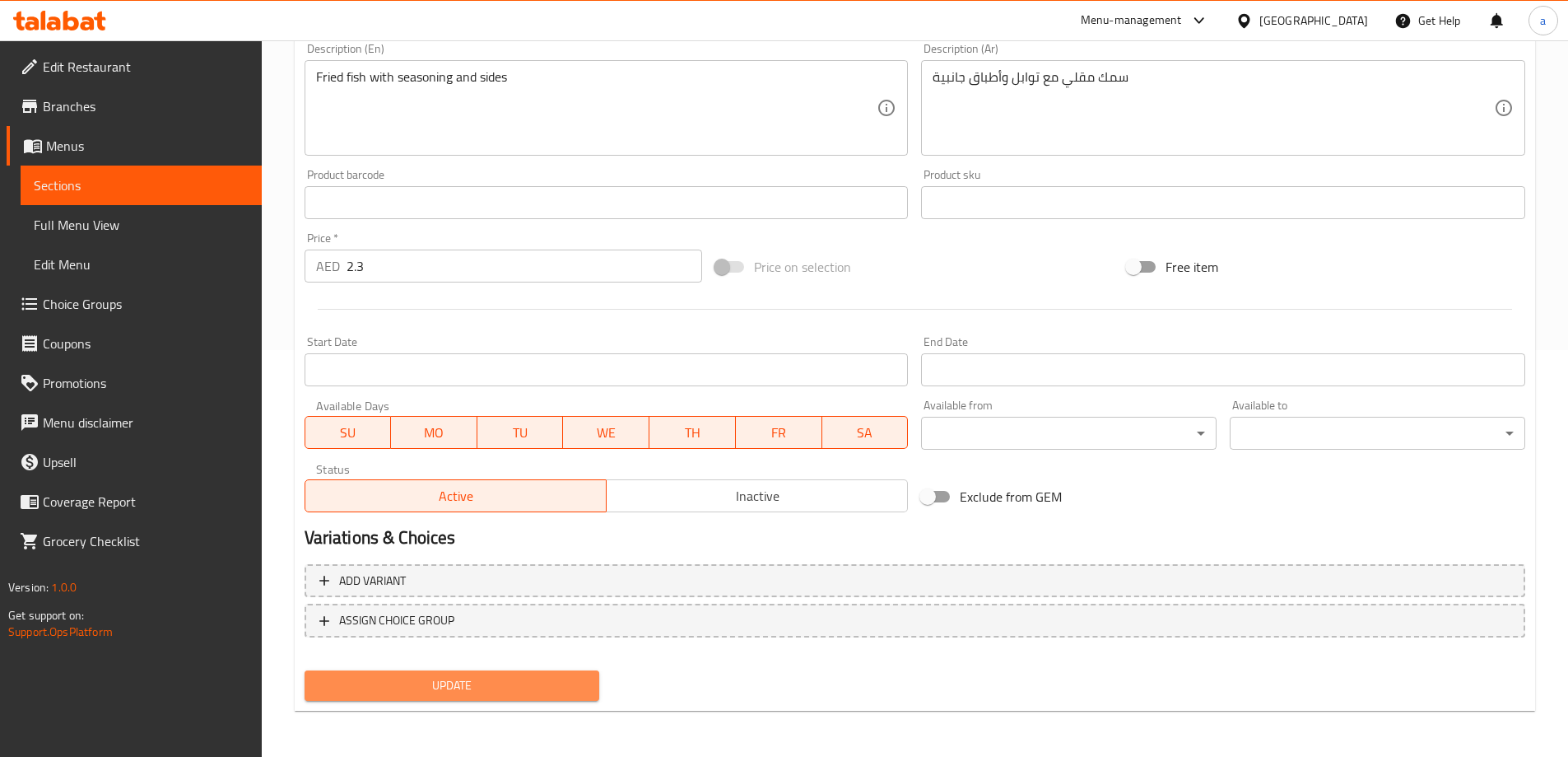
click at [502, 688] on span "Update" at bounding box center [452, 686] width 269 height 21
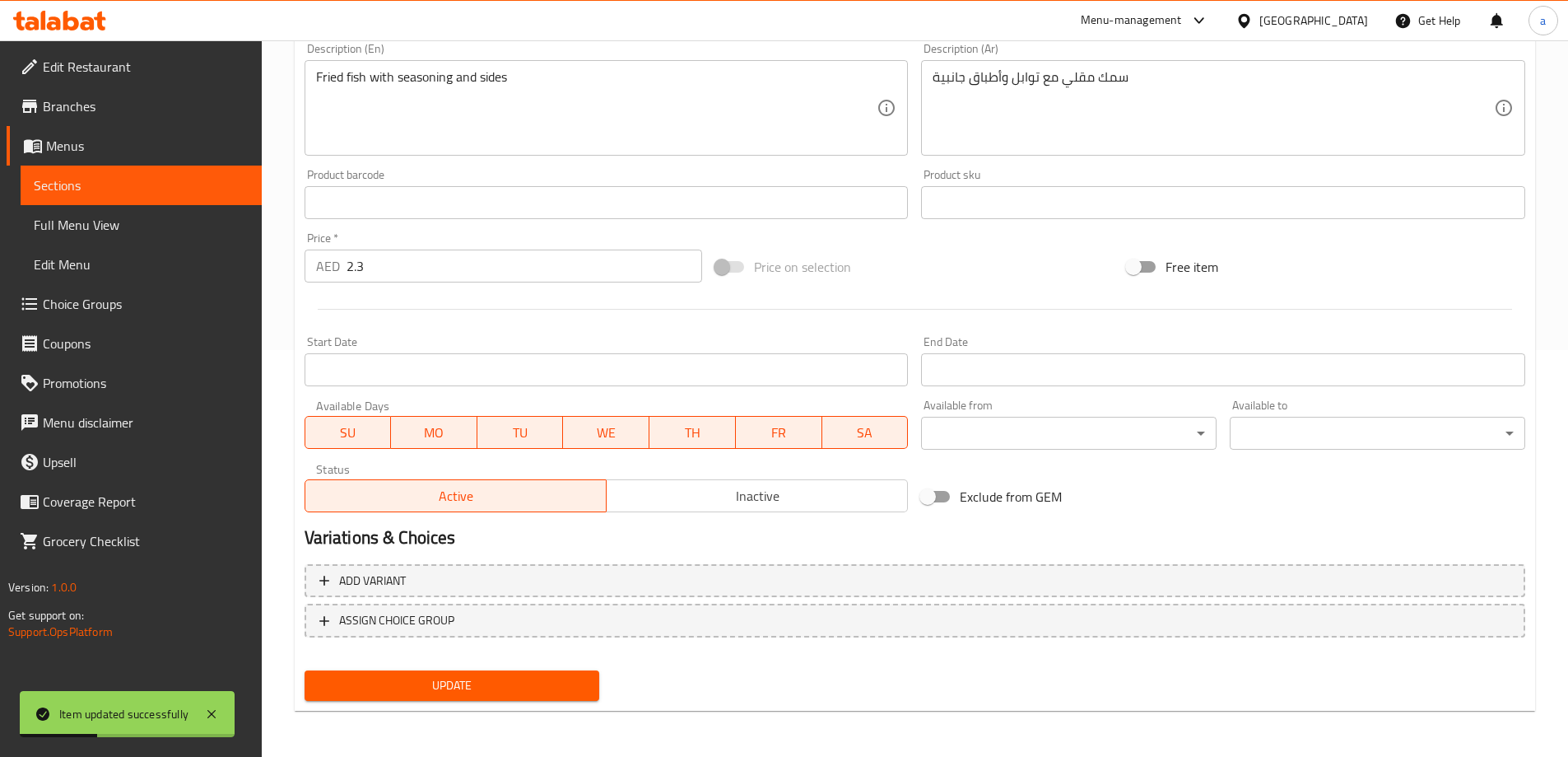
scroll to position [0, 0]
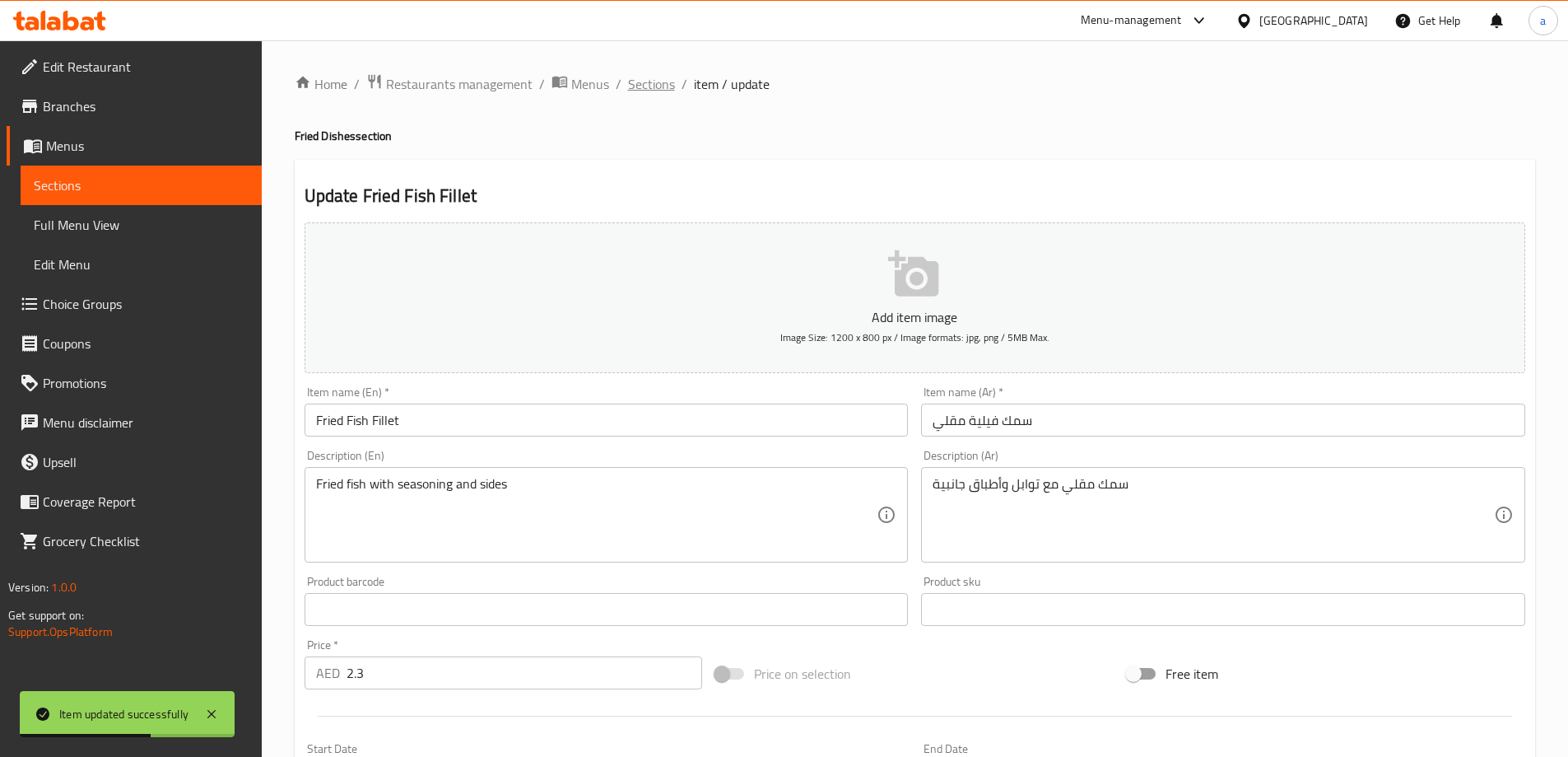
click at [647, 91] on span "Sections" at bounding box center [651, 84] width 47 height 20
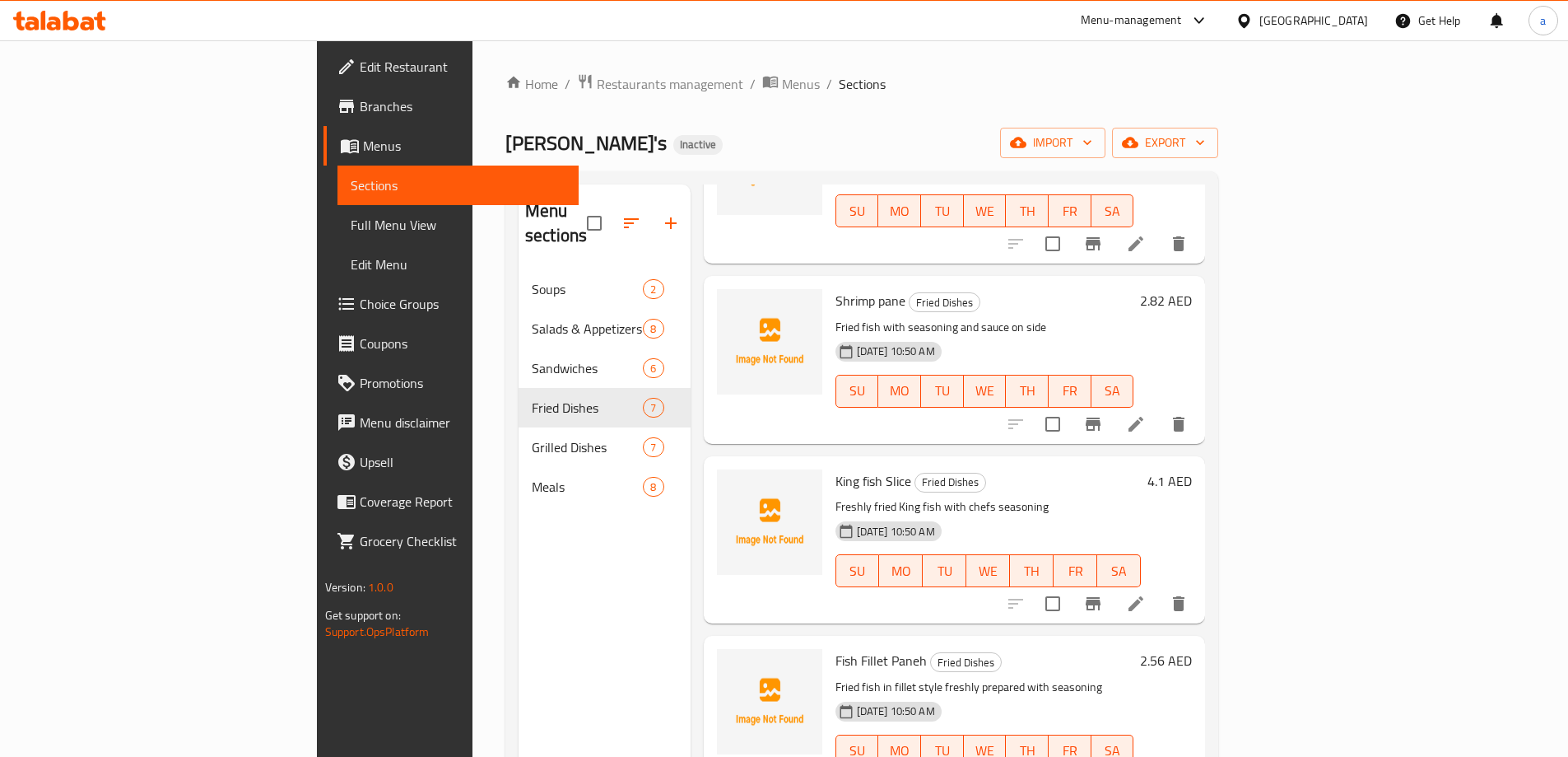
scroll to position [544, 0]
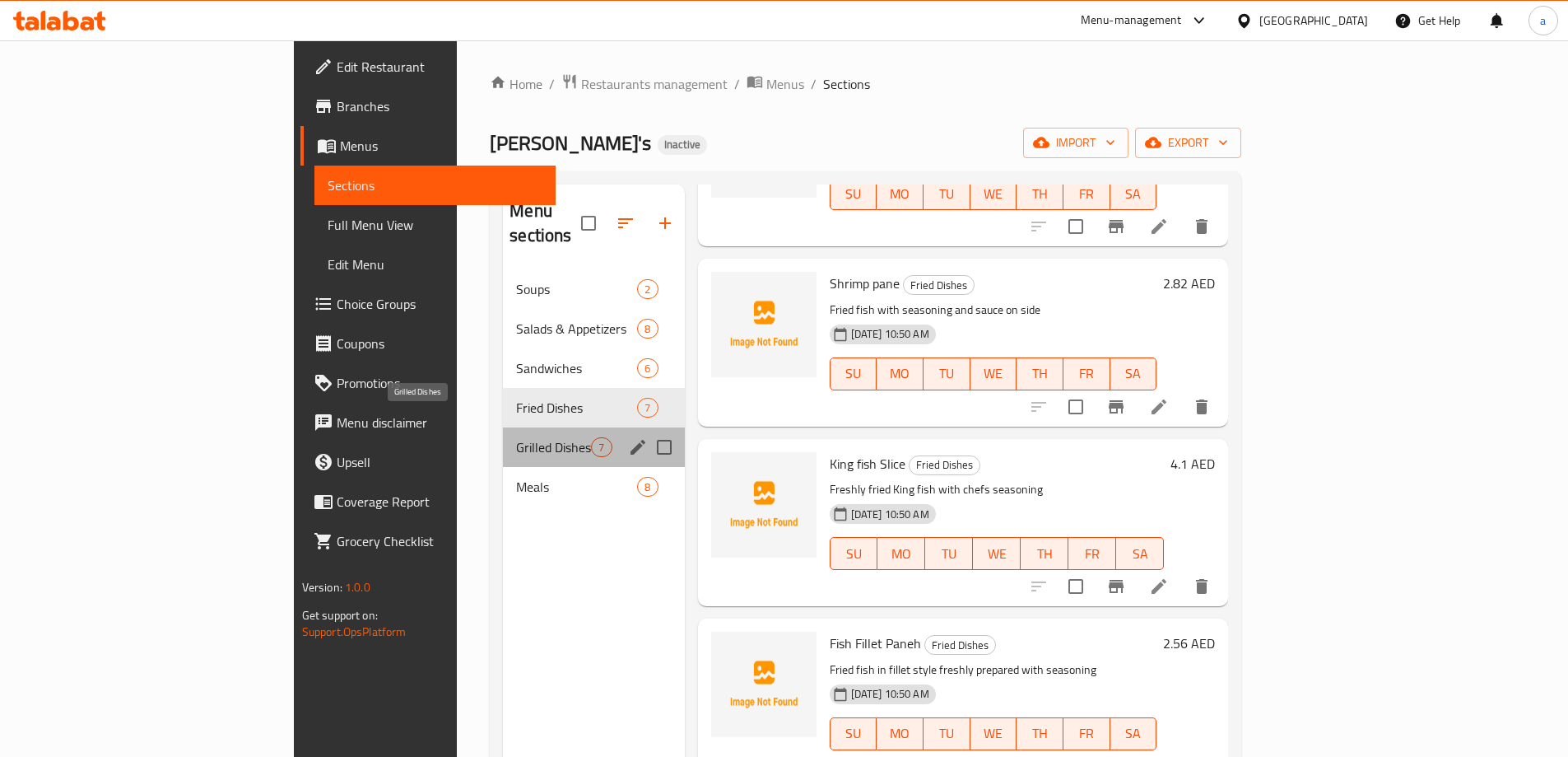
click at [516, 437] on span "Grilled Dishes" at bounding box center [554, 447] width 75 height 20
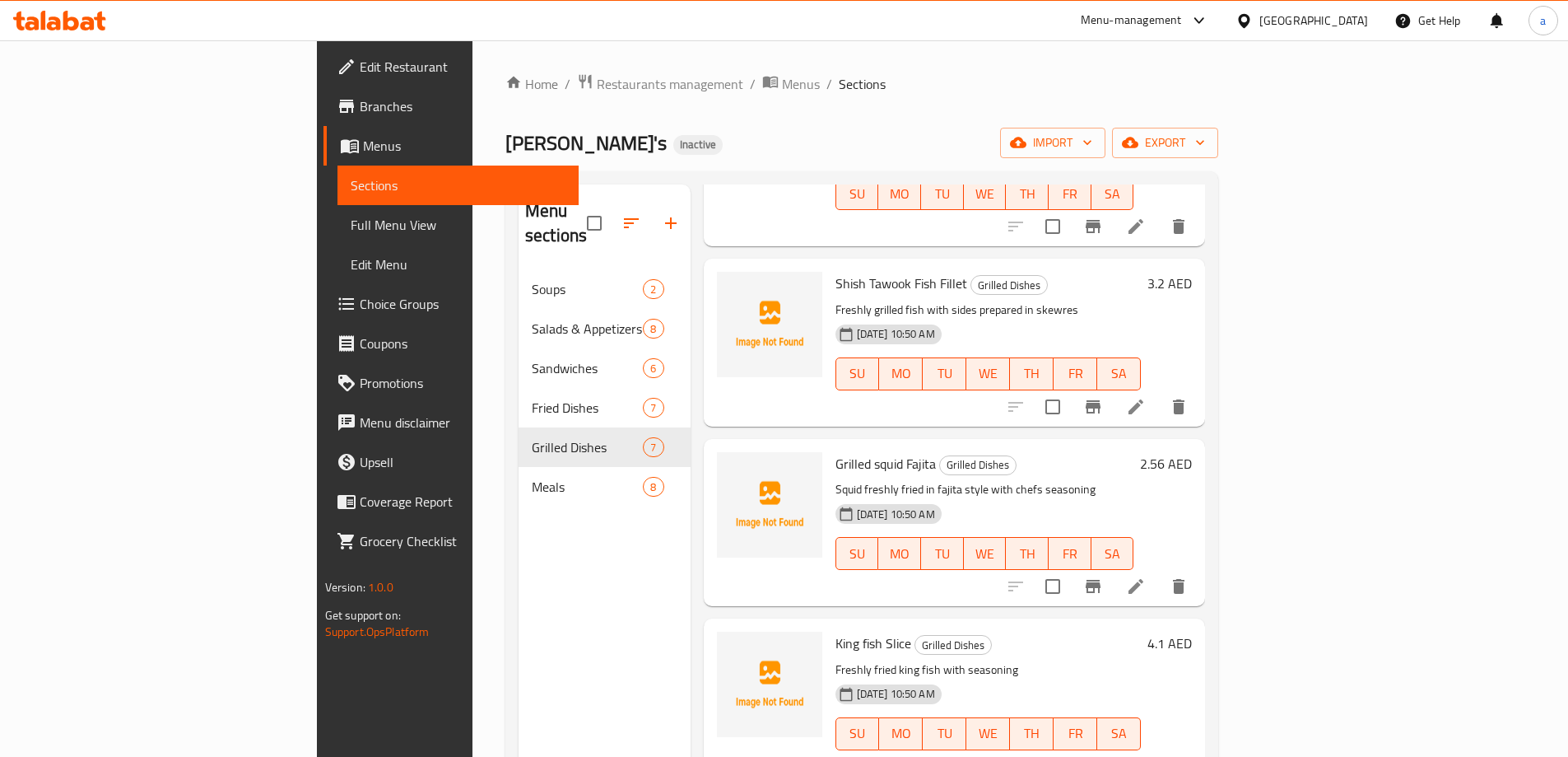
click at [1159, 395] on li at bounding box center [1135, 407] width 46 height 30
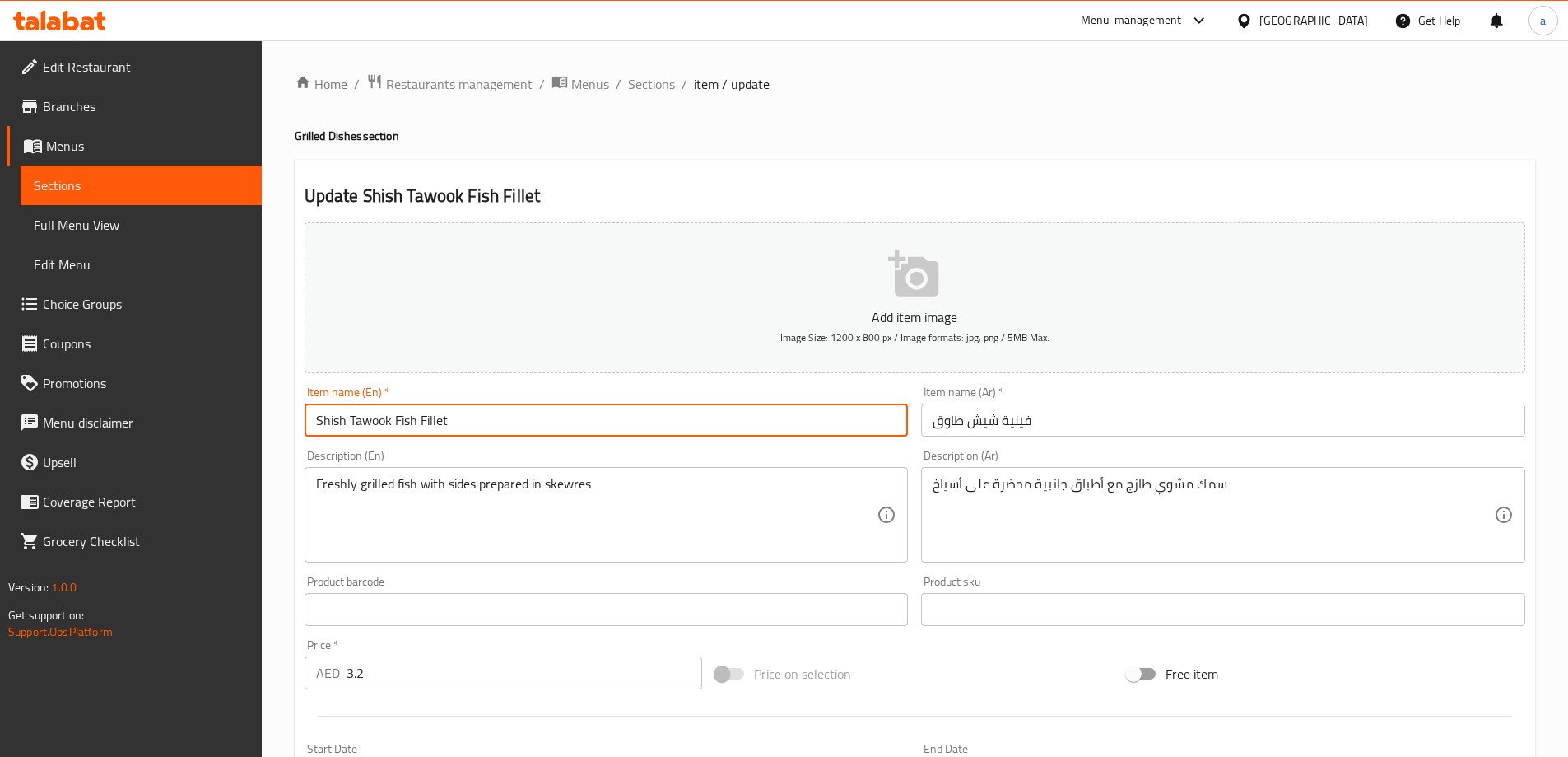
click at [452, 420] on input "Shish Tawook Fish Fillet" at bounding box center [607, 420] width 604 height 33
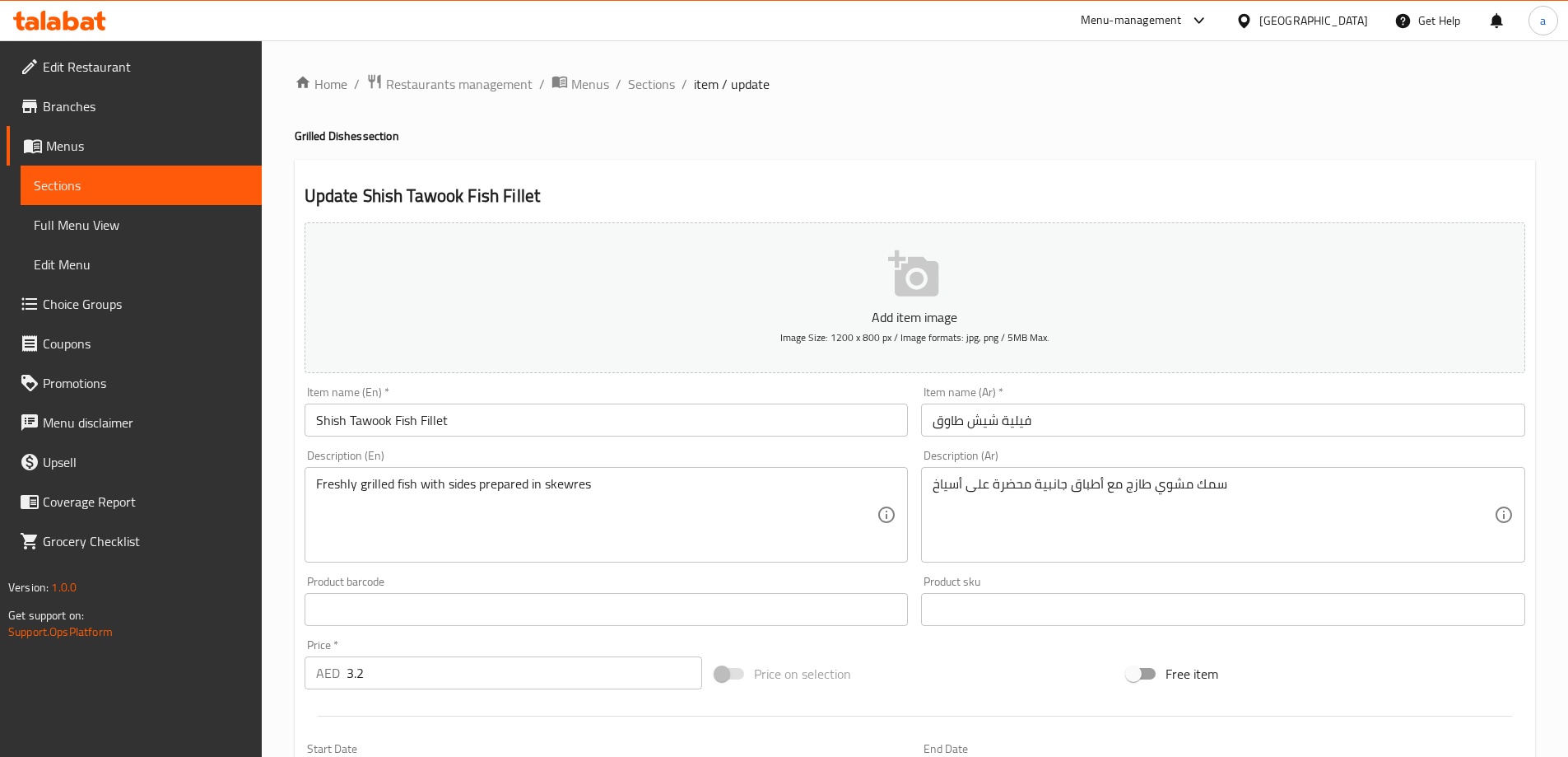
click at [621, 80] on ol "Home / Restaurants management / Menus / Sections / item / update" at bounding box center [914, 84] width 1241 height 22
click at [659, 86] on span "Sections" at bounding box center [651, 84] width 47 height 20
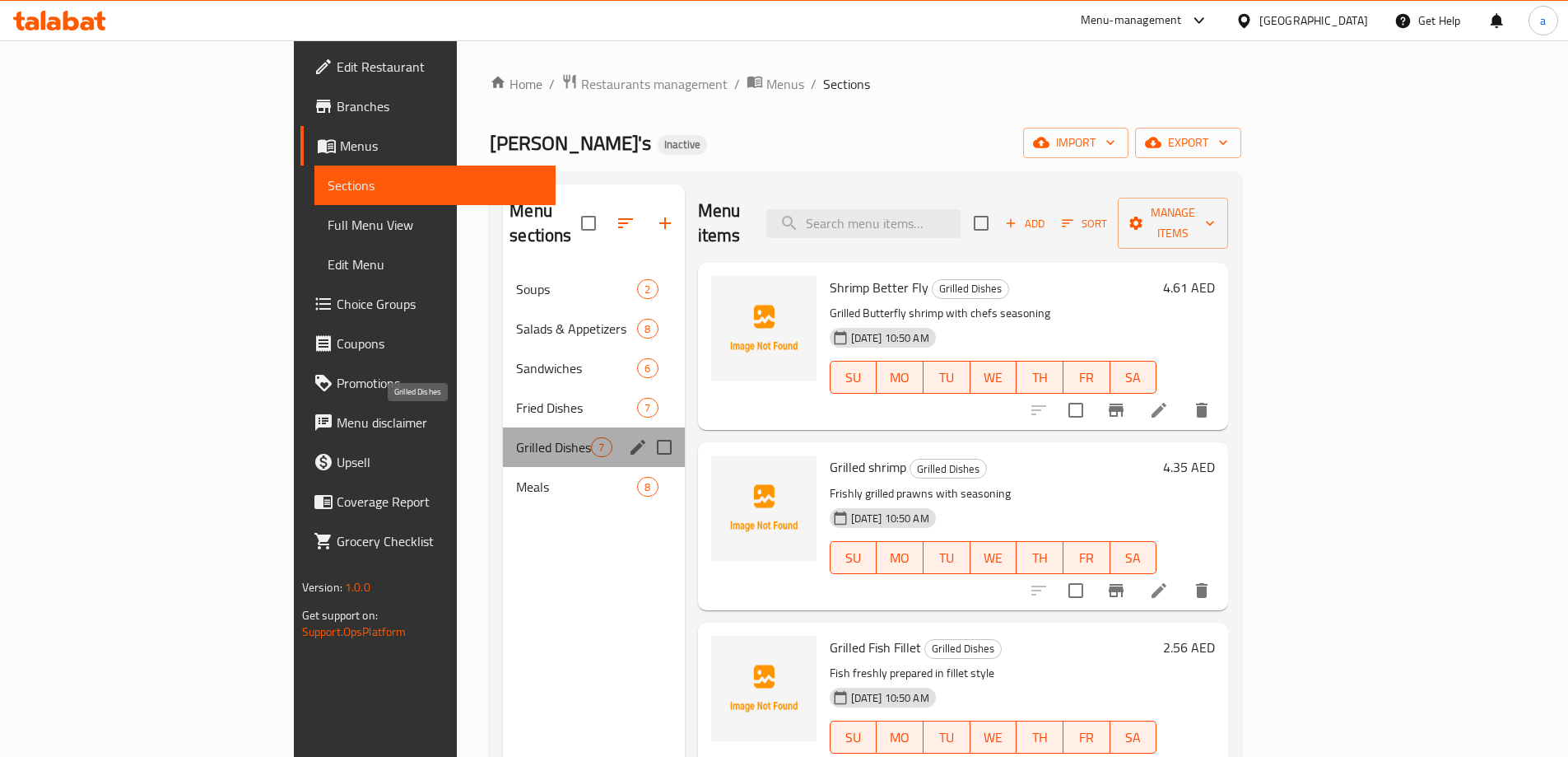
click at [516, 437] on span "Grilled Dishes" at bounding box center [554, 447] width 75 height 20
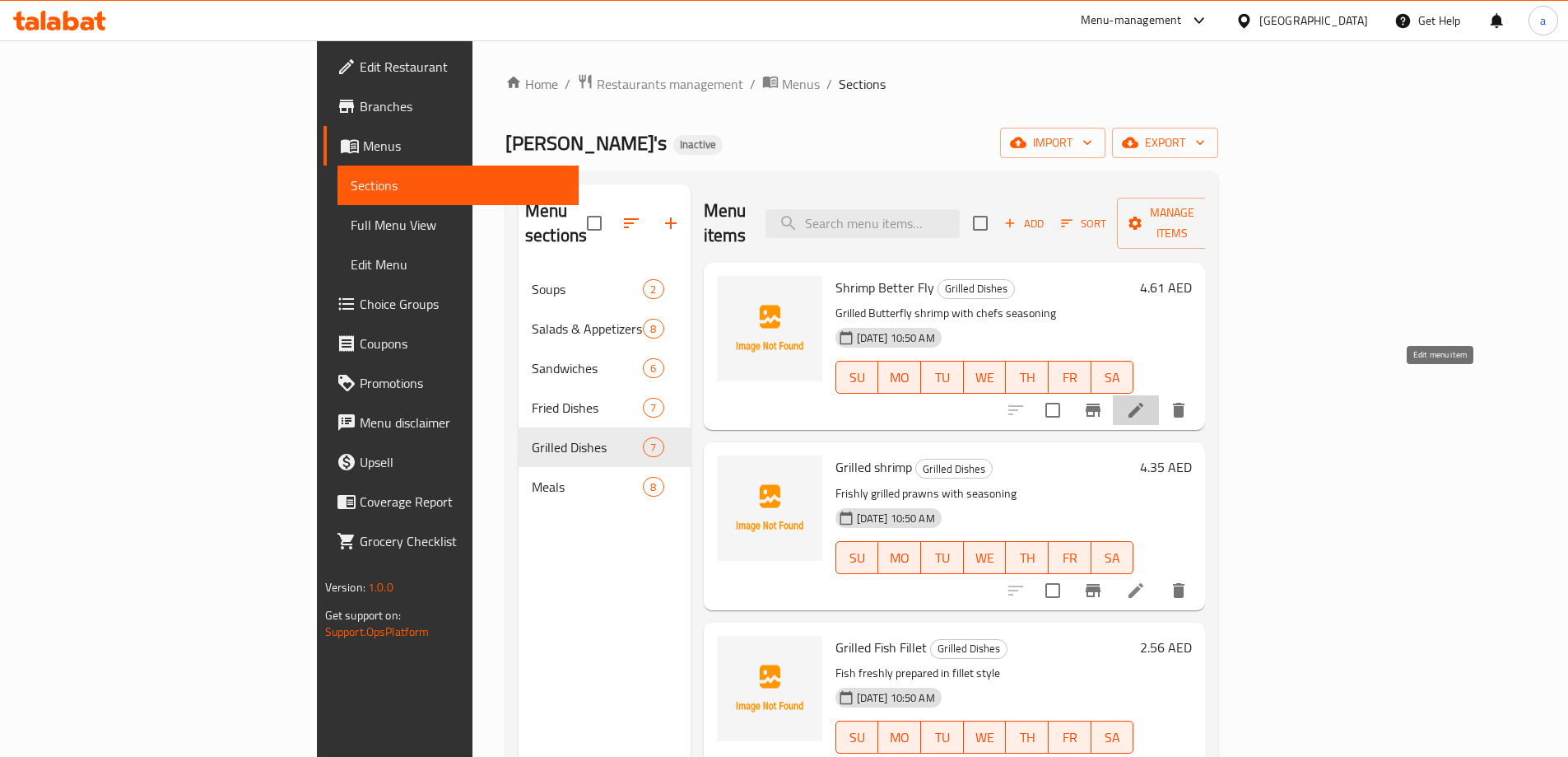
click at [1146, 400] on icon at bounding box center [1135, 409] width 20 height 20
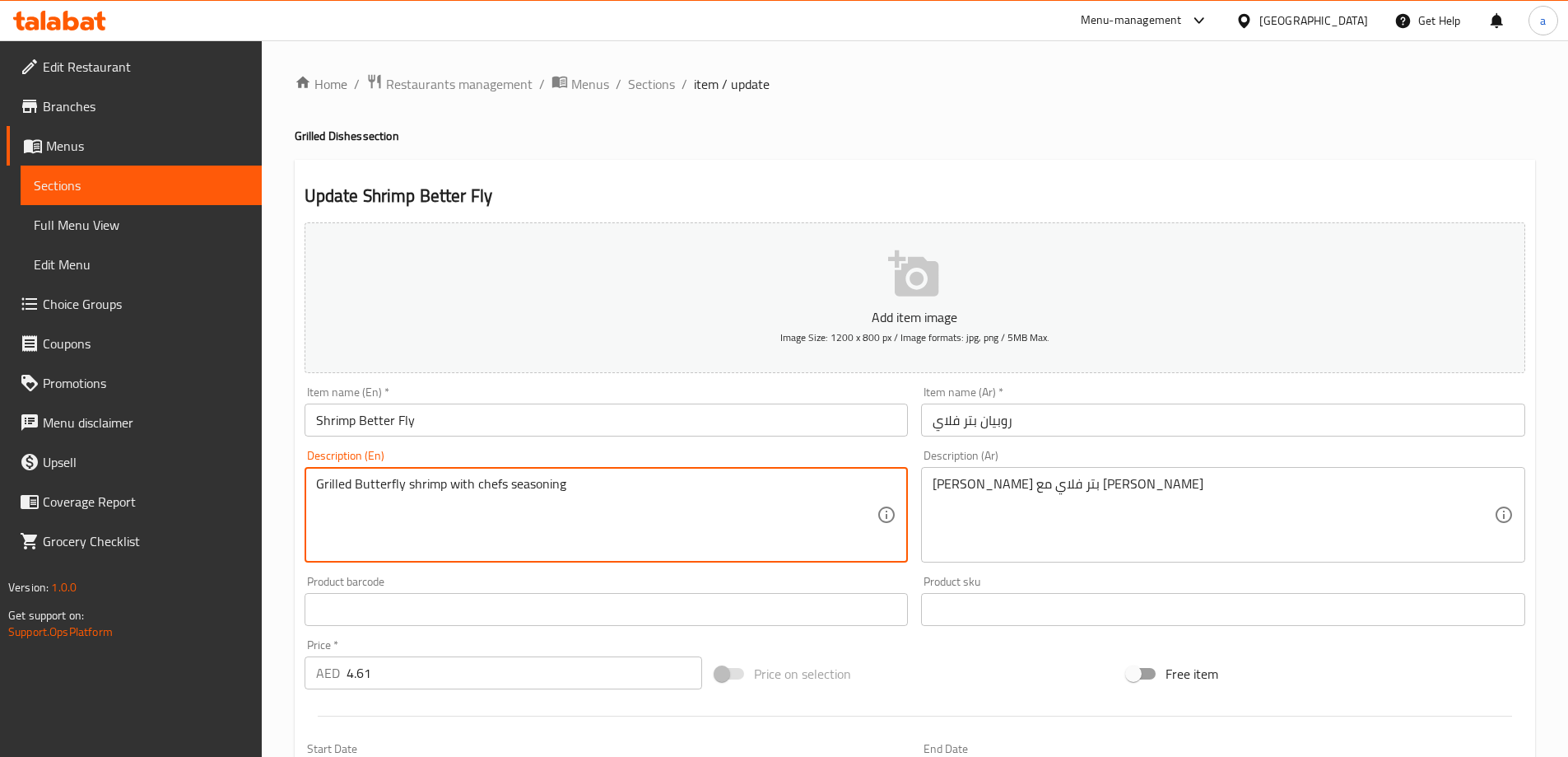
click at [489, 483] on textarea "Grilled Butterfly shrimp with chefs seasoning" at bounding box center [596, 515] width 562 height 78
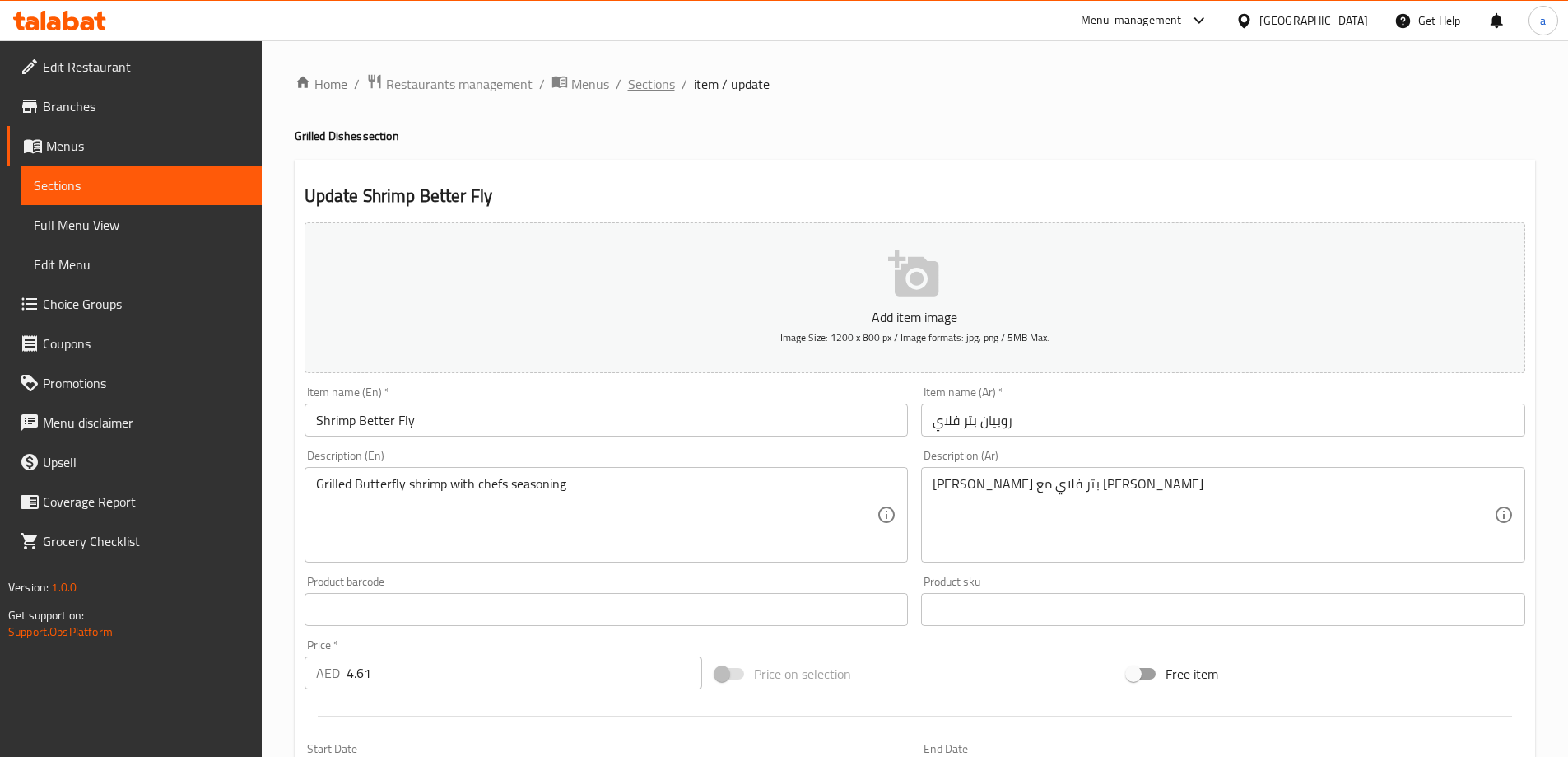
click at [657, 85] on span "Sections" at bounding box center [651, 84] width 47 height 20
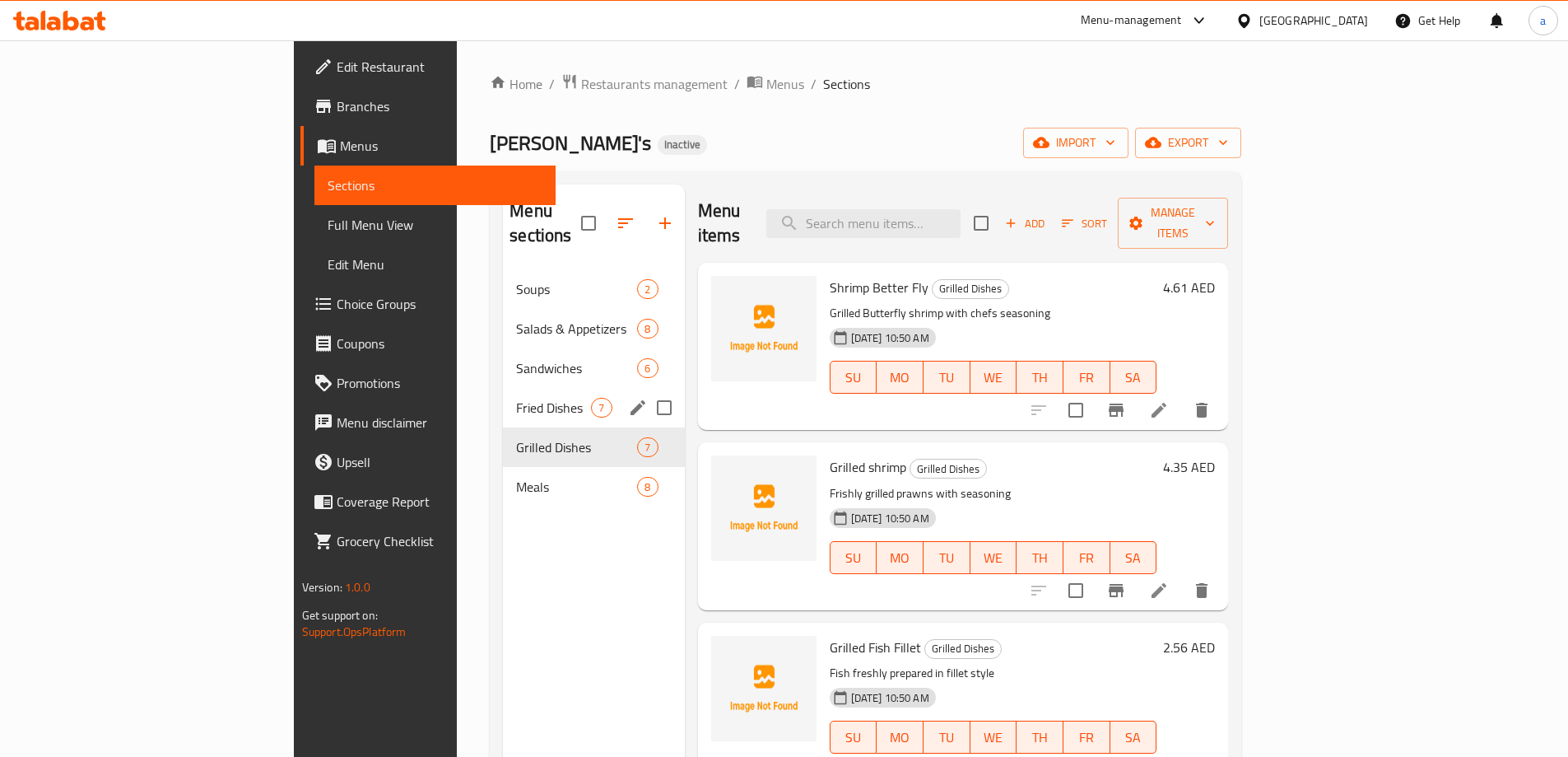
click at [516, 398] on span "Fried Dishes" at bounding box center [554, 408] width 75 height 20
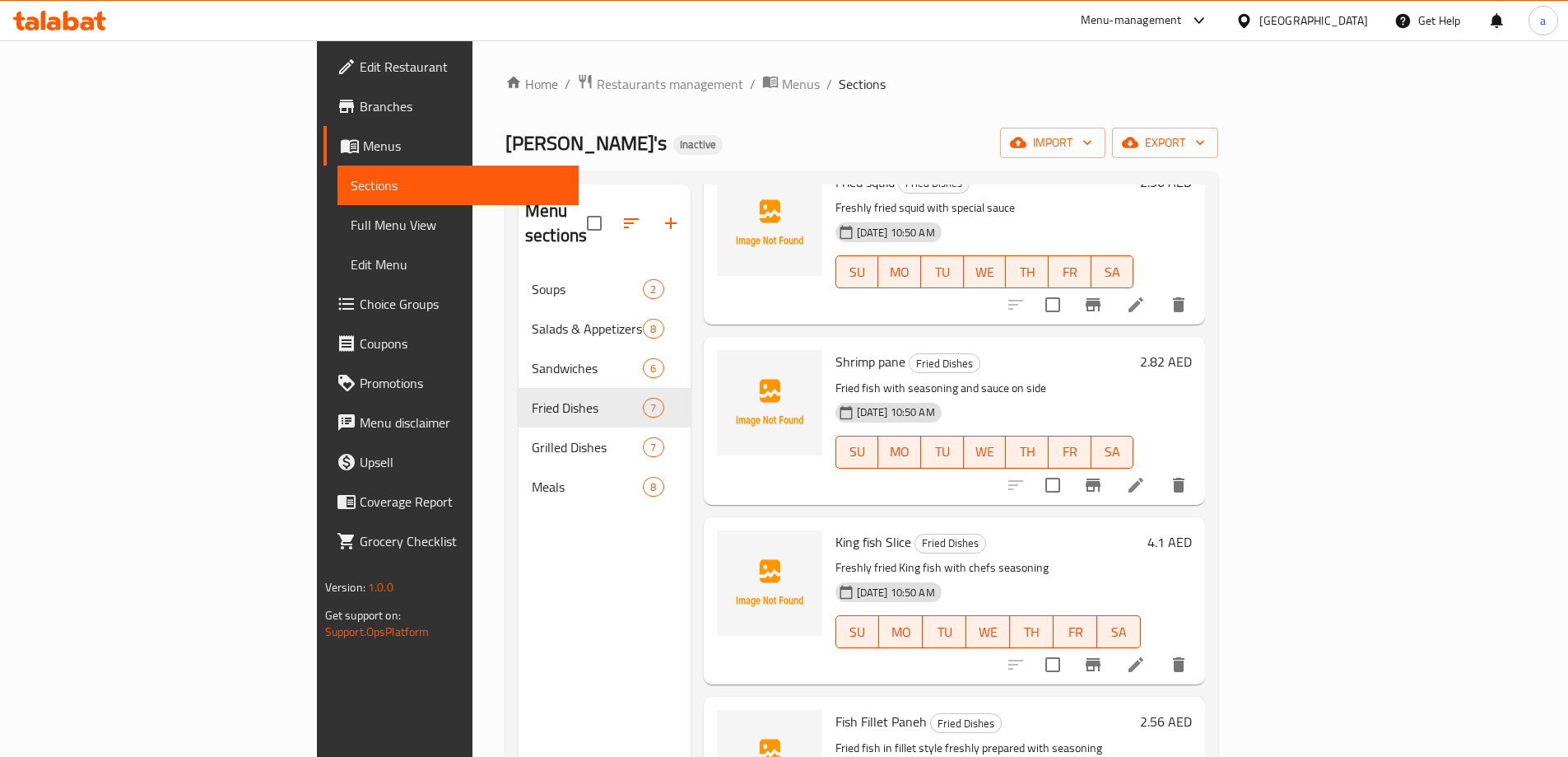
scroll to position [494, 0]
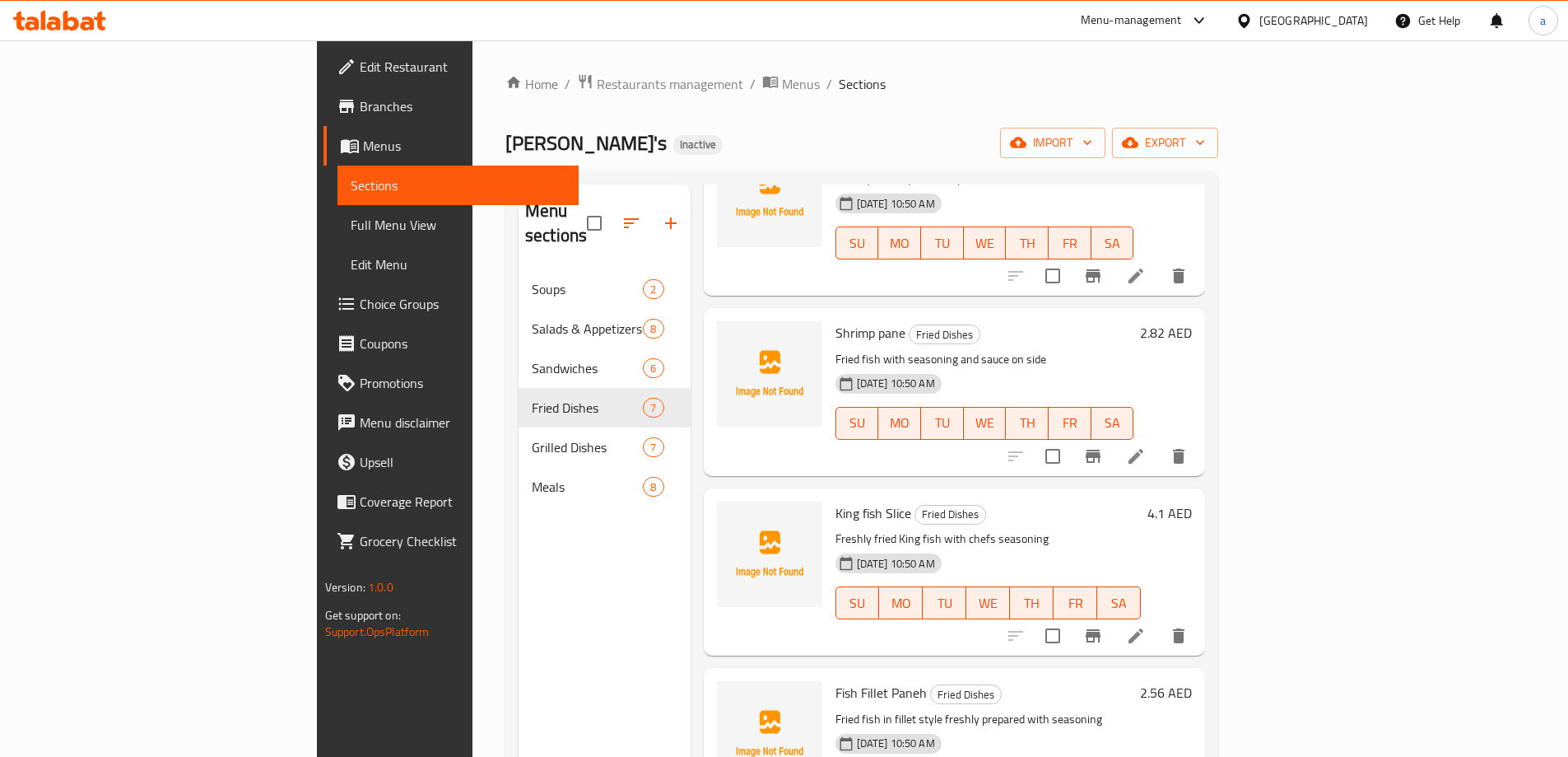
click at [1159, 624] on li at bounding box center [1135, 636] width 46 height 30
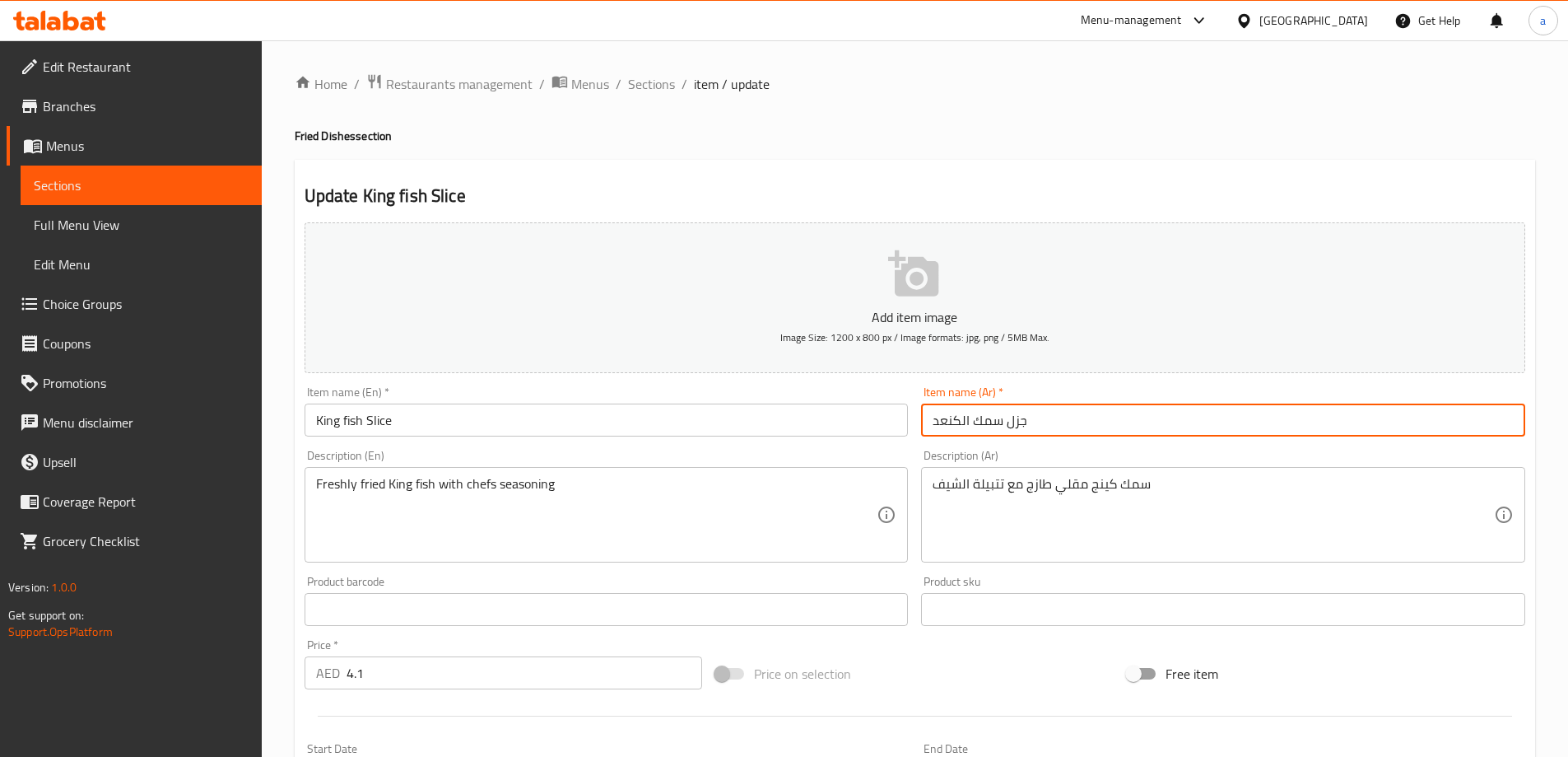
click at [1013, 424] on input "جزل سمك الكنعد" at bounding box center [1223, 420] width 604 height 33
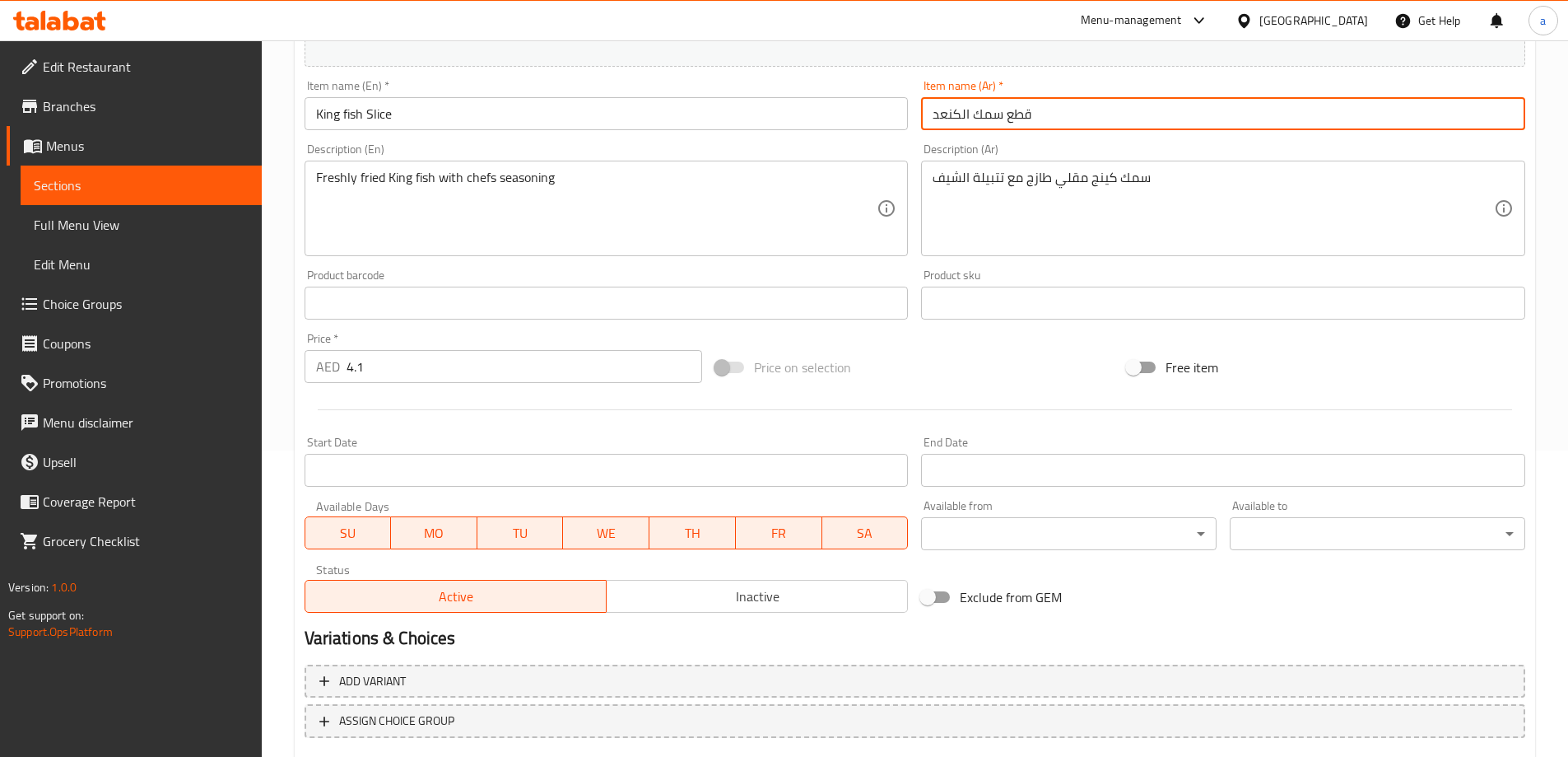
scroll to position [407, 0]
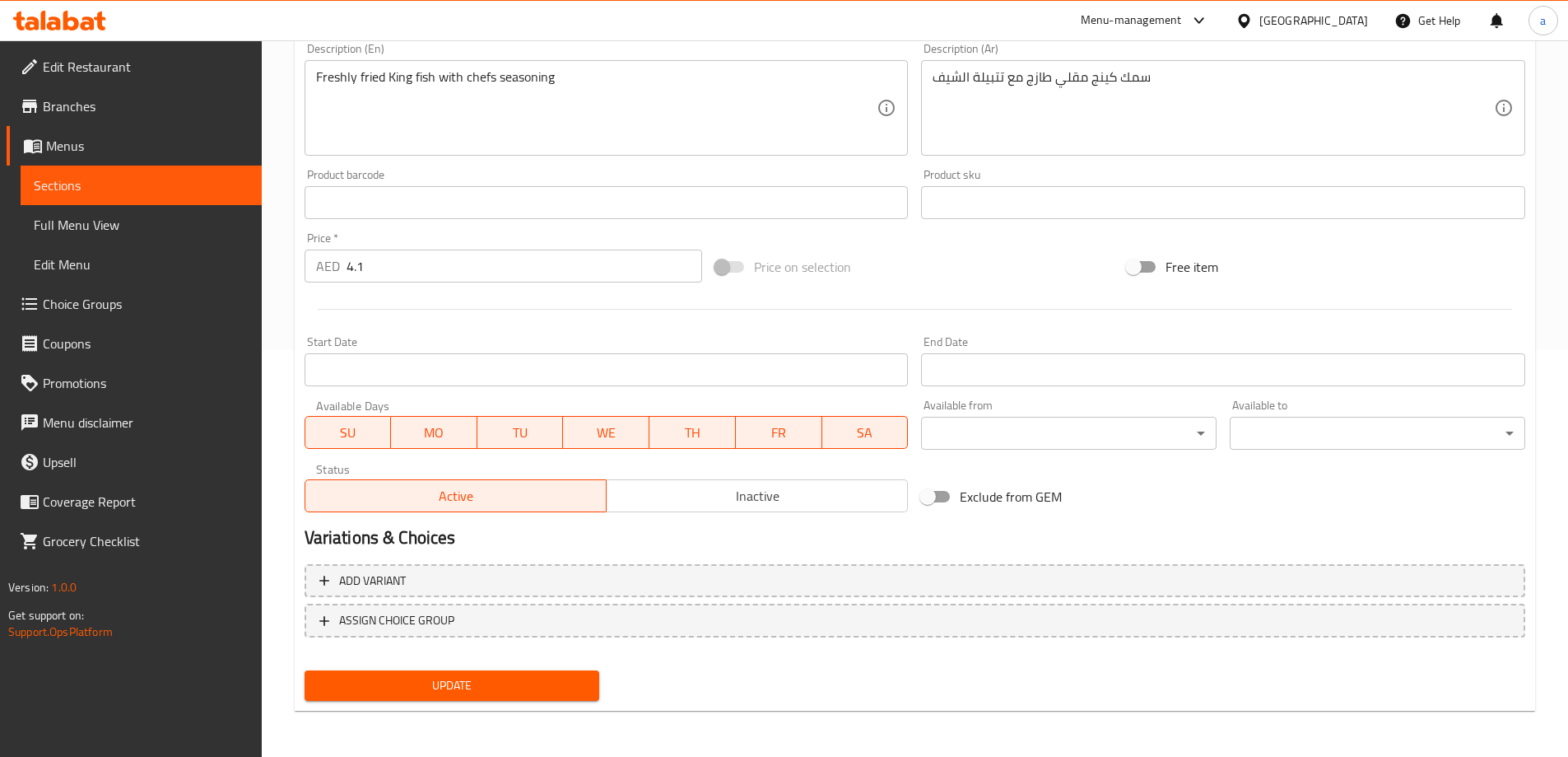
type input "قطع سمك الكنعد"
click at [439, 683] on span "Update" at bounding box center [452, 686] width 269 height 21
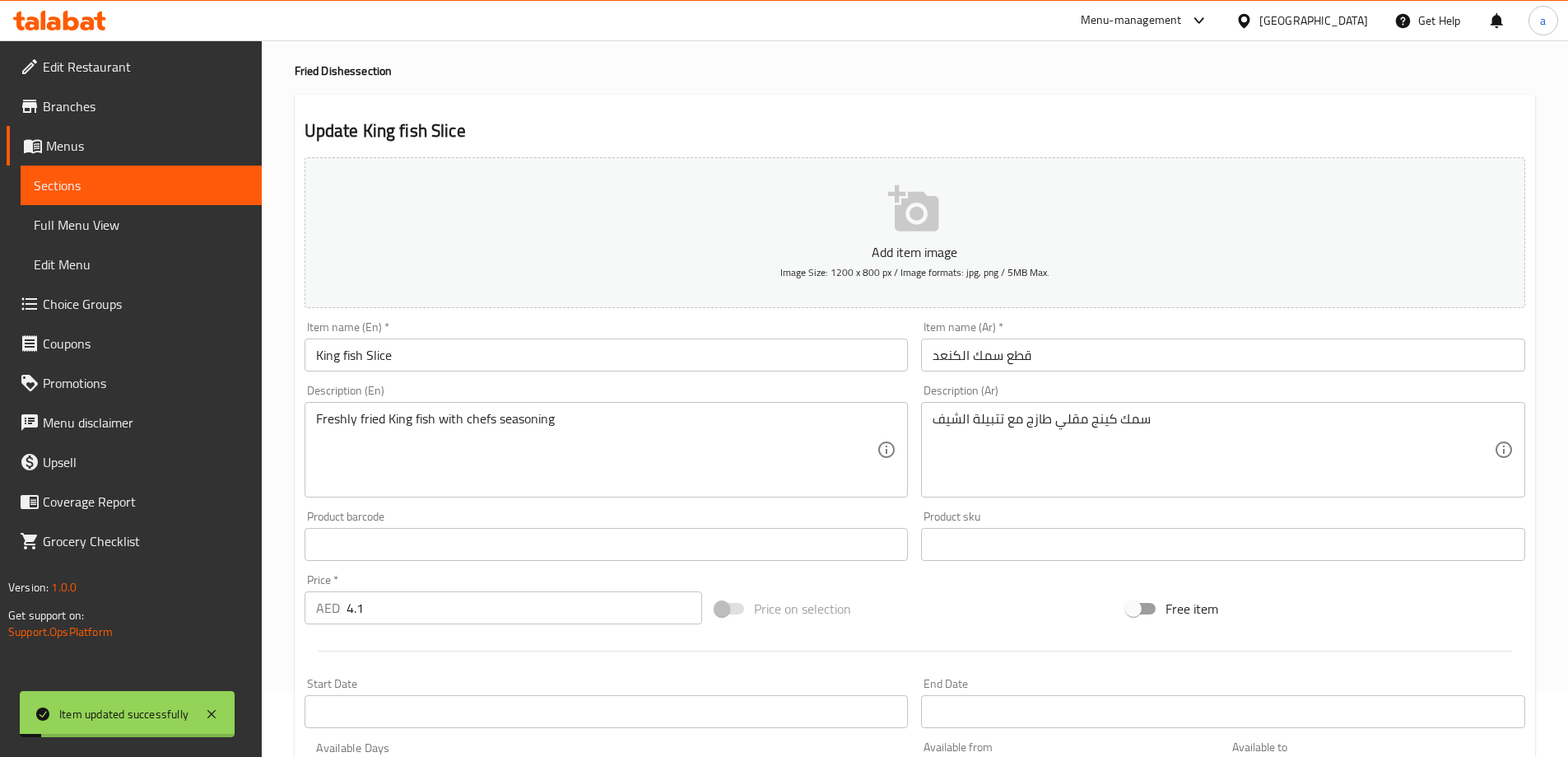
scroll to position [0, 0]
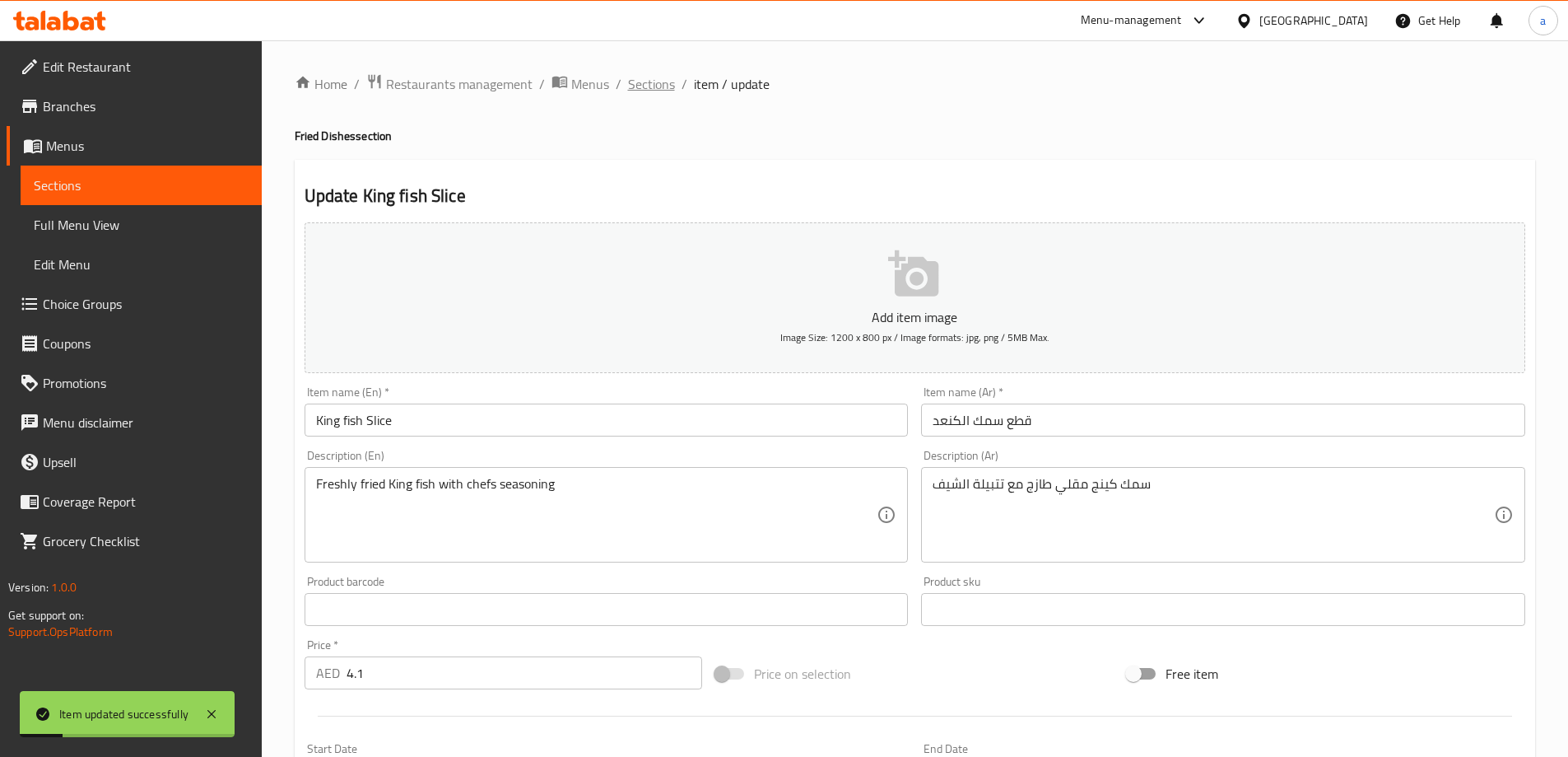
click at [655, 90] on span "Sections" at bounding box center [651, 84] width 47 height 20
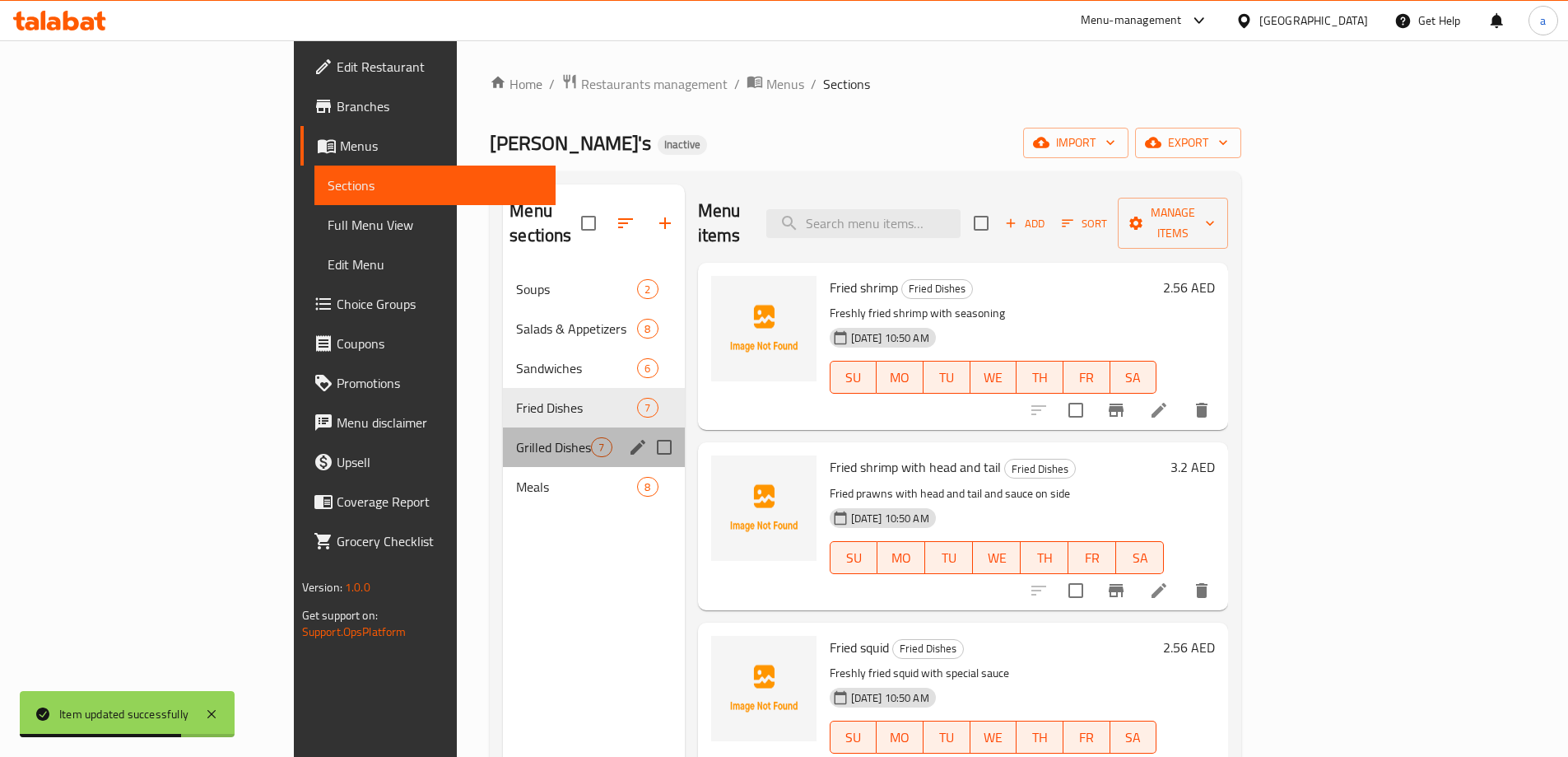
click at [503, 428] on div "Grilled Dishes 7" at bounding box center [594, 447] width 181 height 39
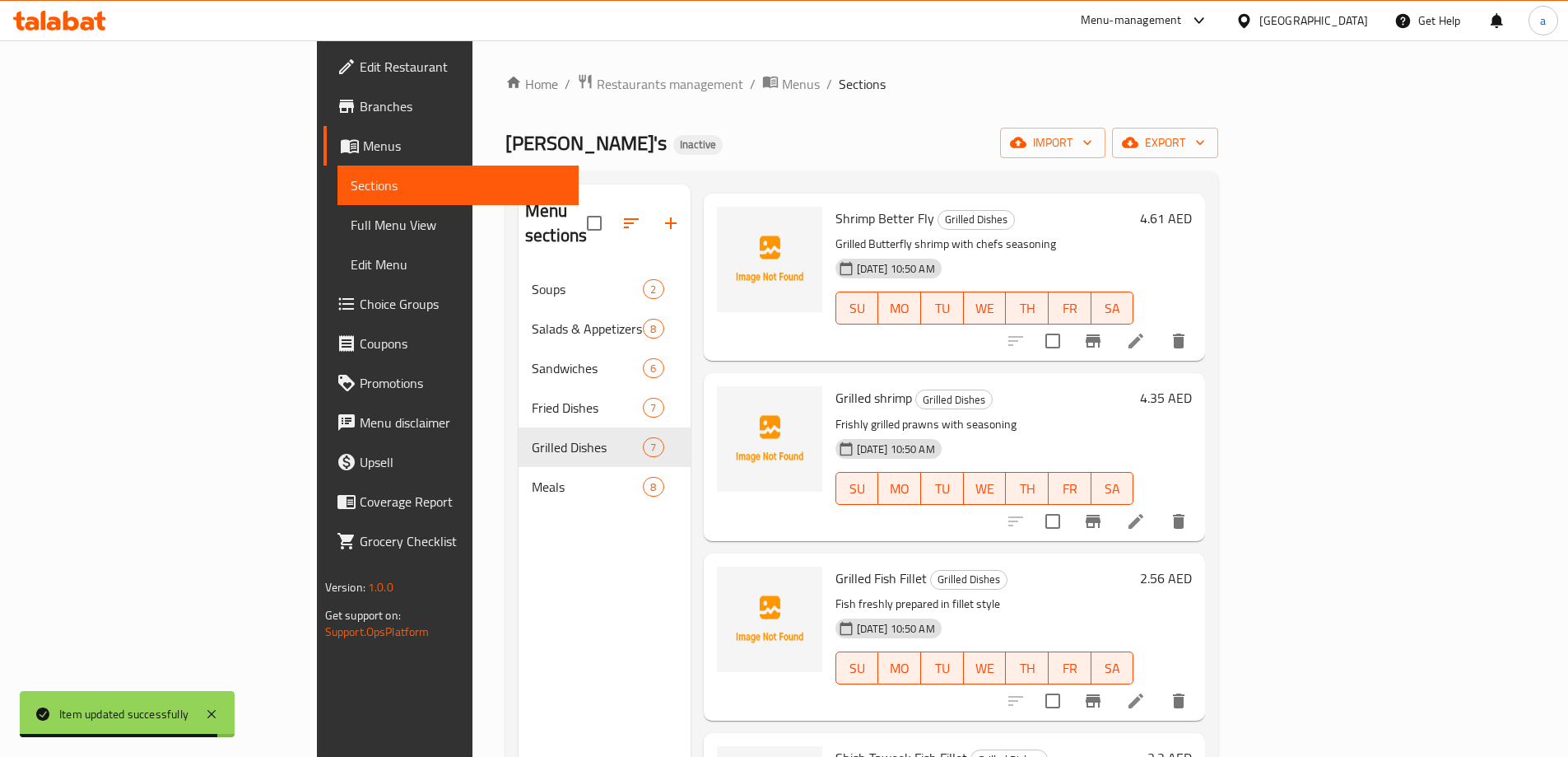
scroll to position [165, 0]
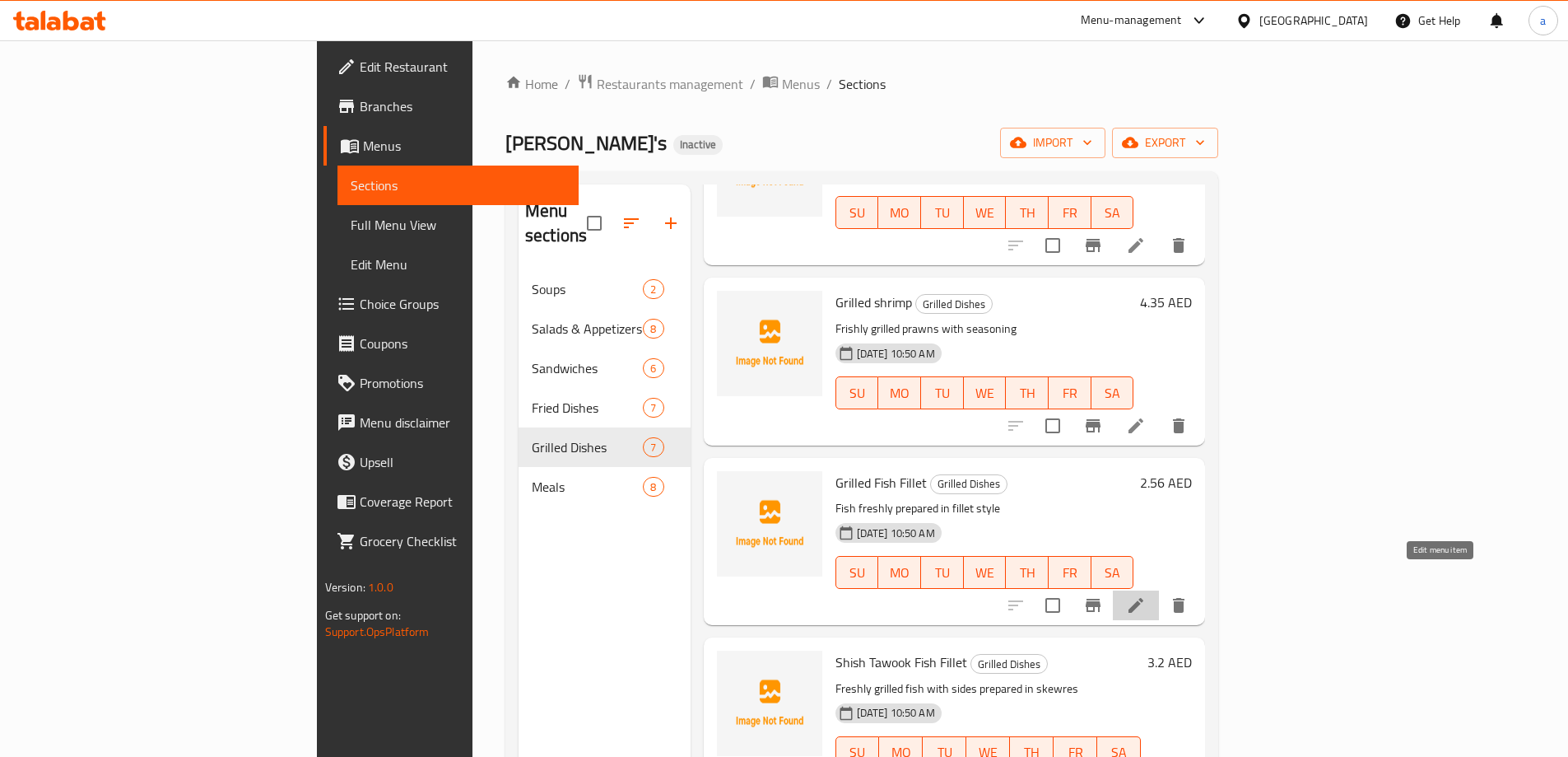
click at [1143, 598] on icon at bounding box center [1135, 605] width 15 height 15
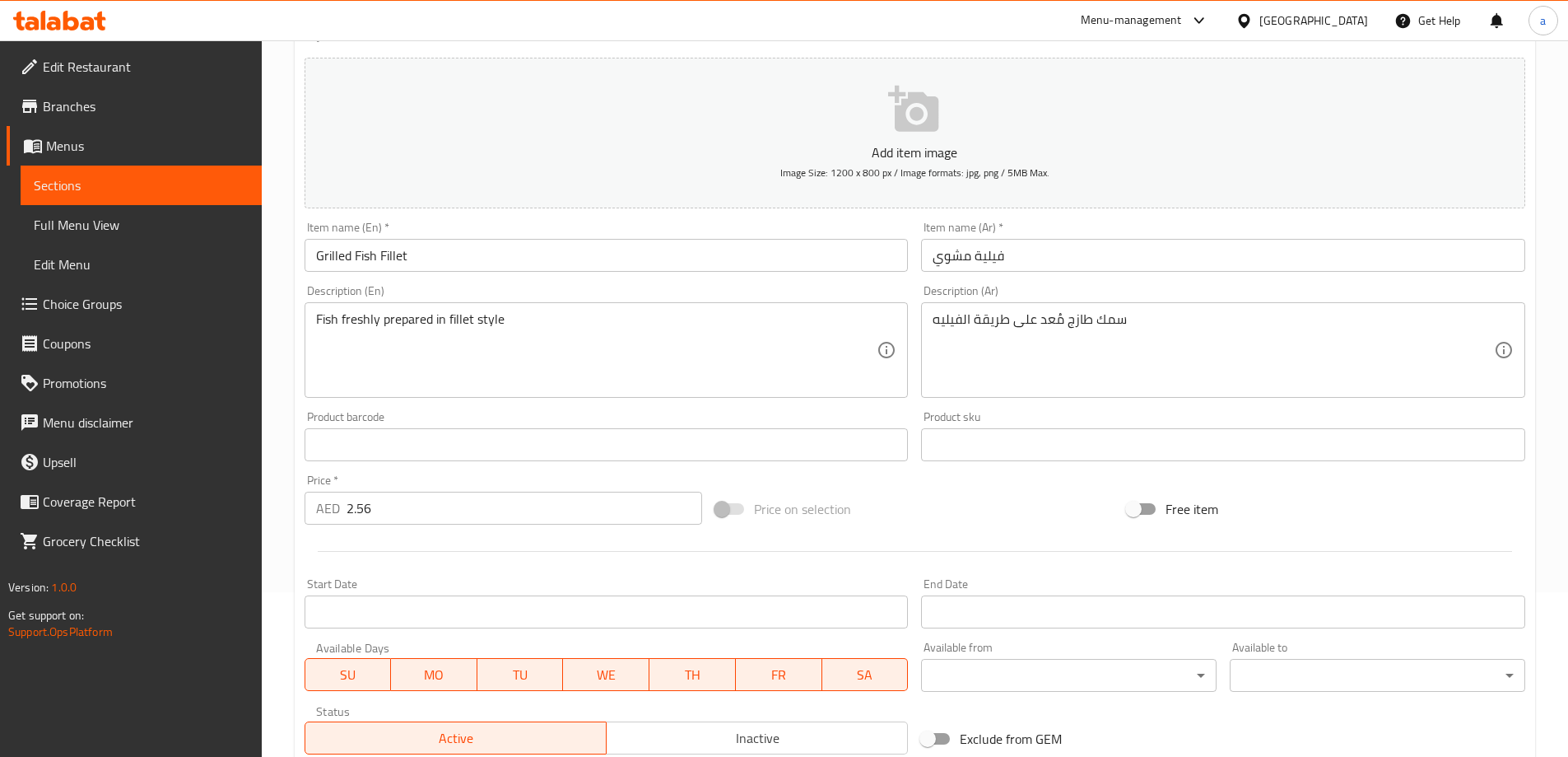
scroll to position [407, 0]
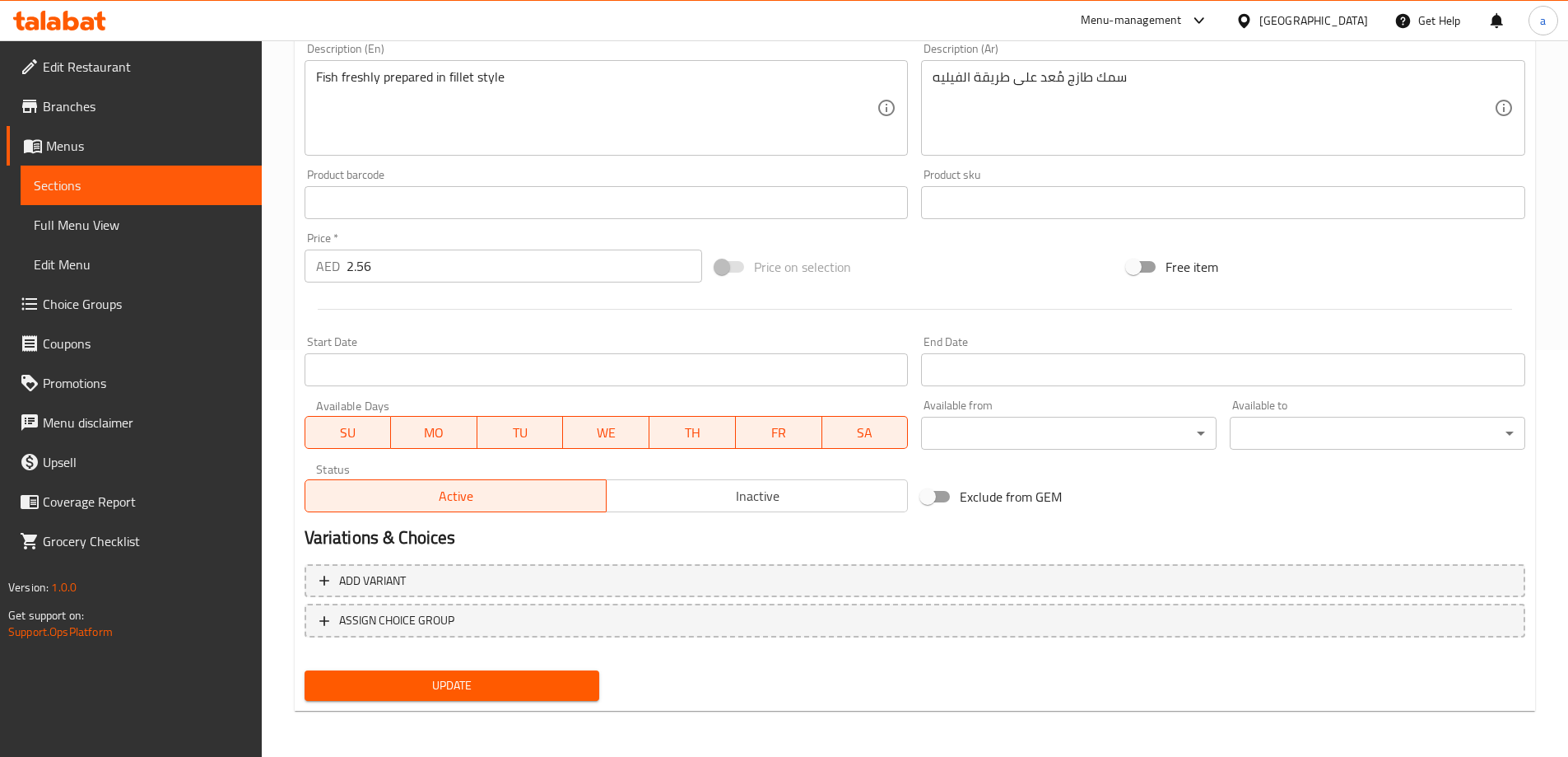
click at [559, 679] on span "Update" at bounding box center [452, 686] width 269 height 21
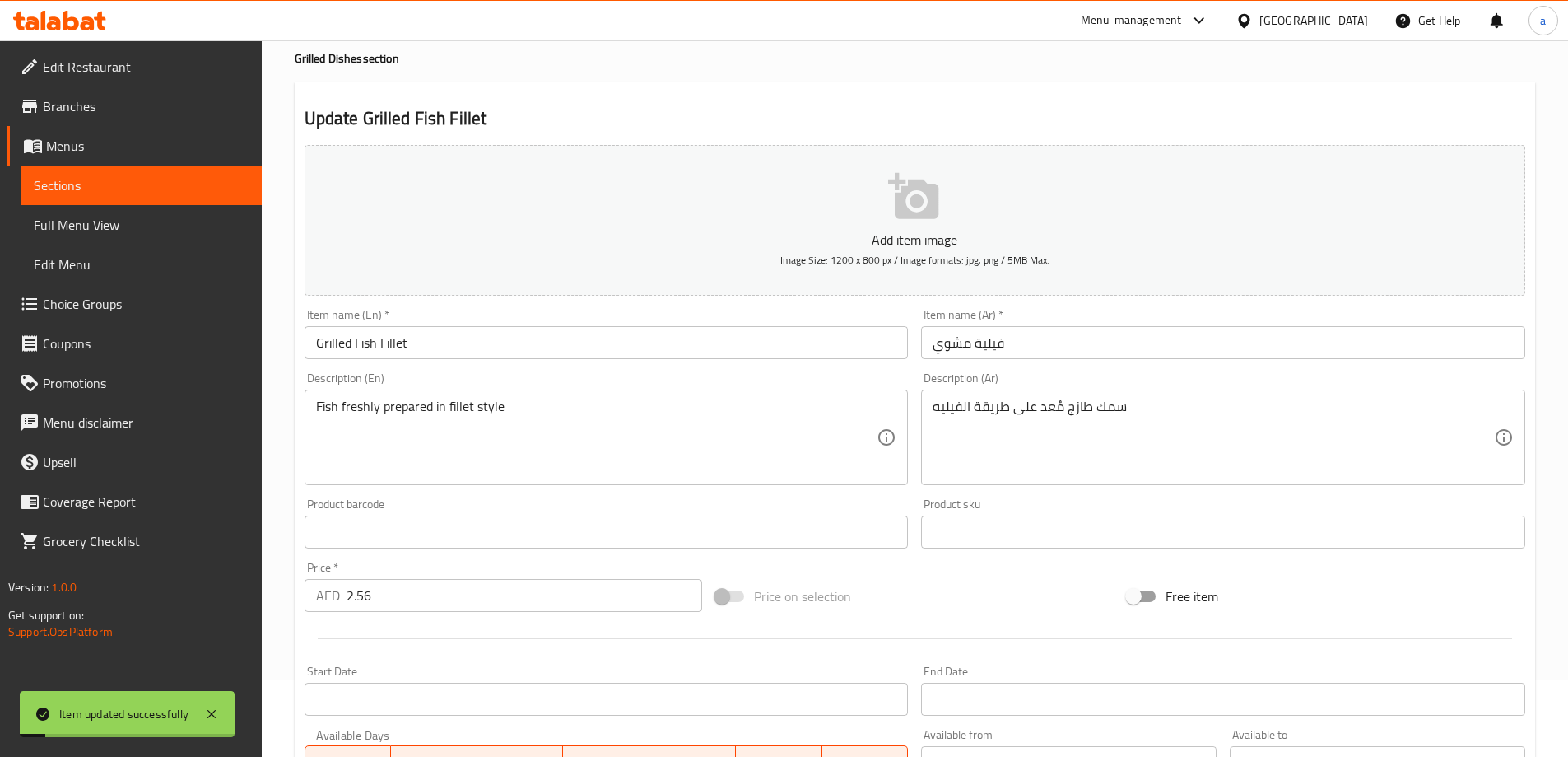
scroll to position [0, 0]
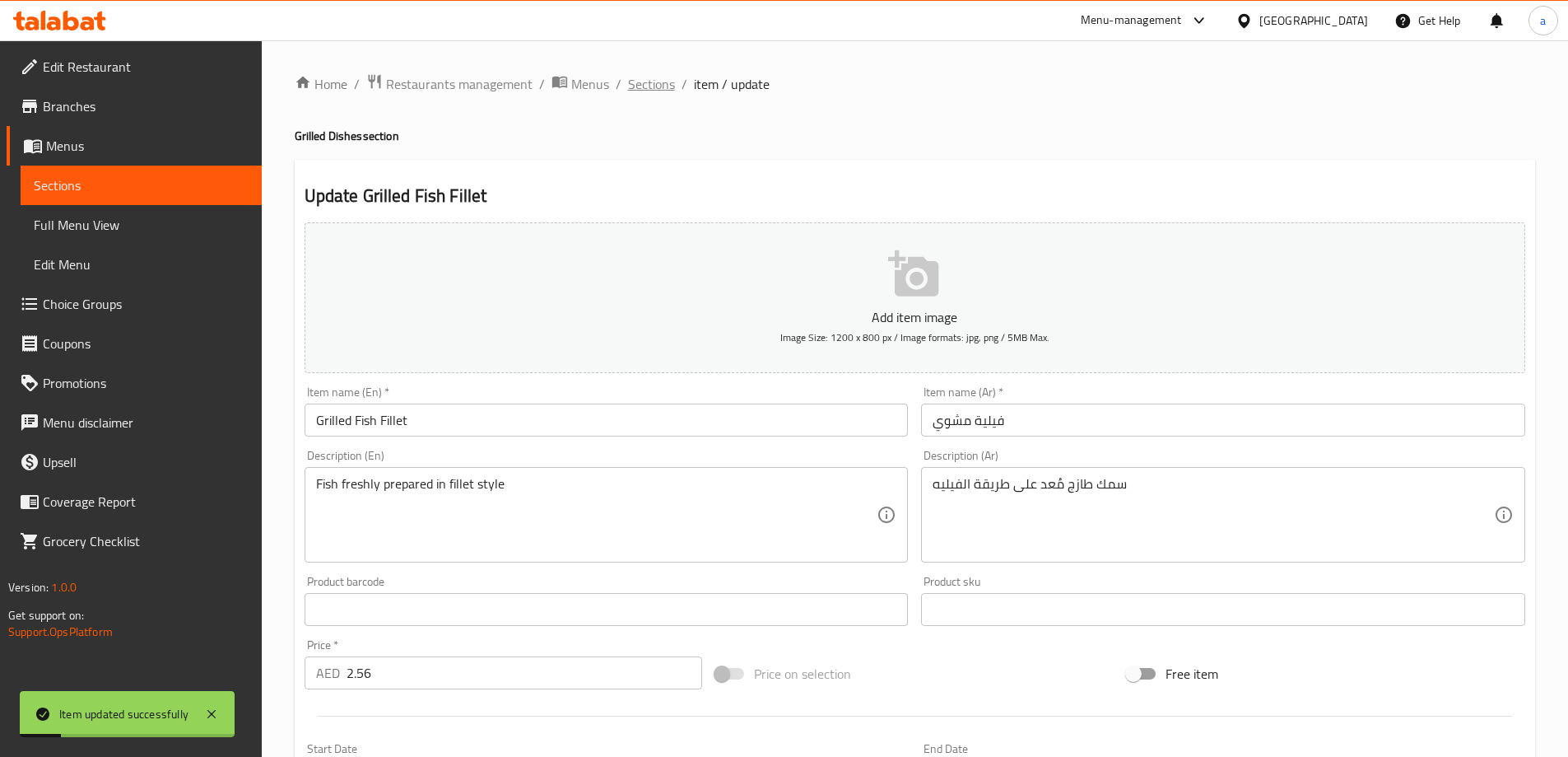
click at [649, 78] on span "Sections" at bounding box center [651, 84] width 47 height 20
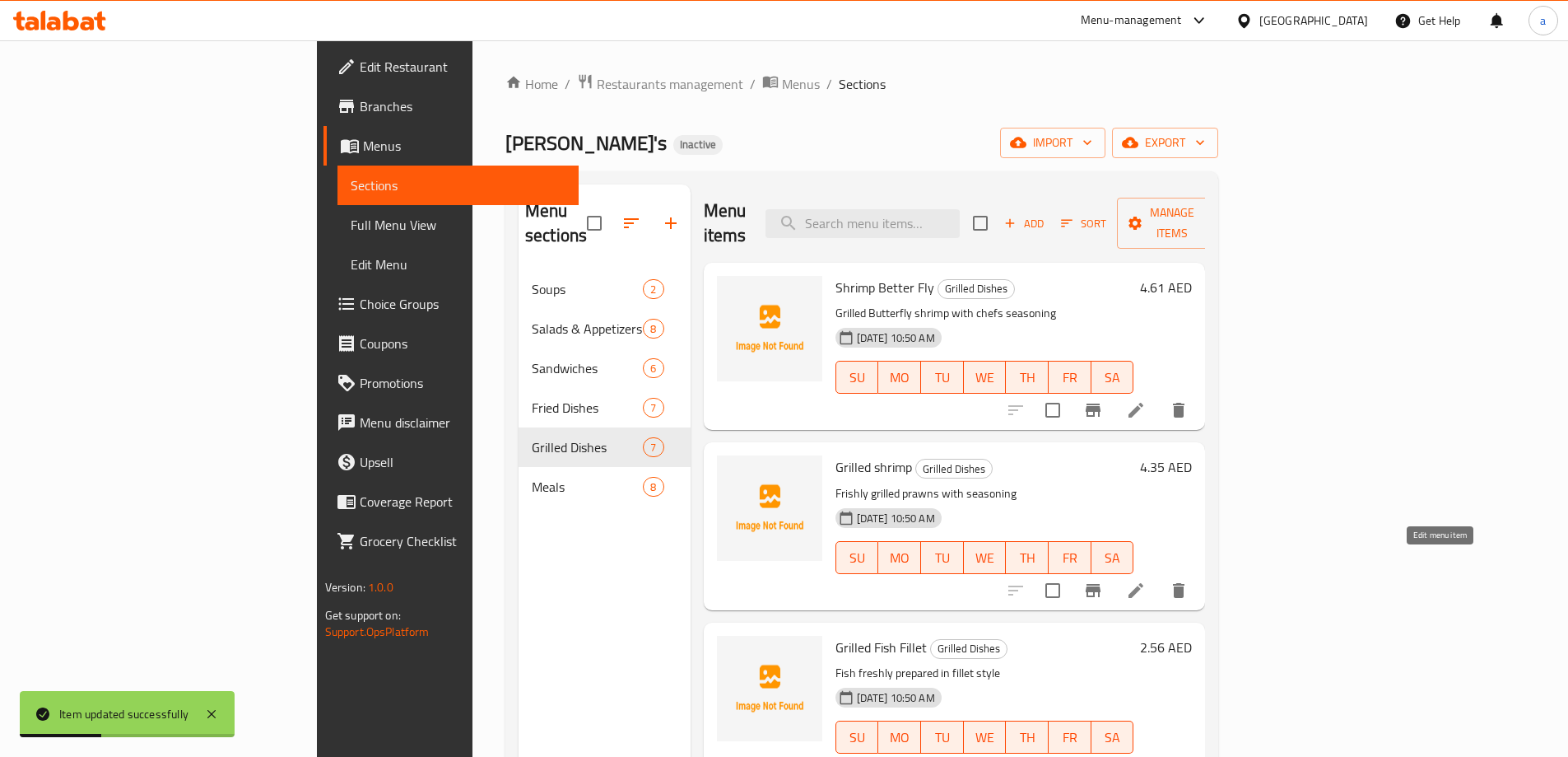
click at [1143, 583] on icon at bounding box center [1135, 590] width 15 height 15
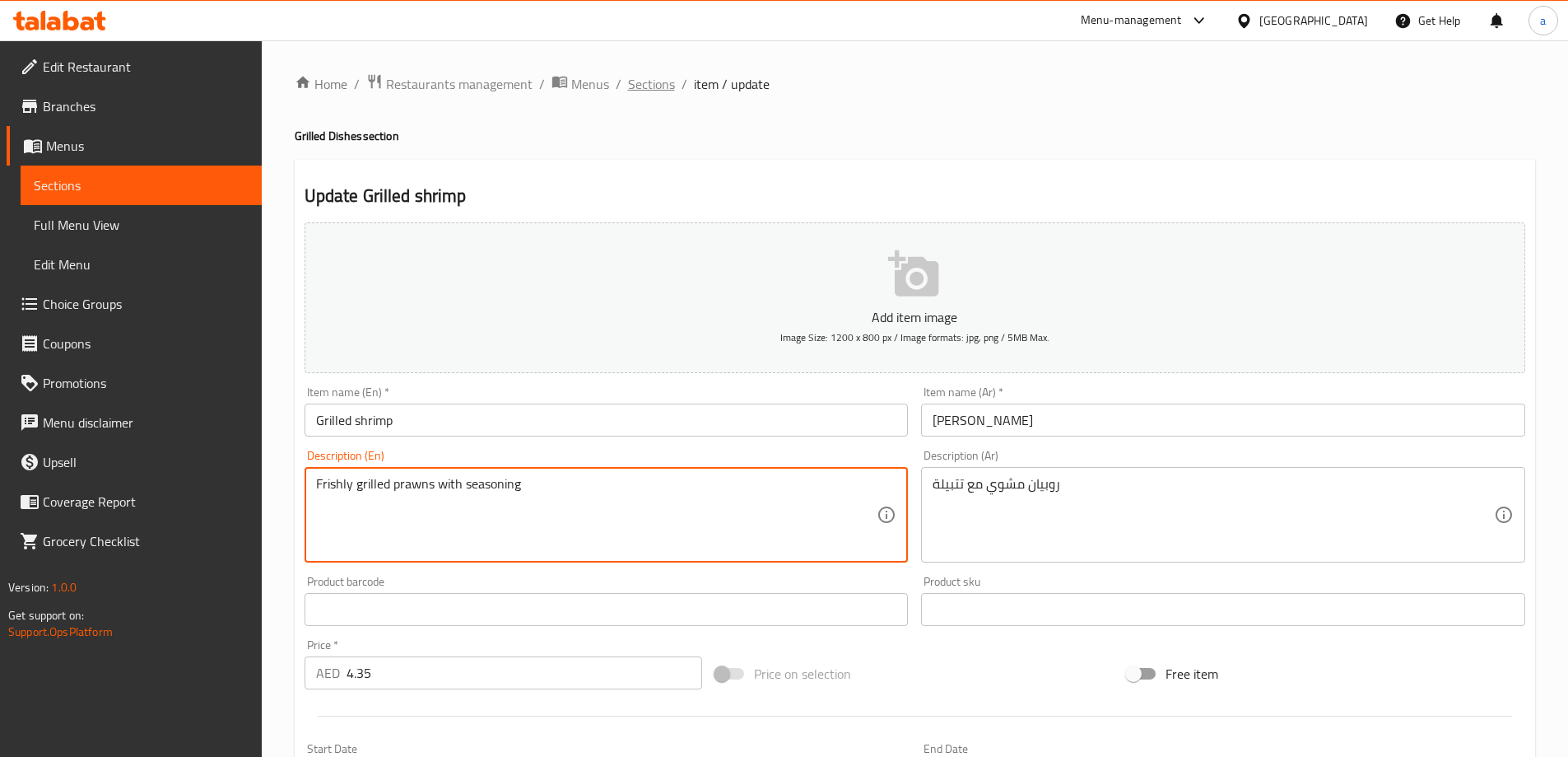
click at [628, 87] on span "Sections" at bounding box center [651, 84] width 47 height 20
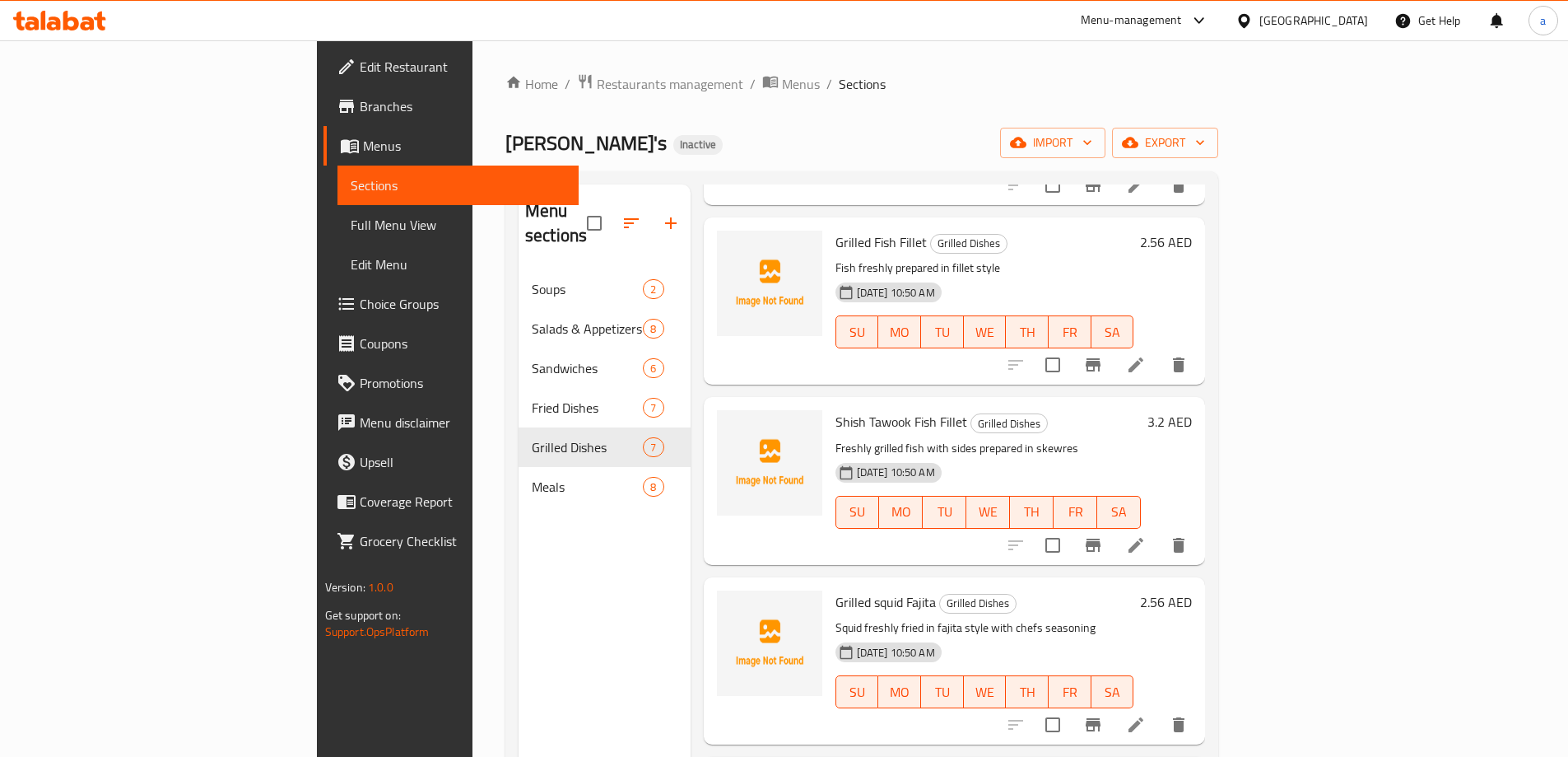
scroll to position [412, 0]
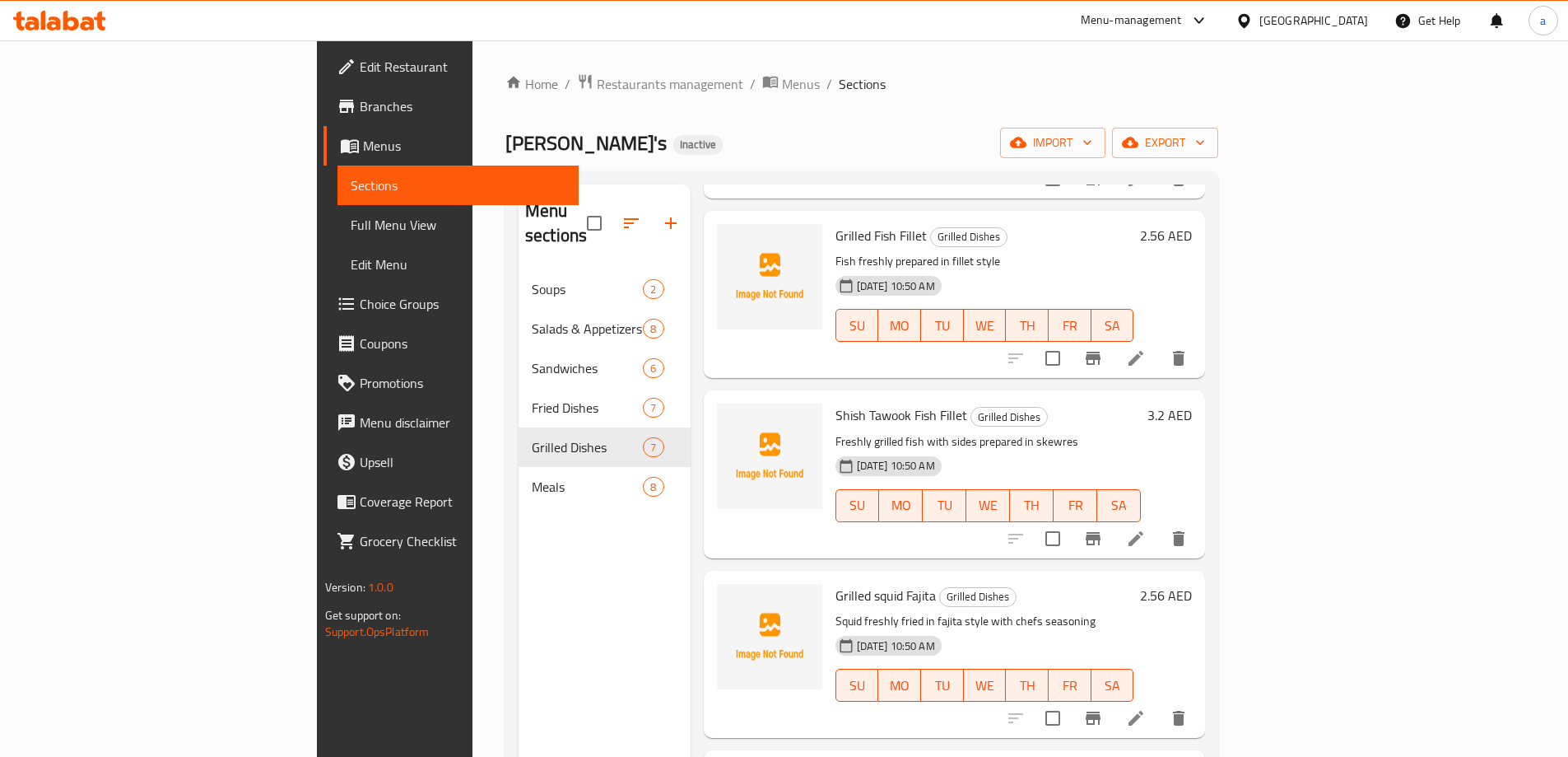
click at [1198, 531] on div at bounding box center [1097, 538] width 203 height 39
click at [1146, 529] on icon at bounding box center [1135, 538] width 20 height 20
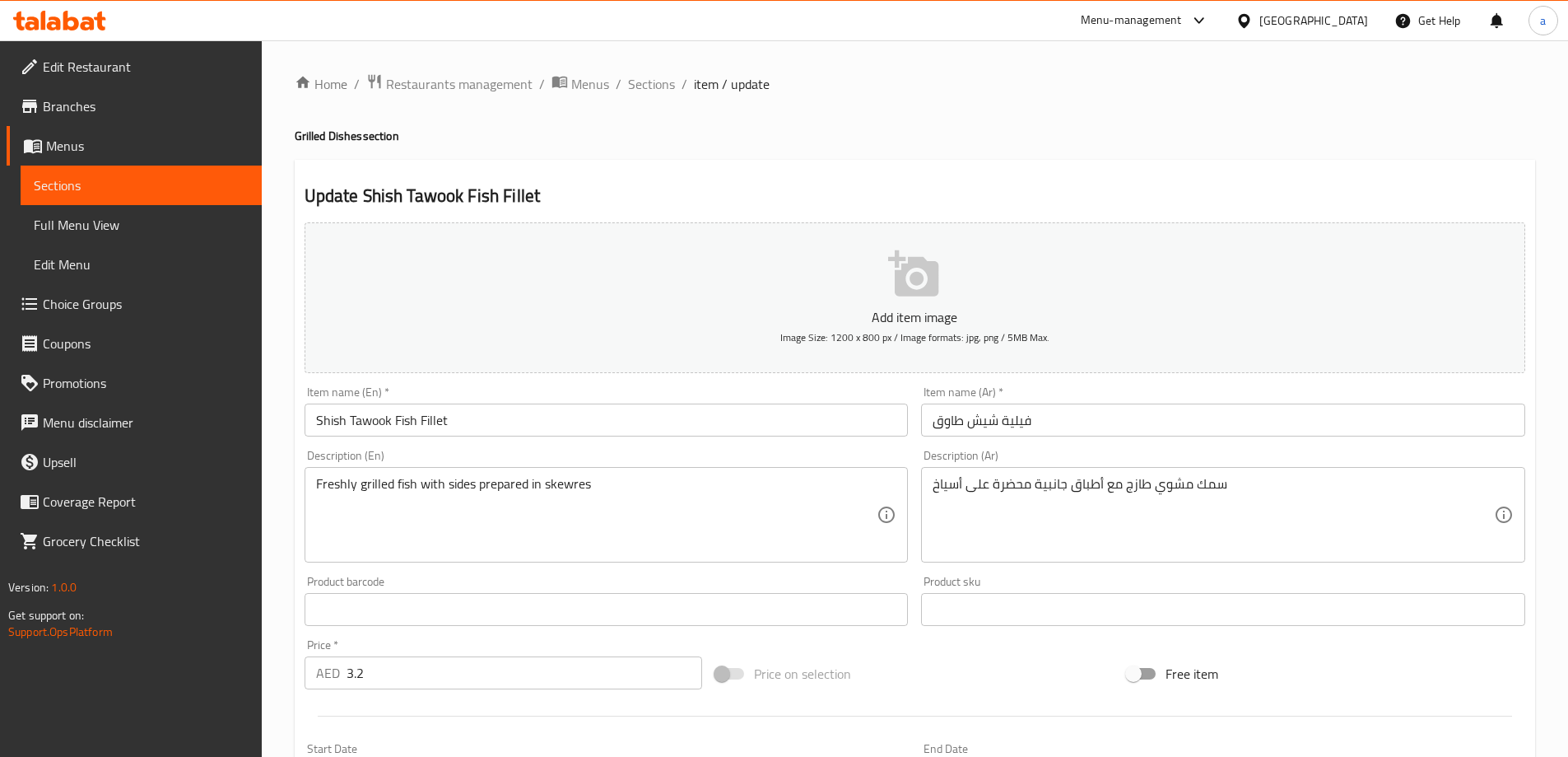
click at [726, 175] on div "Update Shish Tawook Fish Fillet Add item image Image Size: 1200 x 800 px / Imag…" at bounding box center [914, 639] width 1241 height 958
click at [648, 98] on div "Home / Restaurants management / Menus / Sections / item / update Grilled Dishes…" at bounding box center [914, 602] width 1241 height 1058
click at [651, 88] on span "Sections" at bounding box center [651, 84] width 47 height 20
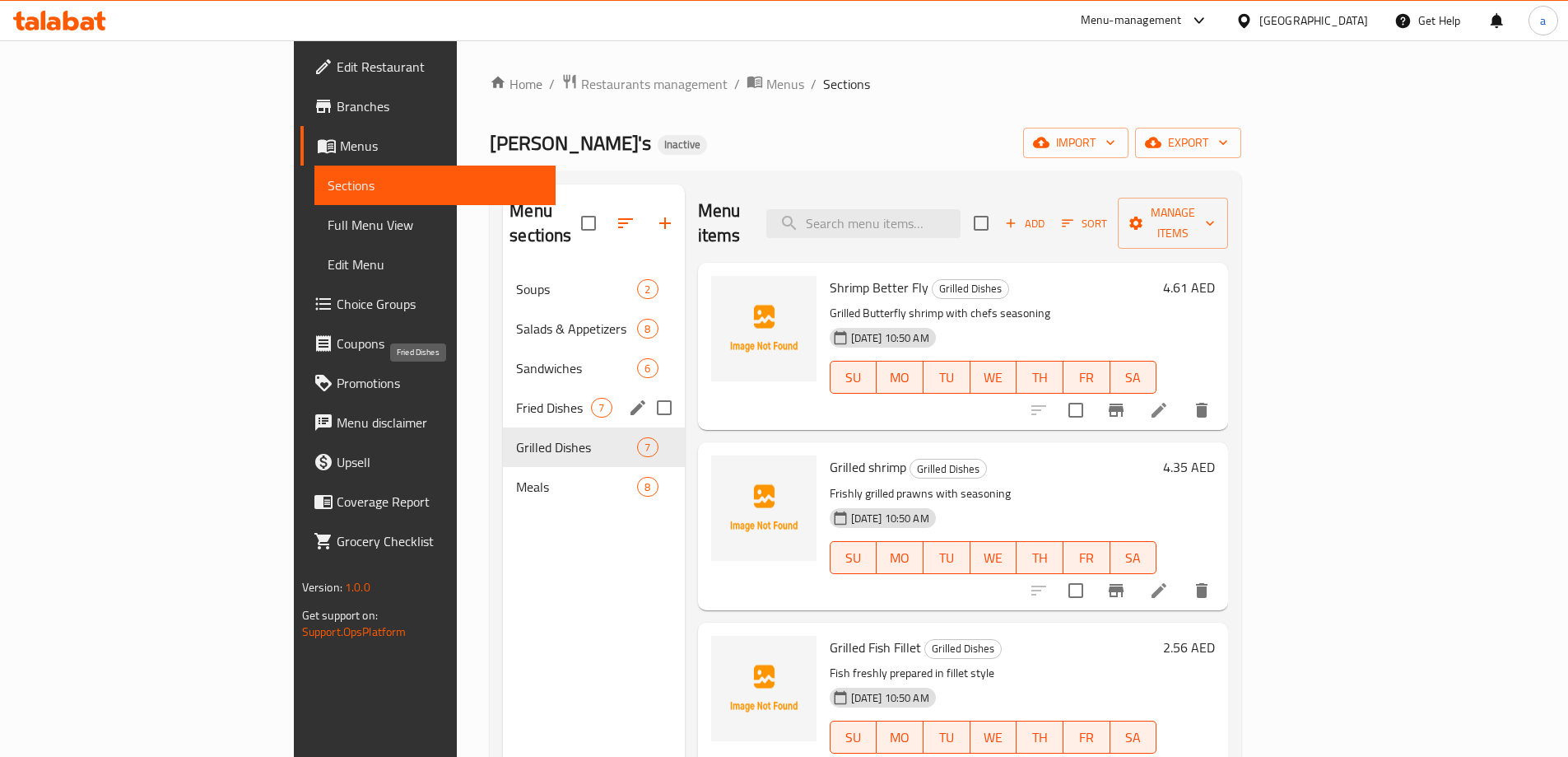
click at [516, 398] on span "Fried Dishes" at bounding box center [554, 408] width 75 height 20
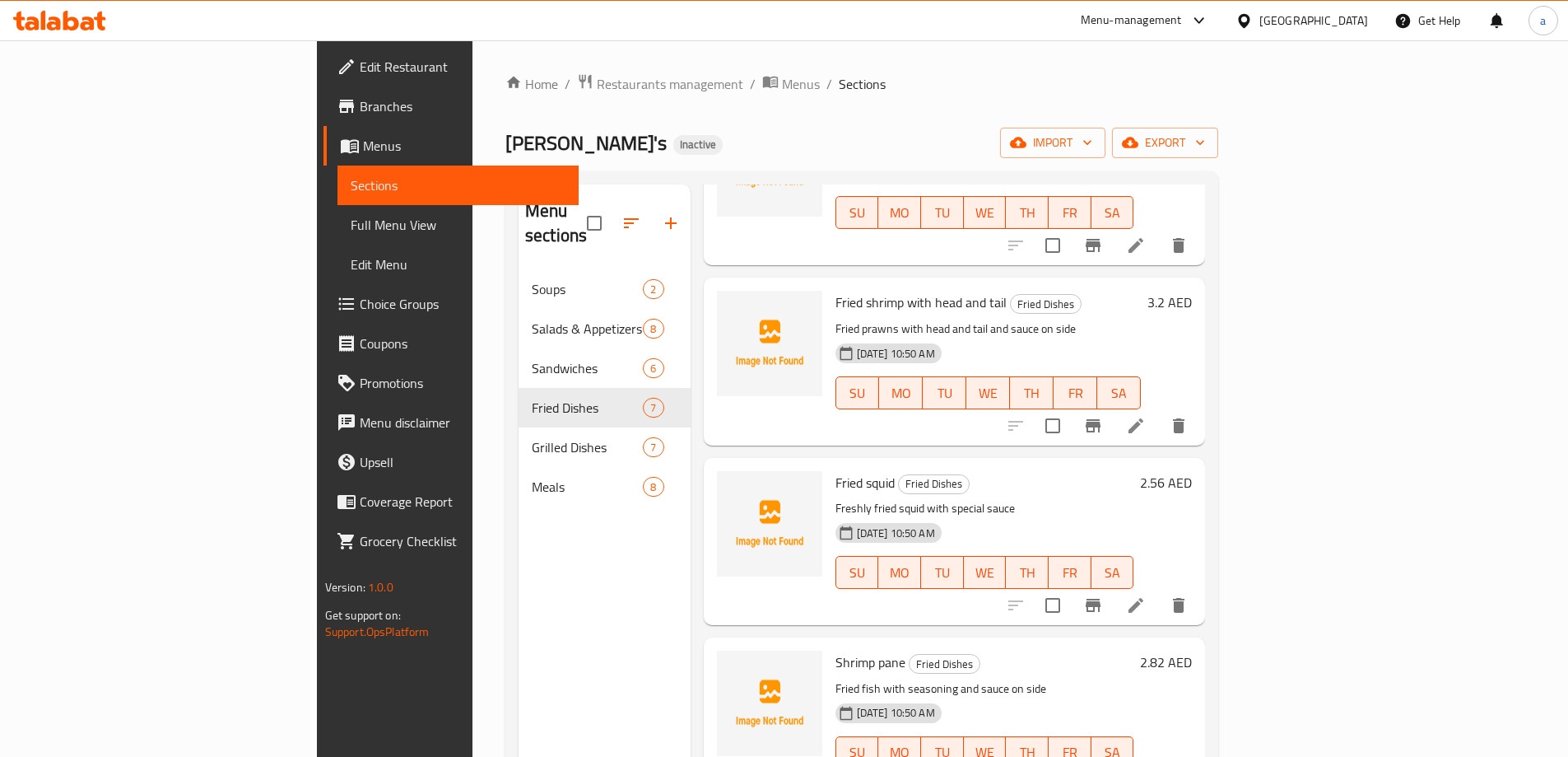
scroll to position [329, 0]
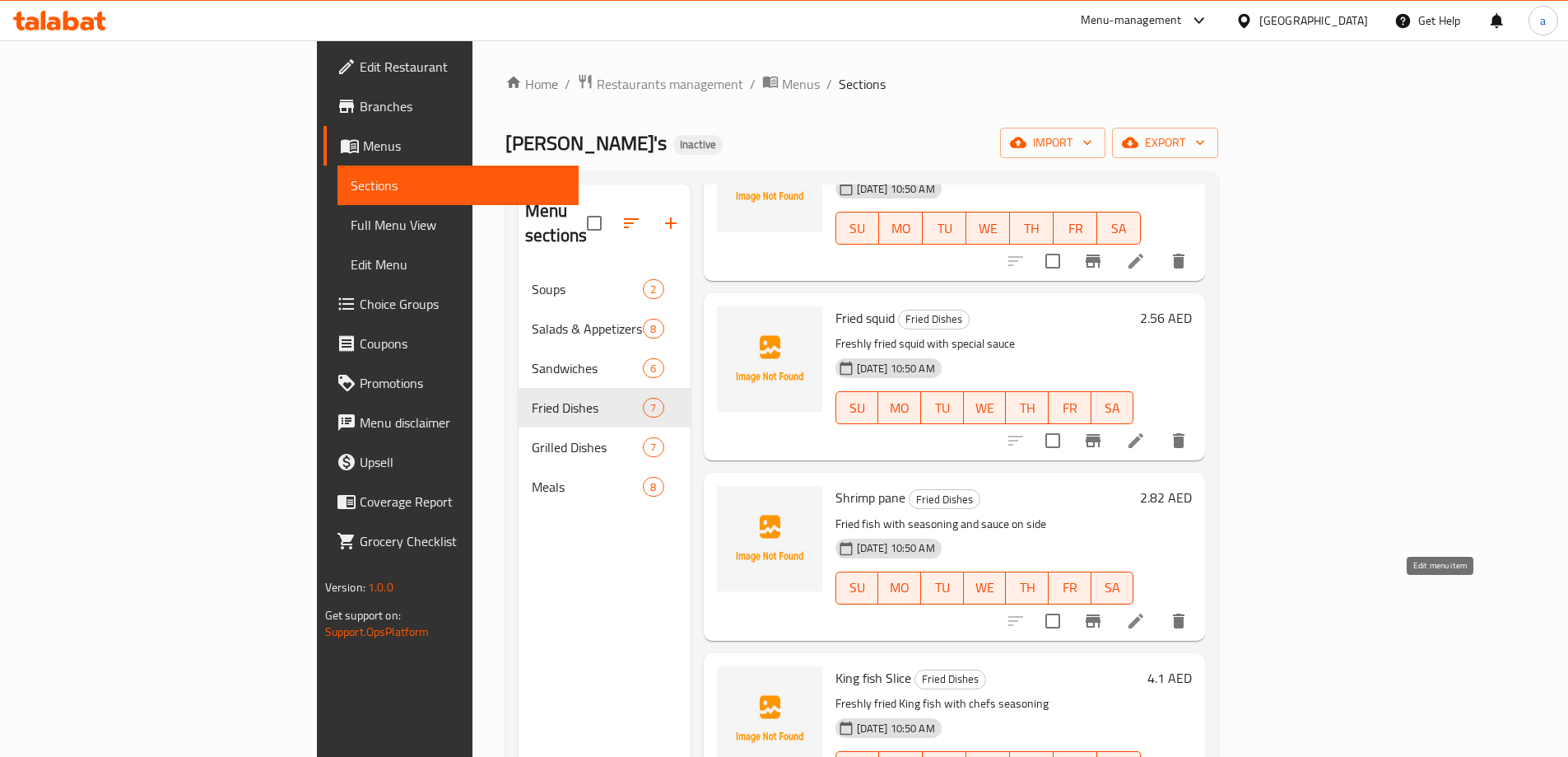
click at [1146, 611] on icon at bounding box center [1135, 620] width 20 height 20
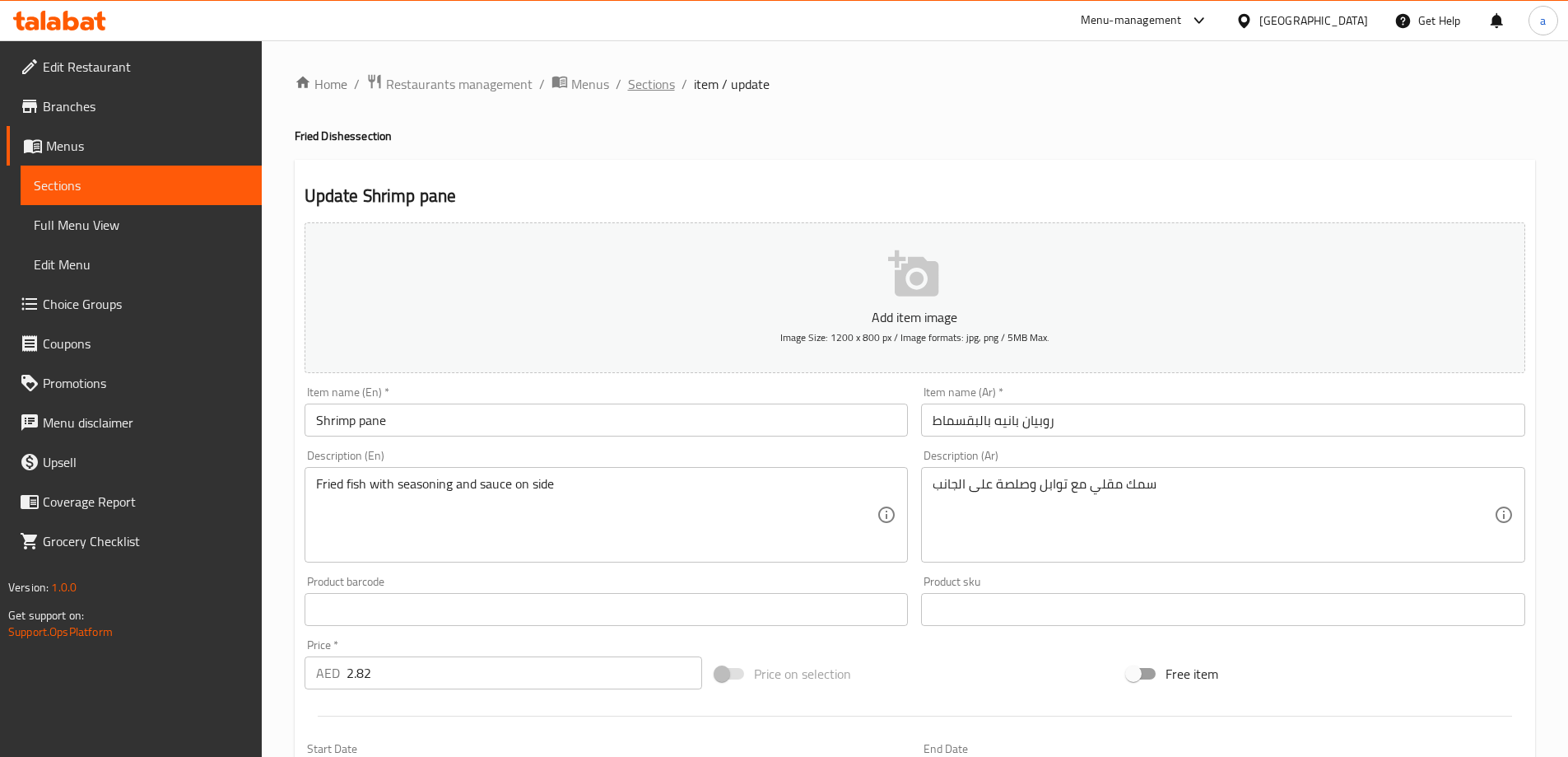
click at [655, 88] on span "Sections" at bounding box center [651, 84] width 47 height 20
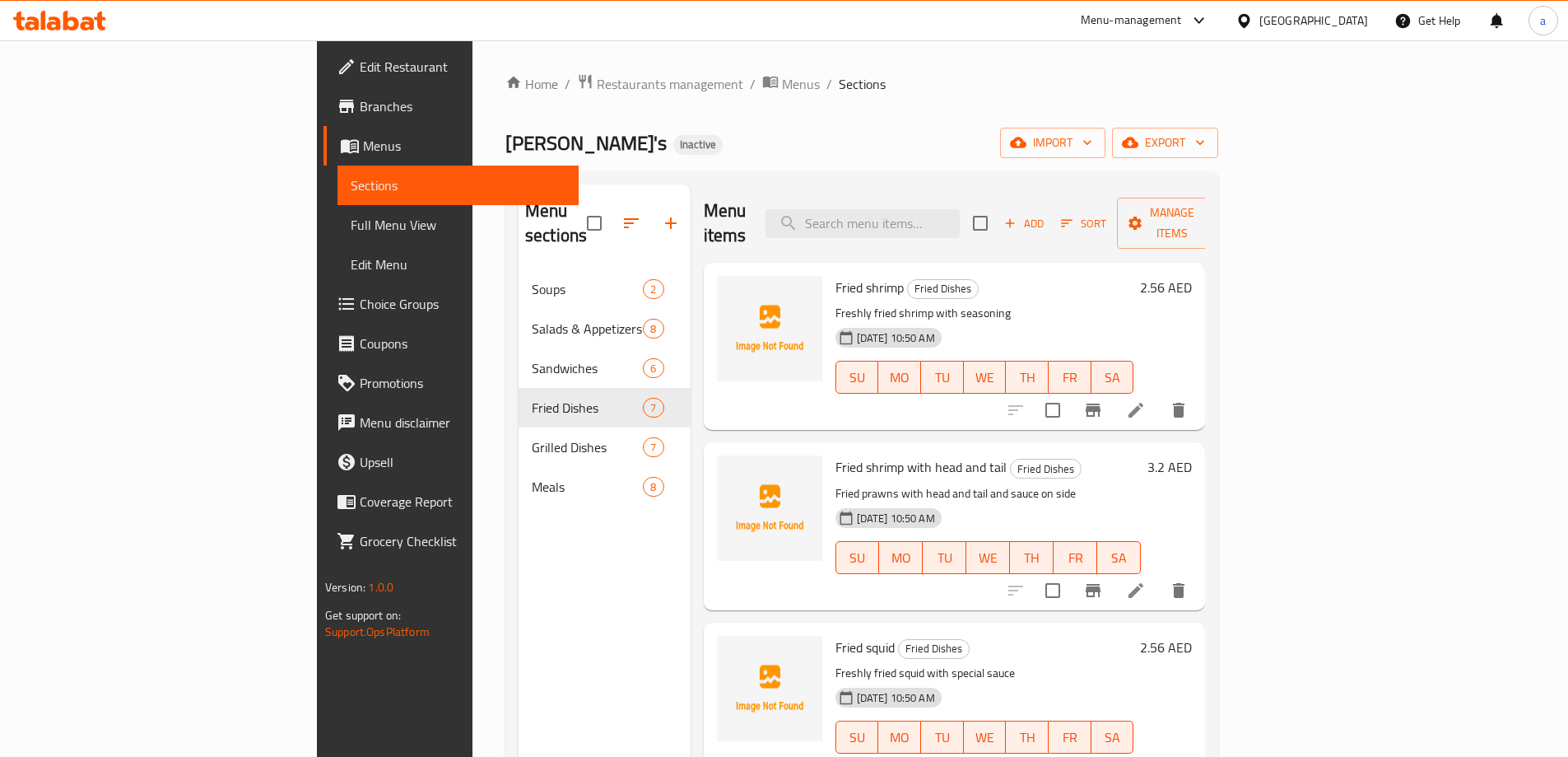
scroll to position [329, 0]
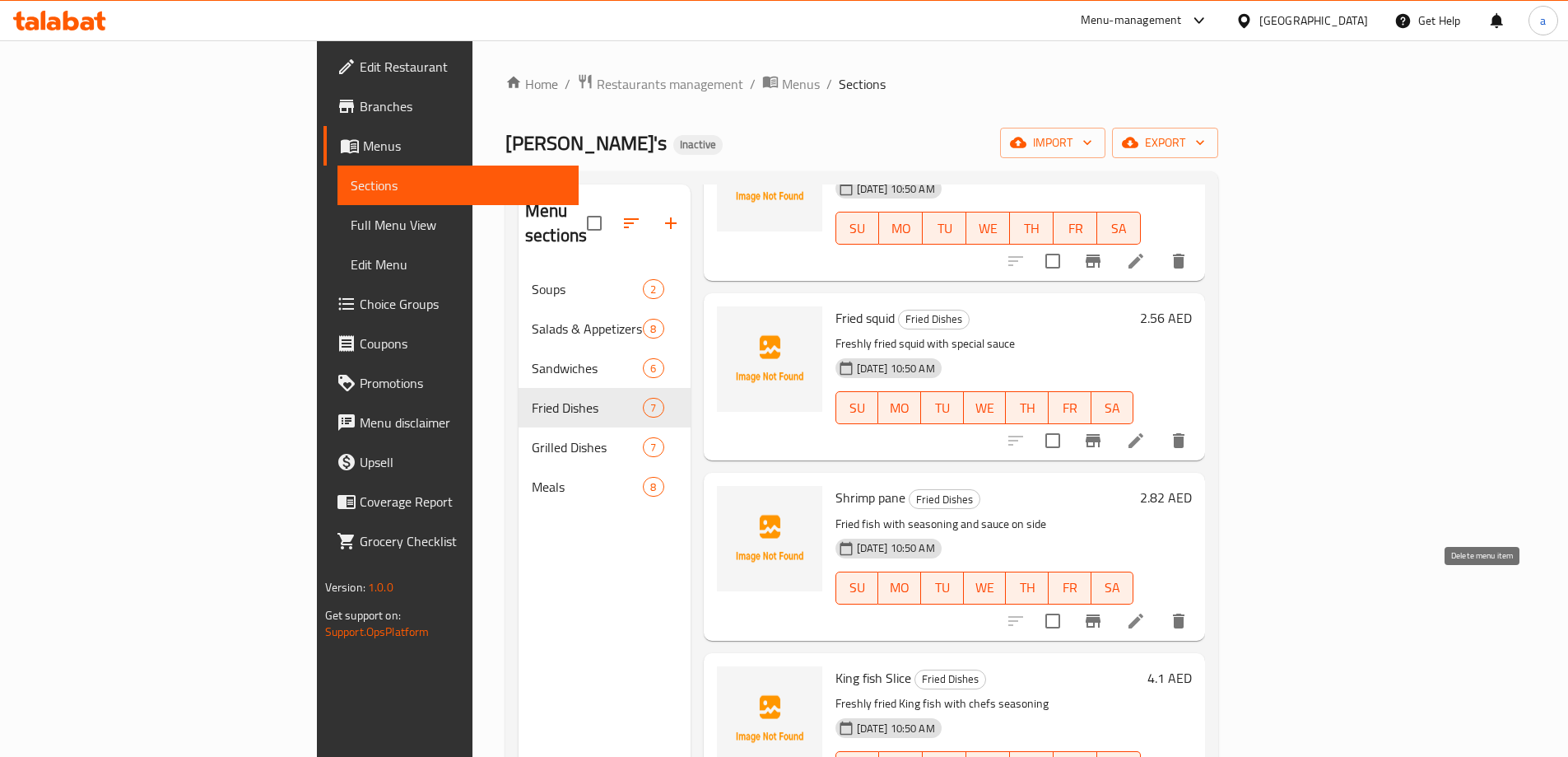
click at [1188, 611] on icon "delete" at bounding box center [1178, 620] width 20 height 20
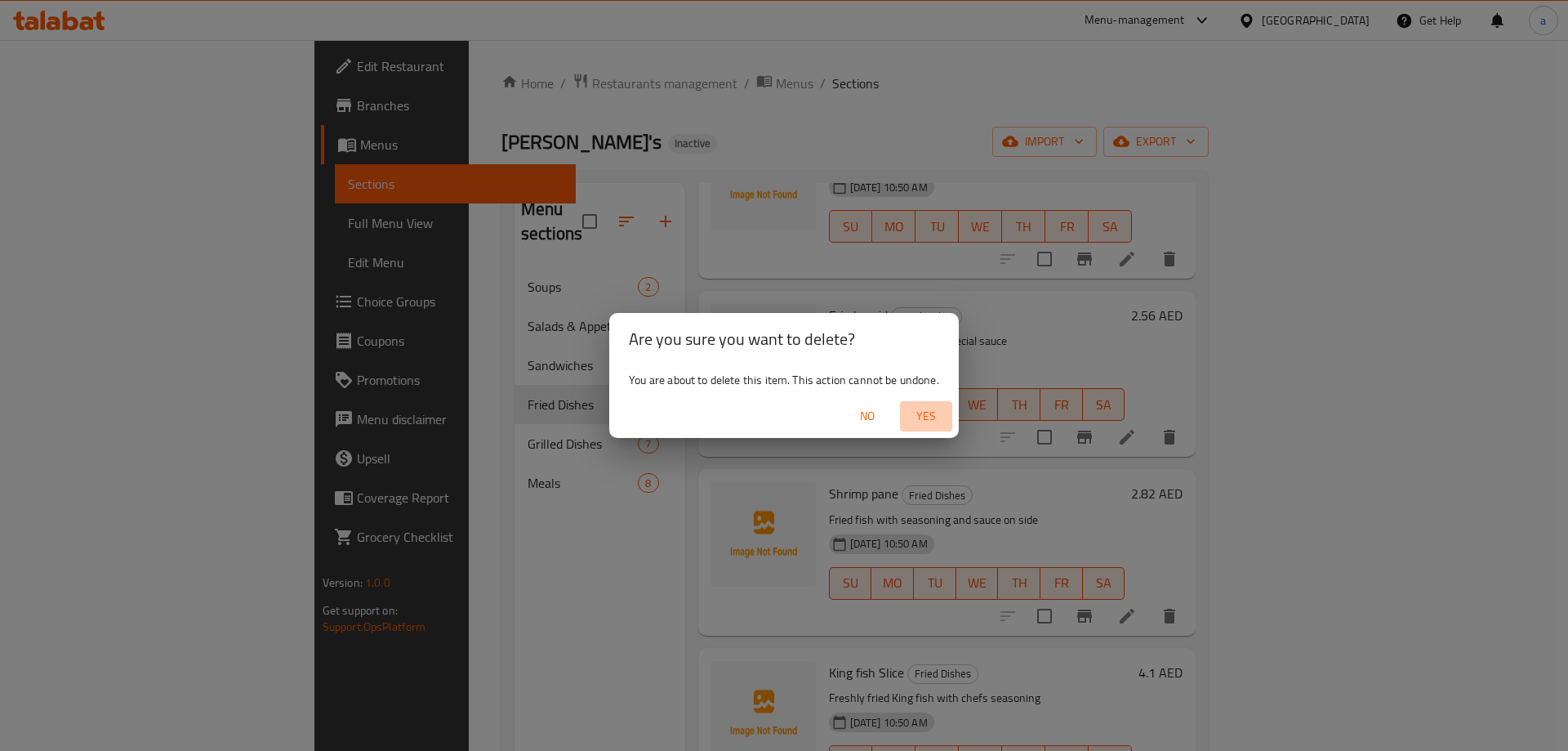
click at [921, 421] on span "Yes" at bounding box center [925, 417] width 39 height 21
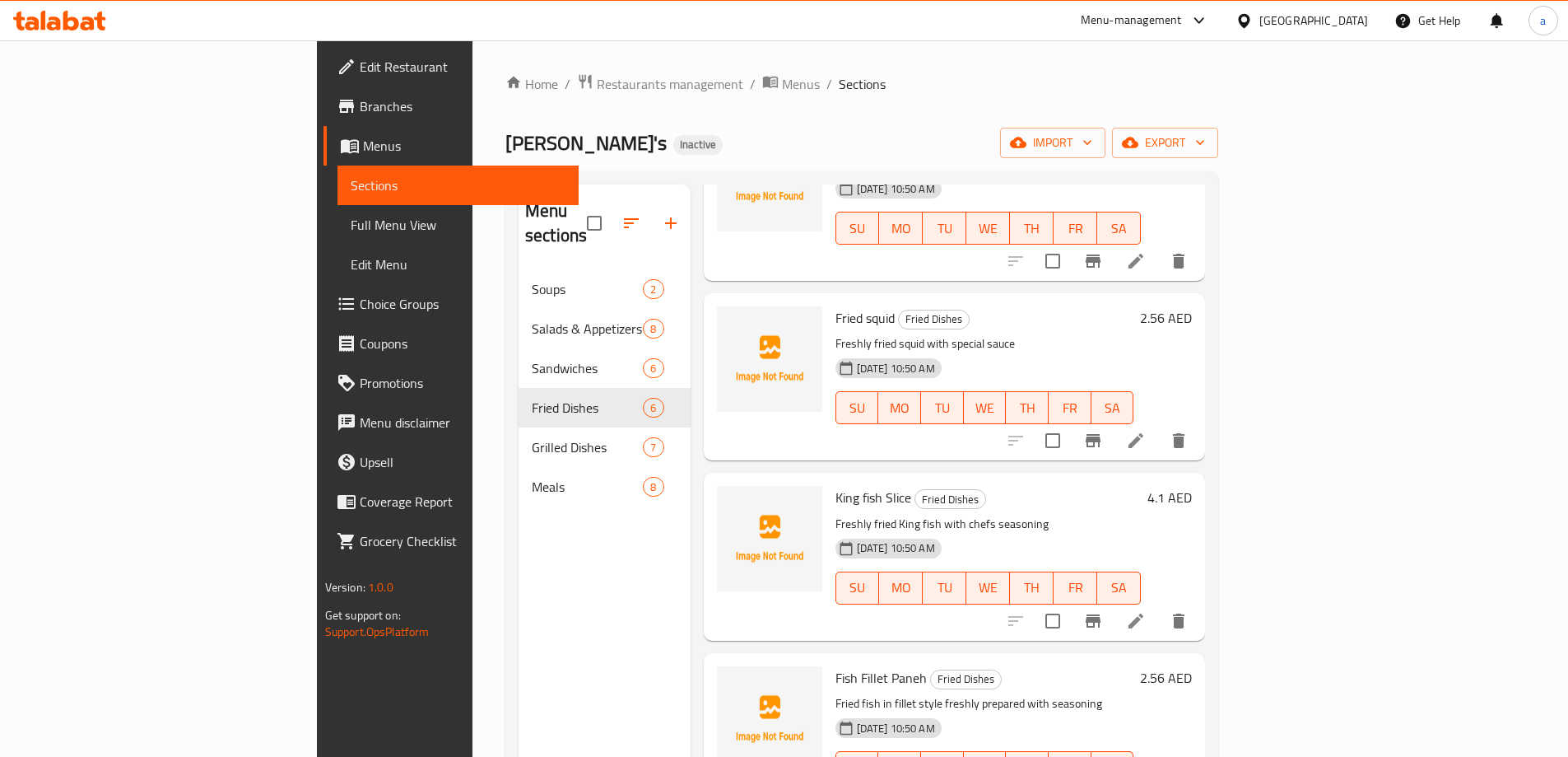
click at [775, 117] on div "Home / Restaurants management / Menus / Sections Ollie's Inactive import export…" at bounding box center [861, 513] width 713 height 881
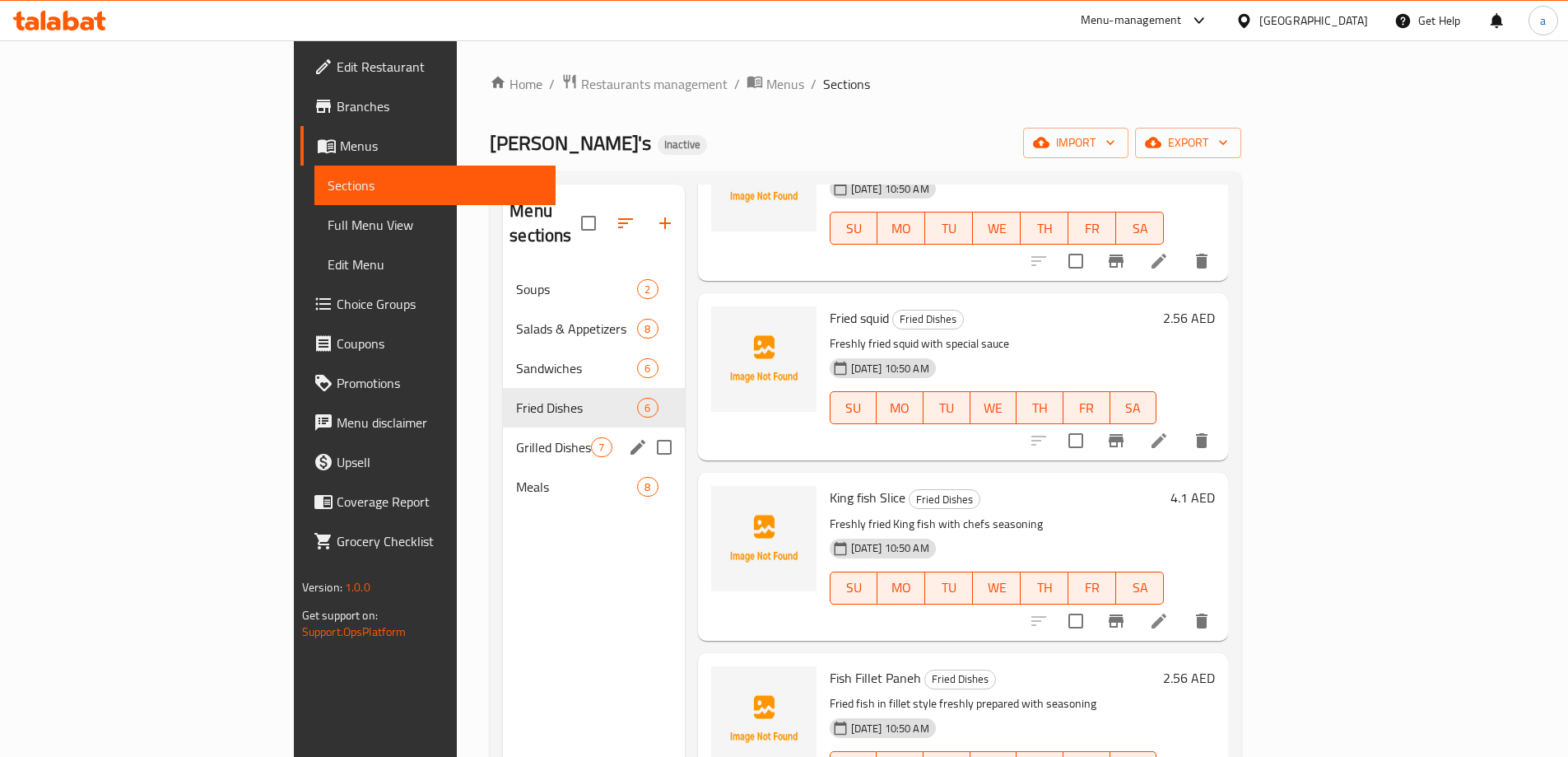
click at [503, 428] on div "Grilled Dishes 7" at bounding box center [594, 447] width 181 height 39
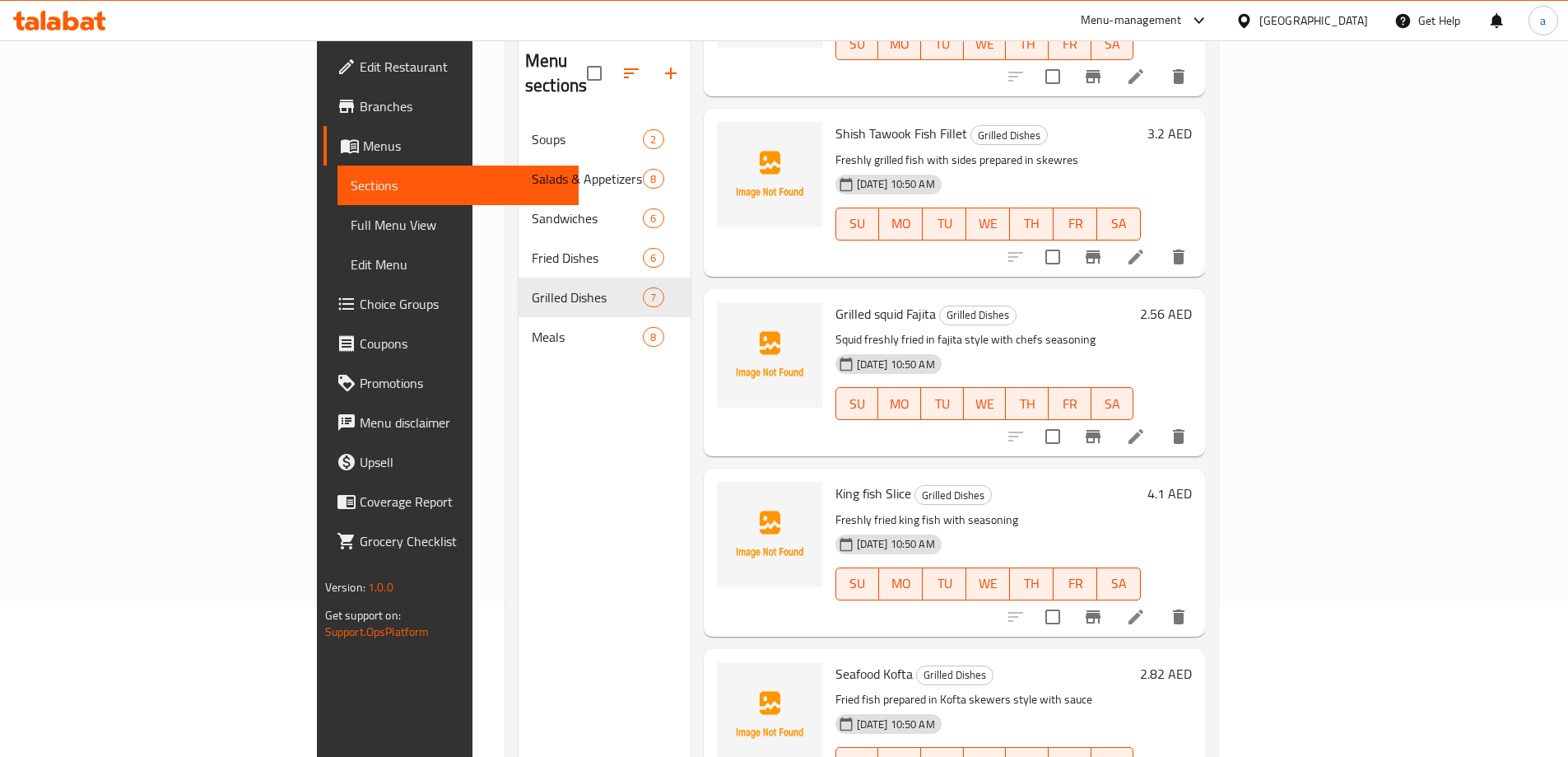
scroll to position [231, 0]
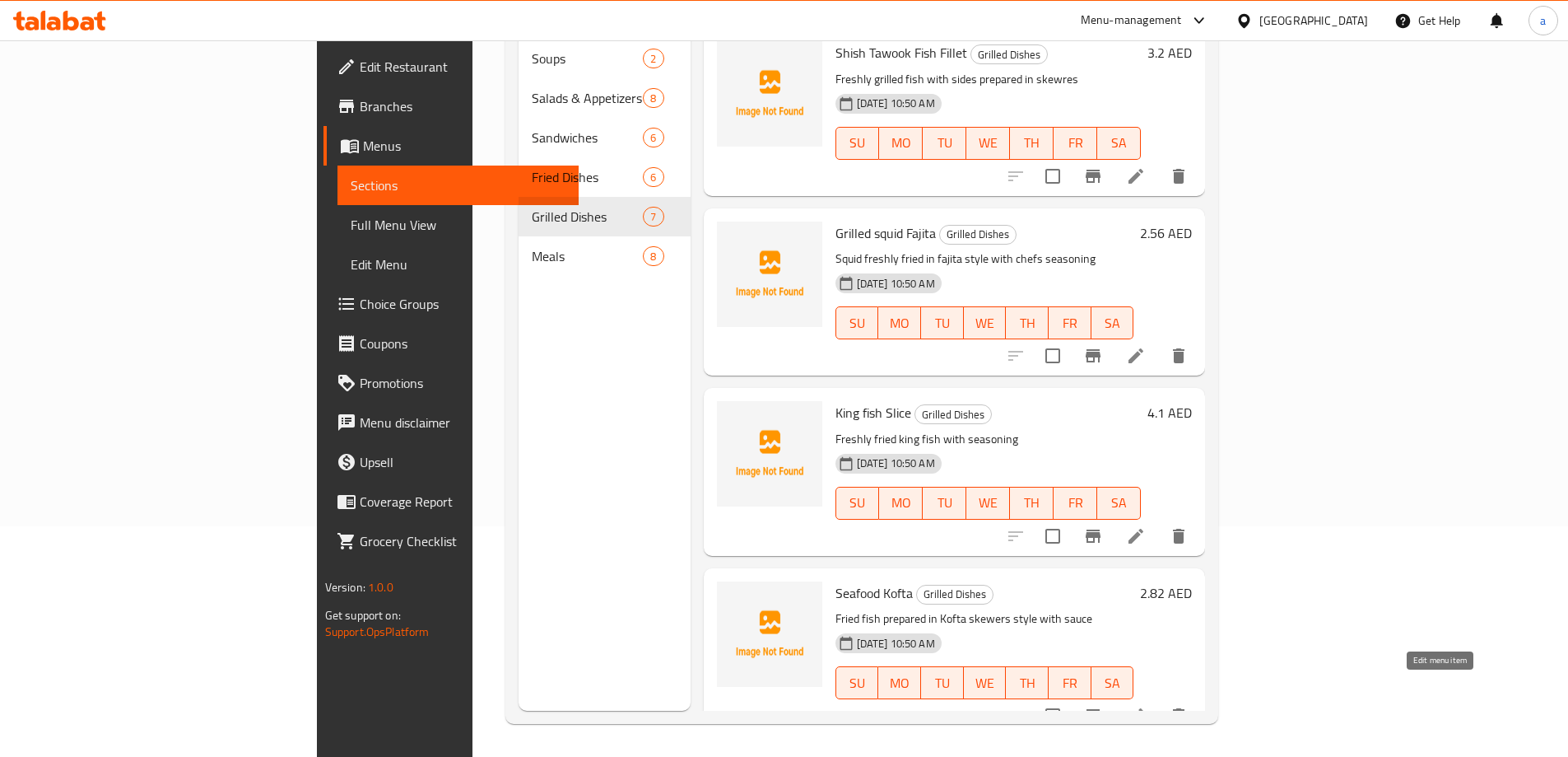
click at [1146, 706] on icon at bounding box center [1135, 715] width 20 height 20
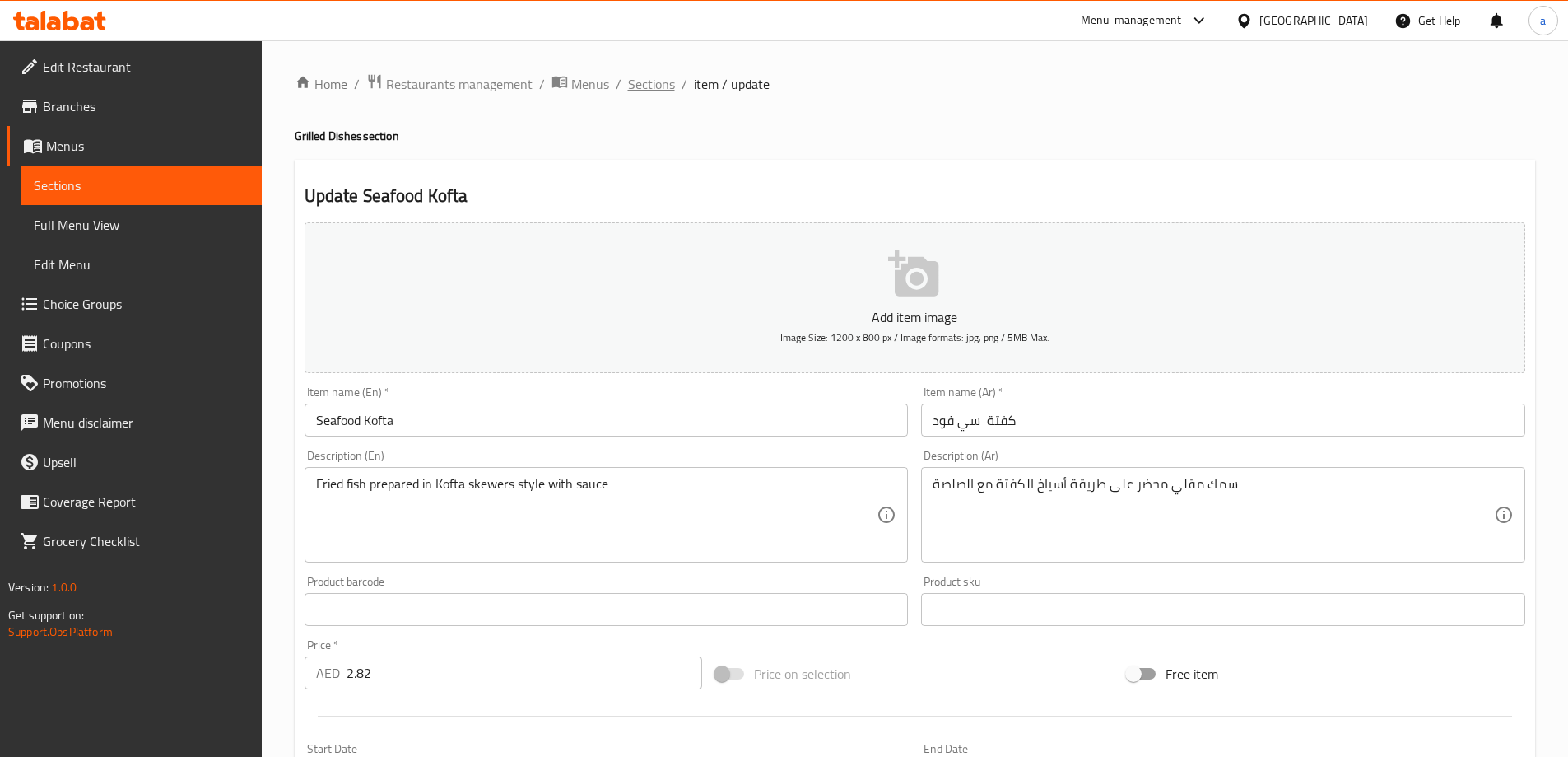
click at [658, 91] on span "Sections" at bounding box center [651, 84] width 47 height 20
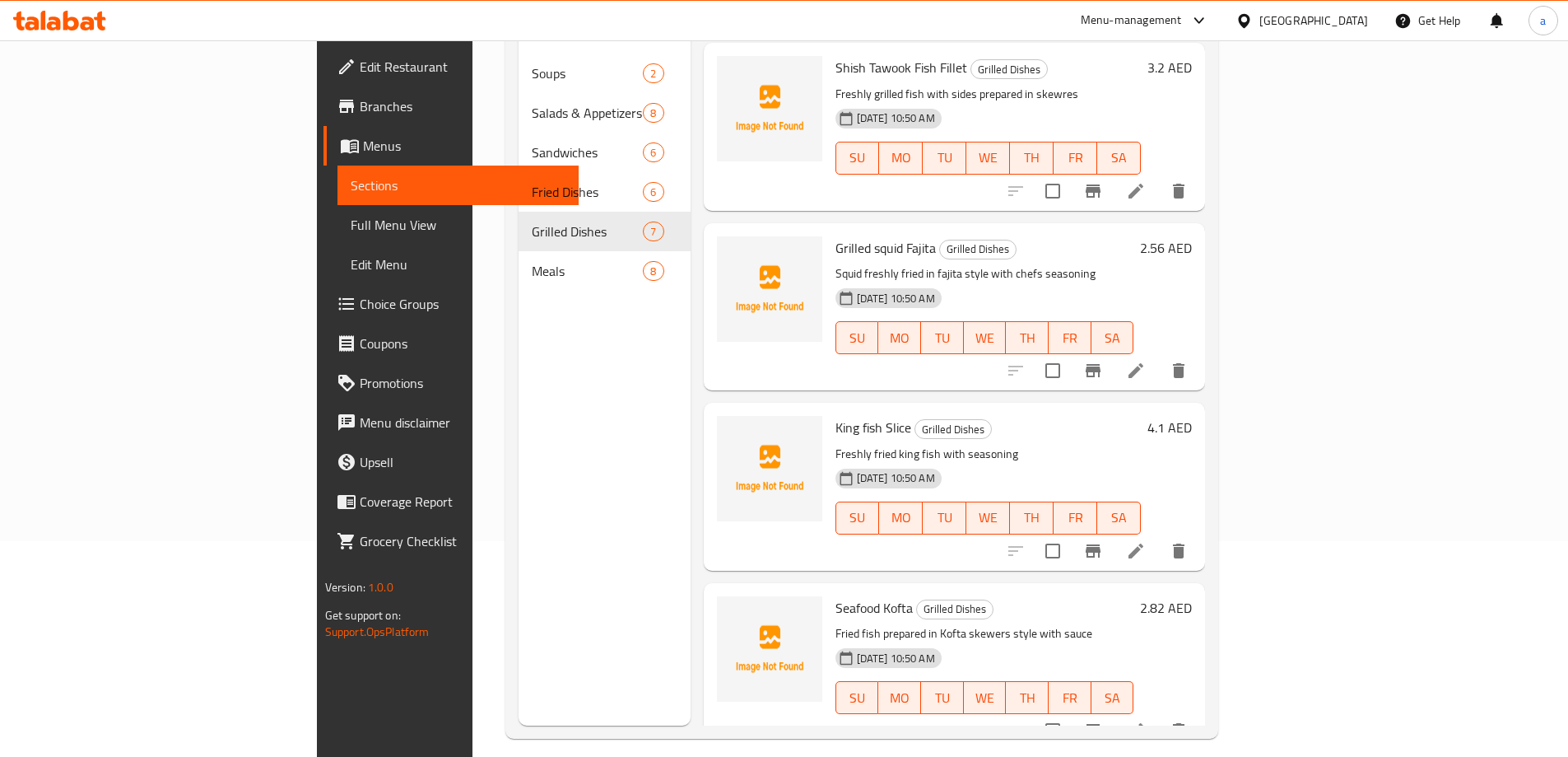
scroll to position [231, 0]
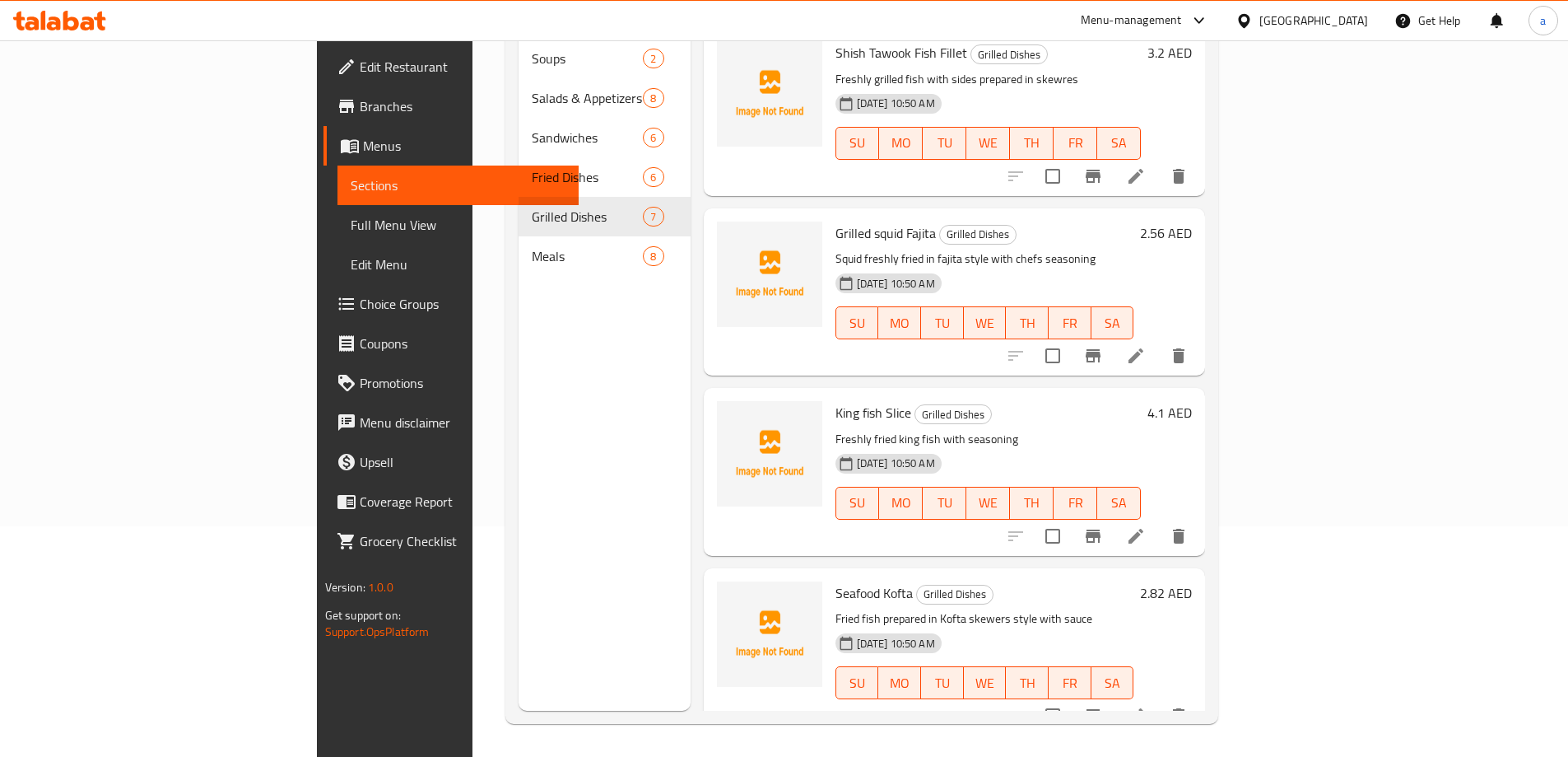
click at [1159, 521] on li at bounding box center [1135, 536] width 46 height 30
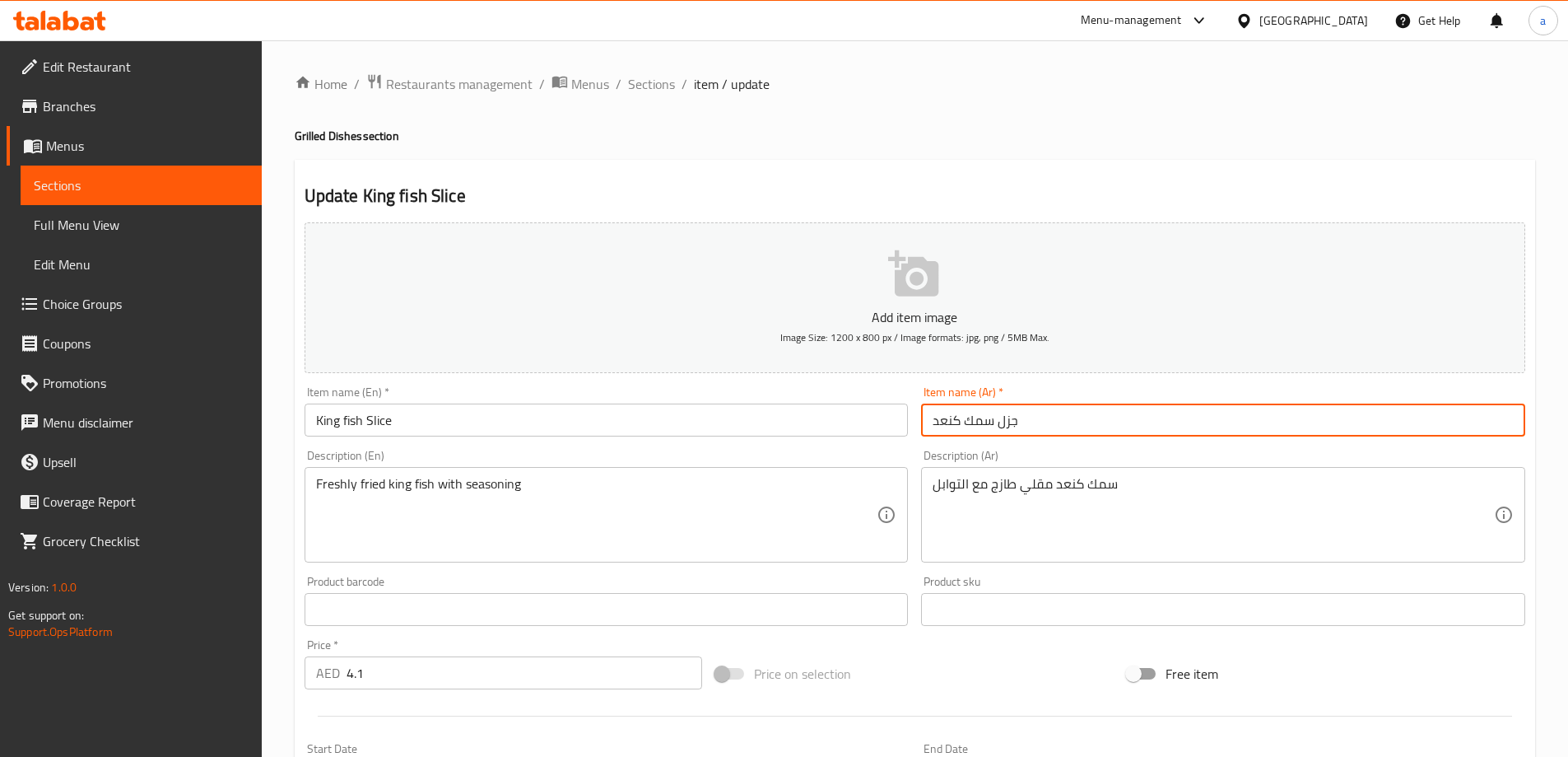
click at [1010, 425] on input "جزل سمك كنعد" at bounding box center [1223, 420] width 604 height 33
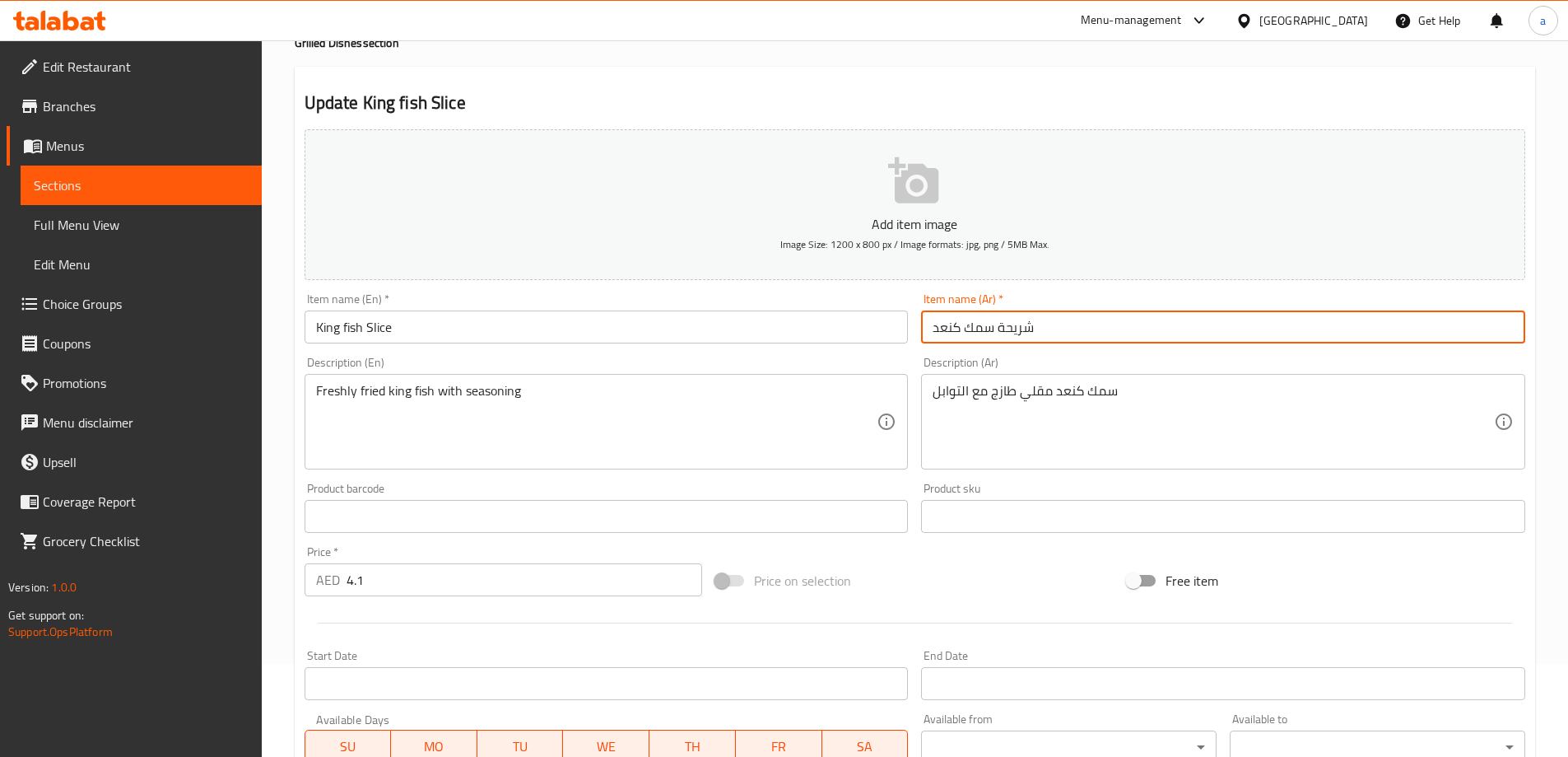
scroll to position [407, 0]
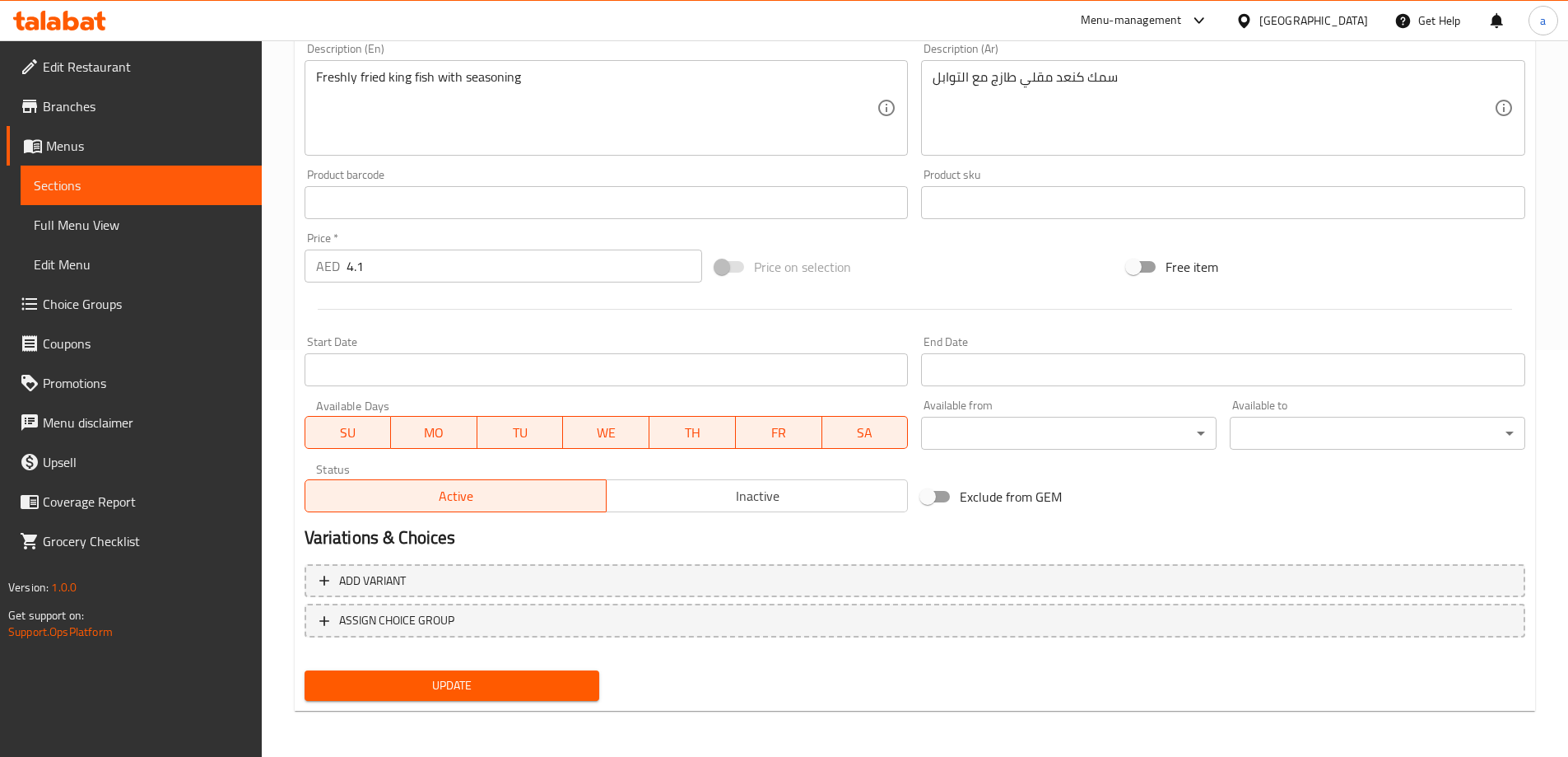
type input "شريحة سمك كنعد"
click at [510, 675] on span "Update" at bounding box center [452, 686] width 269 height 21
click at [528, 688] on span "Update" at bounding box center [452, 686] width 269 height 21
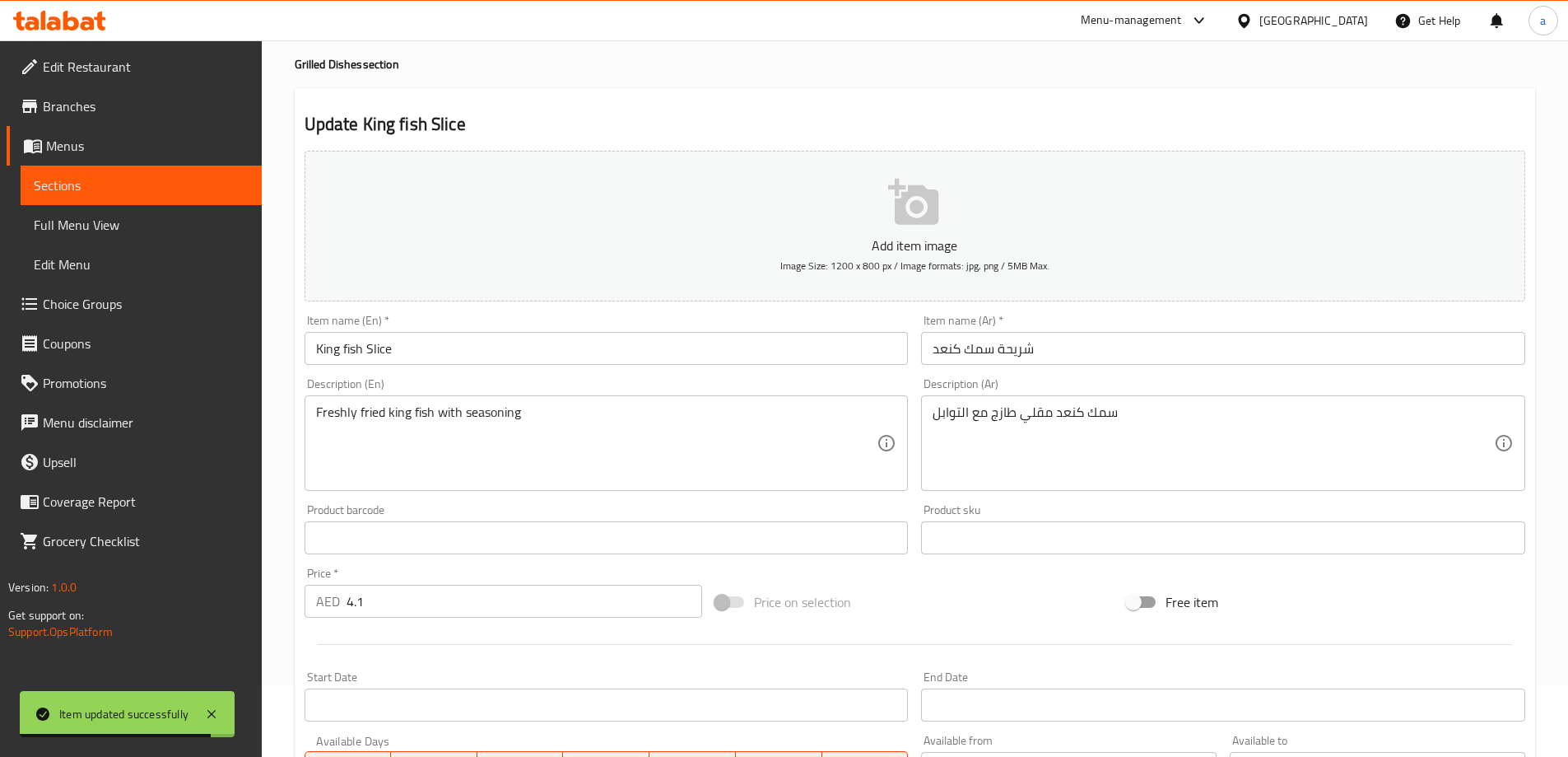
scroll to position [0, 0]
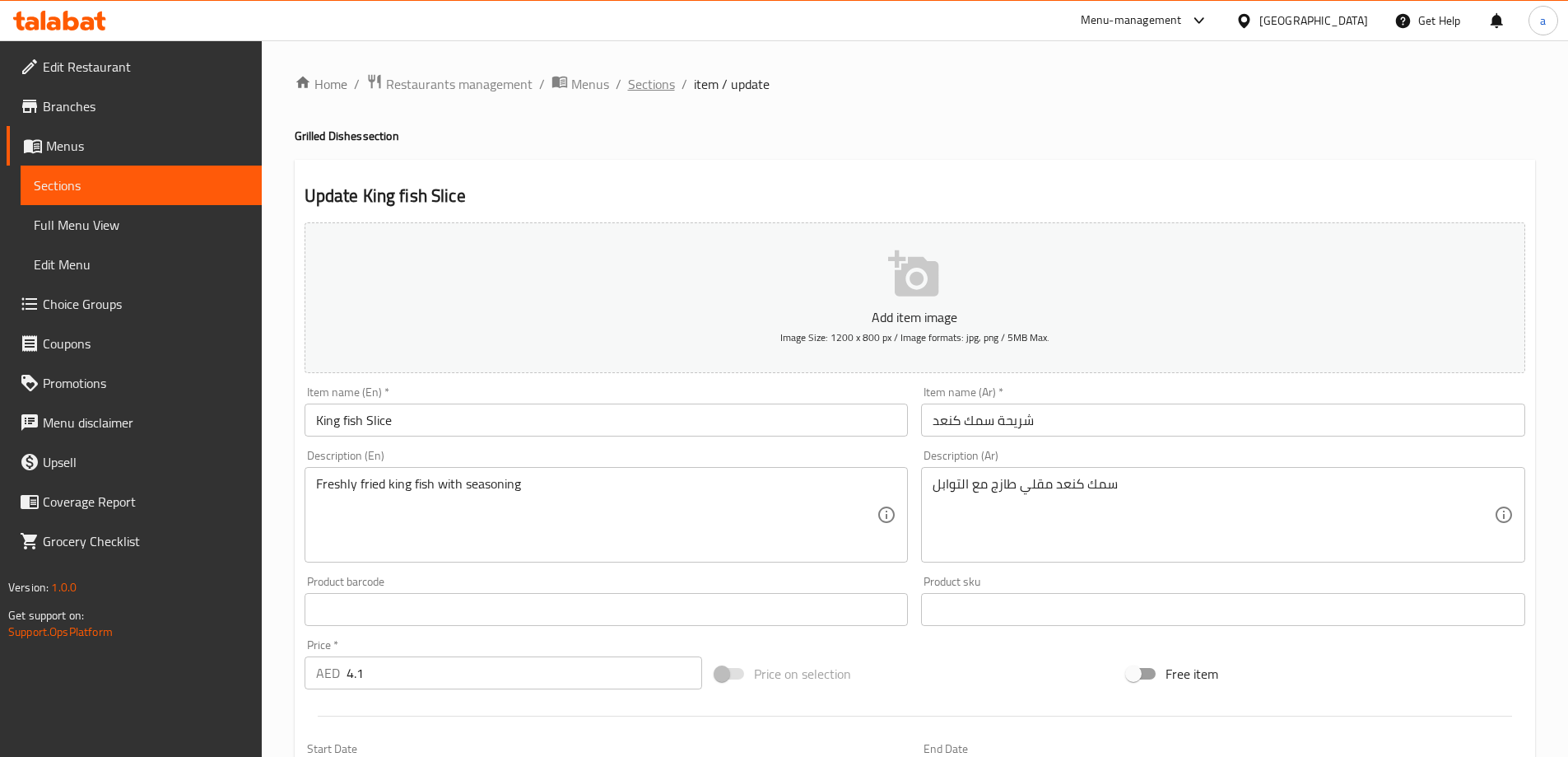
click at [646, 83] on span "Sections" at bounding box center [651, 84] width 47 height 20
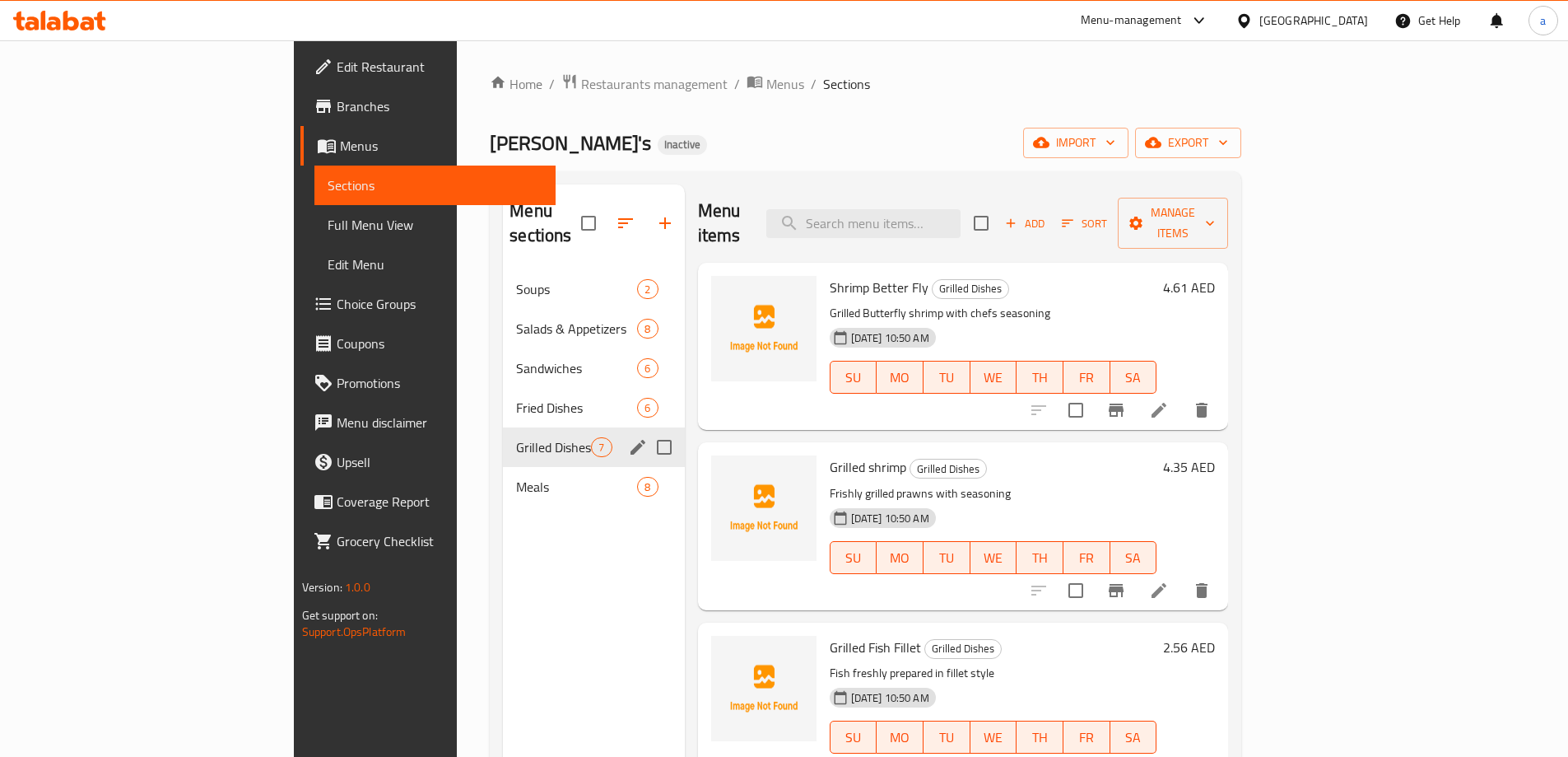
scroll to position [231, 0]
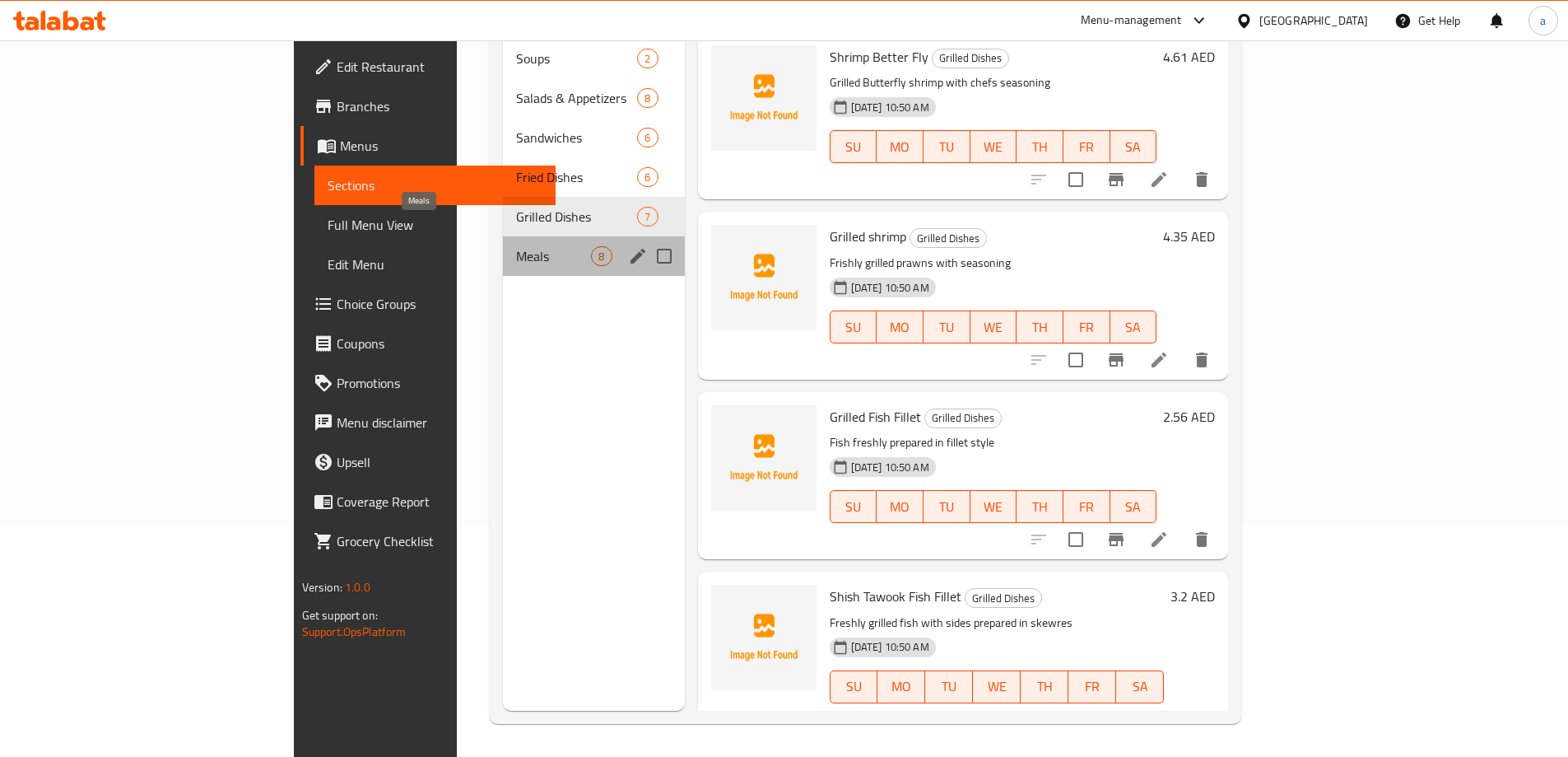
click at [516, 247] on span "Meals" at bounding box center [554, 256] width 75 height 20
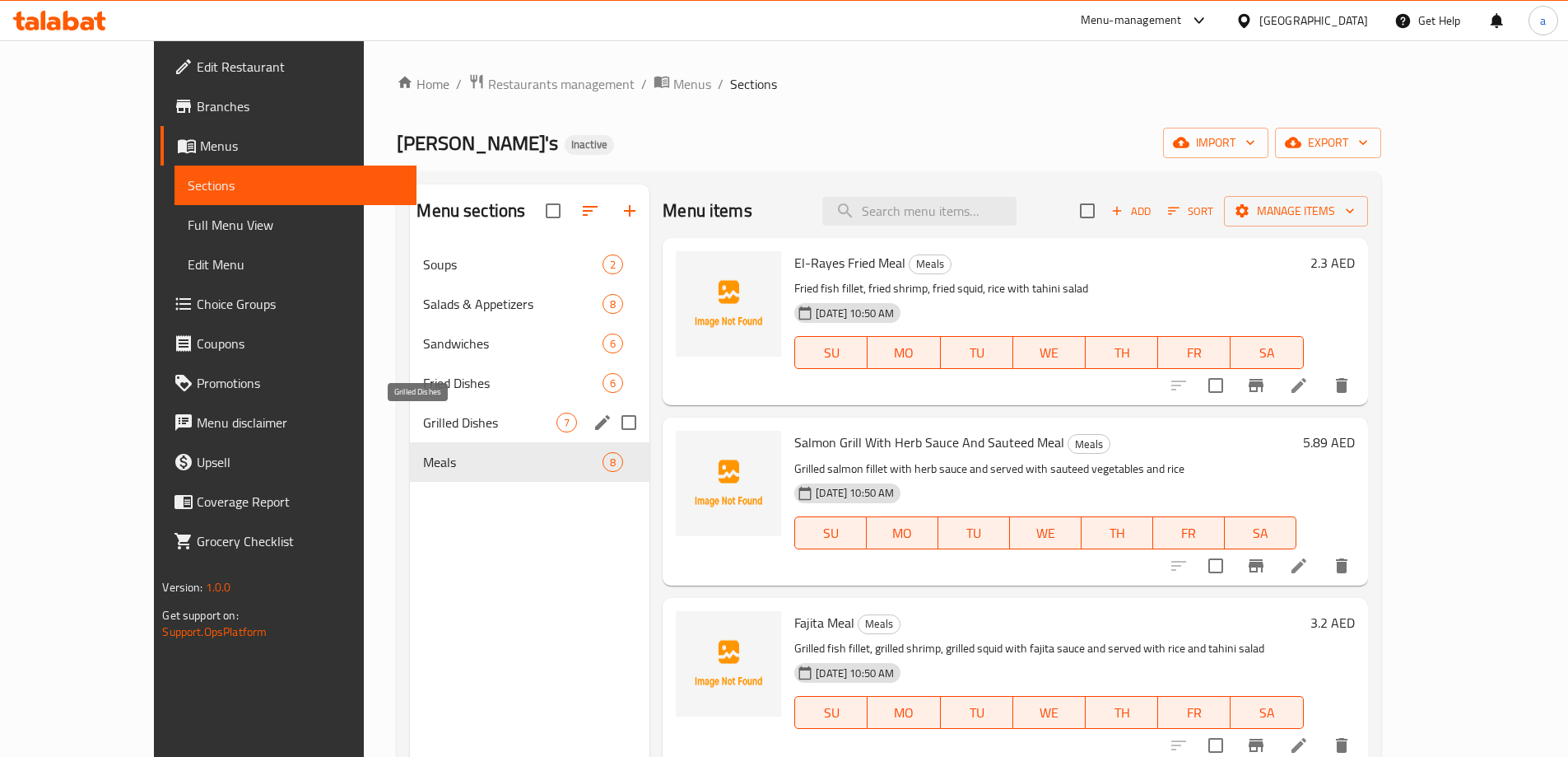
click at [423, 419] on span "Grilled Dishes" at bounding box center [489, 422] width 133 height 20
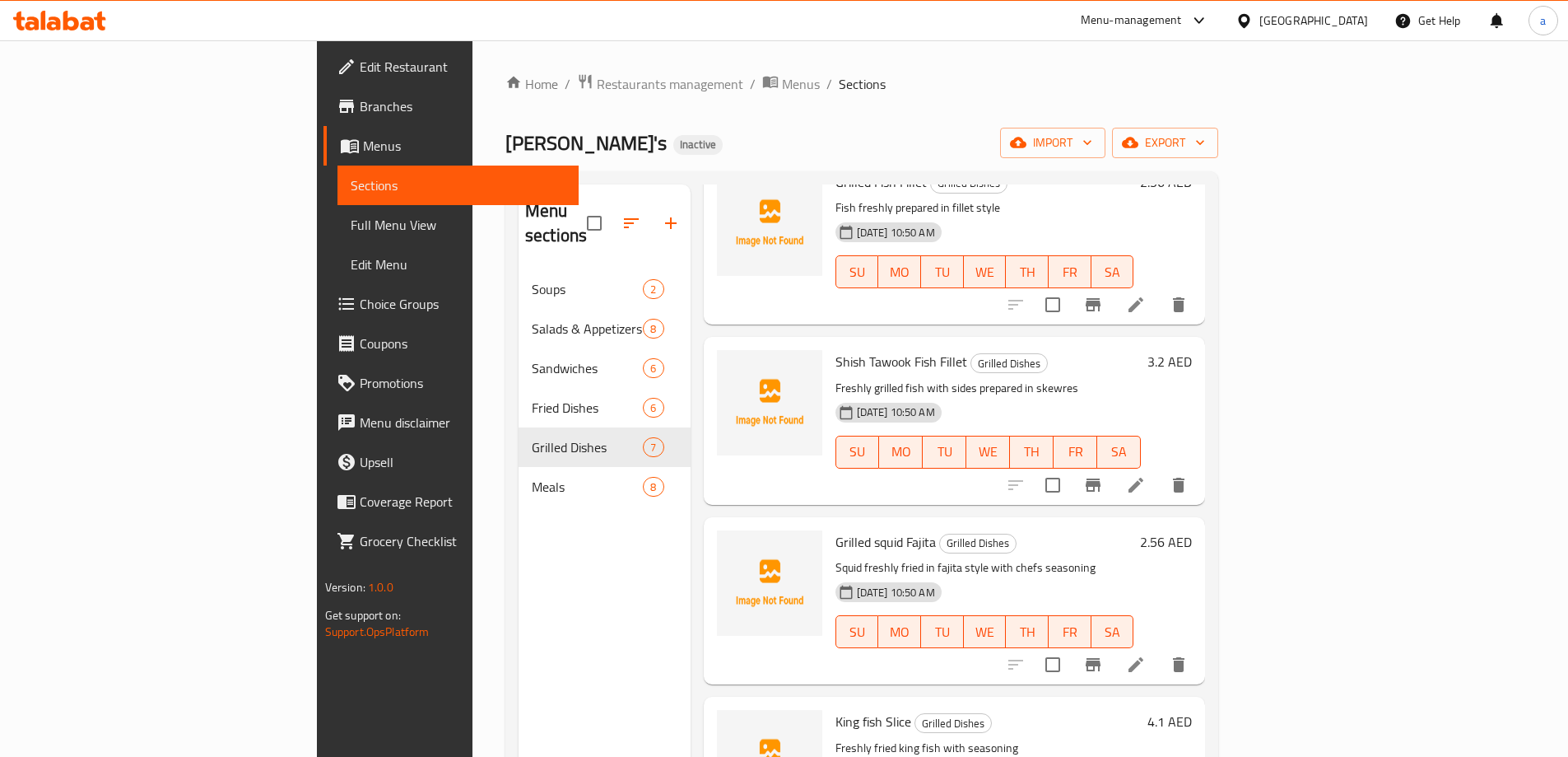
scroll to position [494, 0]
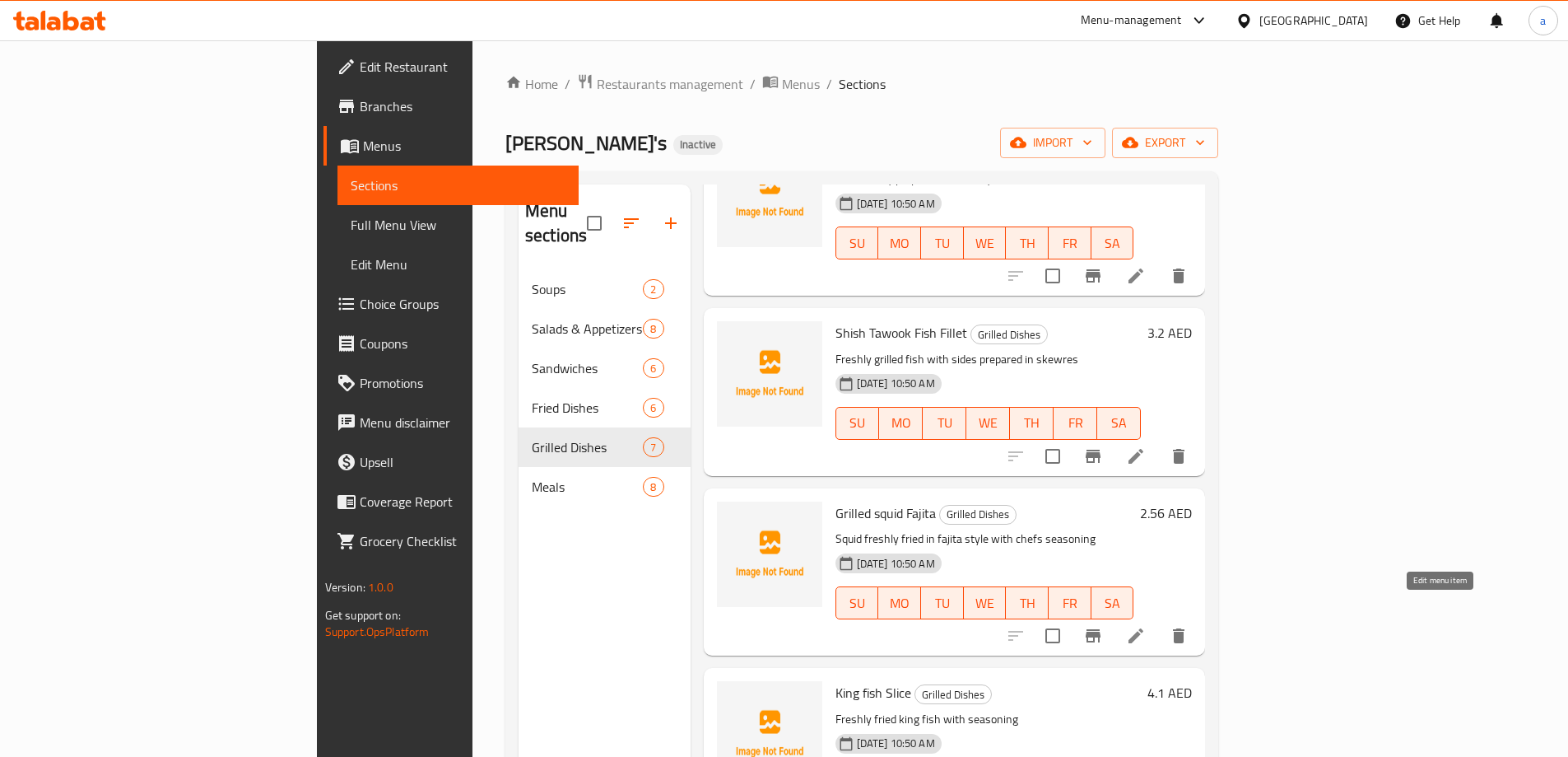
click at [1146, 625] on icon at bounding box center [1135, 635] width 20 height 20
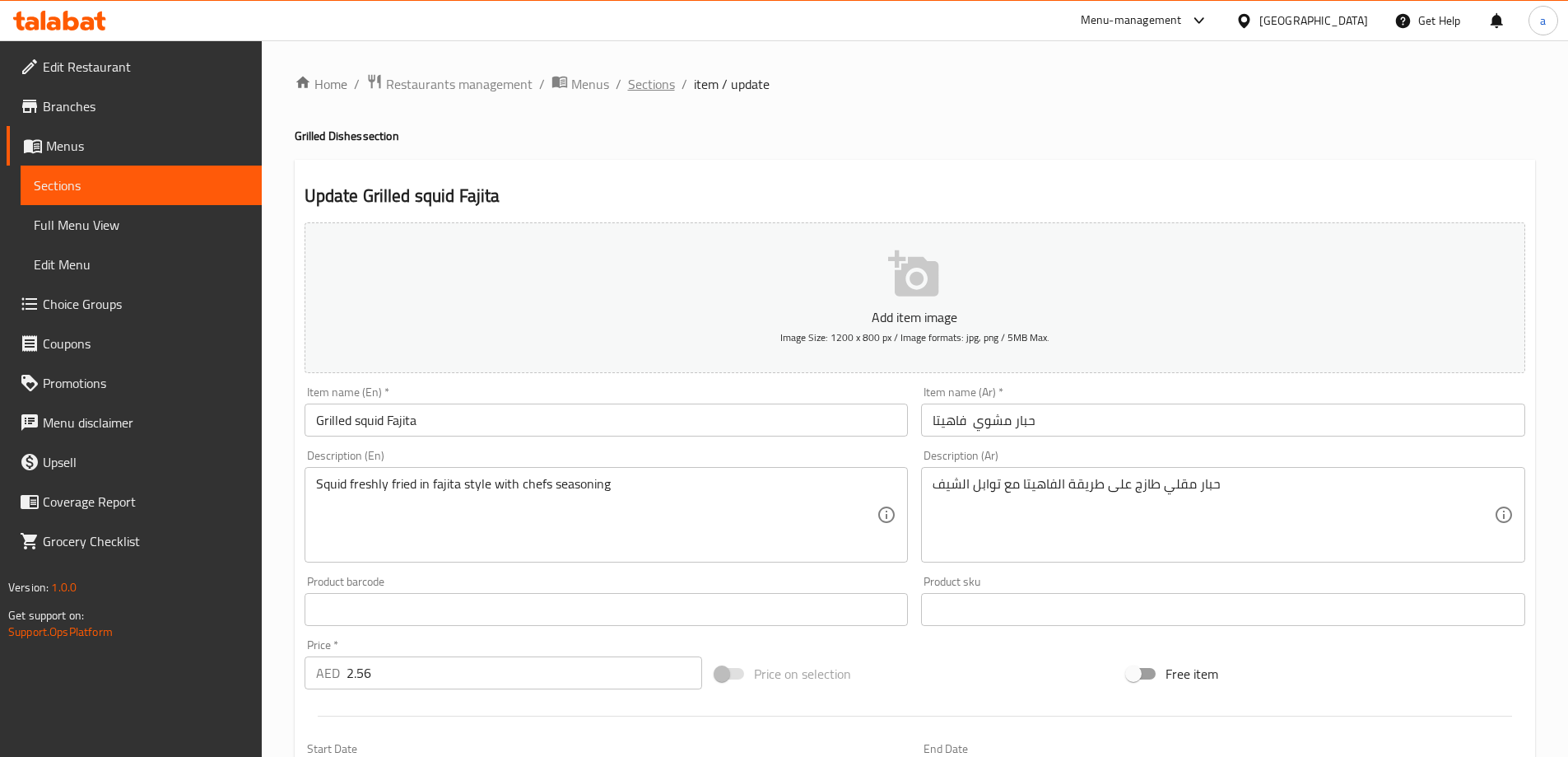
click at [644, 84] on span "Sections" at bounding box center [651, 84] width 47 height 20
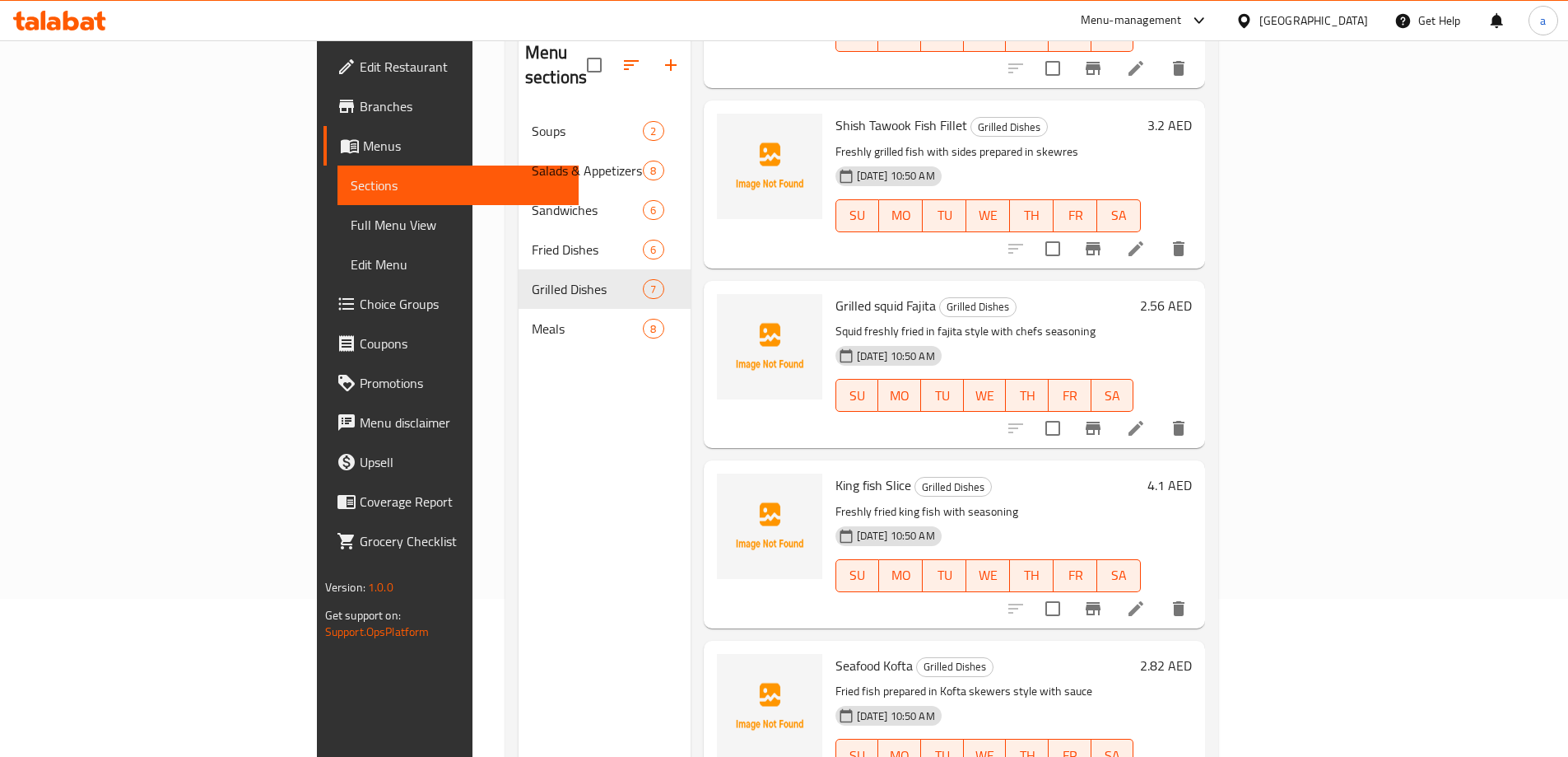
scroll to position [231, 0]
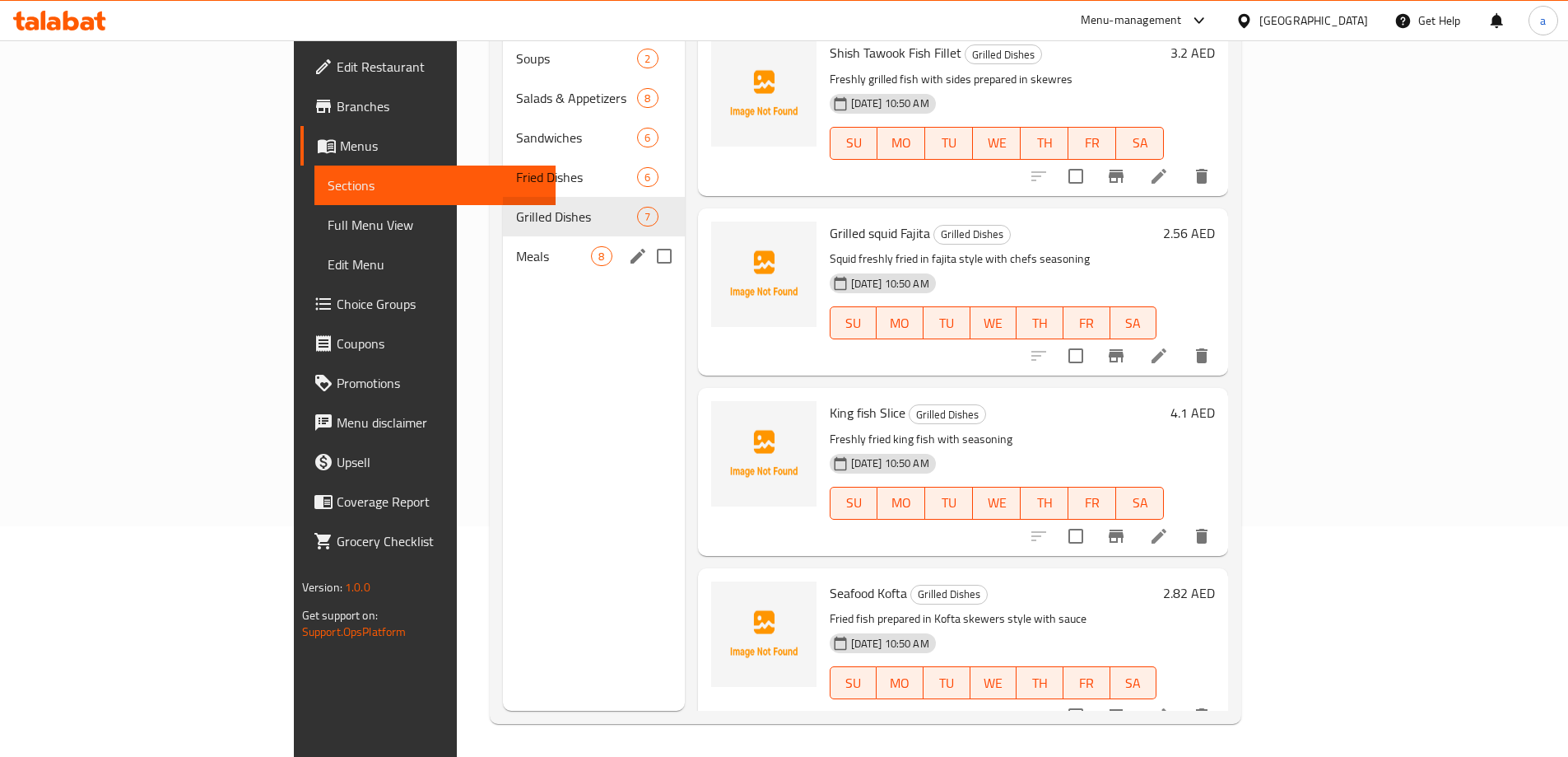
click at [503, 242] on div "Meals 8" at bounding box center [594, 255] width 181 height 39
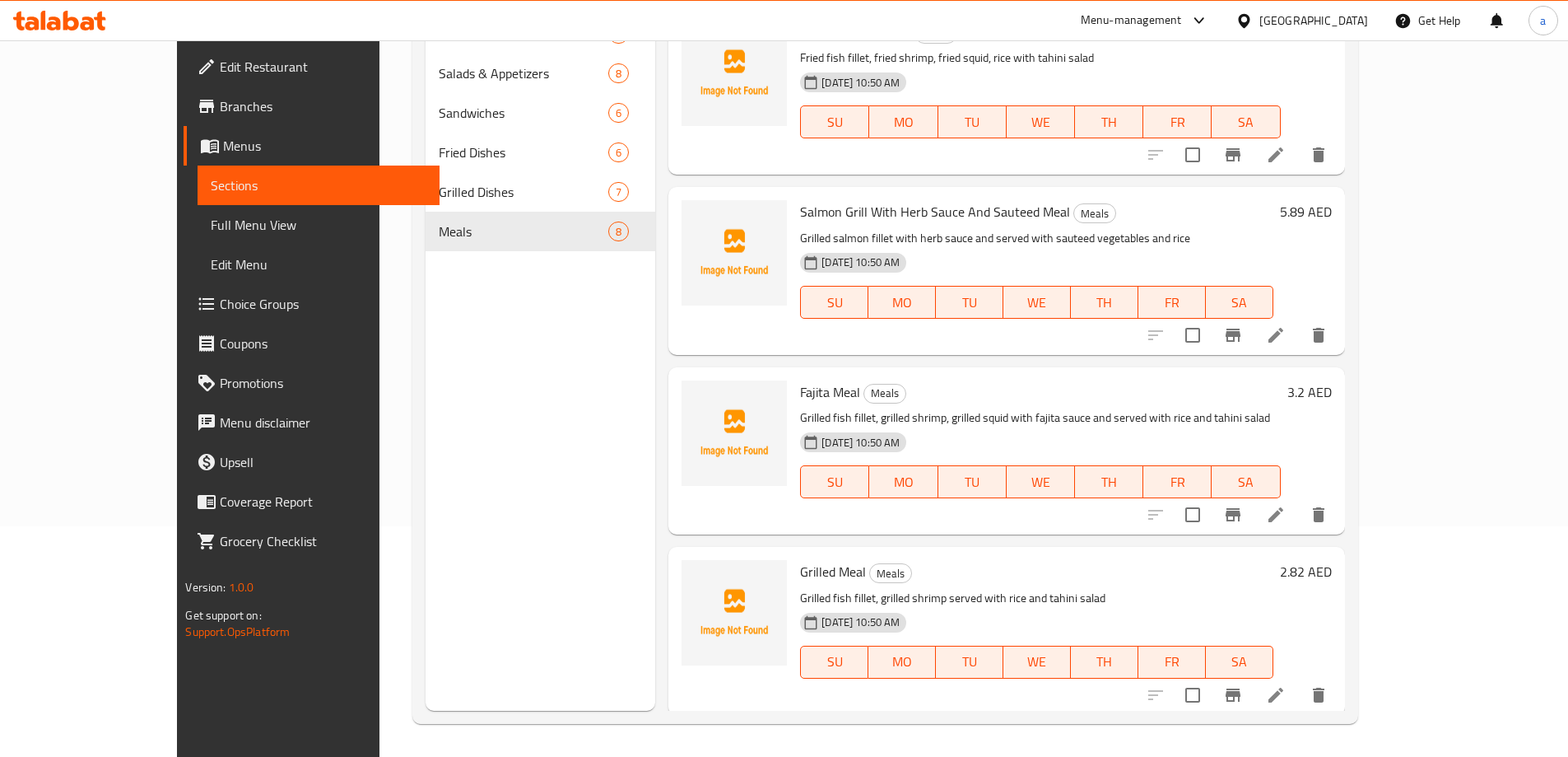
click at [1283, 156] on icon at bounding box center [1275, 154] width 15 height 15
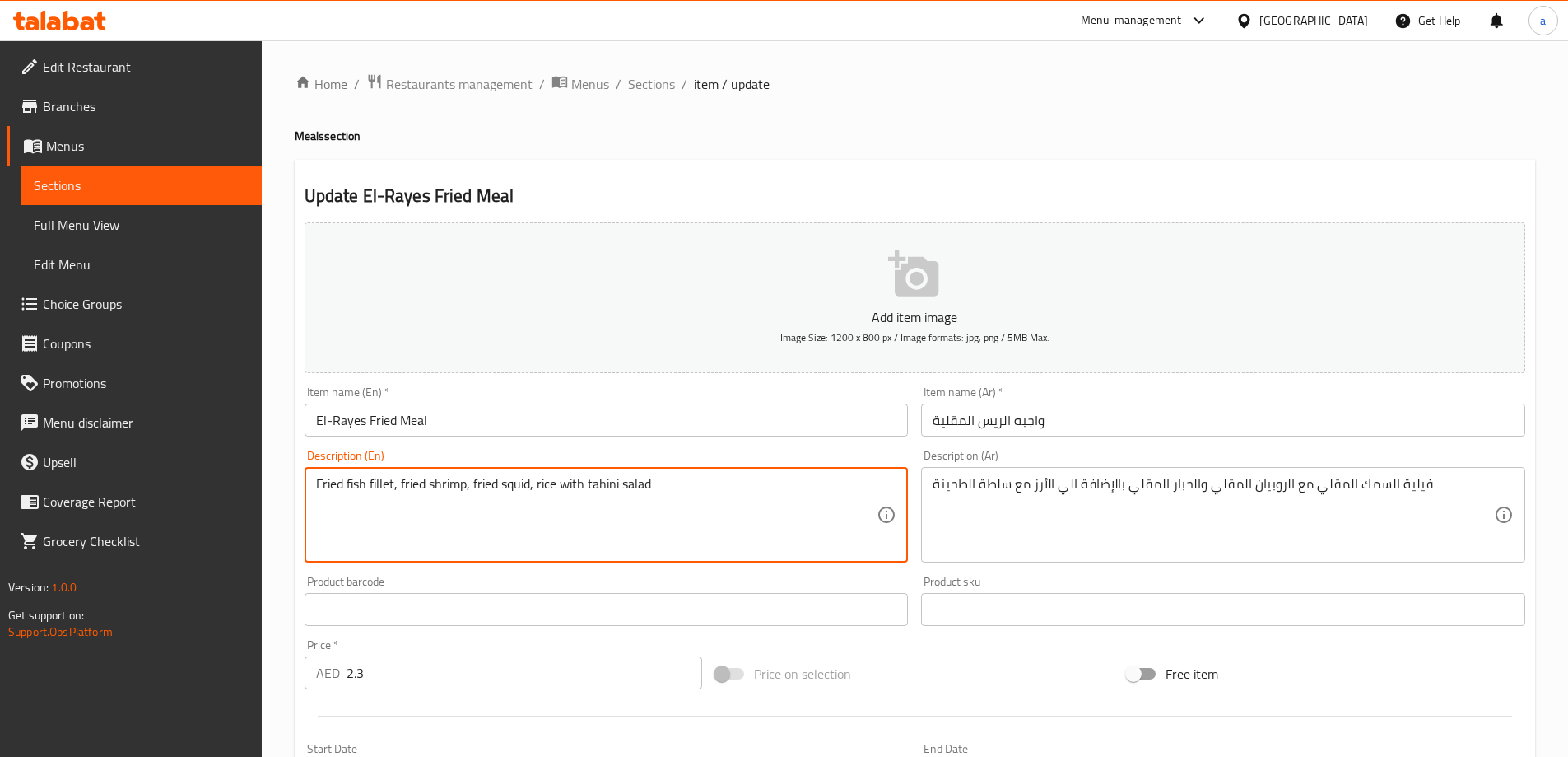
paste textarea "in addition to"
type textarea "Fried fish fillet, fried shrimp, fried squid, in addition to rice with tahini s…"
click at [656, 78] on span "Sections" at bounding box center [651, 84] width 47 height 20
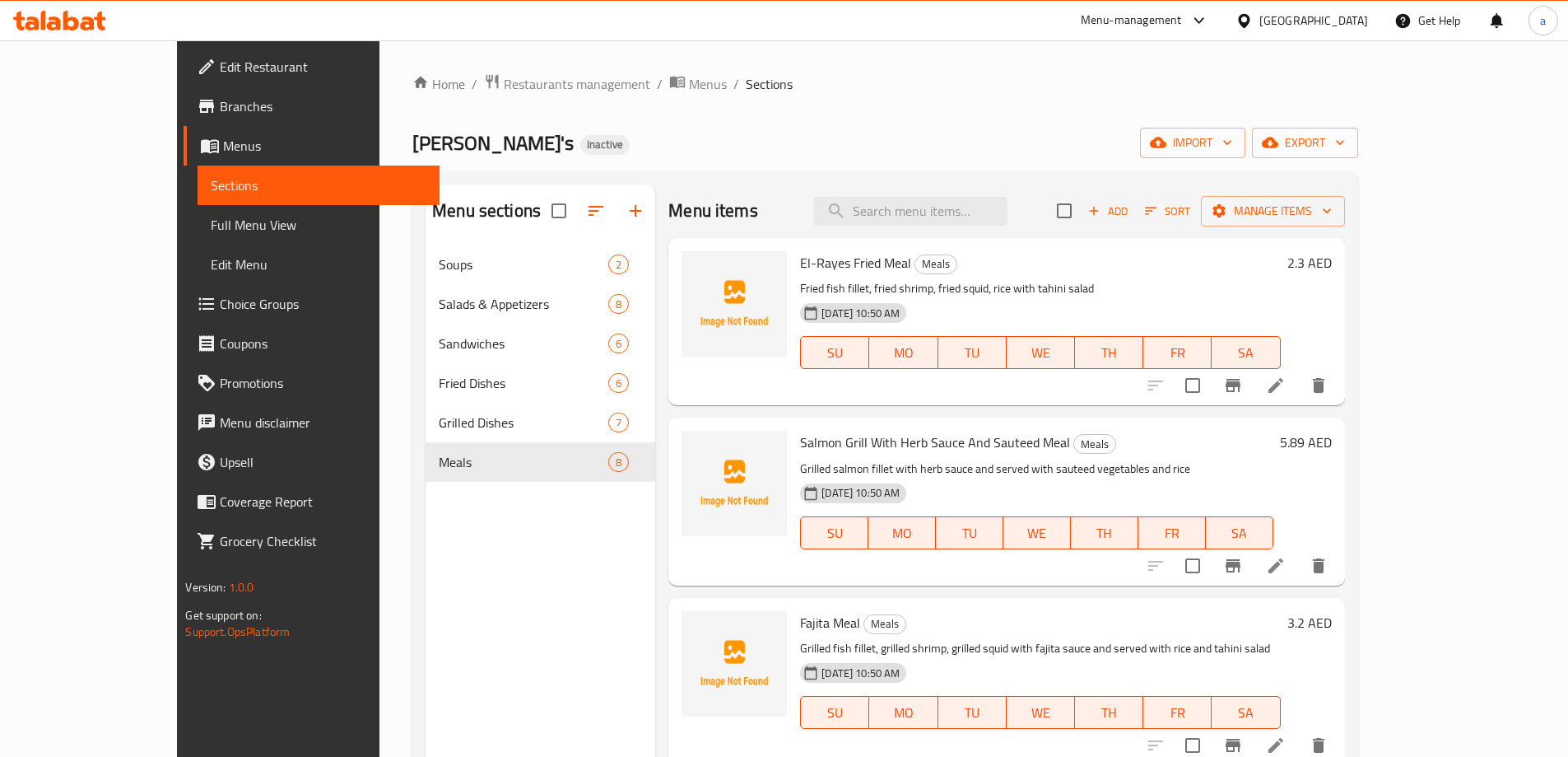
click at [1299, 567] on li at bounding box center [1275, 565] width 46 height 30
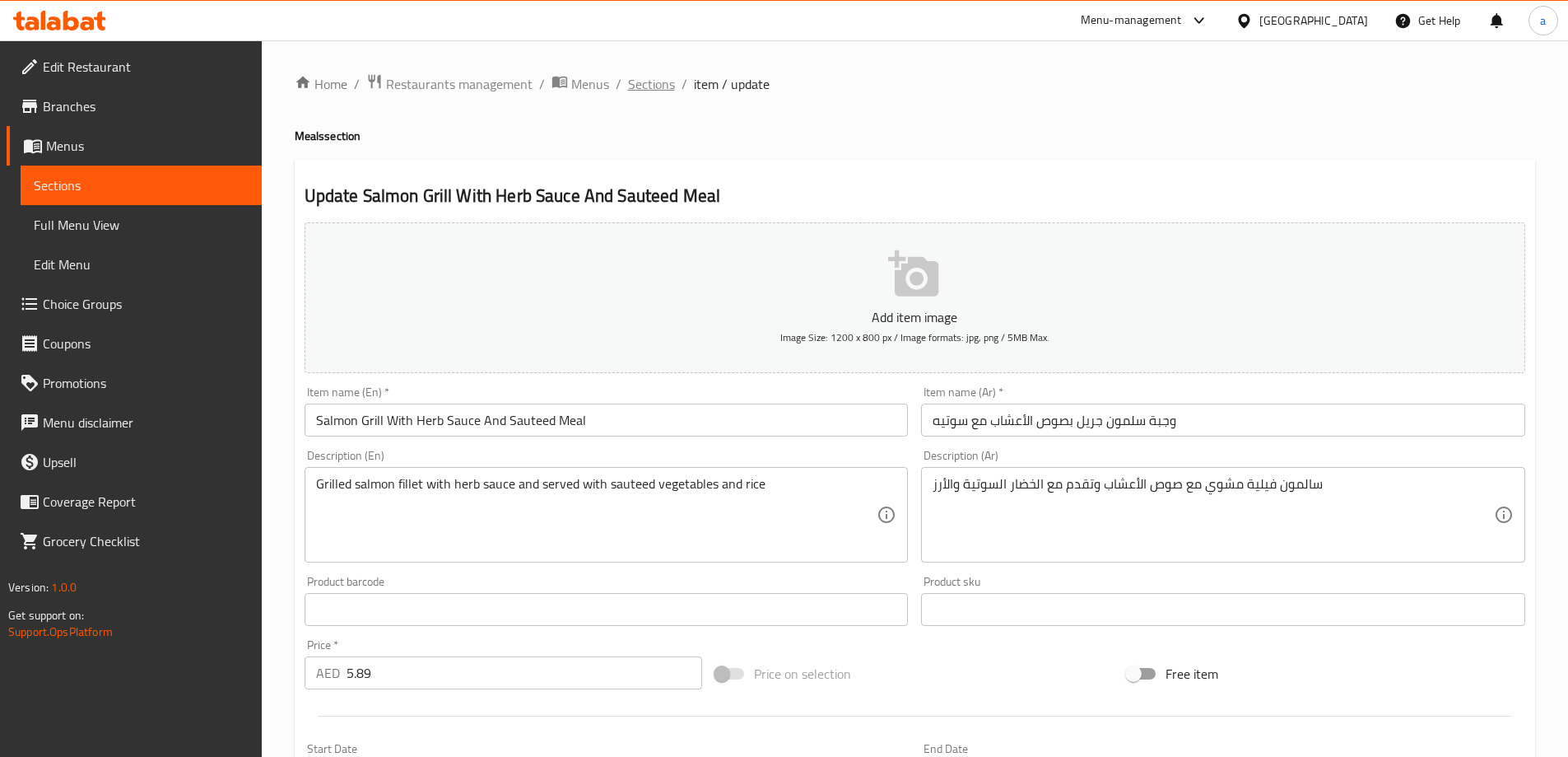
click at [655, 90] on span "Sections" at bounding box center [651, 84] width 47 height 20
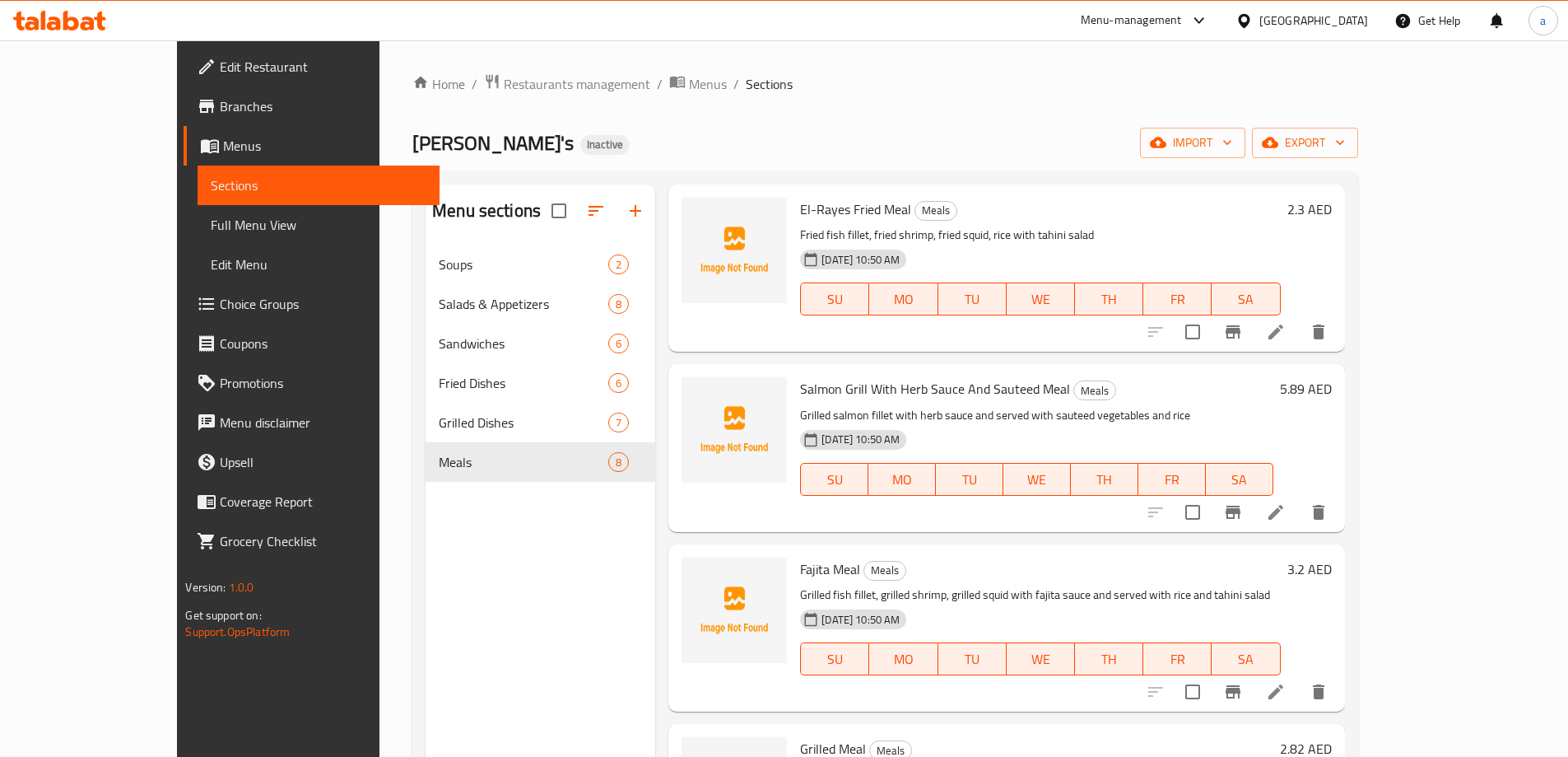
scroll to position [83, 0]
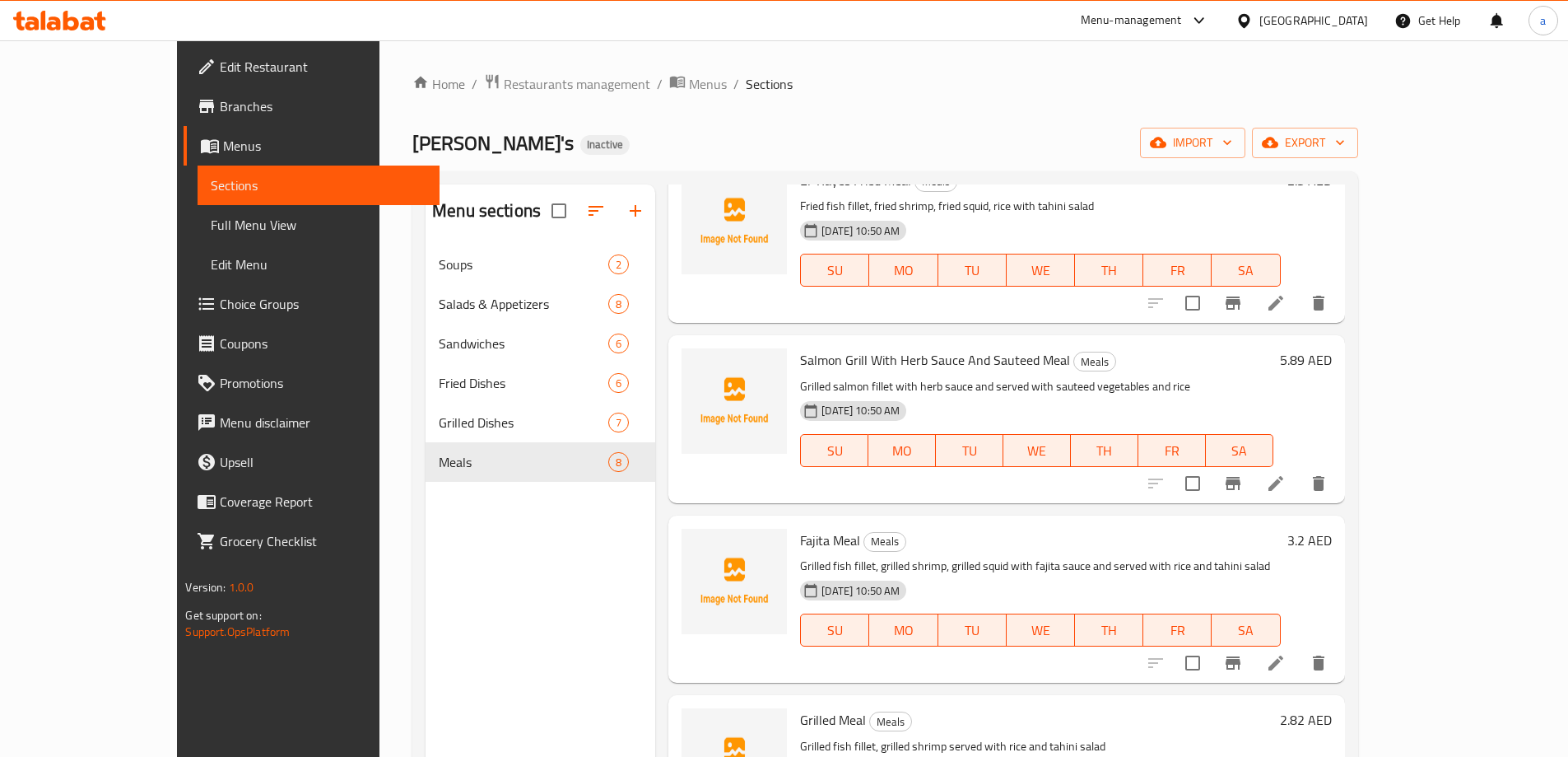
click at [1299, 663] on li at bounding box center [1275, 663] width 46 height 30
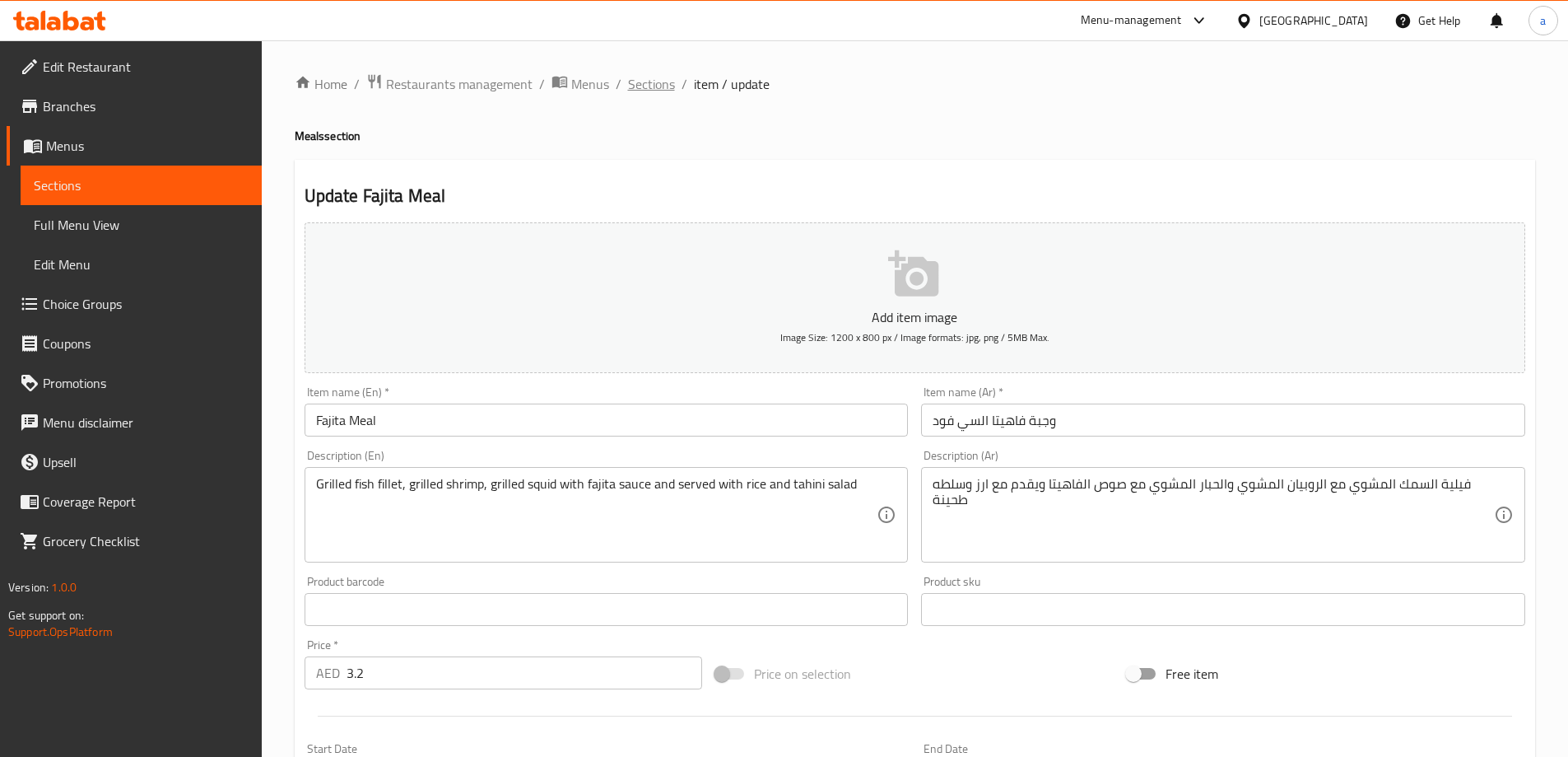
click at [657, 85] on span "Sections" at bounding box center [651, 84] width 47 height 20
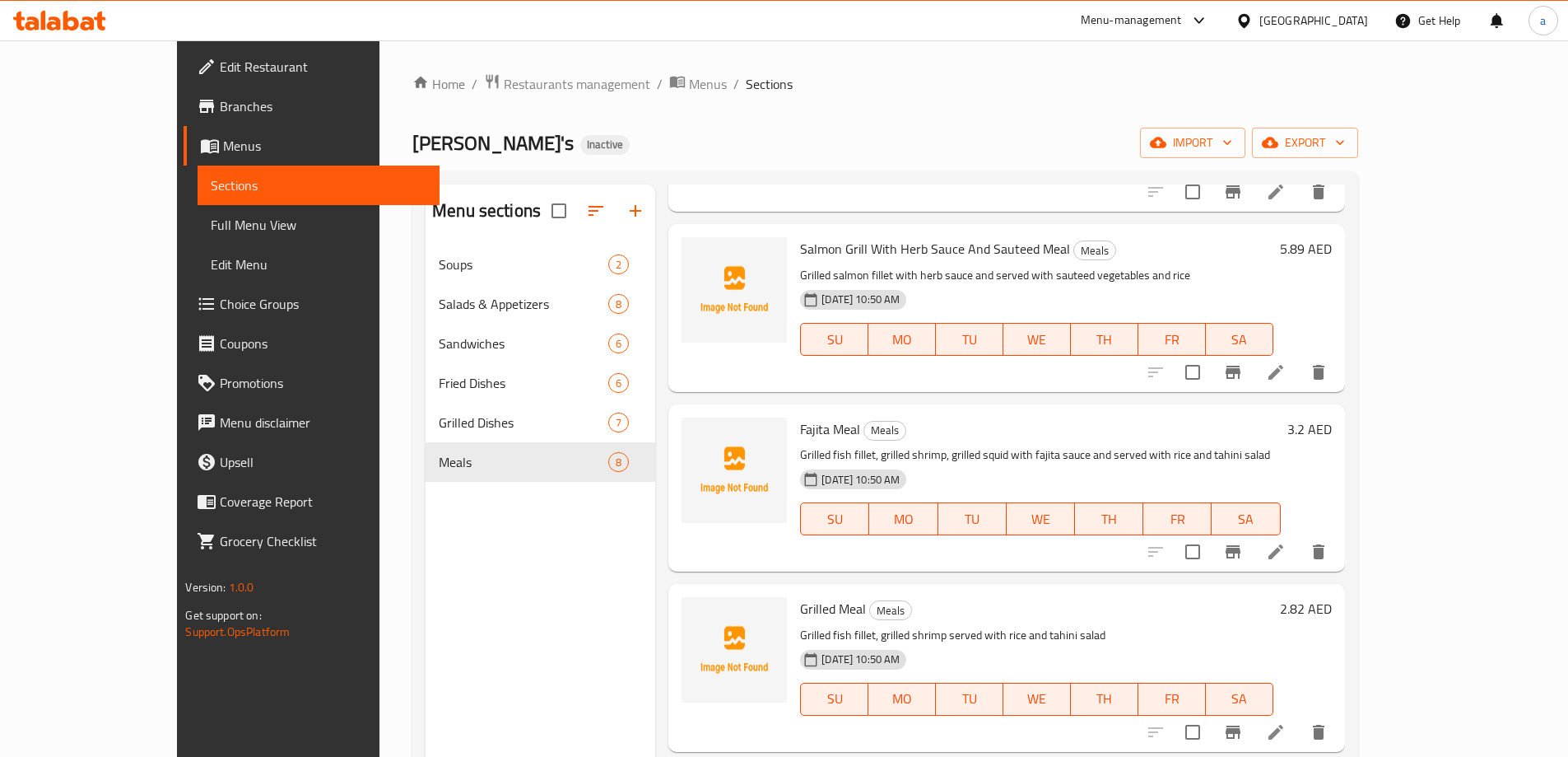
scroll to position [247, 0]
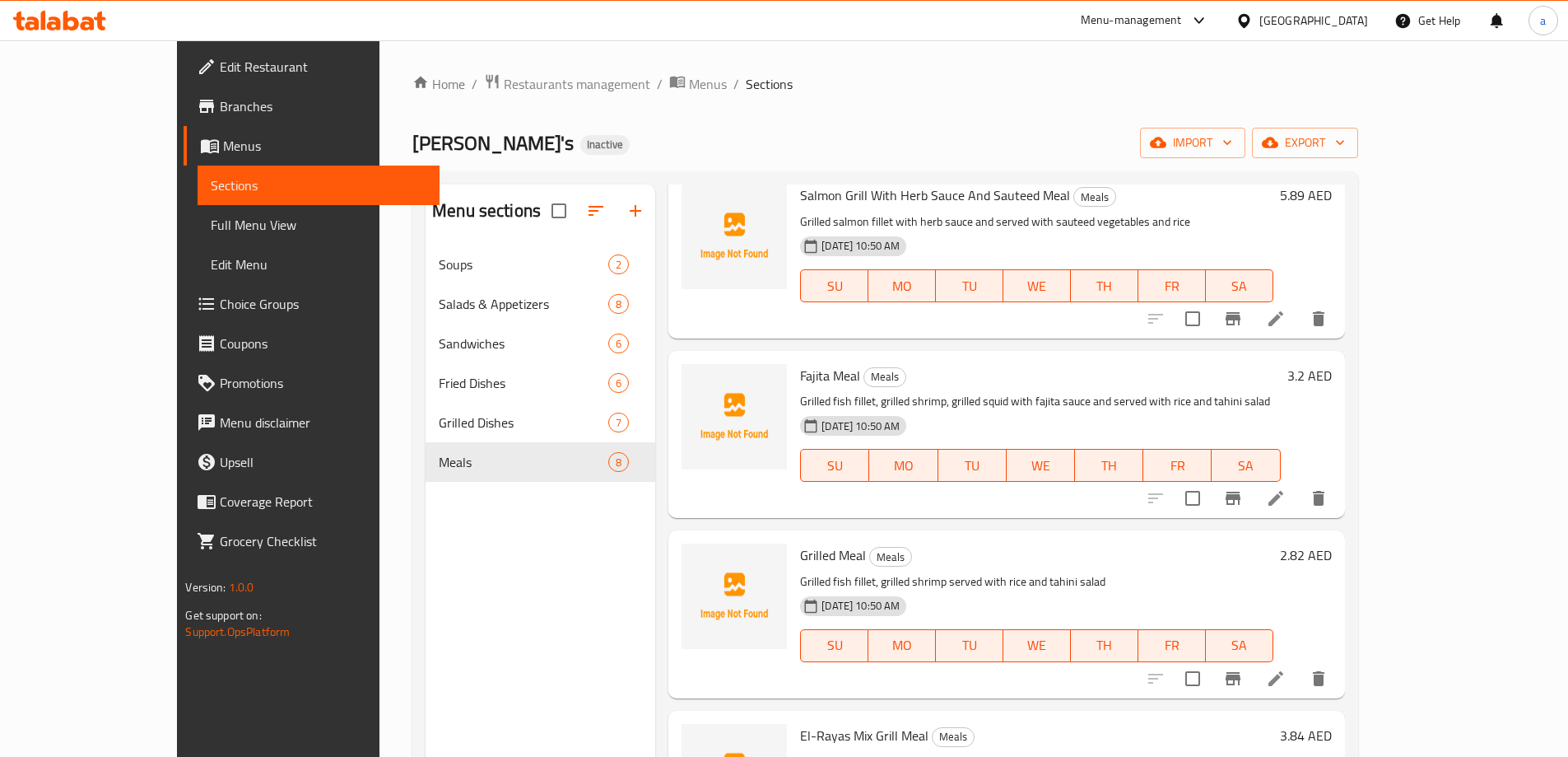
click at [1299, 504] on li at bounding box center [1275, 498] width 46 height 30
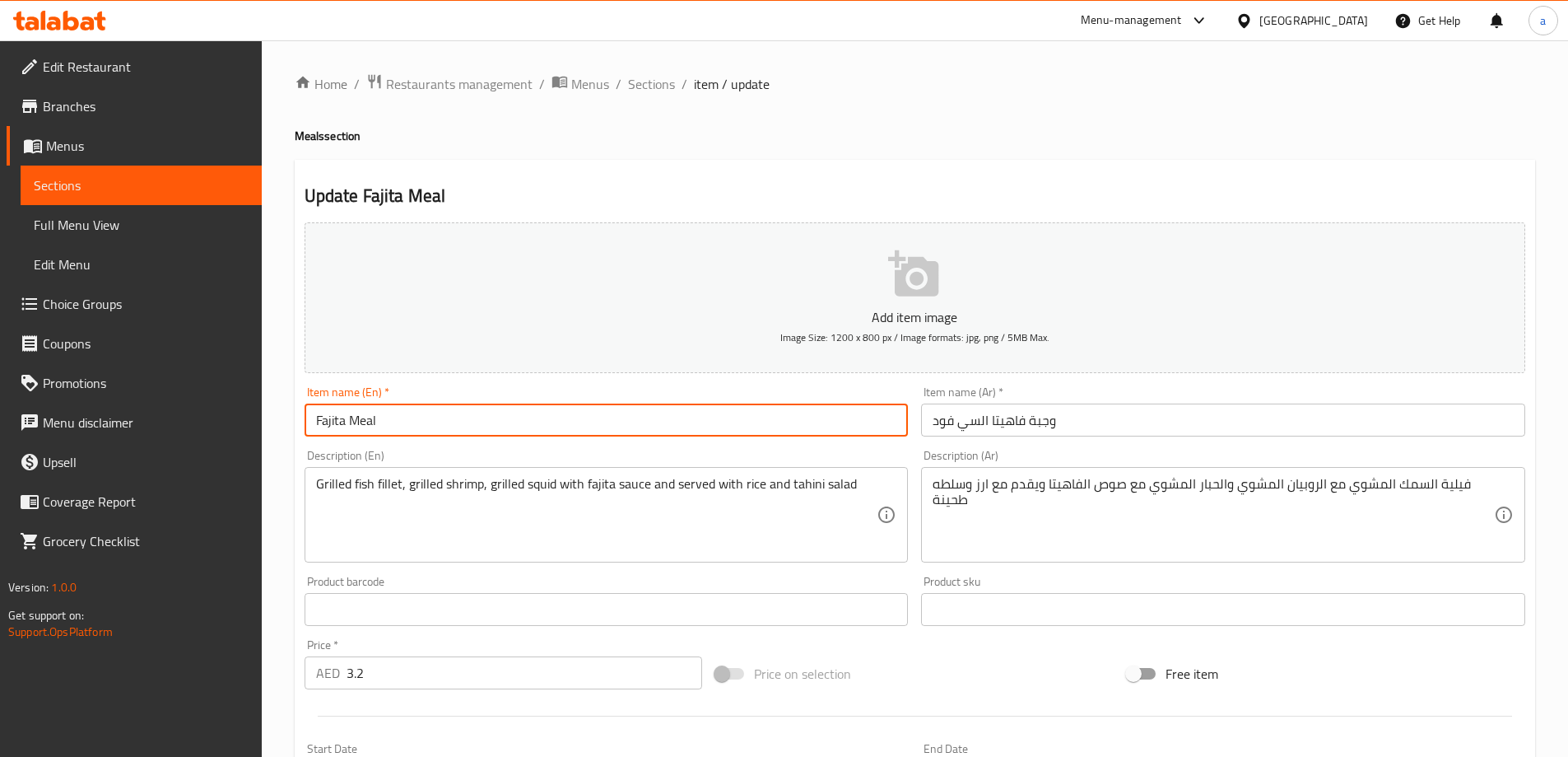
click at [673, 424] on input "Fajita Meal" at bounding box center [607, 420] width 604 height 33
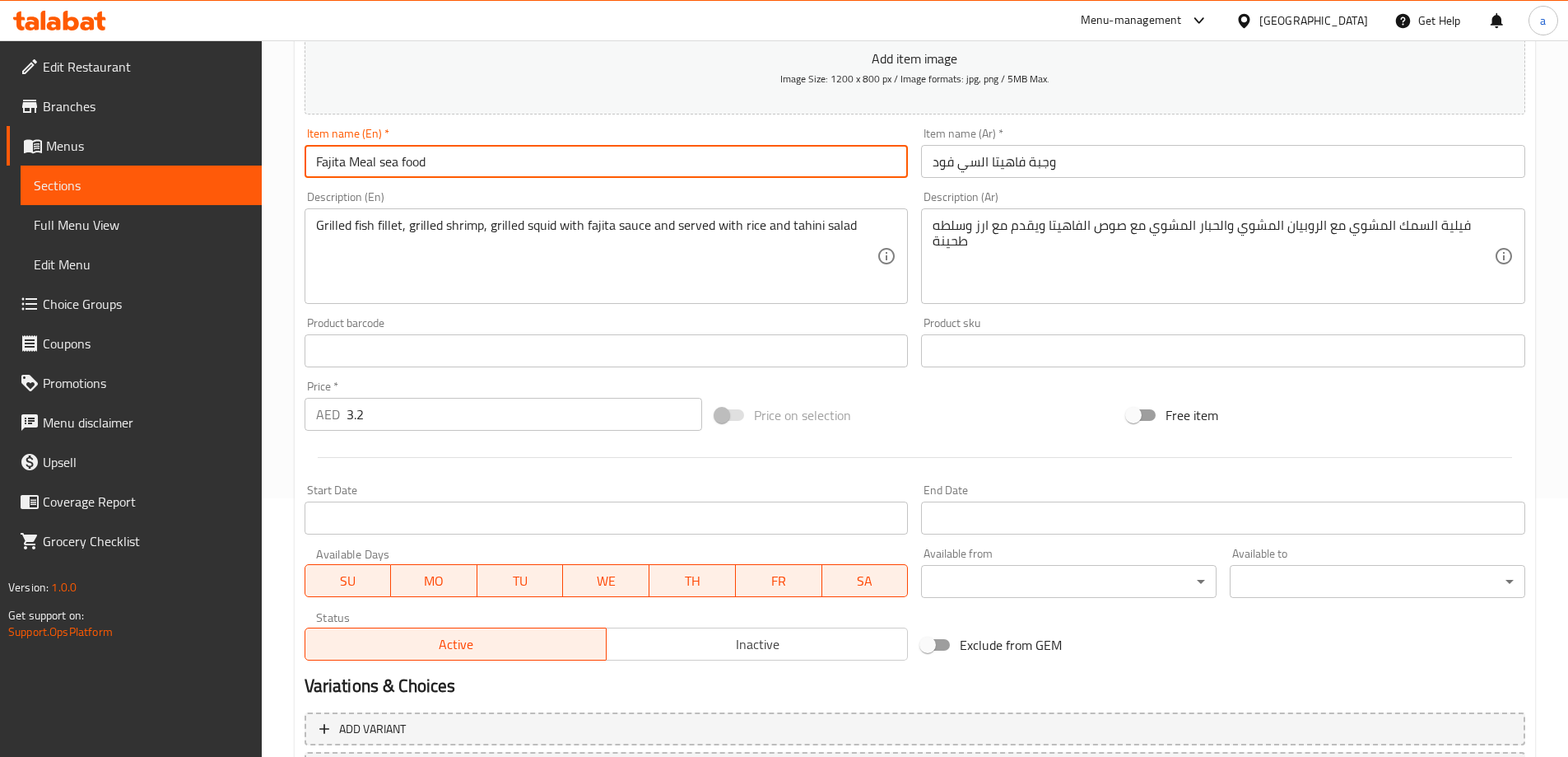
scroll to position [407, 0]
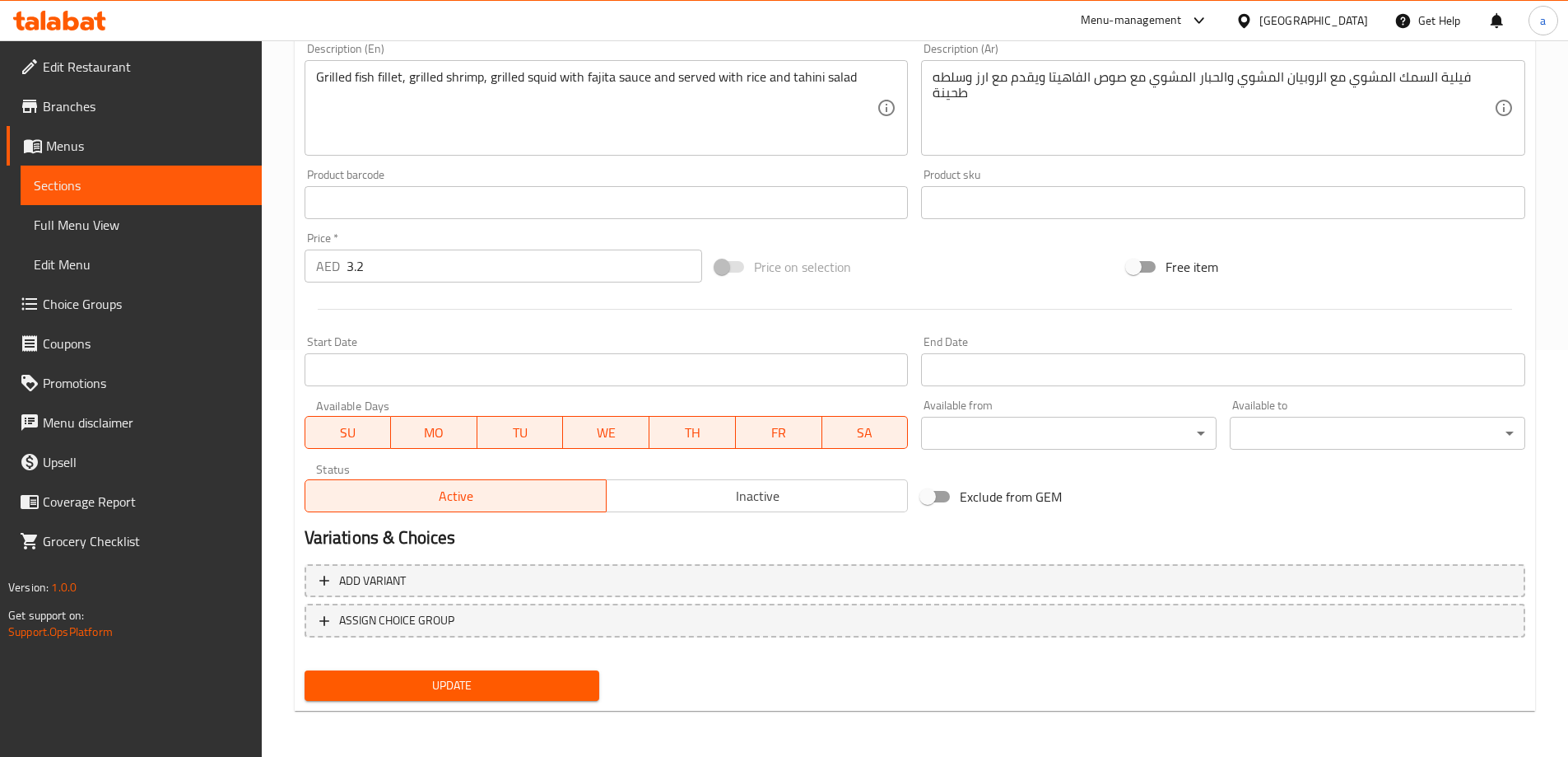
type input "Fajita Meal sea food"
click at [493, 683] on span "Update" at bounding box center [452, 686] width 269 height 21
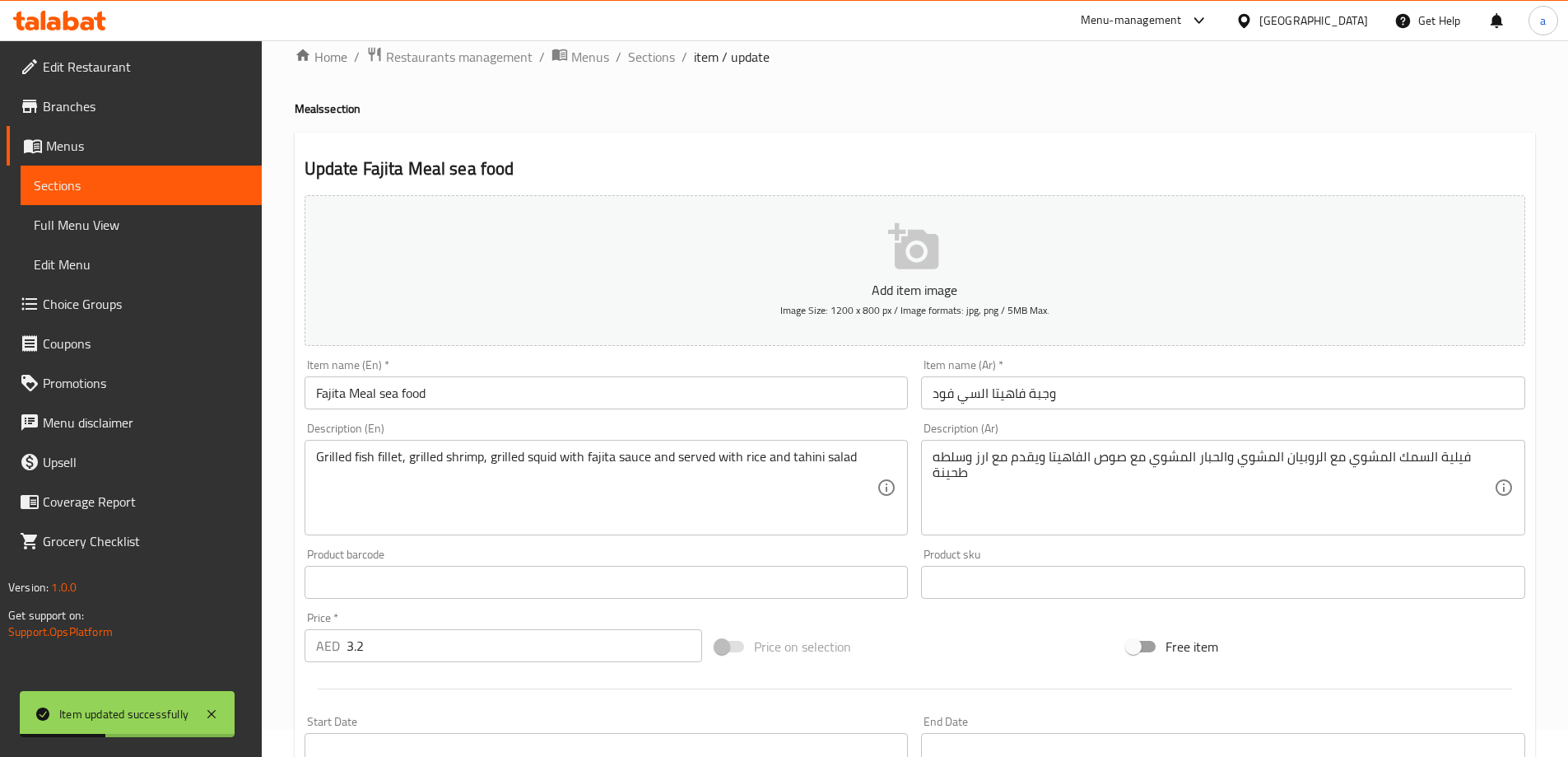
scroll to position [0, 0]
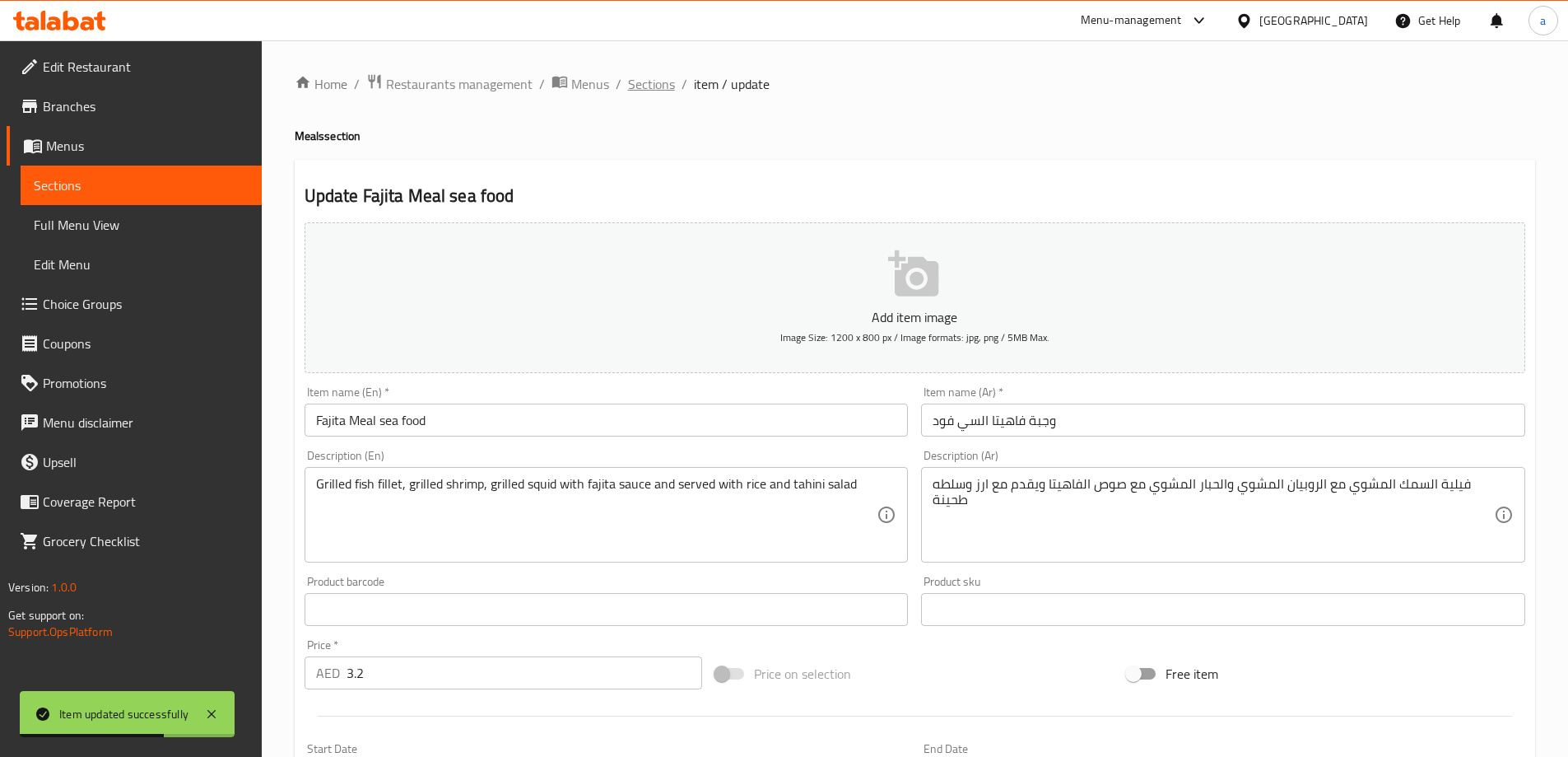
click at [655, 84] on span "Sections" at bounding box center [651, 84] width 47 height 20
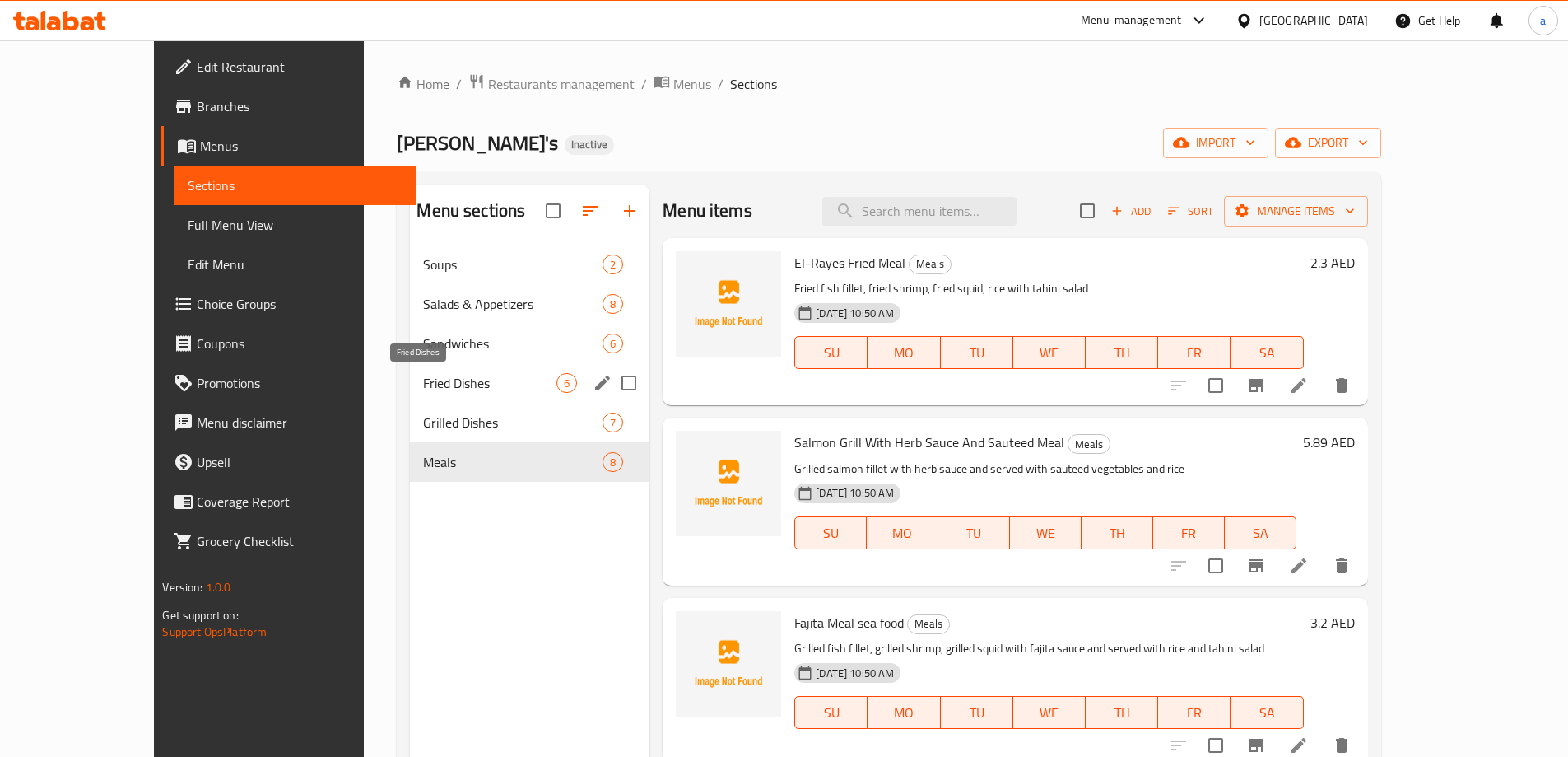
click at [423, 375] on span "Fried Dishes" at bounding box center [489, 382] width 133 height 20
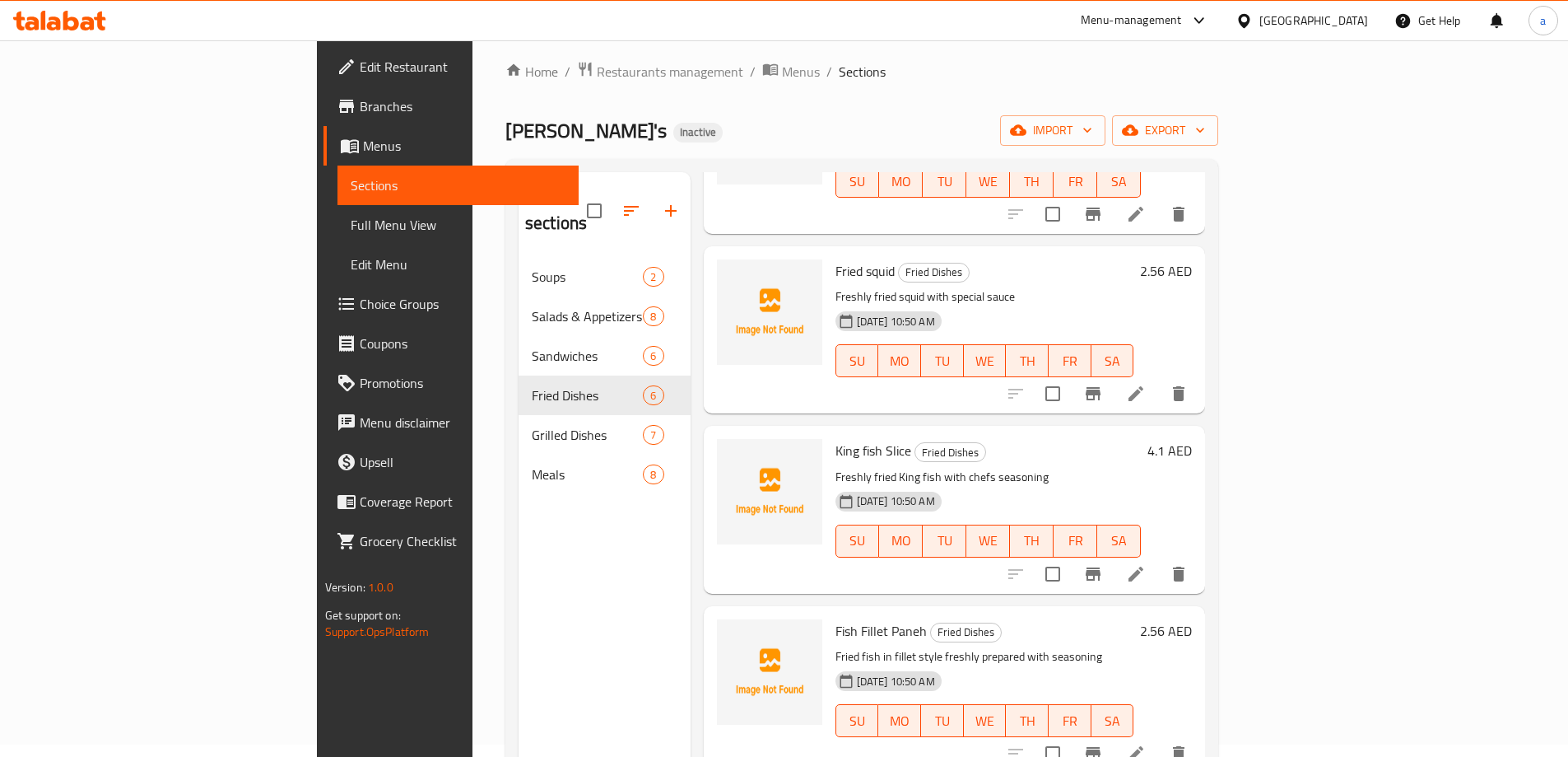
scroll to position [231, 0]
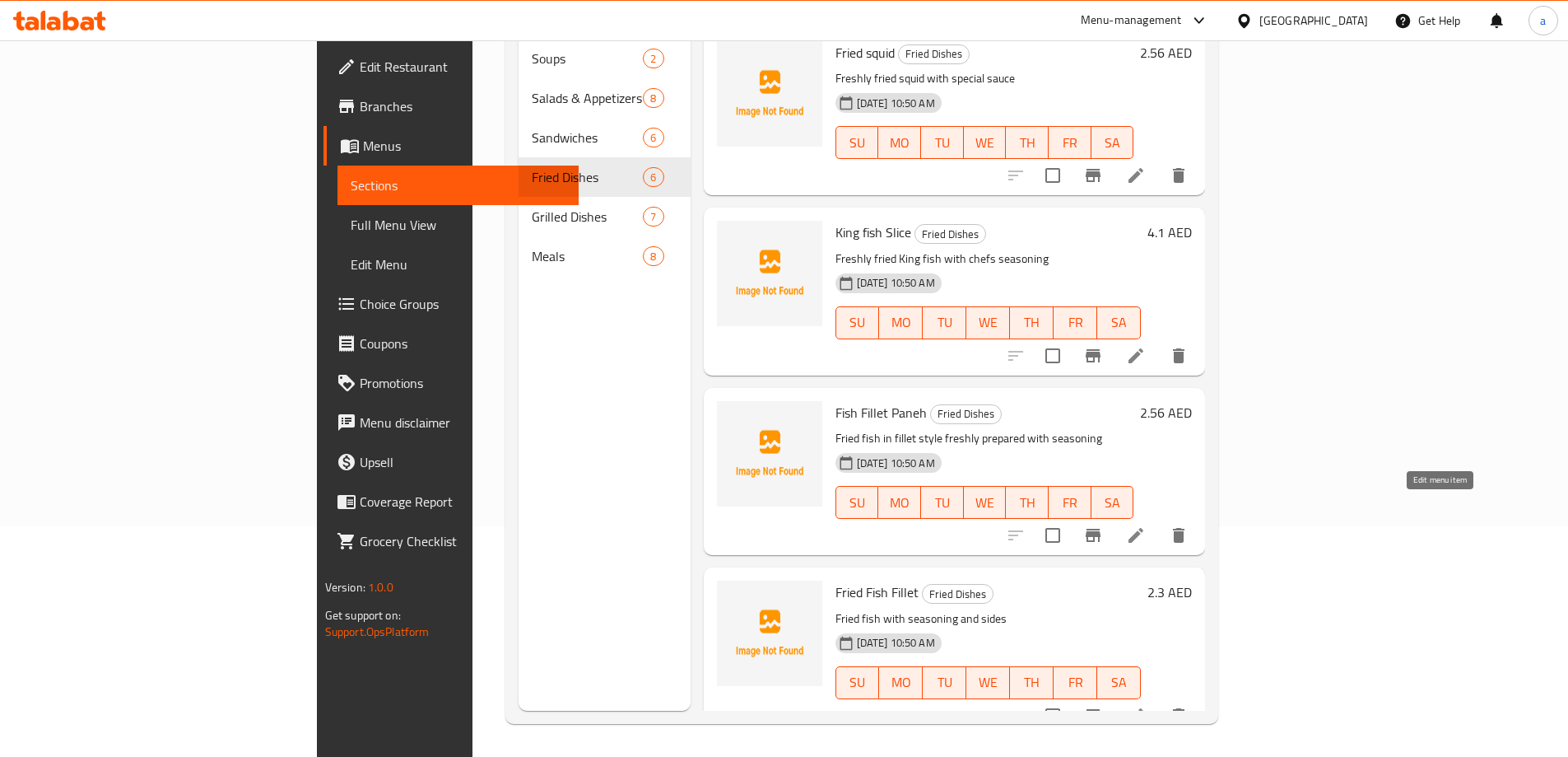
click at [1146, 525] on icon at bounding box center [1135, 535] width 20 height 20
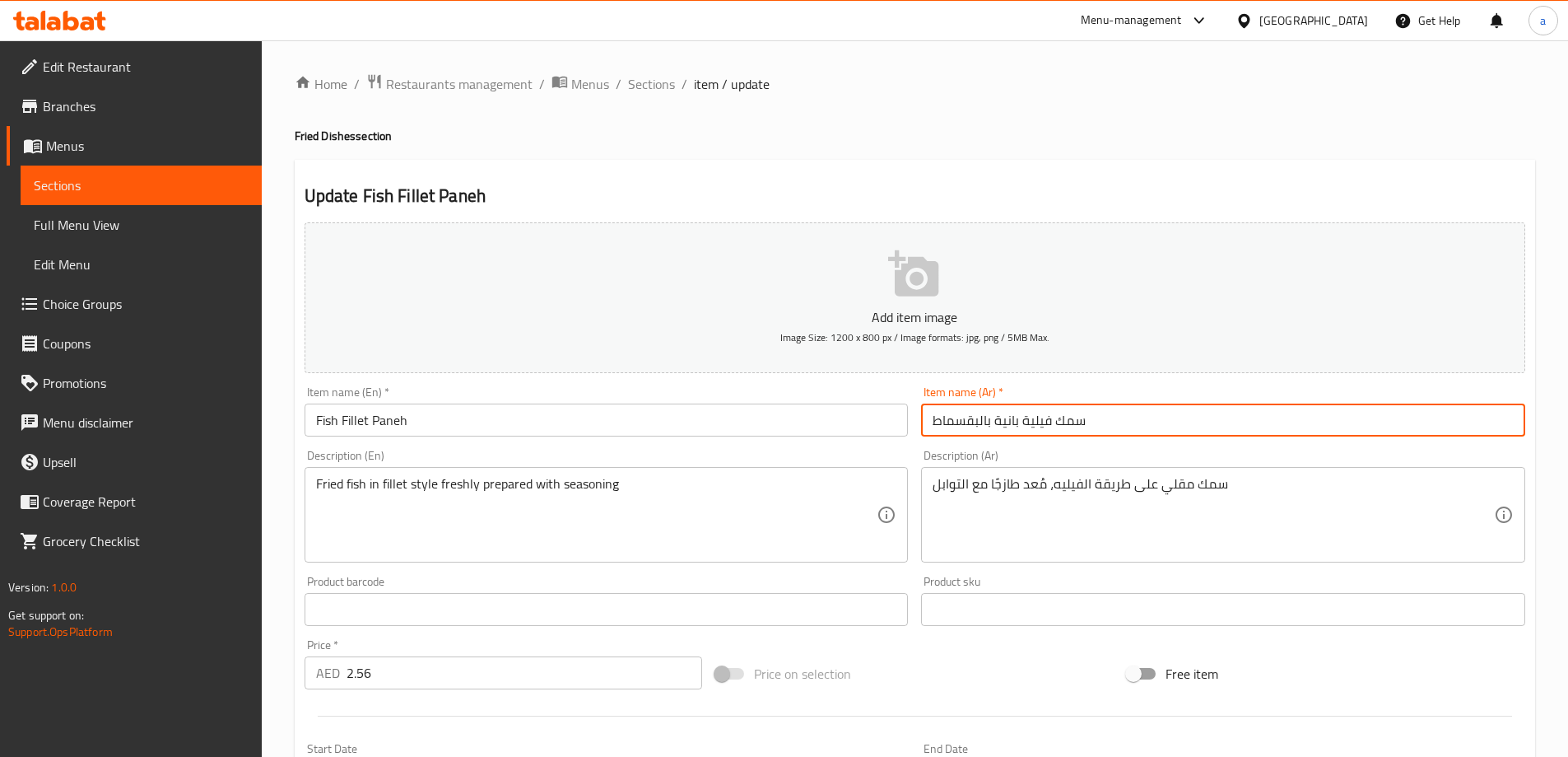
click at [961, 420] on input "سمك فيلية بانية بالبقسماط" at bounding box center [1223, 420] width 604 height 33
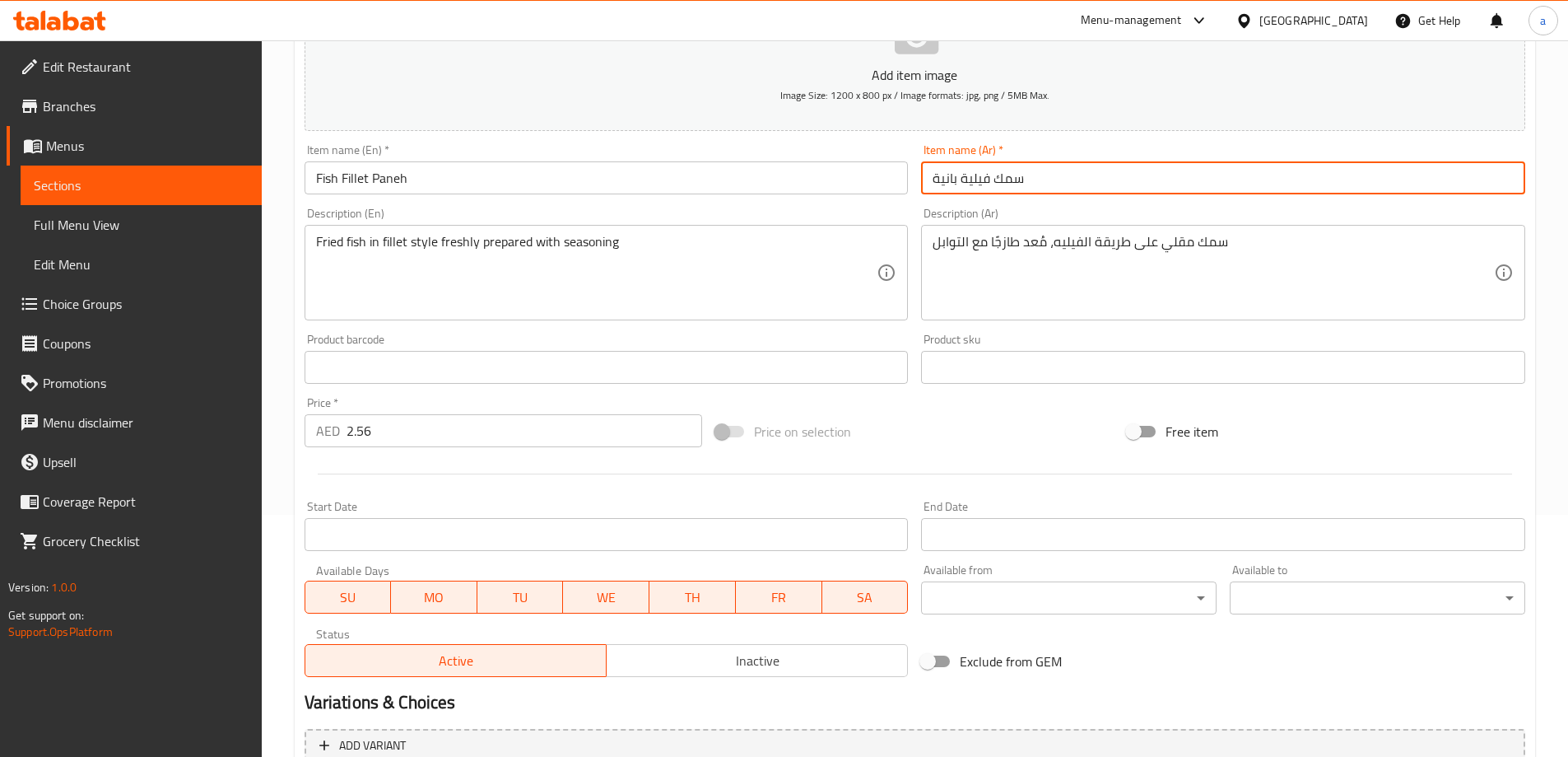
scroll to position [407, 0]
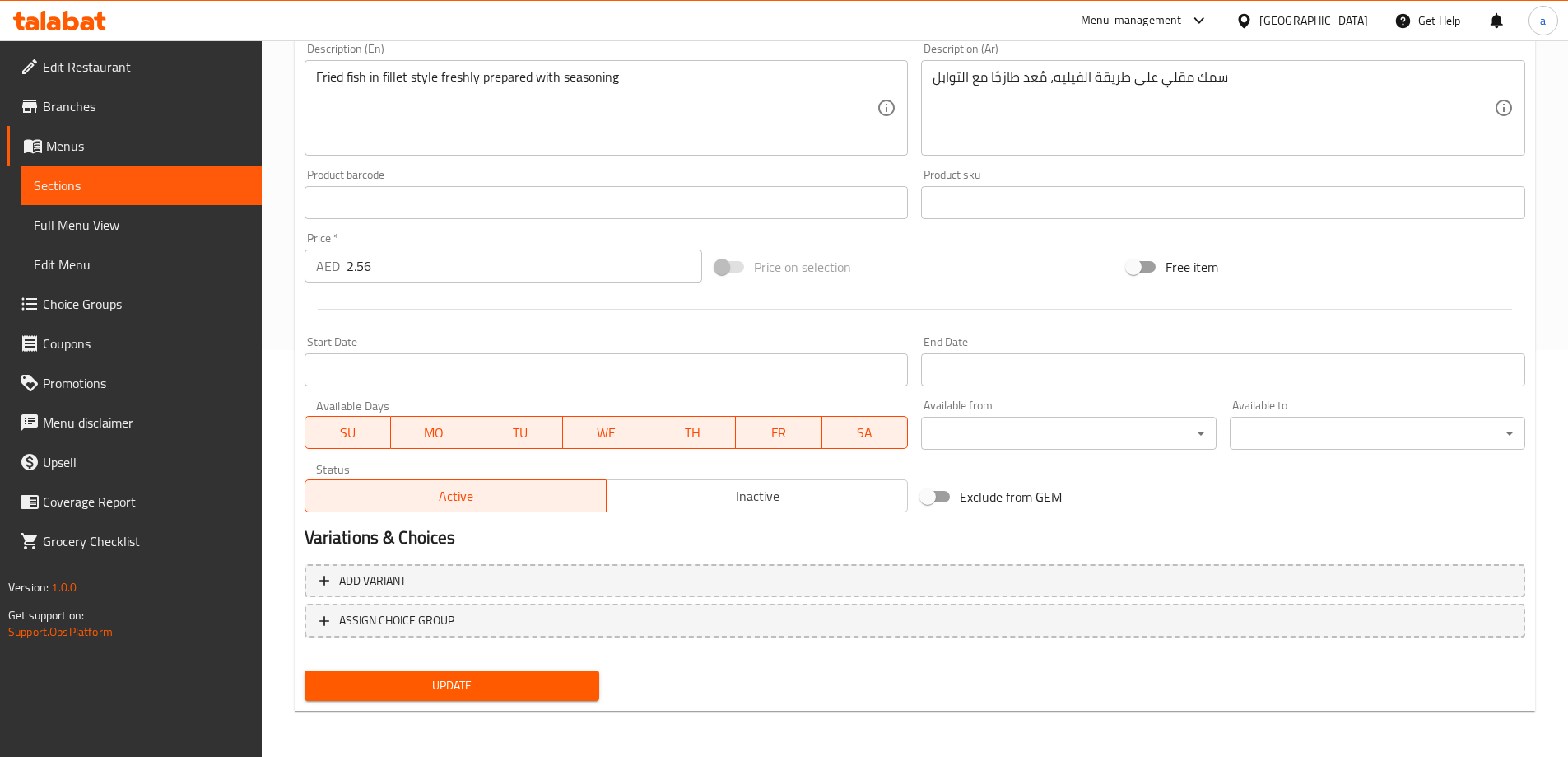
type input "سمك فيلية بانية"
click at [535, 679] on span "Update" at bounding box center [452, 686] width 269 height 21
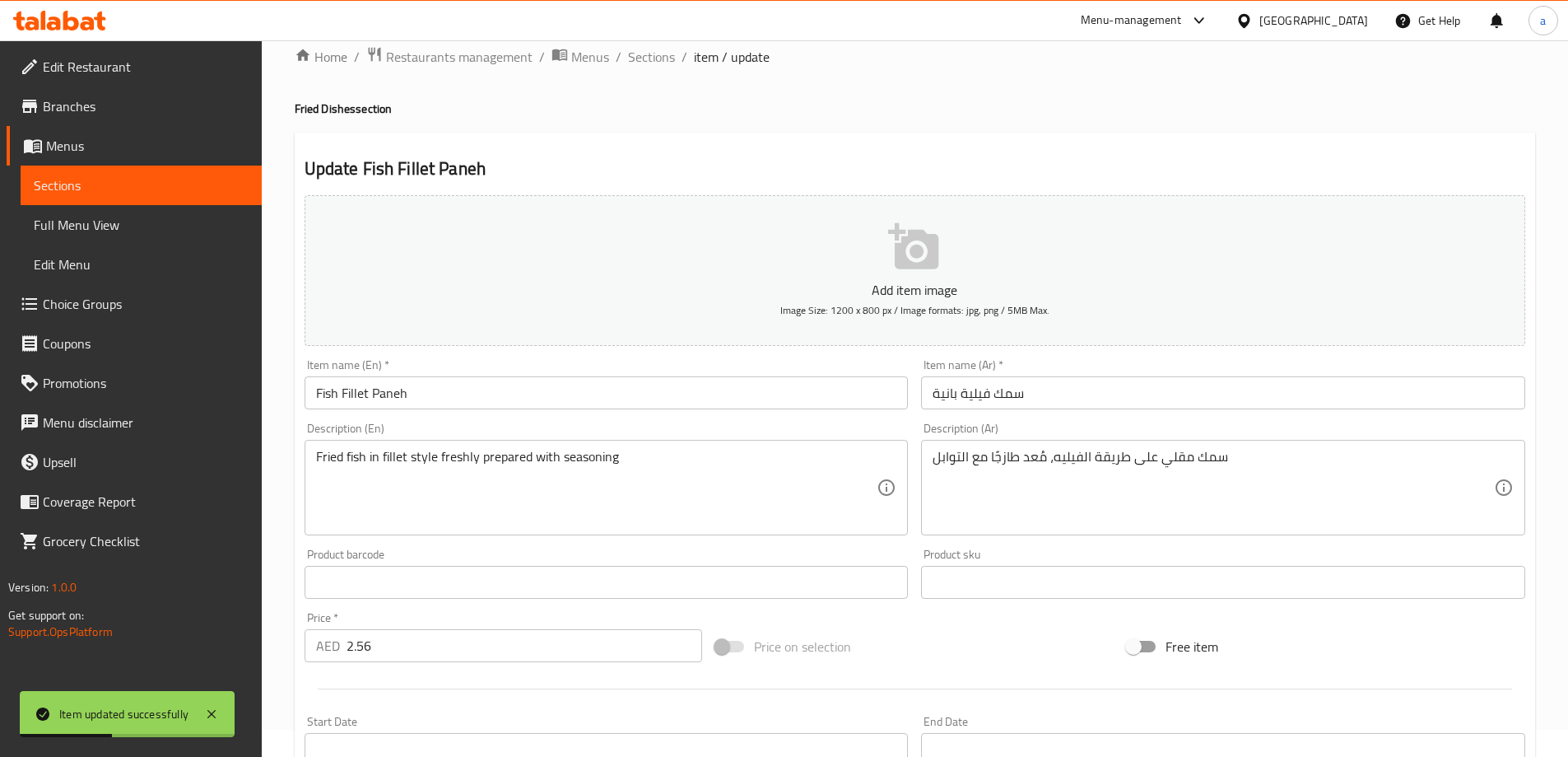
scroll to position [0, 0]
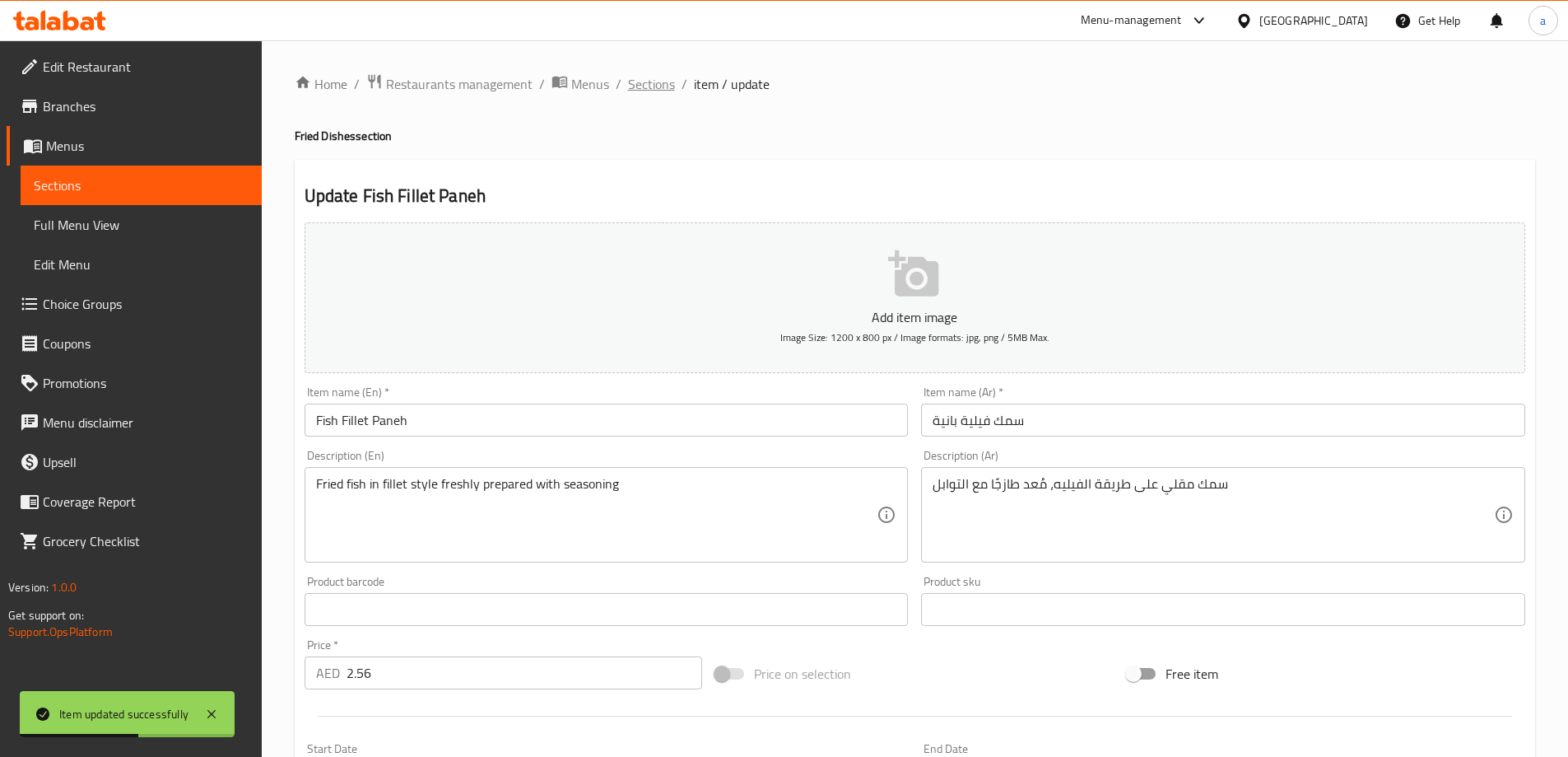
click at [656, 92] on span "Sections" at bounding box center [651, 84] width 47 height 20
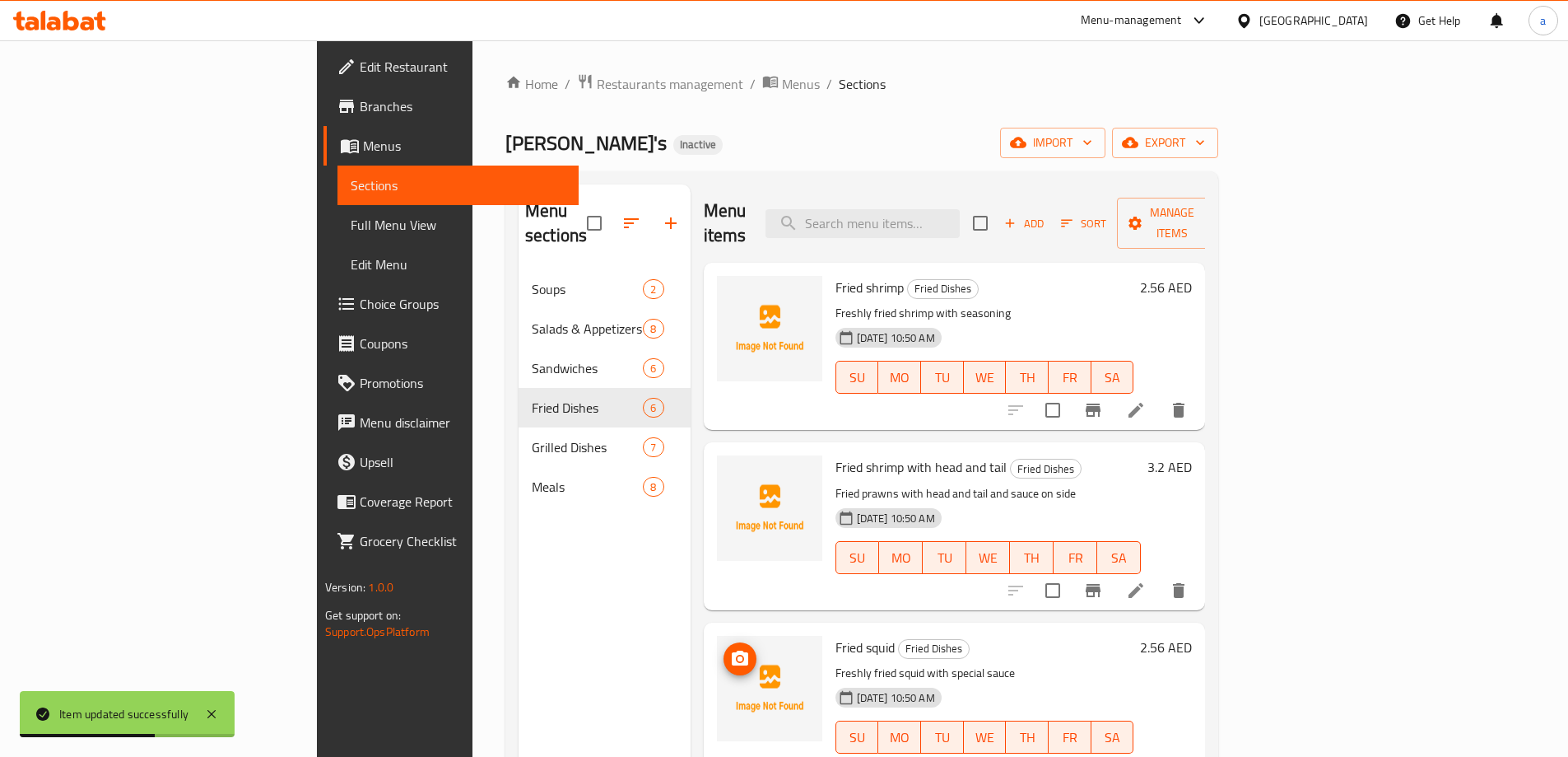
scroll to position [364, 0]
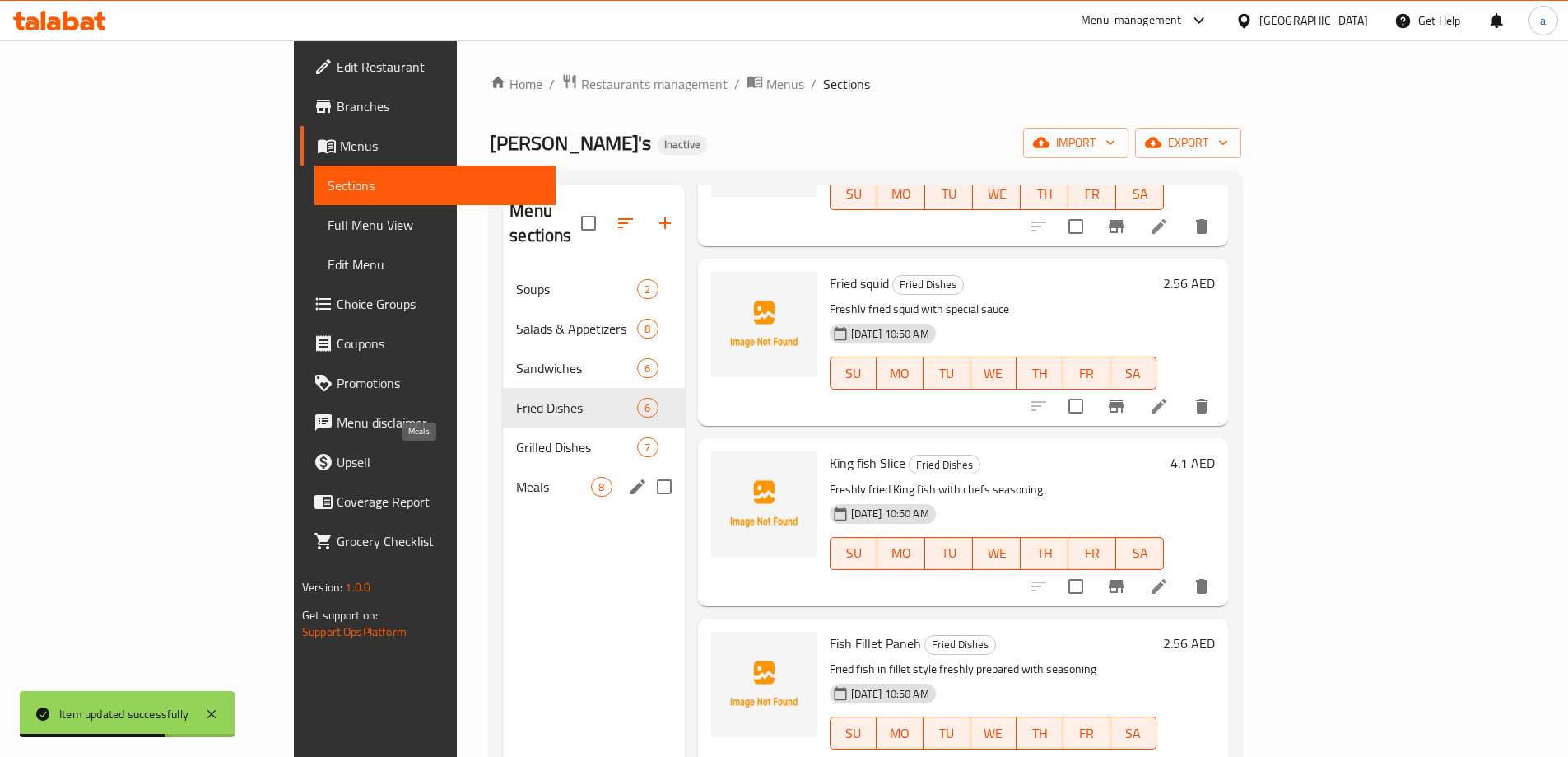
click at [516, 477] on span "Meals" at bounding box center [554, 486] width 75 height 20
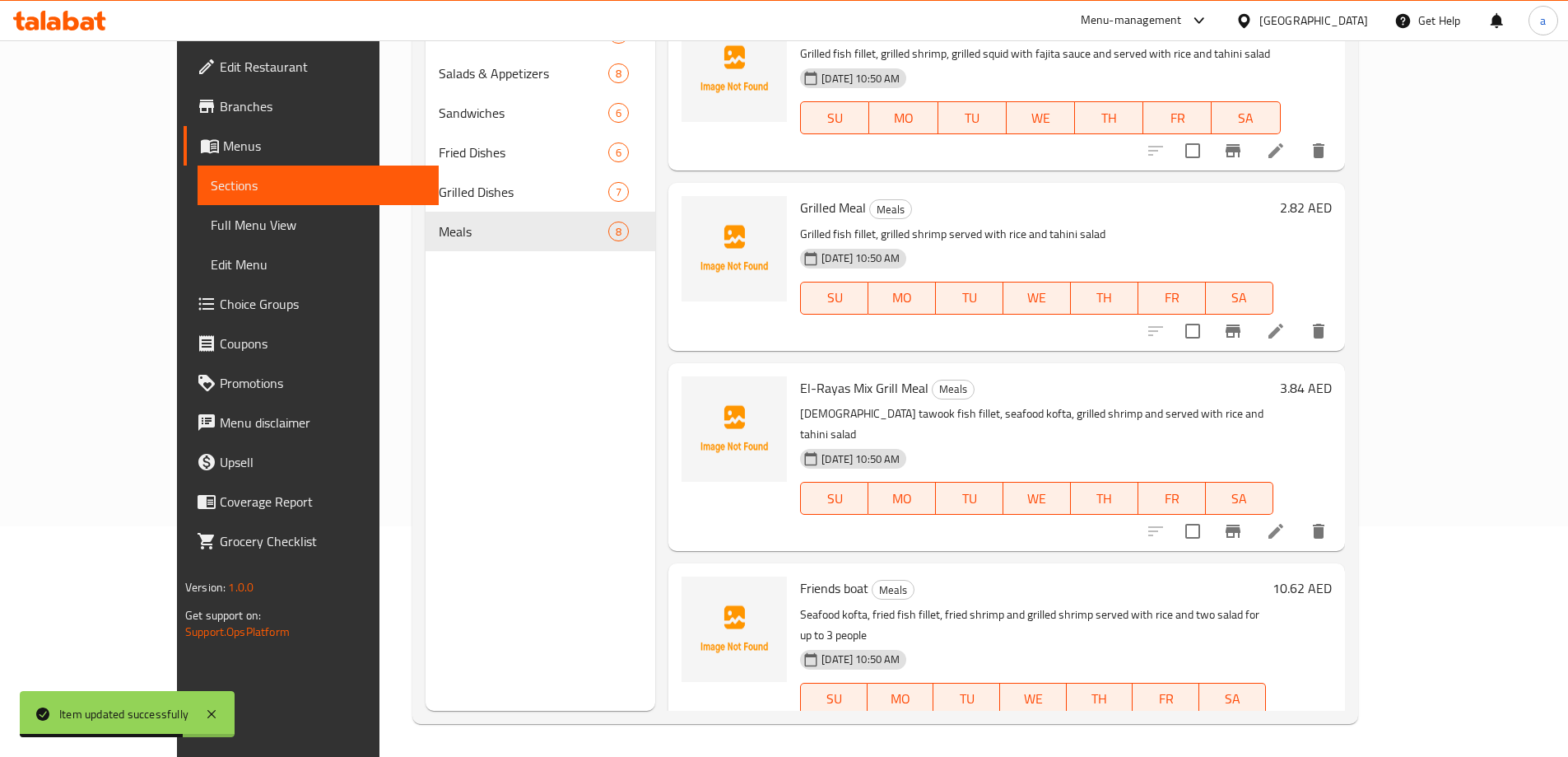
scroll to position [724, 0]
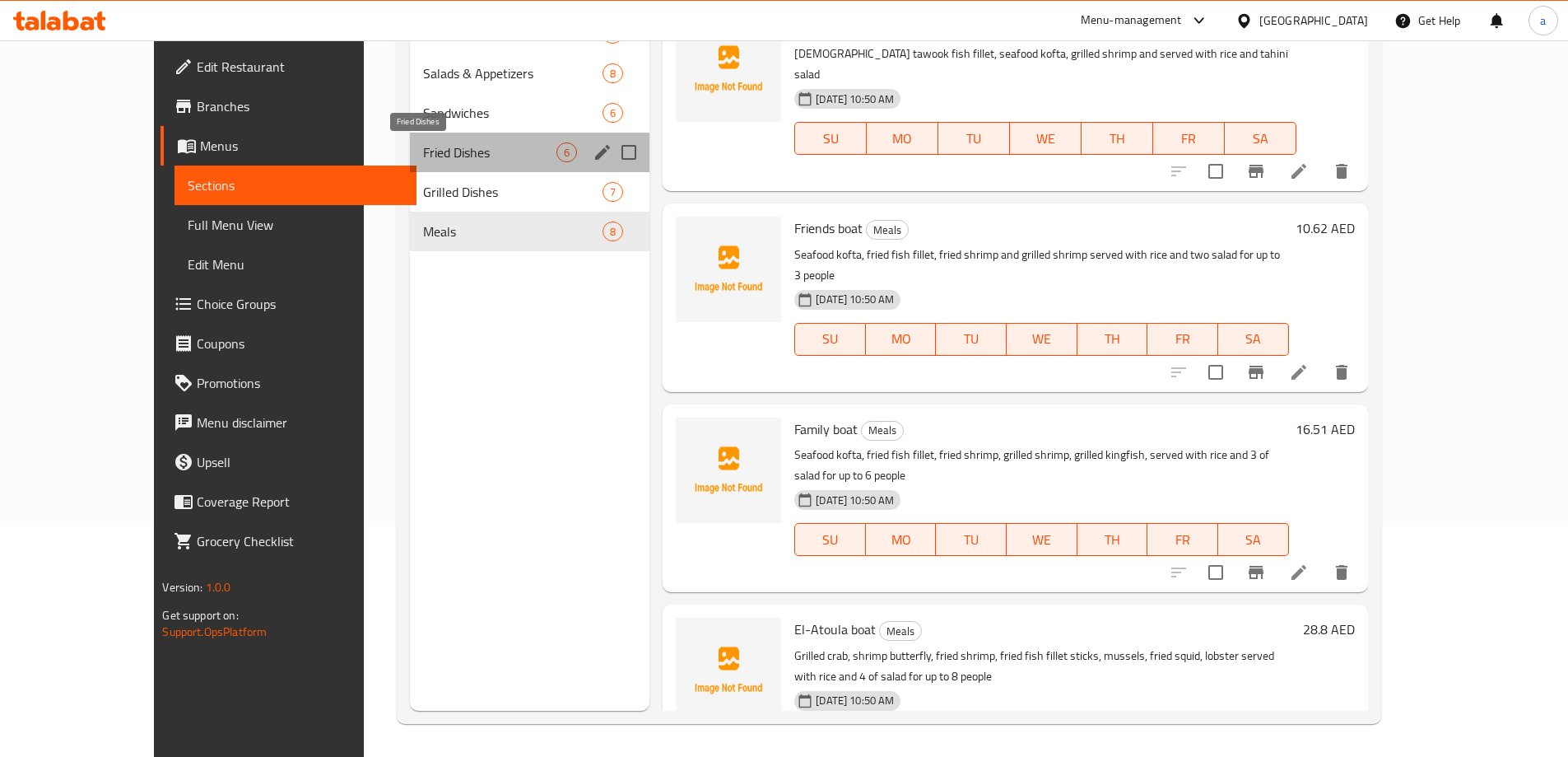
click at [423, 158] on span "Fried Dishes" at bounding box center [489, 152] width 133 height 20
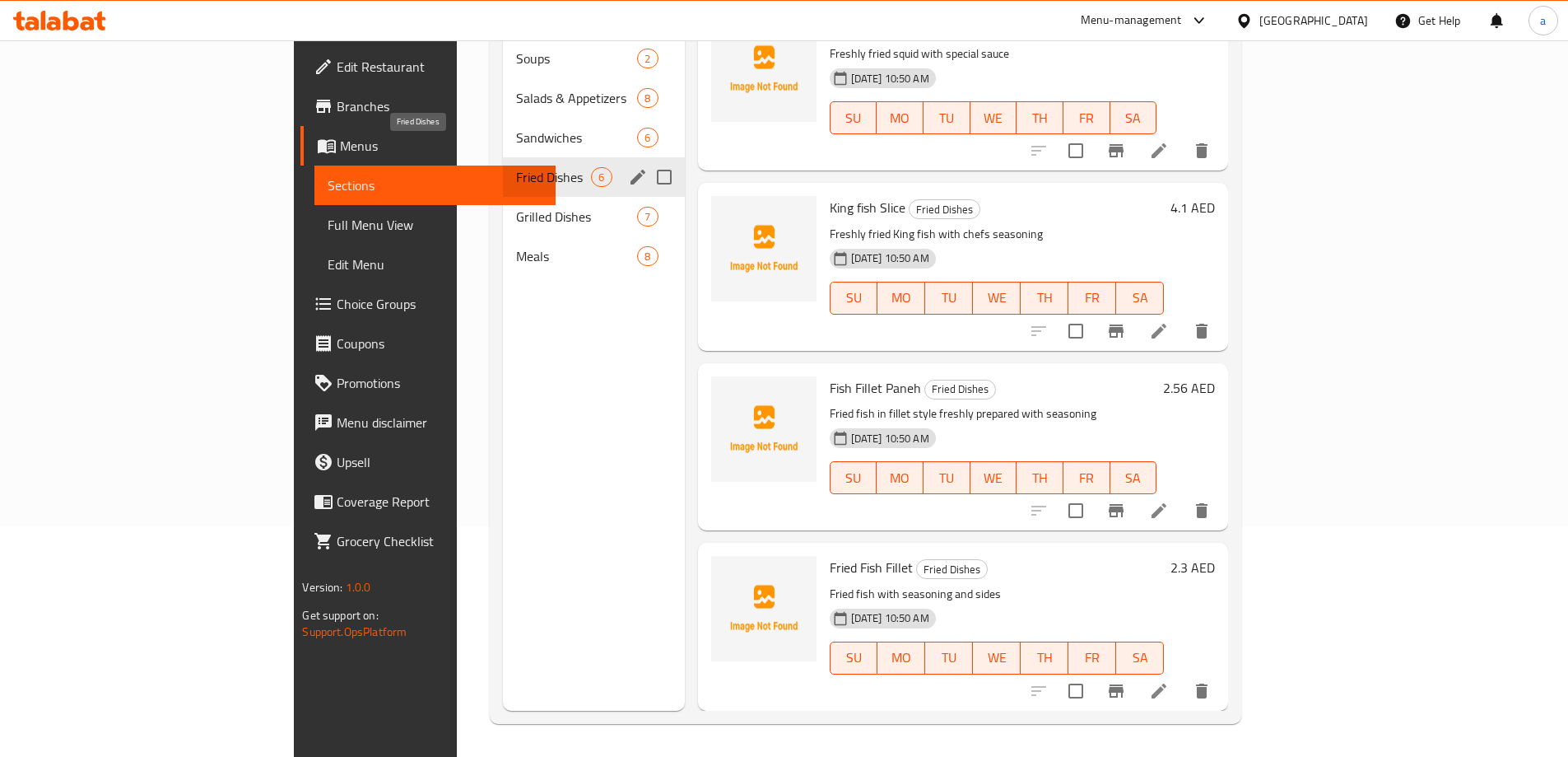
scroll to position [364, 0]
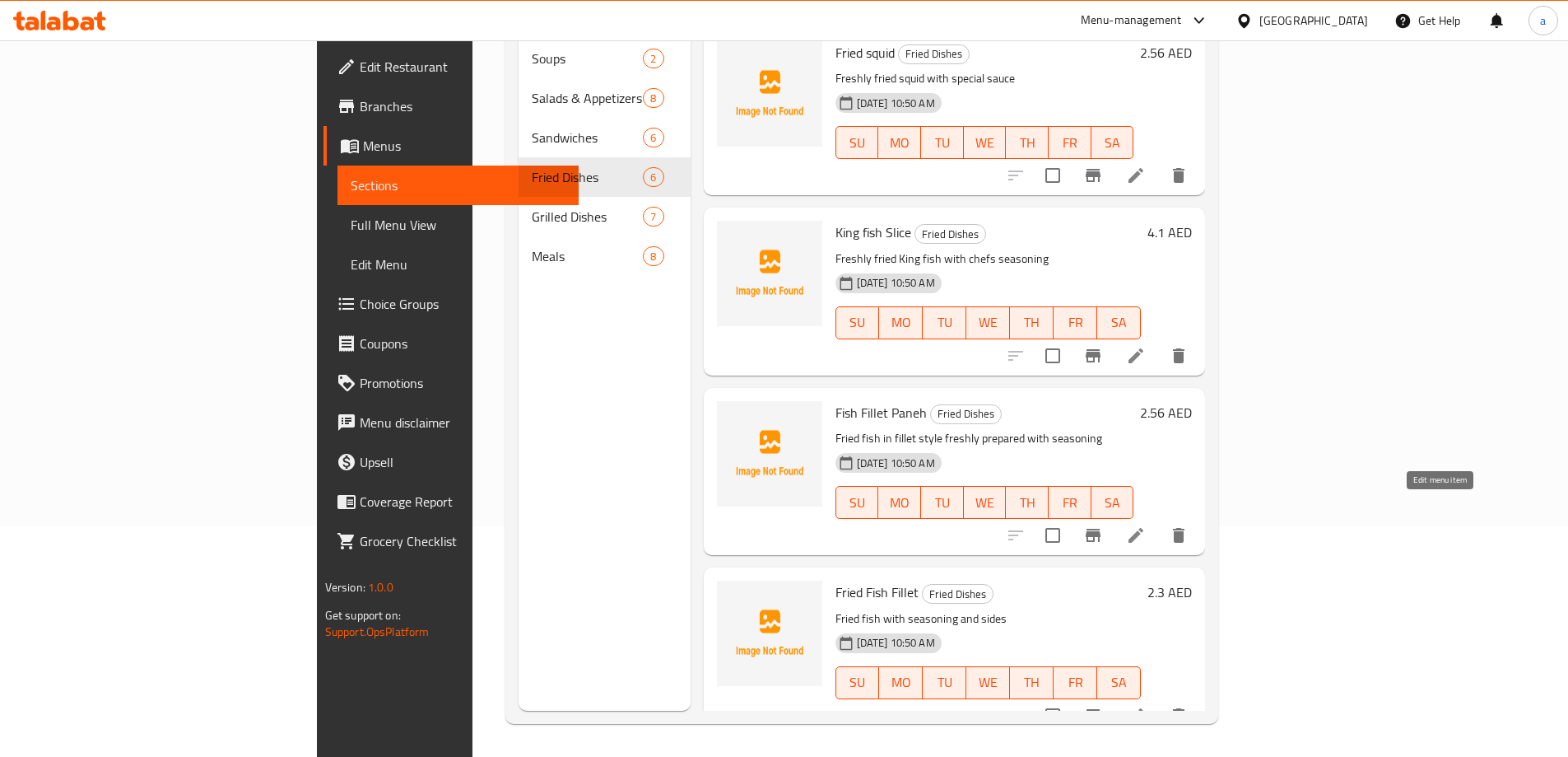
click at [1146, 525] on icon at bounding box center [1135, 535] width 20 height 20
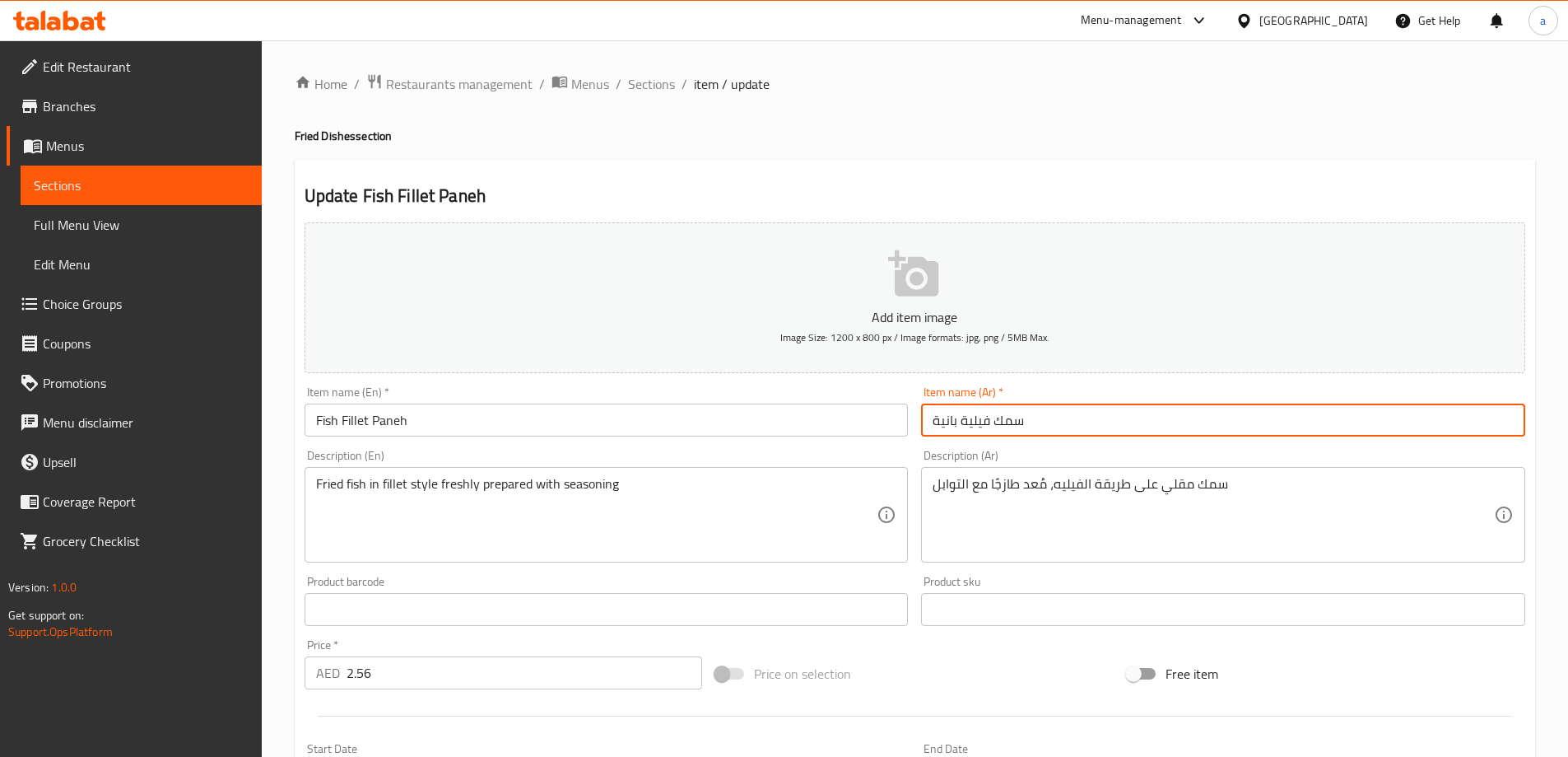
click at [934, 414] on input "سمك فيلية بانية" at bounding box center [1223, 420] width 604 height 33
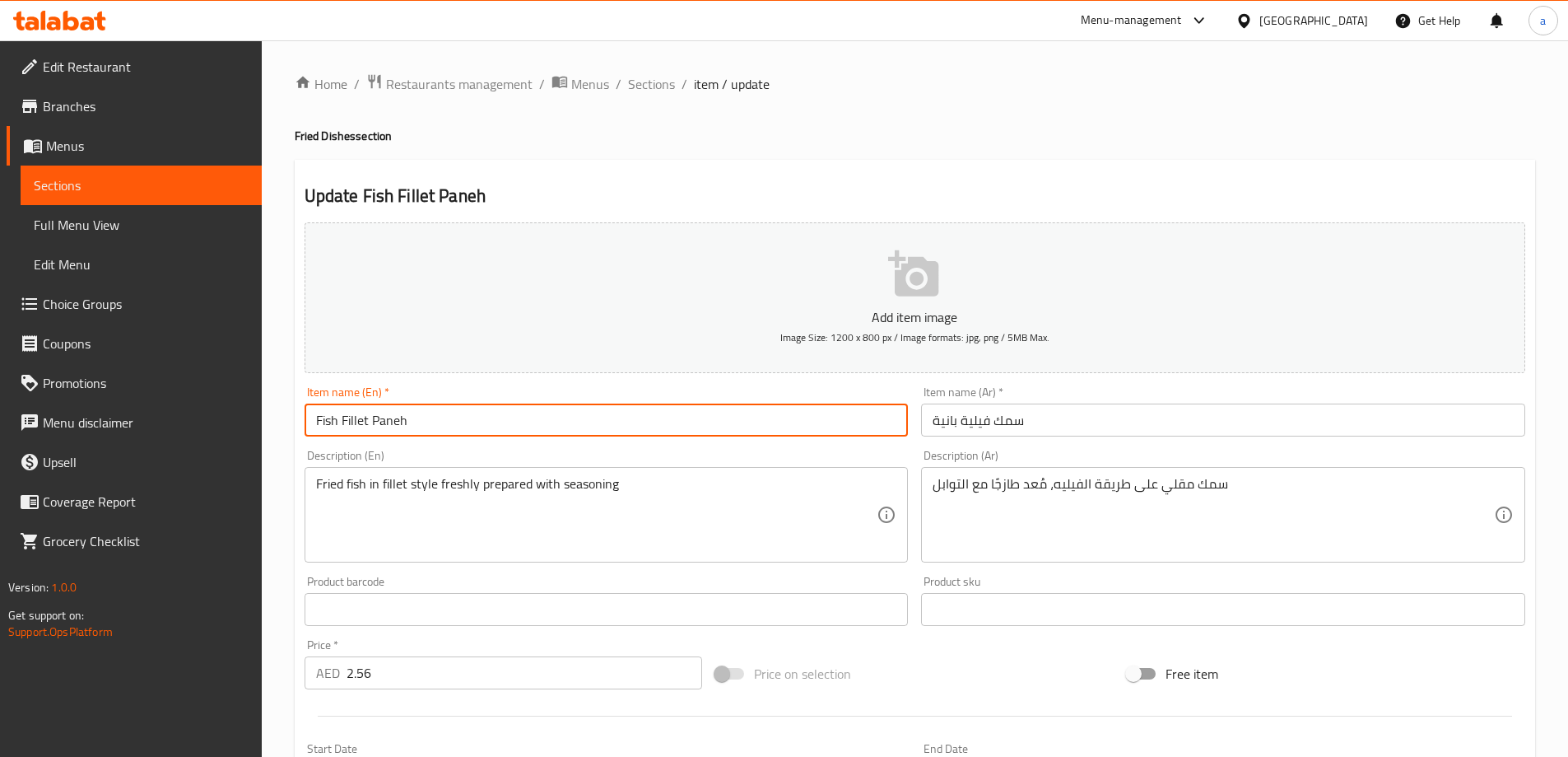
click at [795, 424] on input "Fish Fillet Paneh" at bounding box center [607, 420] width 604 height 33
click at [704, 423] on input "Fish Fillet Paneh" at bounding box center [607, 420] width 604 height 33
click at [594, 410] on input "Fish Fillet Paneh" at bounding box center [607, 420] width 604 height 33
click at [497, 432] on input "Fish Fillet Paneh" at bounding box center [607, 420] width 604 height 33
click at [387, 431] on input "Fish Fillet Paneh" at bounding box center [607, 420] width 604 height 33
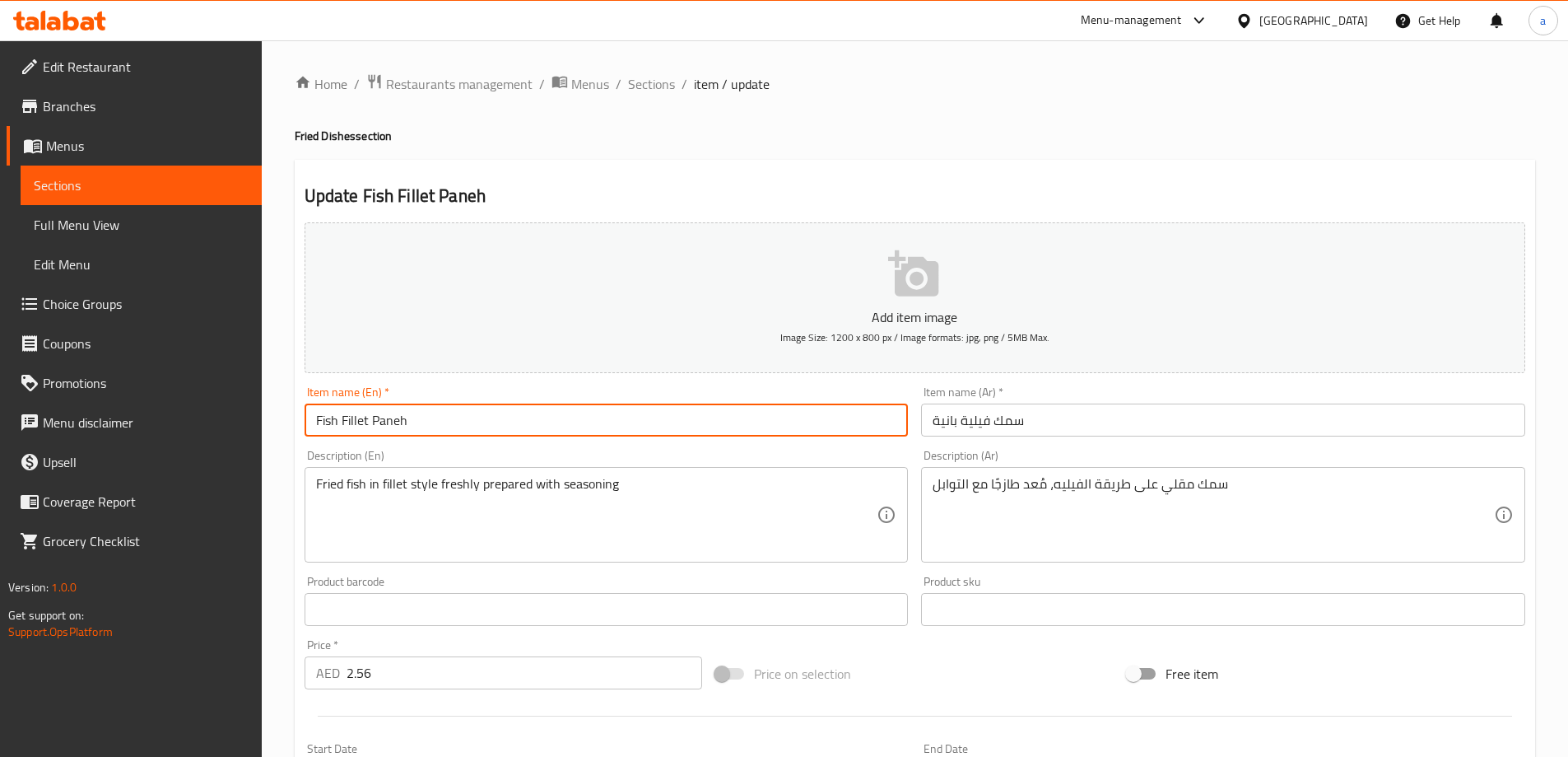
click at [423, 416] on input "Fish Fillet Paneh" at bounding box center [607, 420] width 604 height 33
paste input "text"
paste input "Breaded"
type input "Fish Fillet Pane Breaded"
click at [935, 422] on input "سمك فيلية بانية" at bounding box center [1223, 420] width 604 height 33
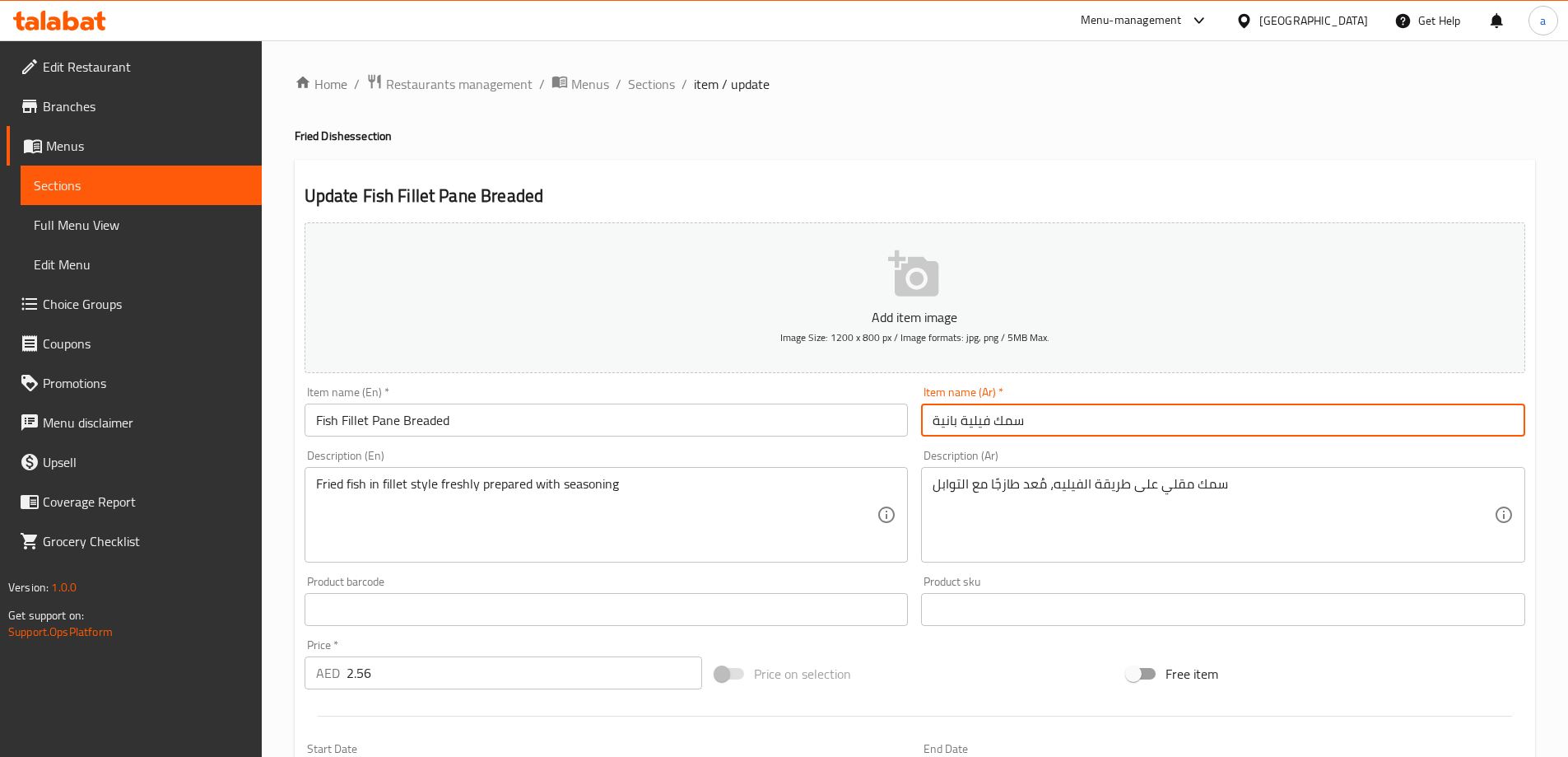
type input "سمك فيلية بانية بالبقسماط"
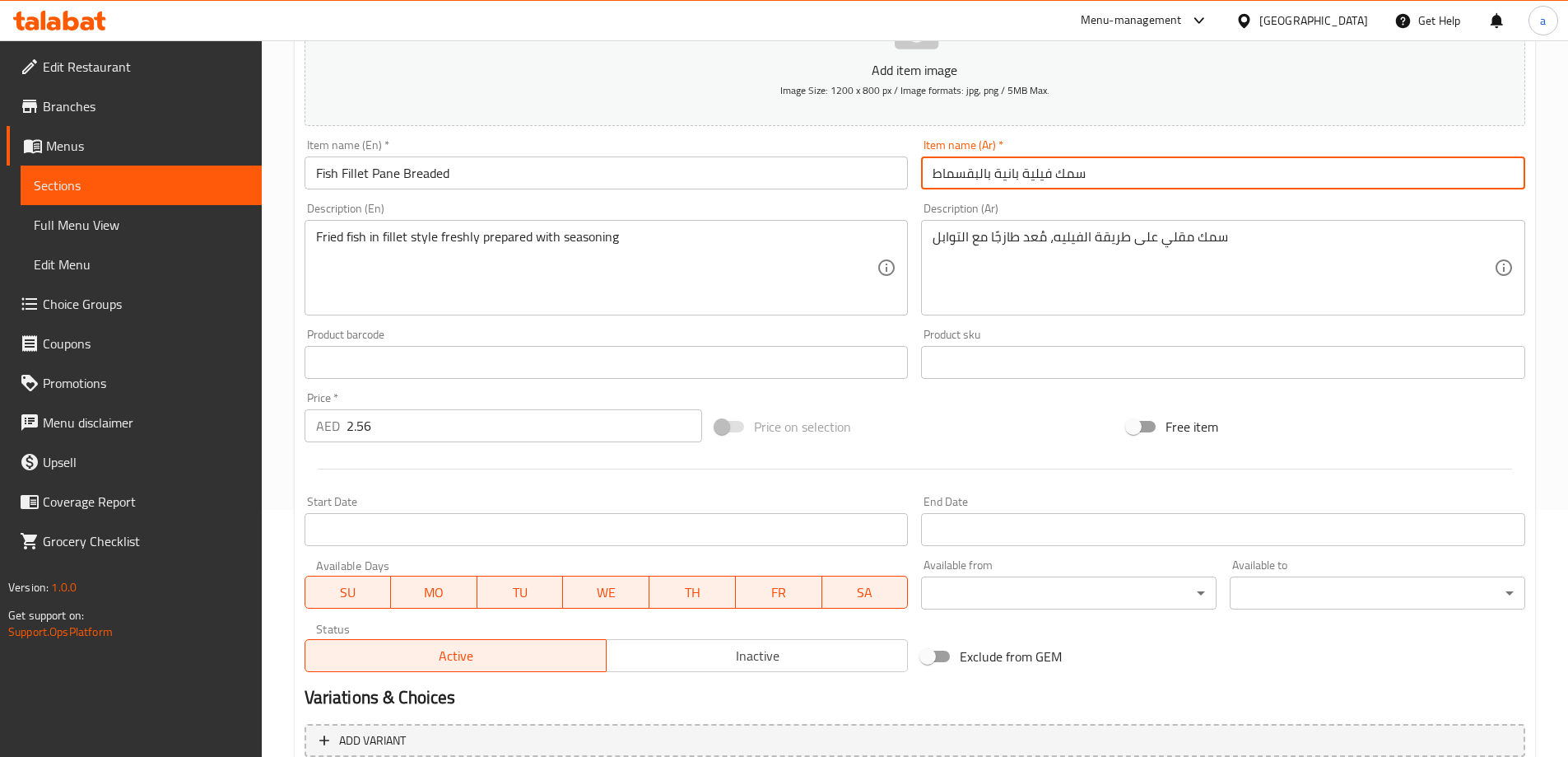
scroll to position [407, 0]
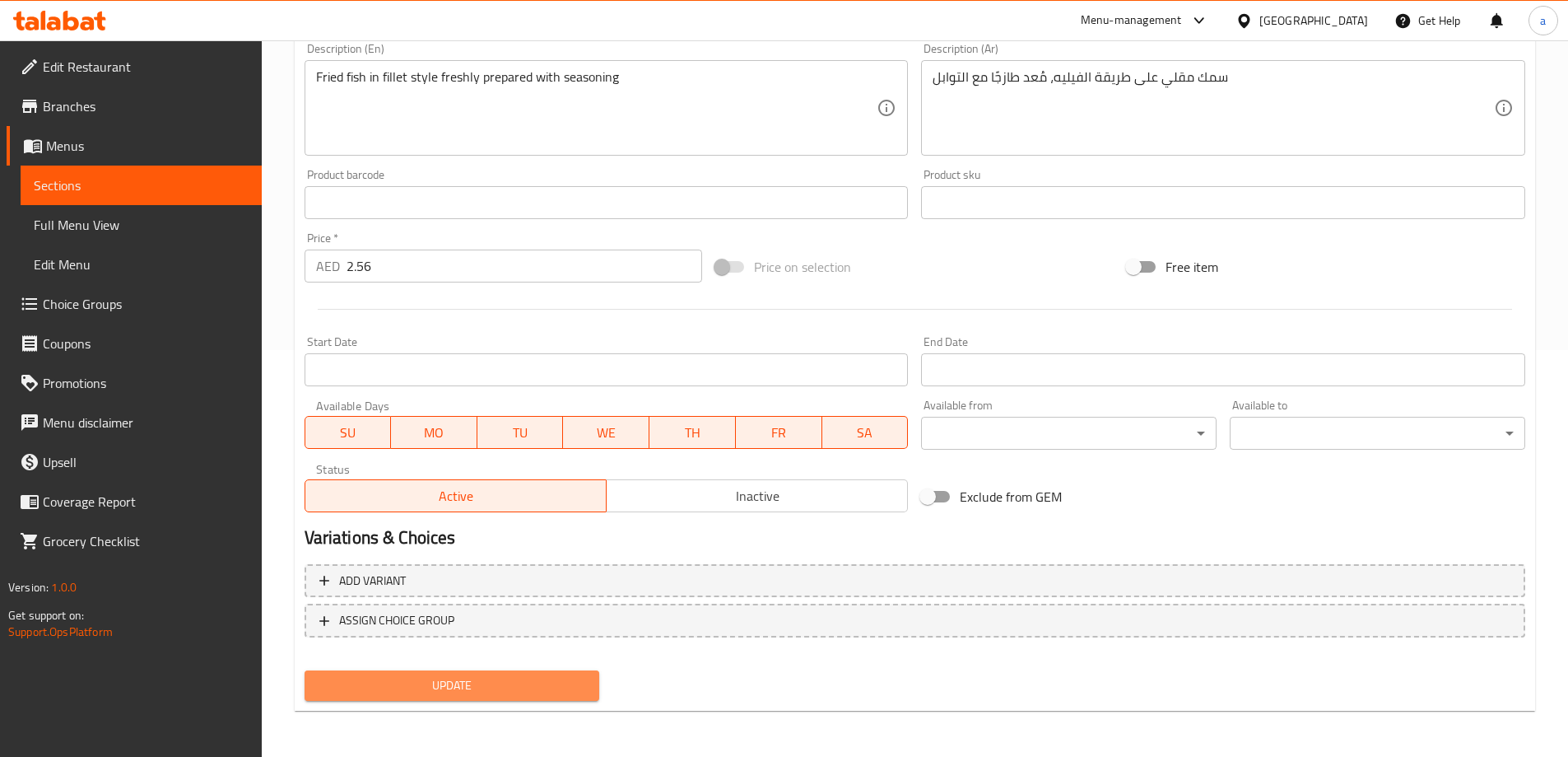
click at [491, 685] on span "Update" at bounding box center [452, 686] width 269 height 21
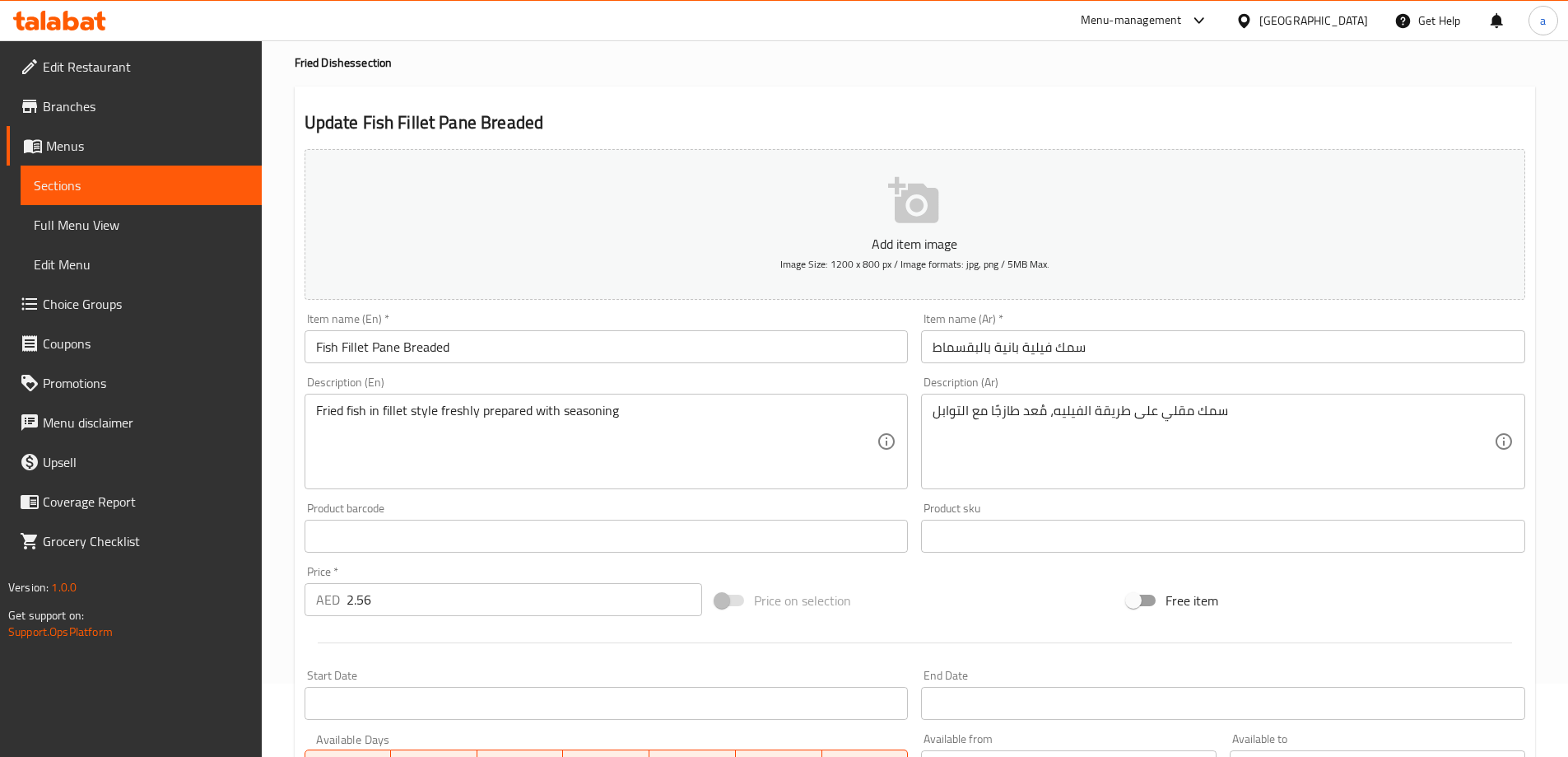
scroll to position [0, 0]
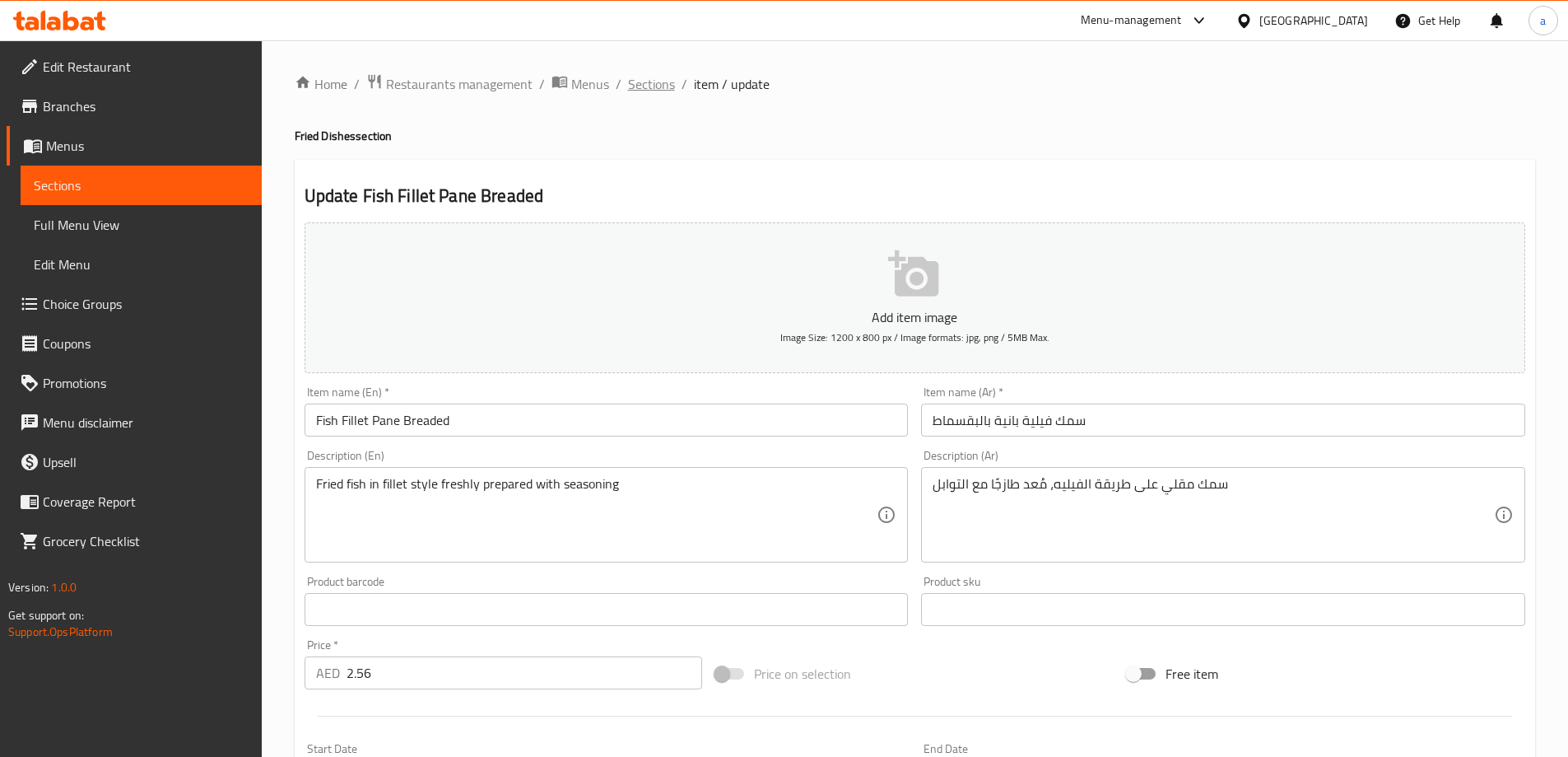
click at [641, 85] on span "Sections" at bounding box center [651, 84] width 47 height 20
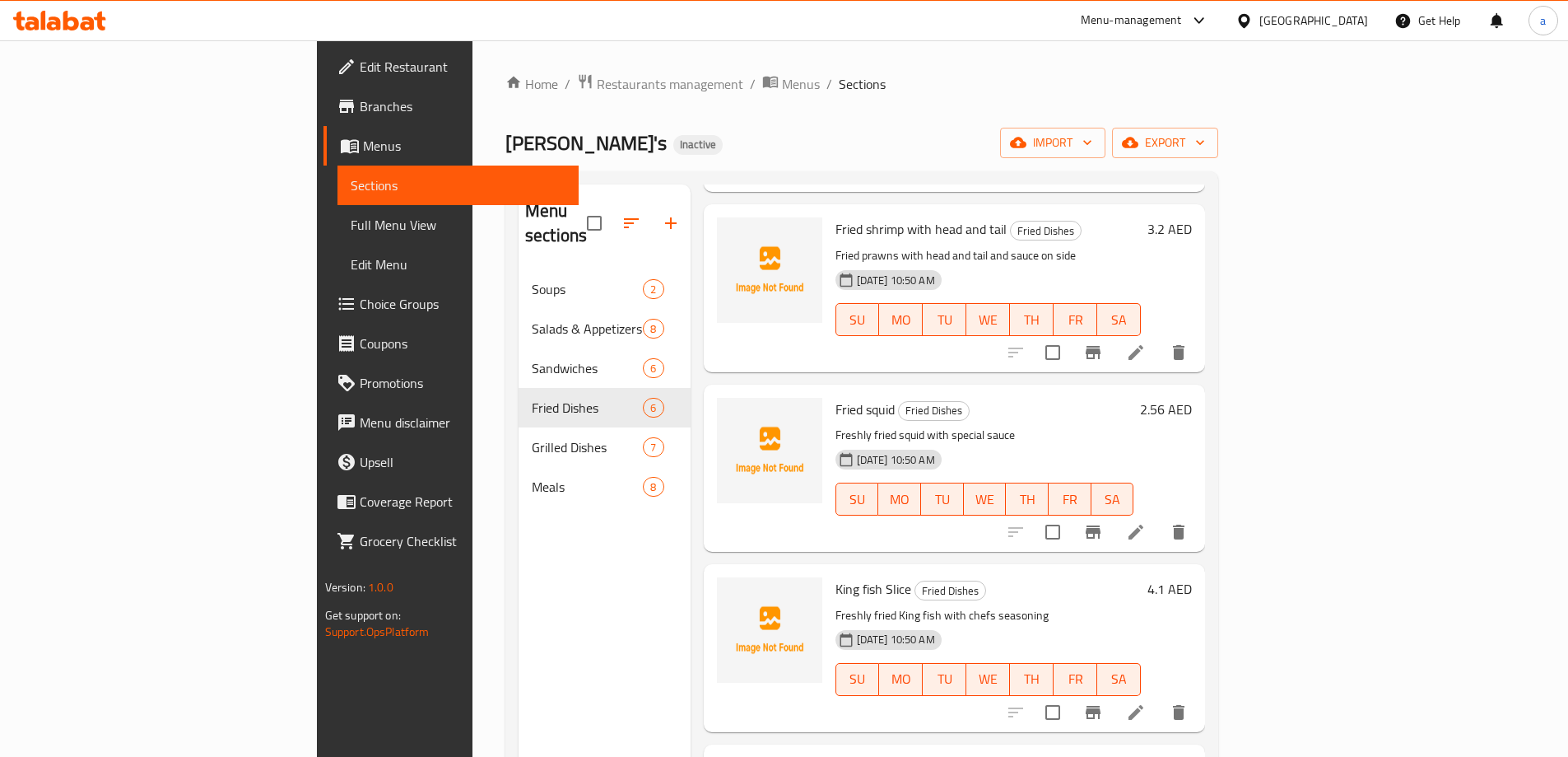
scroll to position [364, 0]
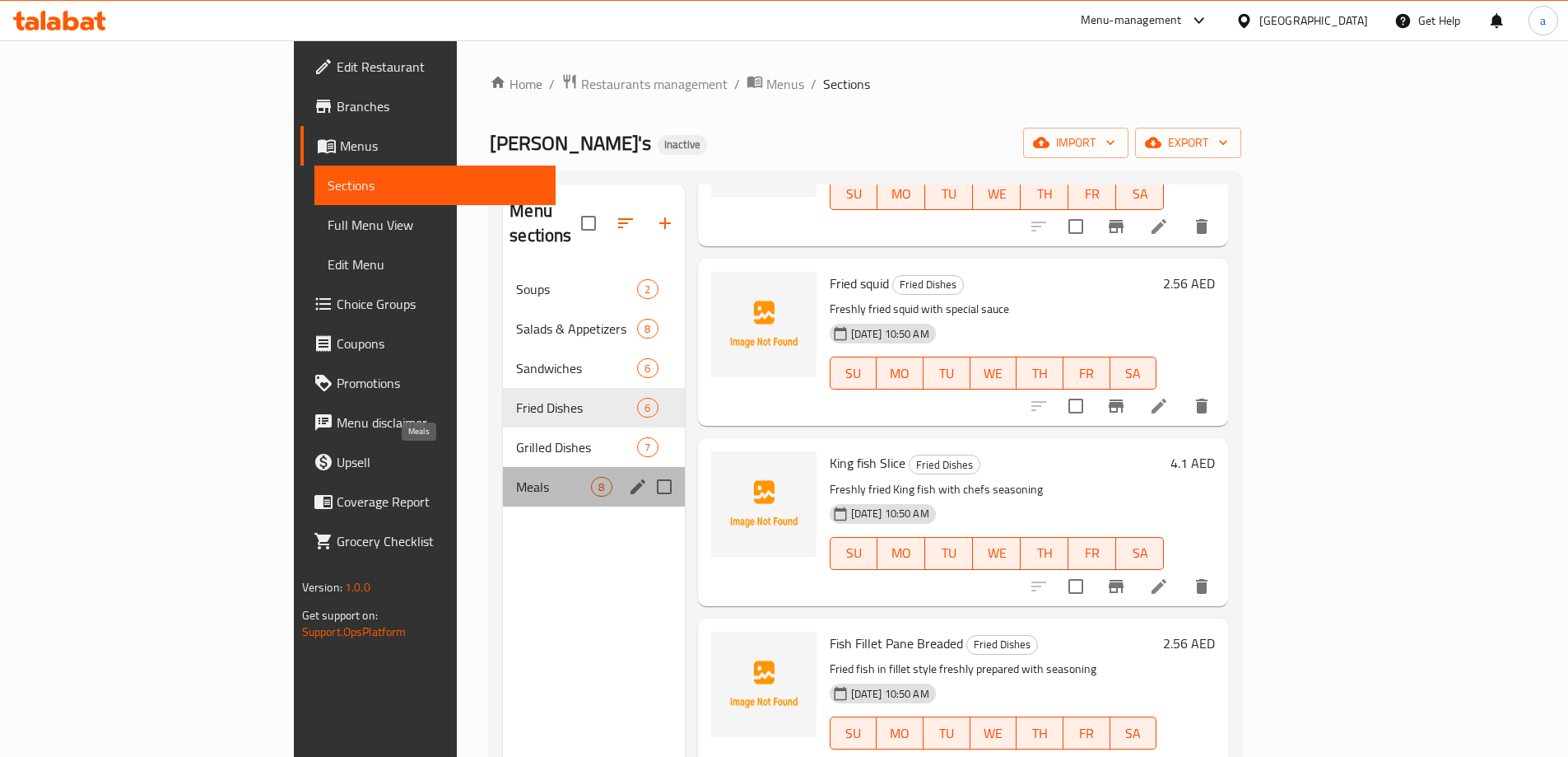
click at [516, 477] on span "Meals" at bounding box center [554, 486] width 75 height 20
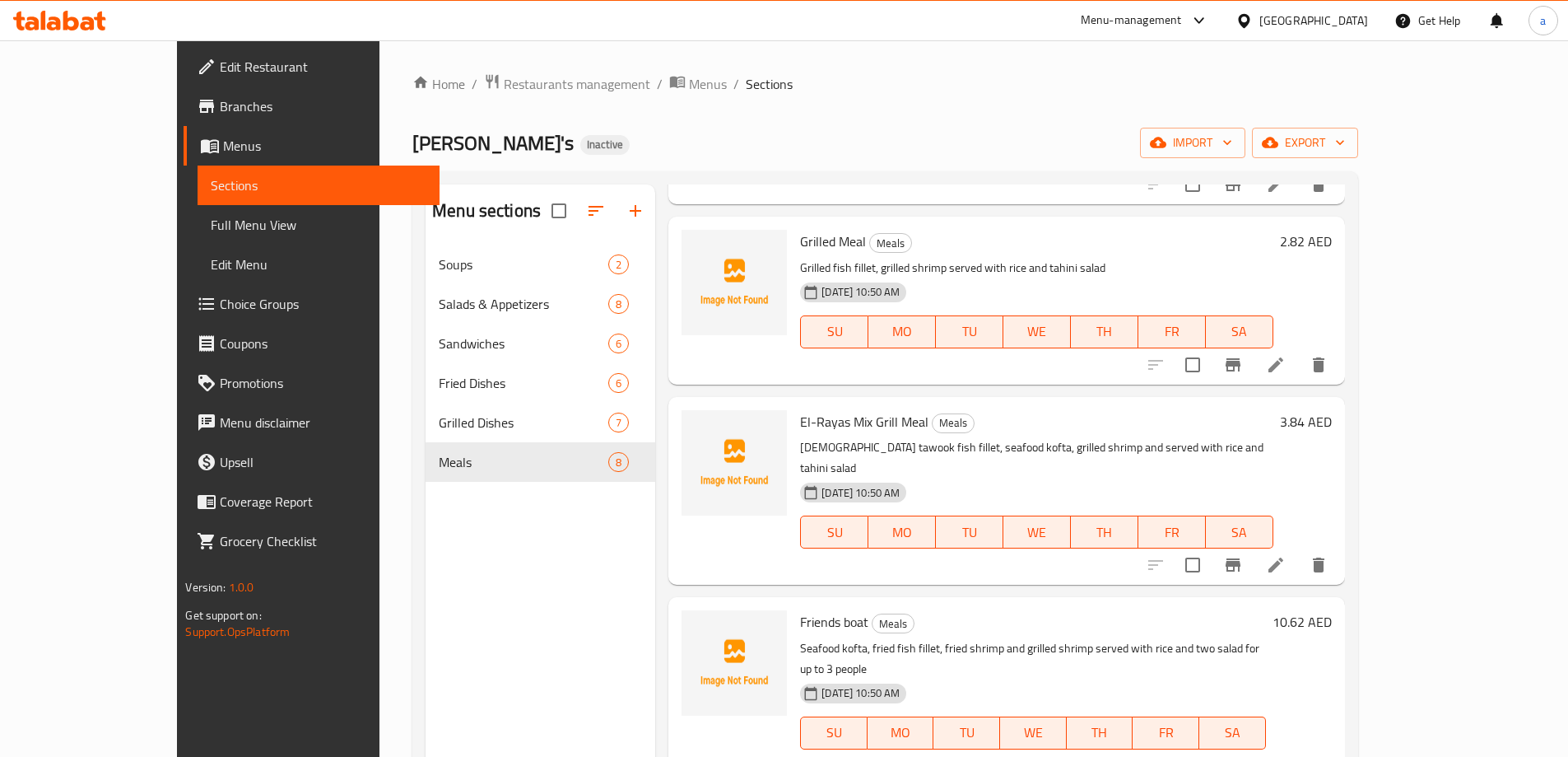
scroll to position [559, 0]
click at [476, 547] on div "Menu sections Soups 2 Salads & Appetizers 8 Sandwiches 6 Fried Dishes 6 Grilled…" at bounding box center [541, 563] width 230 height 757
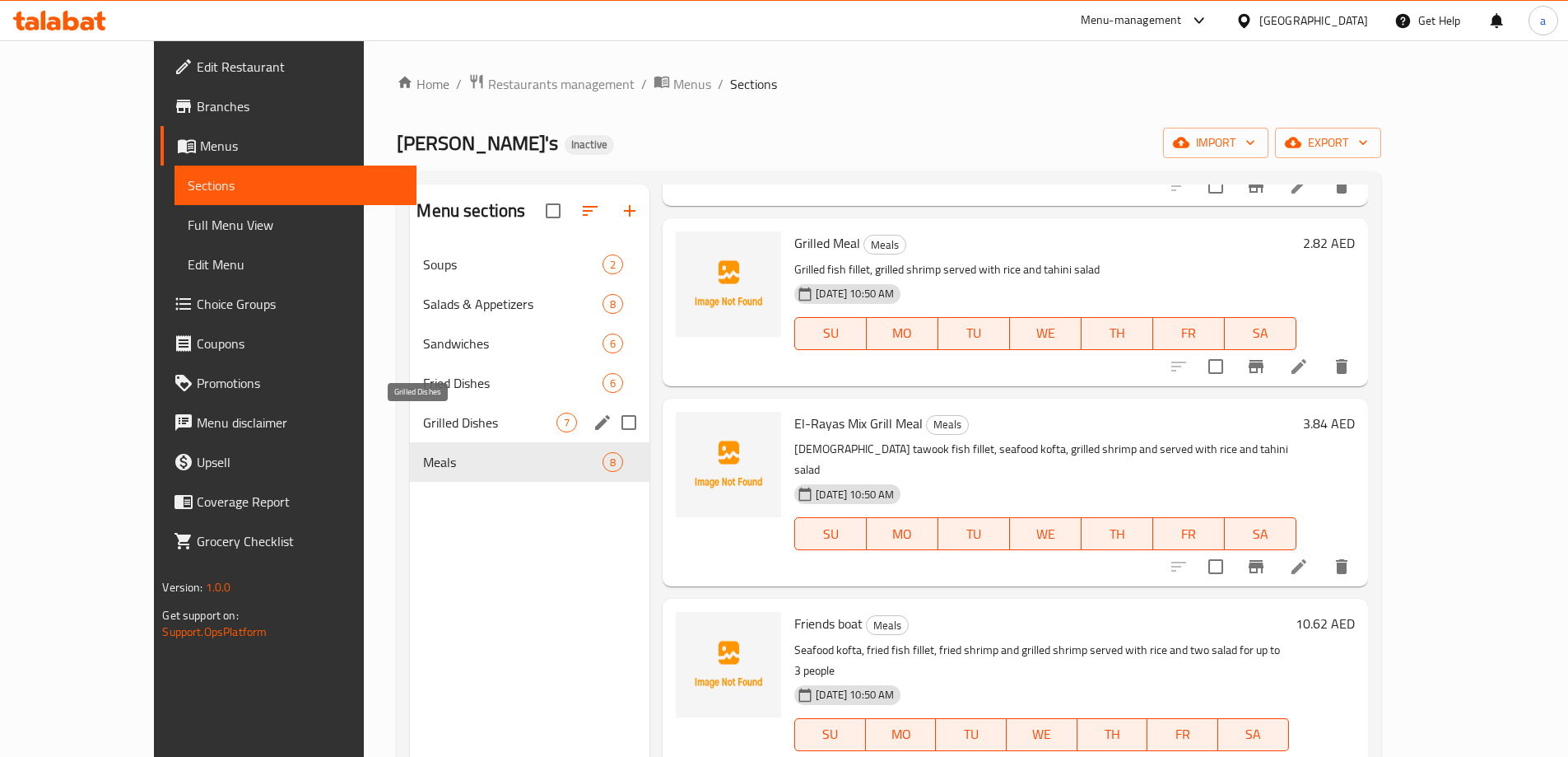
click at [439, 422] on span "Grilled Dishes" at bounding box center [489, 422] width 133 height 20
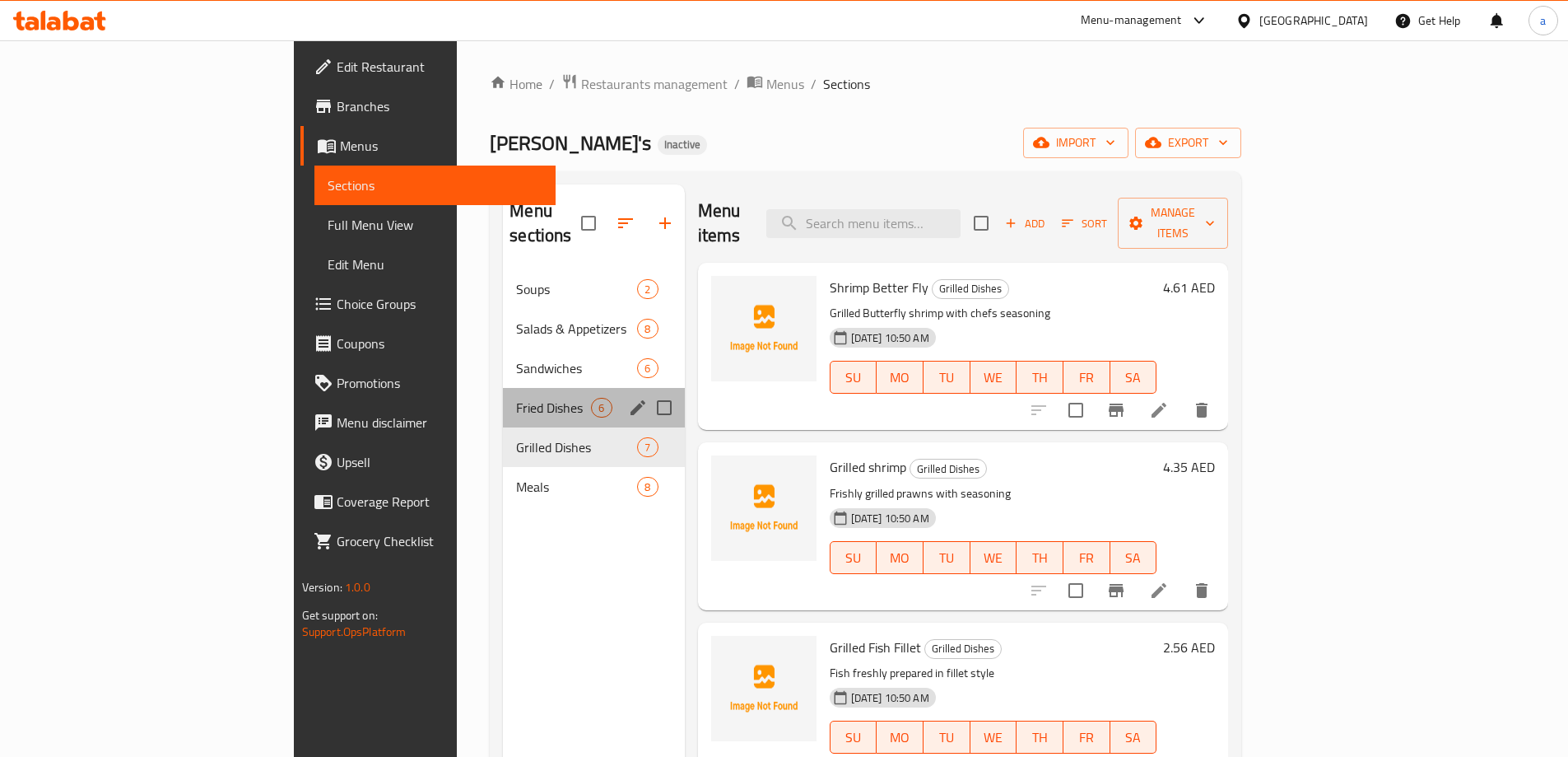
click at [503, 388] on div "Fried Dishes 6" at bounding box center [594, 407] width 181 height 39
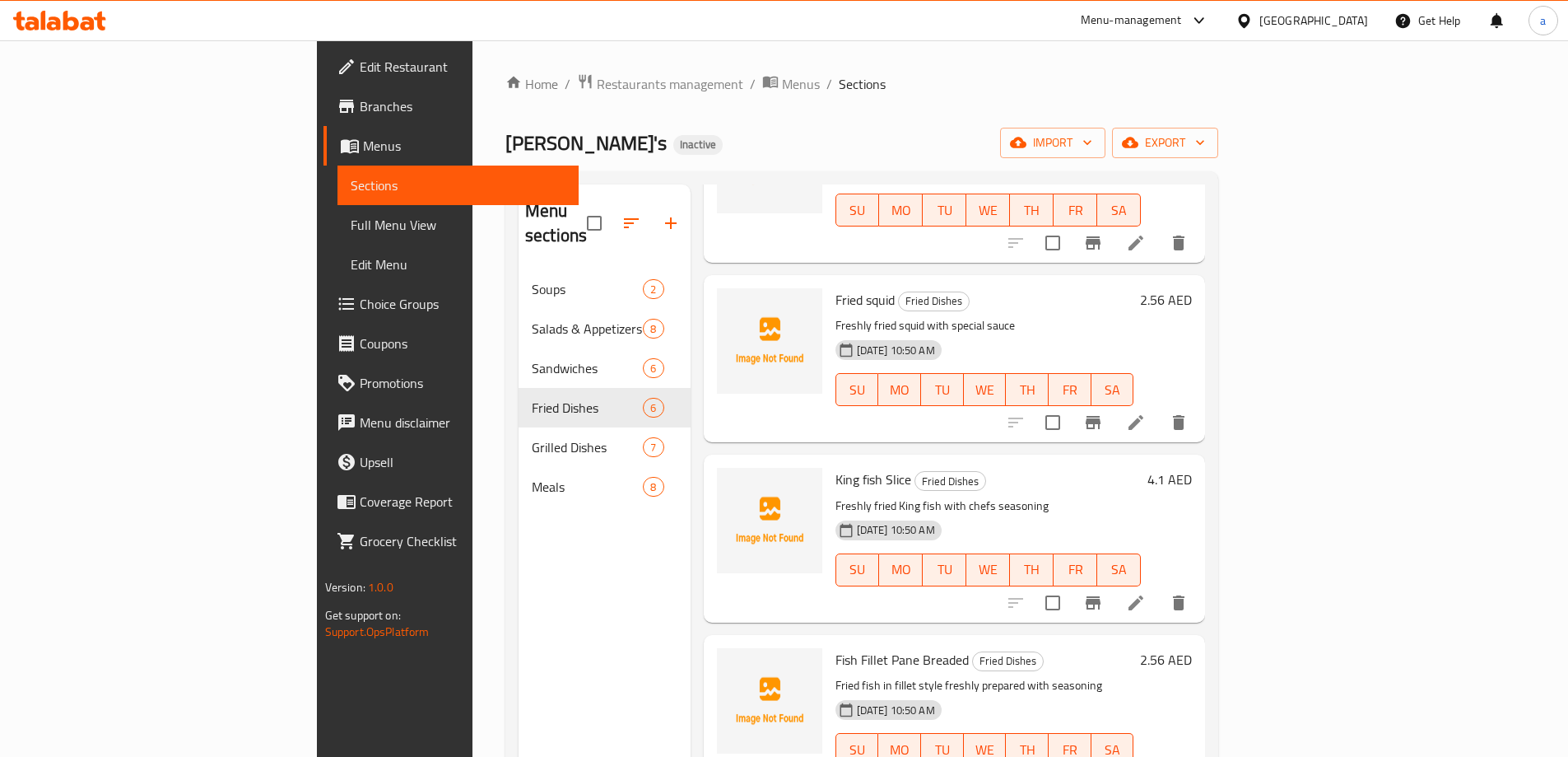
scroll to position [364, 0]
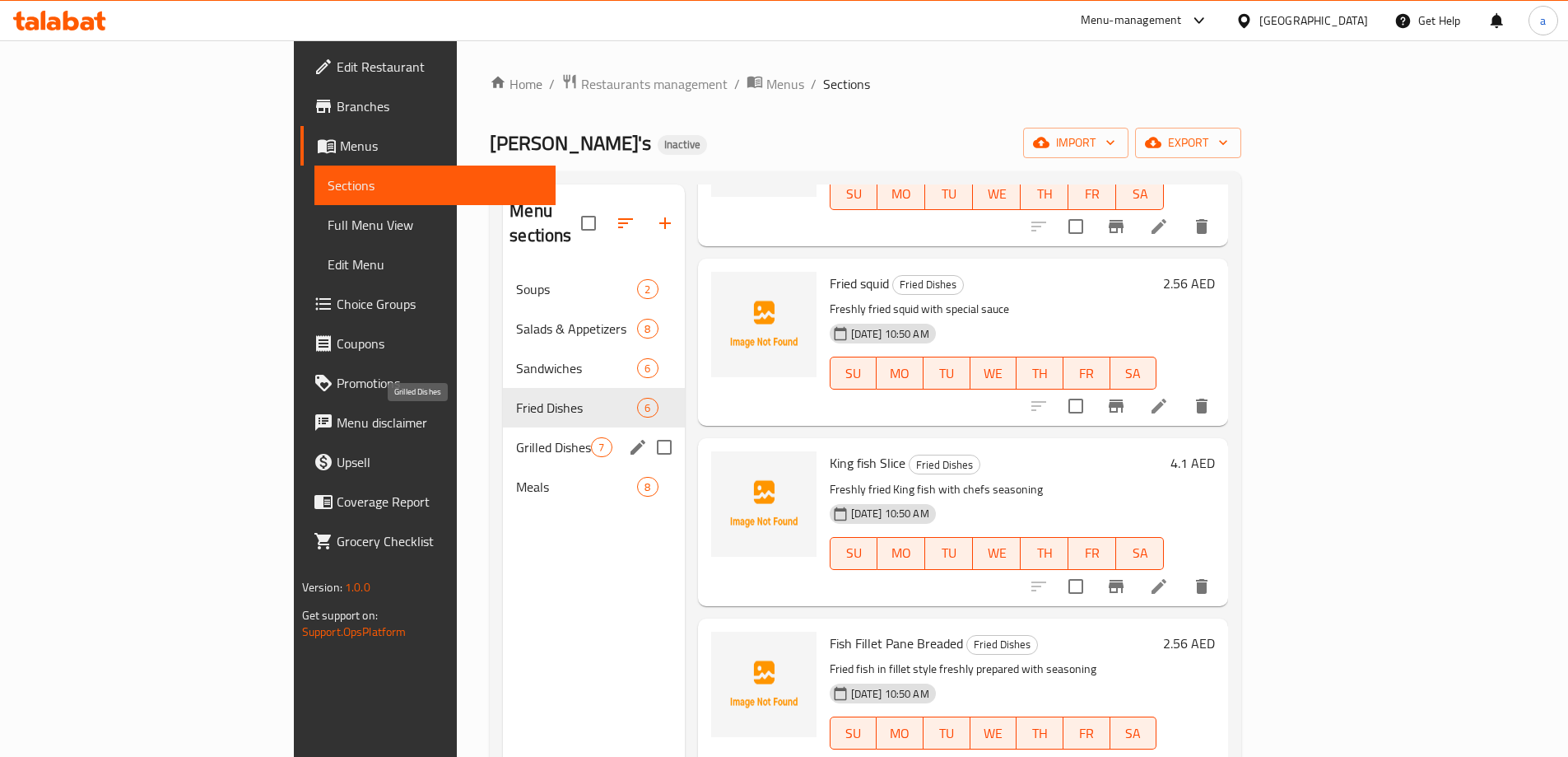
click at [516, 437] on span "Grilled Dishes" at bounding box center [554, 447] width 75 height 20
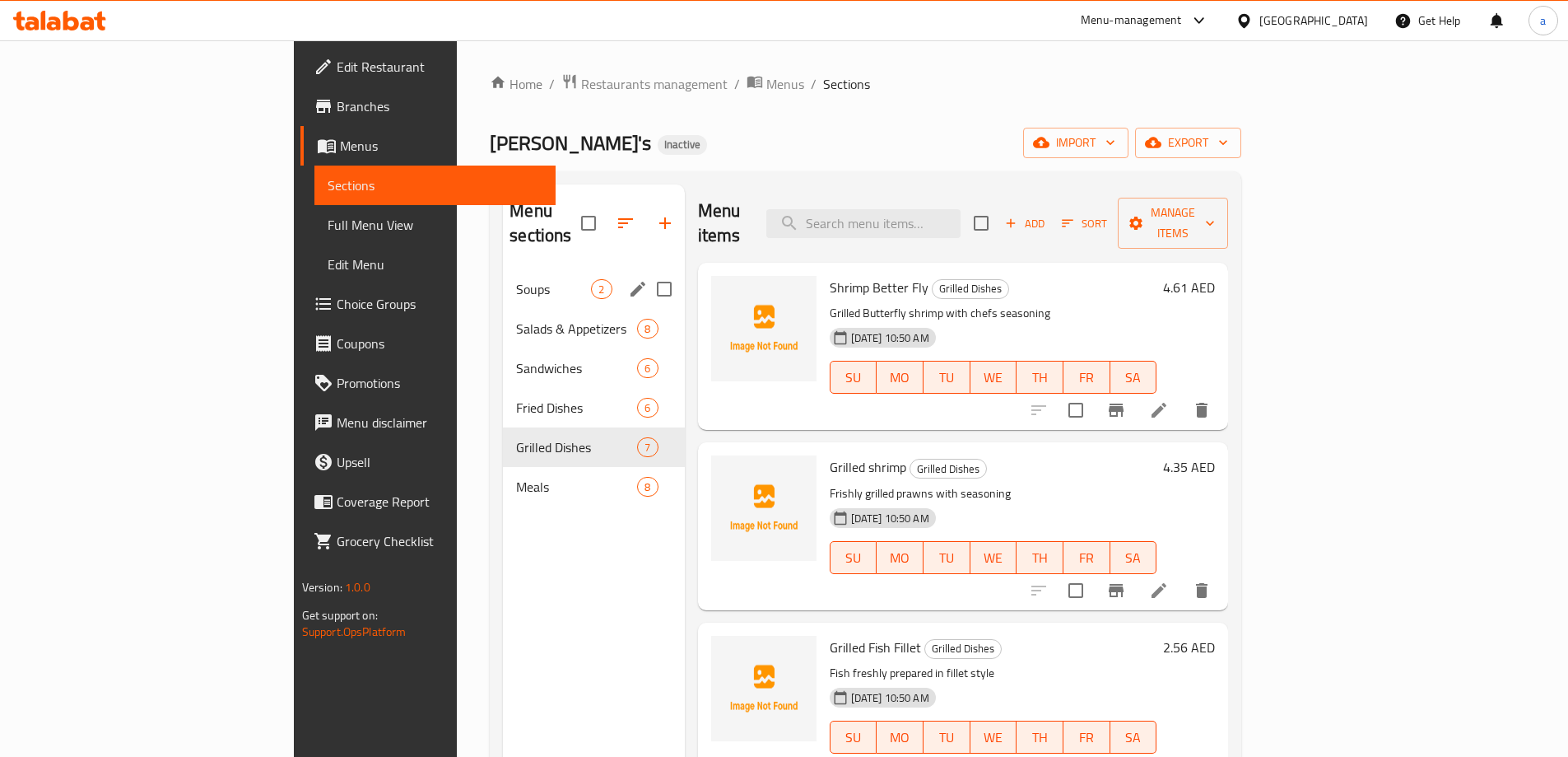
click at [503, 280] on div "Soups 2" at bounding box center [594, 288] width 181 height 39
